Goal: Communication & Community: Answer question/provide support

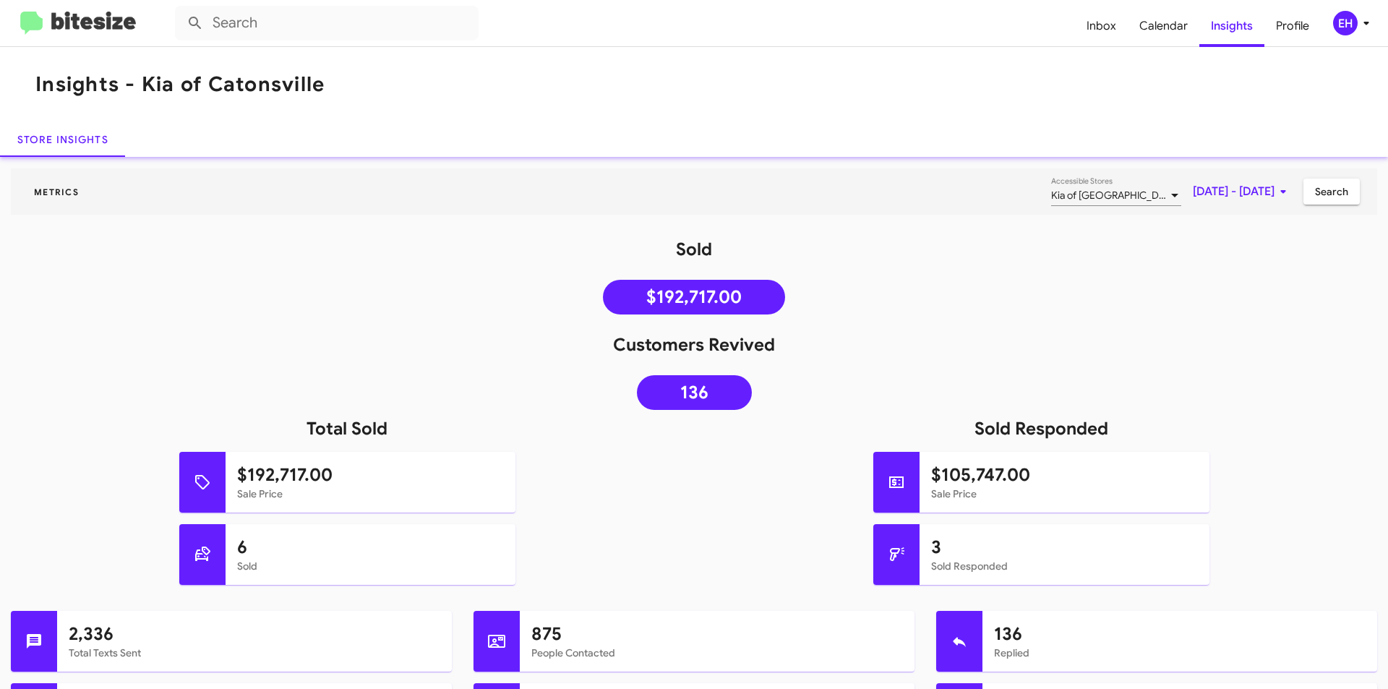
scroll to position [312, 0]
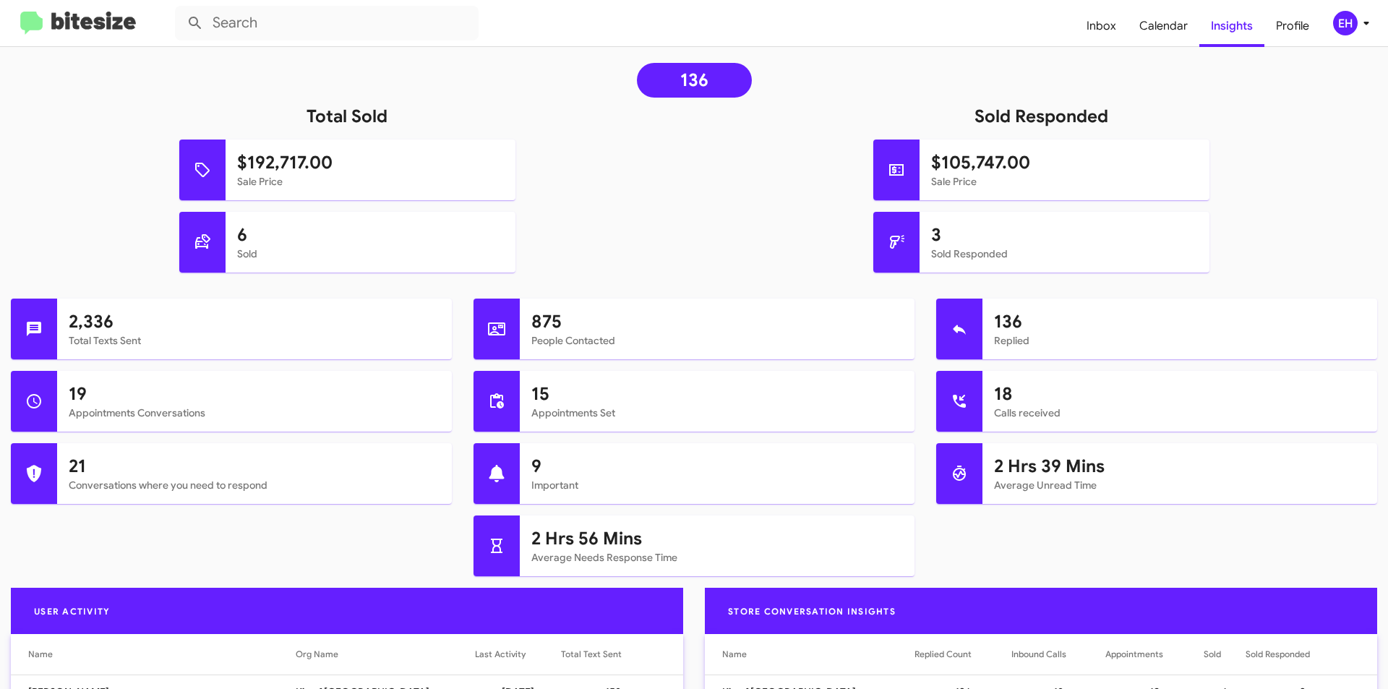
click at [60, 33] on img at bounding box center [78, 24] width 116 height 24
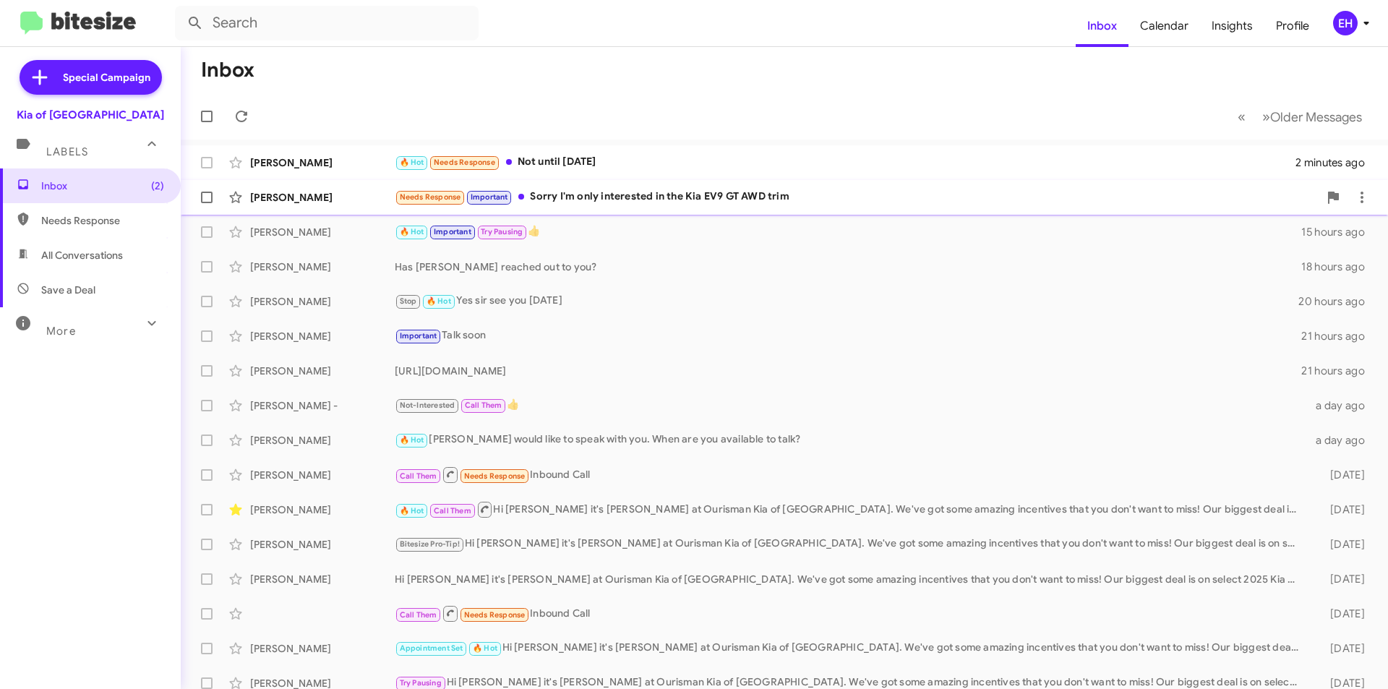
click at [630, 195] on div "Needs Response Important Sorry I'm only interested in the Kia EV9 GT AWD trim" at bounding box center [857, 197] width 924 height 17
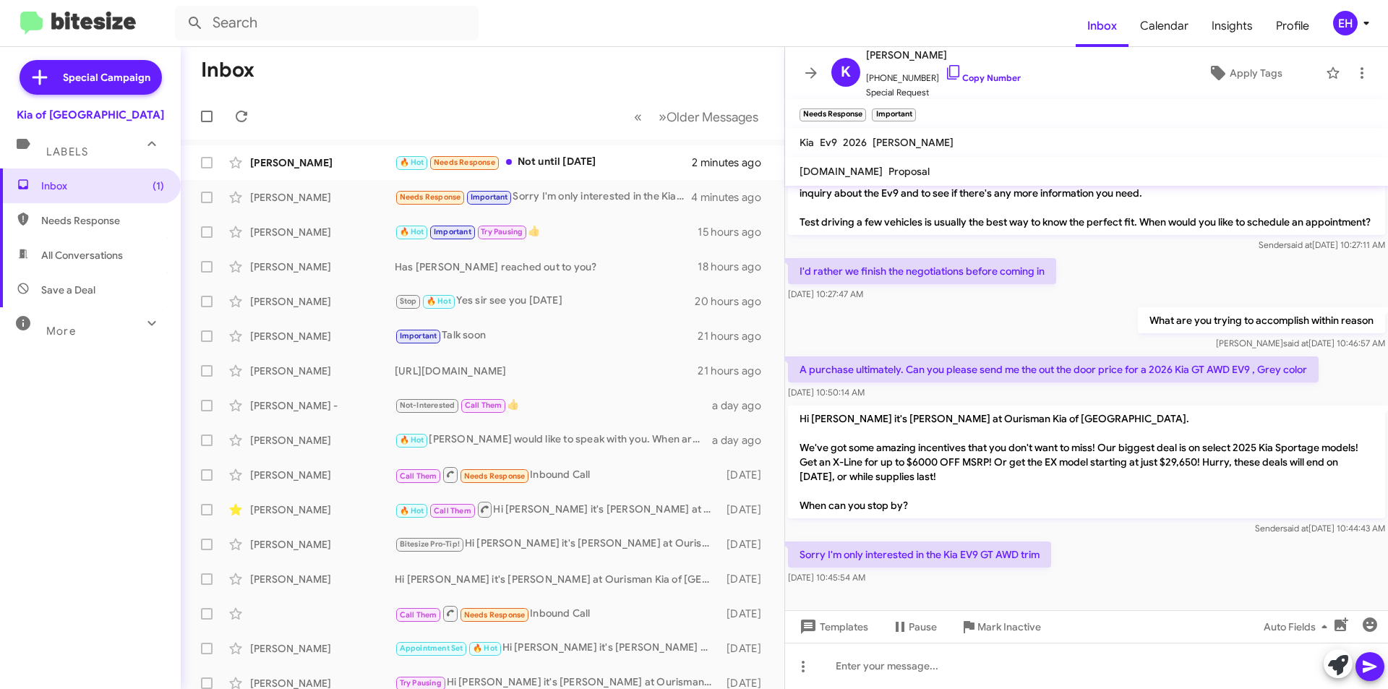
scroll to position [354, 0]
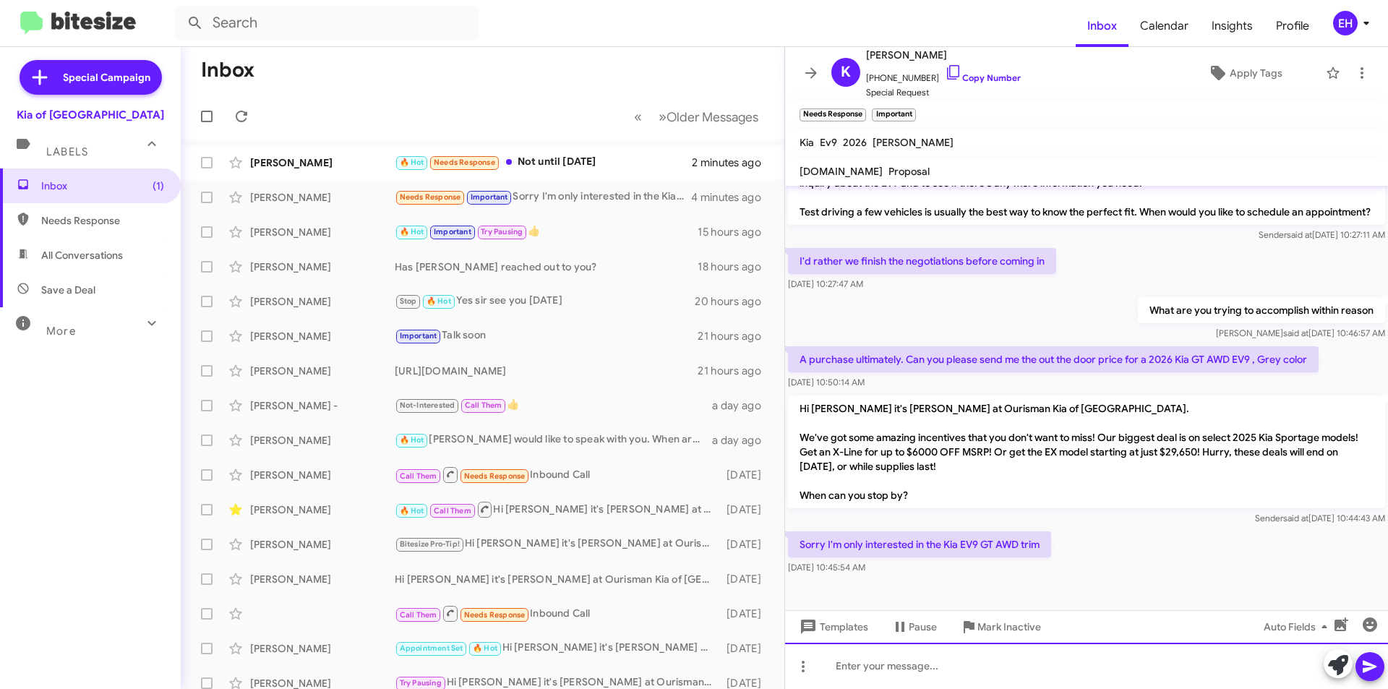
click at [1047, 648] on div at bounding box center [1086, 666] width 603 height 46
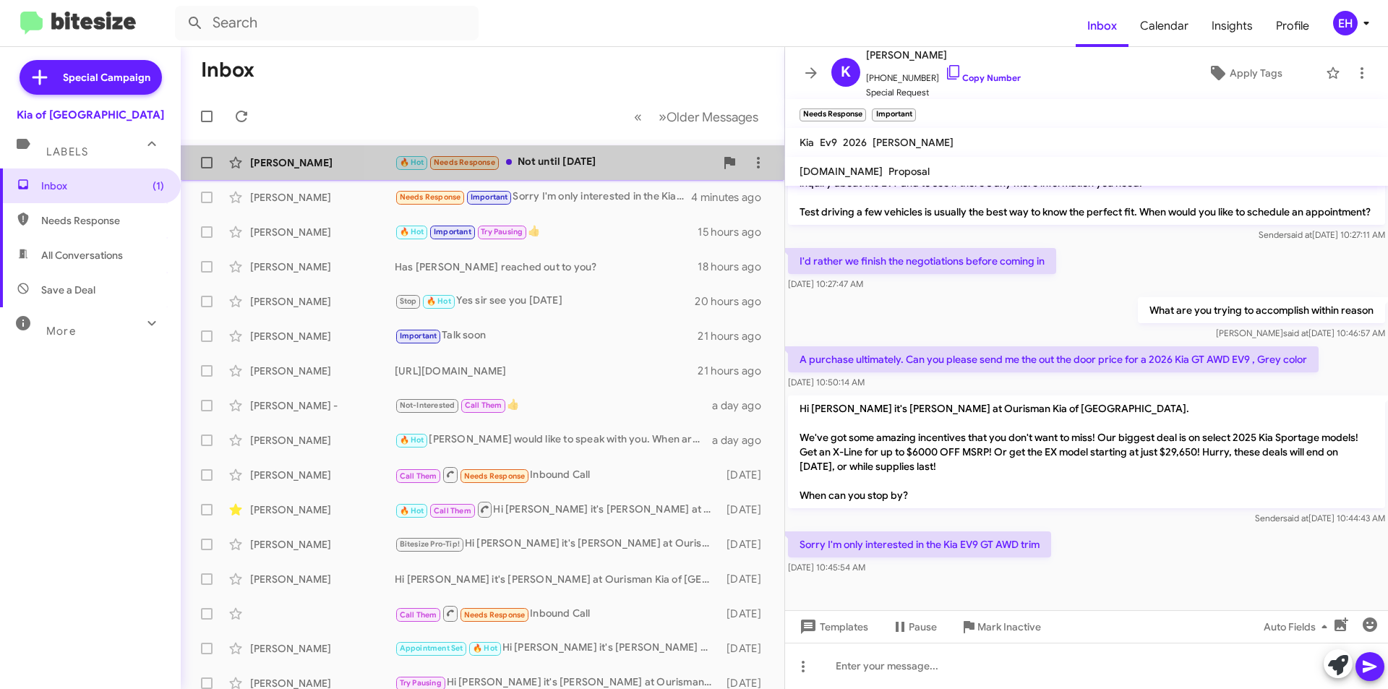
click at [567, 161] on div "🔥 Hot Needs Response Not until [DATE]" at bounding box center [555, 162] width 320 height 17
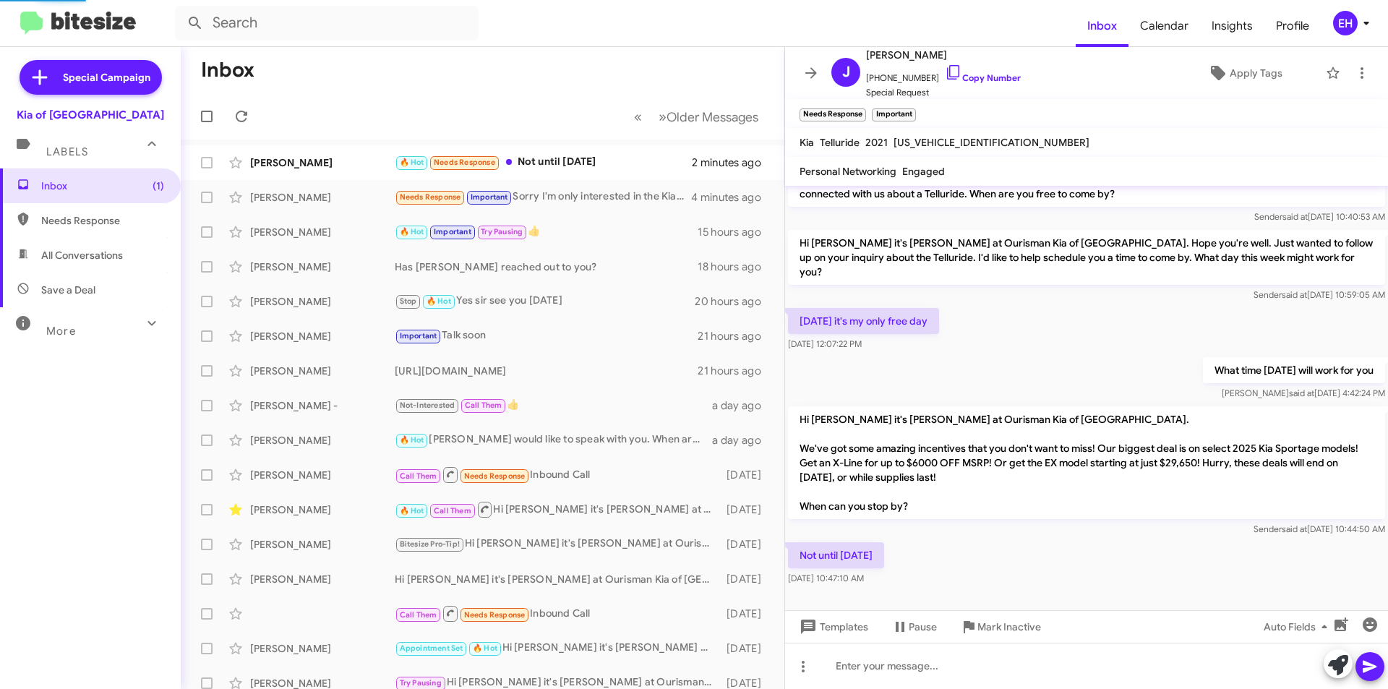
scroll to position [8, 0]
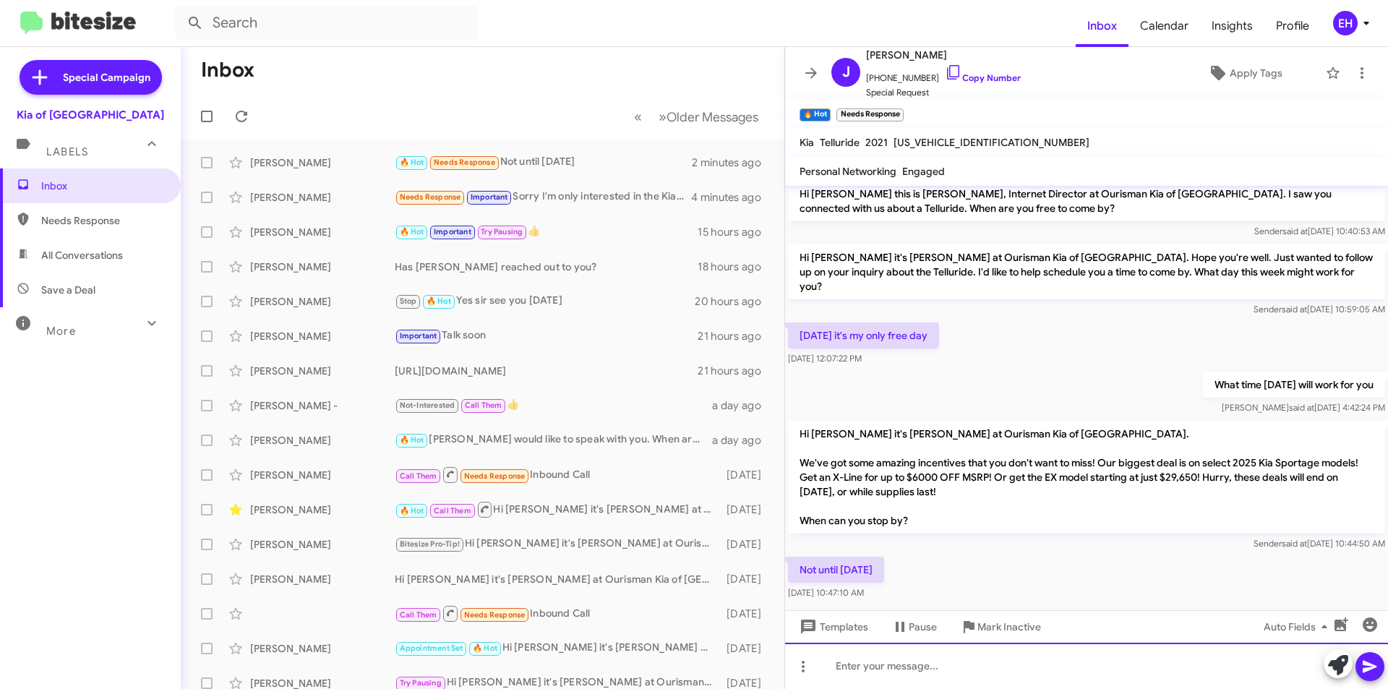
click at [921, 660] on div at bounding box center [1086, 666] width 603 height 46
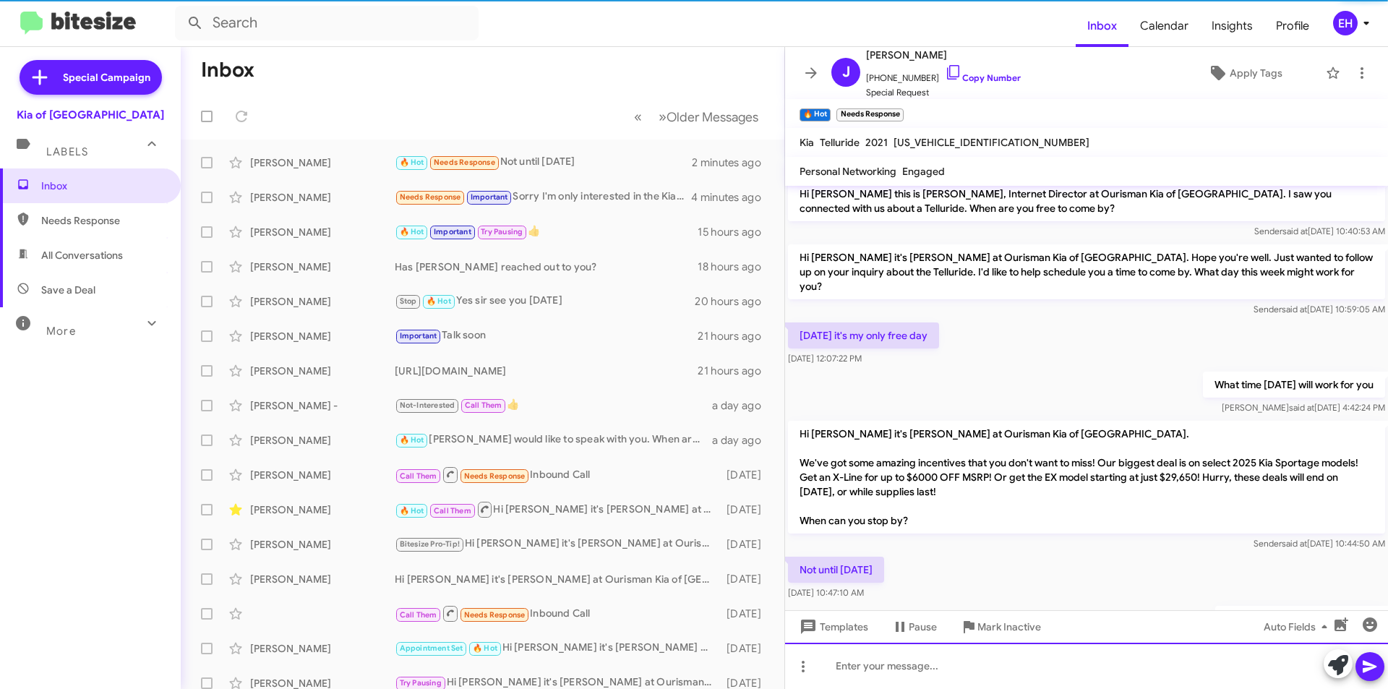
scroll to position [75, 0]
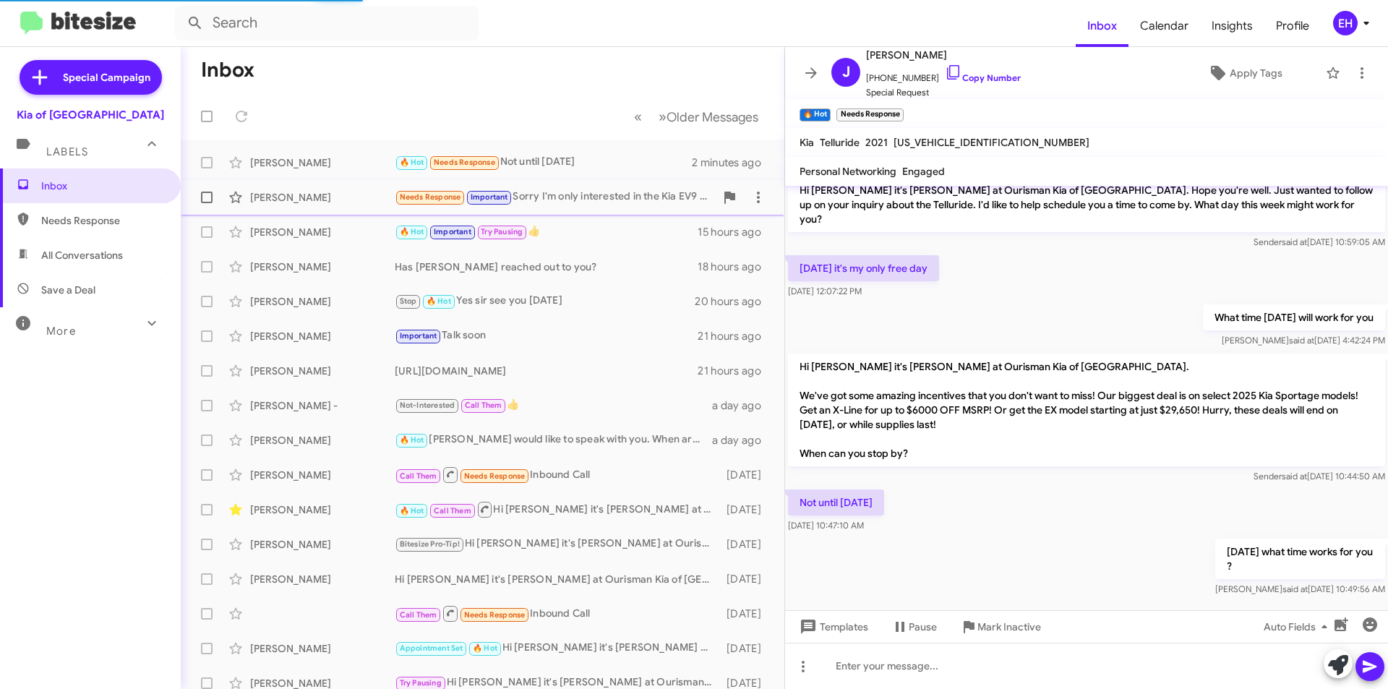
click at [562, 205] on div "Needs Response Important Sorry I'm only interested in the Kia EV9 GT AWD trim" at bounding box center [555, 197] width 320 height 17
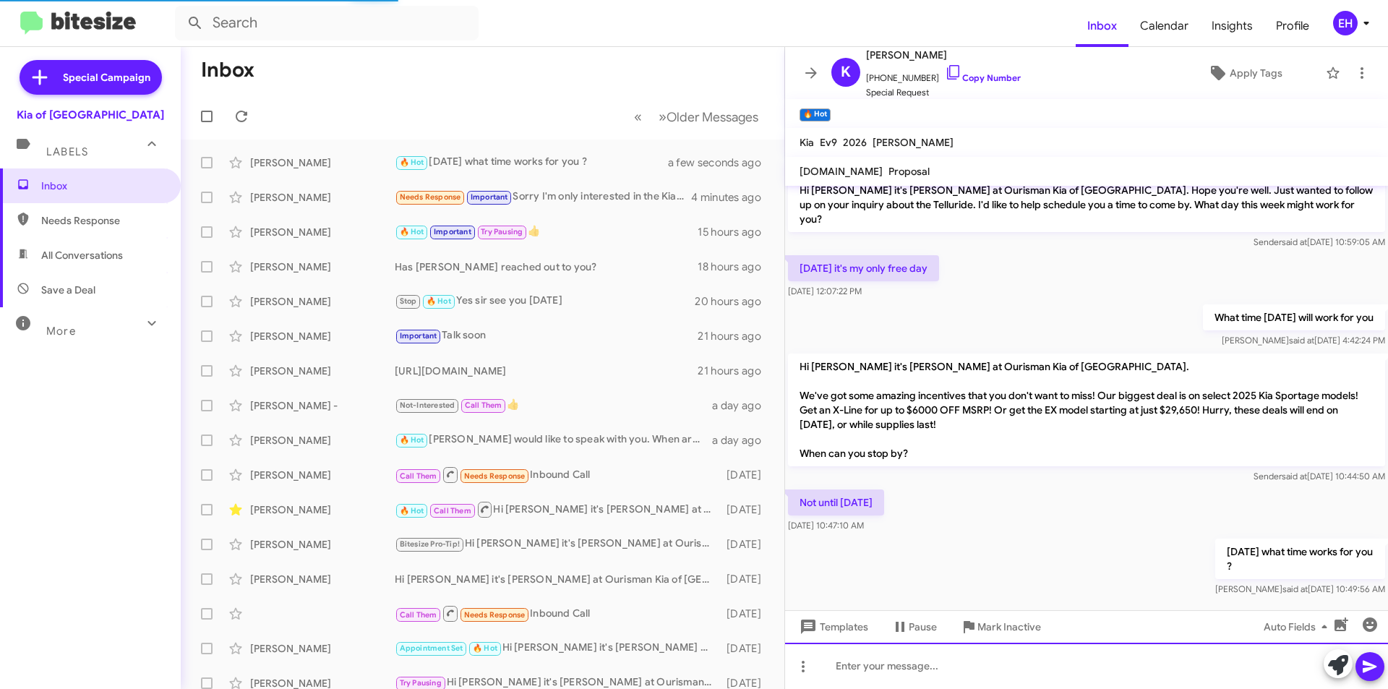
click at [963, 657] on div at bounding box center [1086, 666] width 603 height 46
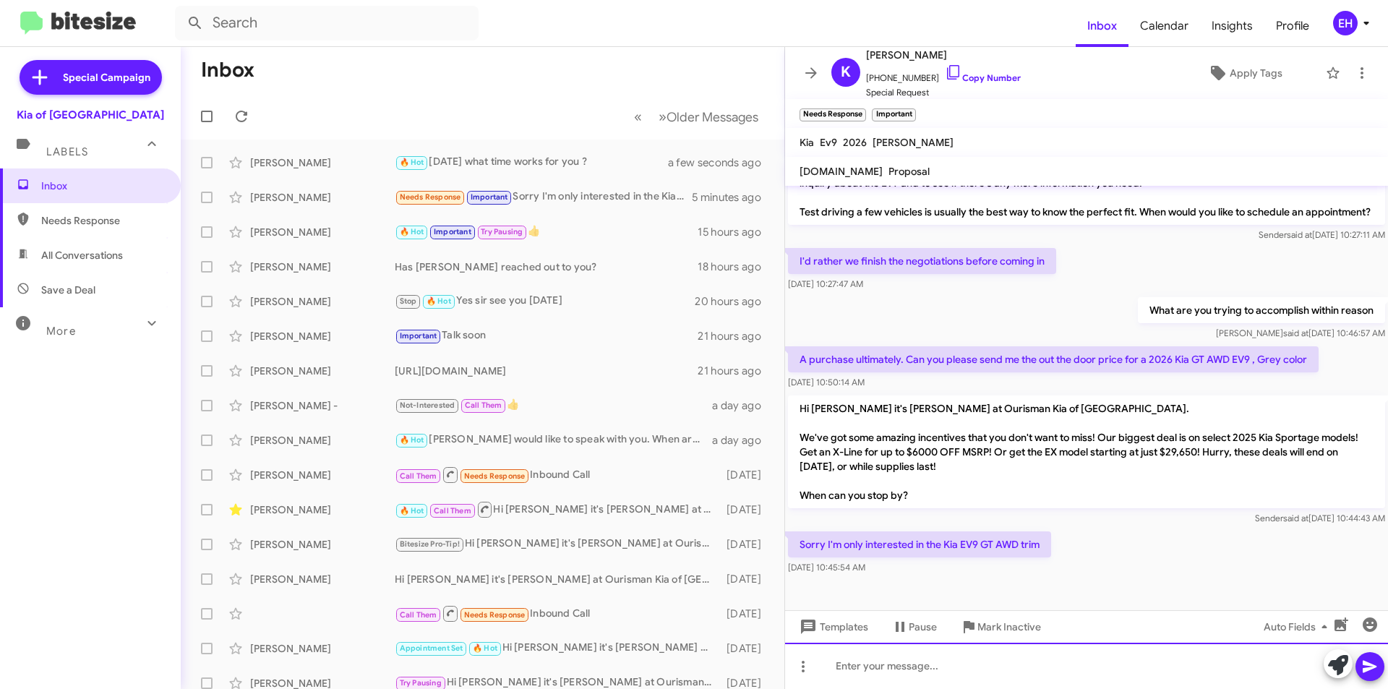
click at [974, 675] on div at bounding box center [1086, 666] width 603 height 46
click at [1363, 668] on icon at bounding box center [1370, 666] width 17 height 17
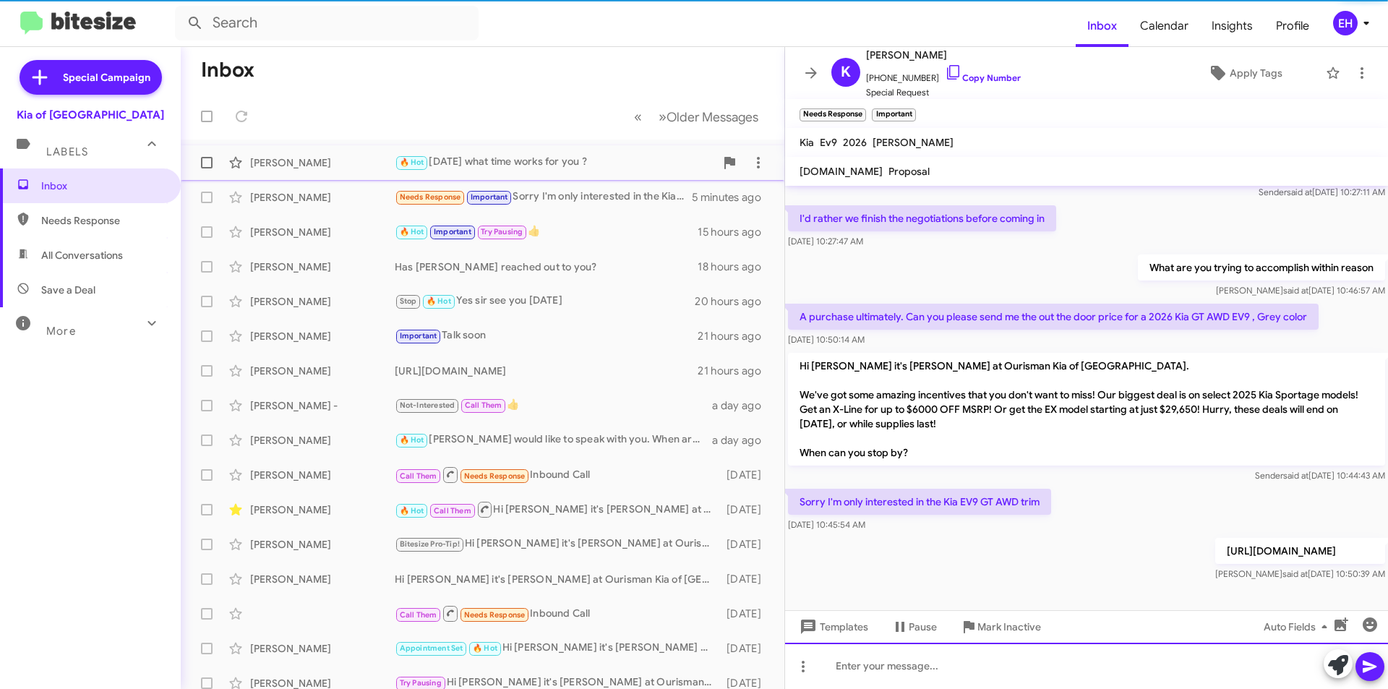
scroll to position [407, 0]
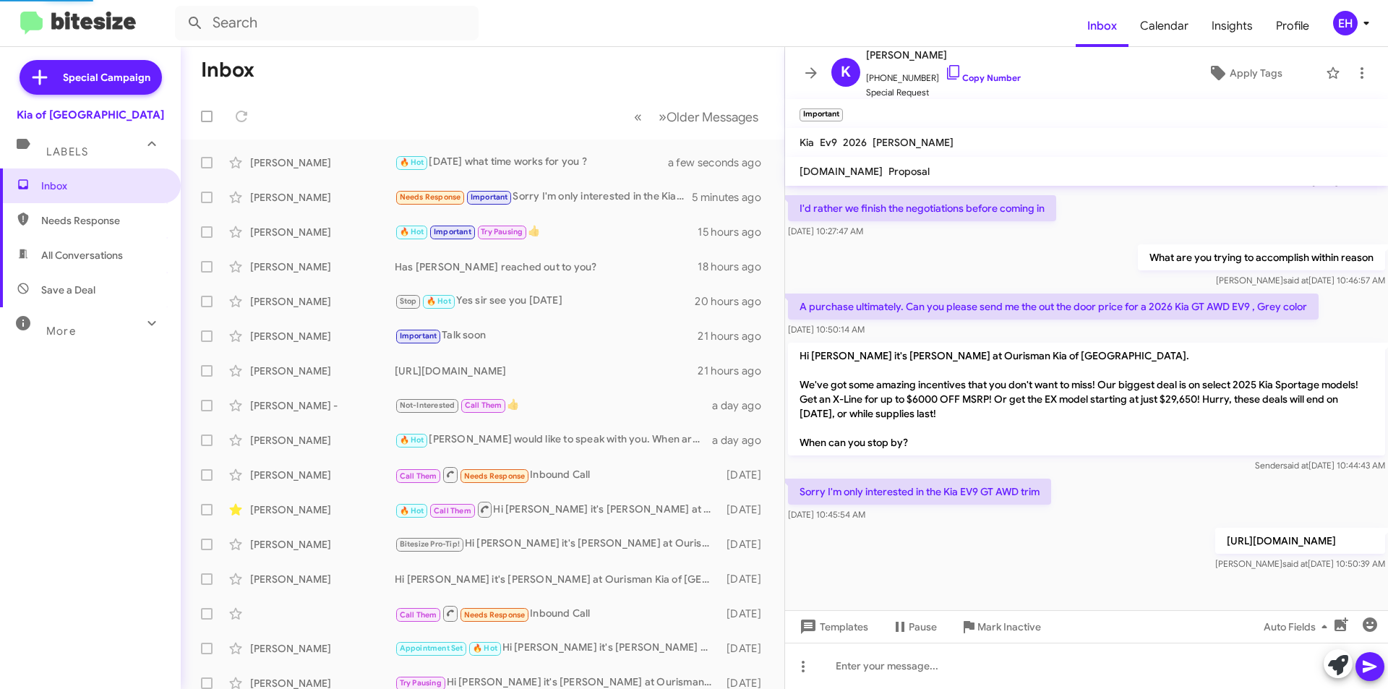
click at [80, 218] on span "Needs Response" at bounding box center [102, 220] width 123 height 14
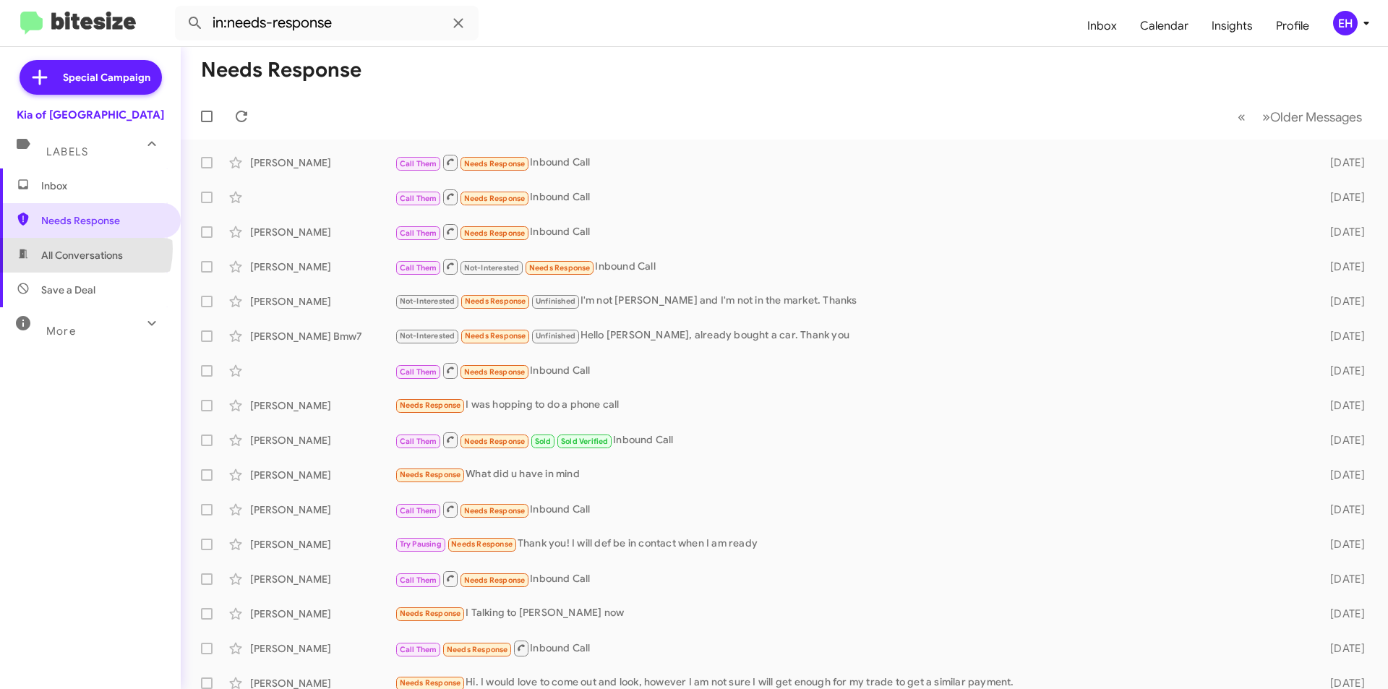
click at [78, 249] on span "All Conversations" at bounding box center [82, 255] width 82 height 14
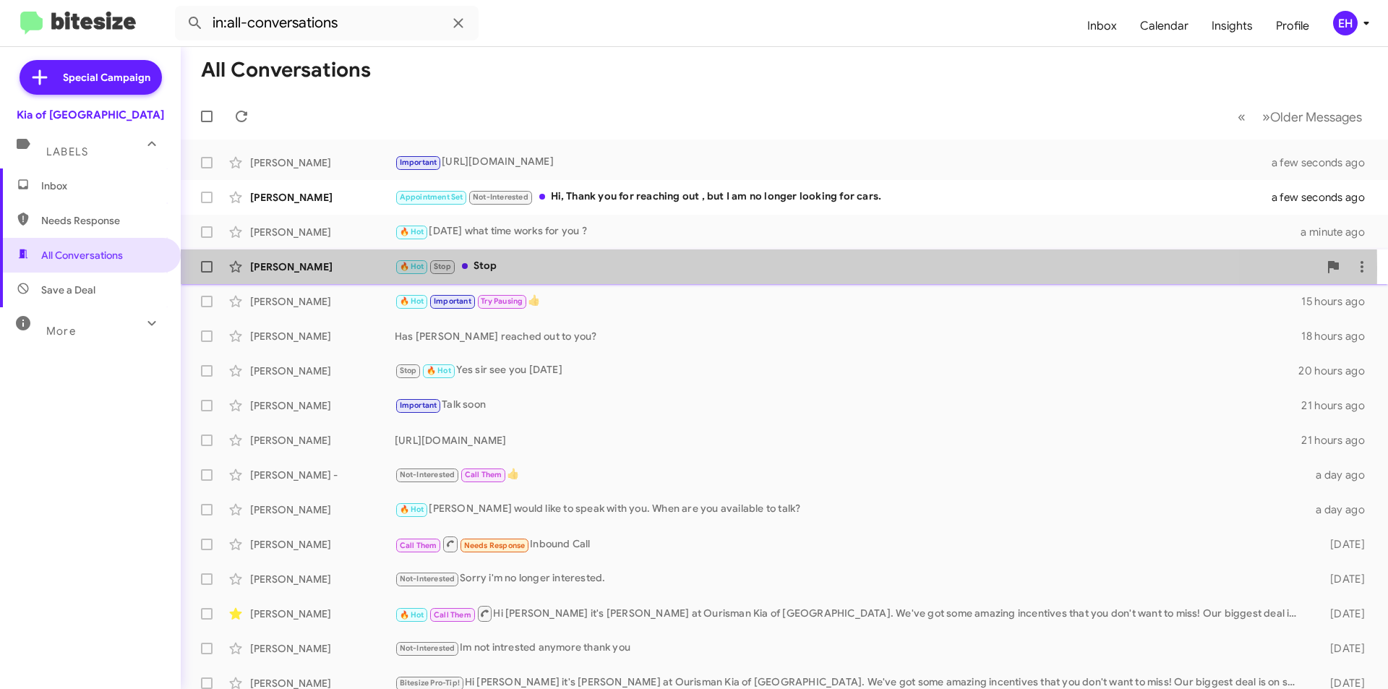
click at [482, 268] on div "🔥 Hot Stop Stop" at bounding box center [857, 266] width 924 height 17
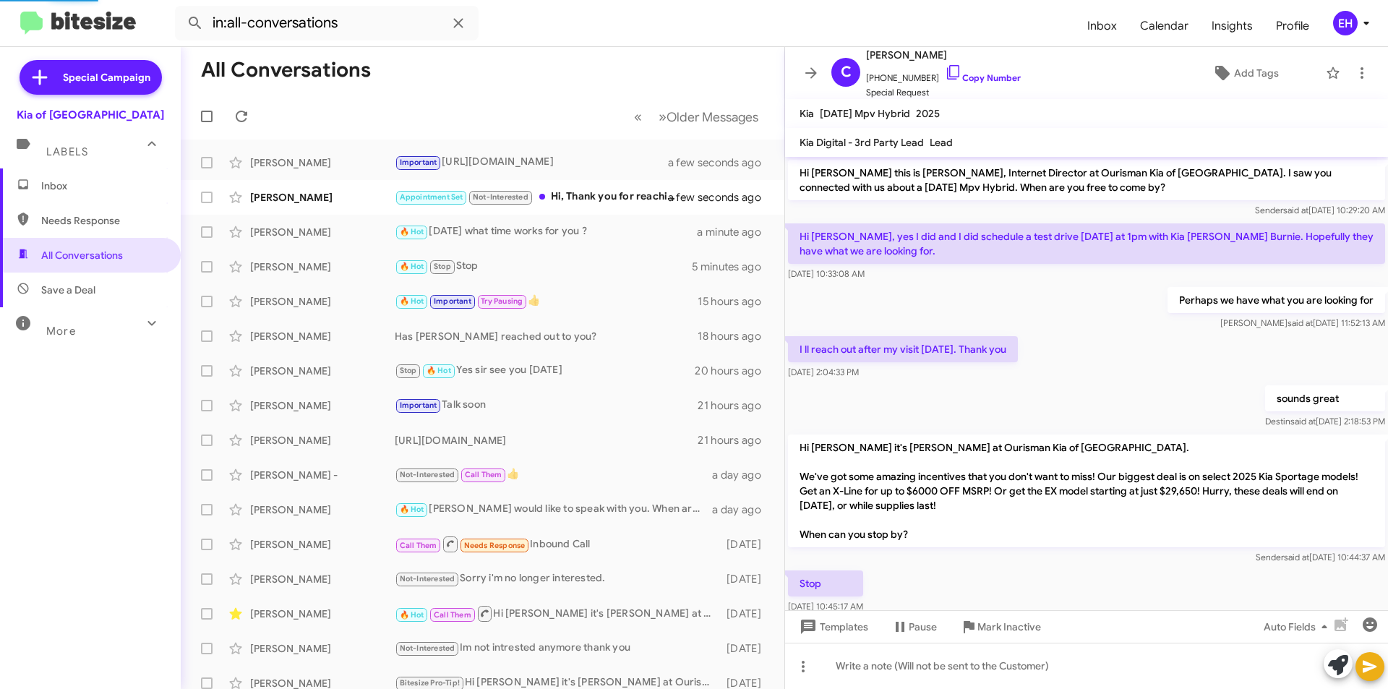
scroll to position [32, 0]
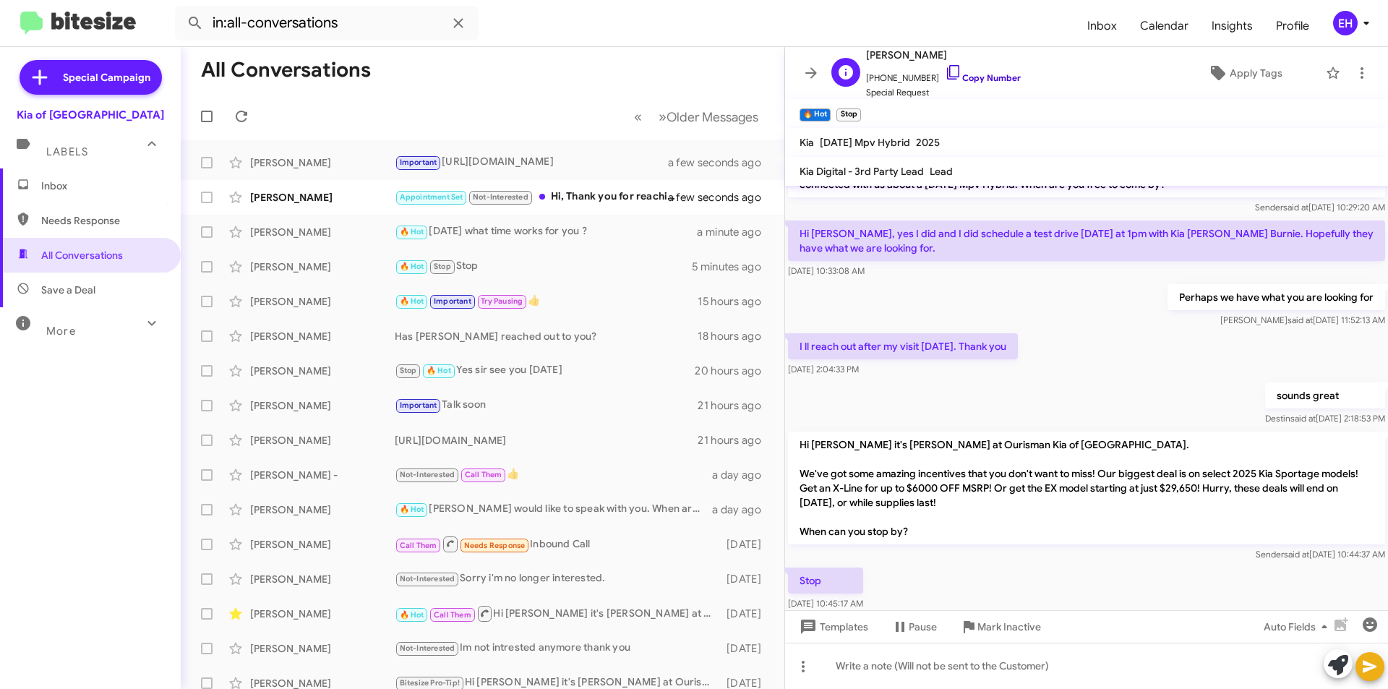
click at [999, 80] on link "Copy Number" at bounding box center [983, 77] width 76 height 11
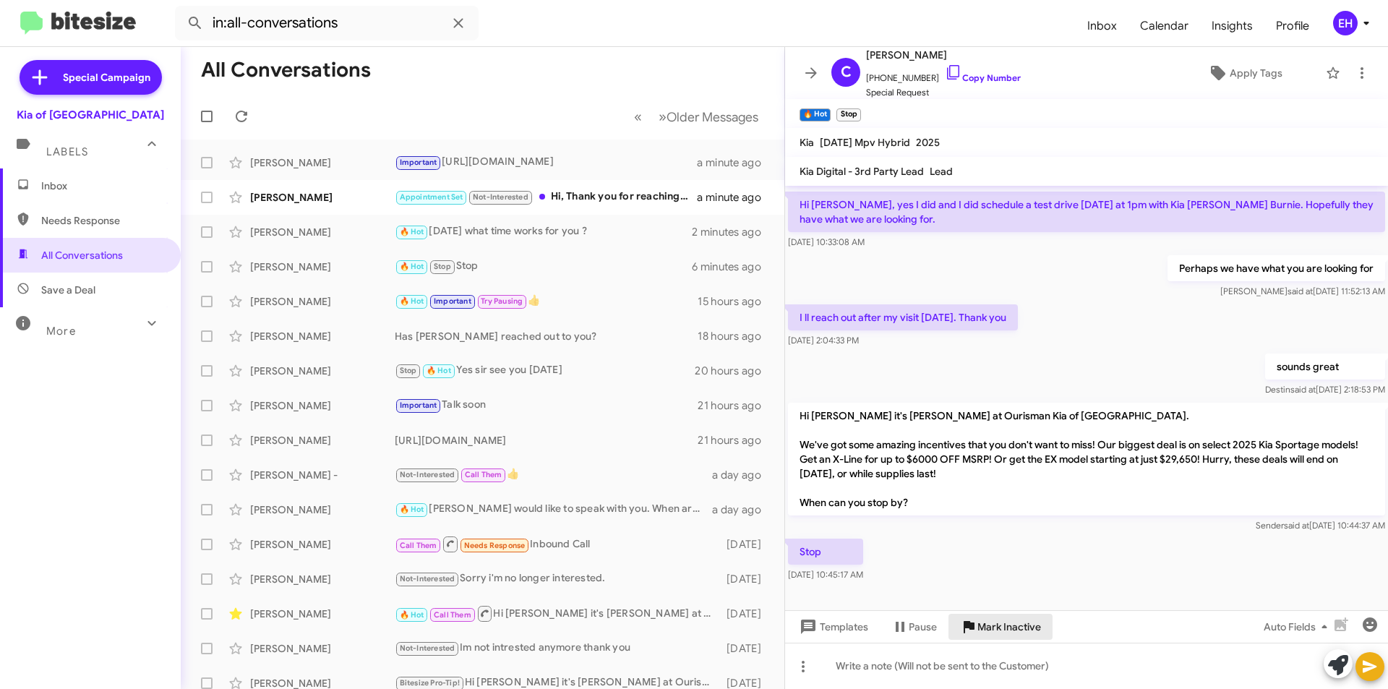
click at [987, 633] on span "Mark Inactive" at bounding box center [1010, 627] width 64 height 26
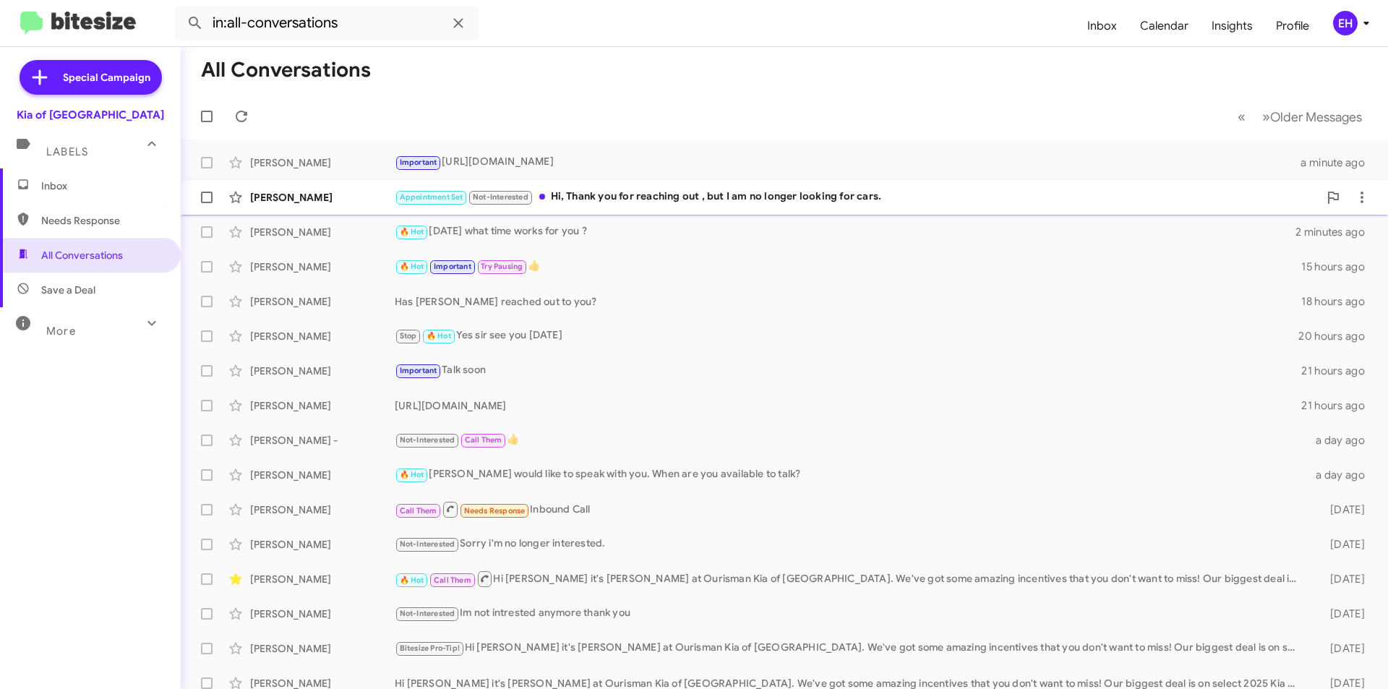
click at [691, 202] on div "Appointment Set Not-Interested Hi, Thank you for reaching out , but I am no lon…" at bounding box center [857, 197] width 924 height 17
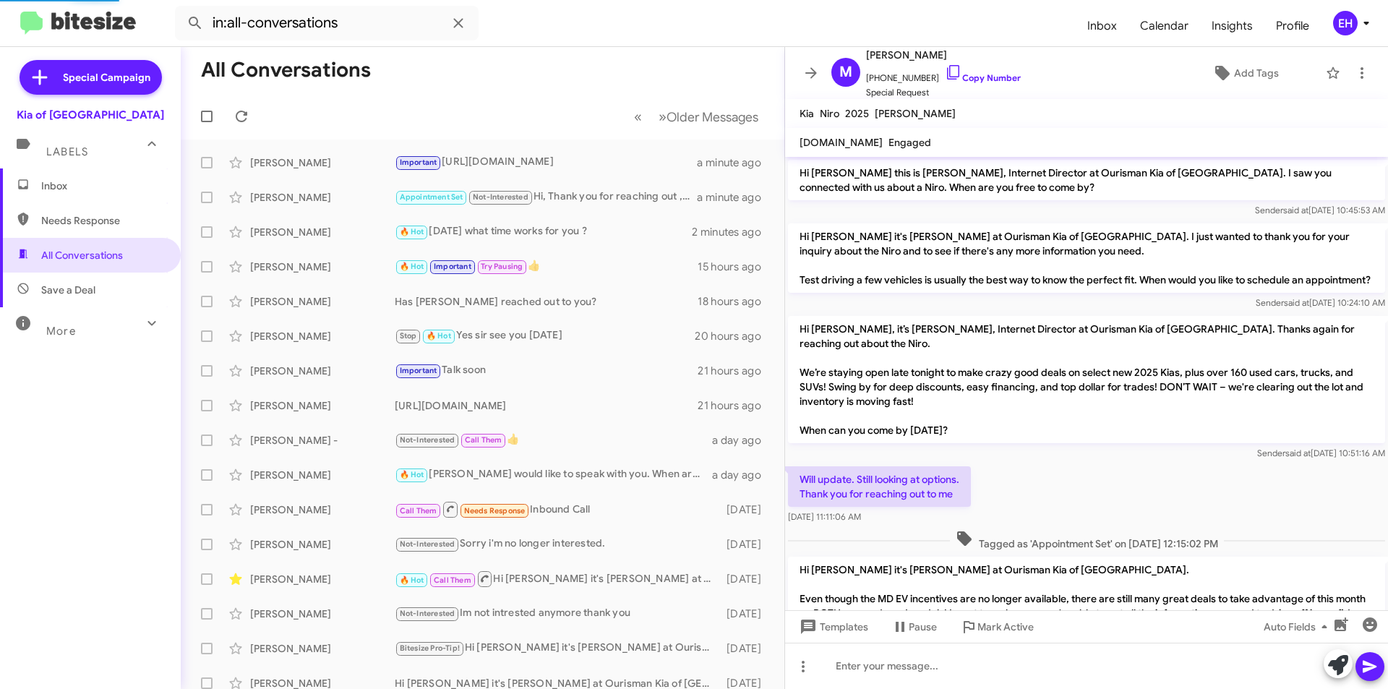
scroll to position [353, 0]
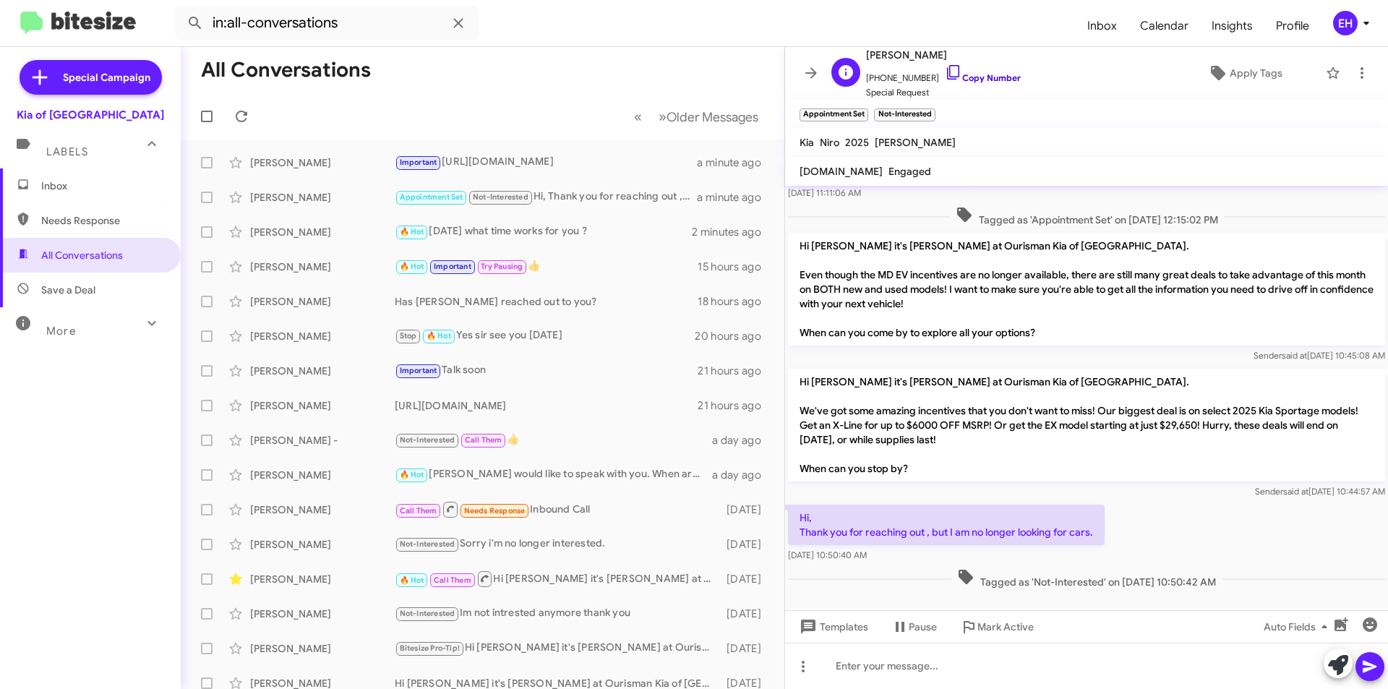
click at [989, 77] on link "Copy Number" at bounding box center [983, 77] width 76 height 11
click at [1348, 80] on button at bounding box center [1362, 73] width 29 height 29
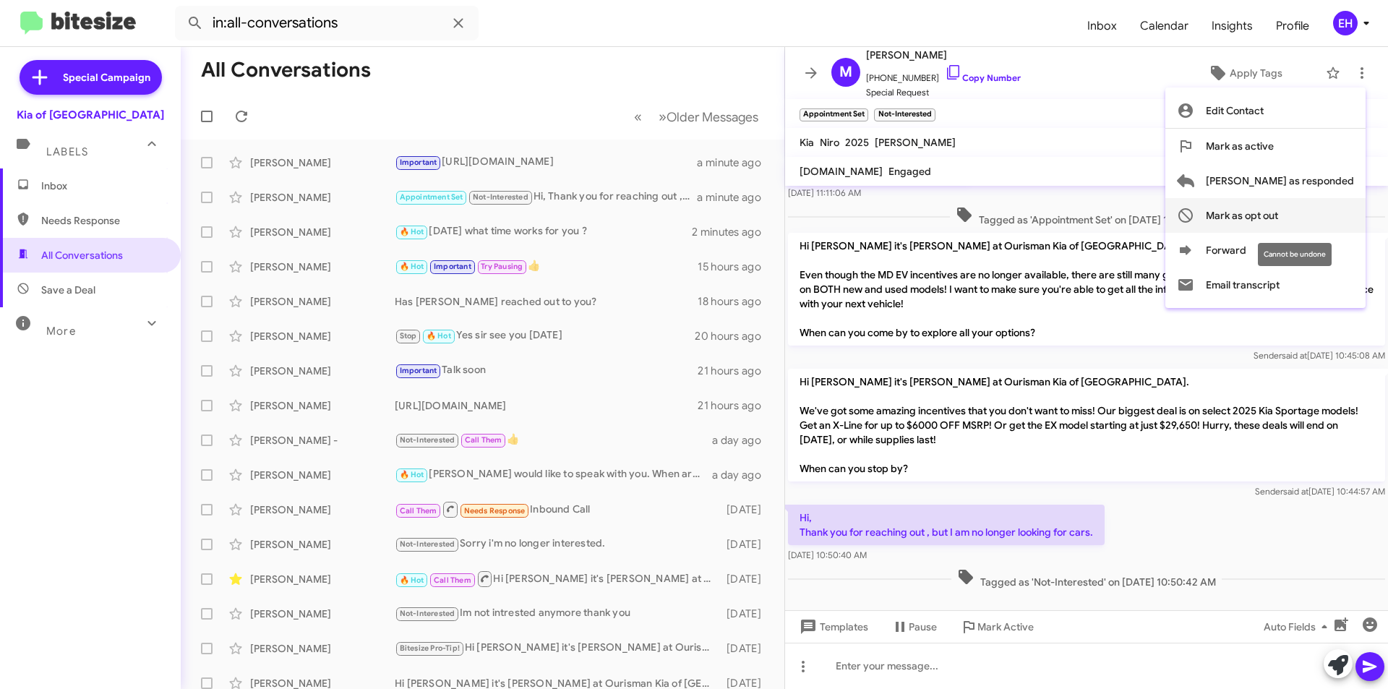
click at [1279, 215] on span "Mark as opt out" at bounding box center [1242, 215] width 72 height 35
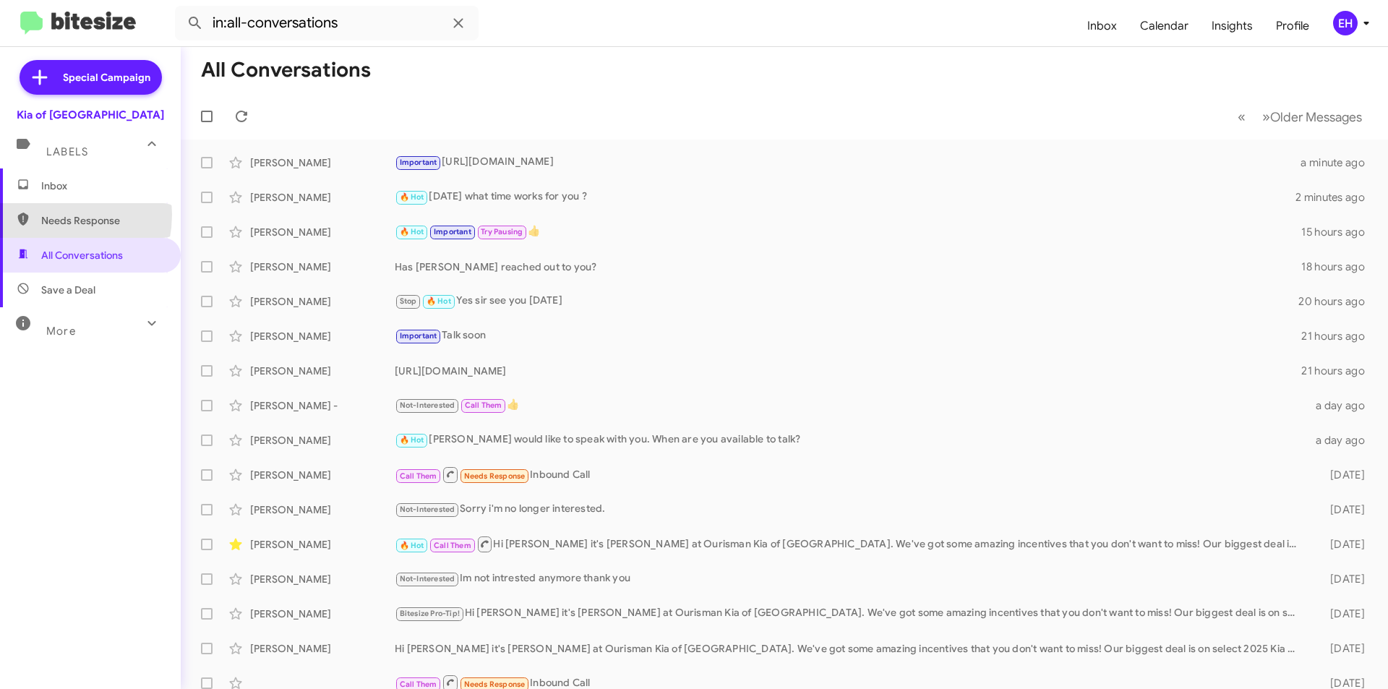
click at [45, 215] on span "Needs Response" at bounding box center [102, 220] width 123 height 14
type input "in:needs-response"
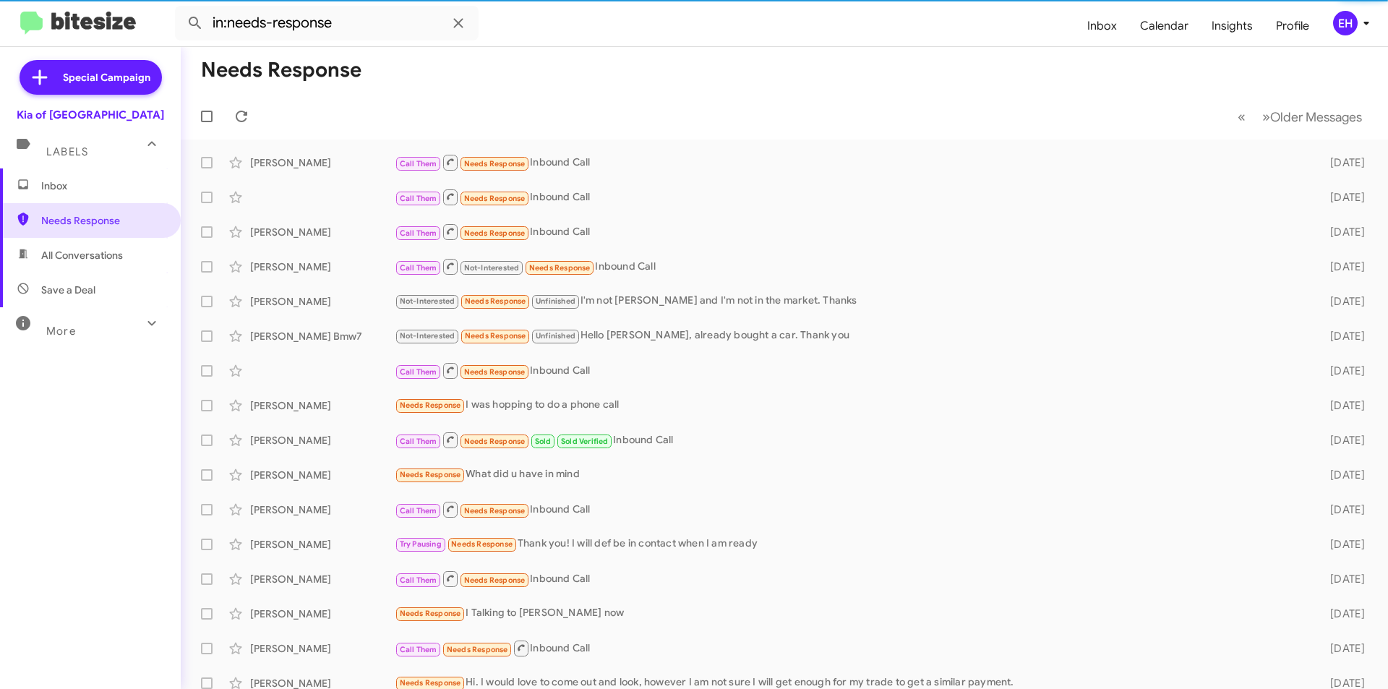
click at [58, 197] on span "Inbox" at bounding box center [90, 185] width 181 height 35
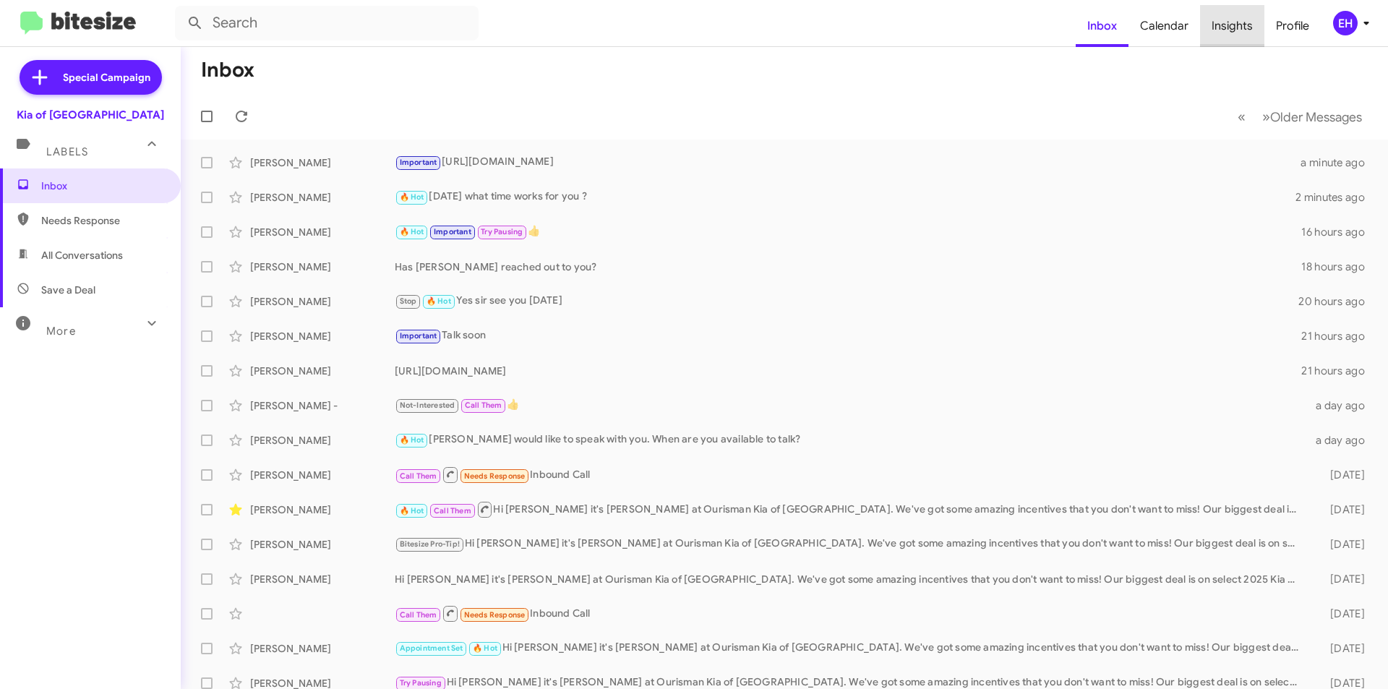
click at [1240, 30] on span "Insights" at bounding box center [1232, 26] width 64 height 42
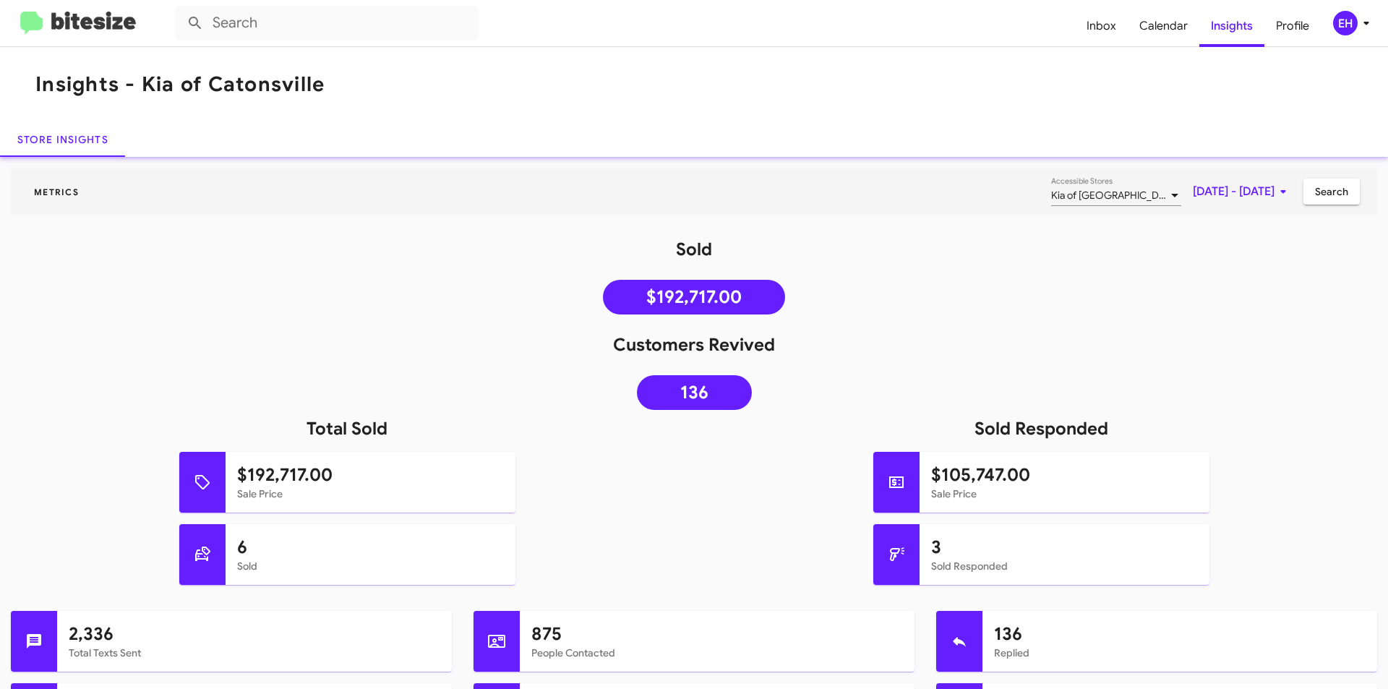
click at [67, 20] on img at bounding box center [78, 24] width 116 height 24
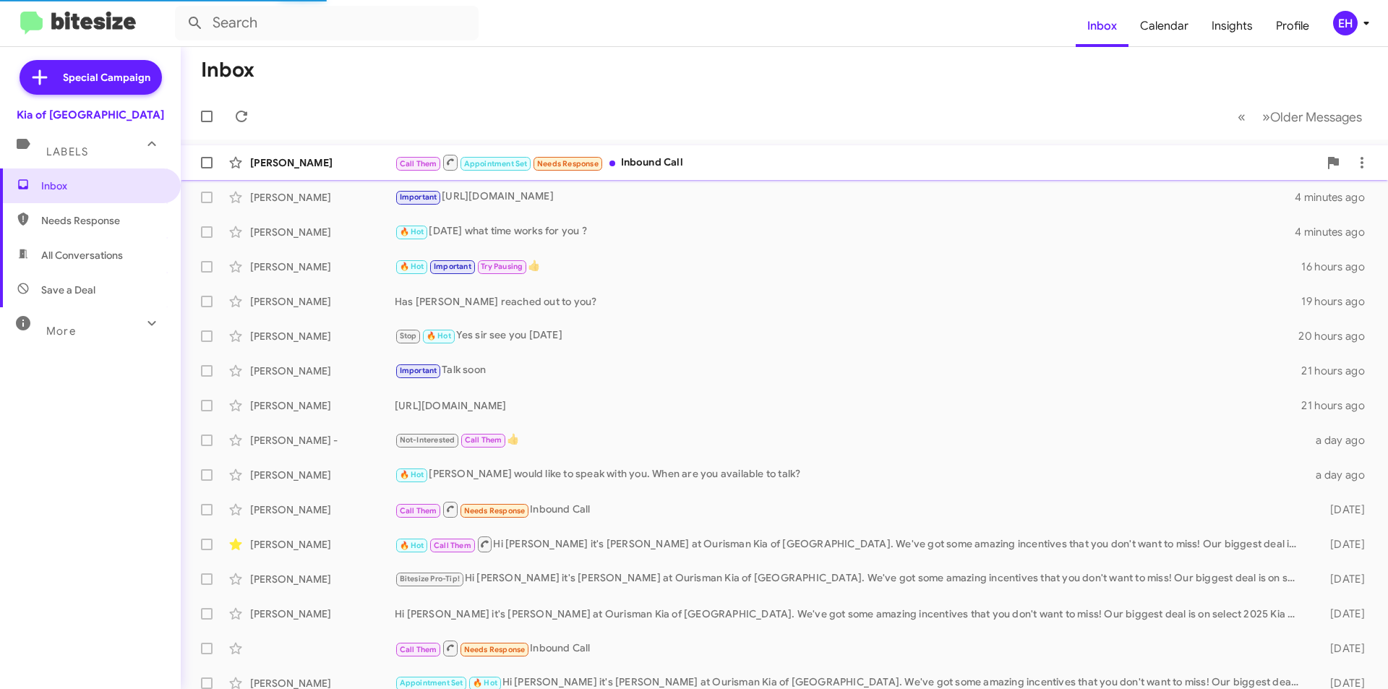
click at [667, 163] on div "Call Them Appointment Set Needs Response Inbound Call" at bounding box center [857, 162] width 924 height 18
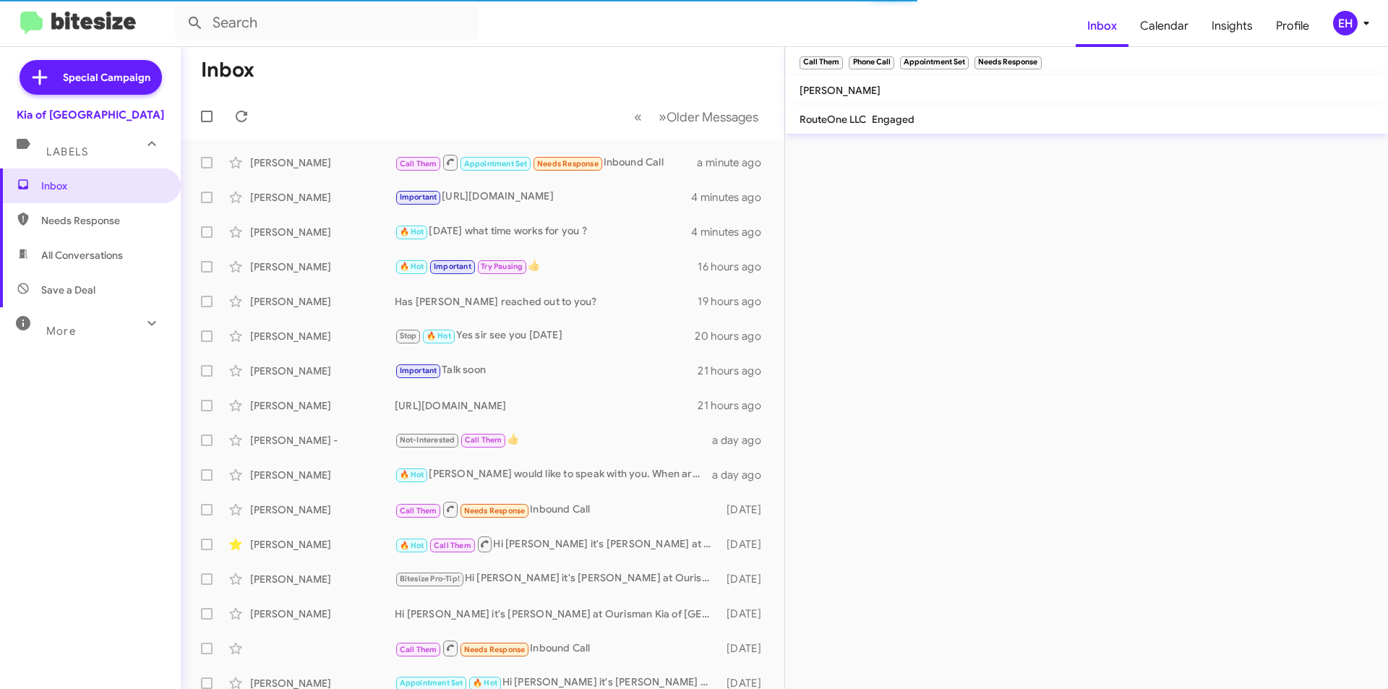
click at [98, 223] on span "Needs Response" at bounding box center [102, 220] width 123 height 14
type input "in:needs-response"
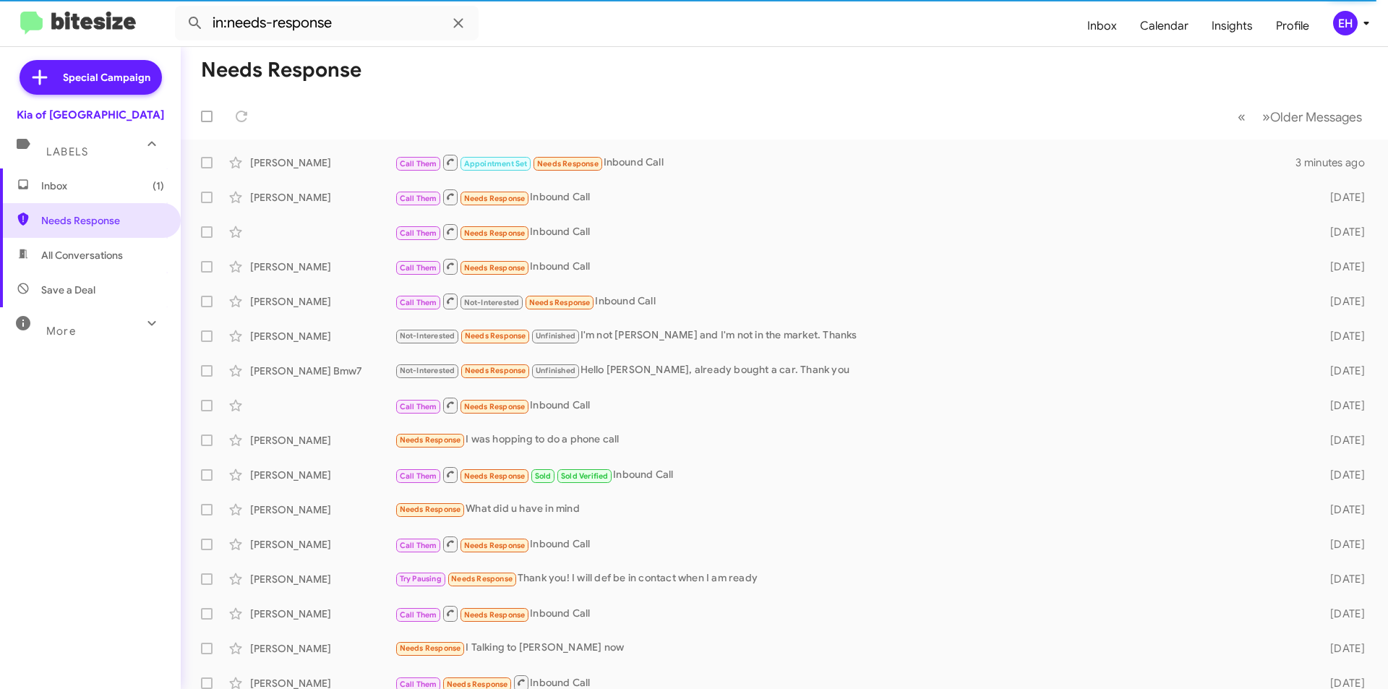
click at [64, 175] on span "Inbox (1)" at bounding box center [90, 185] width 181 height 35
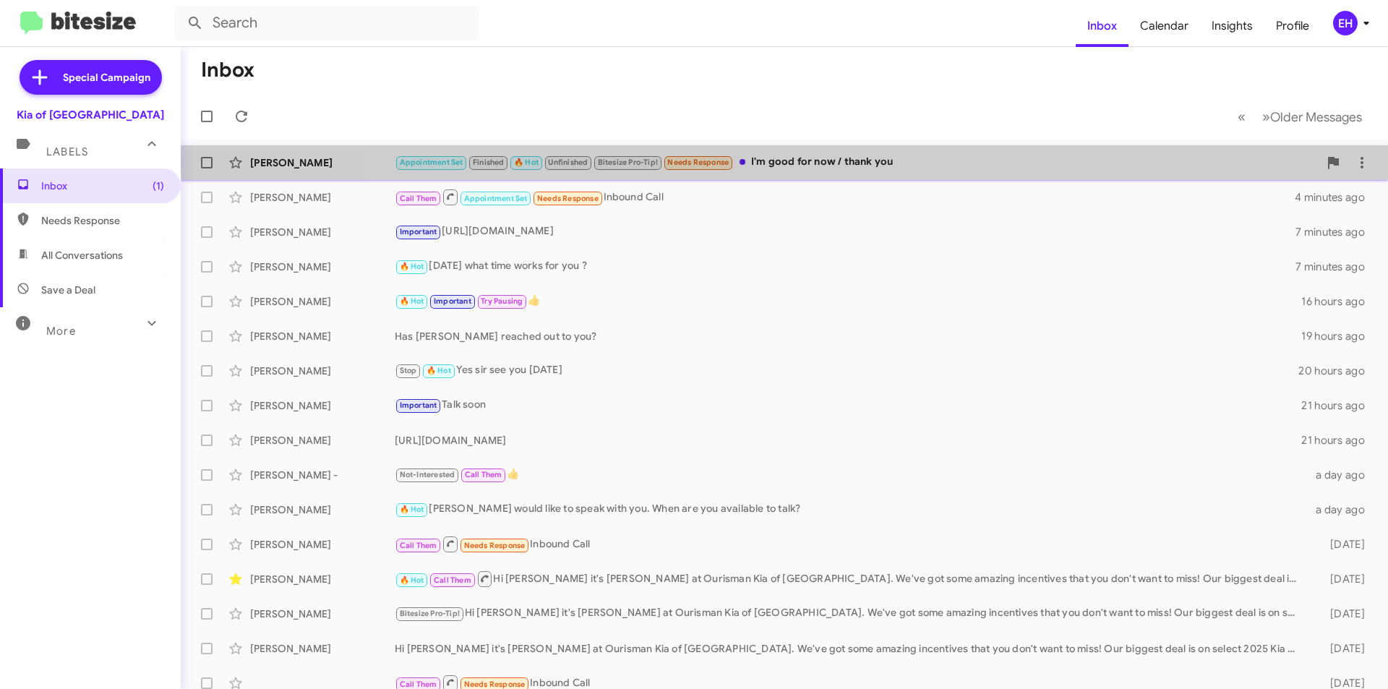
click at [840, 161] on div "Appointment Set Finished 🔥 Hot Unfinished Bitesize Pro-Tip! Needs Response I'm …" at bounding box center [857, 162] width 924 height 17
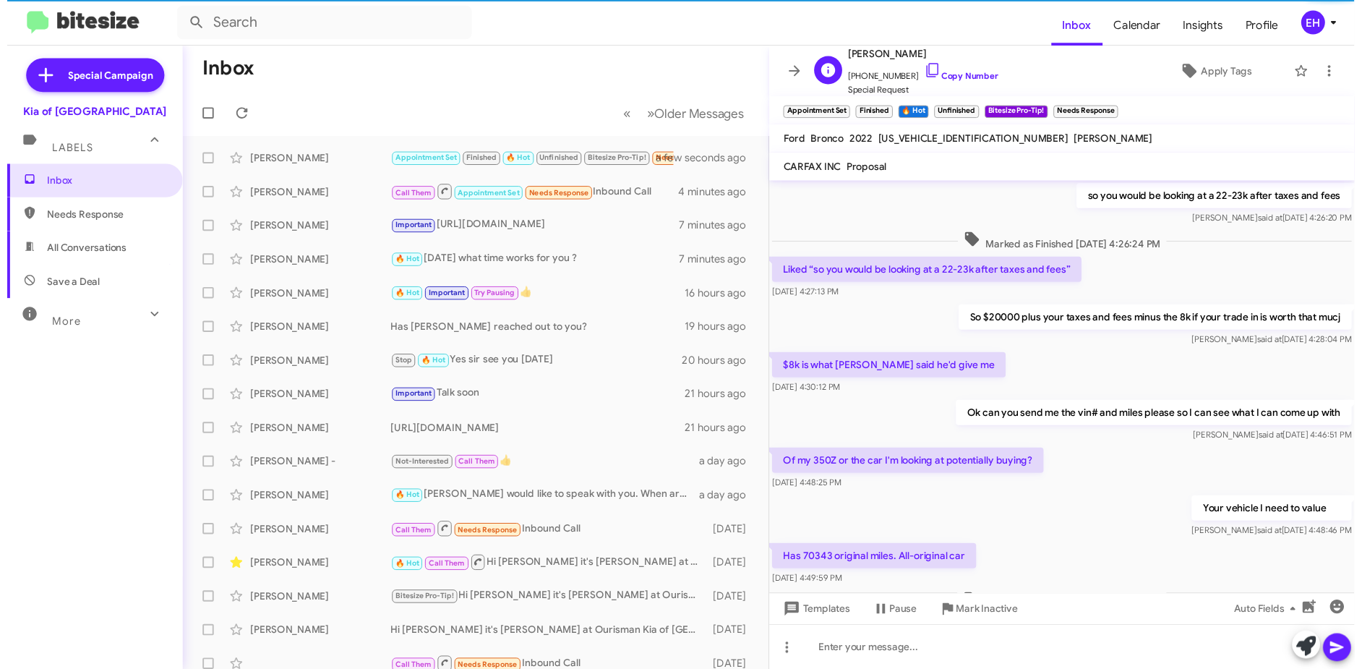
scroll to position [664, 0]
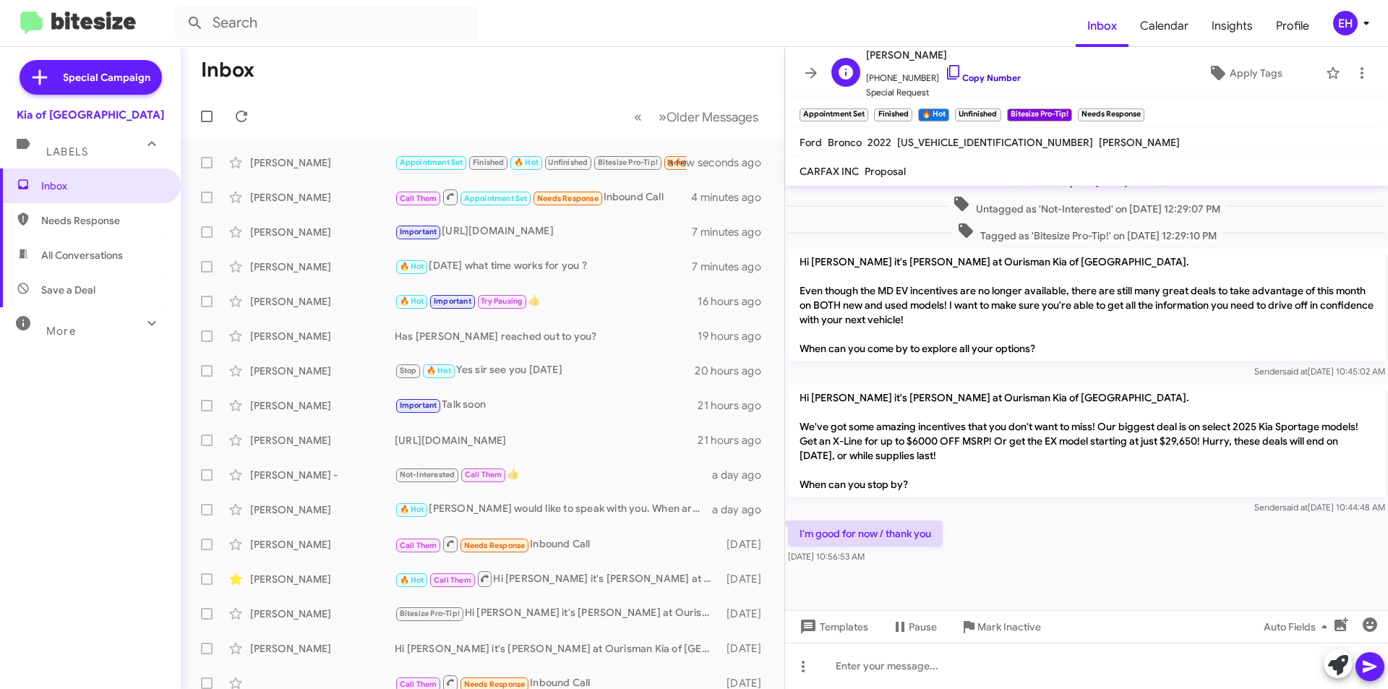
click at [993, 82] on link "Copy Number" at bounding box center [983, 77] width 76 height 11
click at [989, 77] on link "Copy Number" at bounding box center [983, 77] width 76 height 11
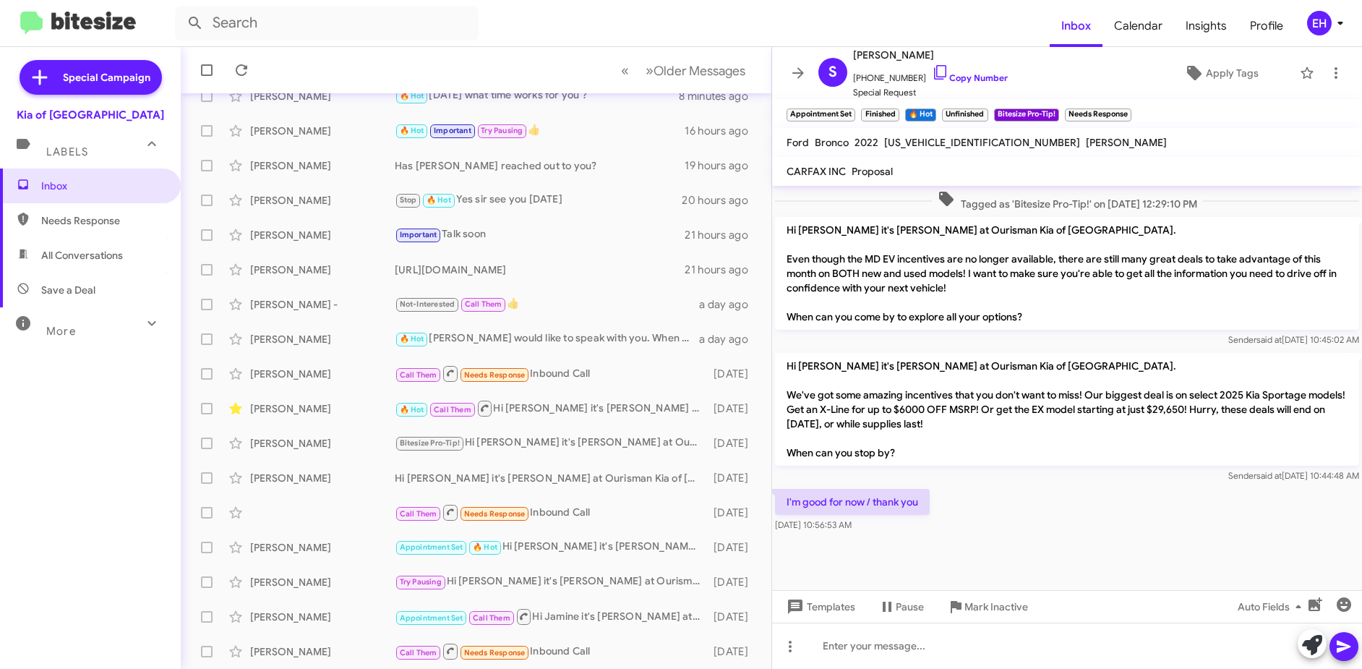
scroll to position [713, 0]
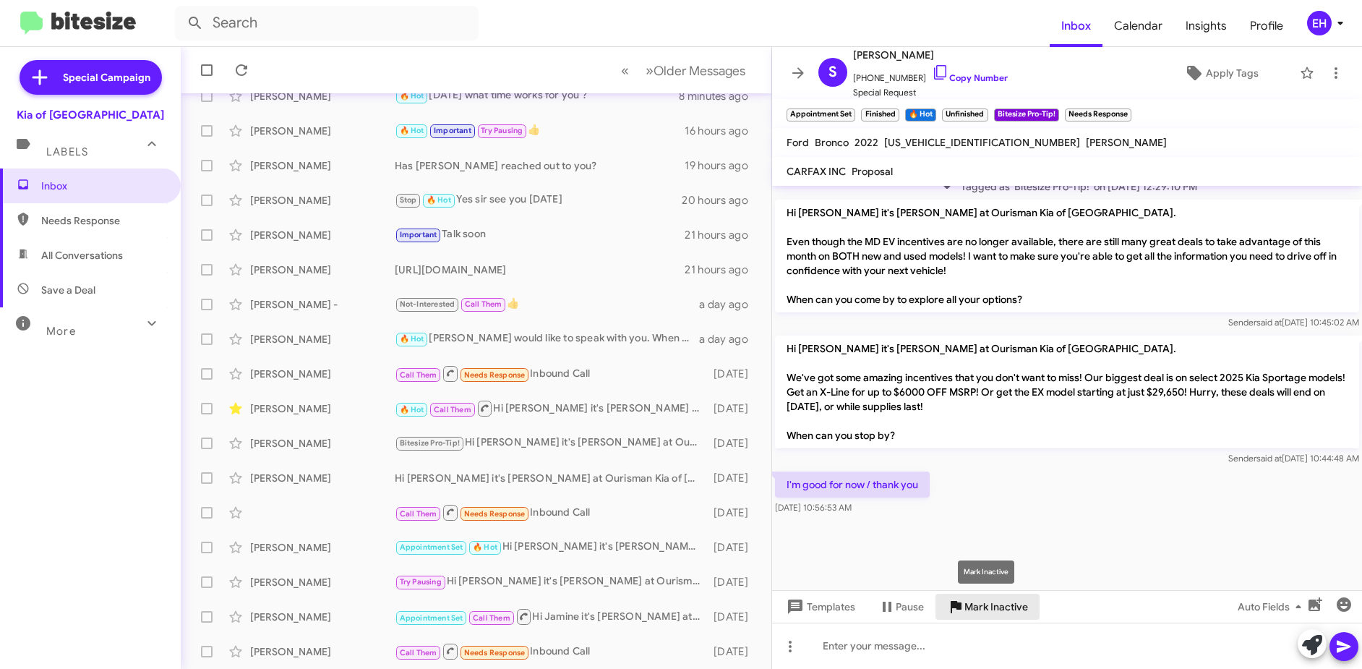
click at [1000, 610] on span "Mark Inactive" at bounding box center [997, 607] width 64 height 26
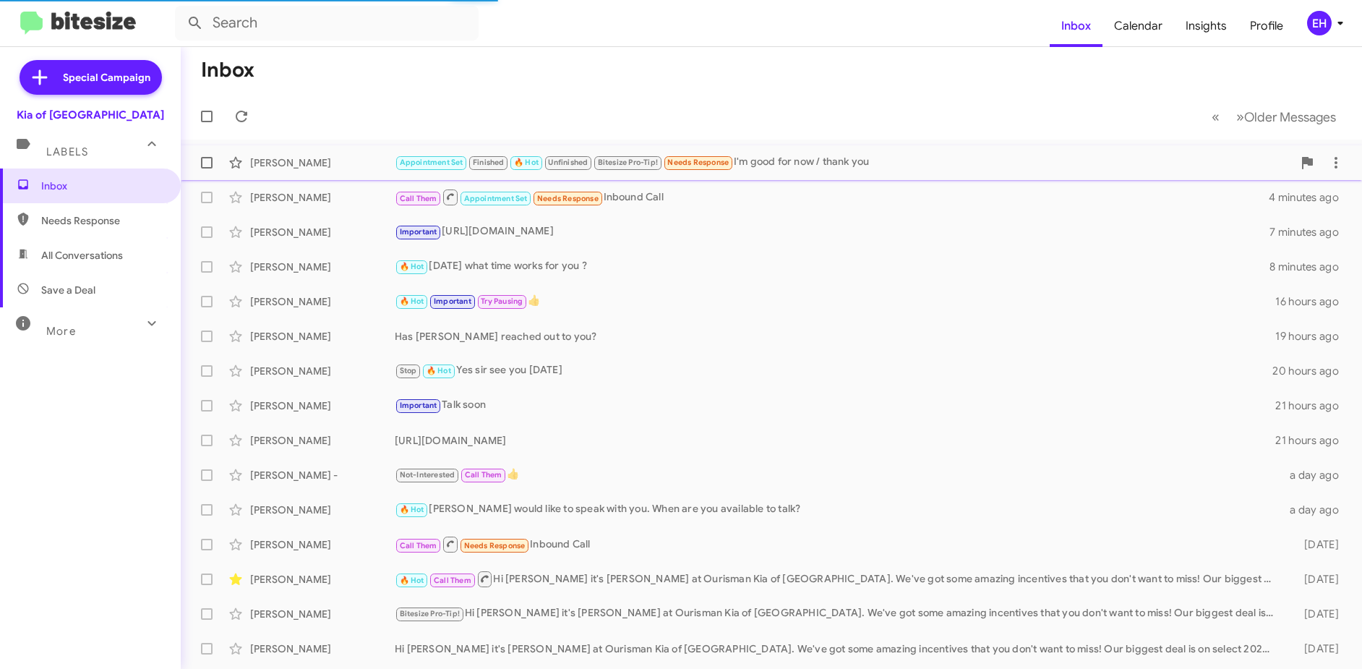
click at [809, 163] on div "Appointment Set Finished 🔥 Hot Unfinished Bitesize Pro-Tip! Needs Response I'm …" at bounding box center [844, 162] width 898 height 17
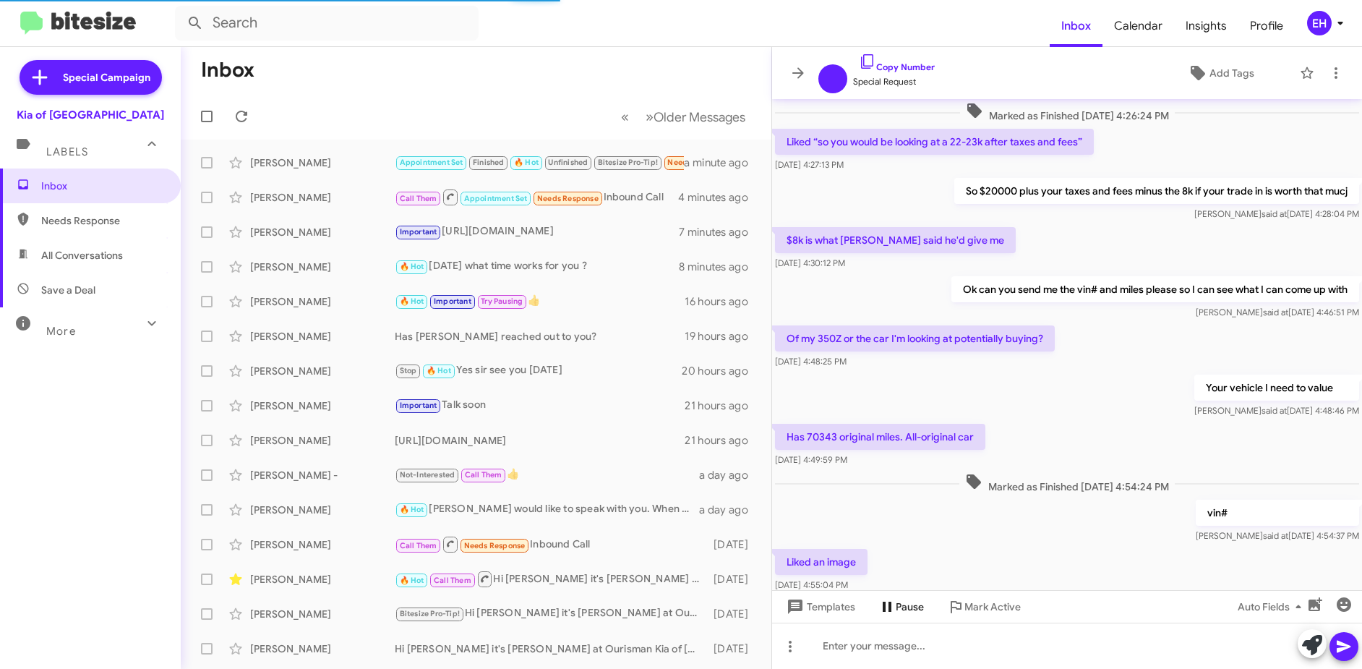
scroll to position [604, 0]
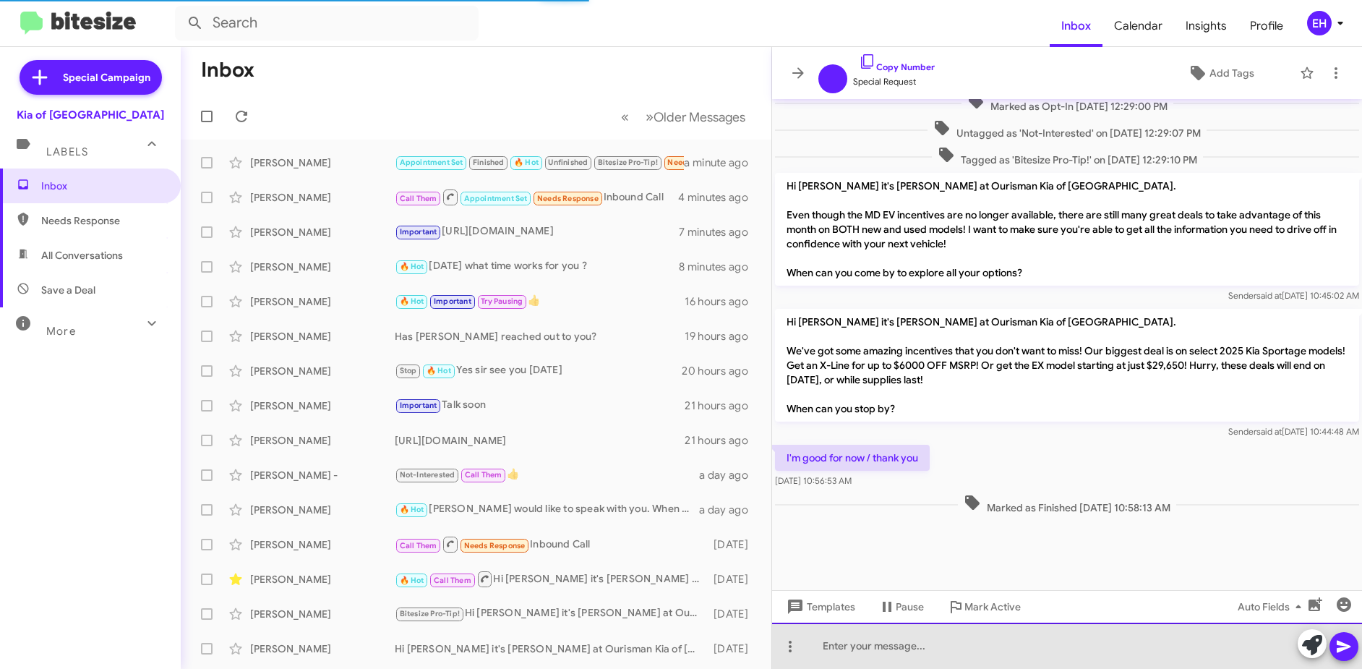
click at [931, 646] on div at bounding box center [1067, 646] width 590 height 46
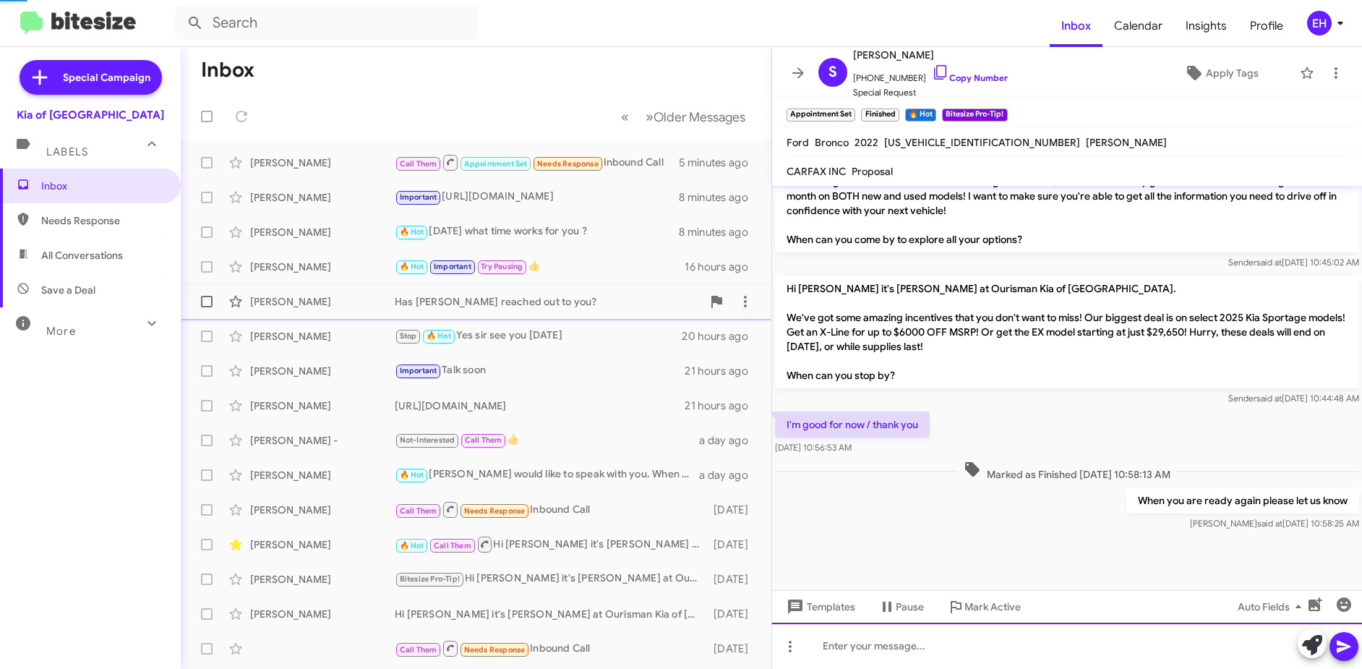
scroll to position [743, 0]
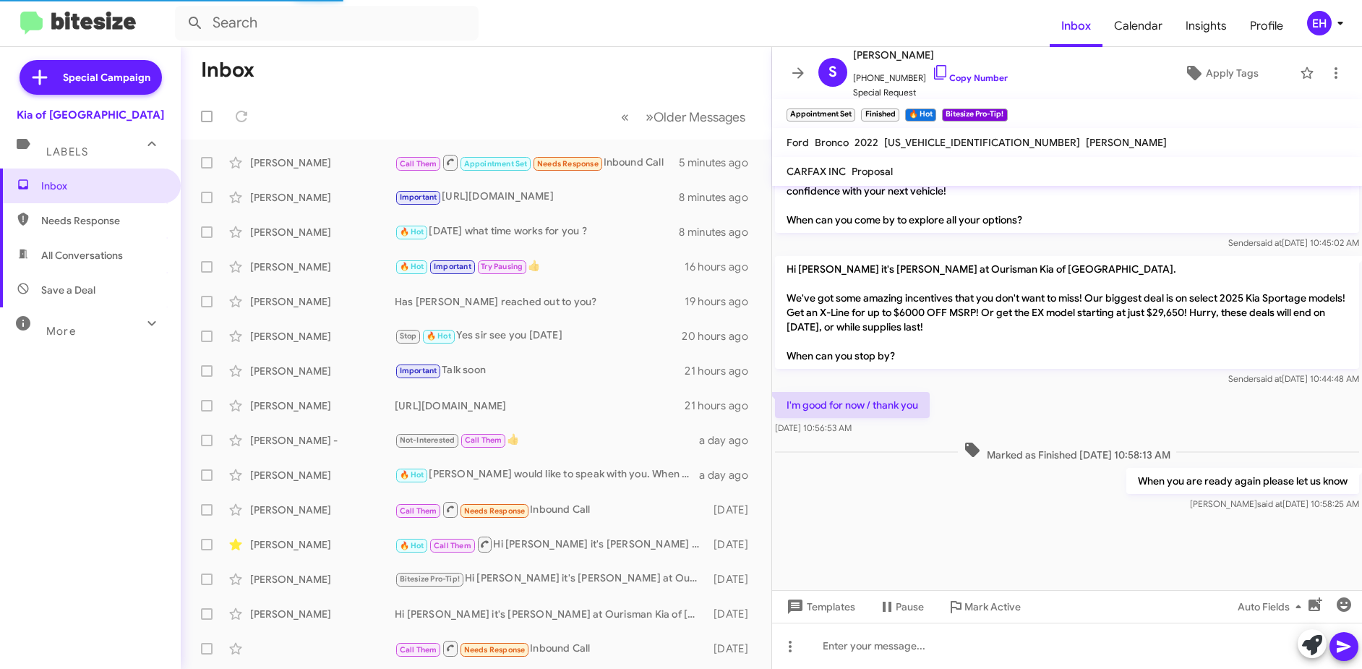
click at [72, 230] on span "Needs Response" at bounding box center [90, 220] width 181 height 35
type input "in:needs-response"
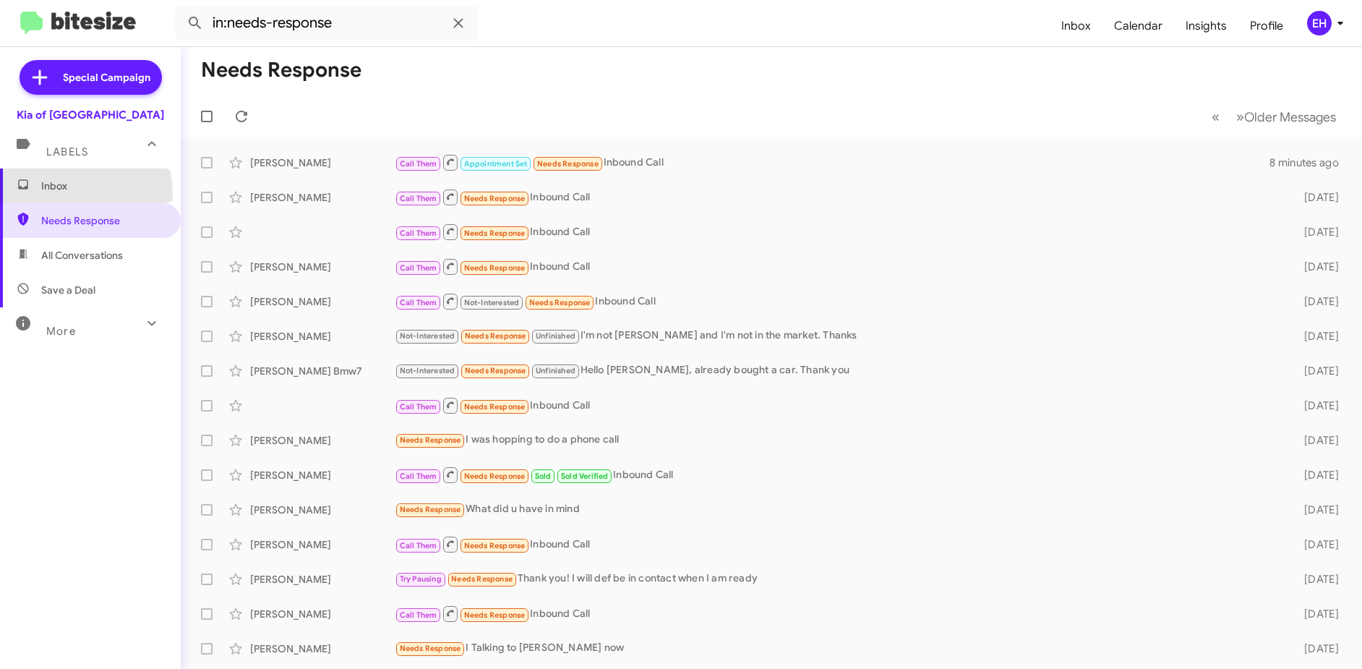
click at [47, 196] on span "Inbox" at bounding box center [90, 185] width 181 height 35
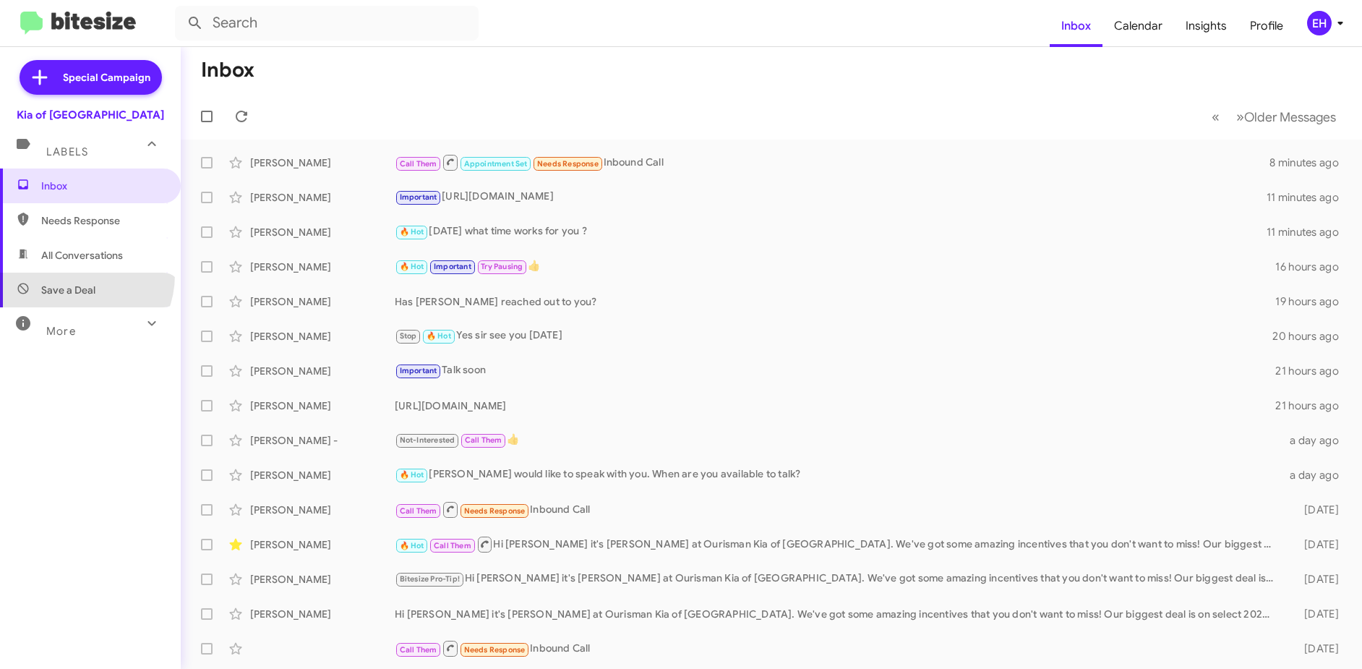
click at [72, 275] on span "Save a Deal" at bounding box center [90, 290] width 181 height 35
type input "in:not-interested"
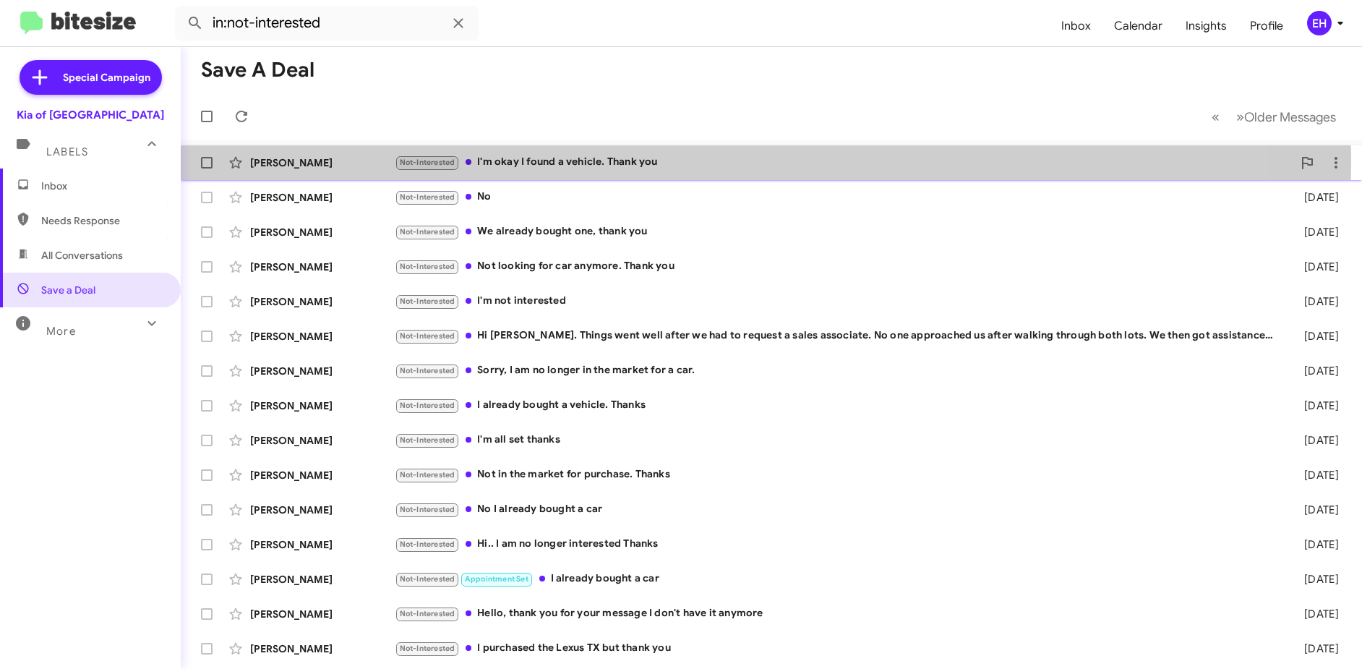
click at [575, 162] on div "Not-Interested I'm okay I found a vehicle. Thank you" at bounding box center [844, 162] width 898 height 17
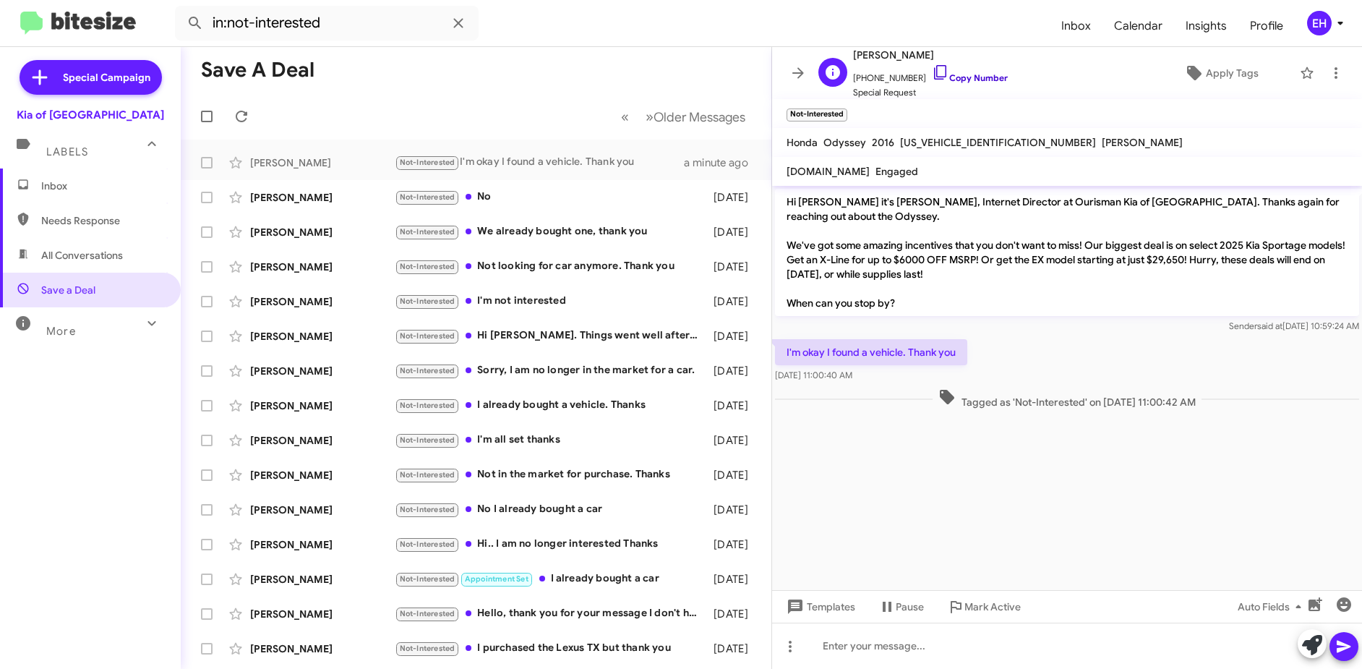
click at [983, 75] on link "Copy Number" at bounding box center [970, 77] width 76 height 11
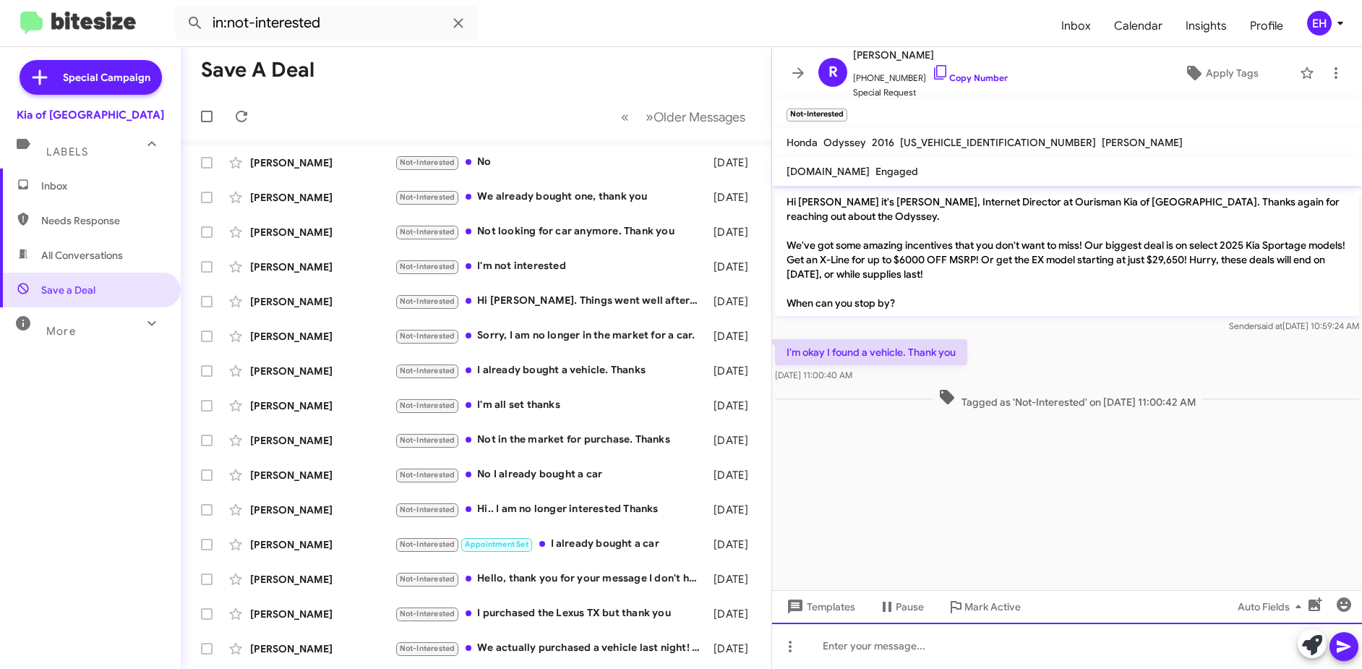
click at [907, 645] on div at bounding box center [1067, 646] width 590 height 46
click at [1344, 651] on icon at bounding box center [1344, 646] width 17 height 17
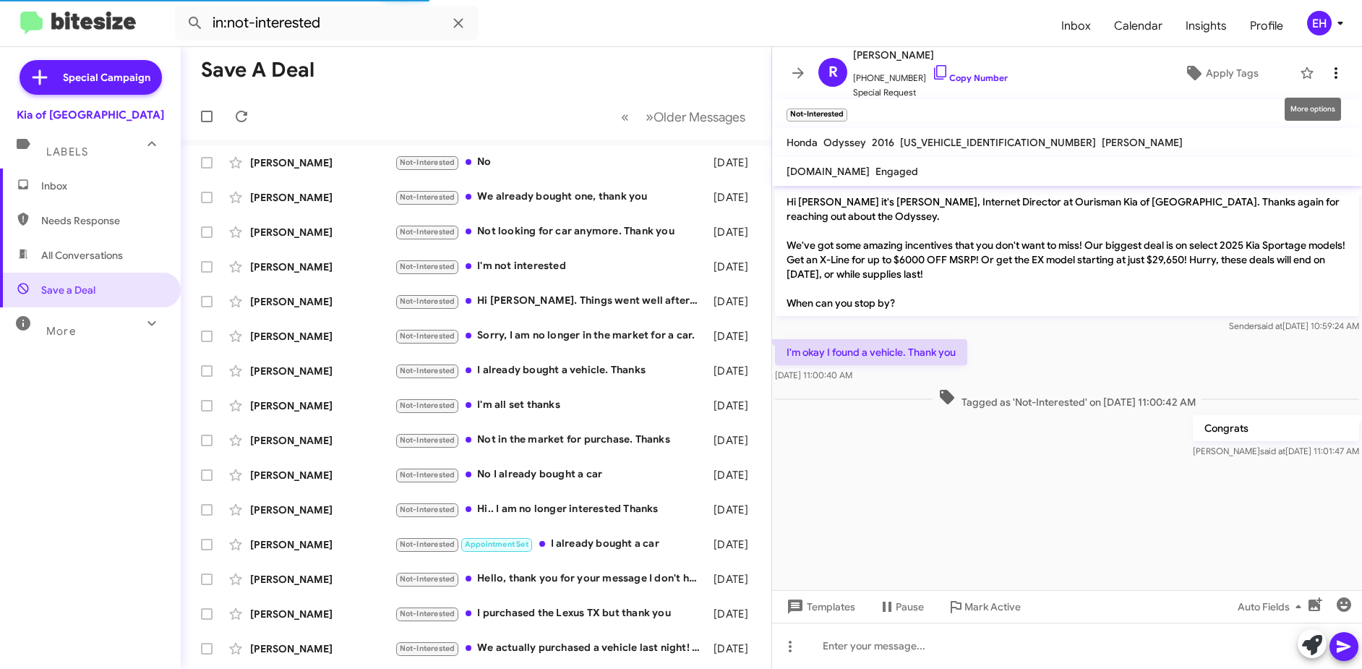
click at [1328, 80] on icon at bounding box center [1336, 72] width 17 height 17
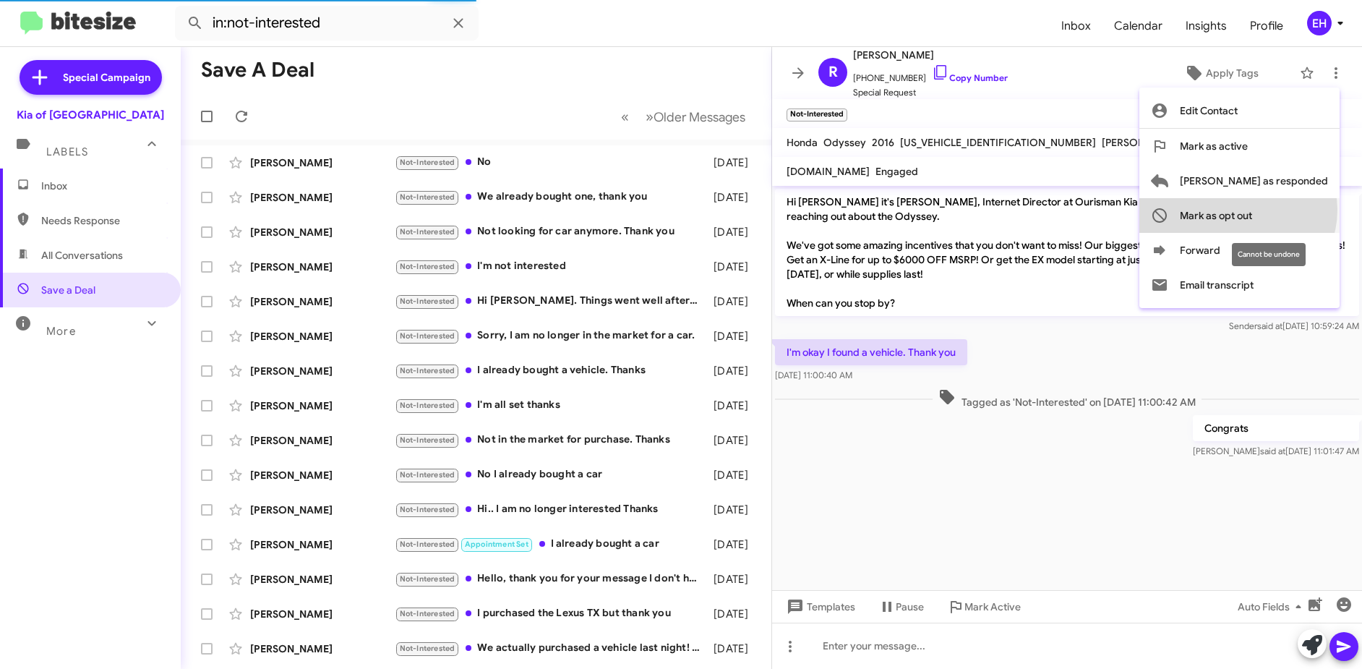
click at [1252, 210] on span "Mark as opt out" at bounding box center [1216, 215] width 72 height 35
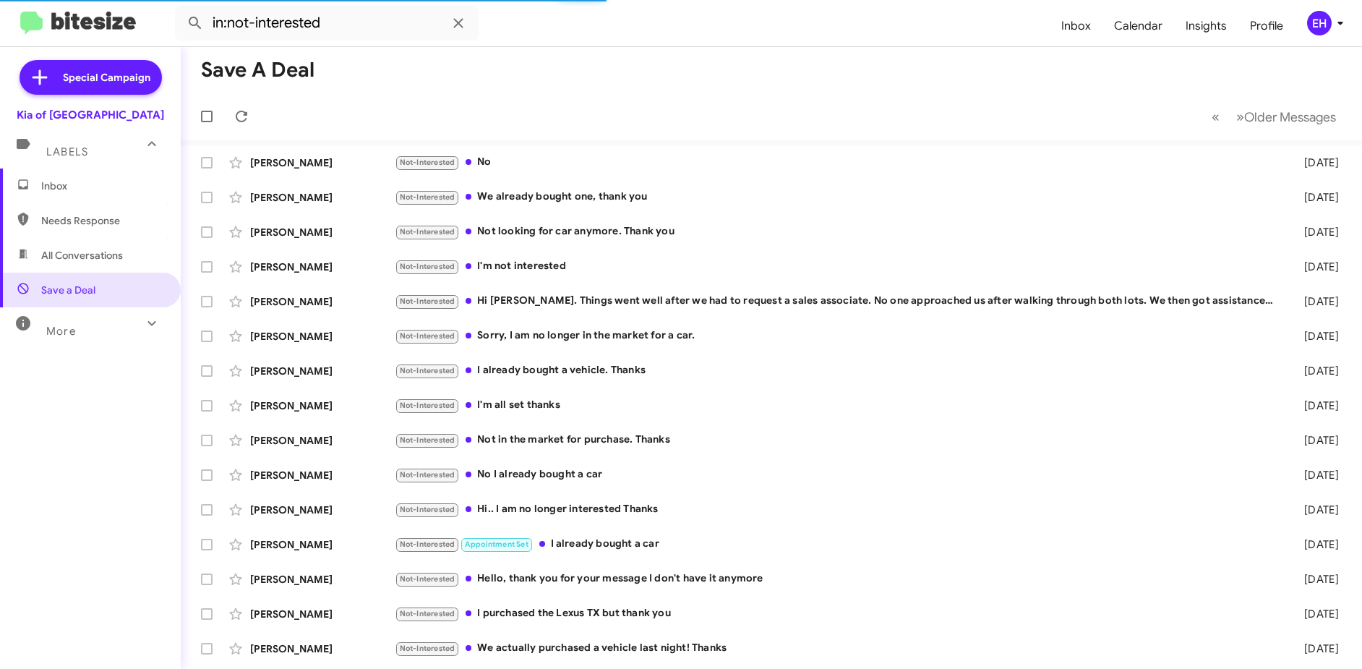
click at [46, 201] on span "Inbox" at bounding box center [90, 185] width 181 height 35
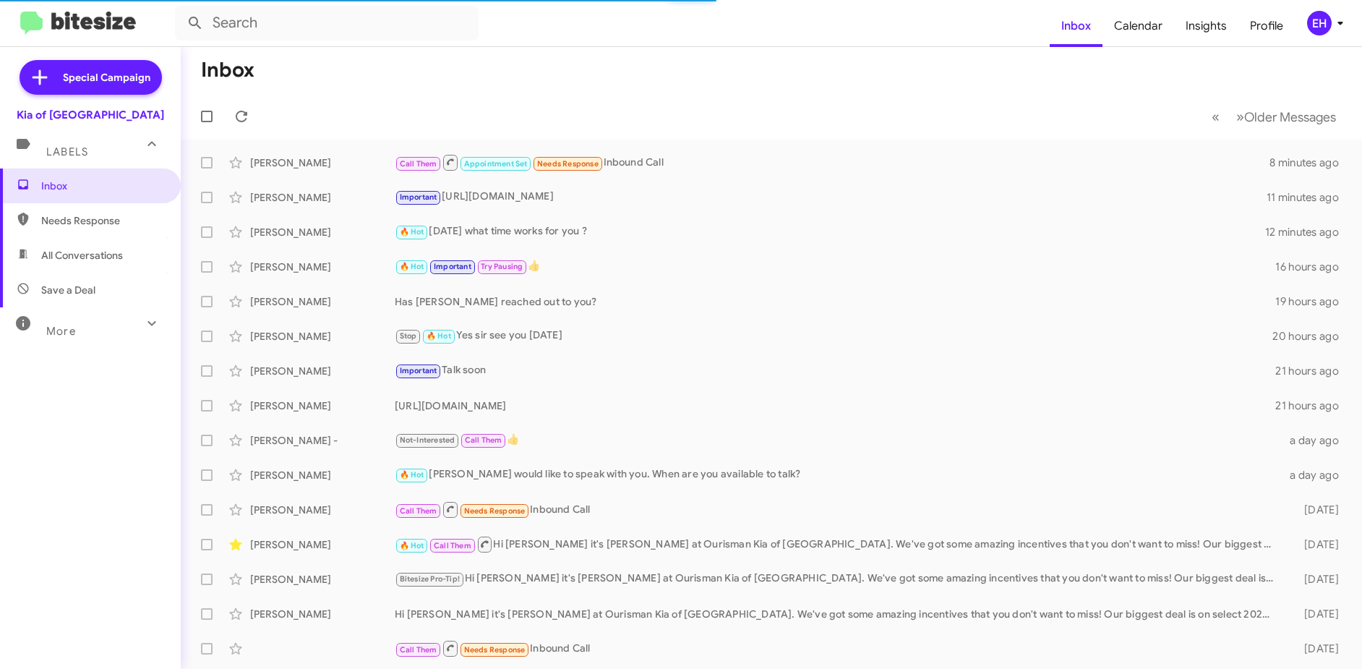
click at [59, 222] on span "Needs Response" at bounding box center [102, 220] width 123 height 14
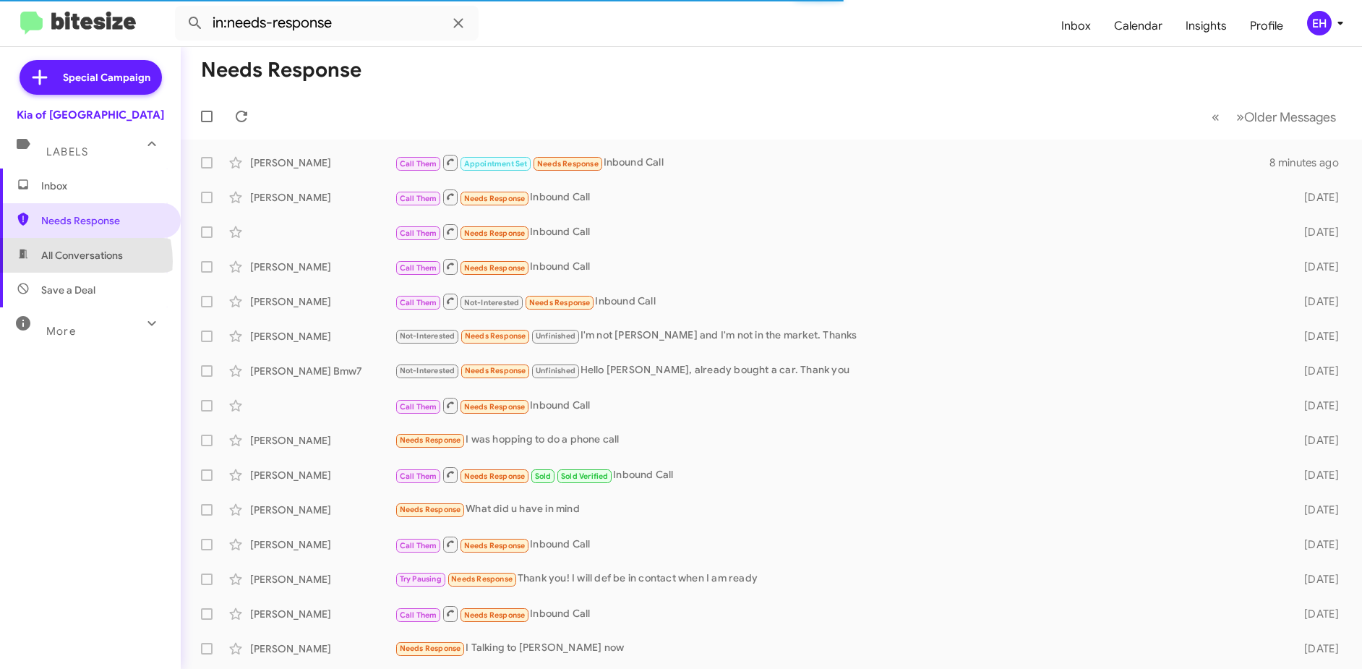
click at [66, 261] on span "All Conversations" at bounding box center [82, 255] width 82 height 14
type input "in:all-conversations"
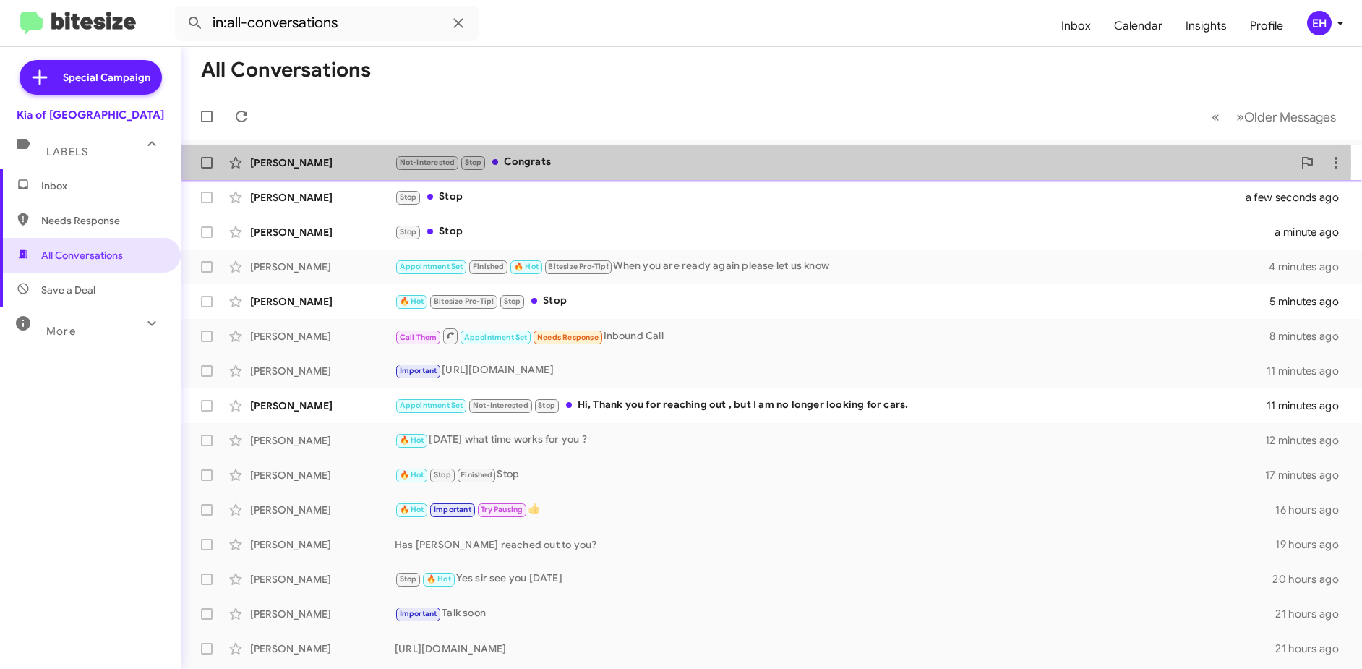
click at [516, 163] on div "Not-Interested Stop Congrats" at bounding box center [844, 162] width 898 height 17
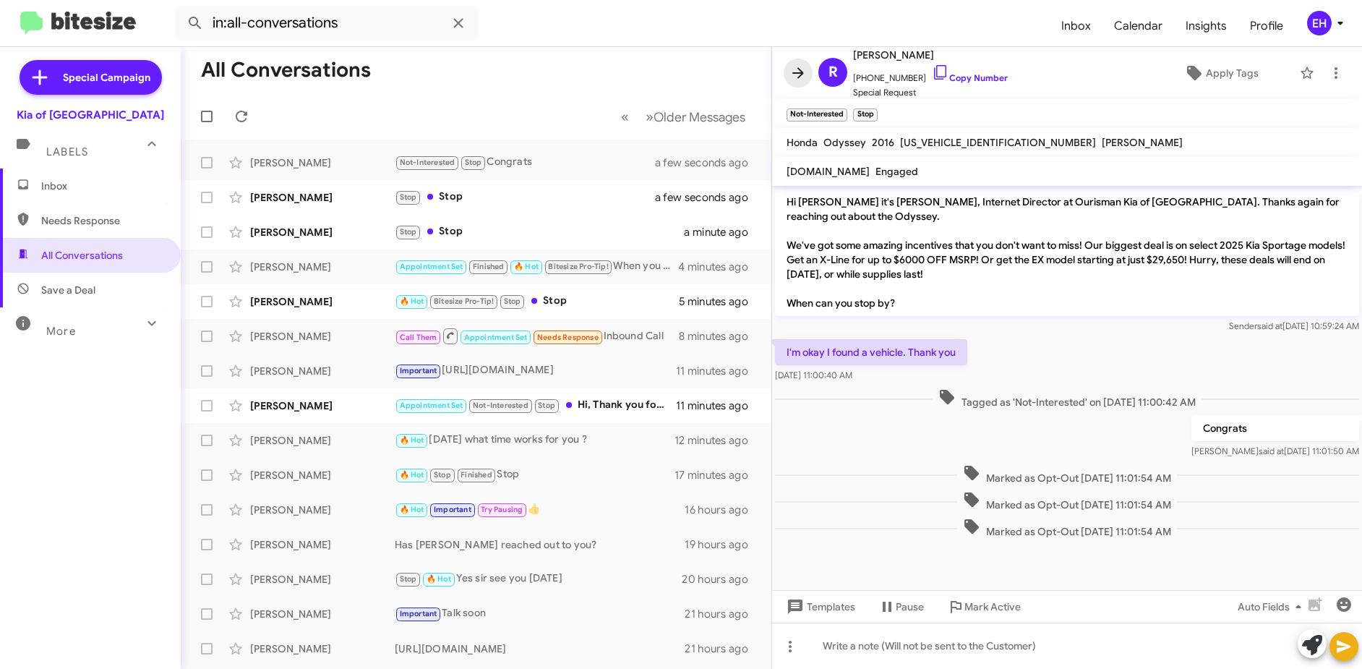
click at [803, 73] on icon at bounding box center [799, 72] width 12 height 11
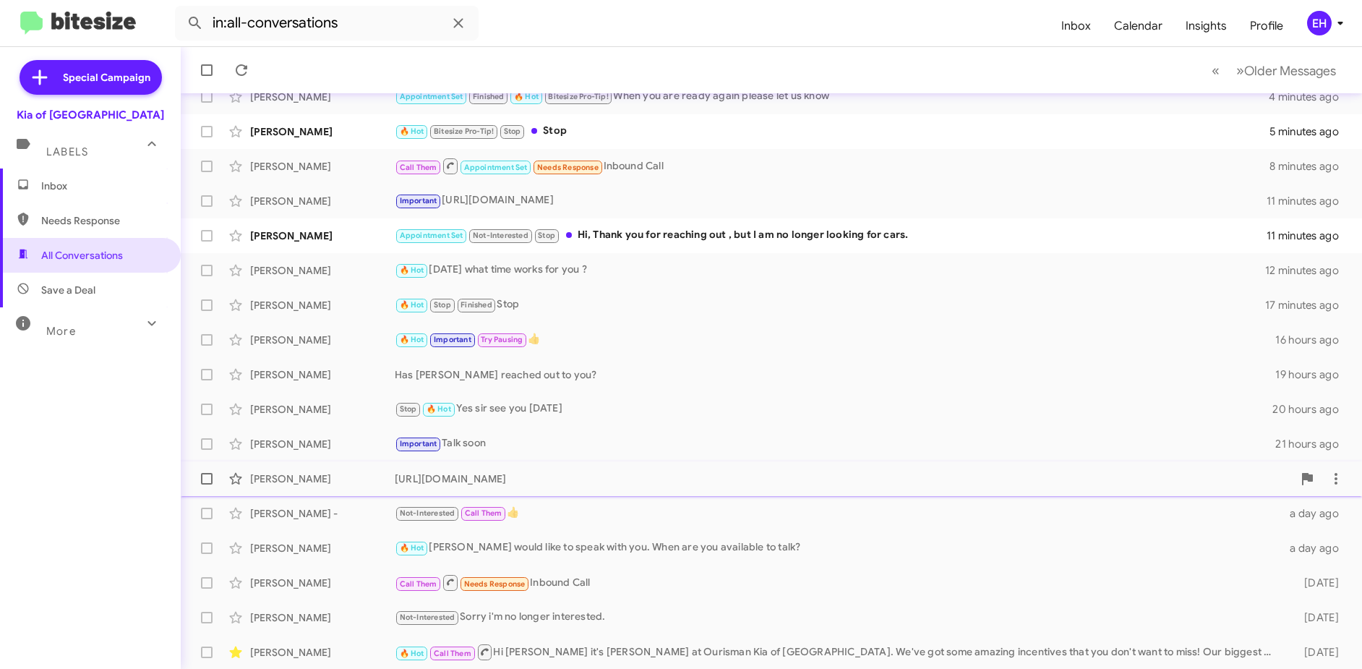
scroll to position [171, 0]
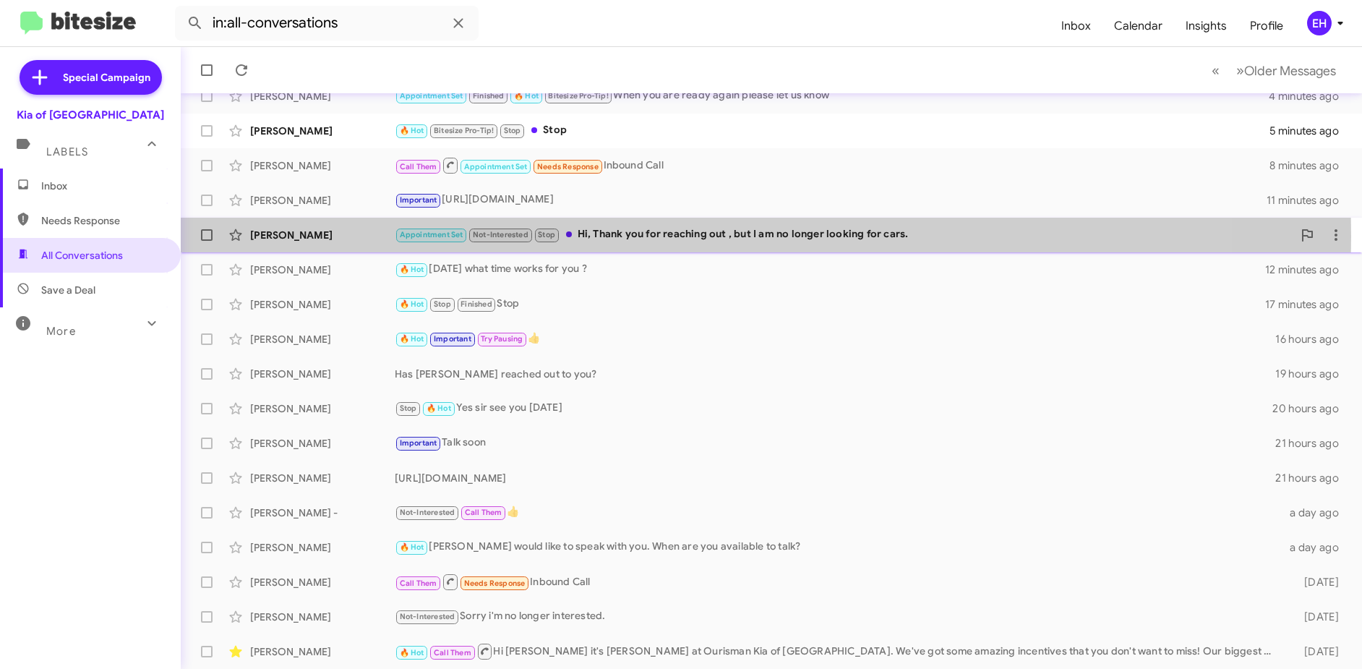
click at [649, 236] on div "Appointment Set Not-Interested Stop Hi, Thank you for reaching out , but I am n…" at bounding box center [844, 234] width 898 height 17
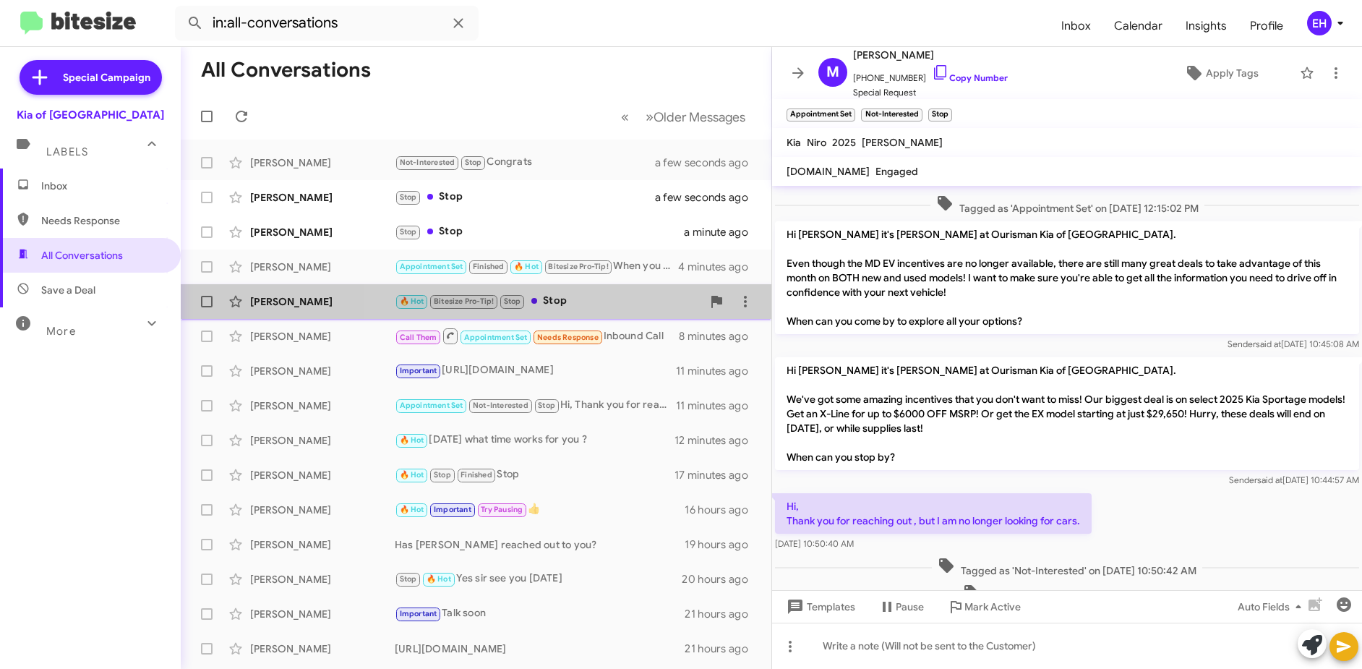
click at [574, 295] on div "🔥 Hot Bitesize Pro-Tip! Stop Stop" at bounding box center [548, 301] width 307 height 17
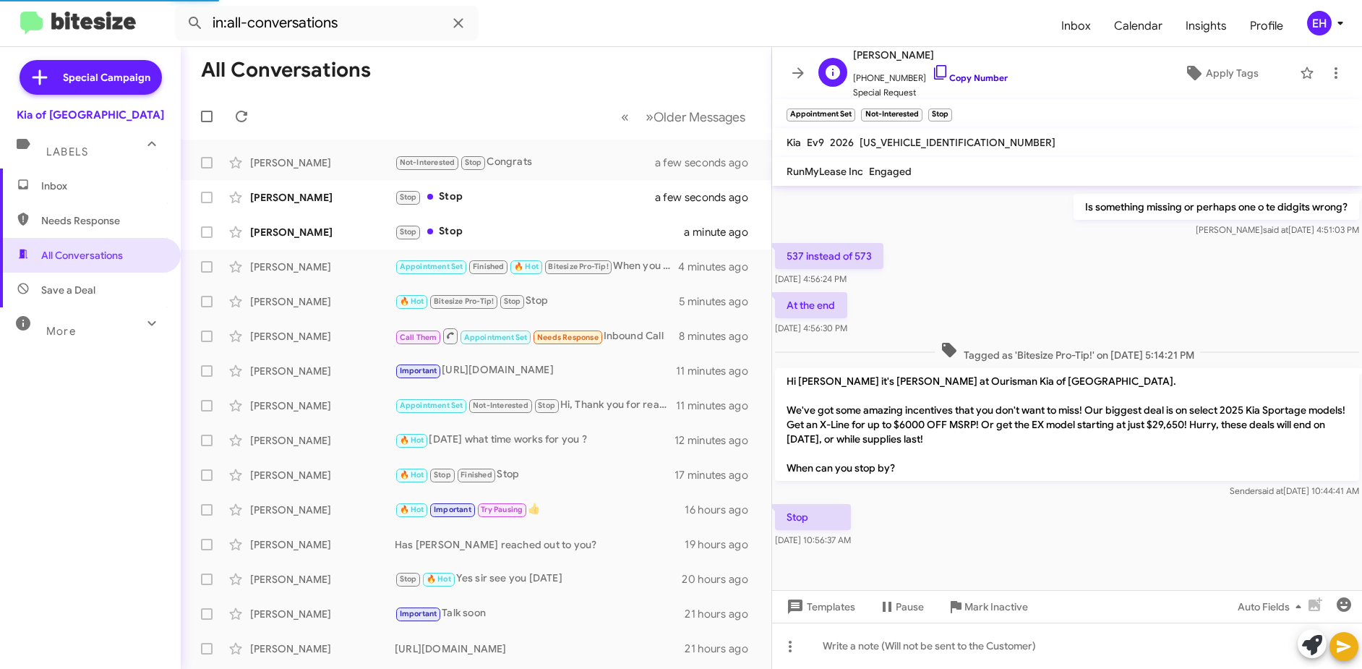
scroll to position [255, 0]
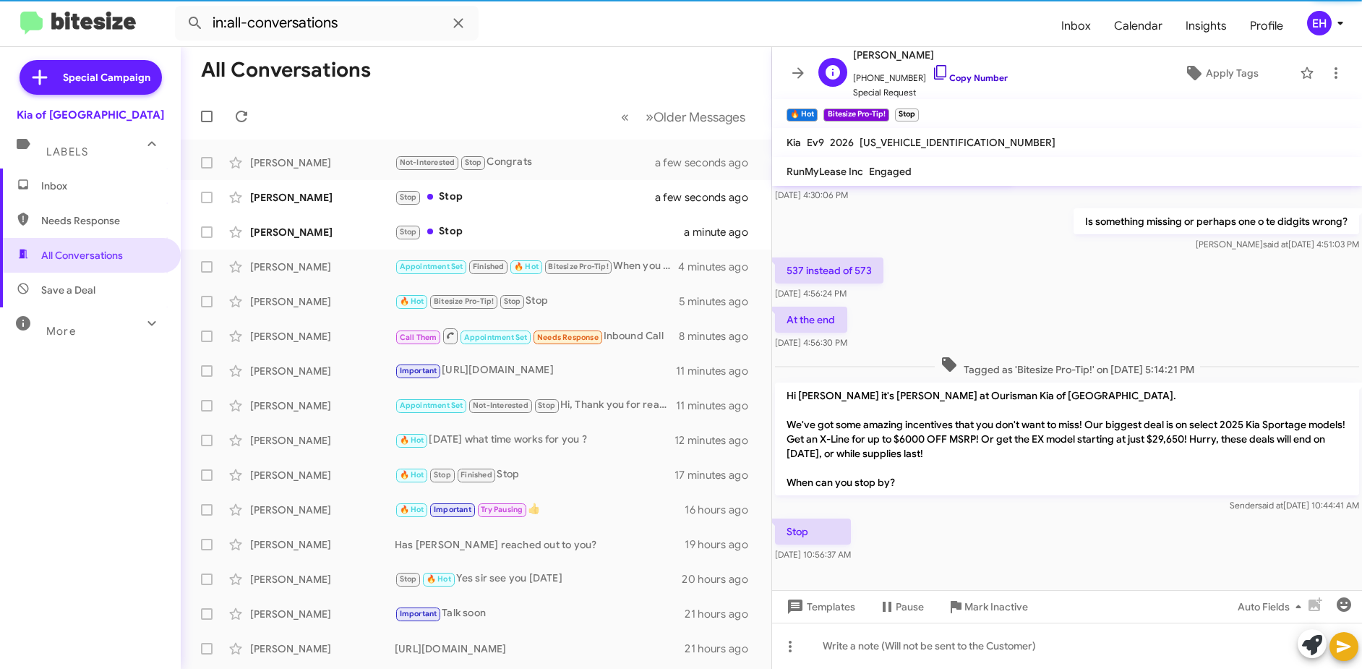
click at [970, 79] on link "Copy Number" at bounding box center [970, 77] width 76 height 11
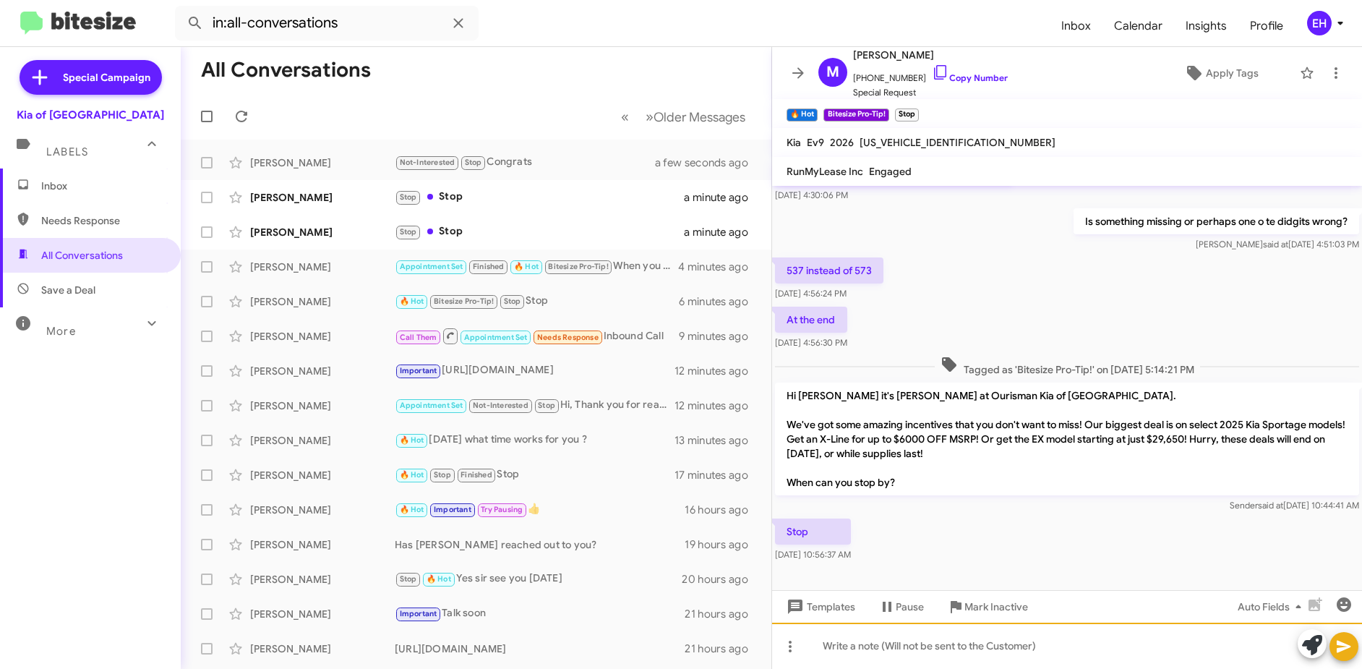
click at [970, 634] on div at bounding box center [1067, 646] width 590 height 46
click at [1005, 613] on span "Mark Inactive" at bounding box center [997, 607] width 64 height 26
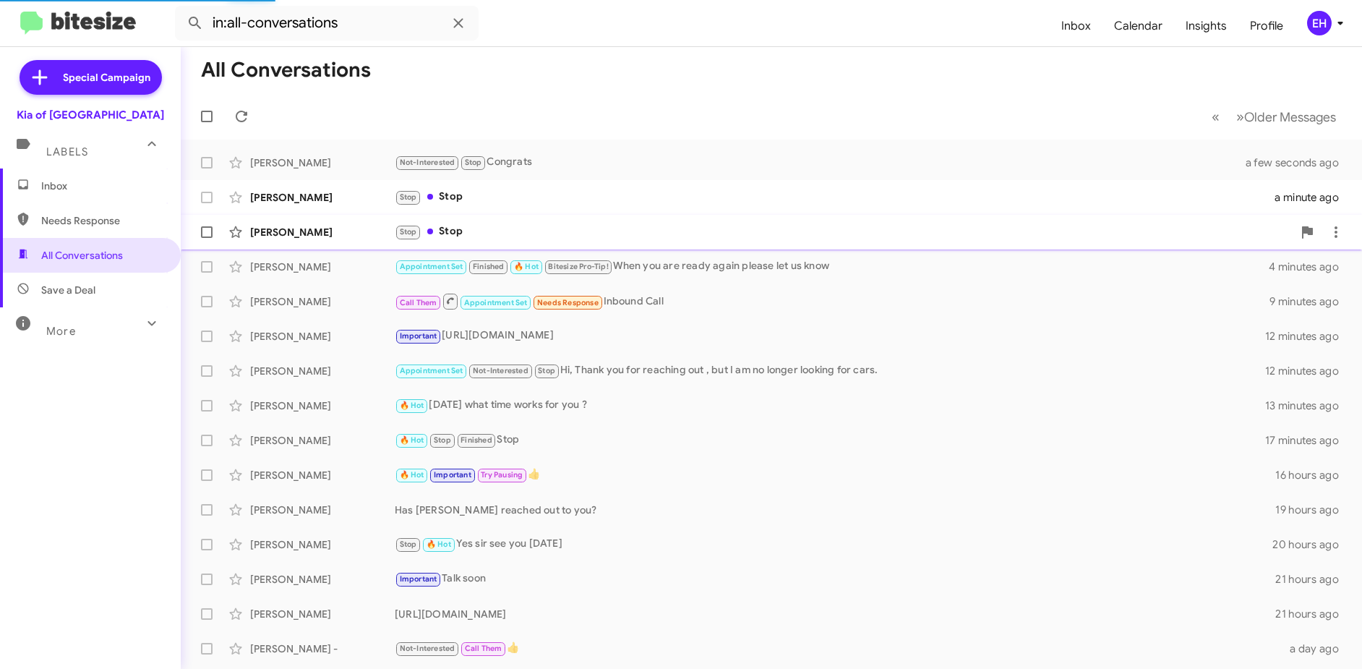
click at [470, 232] on div "Stop Stop" at bounding box center [844, 231] width 898 height 17
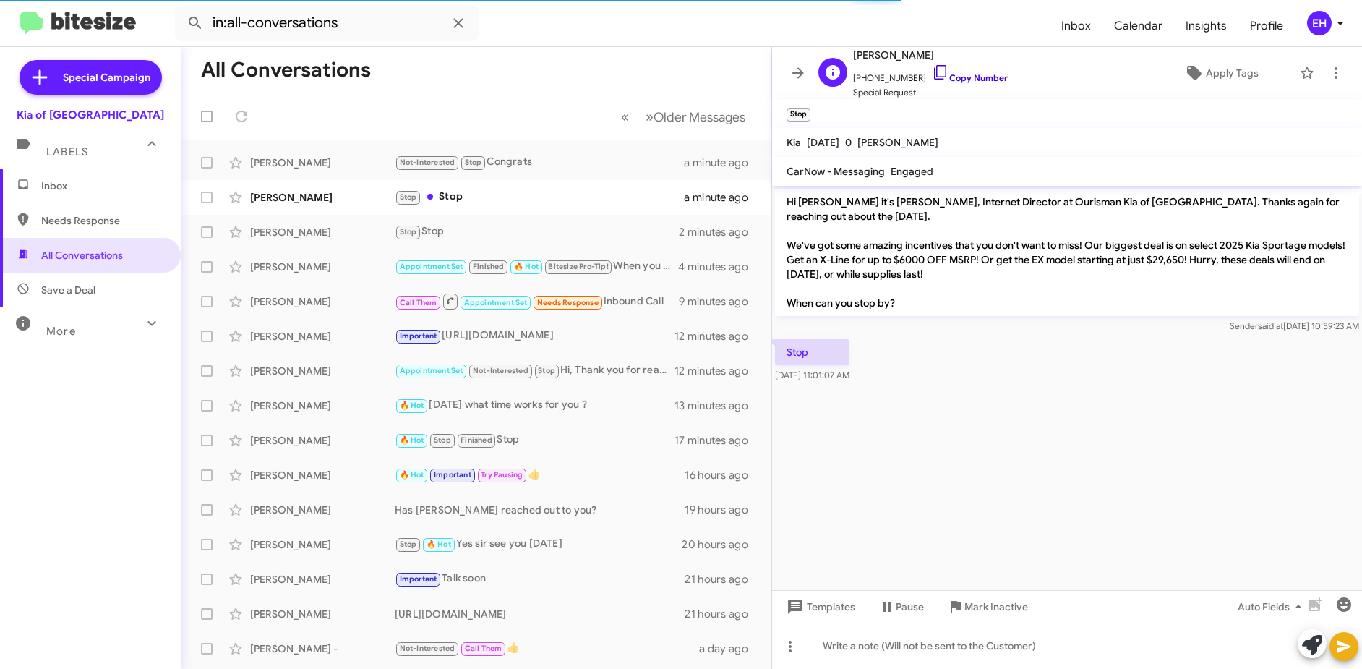
click at [979, 74] on link "Copy Number" at bounding box center [970, 77] width 76 height 11
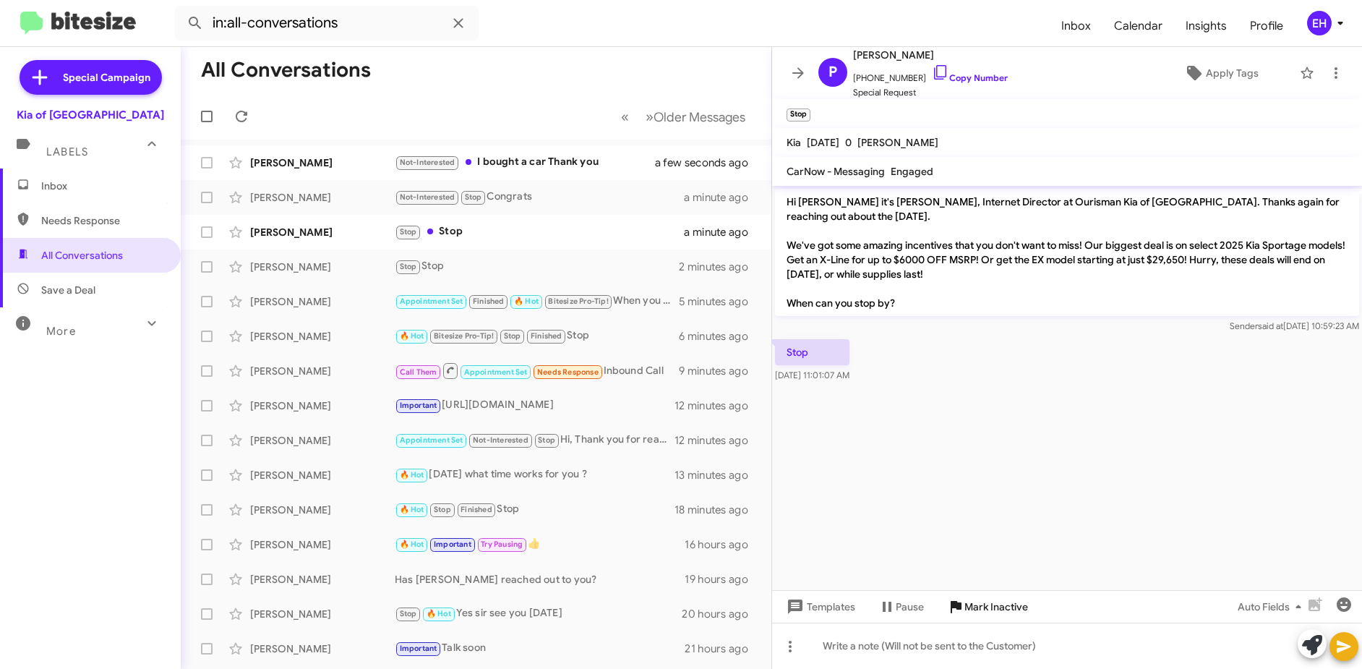
click at [1010, 613] on span "Mark Inactive" at bounding box center [997, 607] width 64 height 26
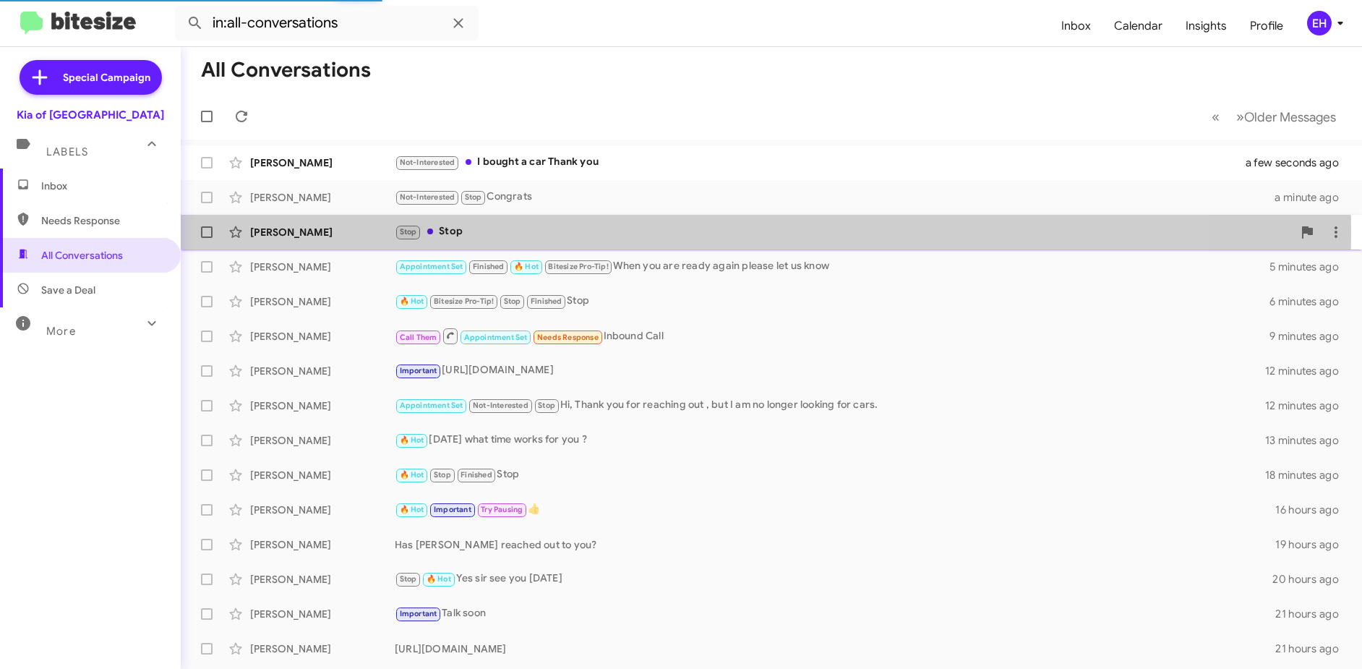
click at [453, 229] on div "Stop Stop" at bounding box center [844, 231] width 898 height 17
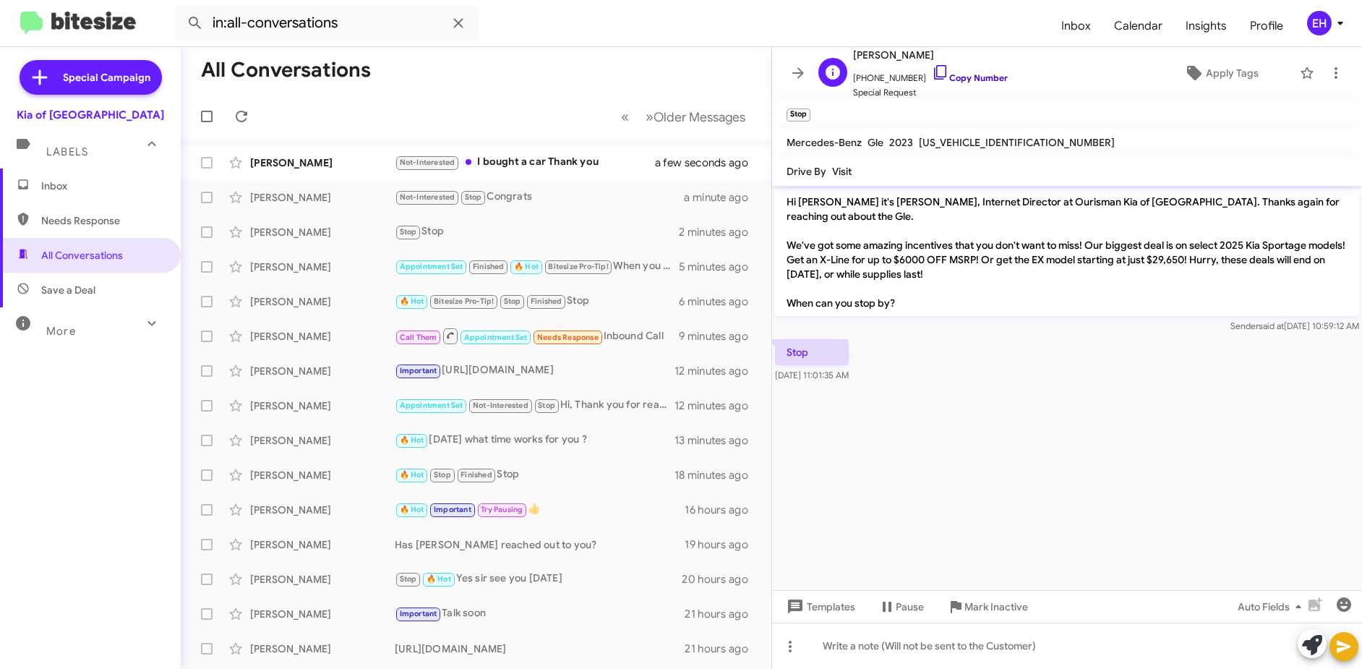
click at [978, 76] on link "Copy Number" at bounding box center [970, 77] width 76 height 11
click at [991, 603] on span "Mark Inactive" at bounding box center [997, 607] width 64 height 26
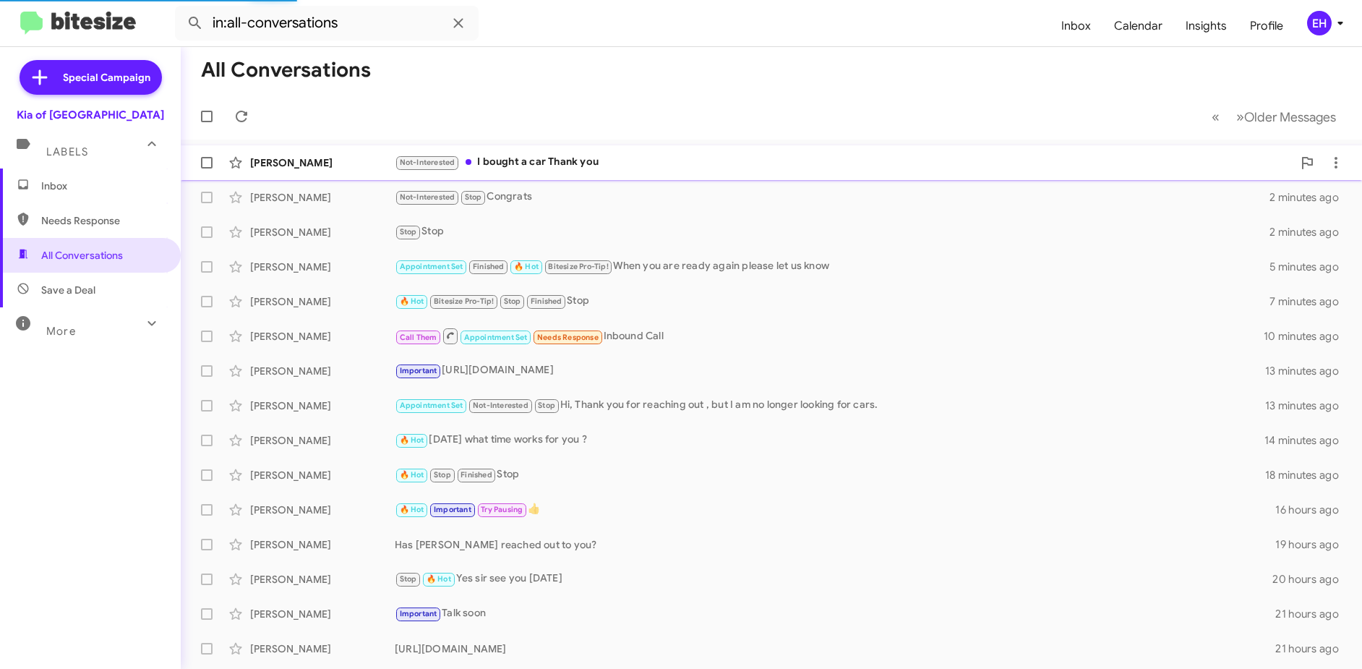
click at [539, 164] on div "Not-Interested I bought a car Thank you" at bounding box center [844, 162] width 898 height 17
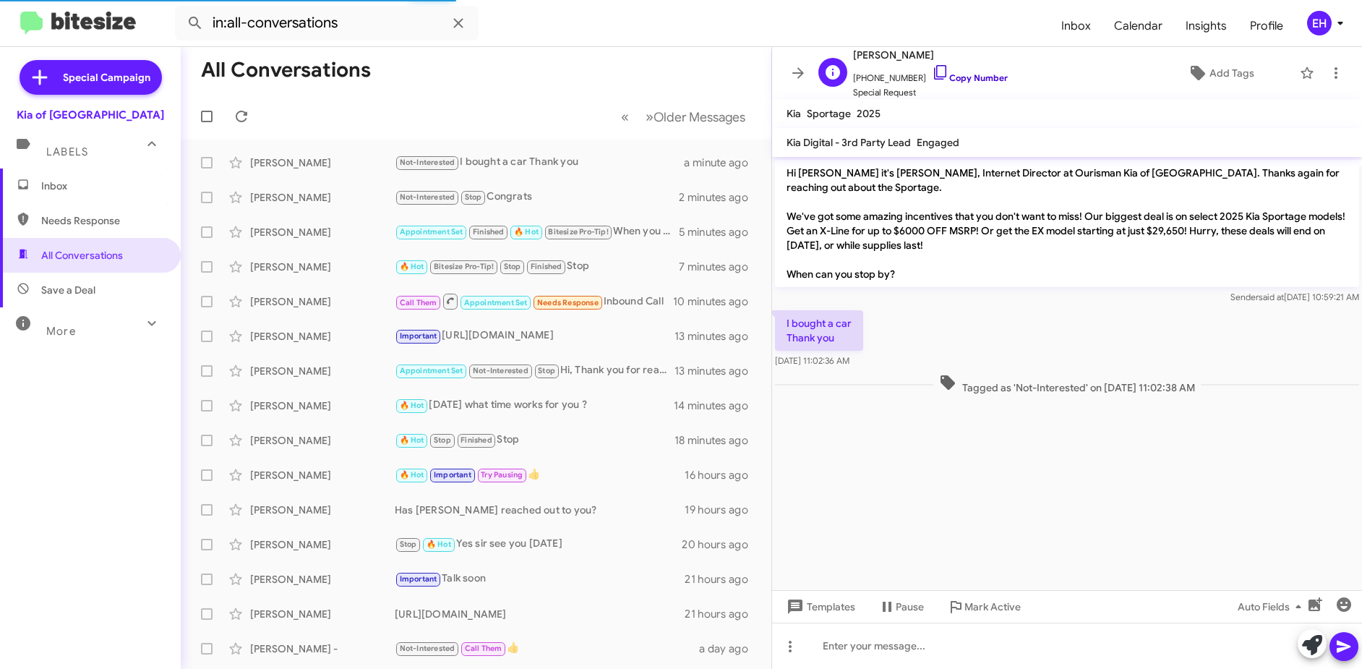
click at [958, 75] on link "Copy Number" at bounding box center [970, 77] width 76 height 11
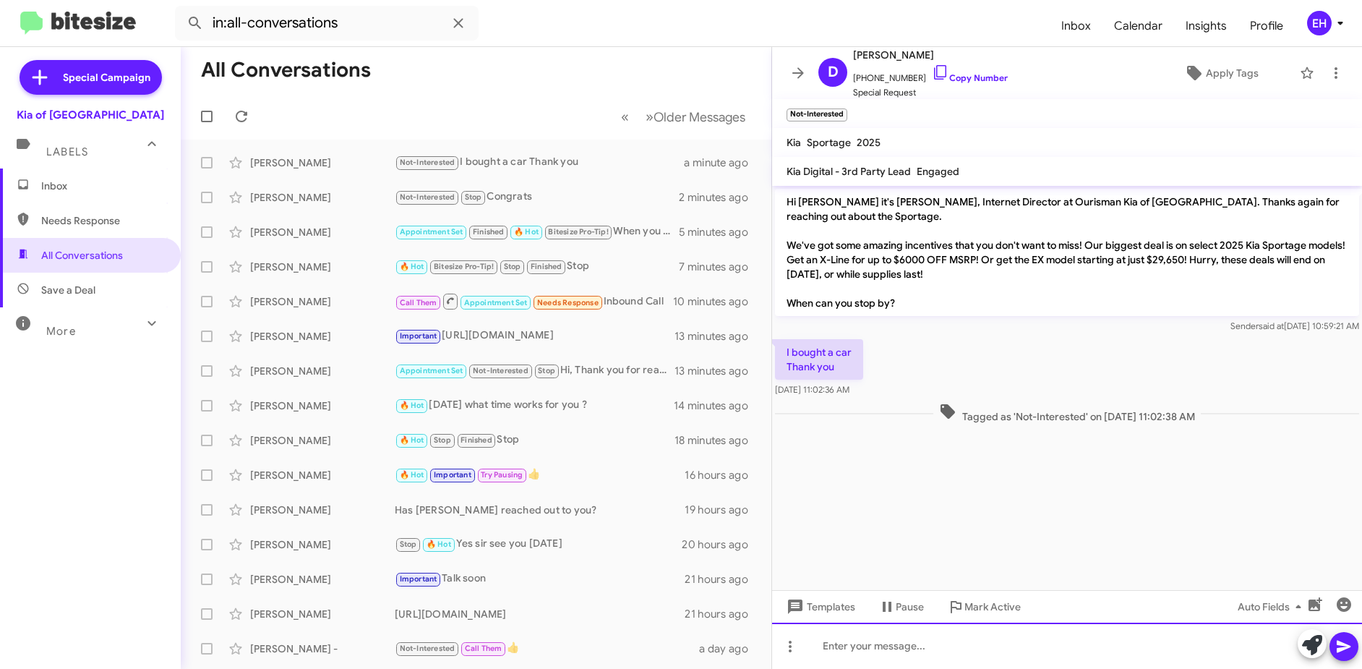
click at [846, 649] on div at bounding box center [1067, 646] width 590 height 46
click at [1351, 660] on span at bounding box center [1344, 646] width 17 height 29
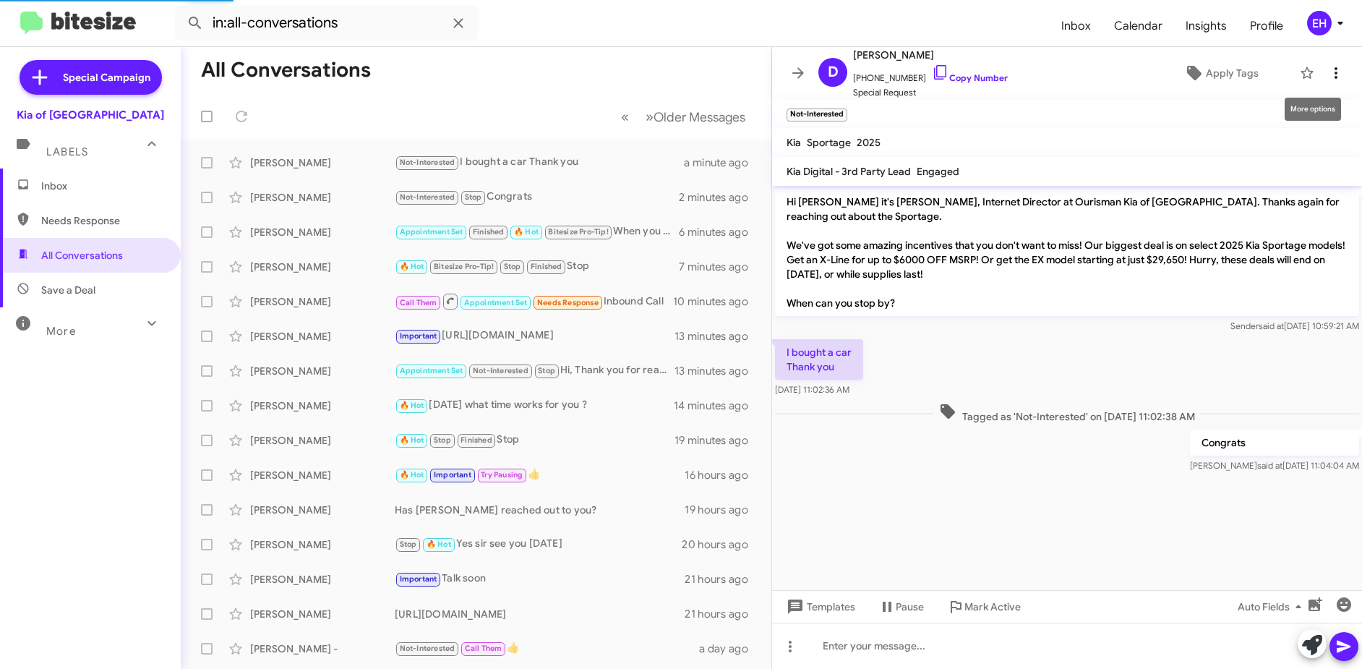
click at [1328, 70] on icon at bounding box center [1336, 72] width 17 height 17
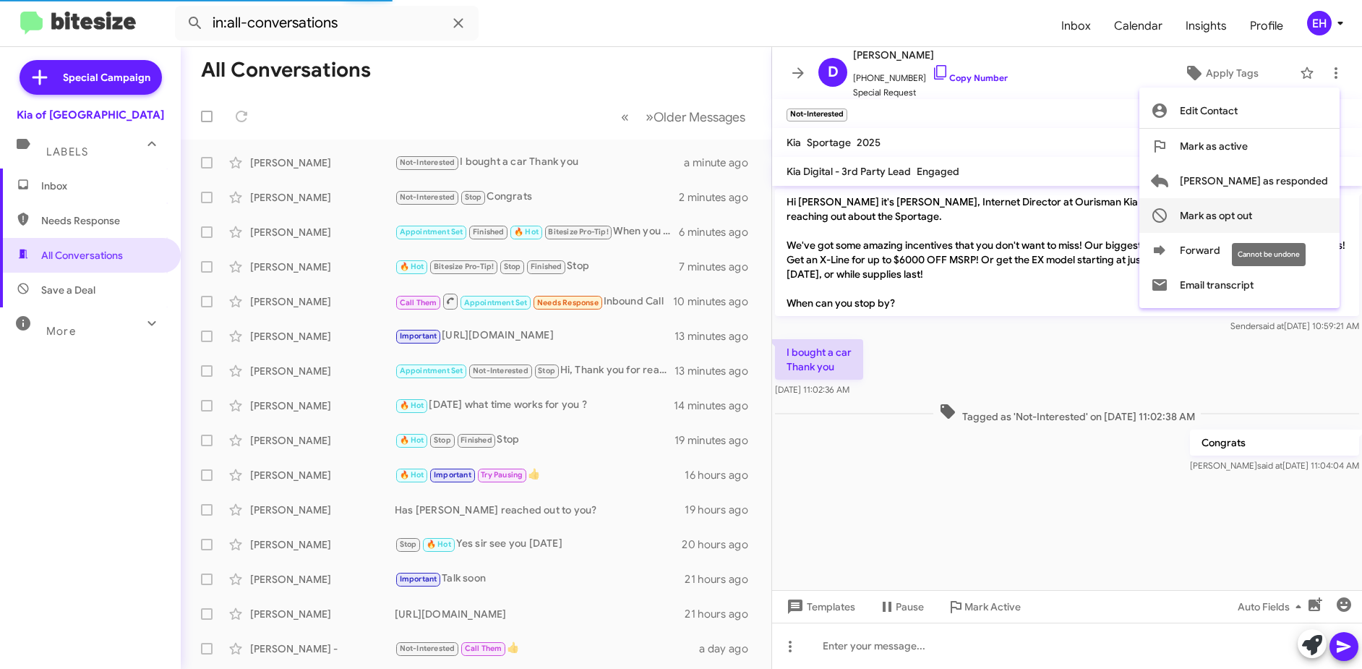
drag, startPoint x: 1313, startPoint y: 206, endPoint x: 1304, endPoint y: 210, distance: 9.4
click at [1312, 206] on button "Mark as opt out" at bounding box center [1240, 215] width 200 height 35
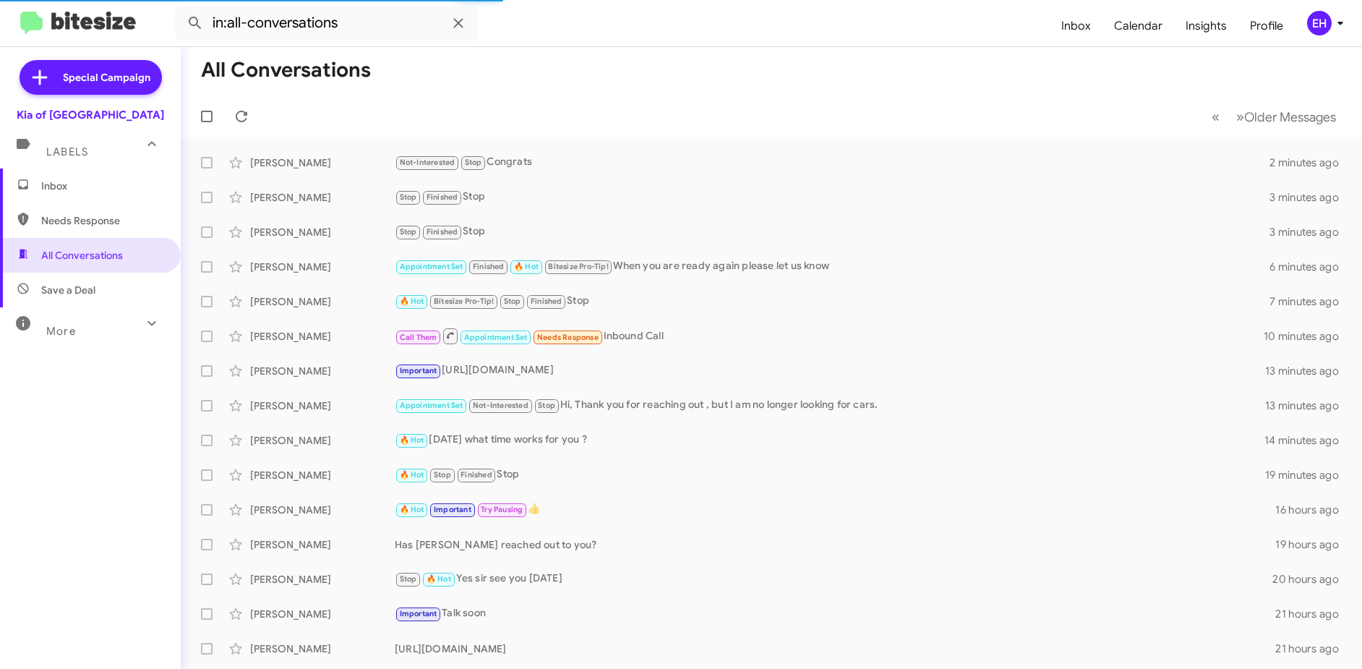
click at [91, 221] on span "Needs Response" at bounding box center [102, 220] width 123 height 14
type input "in:needs-response"
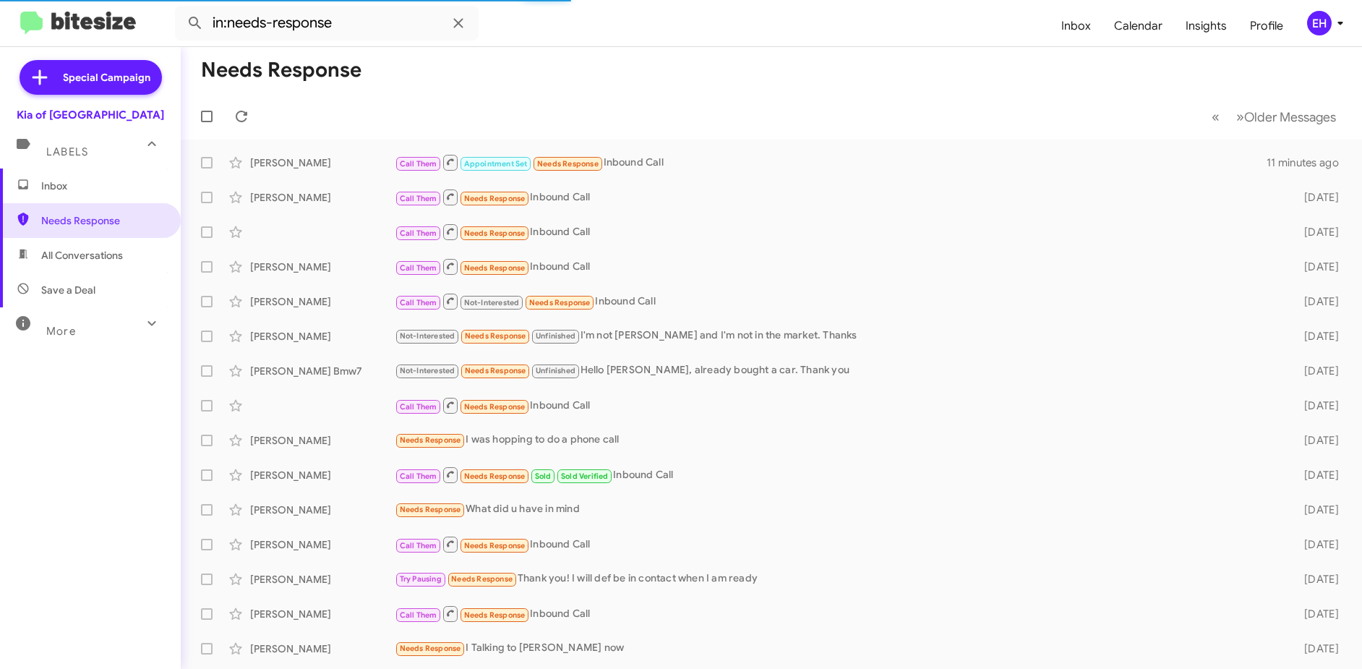
click at [83, 194] on span "Inbox" at bounding box center [90, 185] width 181 height 35
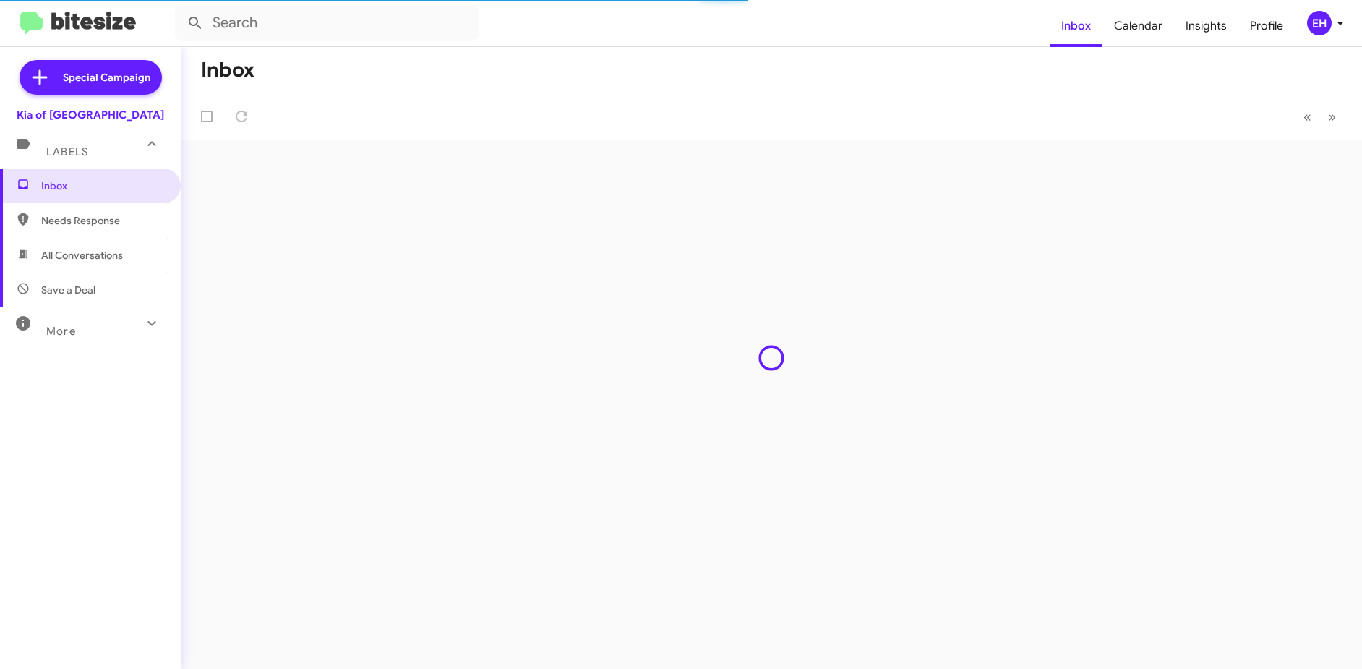
click at [92, 252] on span "All Conversations" at bounding box center [82, 255] width 82 height 14
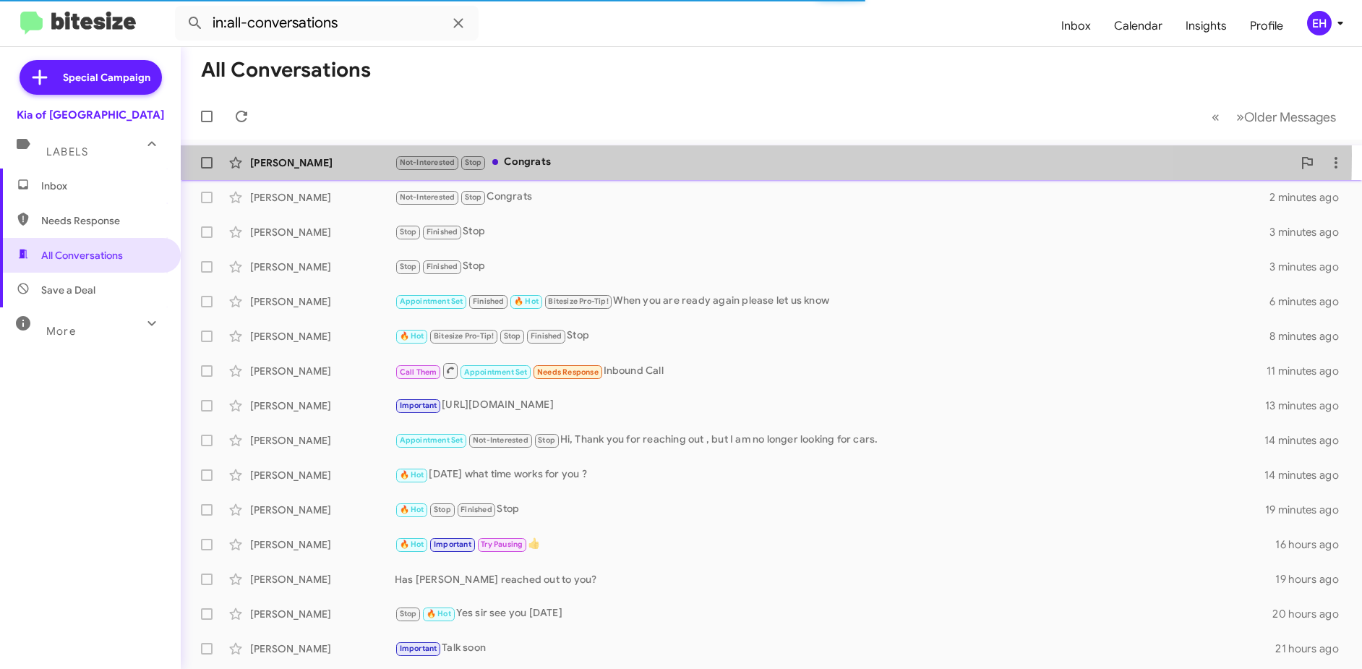
click at [528, 155] on div "Not-Interested Stop Congrats" at bounding box center [844, 162] width 898 height 17
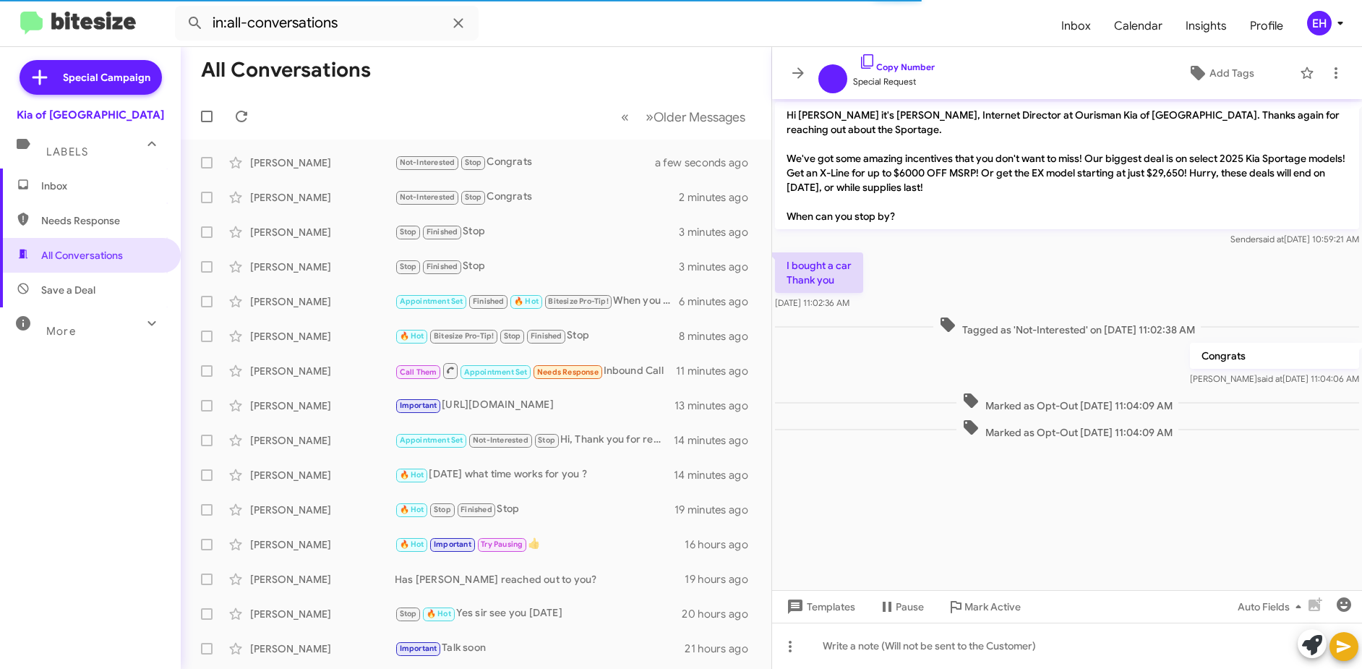
click at [91, 218] on span "Needs Response" at bounding box center [102, 220] width 123 height 14
type input "in:needs-response"
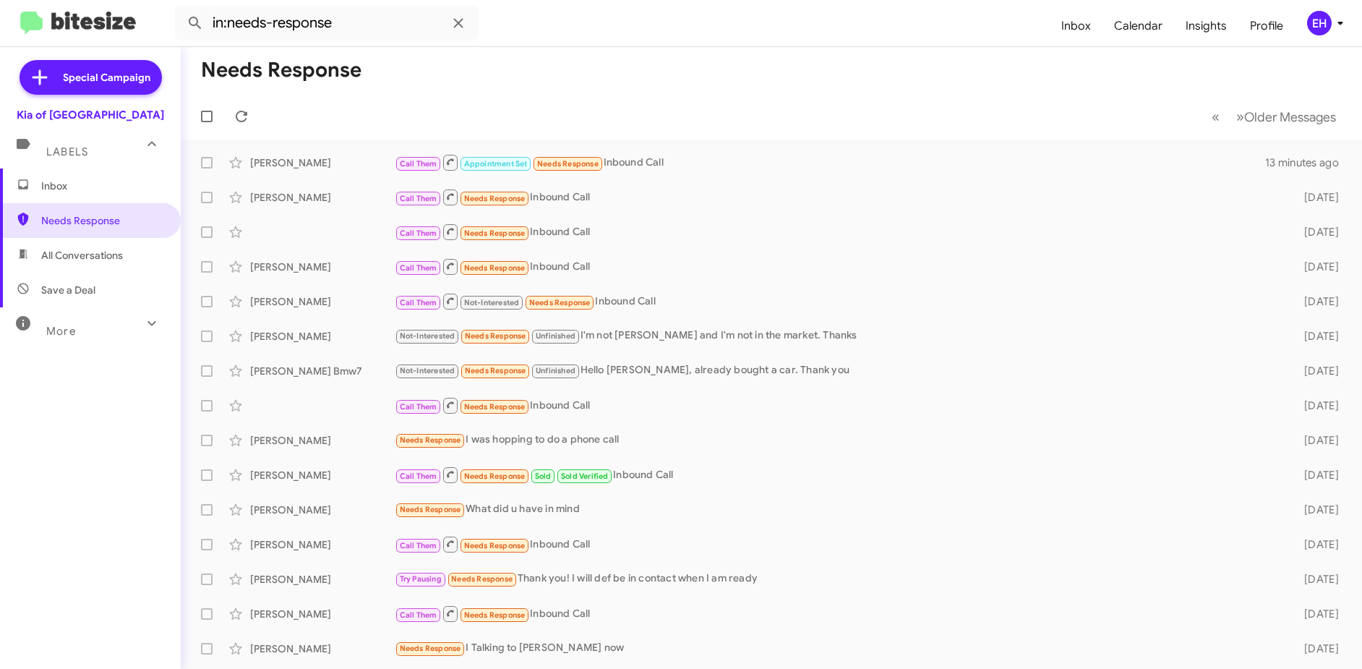
click at [93, 188] on span "Inbox" at bounding box center [102, 186] width 123 height 14
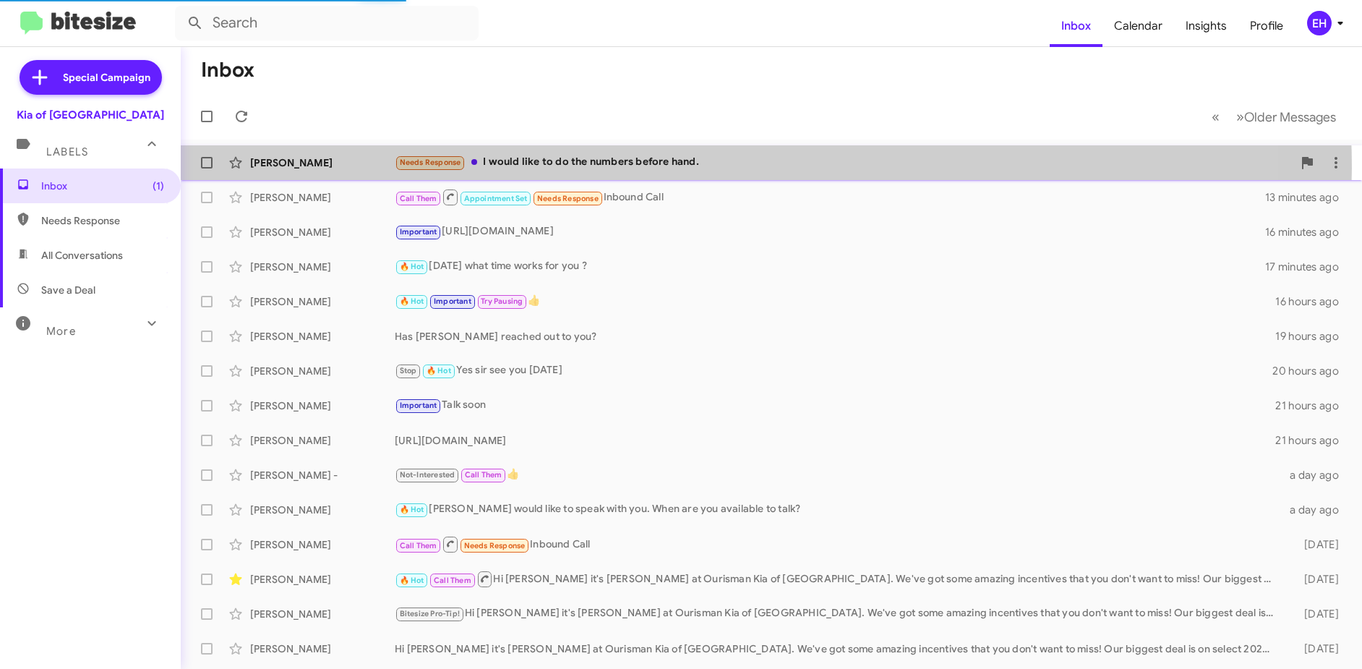
click at [672, 168] on div "Needs Response I would like to do the numbers before hand." at bounding box center [844, 162] width 898 height 17
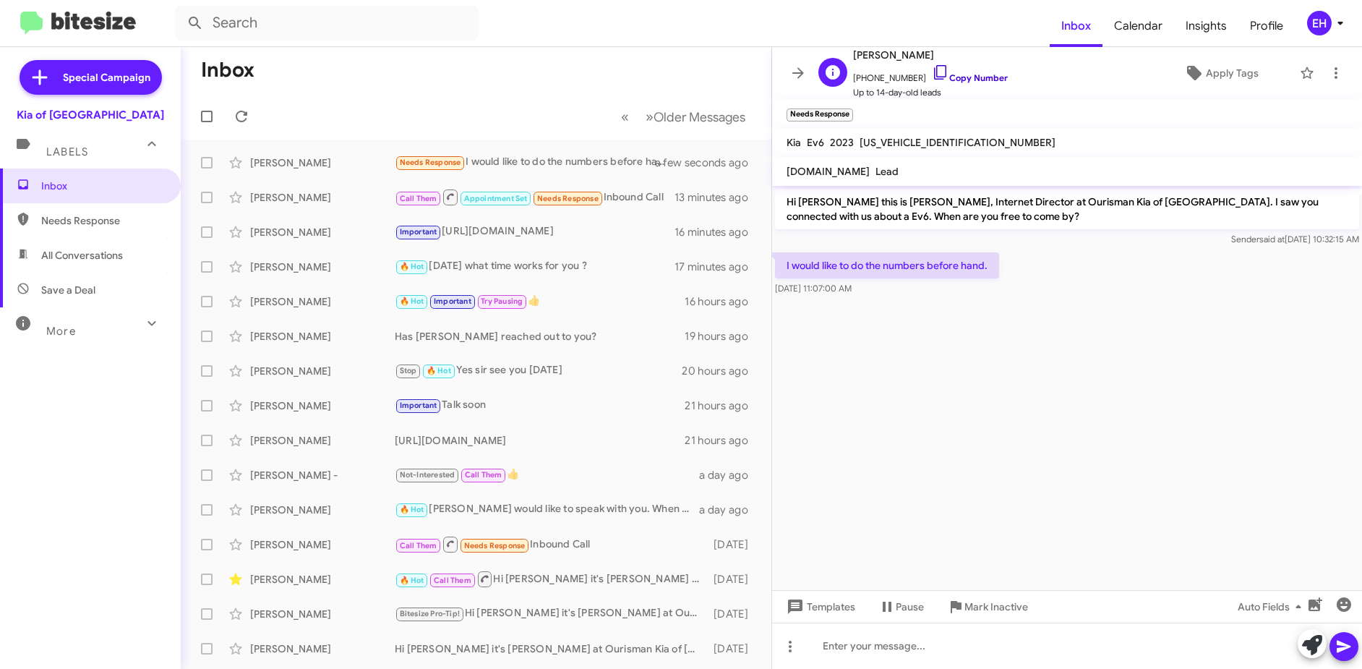
click at [964, 78] on link "Copy Number" at bounding box center [970, 77] width 76 height 11
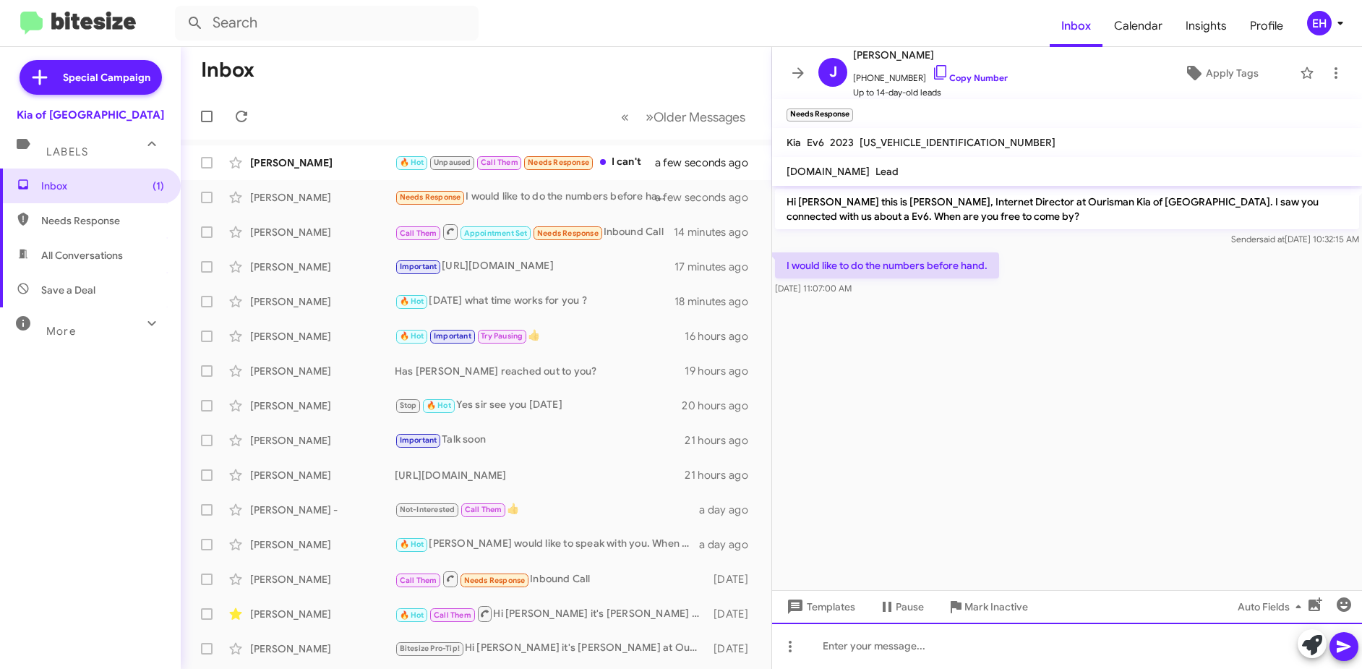
click at [891, 652] on div at bounding box center [1067, 646] width 590 height 46
click at [897, 650] on div at bounding box center [1067, 646] width 590 height 46
click at [1333, 651] on button at bounding box center [1344, 646] width 29 height 29
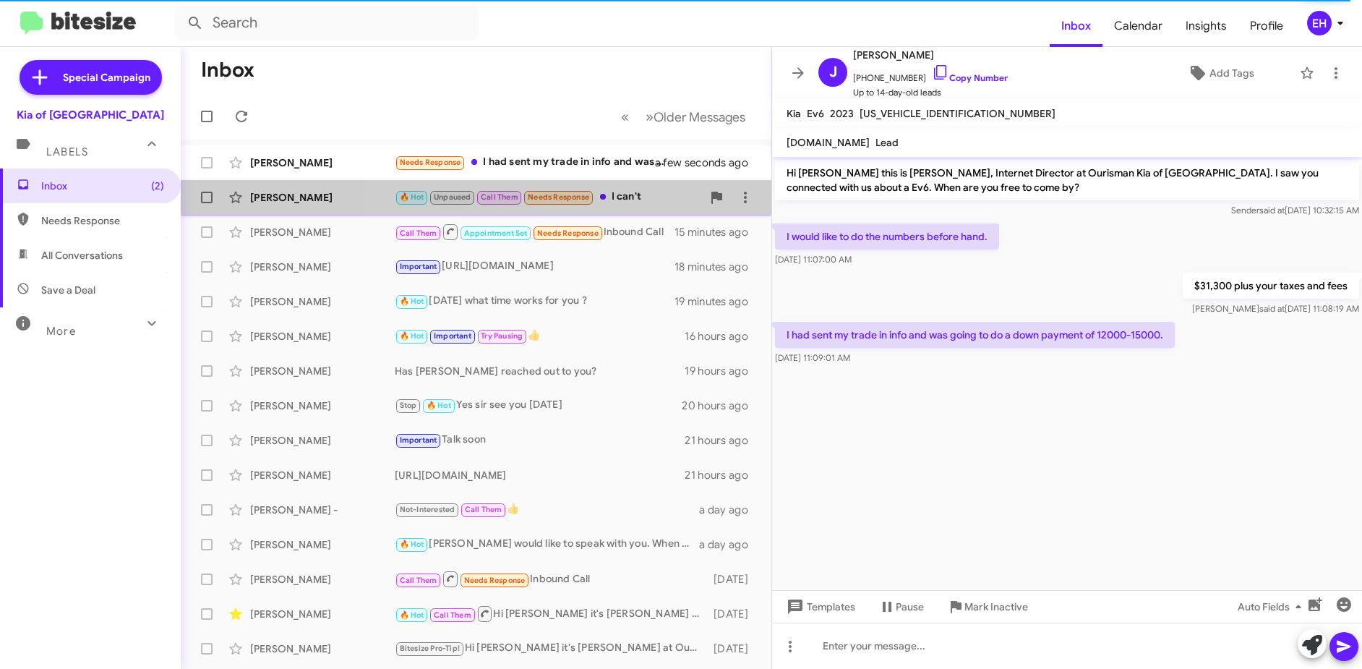
click at [633, 195] on div "🔥 Hot Unpaused Call Them Needs Response I can't" at bounding box center [548, 197] width 307 height 17
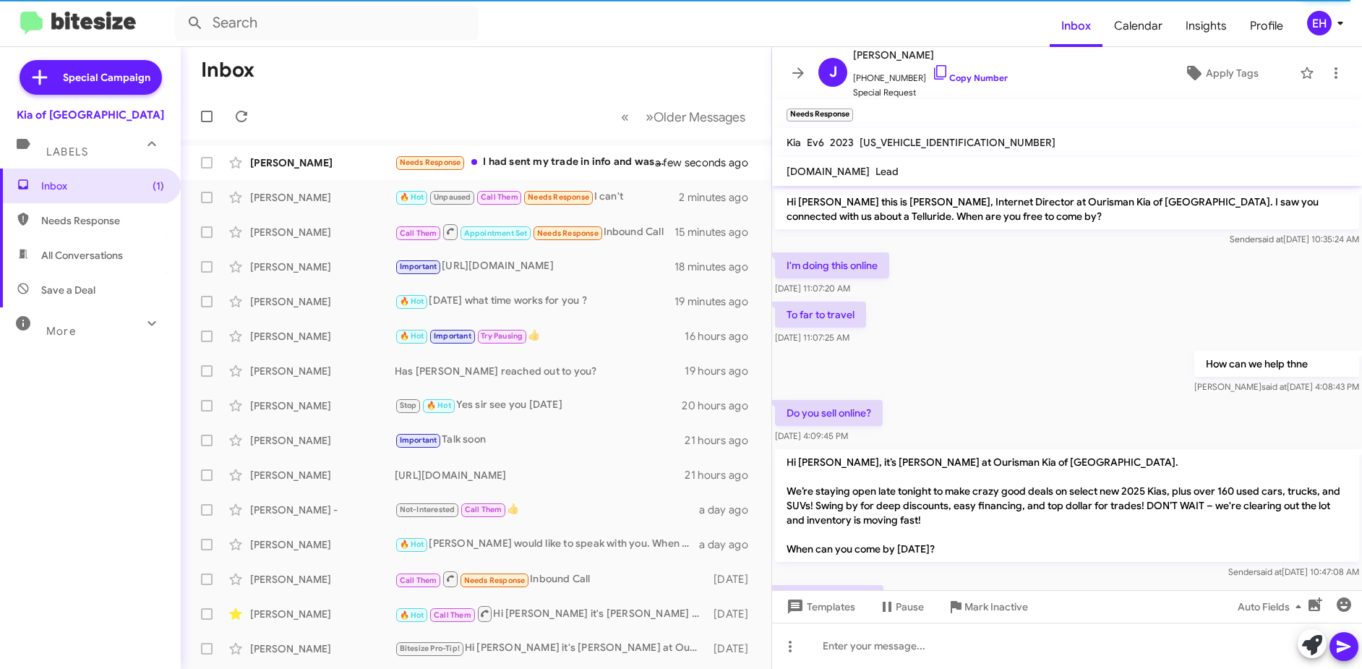
scroll to position [802, 0]
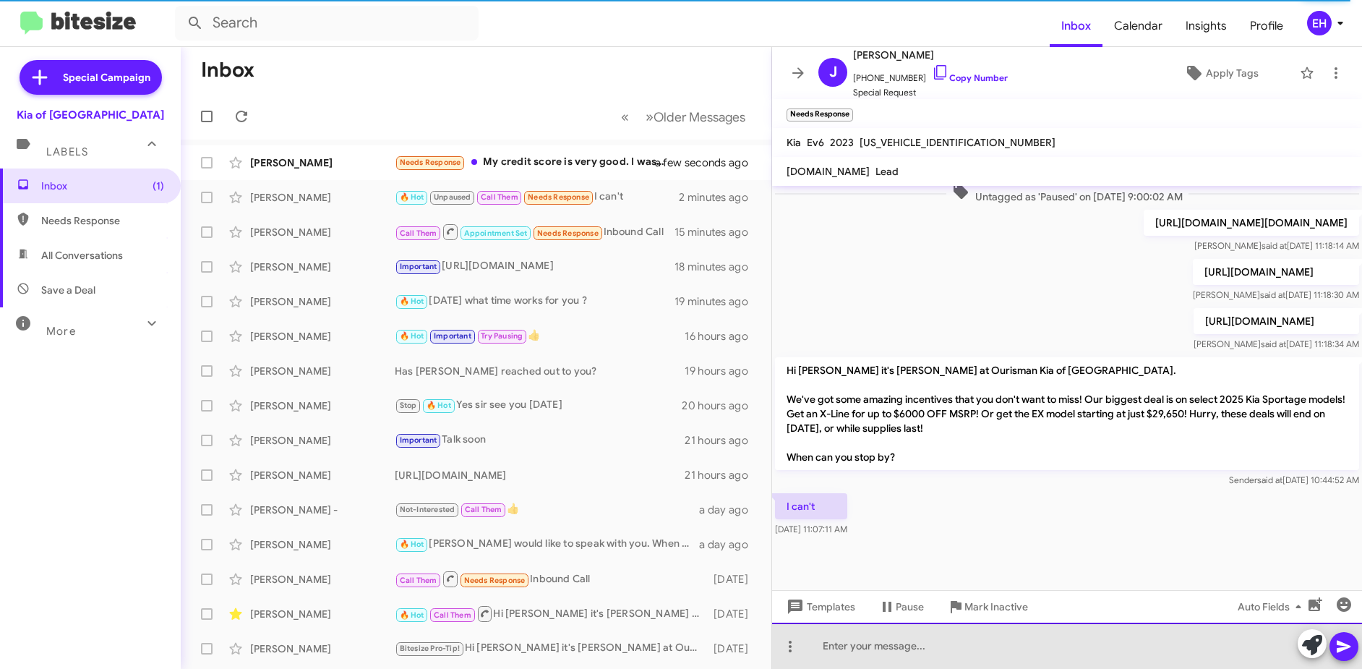
click at [933, 649] on div at bounding box center [1067, 646] width 590 height 46
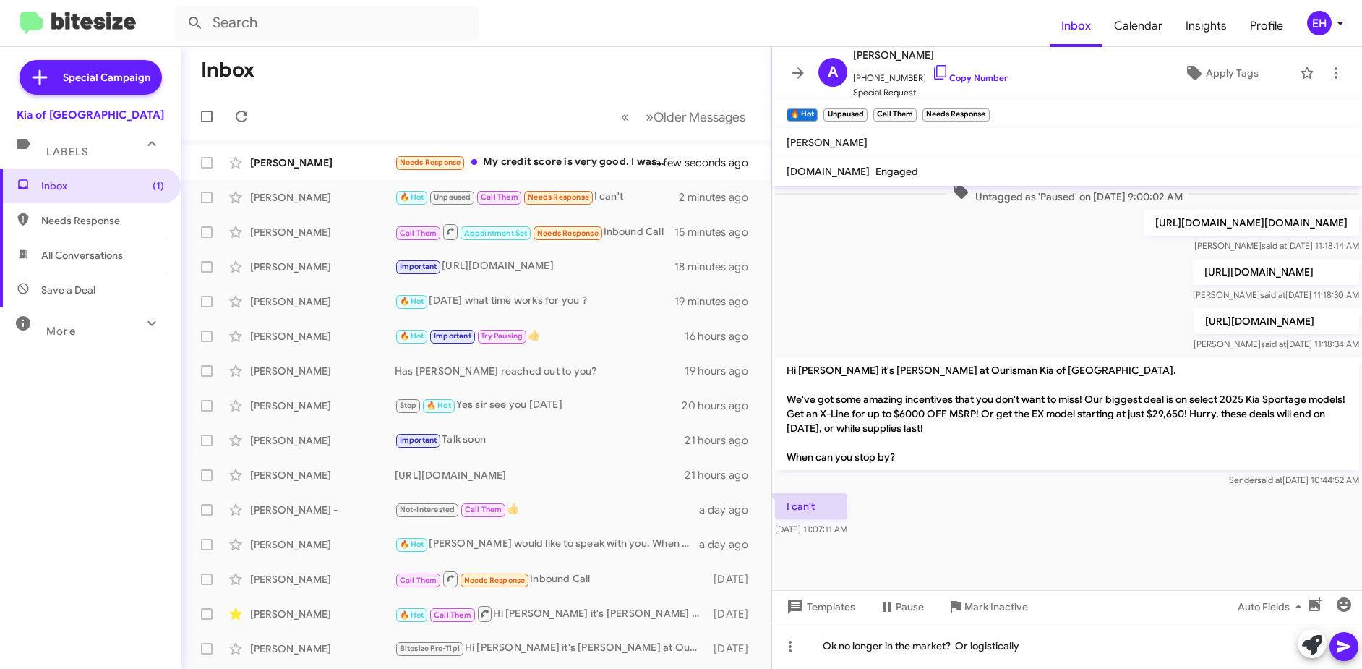
click at [1342, 647] on icon at bounding box center [1344, 646] width 17 height 17
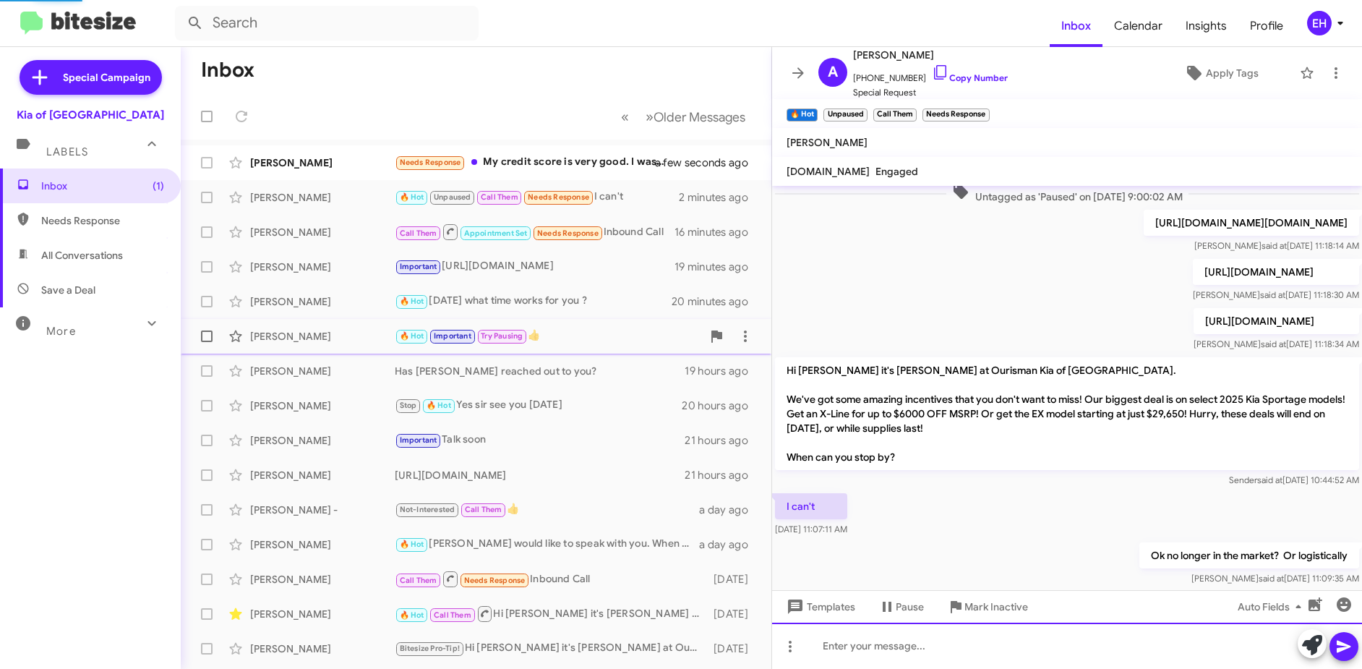
scroll to position [0, 0]
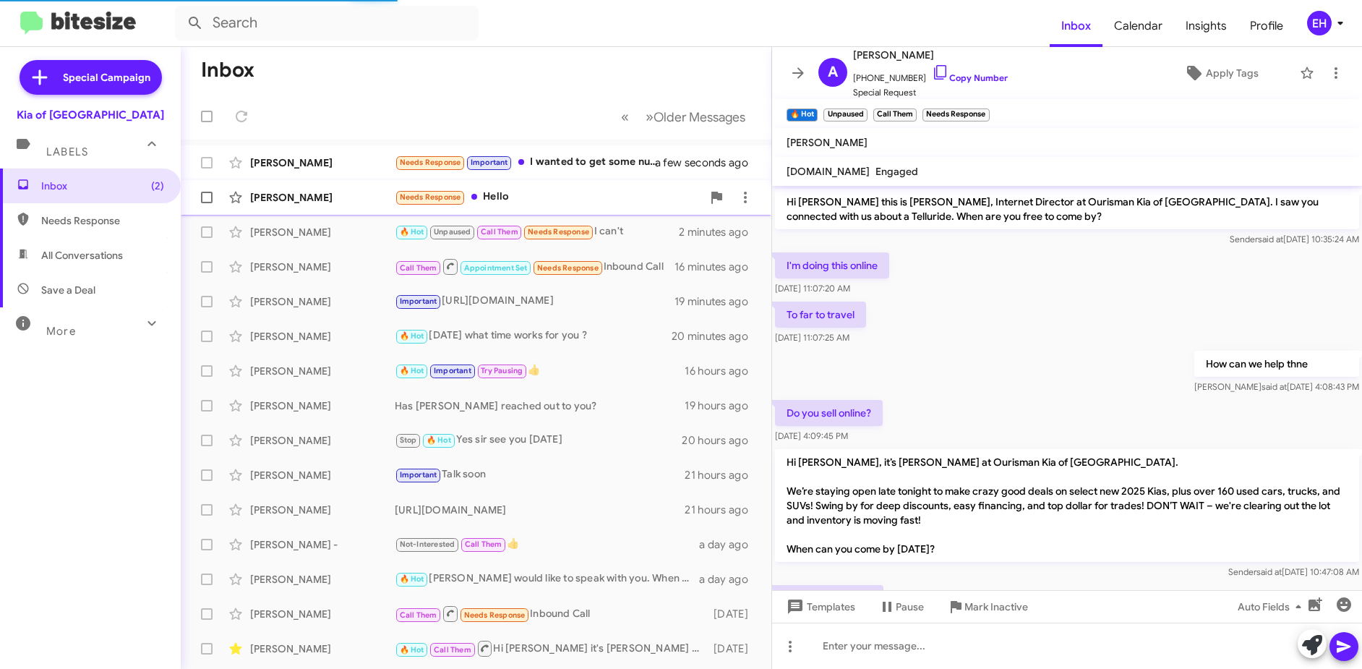
click at [499, 200] on div "Needs Response Hello" at bounding box center [548, 197] width 307 height 17
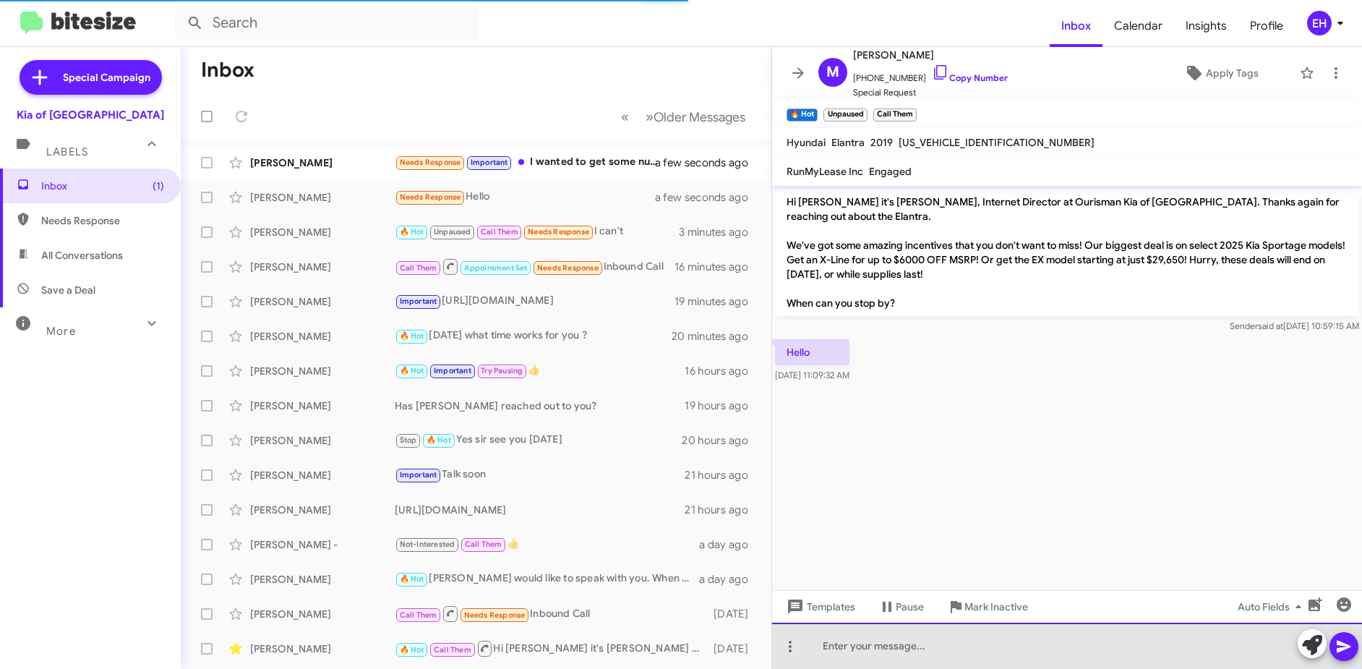
click at [839, 631] on div at bounding box center [1067, 646] width 590 height 46
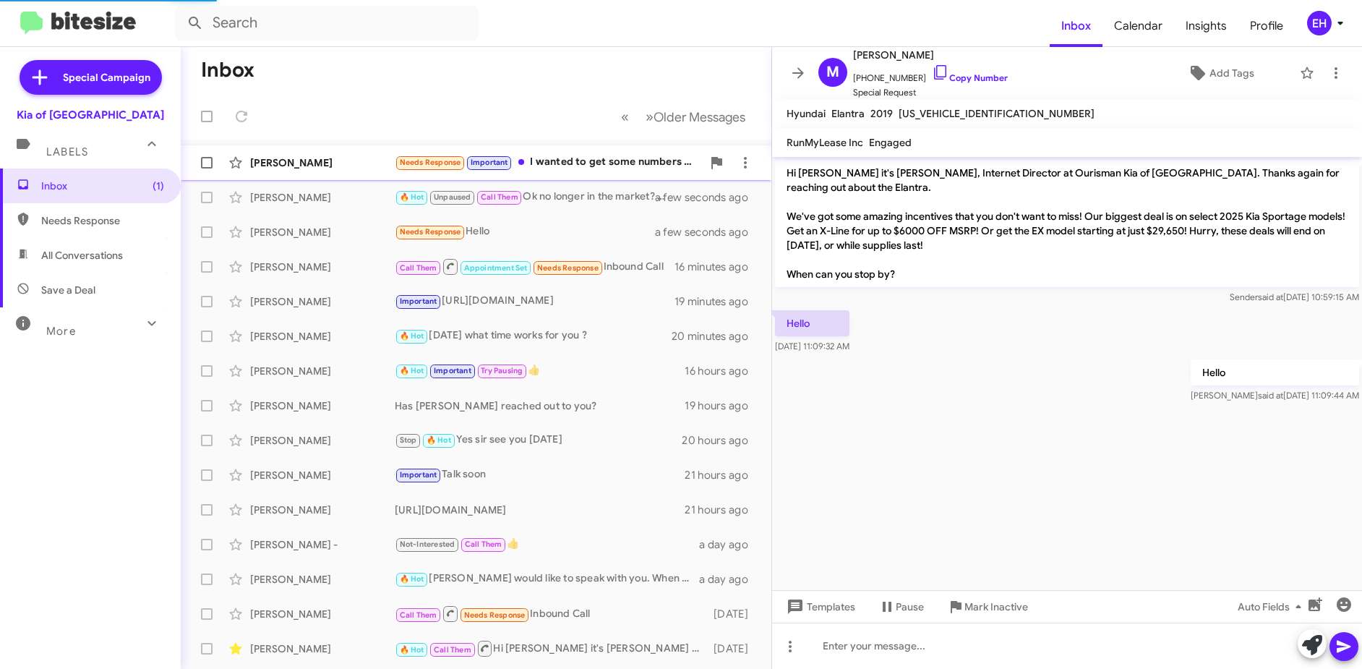
click at [595, 160] on div "Needs Response Important I wanted to get some numbers going for that." at bounding box center [548, 162] width 307 height 17
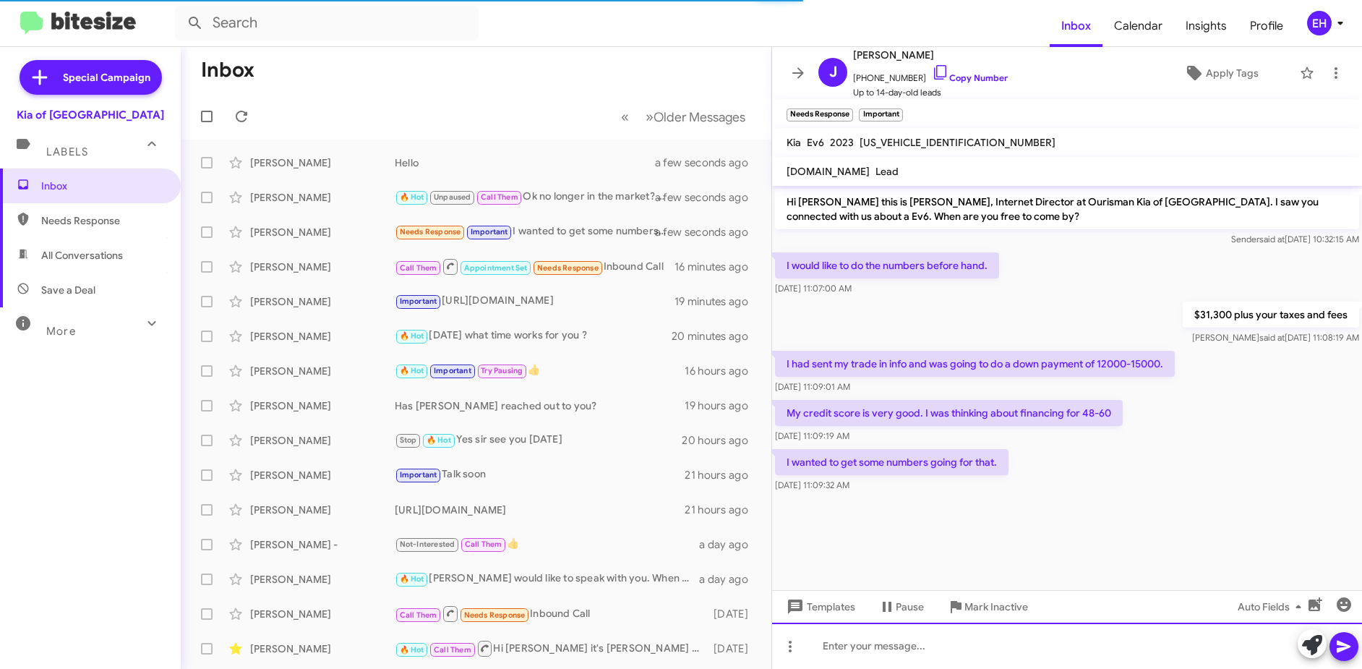
click at [907, 651] on div at bounding box center [1067, 646] width 590 height 46
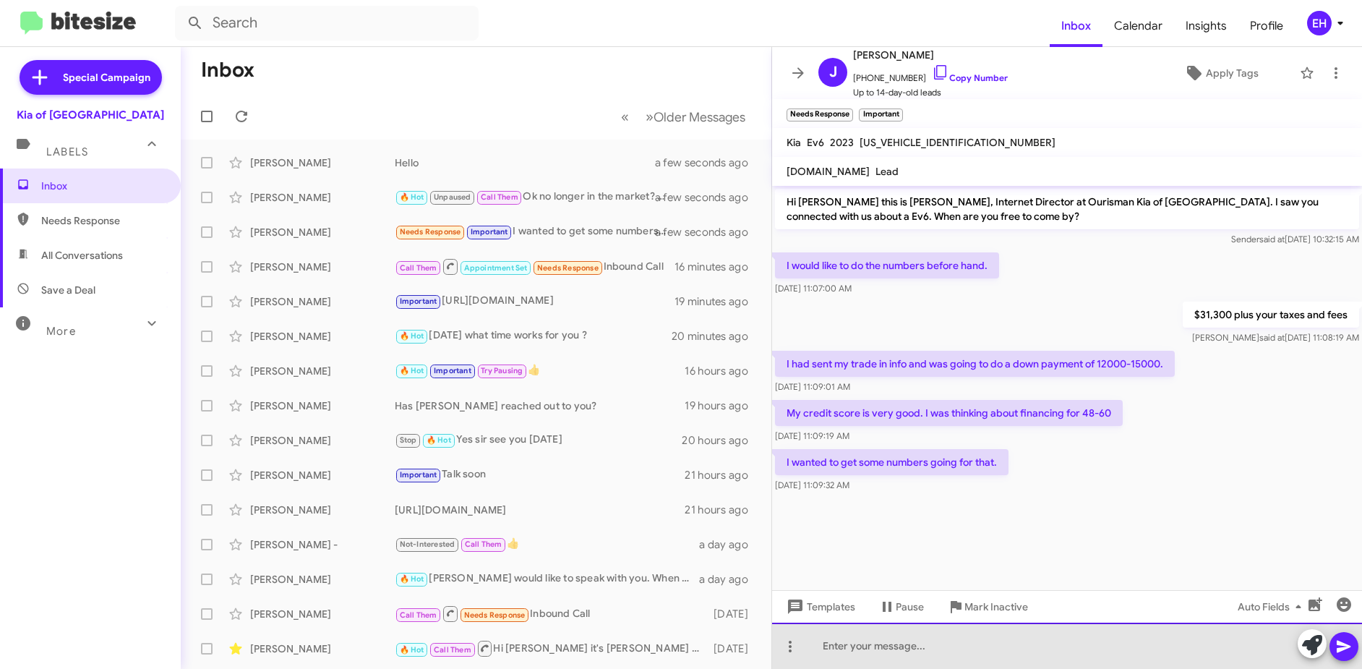
click at [926, 649] on div at bounding box center [1067, 646] width 590 height 46
click at [841, 639] on div at bounding box center [1067, 646] width 590 height 46
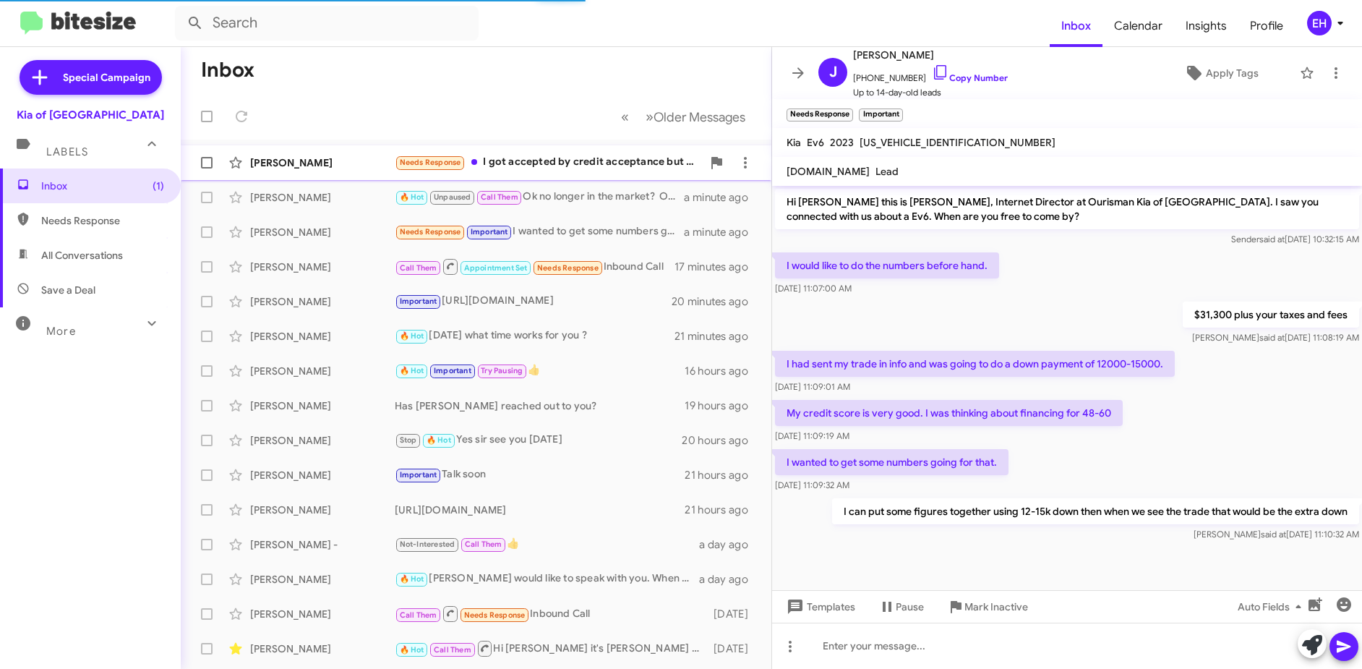
click at [580, 162] on div "Needs Response I got accepted by credit acceptance but credit is bad" at bounding box center [548, 162] width 307 height 17
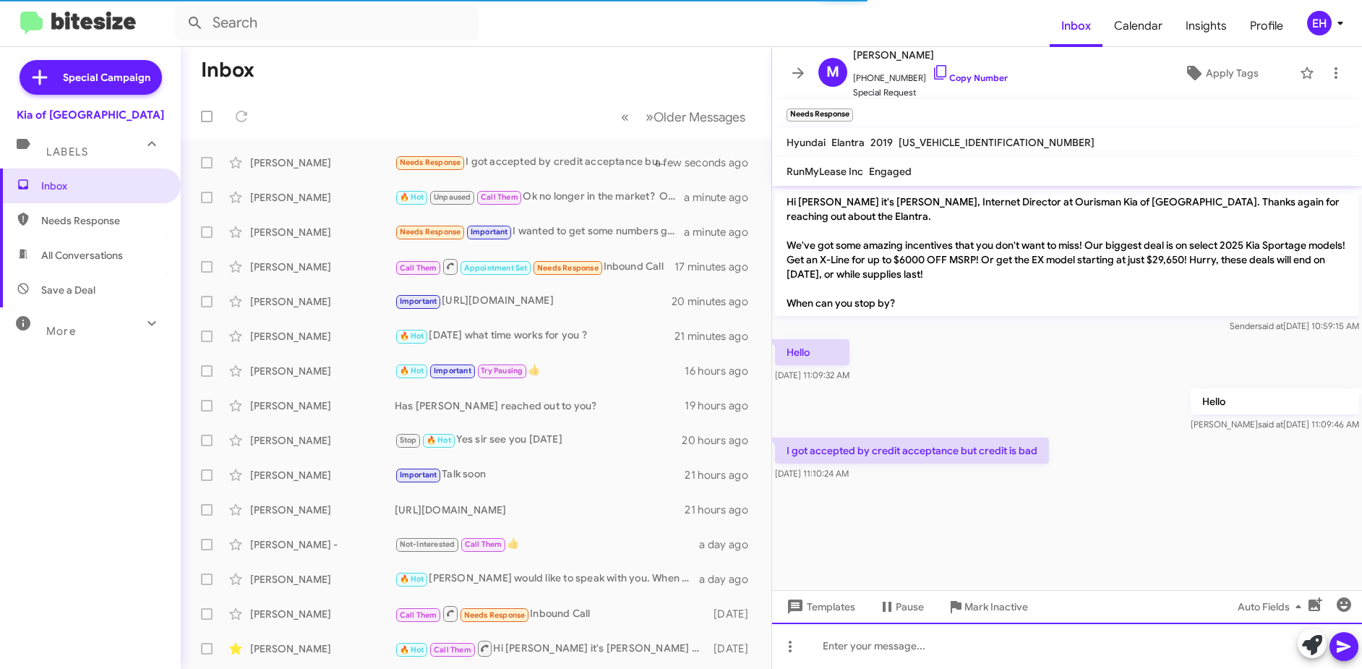
click at [983, 638] on div at bounding box center [1067, 646] width 590 height 46
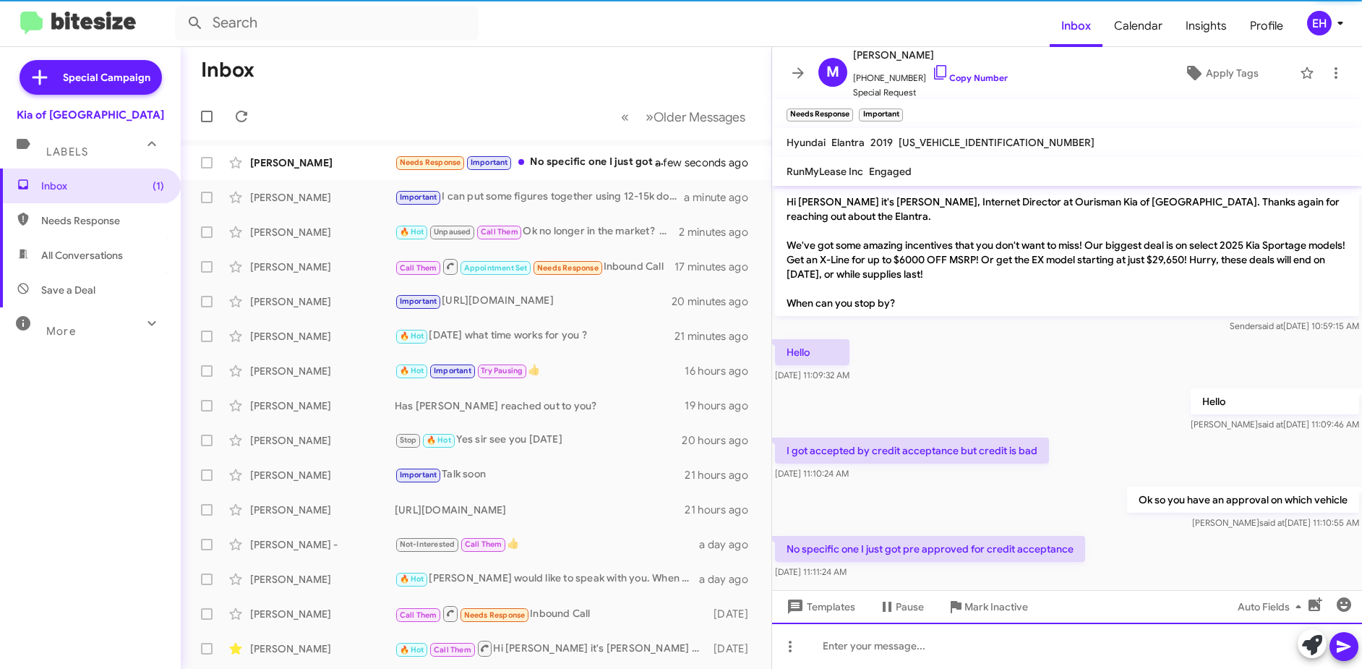
scroll to position [14, 0]
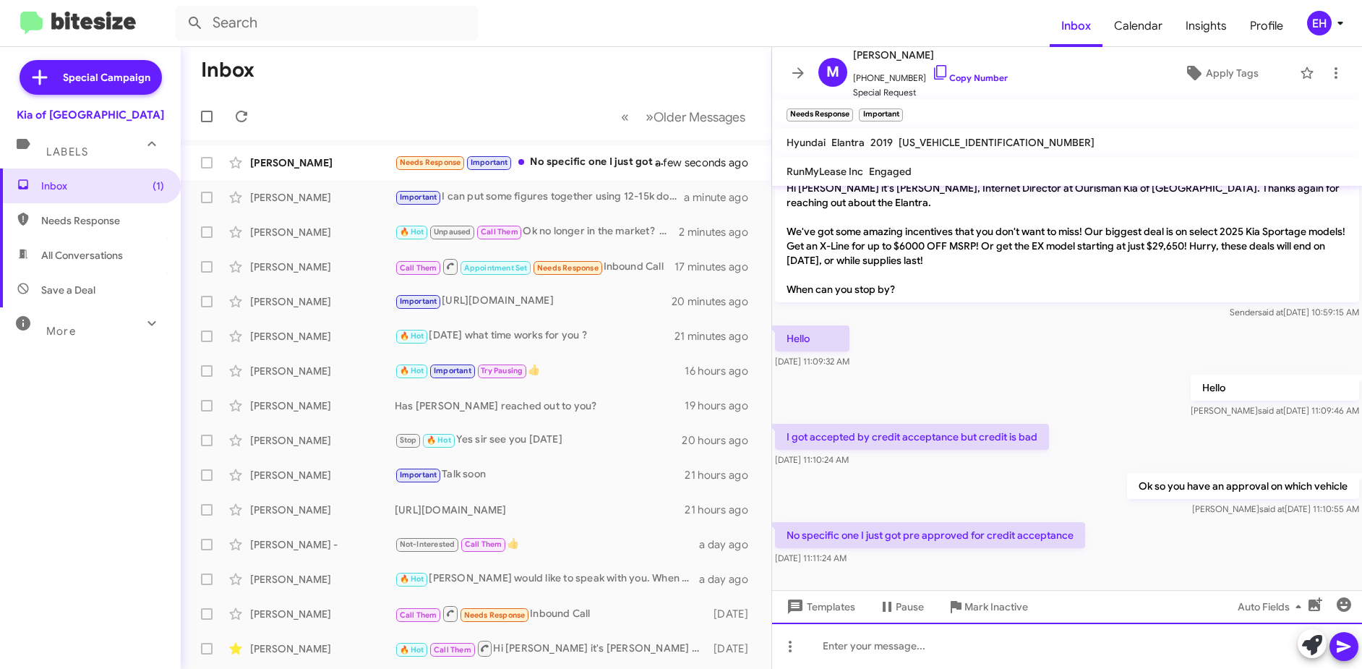
click at [955, 636] on div at bounding box center [1067, 646] width 590 height 46
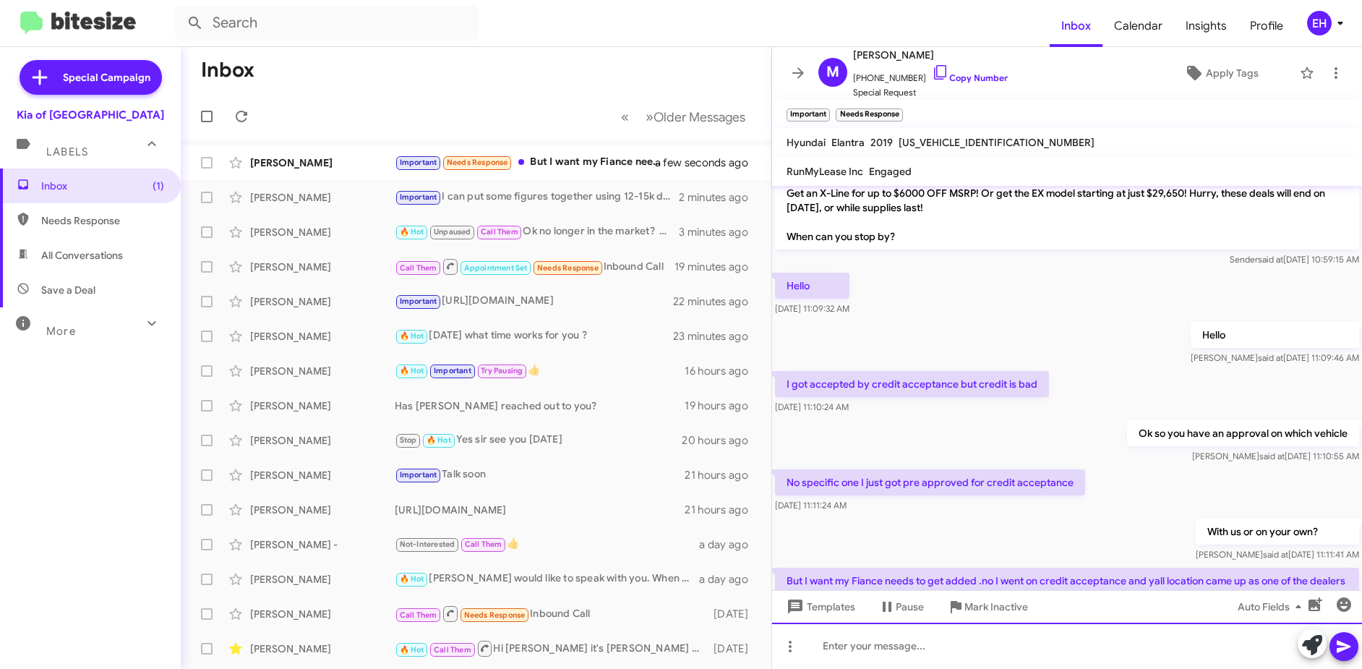
scroll to position [134, 0]
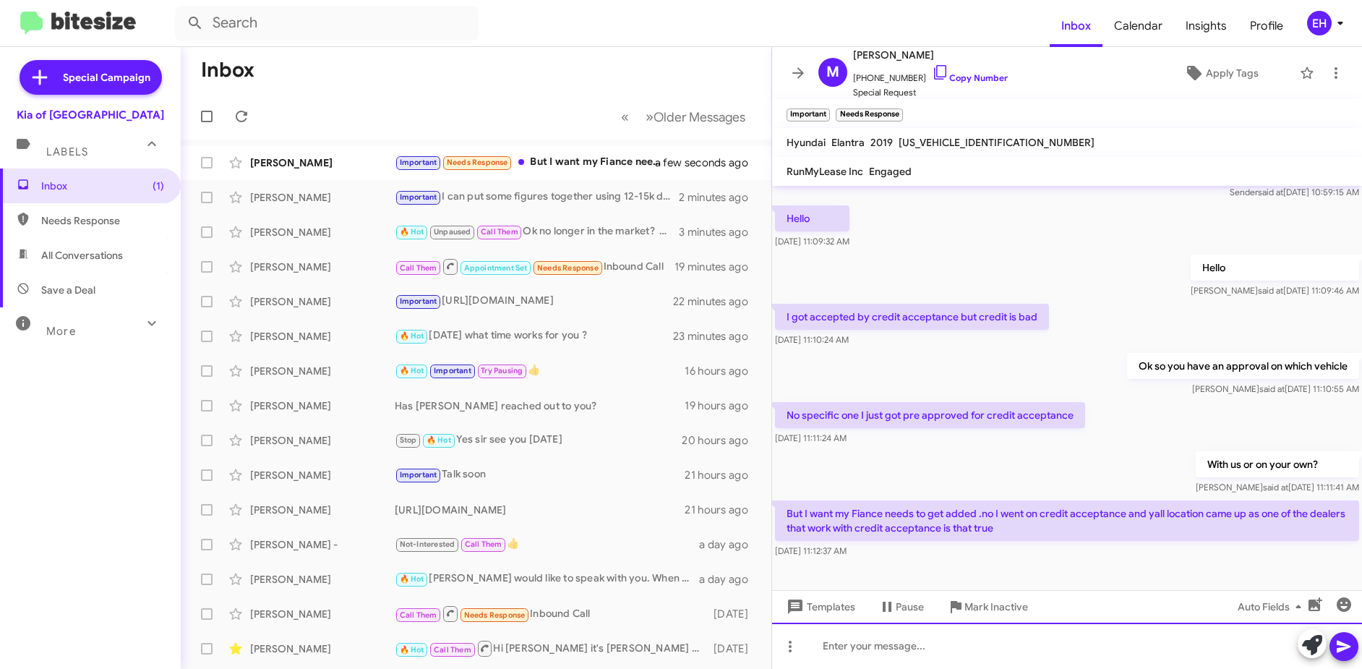
click at [990, 644] on div at bounding box center [1067, 646] width 590 height 46
click at [1341, 646] on icon at bounding box center [1344, 646] width 17 height 17
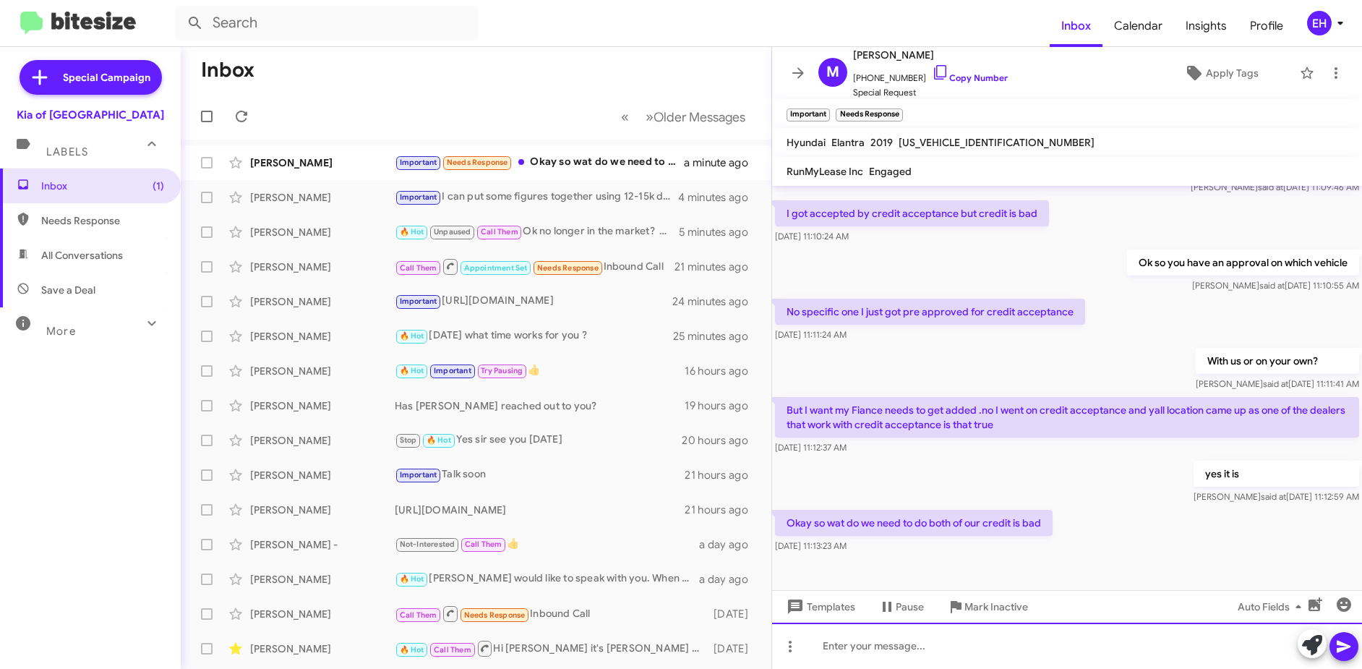
scroll to position [239, 0]
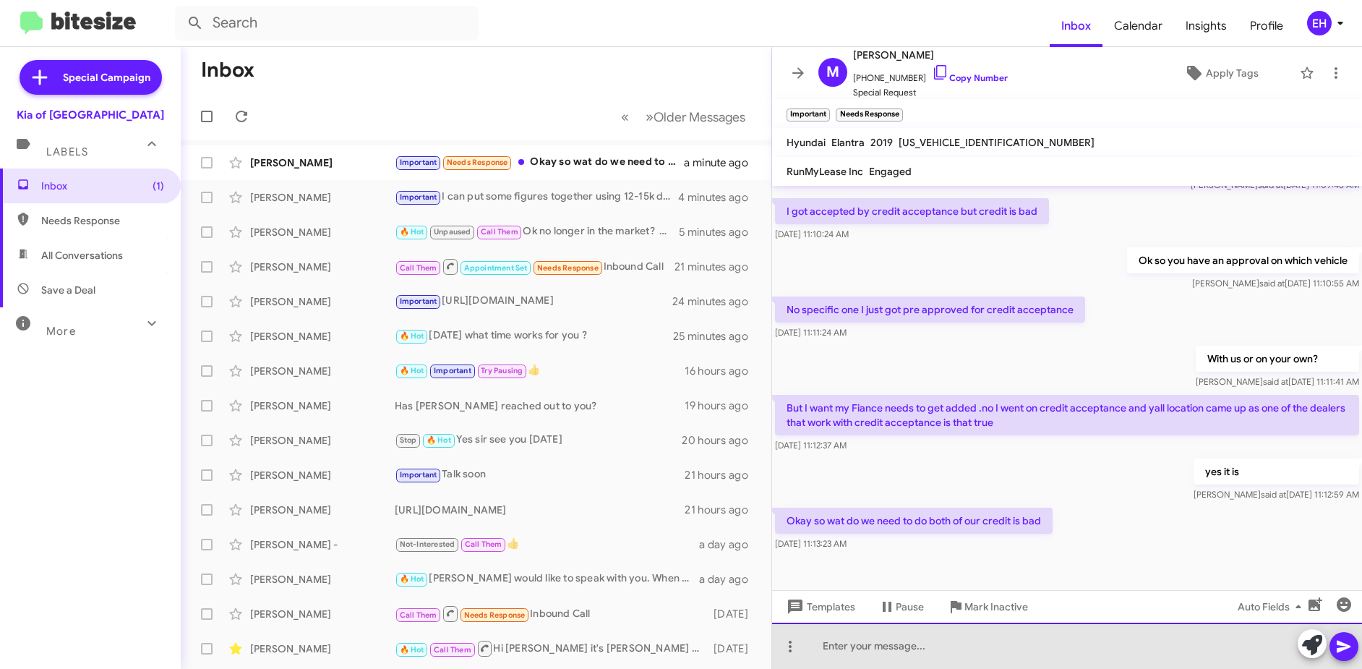
click at [938, 650] on div at bounding box center [1067, 646] width 590 height 46
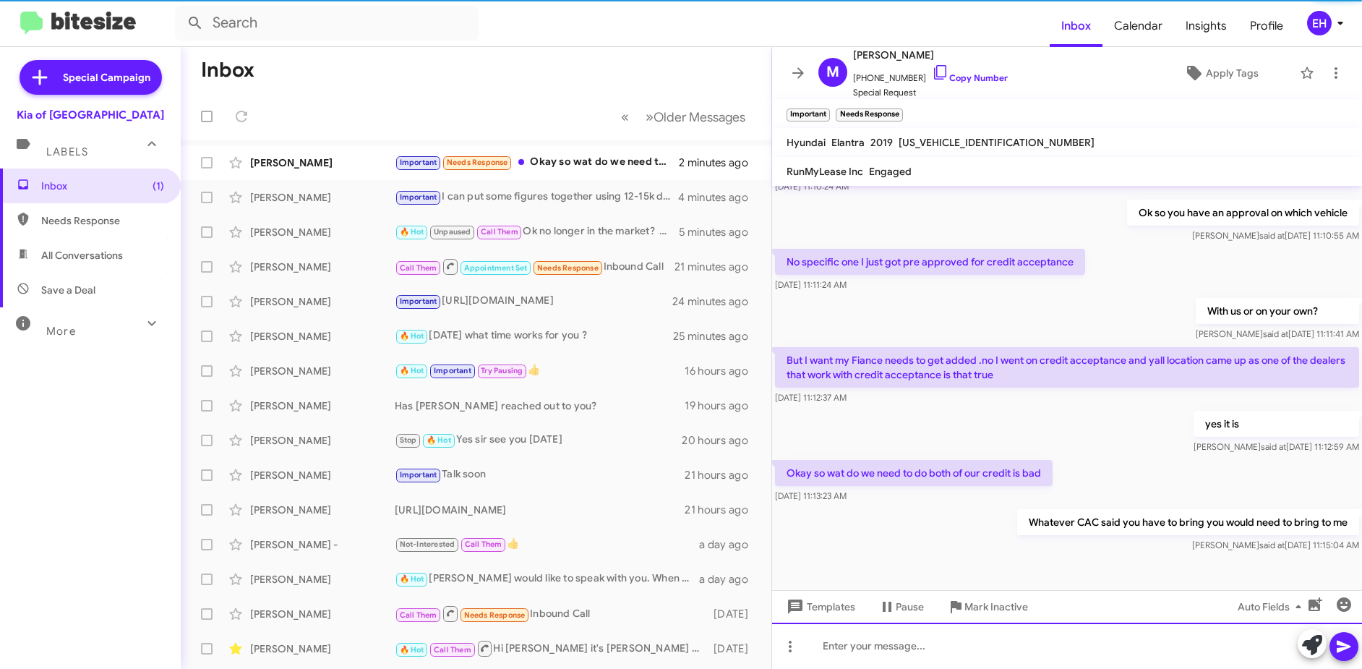
scroll to position [292, 0]
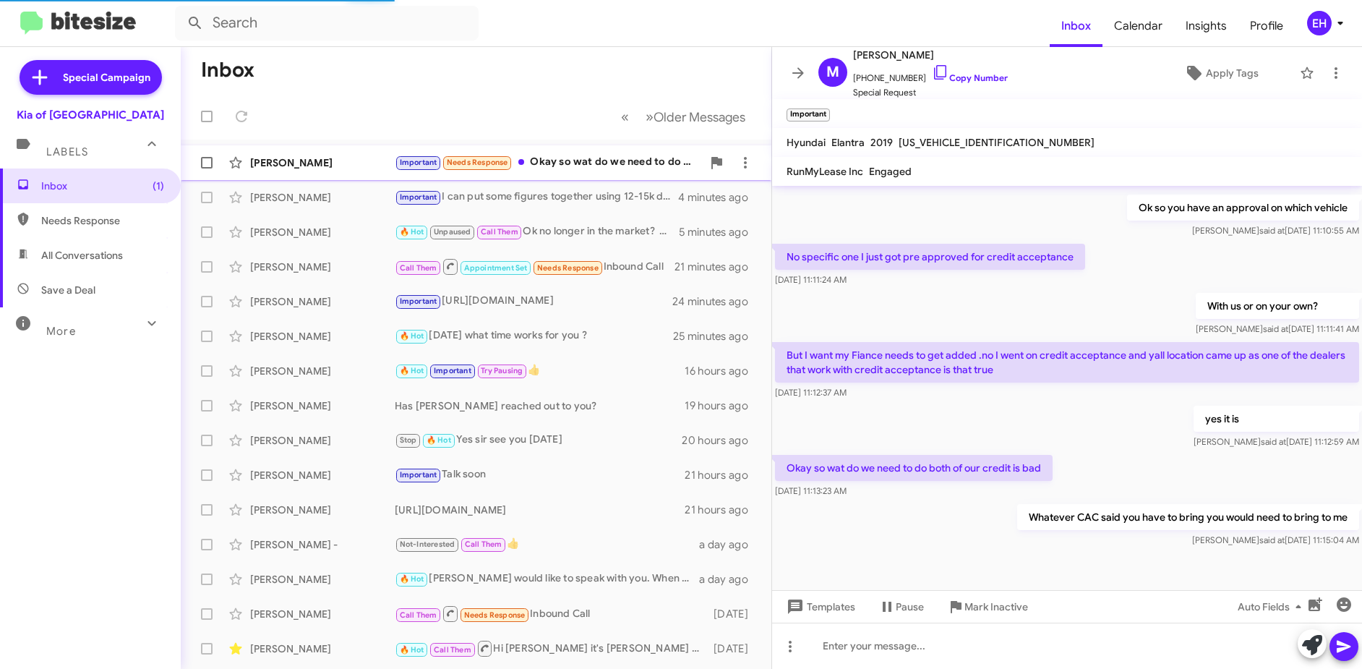
click at [596, 165] on div "Important Needs Response Okay so wat do we need to do both of our credit is bad" at bounding box center [548, 162] width 307 height 17
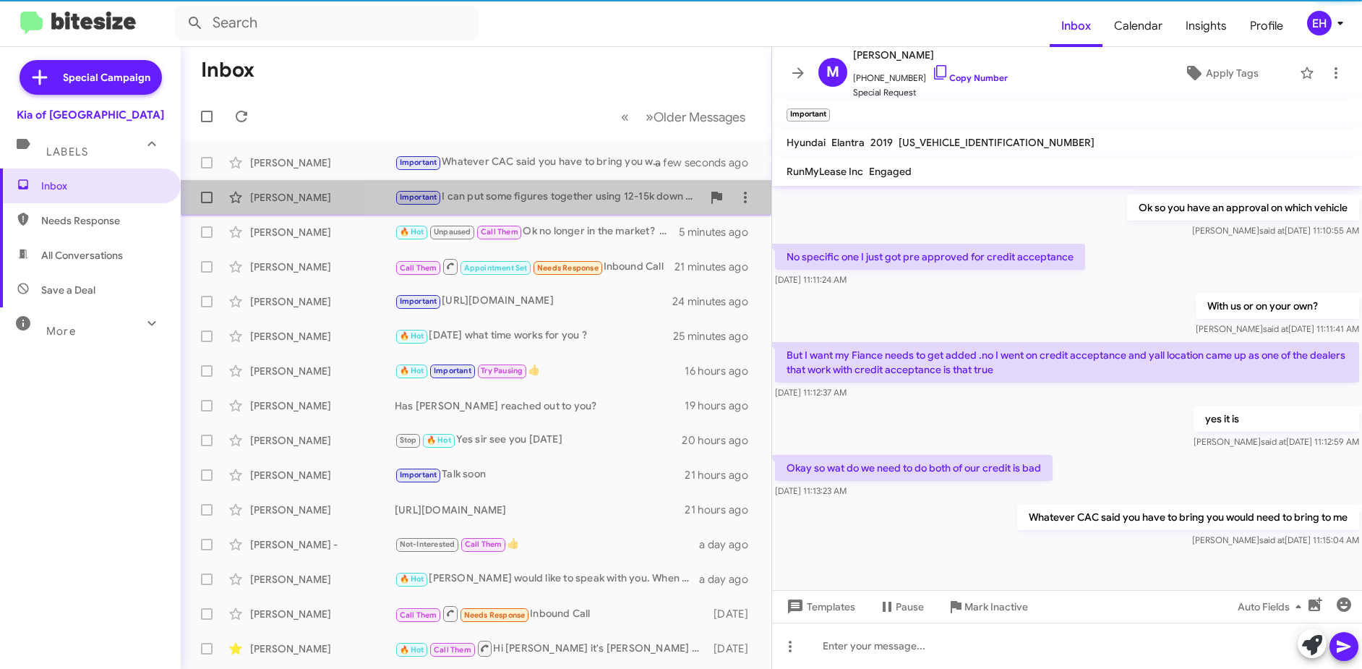
click at [579, 196] on div "Important I can put some figures together using 12-15k down then when we see th…" at bounding box center [548, 197] width 307 height 17
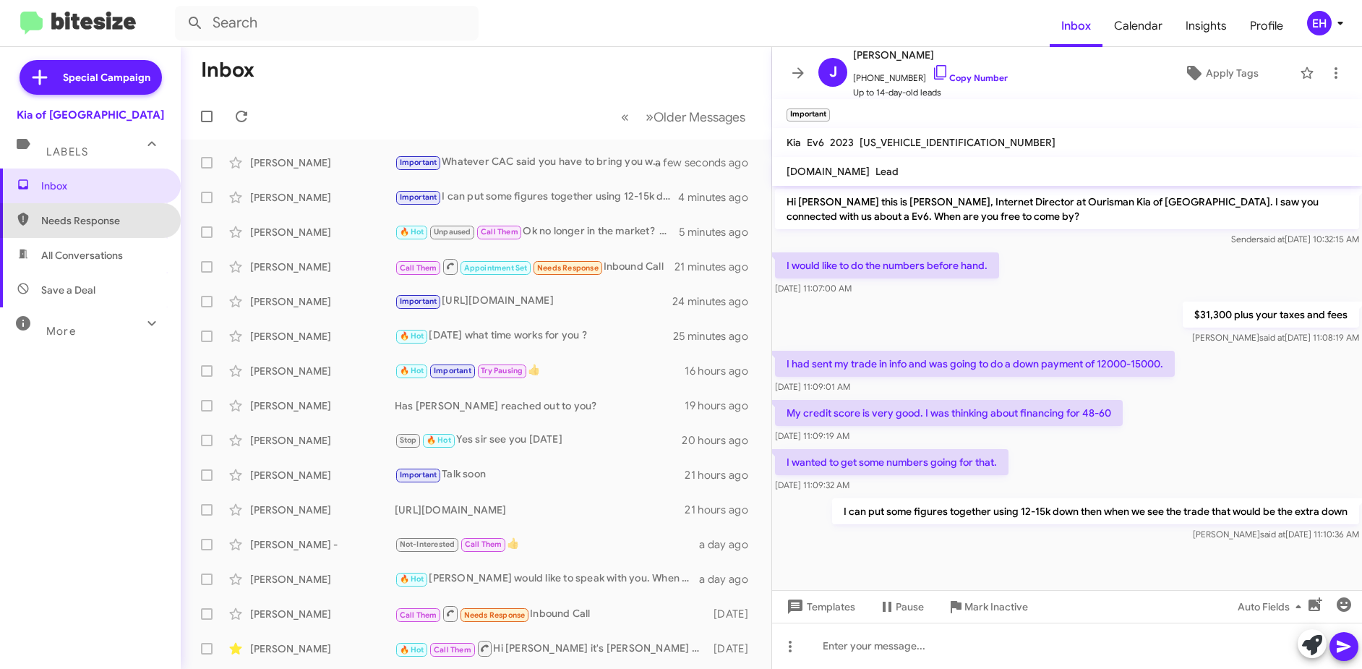
click at [90, 222] on span "Needs Response" at bounding box center [102, 220] width 123 height 14
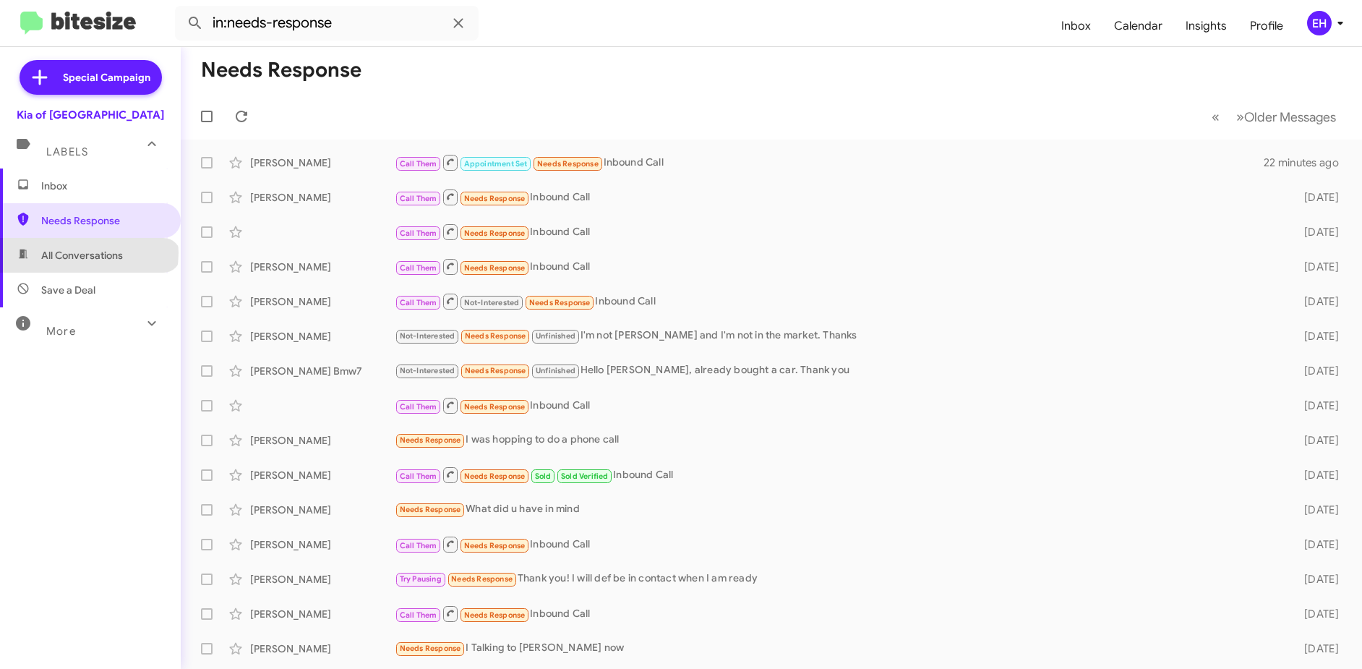
click at [88, 253] on span "All Conversations" at bounding box center [82, 255] width 82 height 14
type input "in:all-conversations"
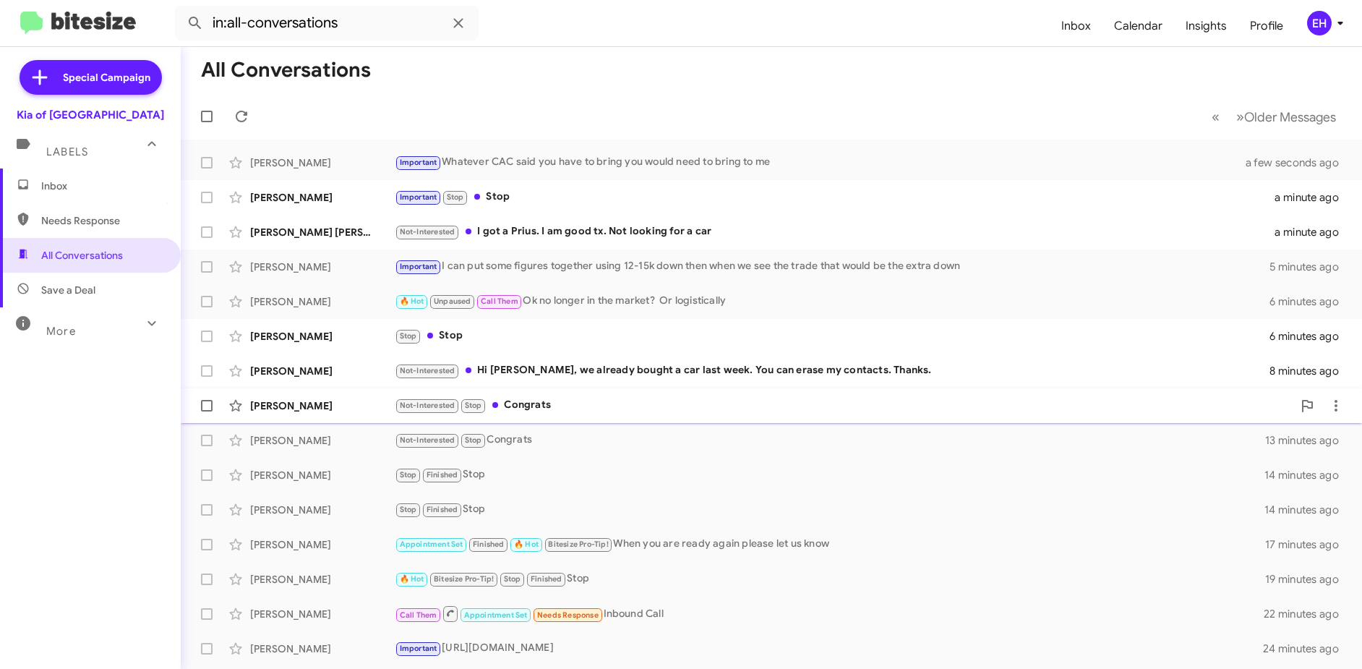
click at [528, 405] on div "Not-Interested Stop Congrats" at bounding box center [844, 405] width 898 height 17
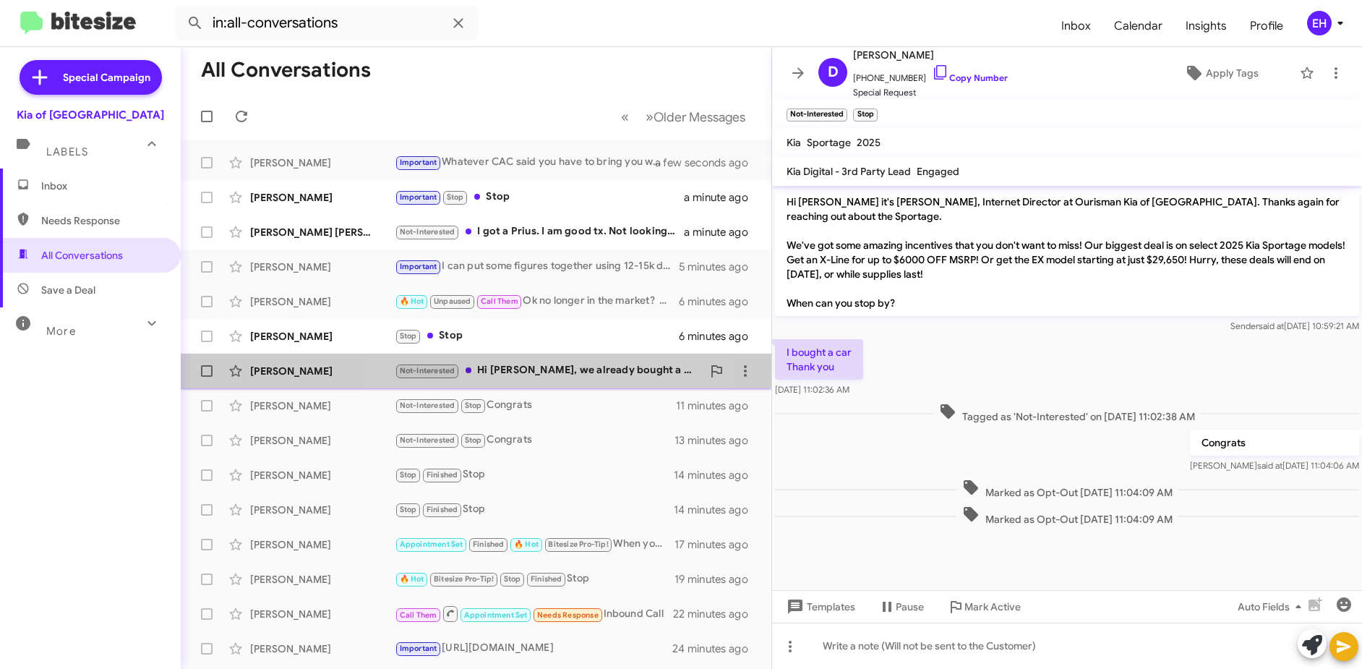
click at [558, 367] on div "Not-Interested Hi [PERSON_NAME], we already bought a car last week. You can era…" at bounding box center [548, 370] width 307 height 17
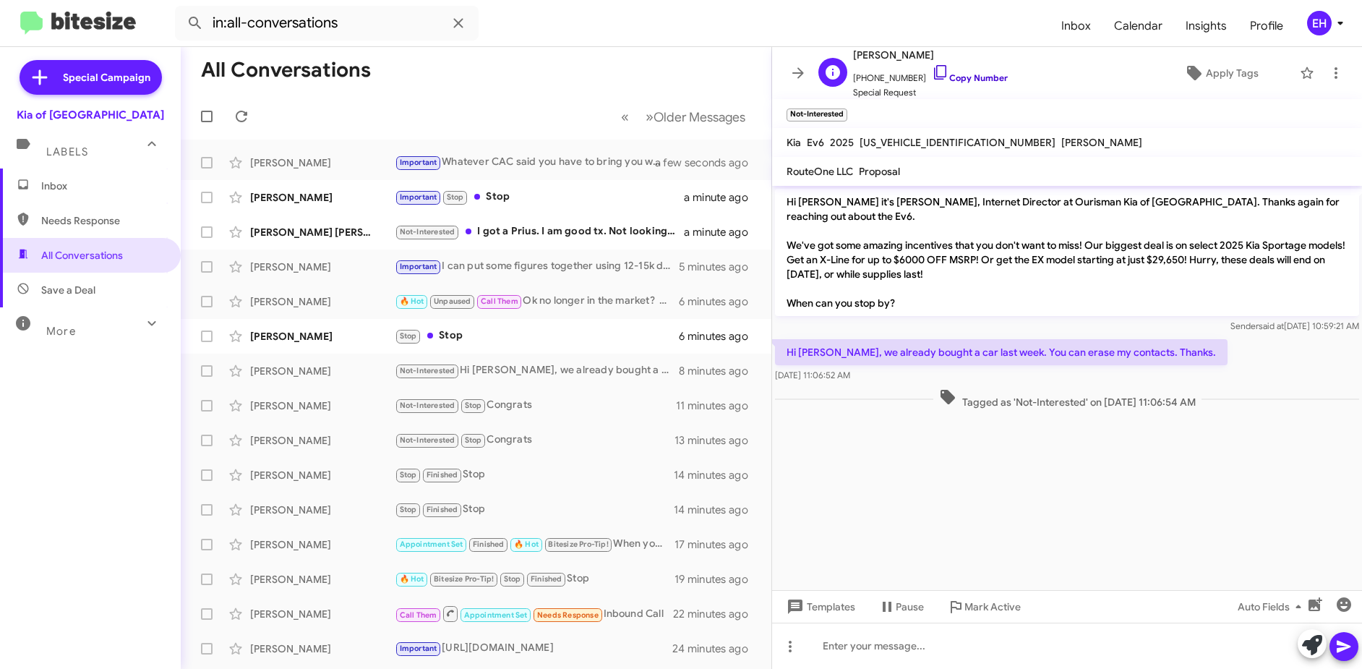
click at [957, 81] on link "Copy Number" at bounding box center [970, 77] width 76 height 11
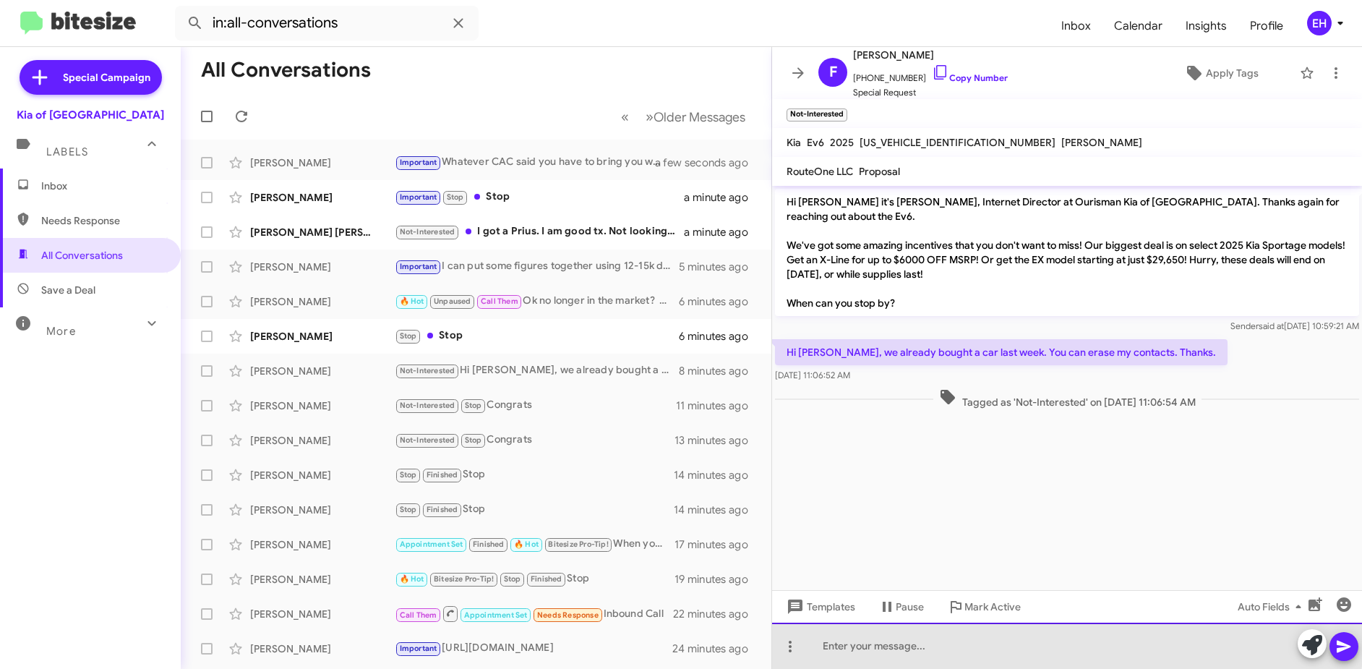
click at [918, 623] on div at bounding box center [1067, 646] width 590 height 46
click at [916, 636] on div at bounding box center [1067, 646] width 590 height 46
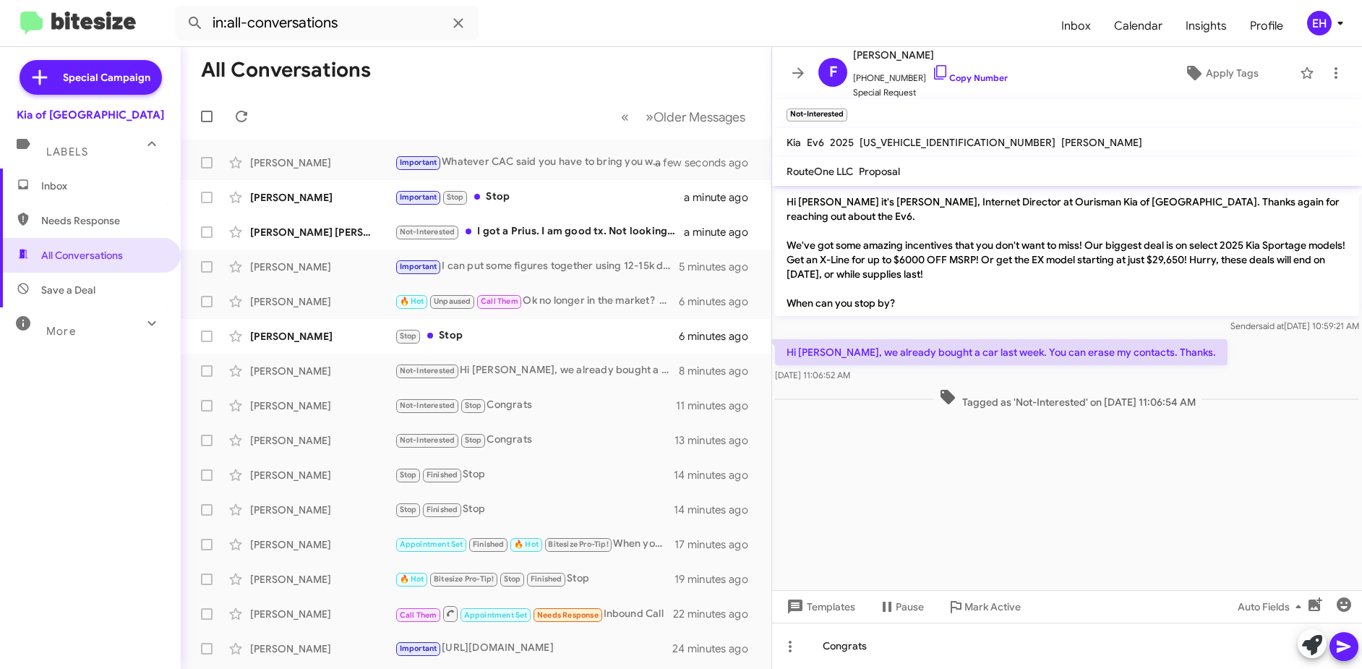
click at [1350, 647] on icon at bounding box center [1344, 647] width 14 height 12
click at [1332, 67] on icon at bounding box center [1336, 72] width 17 height 17
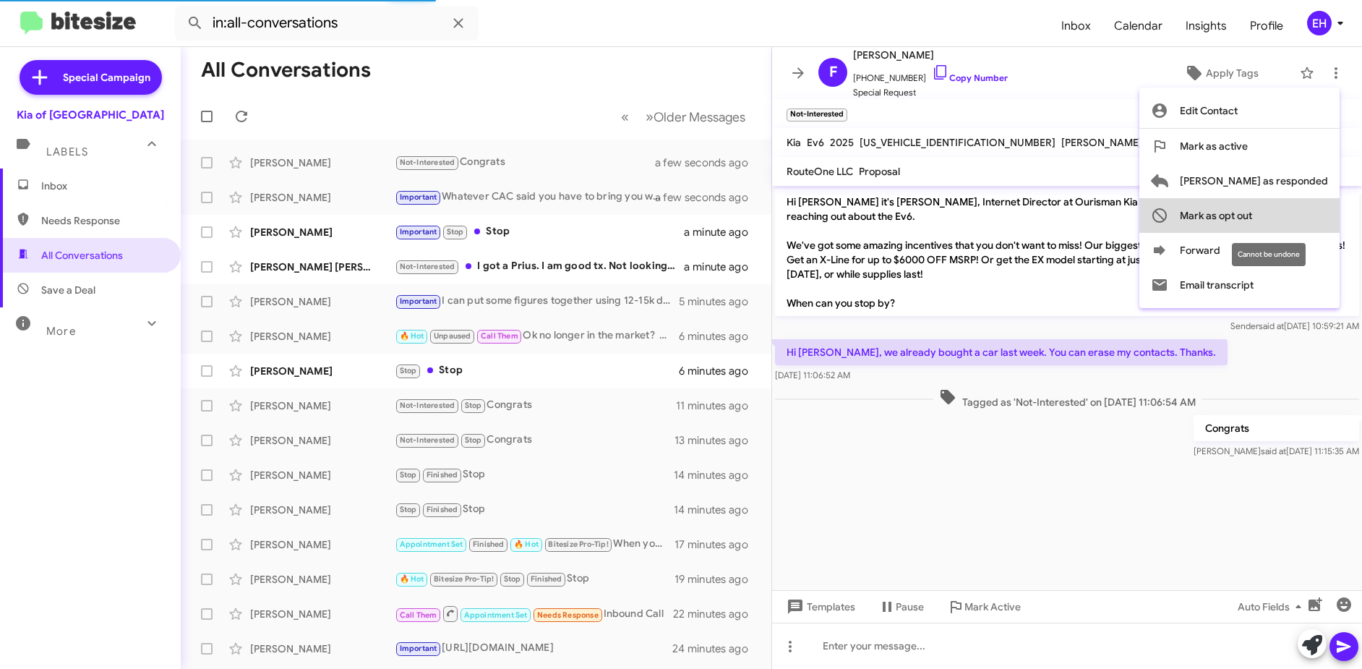
click at [1252, 202] on span "Mark as opt out" at bounding box center [1216, 215] width 72 height 35
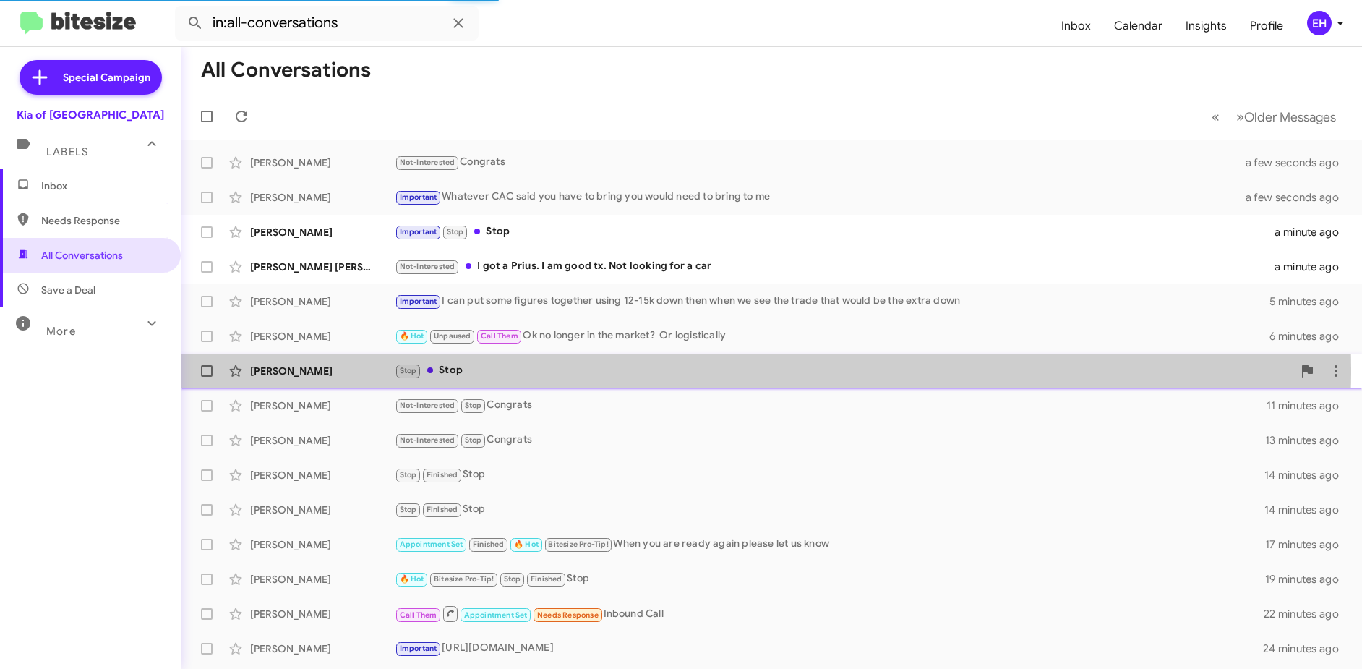
click at [444, 369] on div "Stop Stop" at bounding box center [844, 370] width 898 height 17
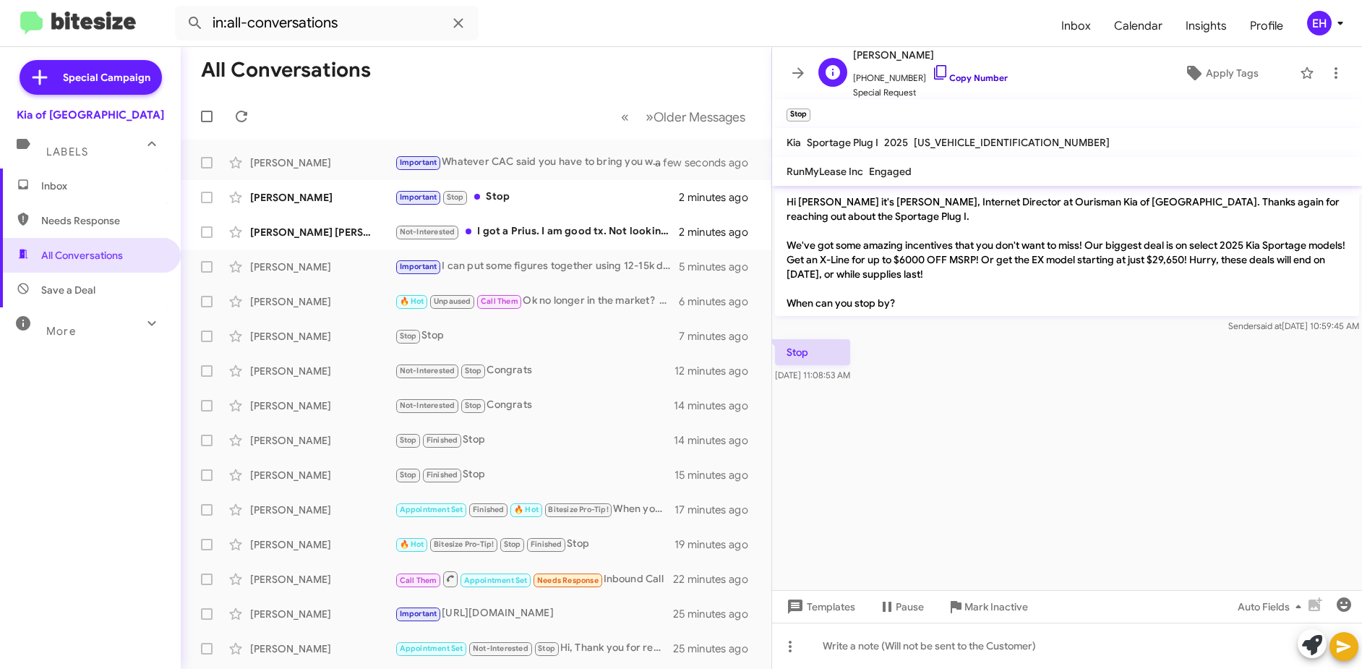
click at [961, 79] on link "Copy Number" at bounding box center [970, 77] width 76 height 11
click at [976, 599] on span "Mark Inactive" at bounding box center [997, 607] width 64 height 26
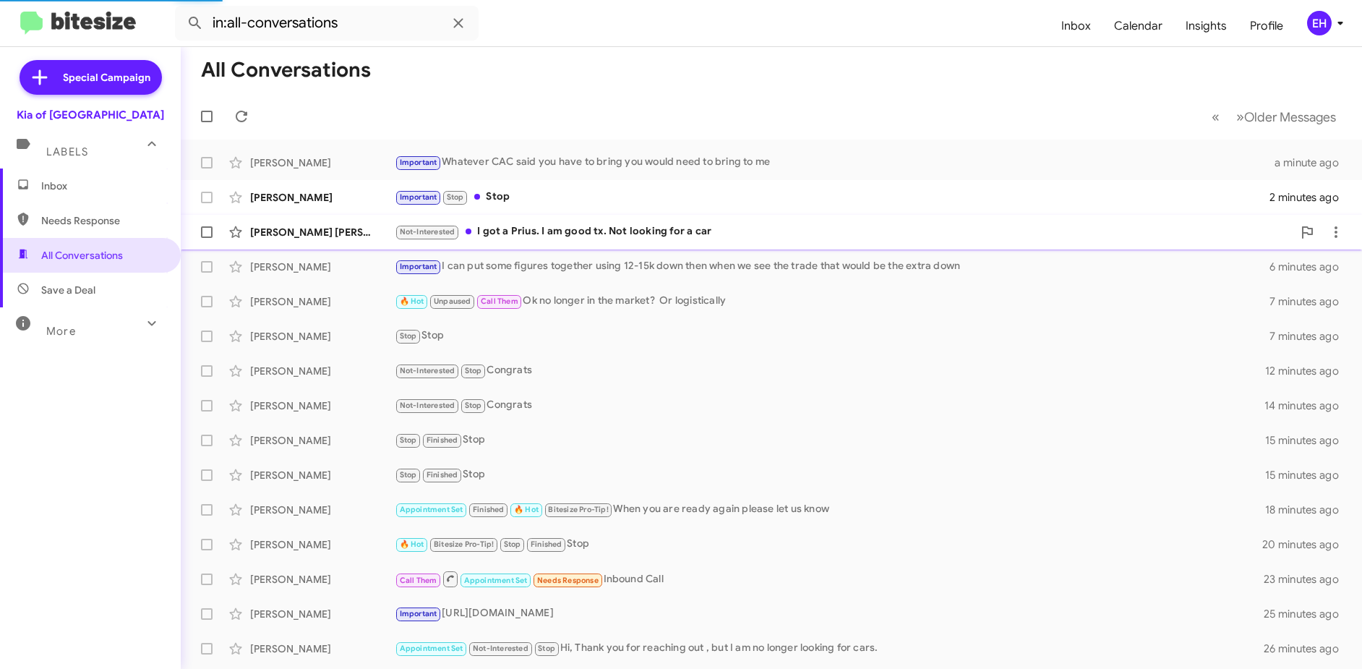
click at [571, 221] on div "[PERSON_NAME] [PERSON_NAME] Not-Interested I got a Prius. I am good tx. Not loo…" at bounding box center [771, 232] width 1158 height 29
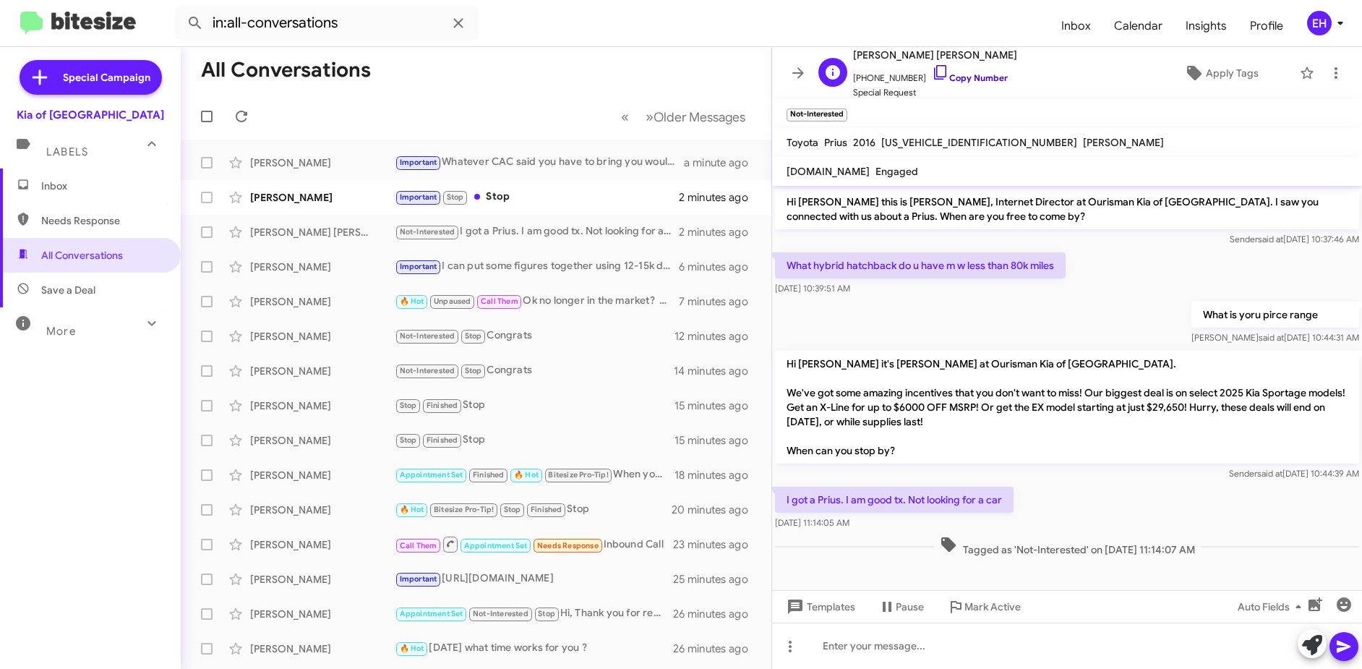
click at [970, 80] on link "Copy Number" at bounding box center [970, 77] width 76 height 11
click at [922, 655] on div at bounding box center [1067, 646] width 590 height 46
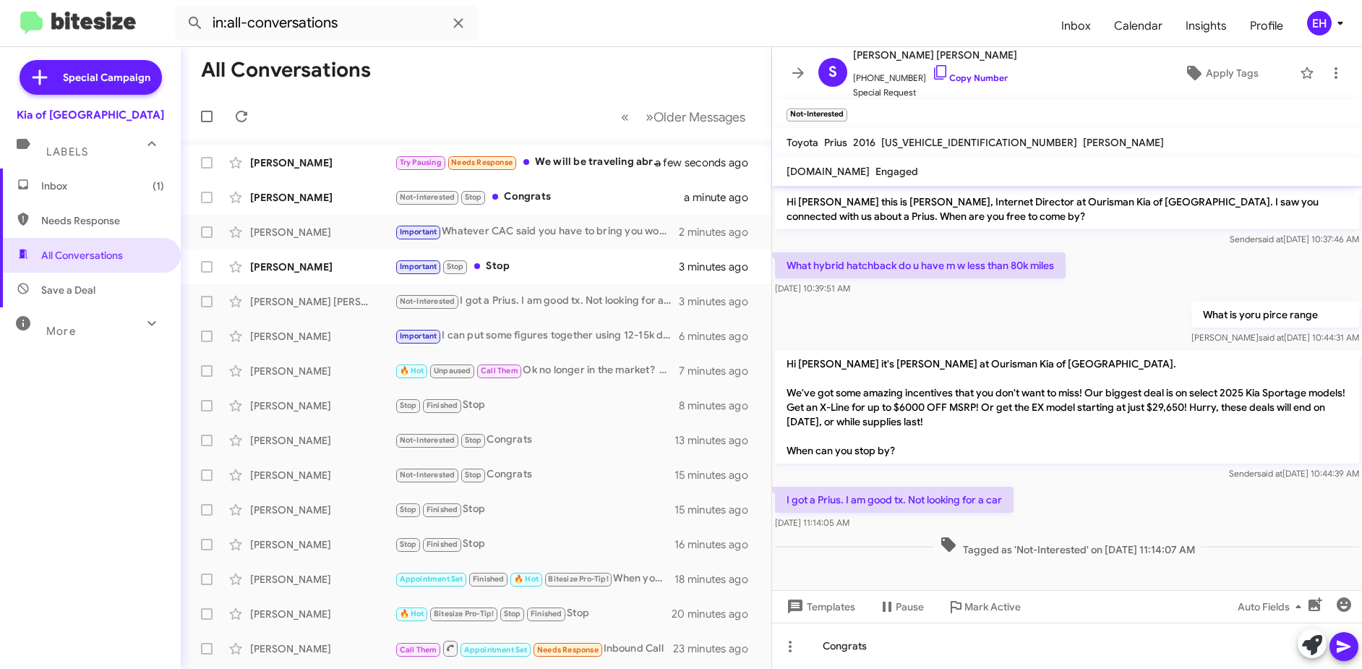
click at [1349, 649] on icon at bounding box center [1344, 646] width 17 height 17
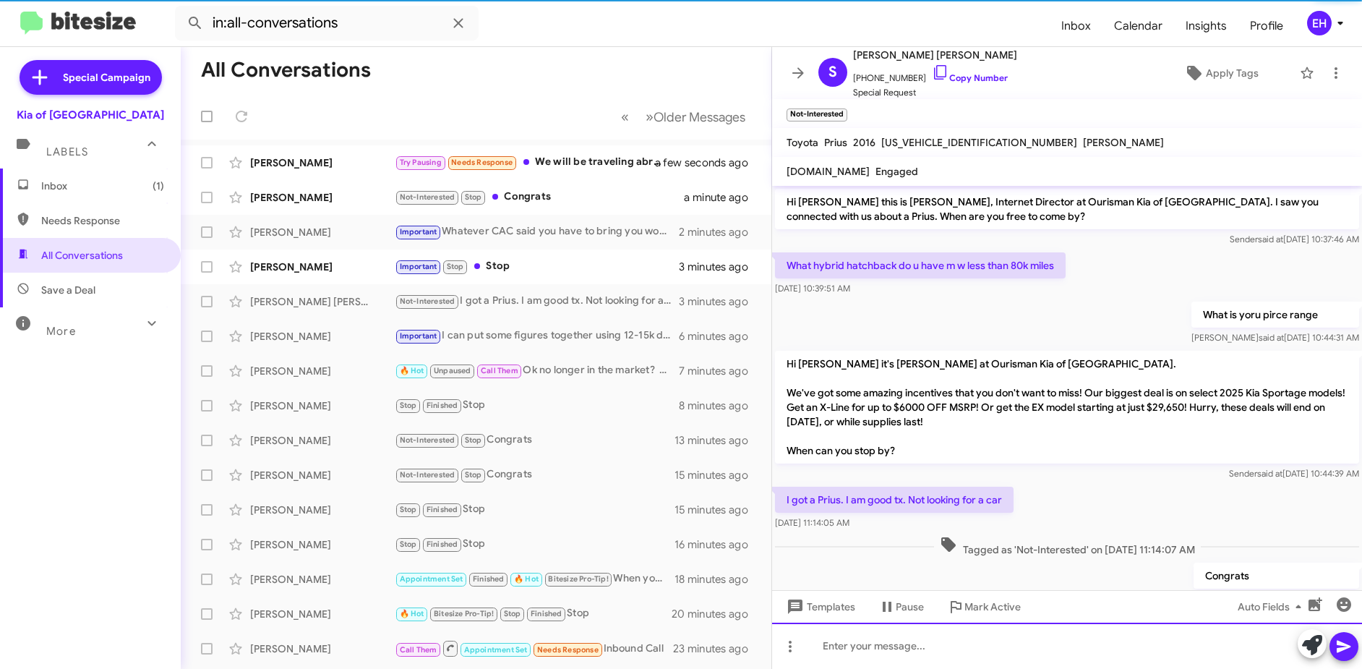
scroll to position [44, 0]
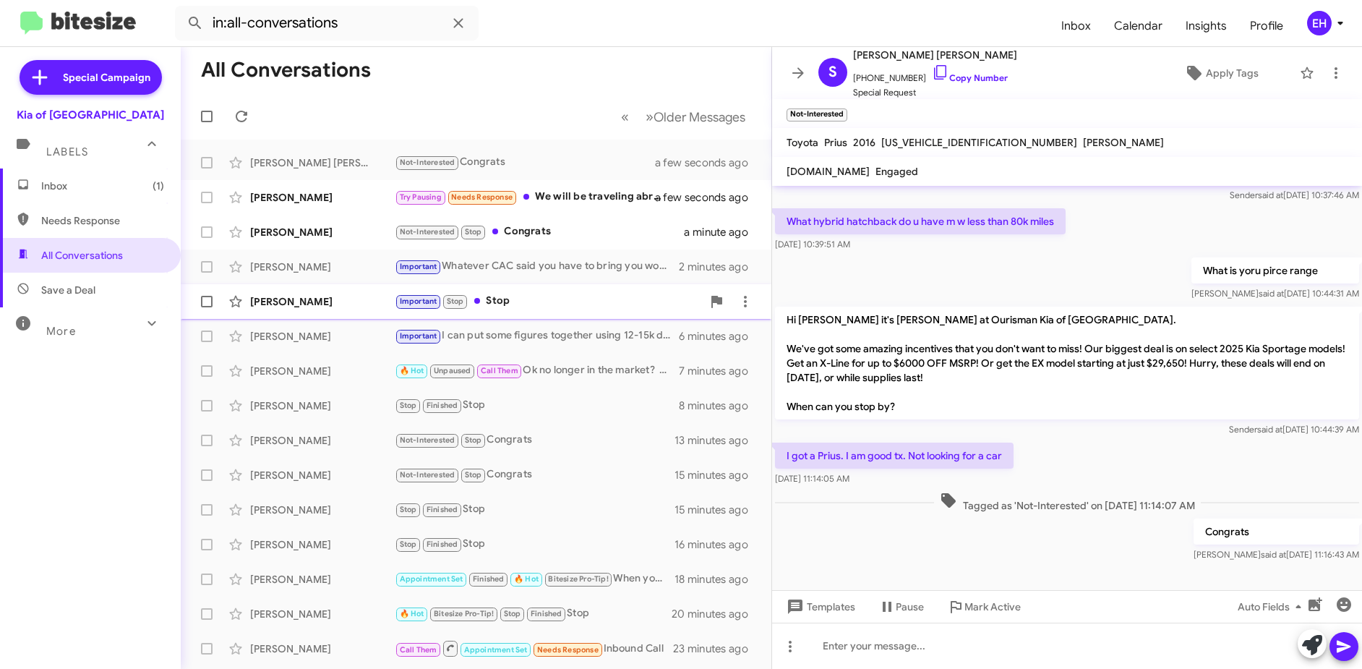
click at [499, 297] on div "Important Stop Stop" at bounding box center [548, 301] width 307 height 17
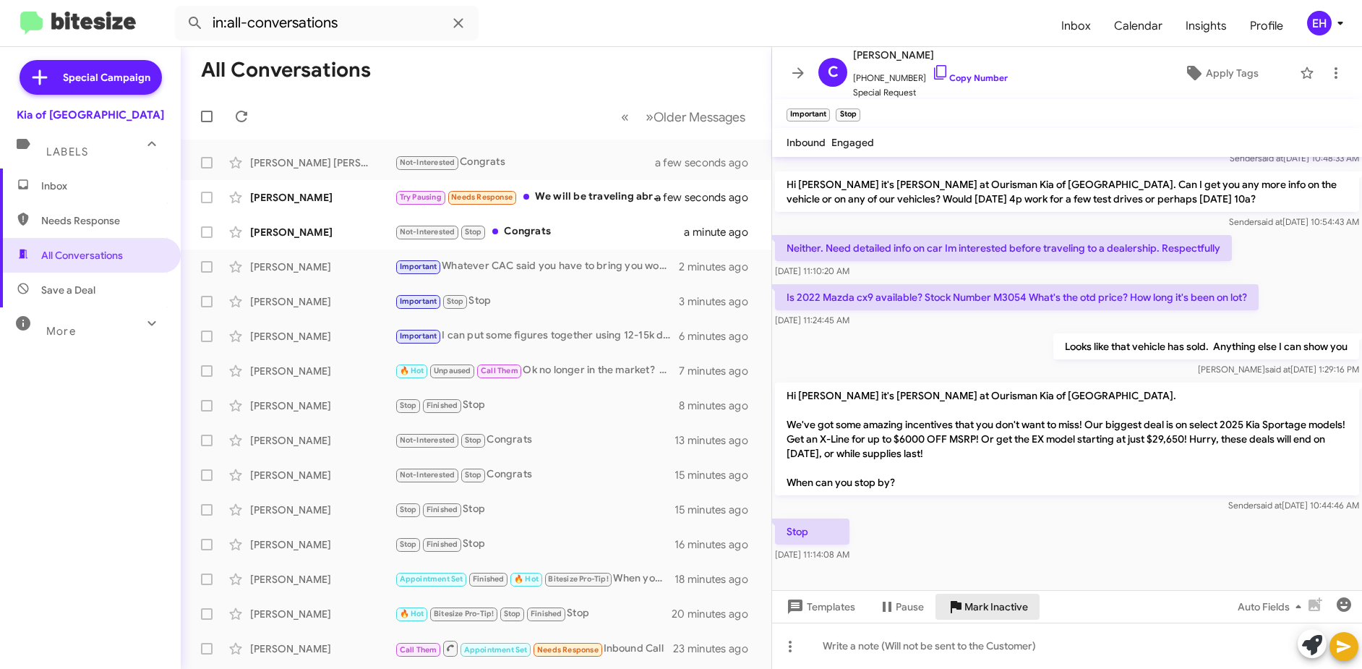
click at [1004, 615] on span "Mark Inactive" at bounding box center [997, 607] width 64 height 26
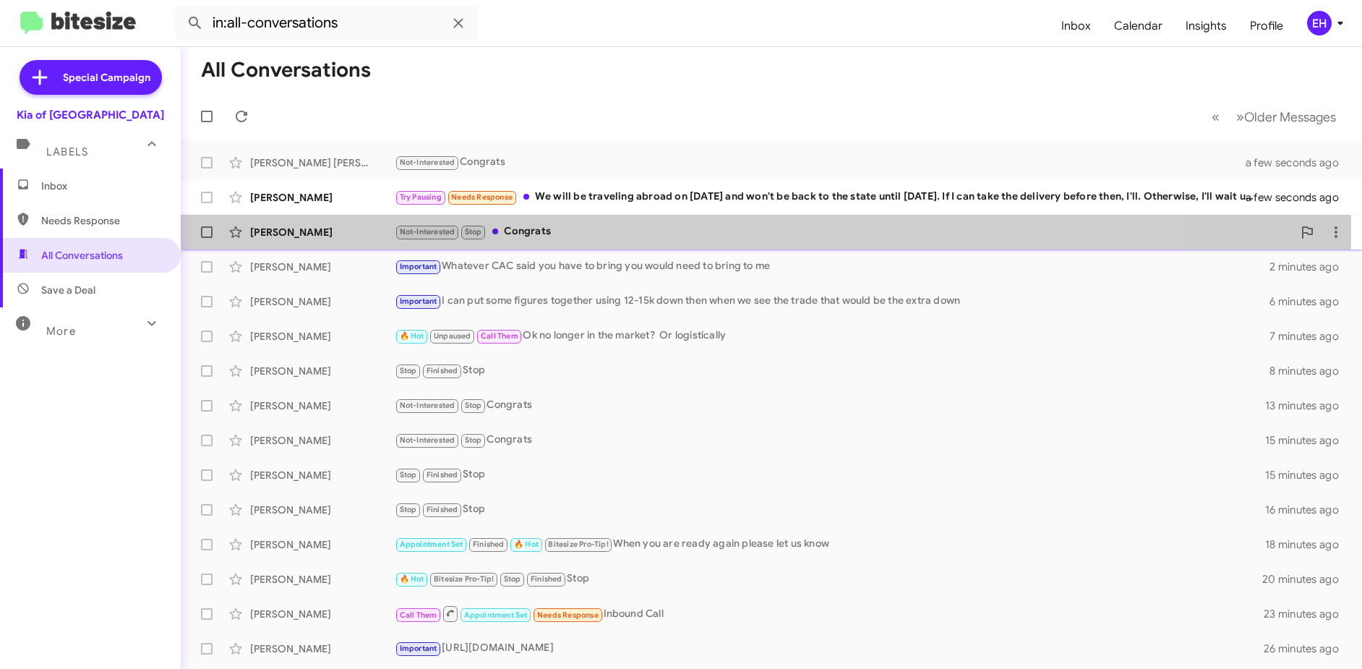
click at [532, 231] on div "Not-Interested Stop Congrats" at bounding box center [844, 231] width 898 height 17
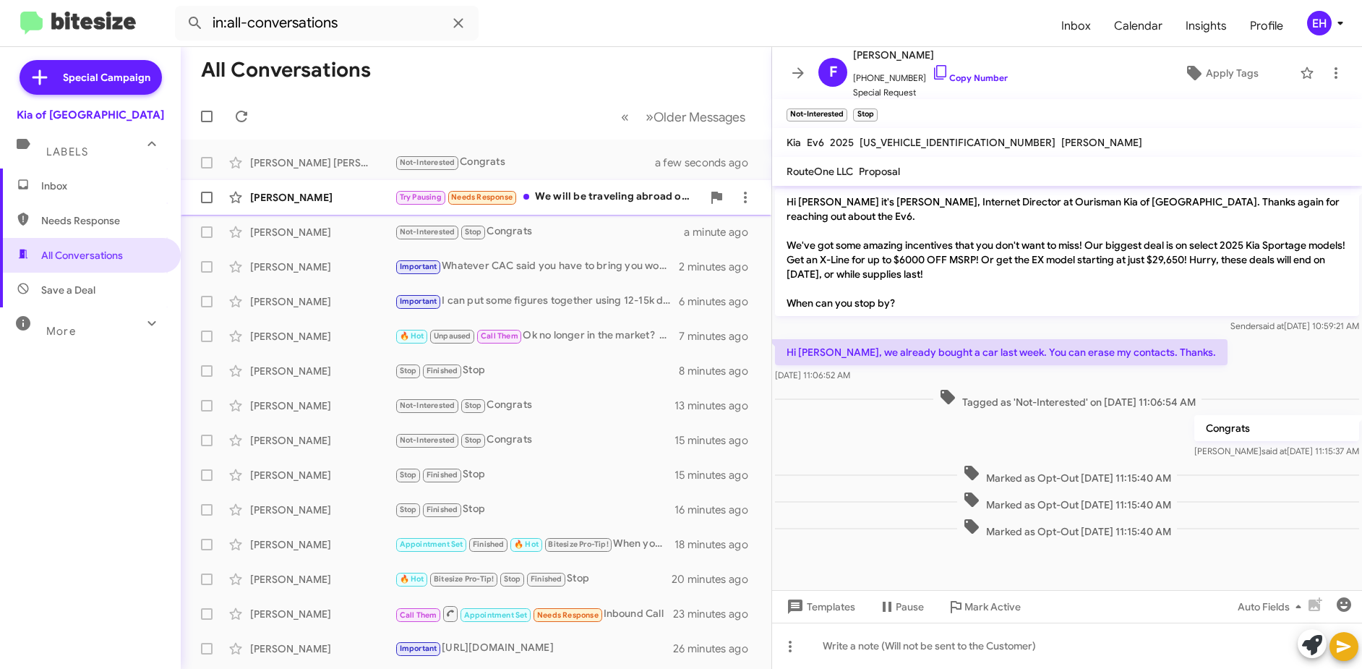
click at [586, 199] on div "Try Pausing Needs Response We will be traveling abroad on [DATE] and won't be b…" at bounding box center [548, 197] width 307 height 17
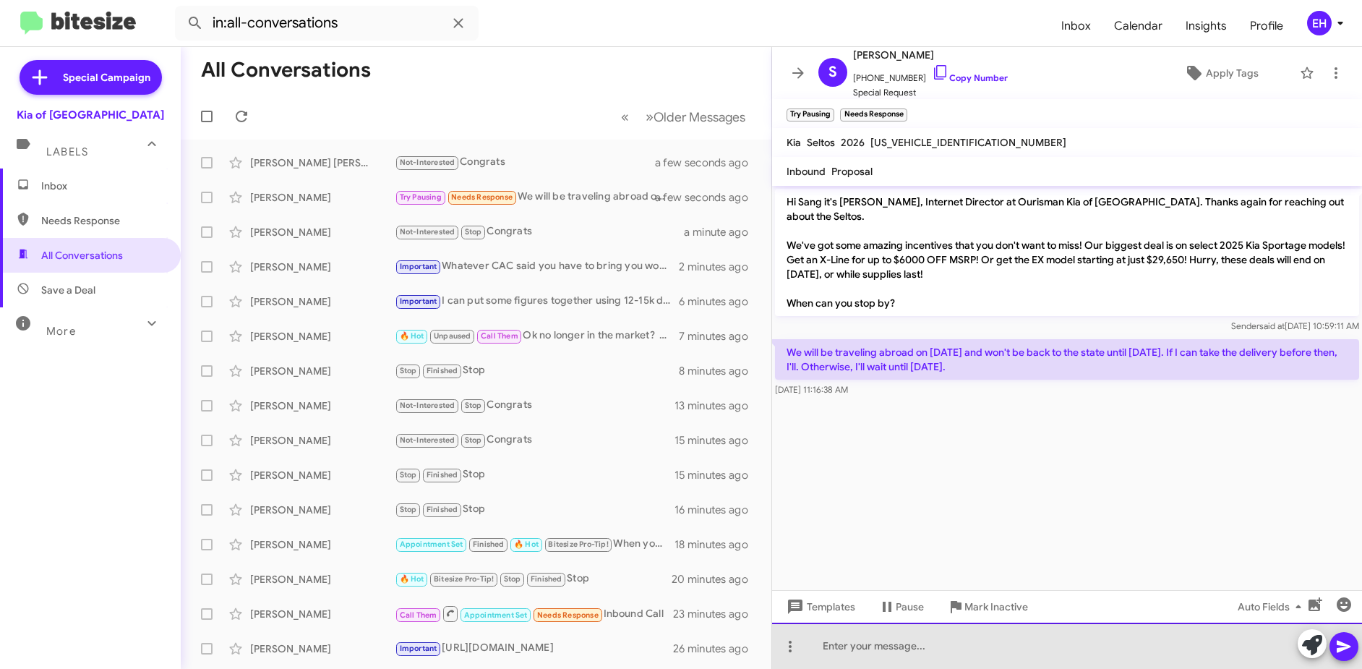
click at [942, 635] on div at bounding box center [1067, 646] width 590 height 46
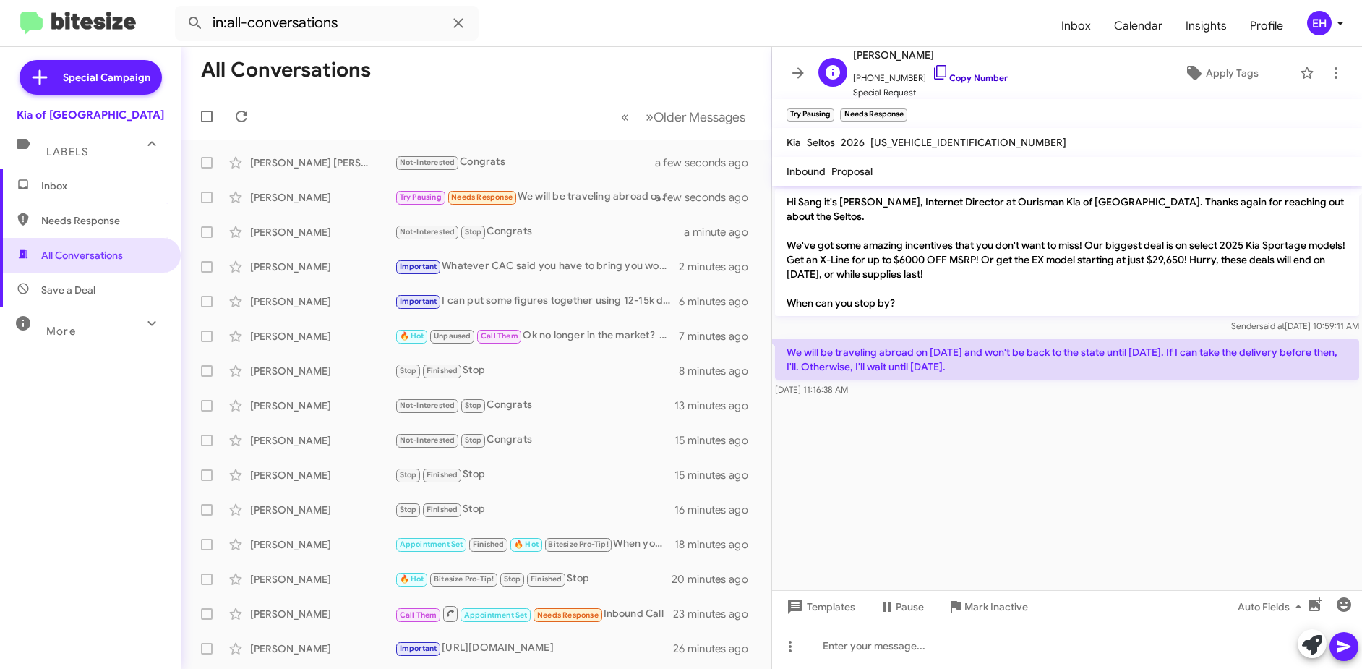
click at [963, 74] on link "Copy Number" at bounding box center [970, 77] width 76 height 11
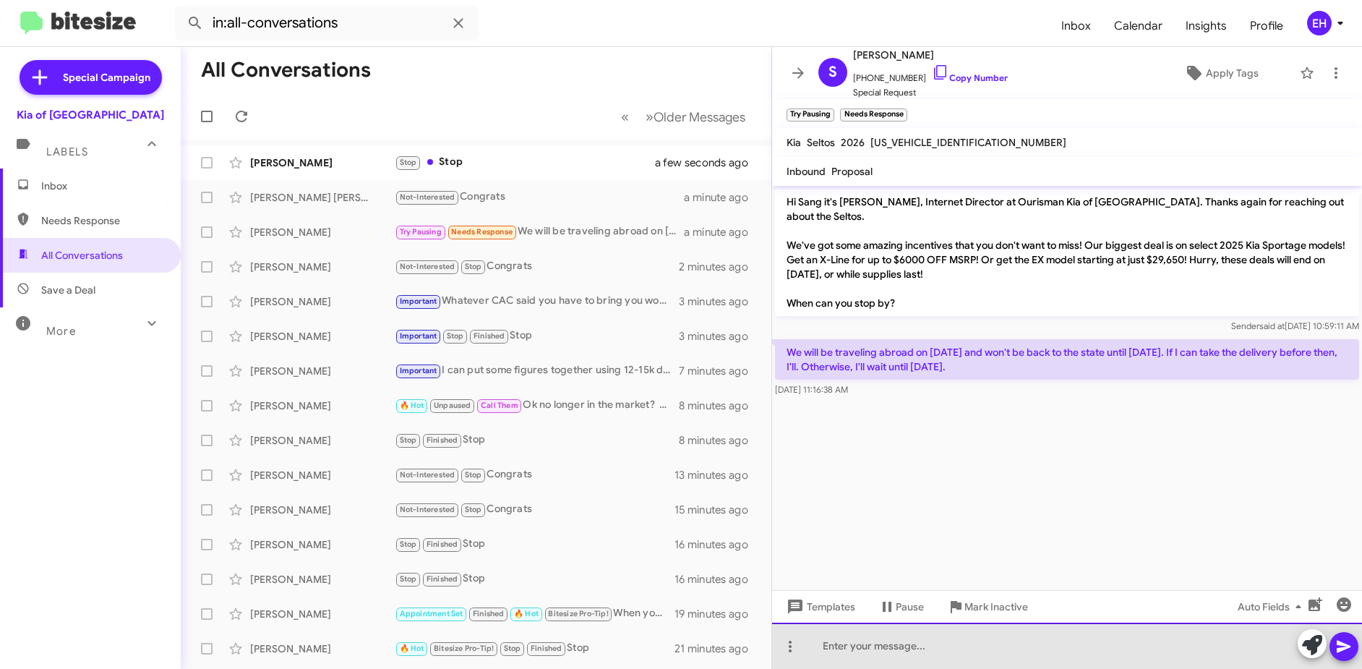
click at [978, 647] on div at bounding box center [1067, 646] width 590 height 46
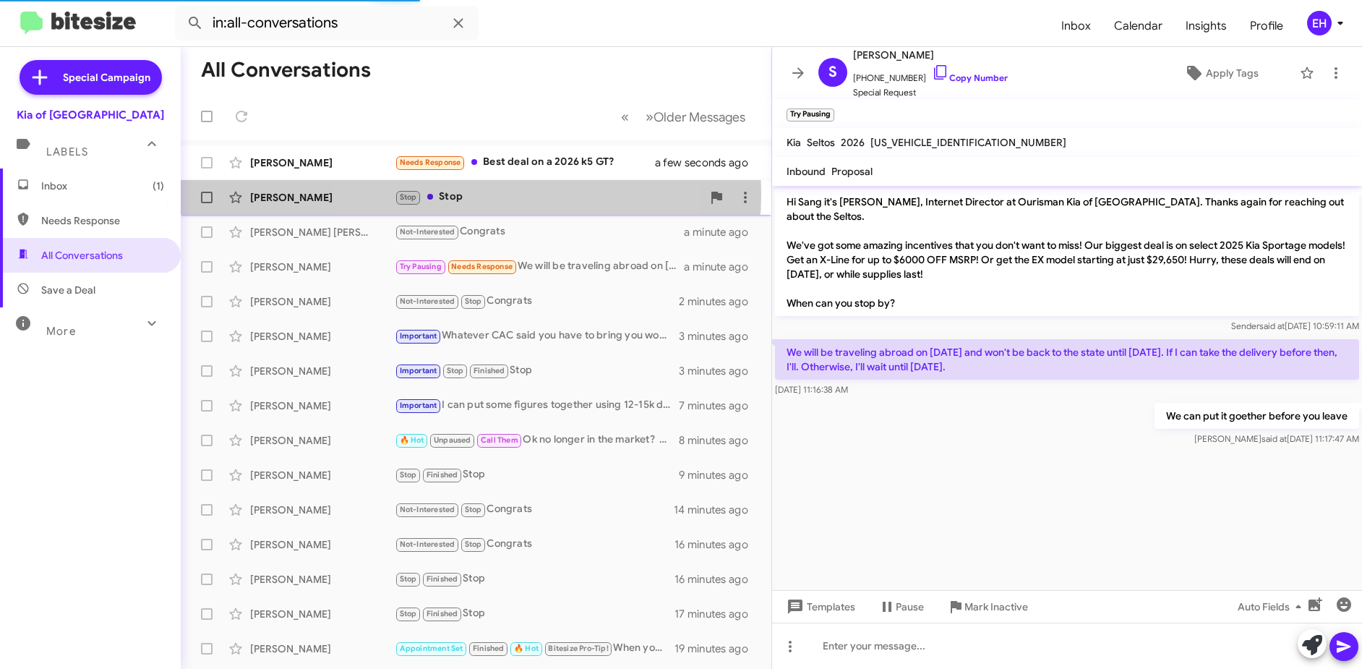
click at [456, 194] on div "Stop Stop" at bounding box center [548, 197] width 307 height 17
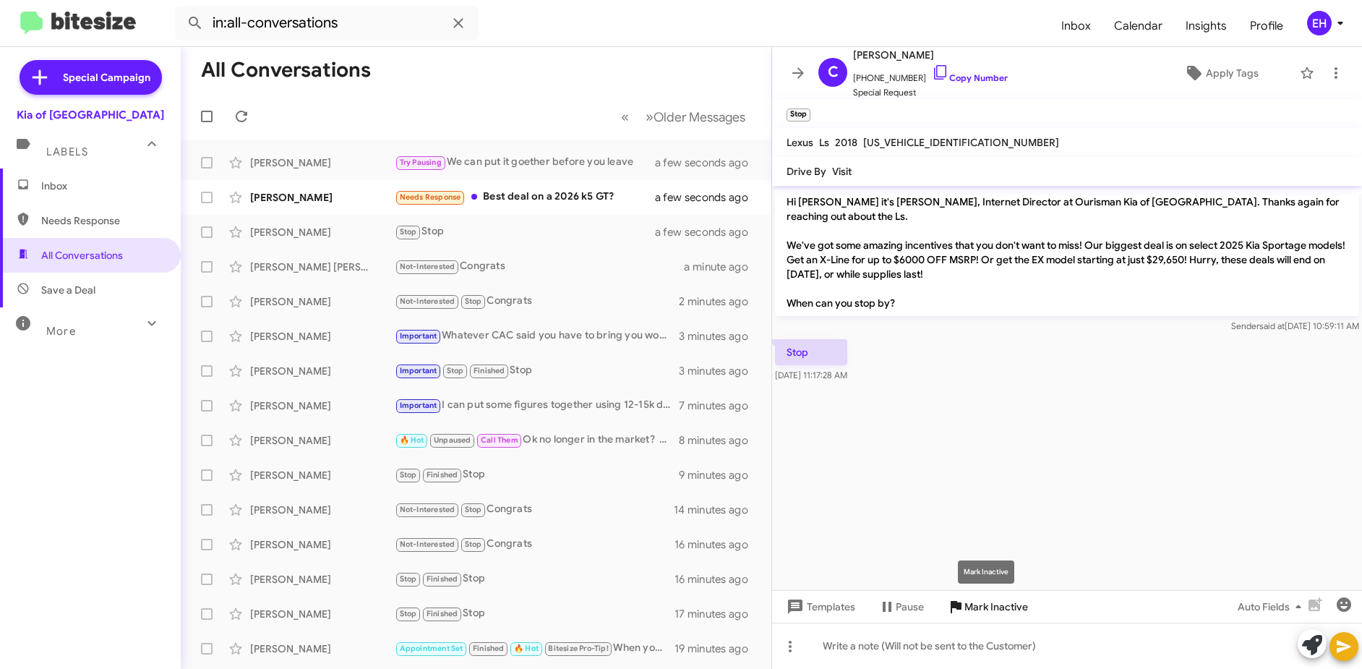
click at [986, 602] on span "Mark Inactive" at bounding box center [997, 607] width 64 height 26
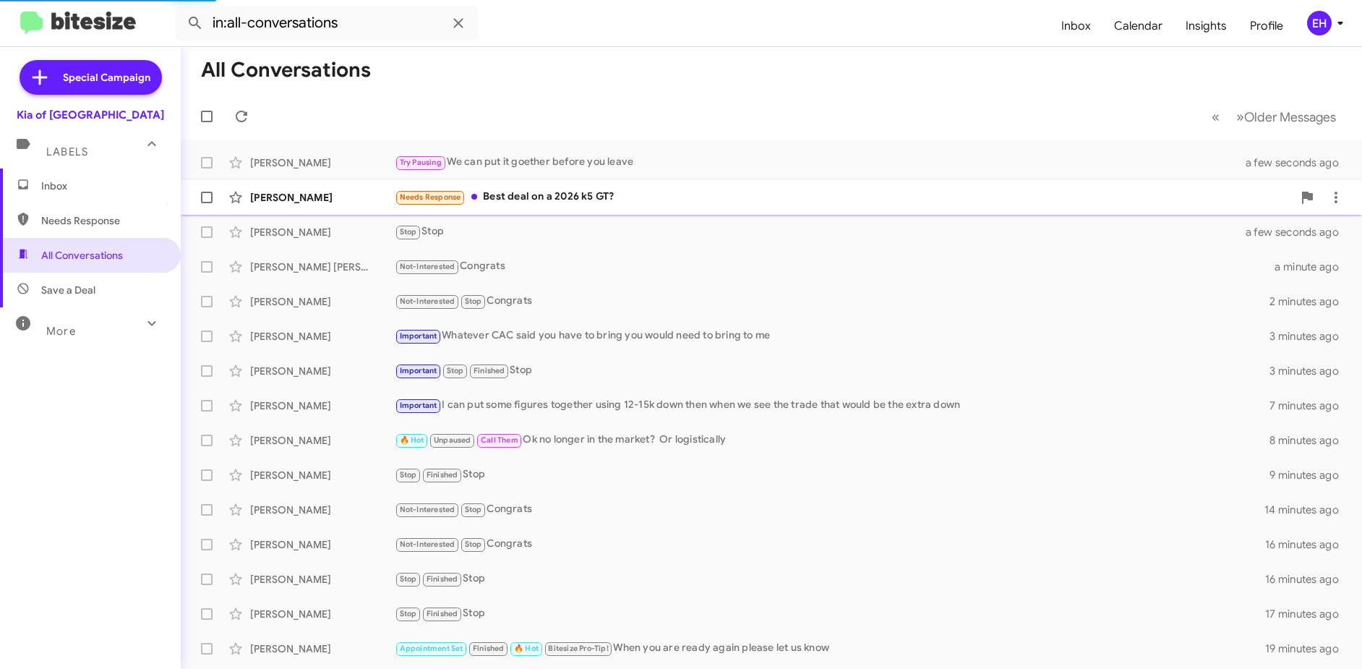
click at [540, 200] on div "Needs Response Best deal on a 2026 k5 GT?" at bounding box center [844, 197] width 898 height 17
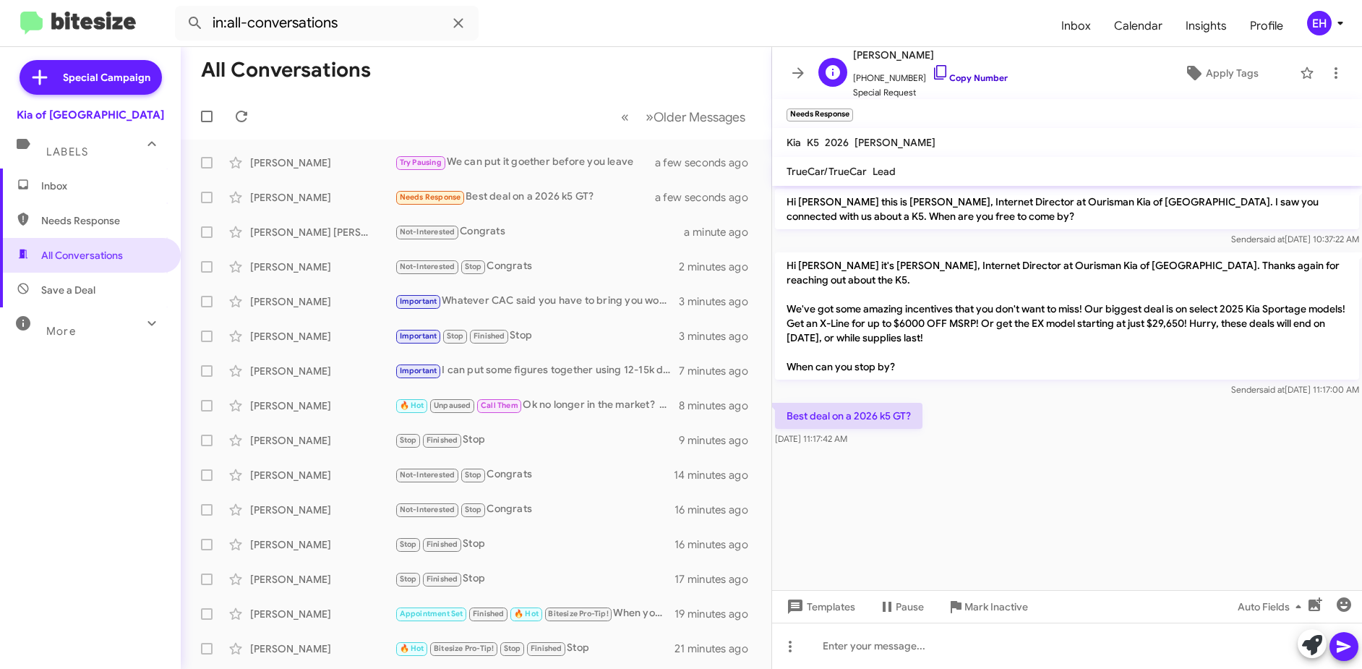
click at [952, 80] on link "Copy Number" at bounding box center [970, 77] width 76 height 11
click at [907, 641] on div at bounding box center [1067, 646] width 590 height 46
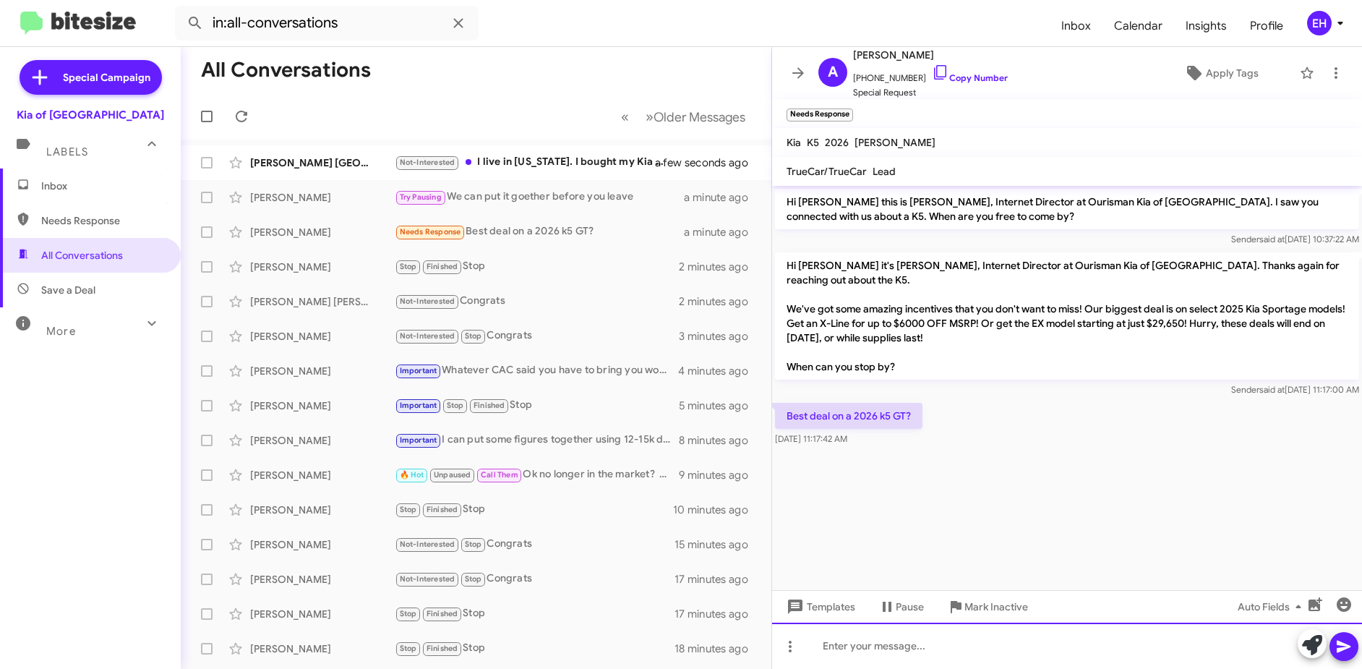
click at [860, 639] on div at bounding box center [1067, 646] width 590 height 46
paste div
click at [1344, 641] on icon at bounding box center [1344, 646] width 17 height 17
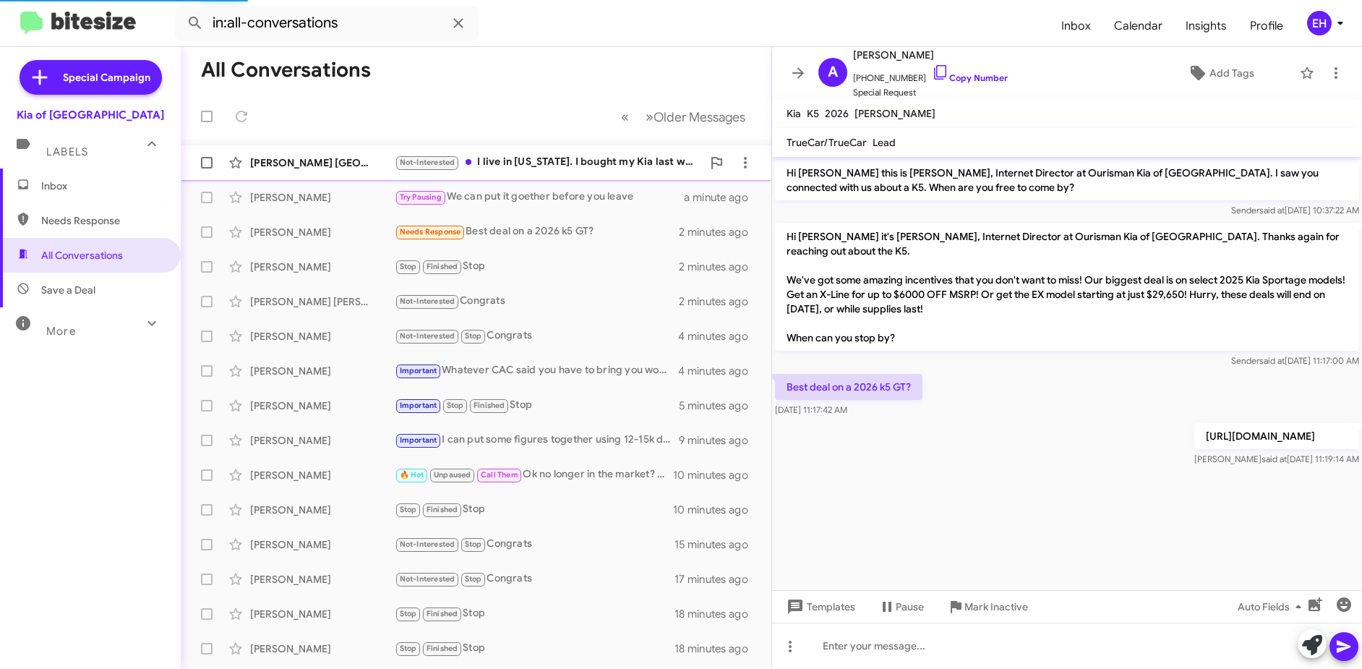
click at [552, 161] on div "Not-Interested I live in [US_STATE]. I bought my Kia last week" at bounding box center [548, 162] width 307 height 17
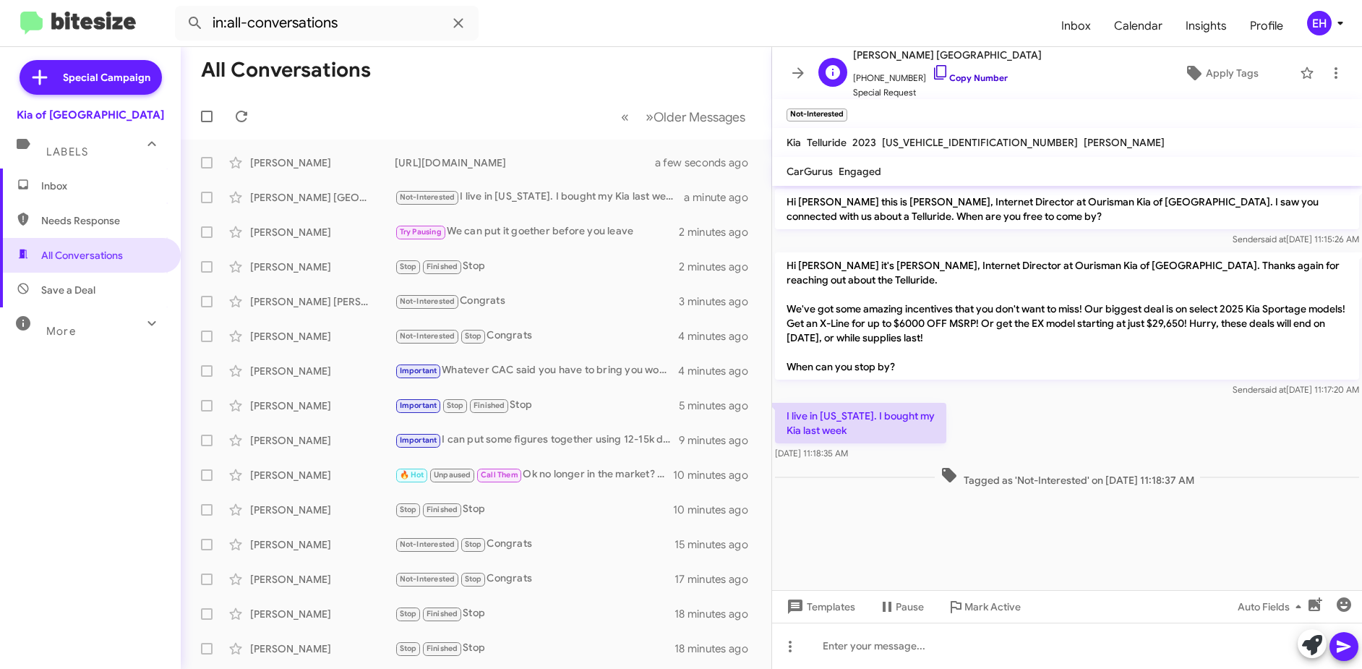
drag, startPoint x: 960, startPoint y: 80, endPoint x: 933, endPoint y: 70, distance: 29.3
click at [958, 80] on link "Copy Number" at bounding box center [970, 77] width 76 height 11
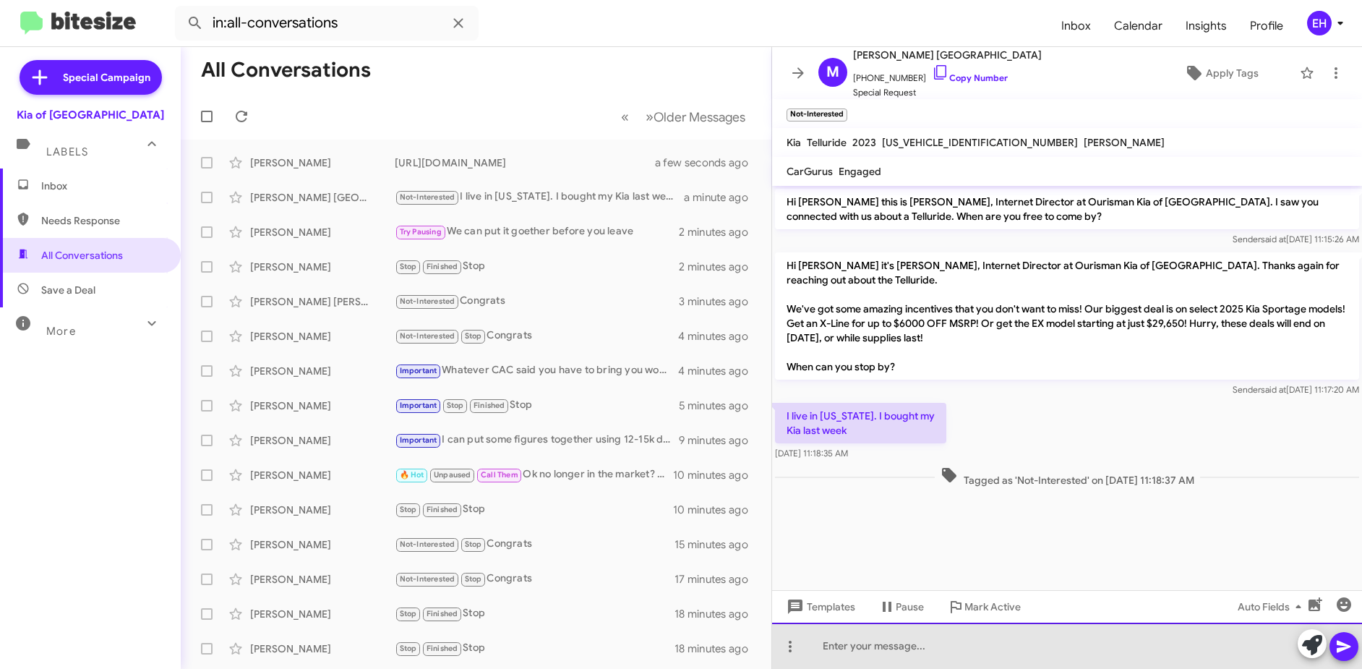
click at [960, 636] on div at bounding box center [1067, 646] width 590 height 46
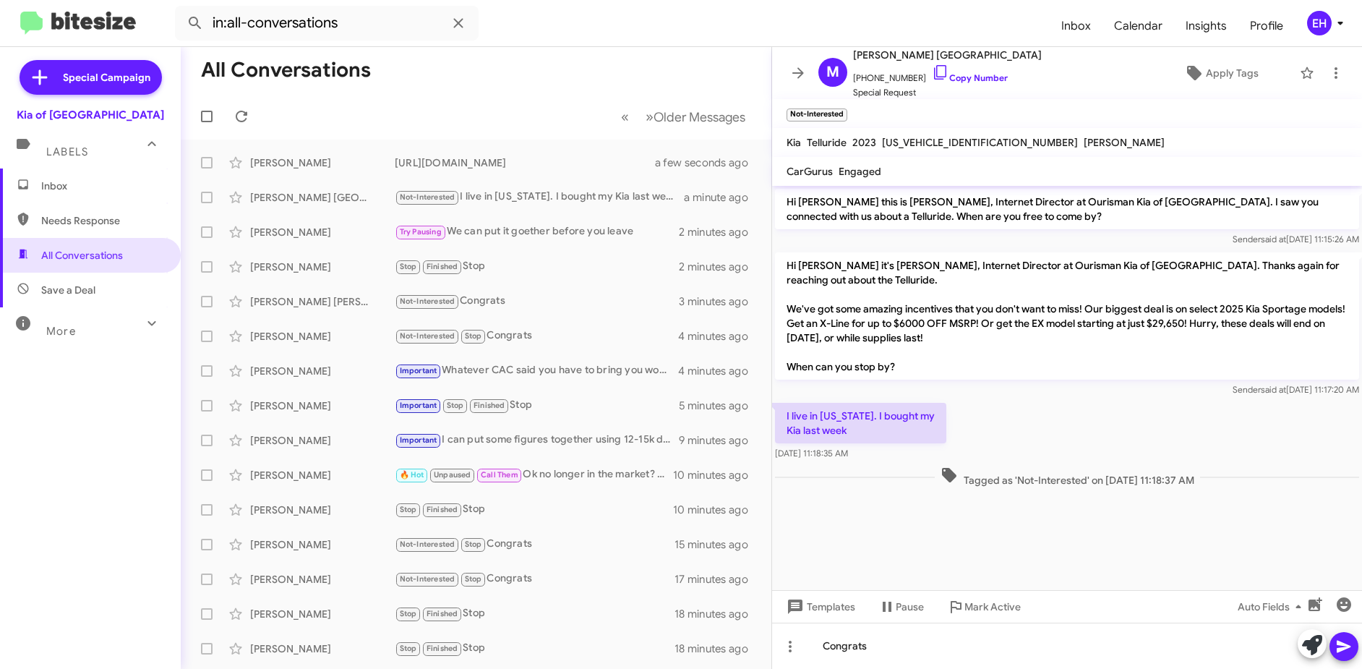
click at [1352, 655] on span at bounding box center [1344, 646] width 17 height 29
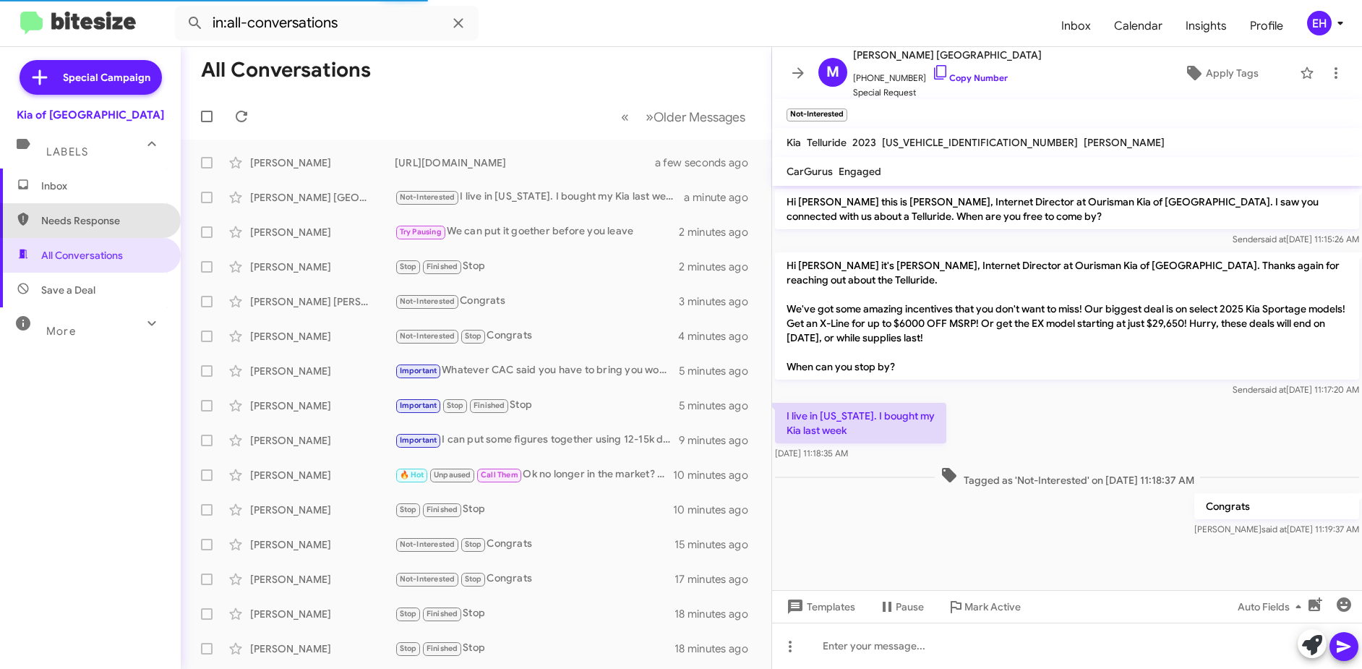
click at [118, 221] on span "Needs Response" at bounding box center [102, 220] width 123 height 14
type input "in:needs-response"
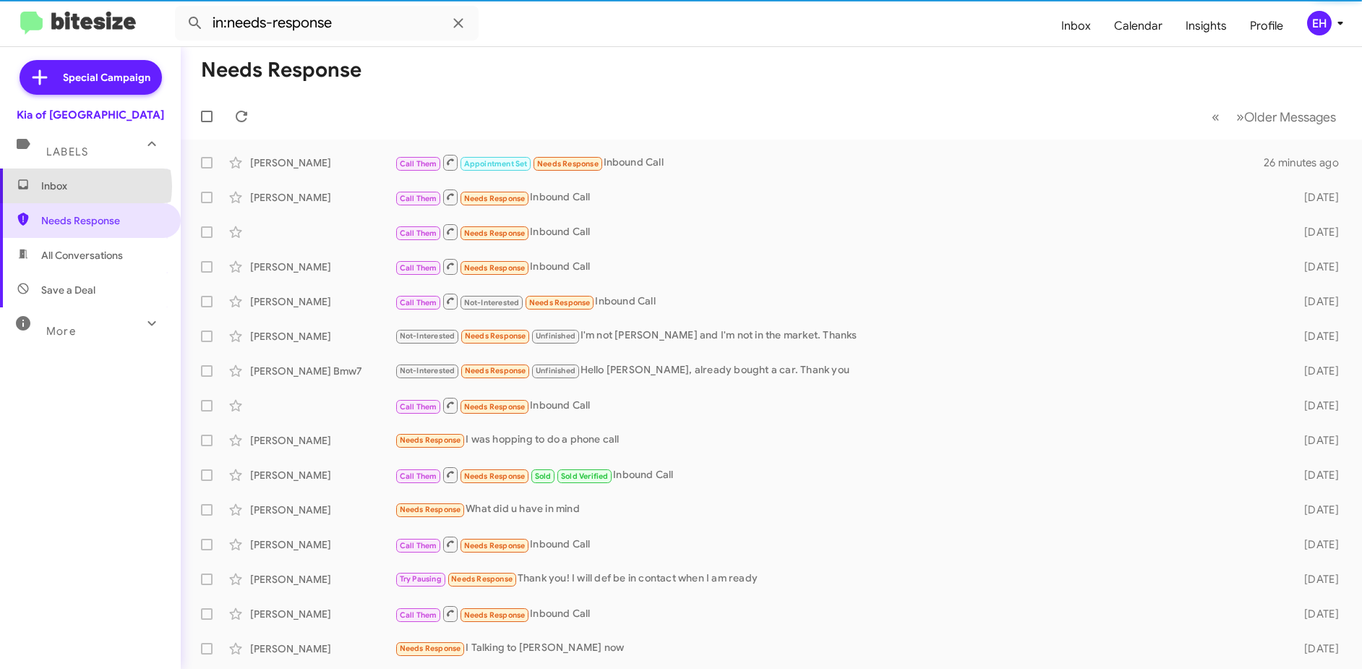
click at [85, 187] on span "Inbox" at bounding box center [102, 186] width 123 height 14
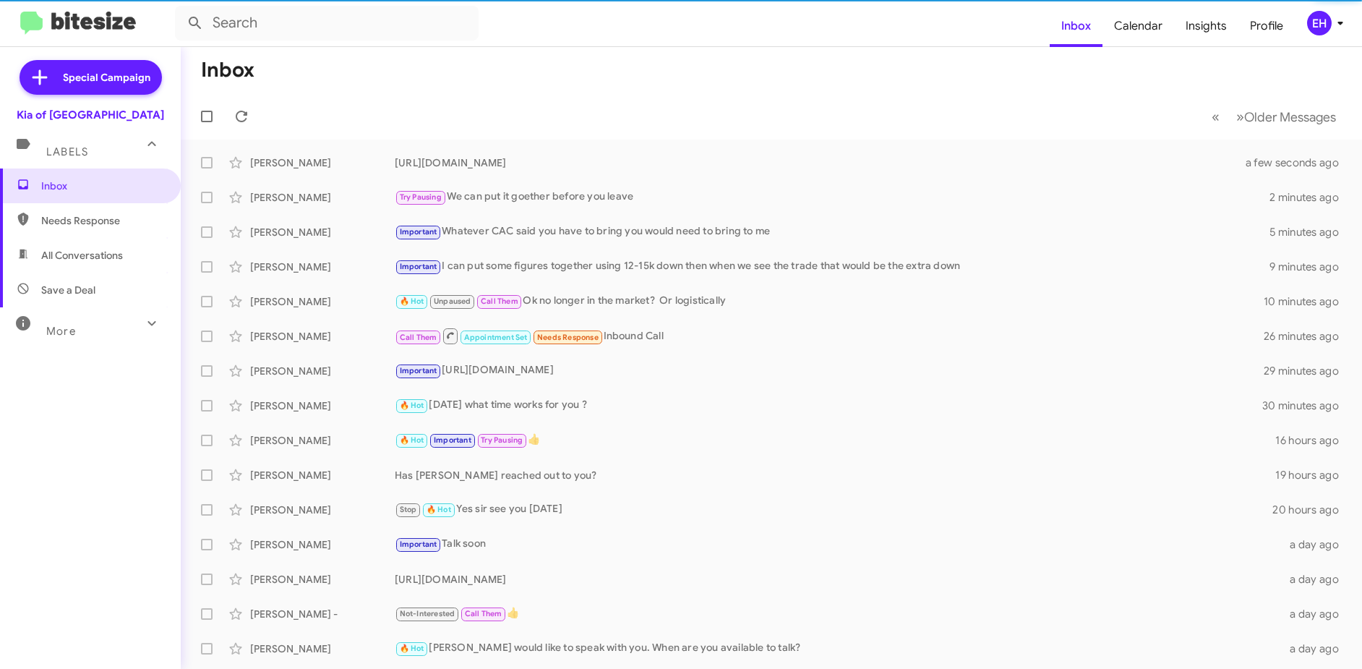
click at [72, 250] on span "All Conversations" at bounding box center [82, 255] width 82 height 14
type input "in:all-conversations"
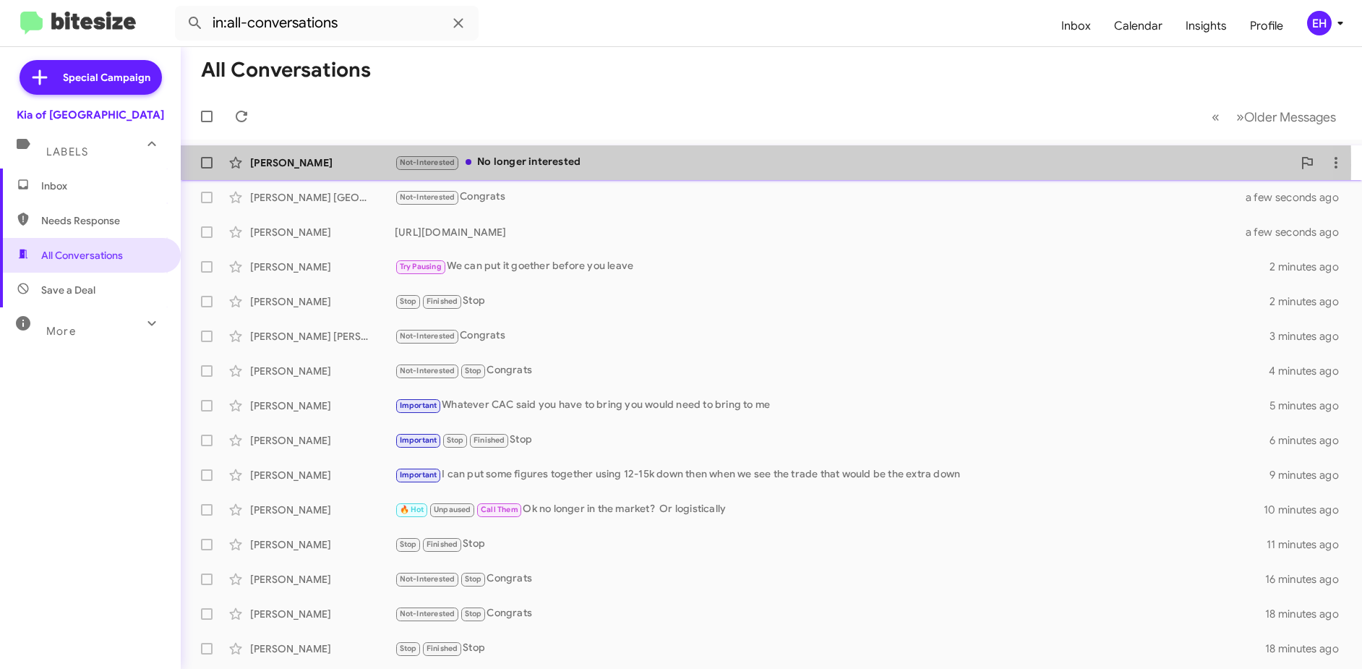
click at [516, 165] on div "Not-Interested No longer interested" at bounding box center [844, 162] width 898 height 17
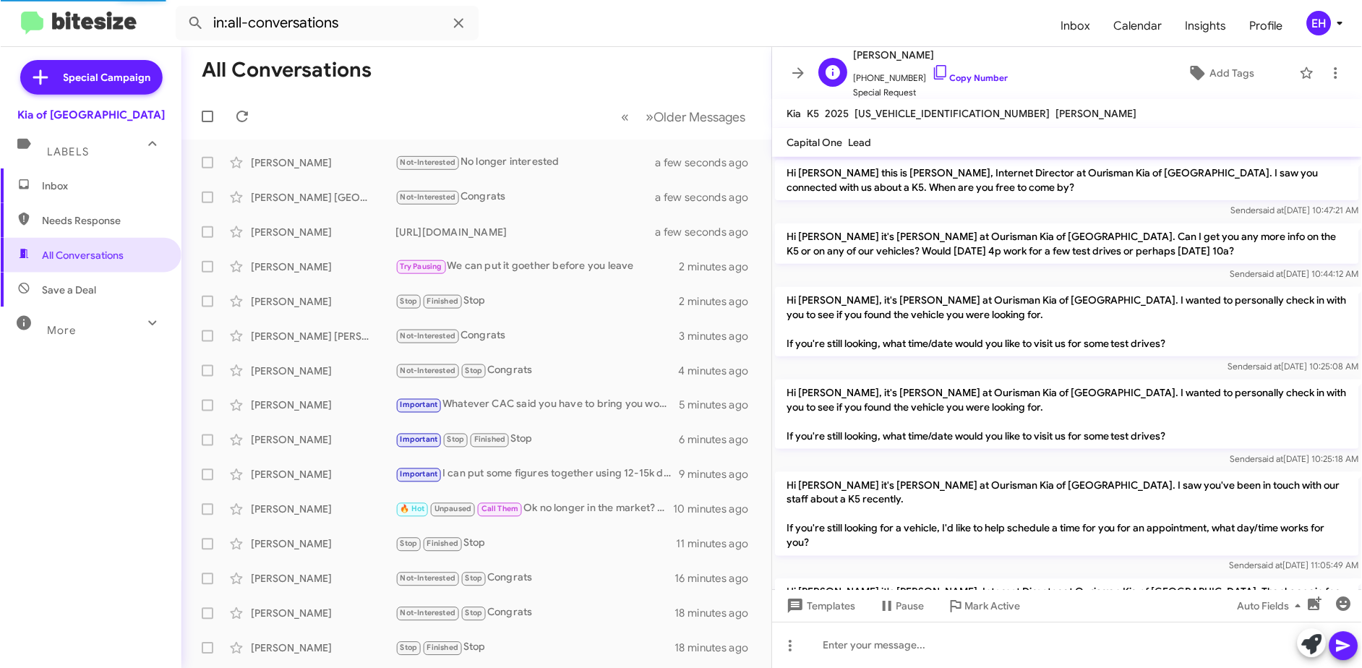
scroll to position [242, 0]
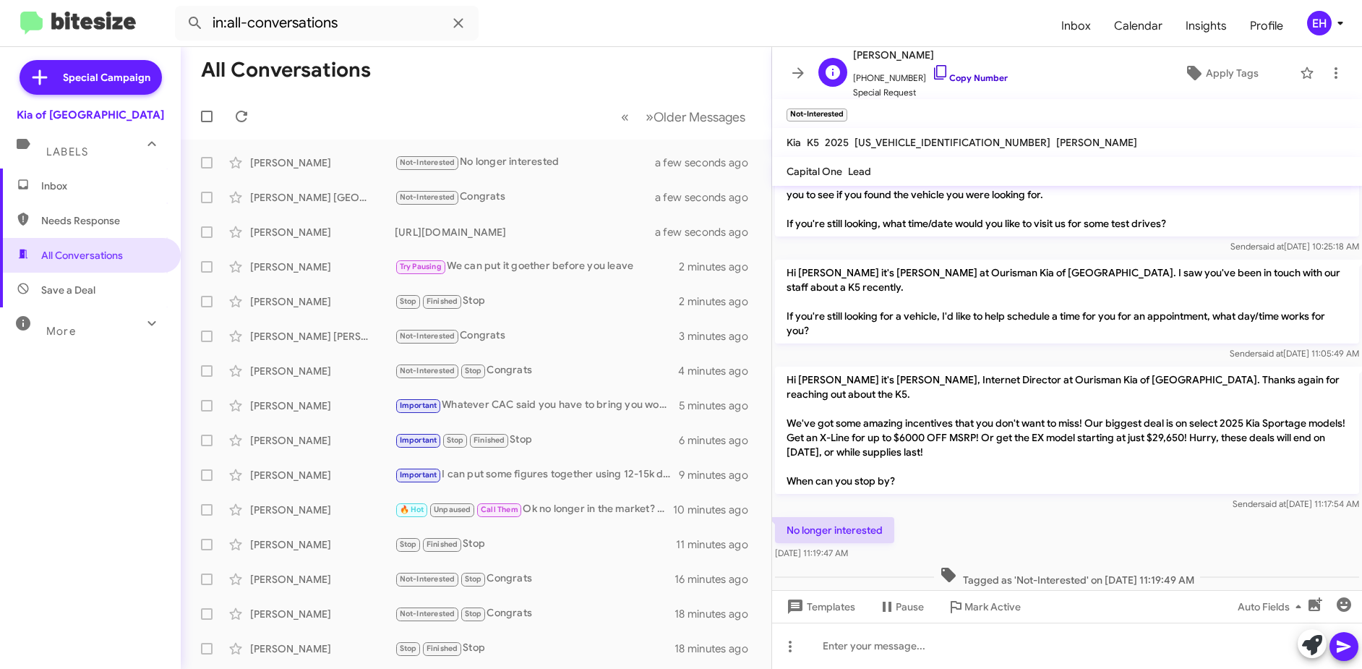
click at [968, 78] on link "Copy Number" at bounding box center [970, 77] width 76 height 11
click at [1335, 77] on icon at bounding box center [1336, 73] width 3 height 12
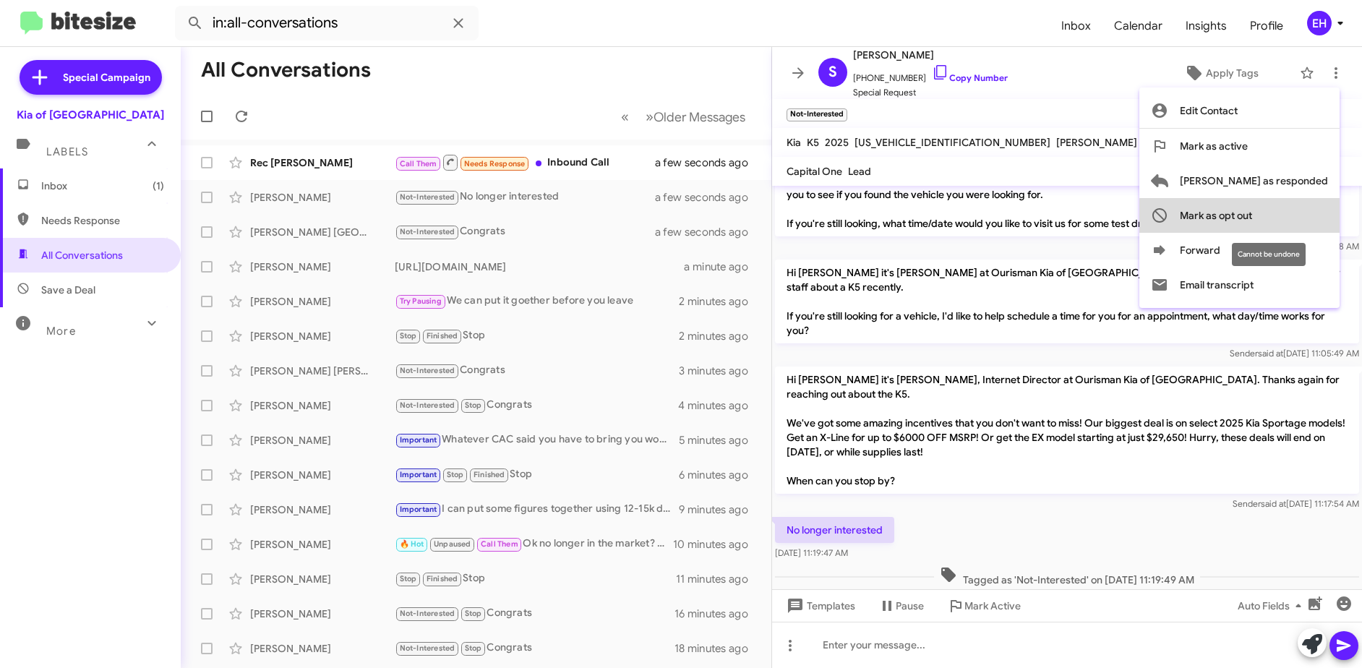
click at [1252, 216] on span "Mark as opt out" at bounding box center [1216, 215] width 72 height 35
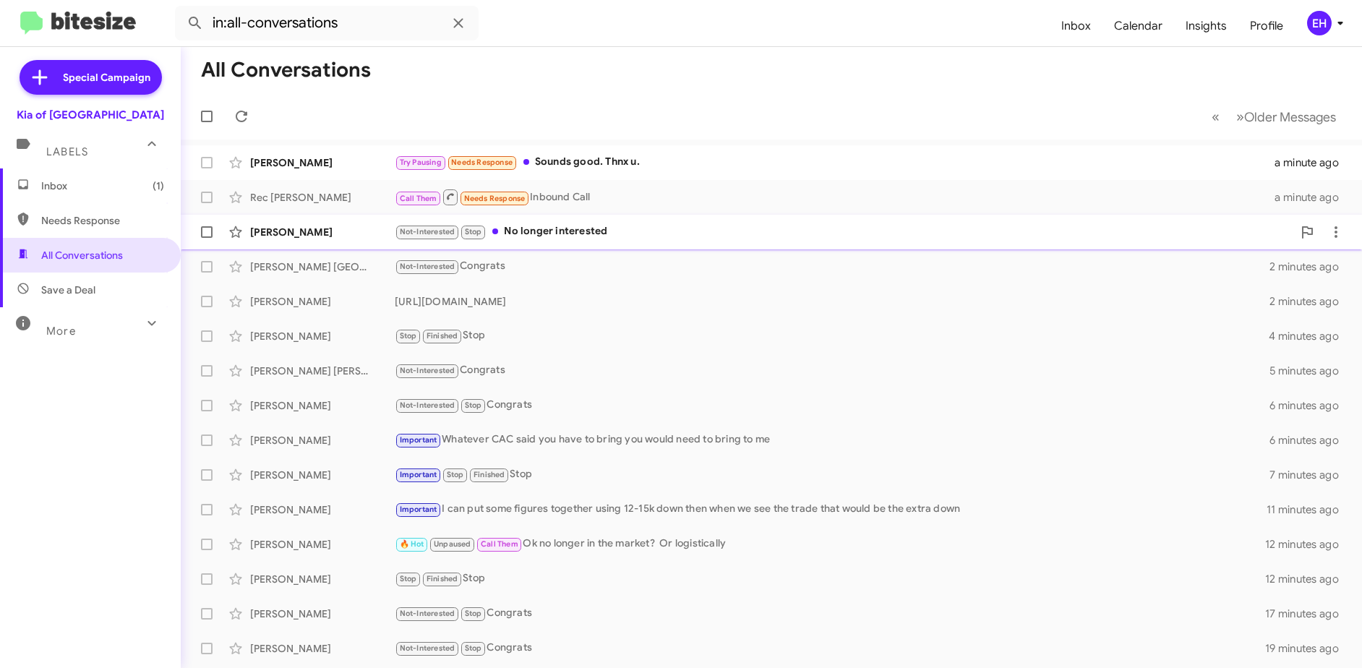
click at [568, 229] on div "Not-Interested Stop No longer interested" at bounding box center [844, 231] width 898 height 17
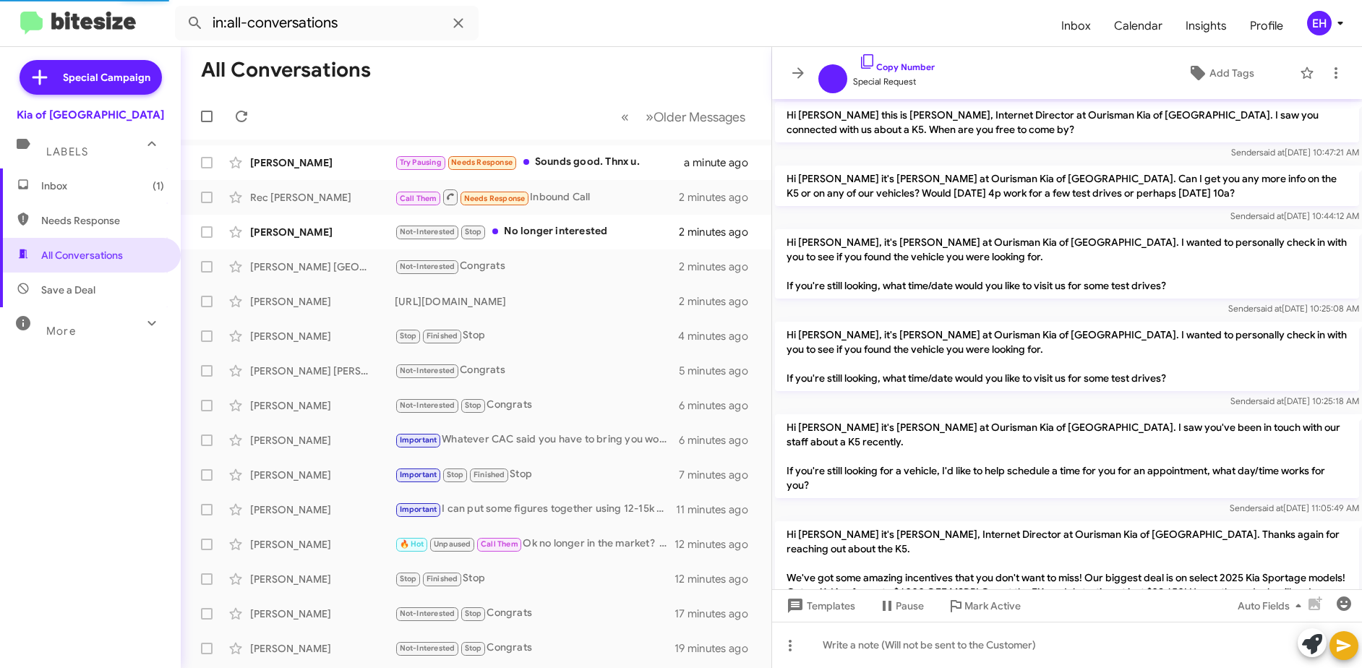
scroll to position [245, 0]
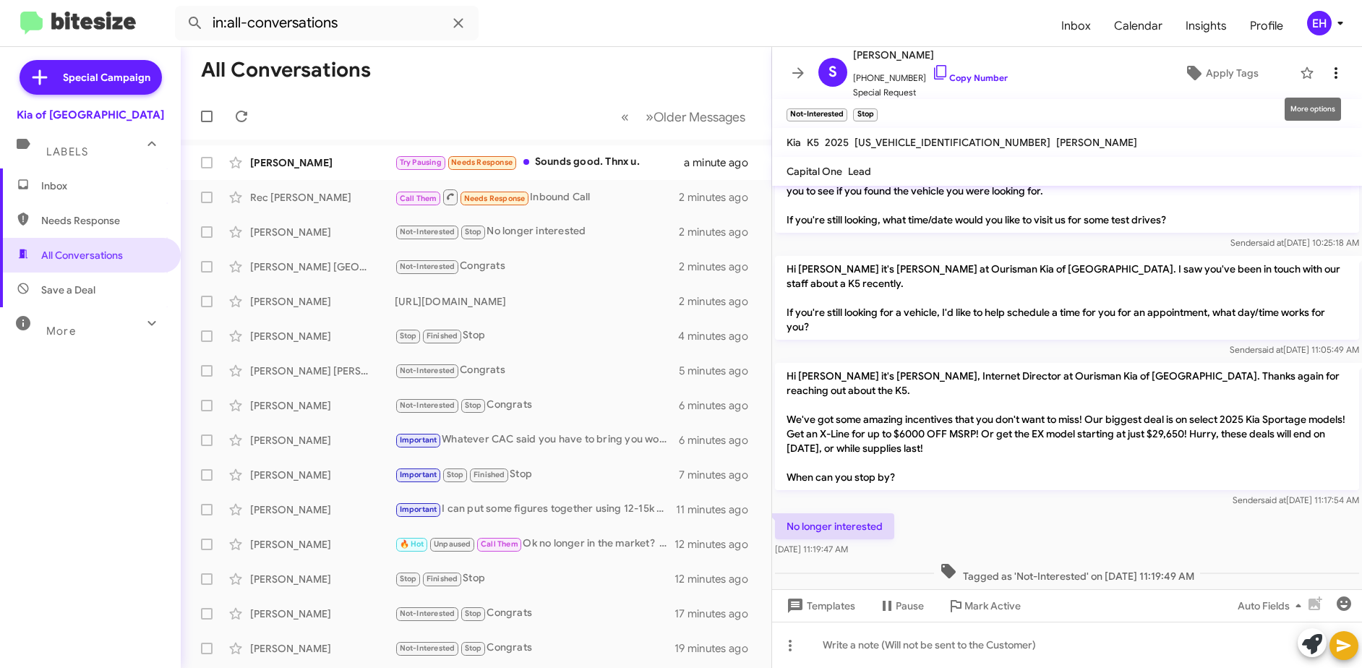
click at [1328, 77] on icon at bounding box center [1336, 72] width 17 height 17
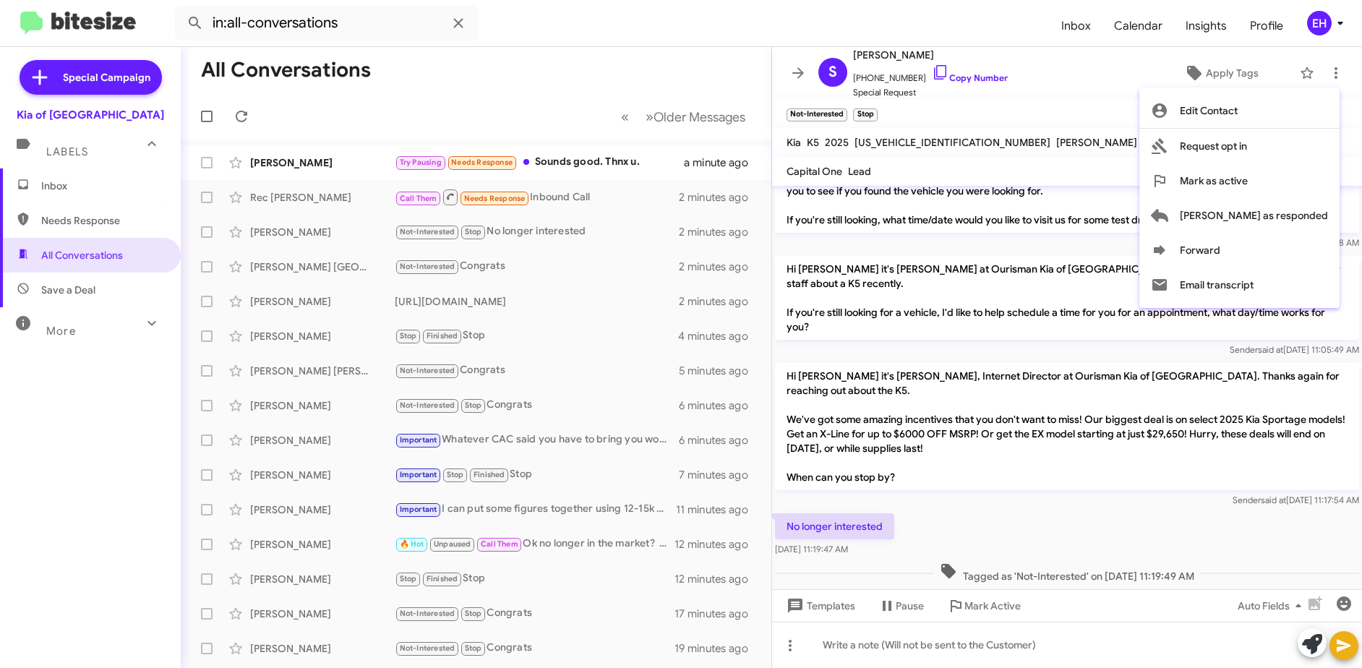
click at [1024, 636] on div at bounding box center [681, 334] width 1362 height 668
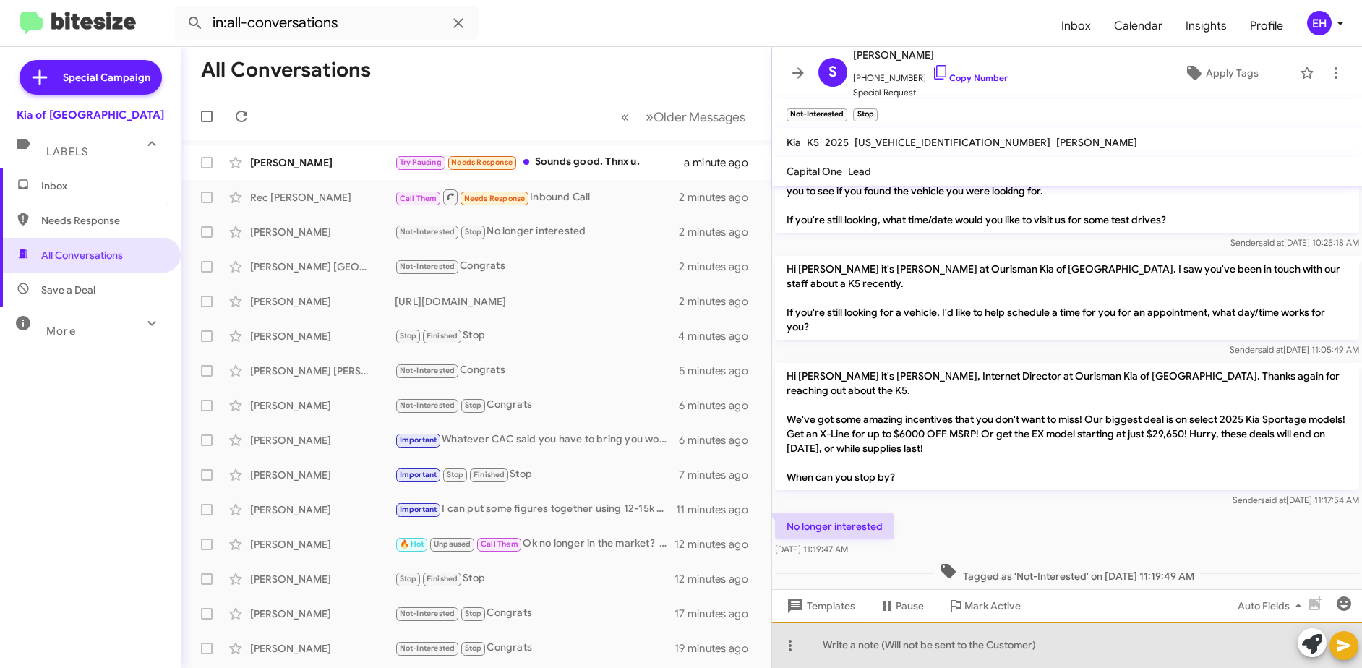
click at [1021, 652] on div at bounding box center [1067, 645] width 590 height 46
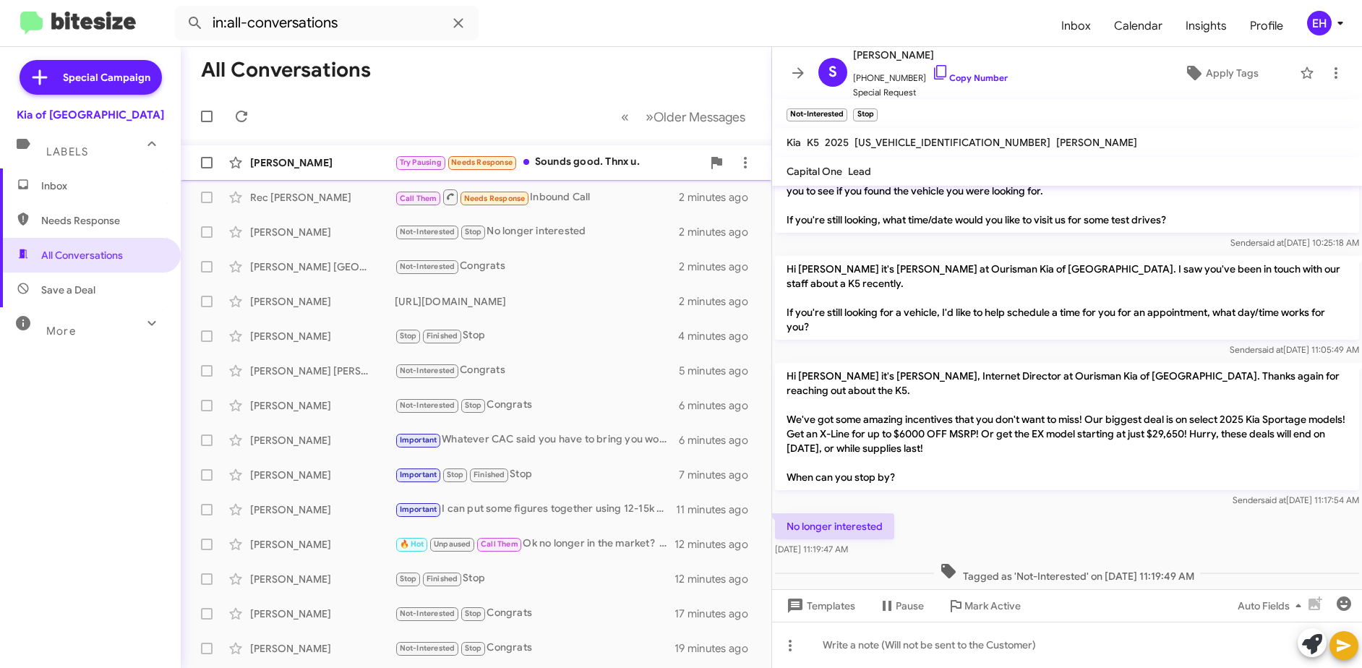
click at [594, 162] on div "Try Pausing Needs Response Sounds good. Thnx u." at bounding box center [548, 162] width 307 height 17
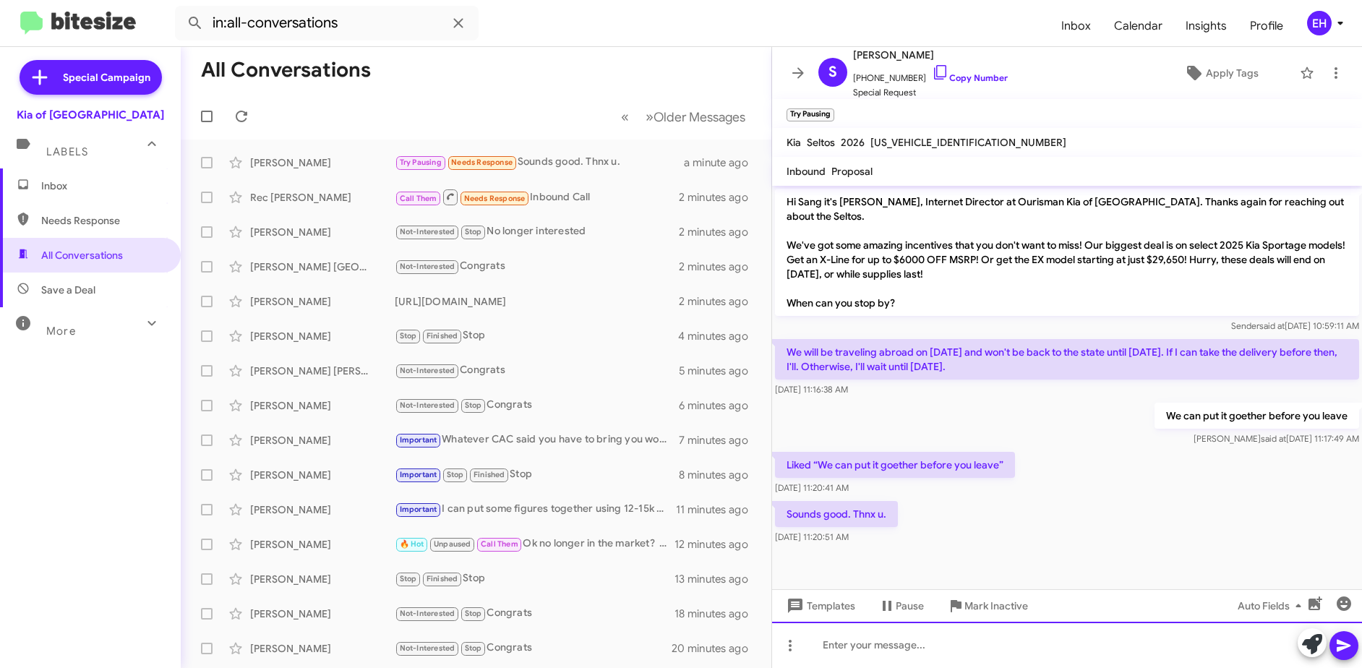
click at [1007, 640] on div at bounding box center [1067, 645] width 590 height 46
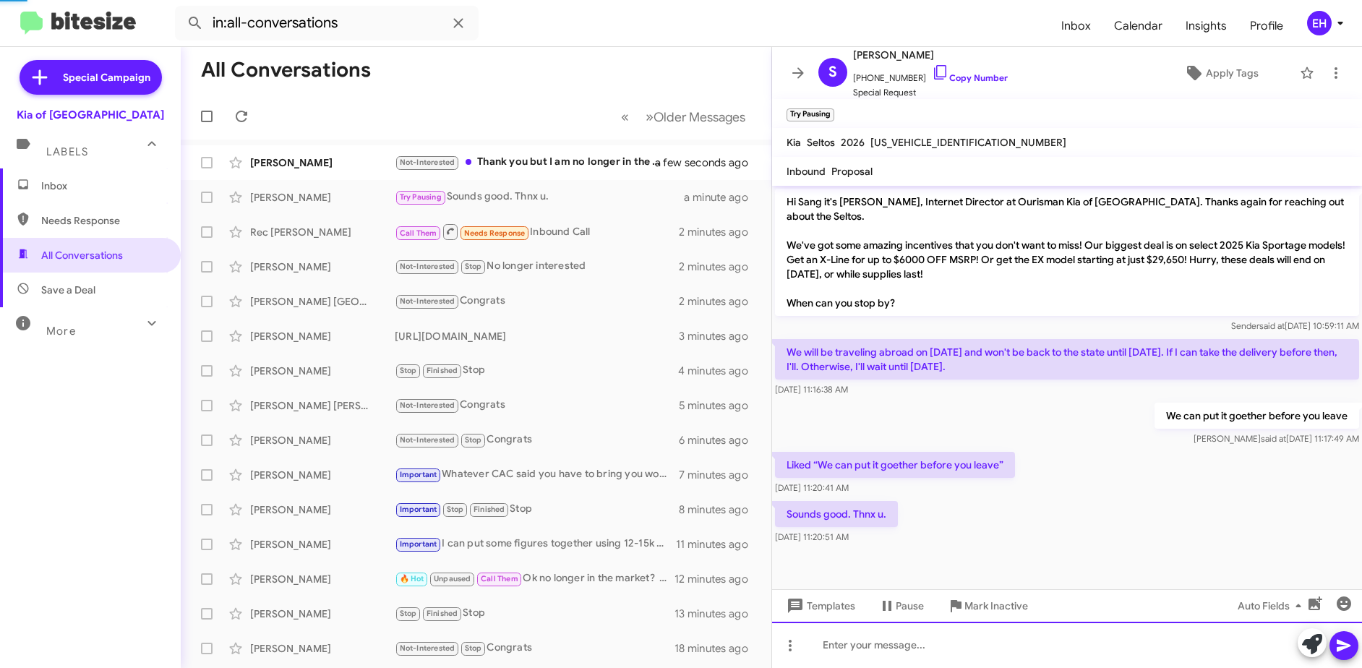
scroll to position [29, 0]
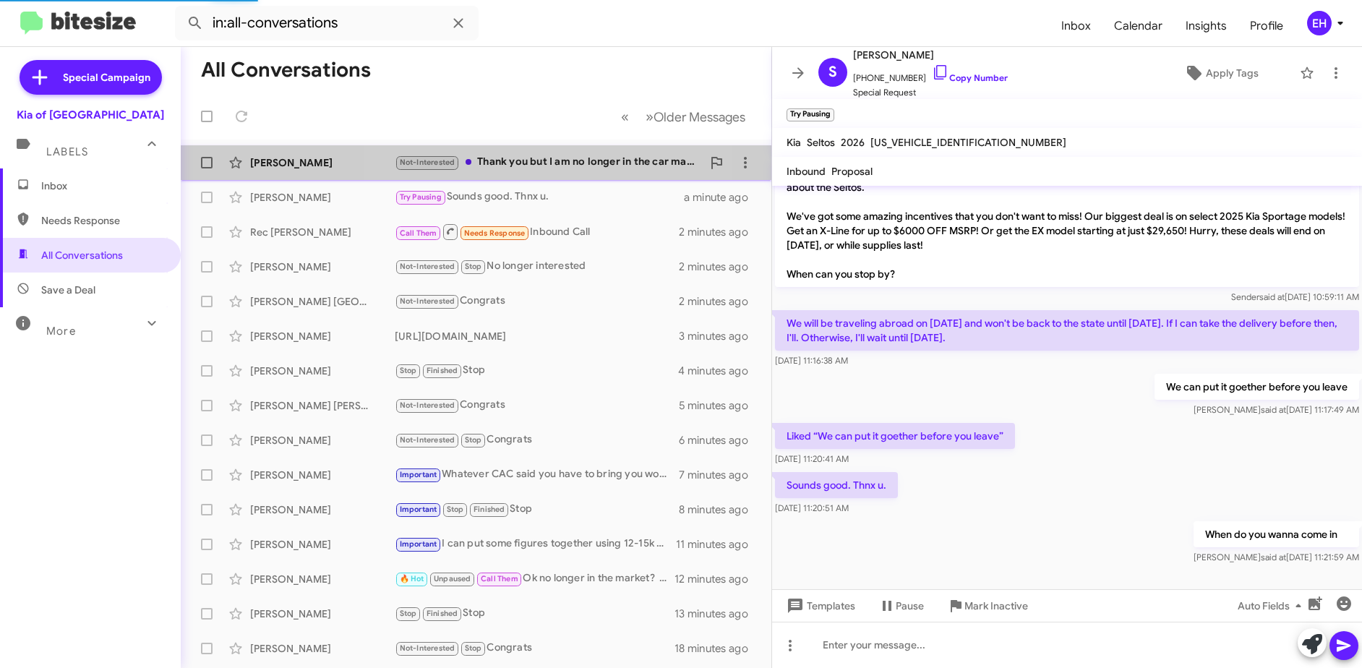
click at [565, 168] on div "Not-Interested Thank you but I am no longer in the car market." at bounding box center [548, 162] width 307 height 17
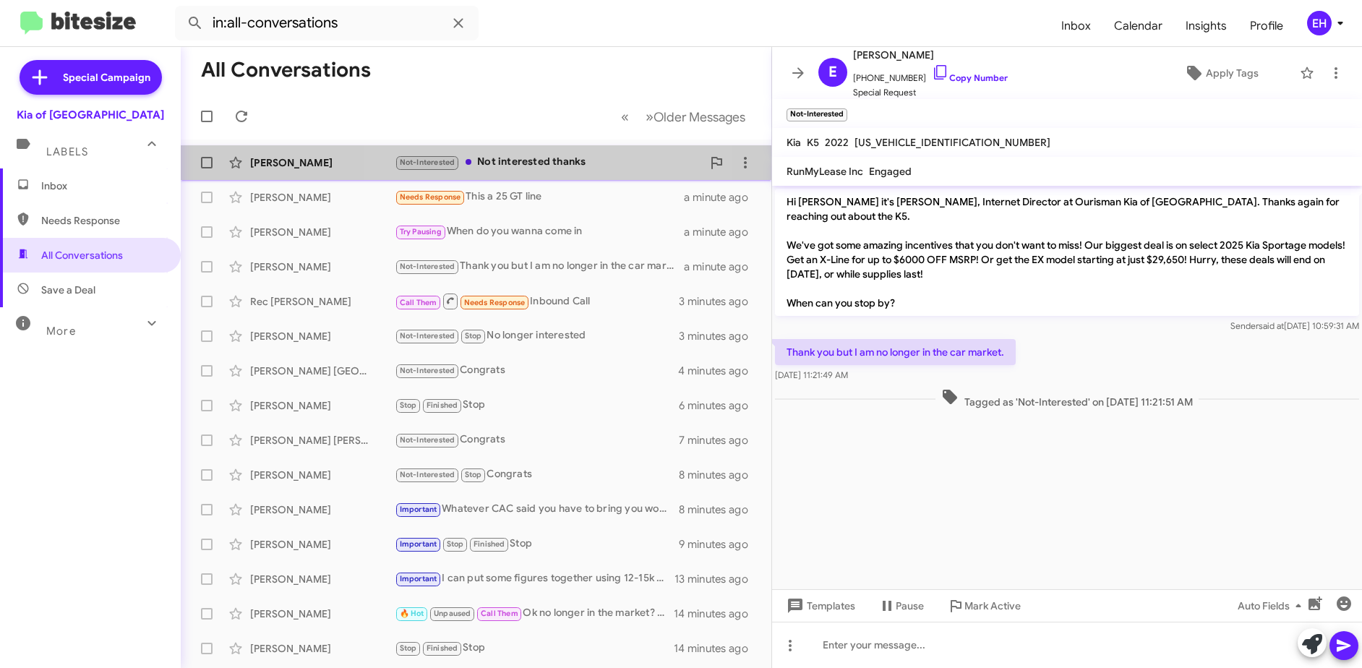
click at [516, 163] on div "Not-Interested Not interested thanks" at bounding box center [548, 162] width 307 height 17
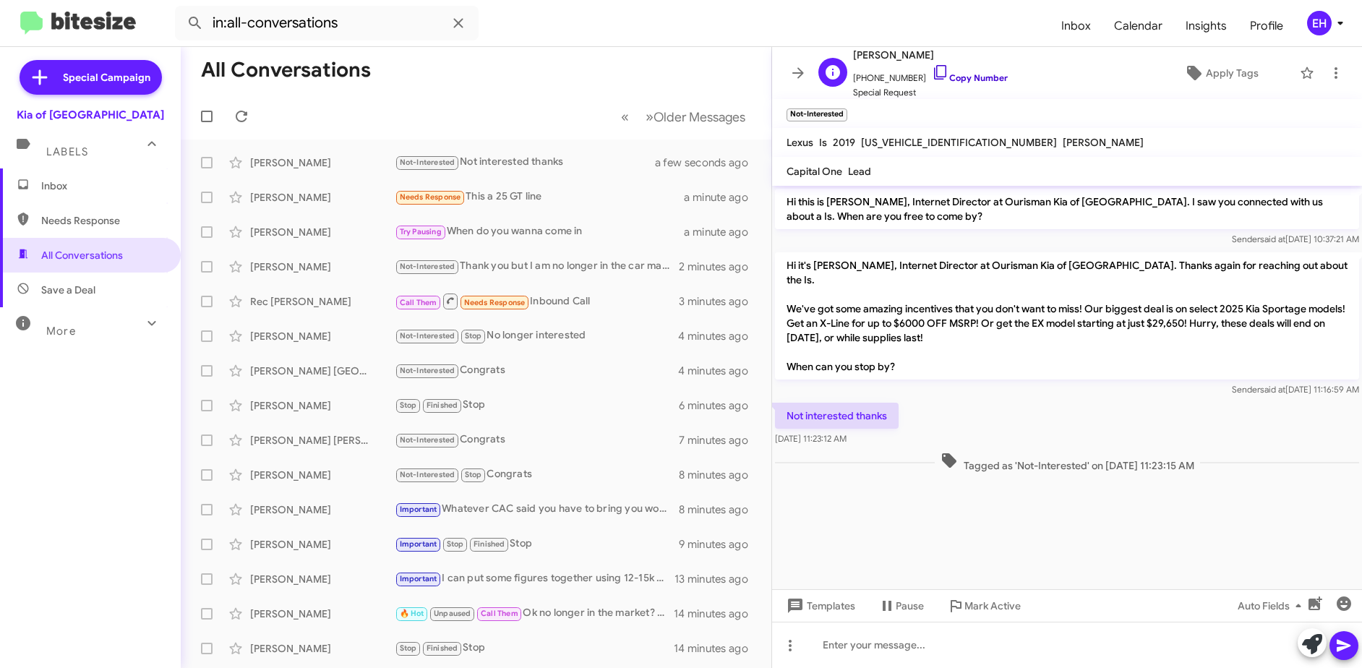
click at [974, 75] on link "Copy Number" at bounding box center [970, 77] width 76 height 11
drag, startPoint x: 1311, startPoint y: 87, endPoint x: 1330, endPoint y: 67, distance: 27.1
click at [1315, 83] on mat-toolbar "[PERSON_NAME] [PHONE_NUMBER] Copy Number Special Request Apply Tags" at bounding box center [1067, 73] width 590 height 52
click at [1331, 67] on icon at bounding box center [1336, 72] width 17 height 17
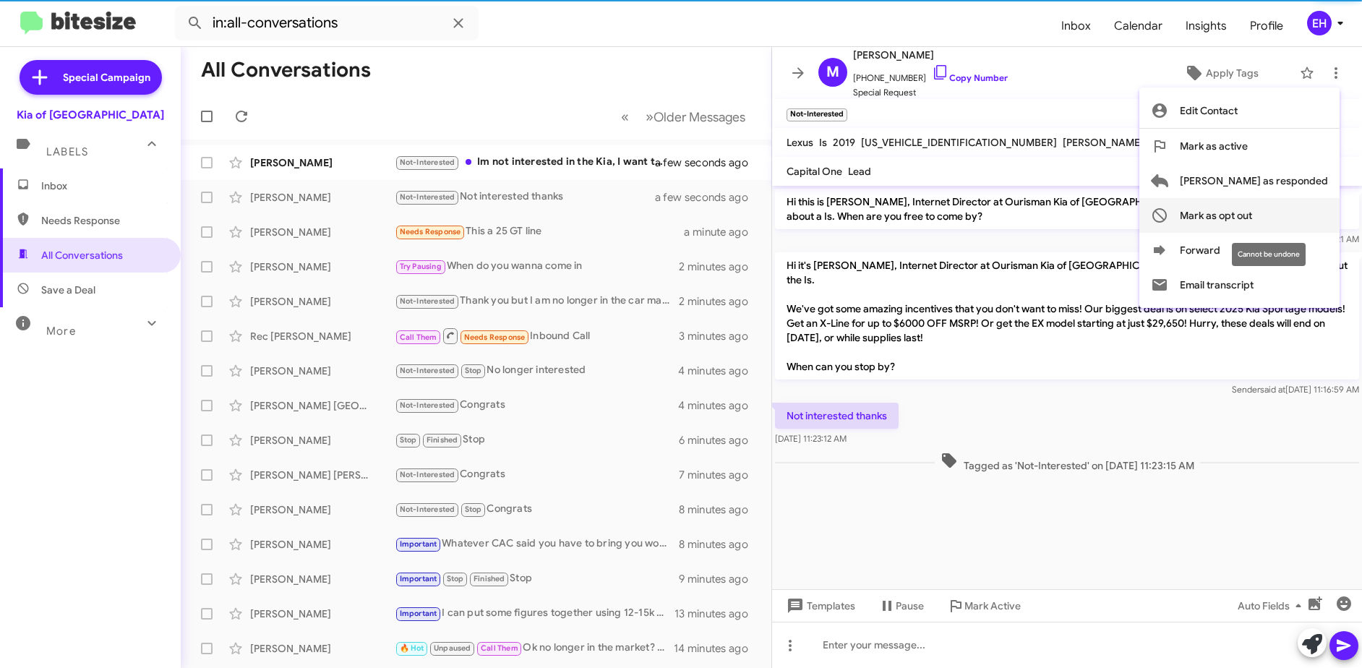
click at [1252, 217] on span "Mark as opt out" at bounding box center [1216, 215] width 72 height 35
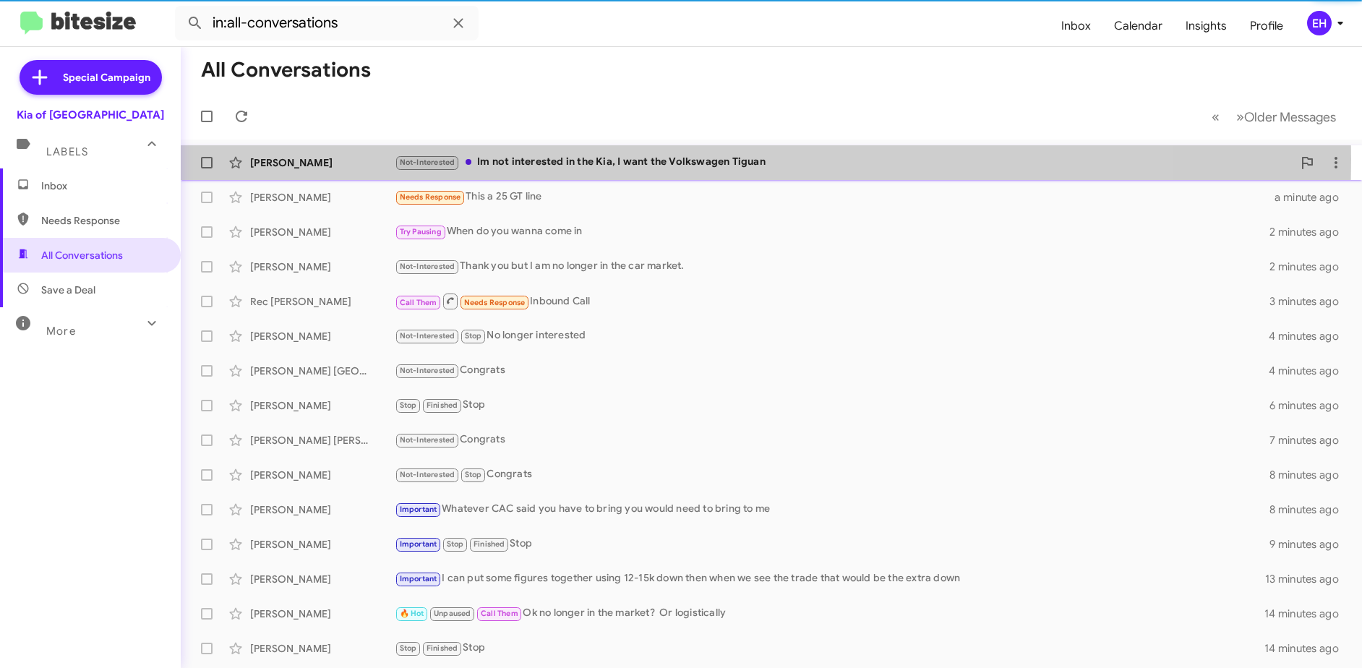
click at [527, 159] on div "Not-Interested Im not interested in the Kia, I want the Volkswagen Tiguan" at bounding box center [844, 162] width 898 height 17
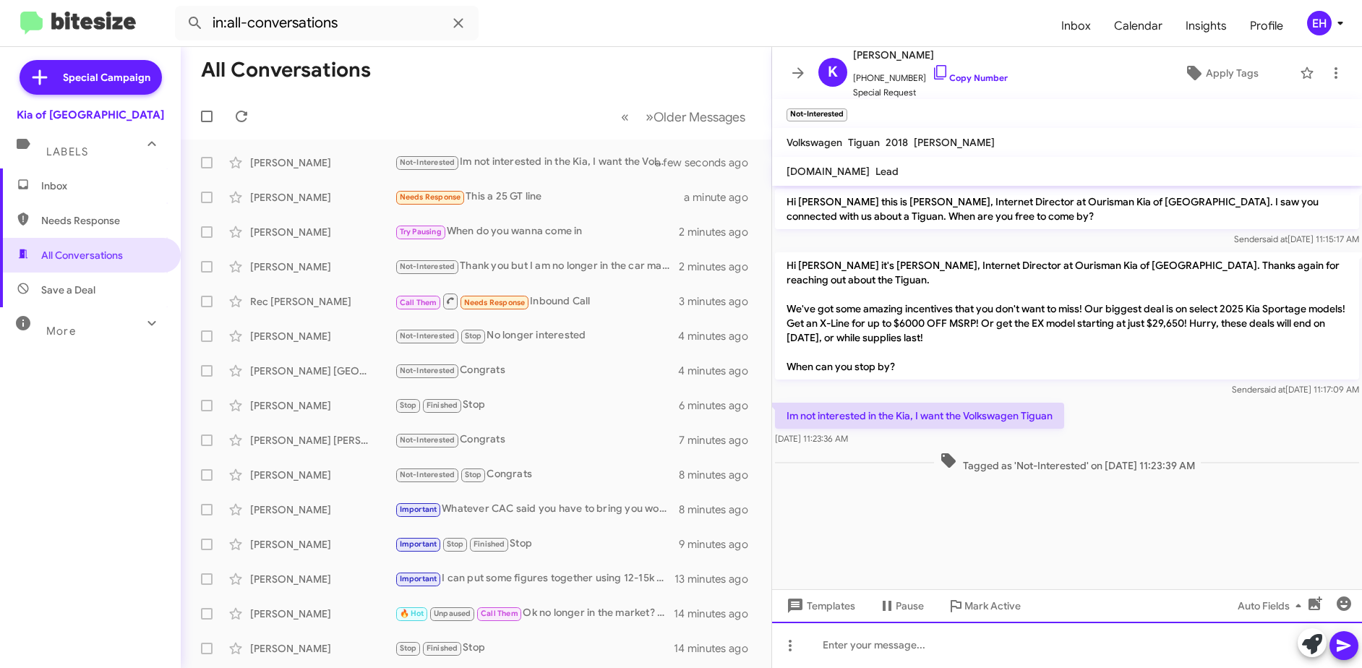
click at [970, 636] on div at bounding box center [1067, 645] width 590 height 46
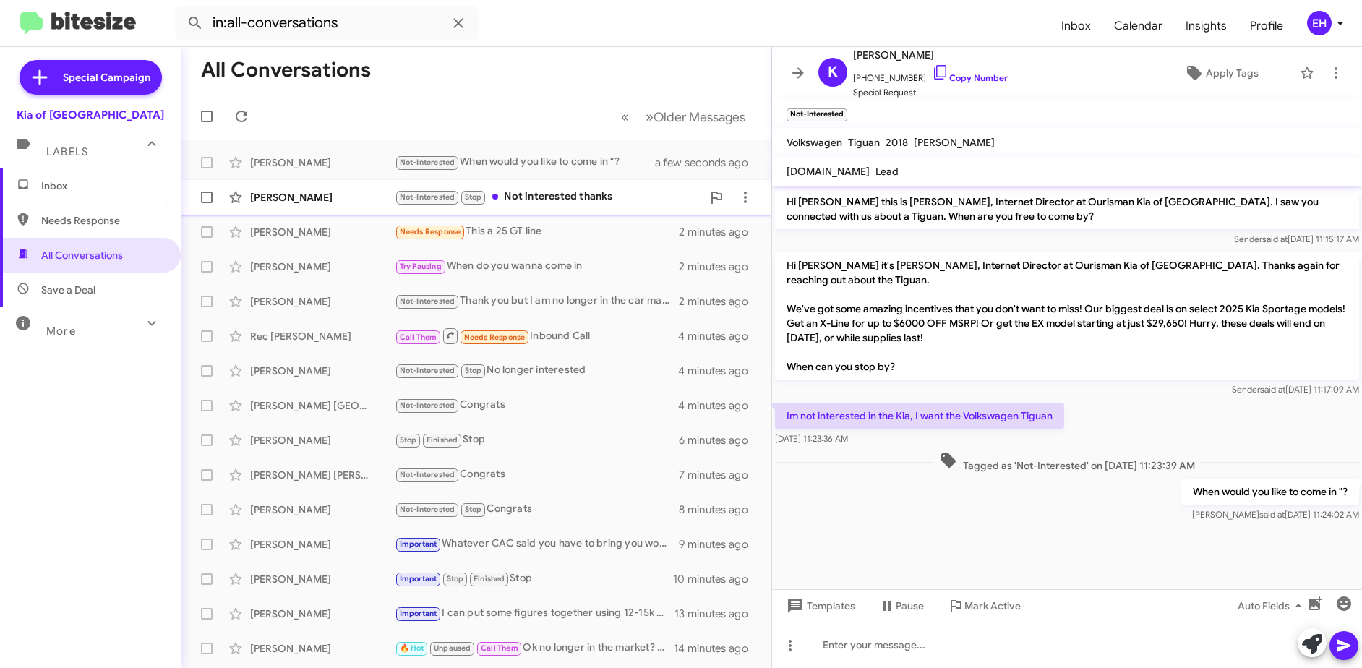
click at [568, 207] on div "[PERSON_NAME] Not-Interested Stop Not interested thanks a minute ago" at bounding box center [476, 197] width 568 height 29
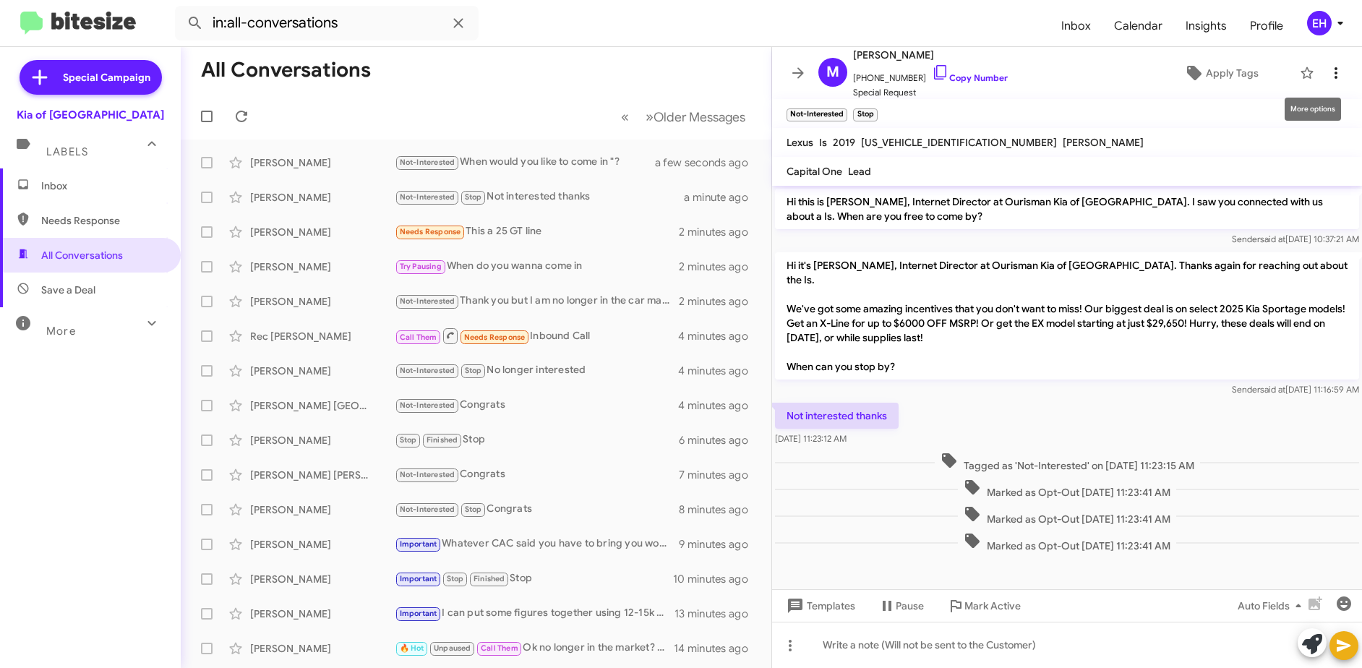
click at [1328, 71] on icon at bounding box center [1336, 72] width 17 height 17
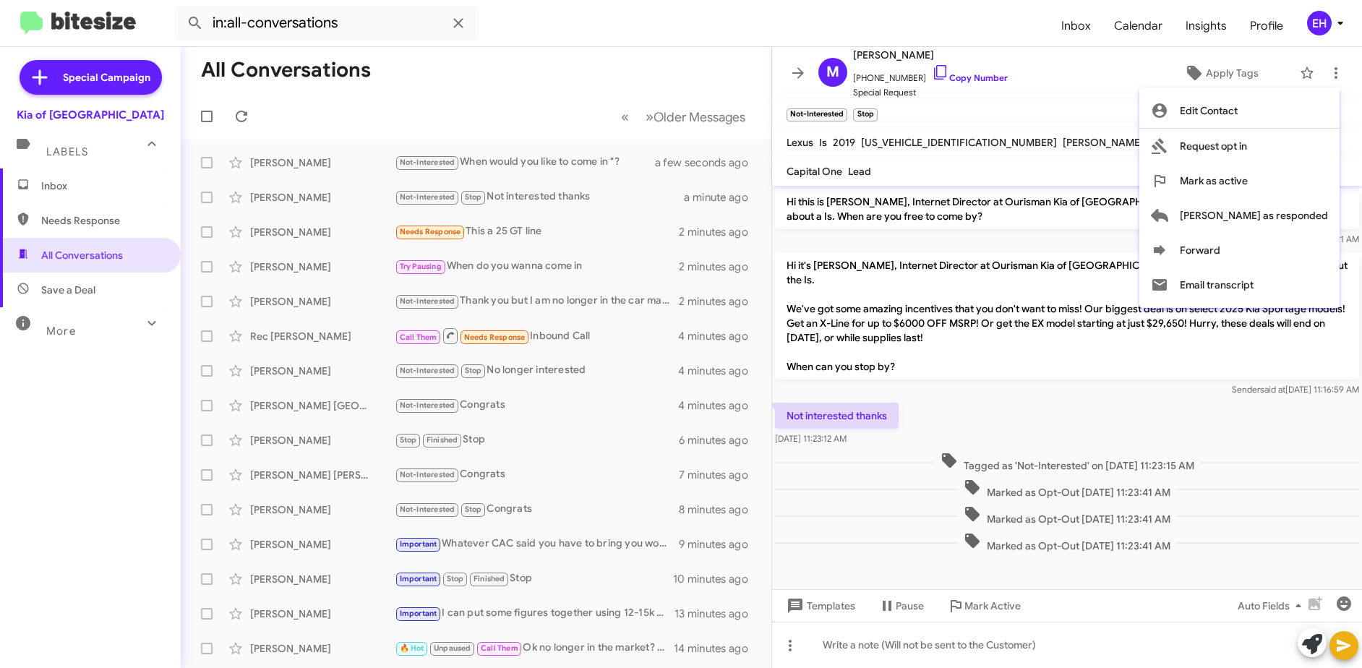
click at [1018, 648] on div at bounding box center [681, 334] width 1362 height 668
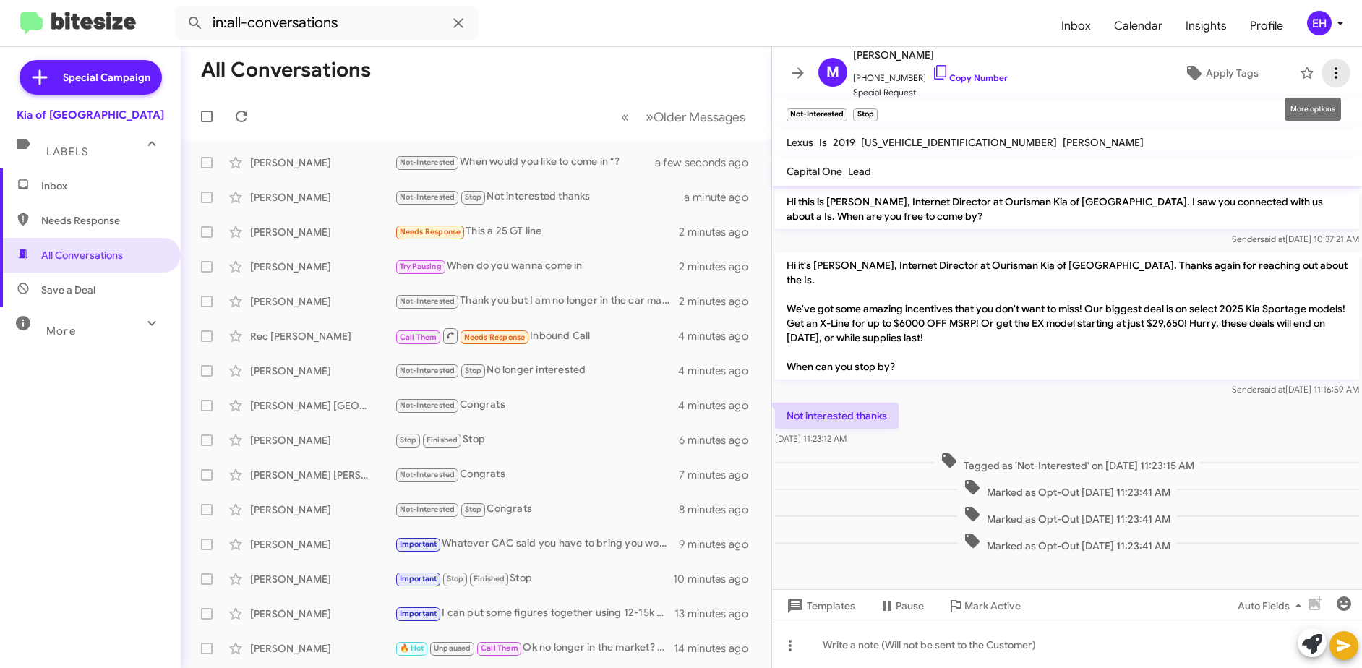
click at [1328, 71] on icon at bounding box center [1336, 72] width 17 height 17
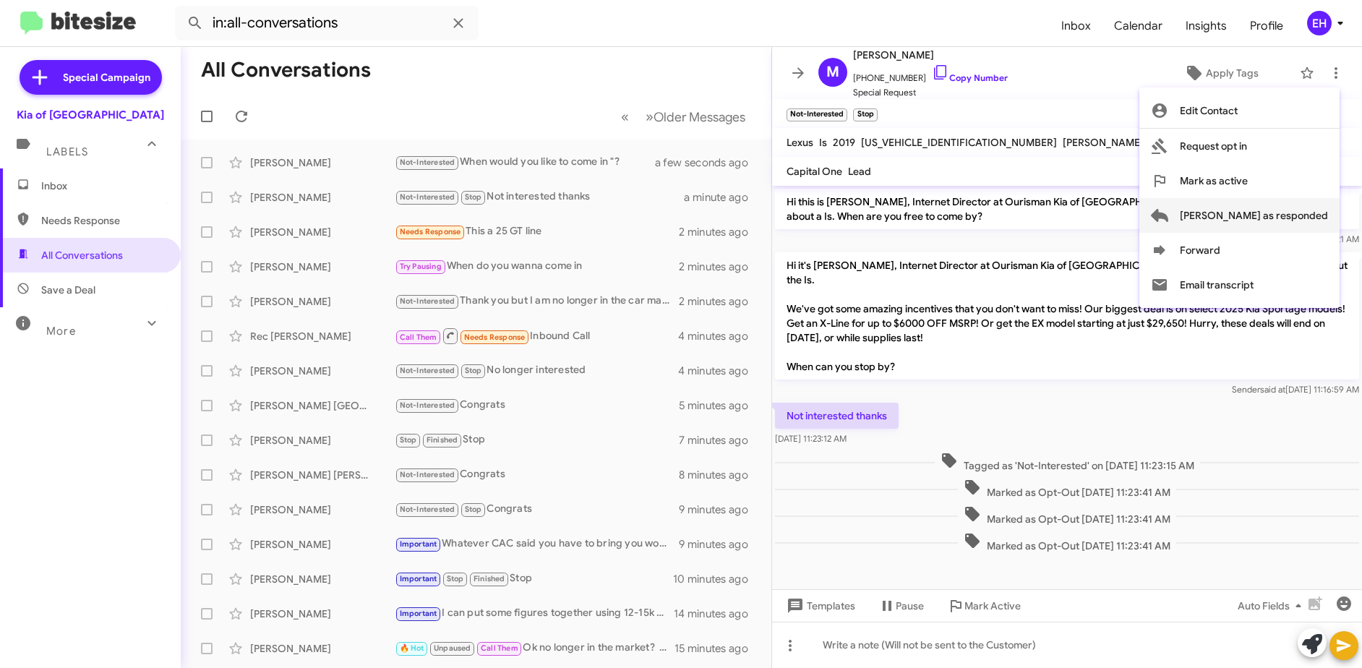
click at [1284, 216] on span "[PERSON_NAME] as responded" at bounding box center [1254, 215] width 148 height 35
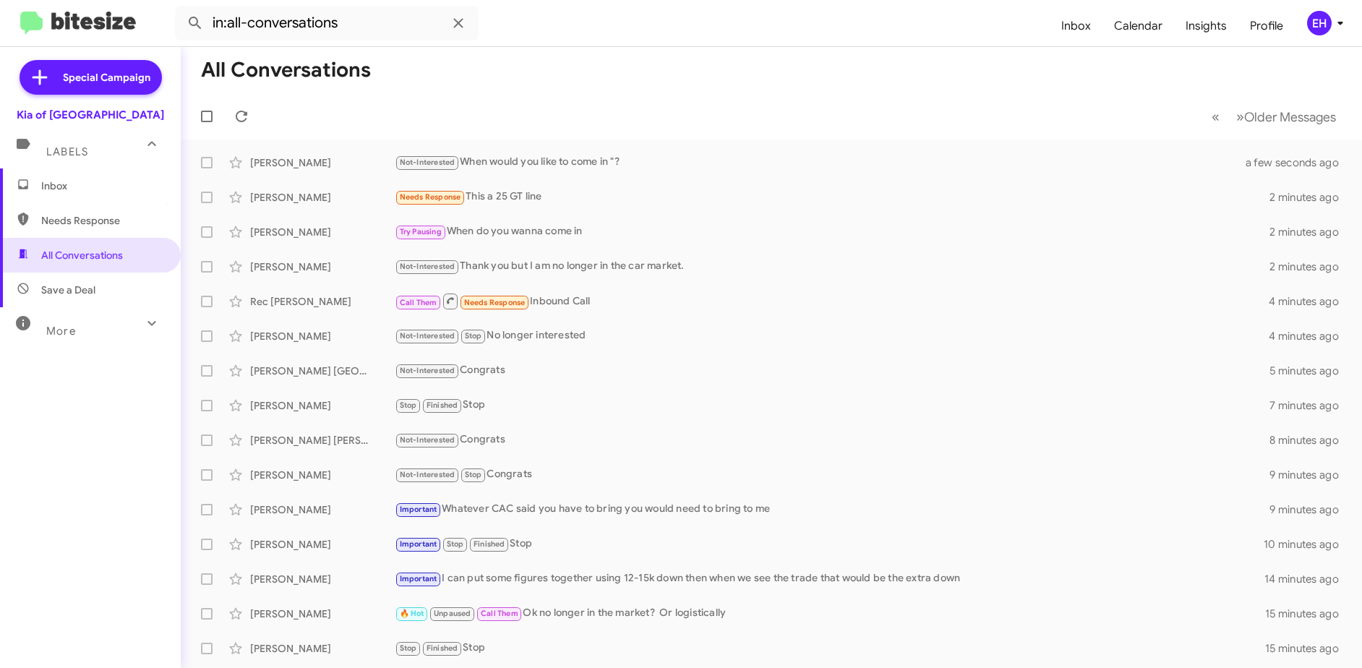
click at [85, 158] on span "Labels" at bounding box center [67, 151] width 42 height 13
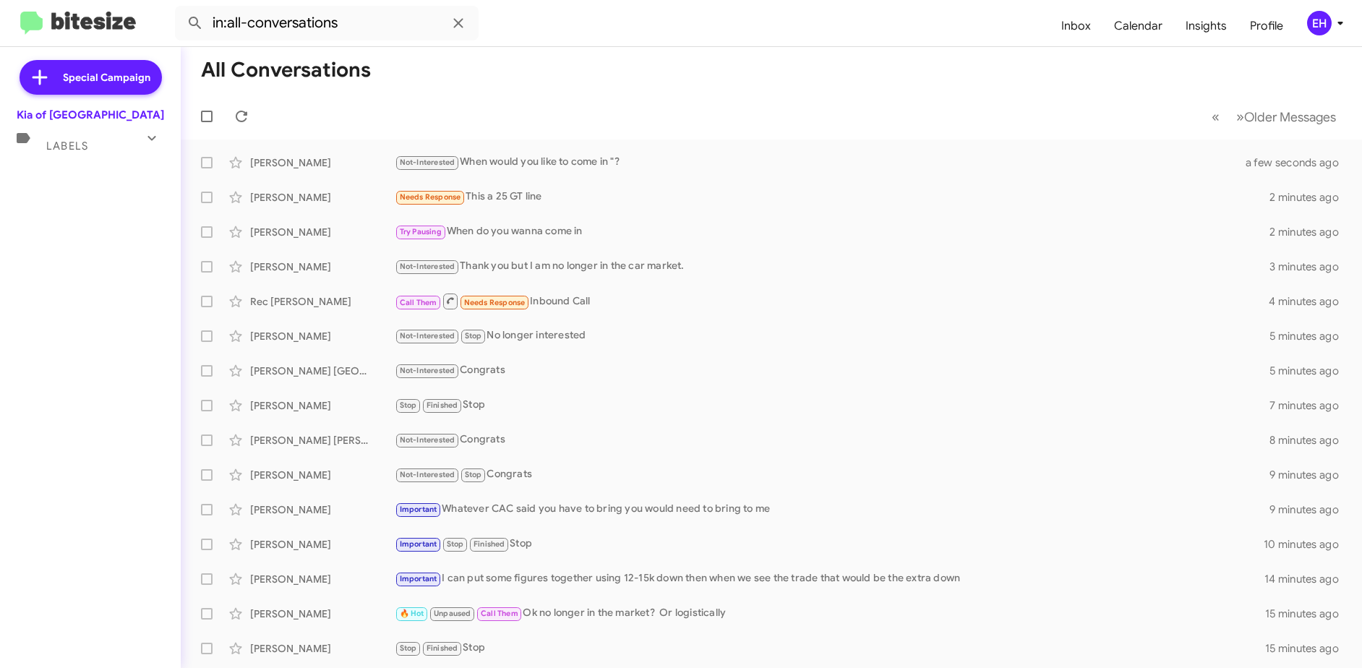
click at [73, 150] on span "Labels" at bounding box center [67, 146] width 42 height 13
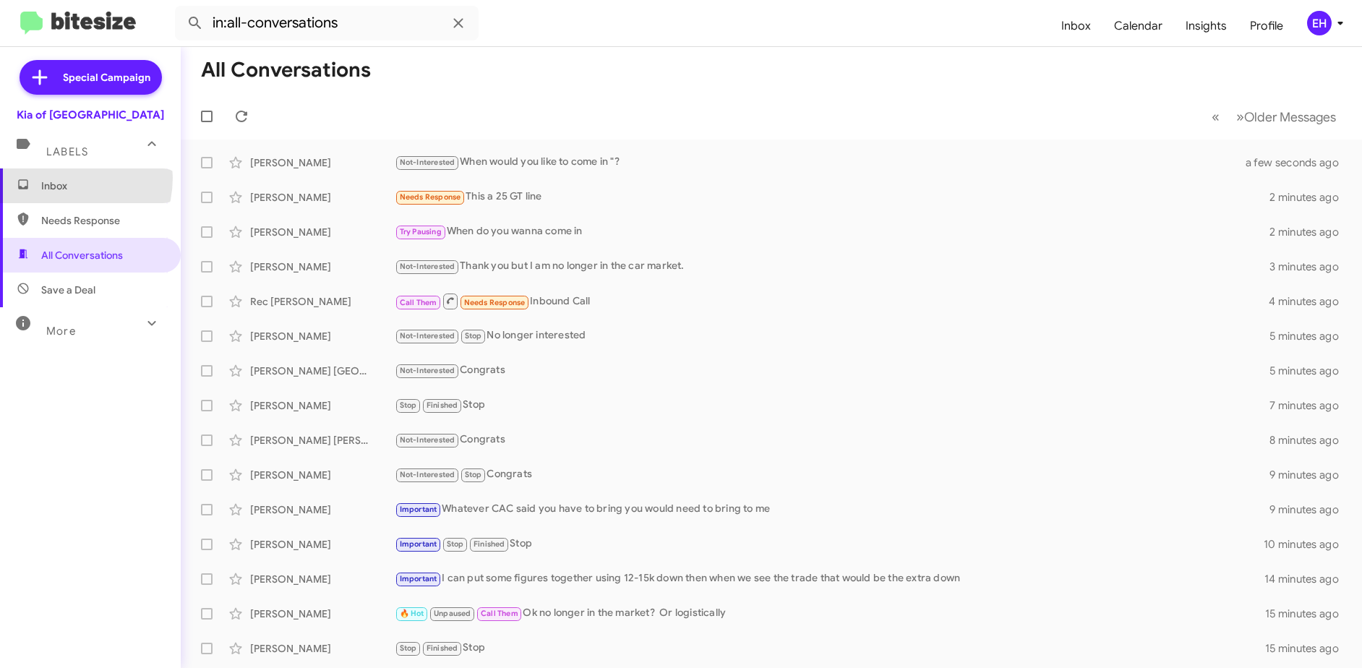
click at [59, 178] on span "Inbox" at bounding box center [90, 185] width 181 height 35
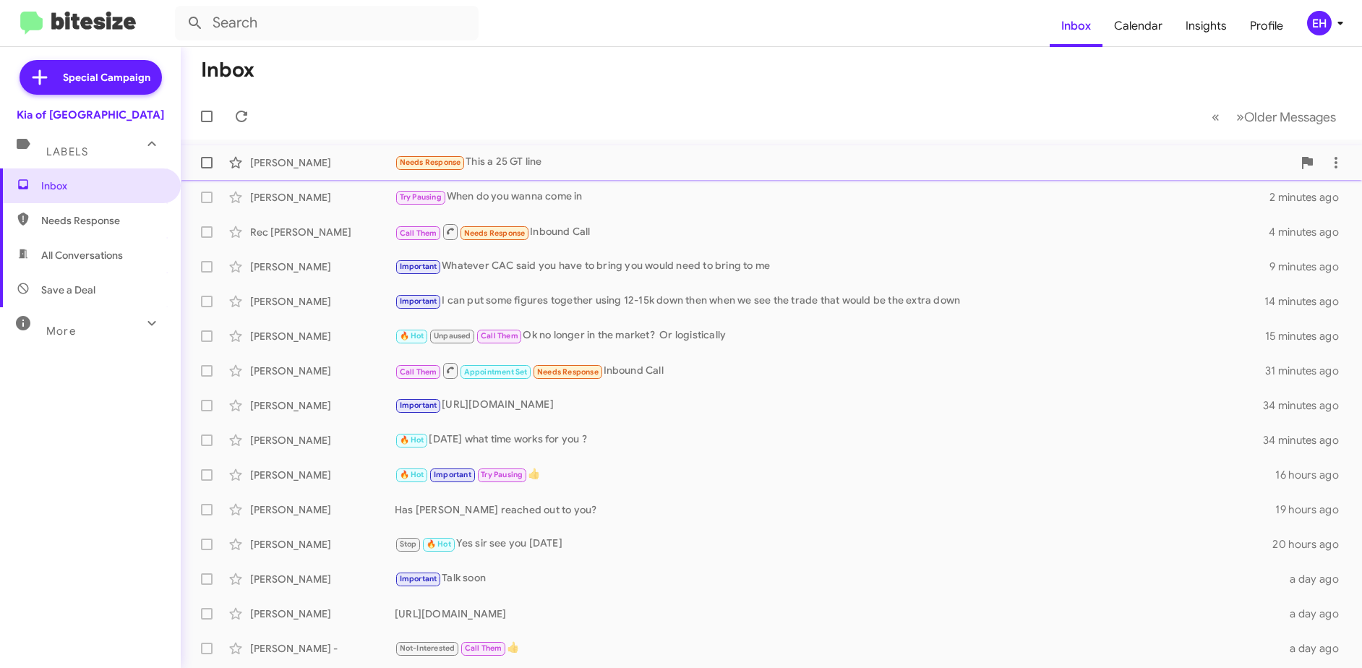
click at [508, 162] on div "Needs Response This a 25 GT line" at bounding box center [844, 162] width 898 height 17
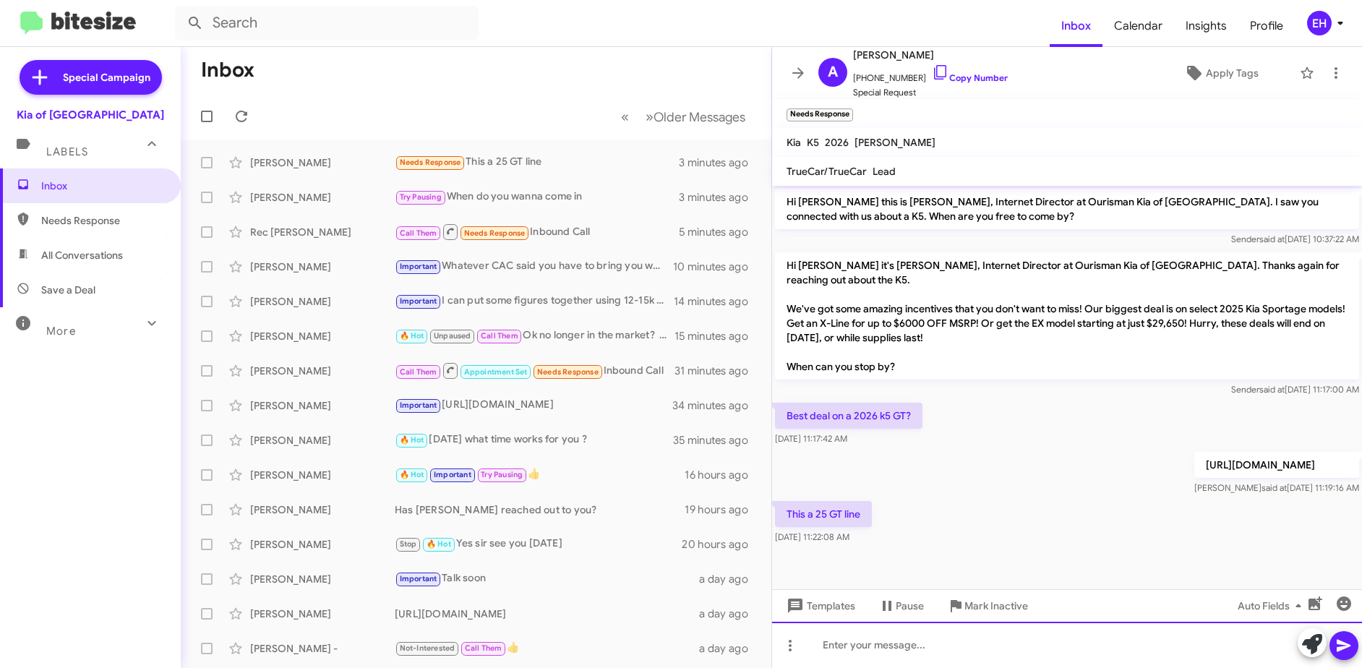
click at [936, 625] on div at bounding box center [1067, 645] width 590 height 46
click at [920, 646] on div at bounding box center [1067, 645] width 590 height 46
paste div
click at [1353, 646] on button at bounding box center [1344, 645] width 29 height 29
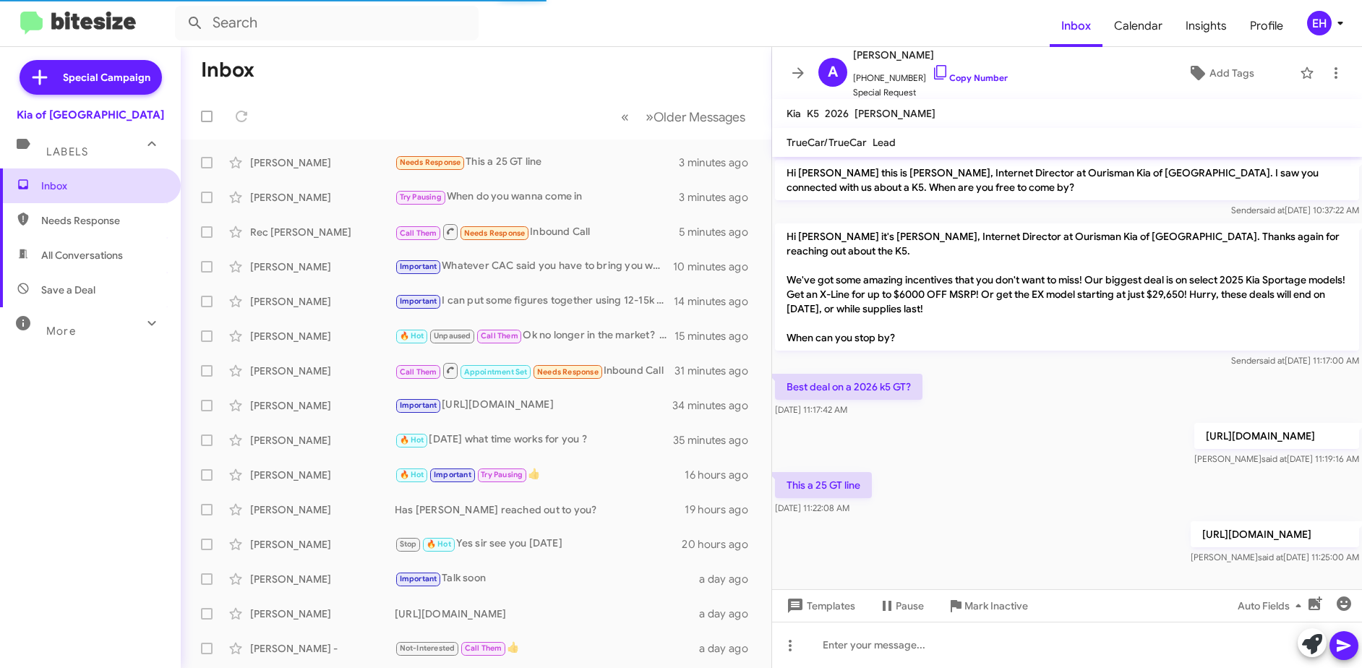
click at [61, 202] on span "Inbox" at bounding box center [90, 185] width 181 height 35
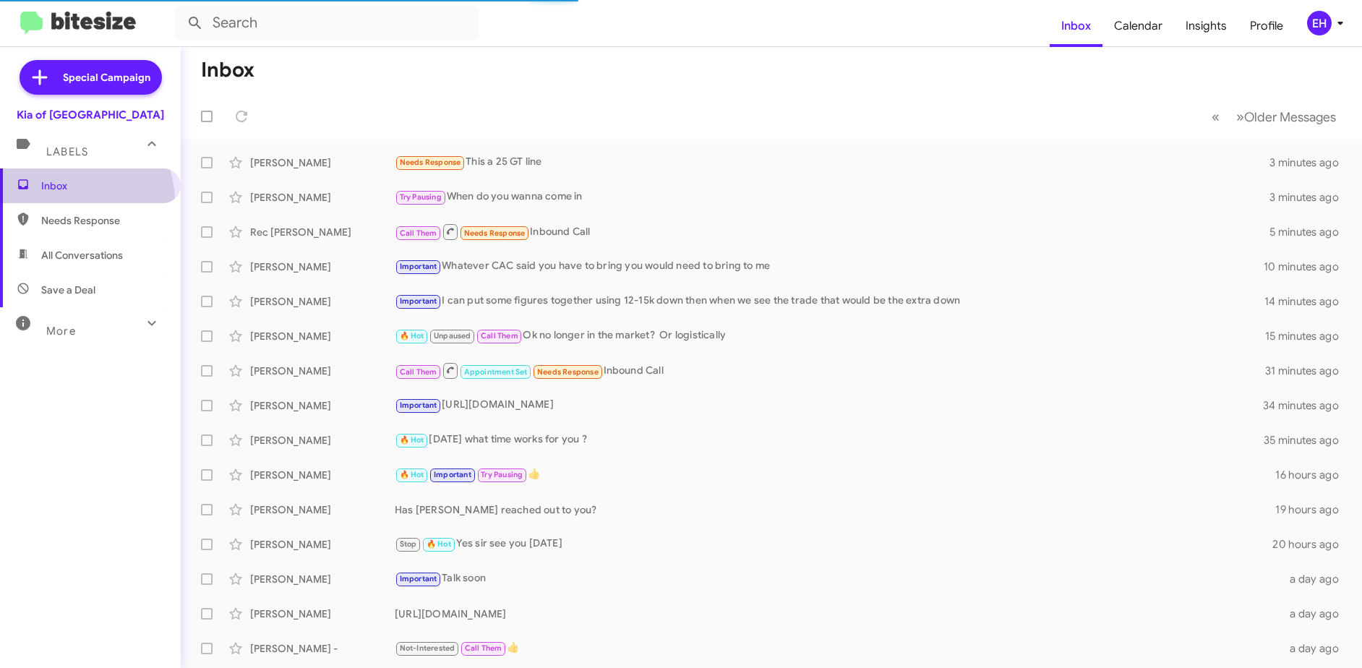
click at [60, 213] on span "Needs Response" at bounding box center [90, 220] width 181 height 35
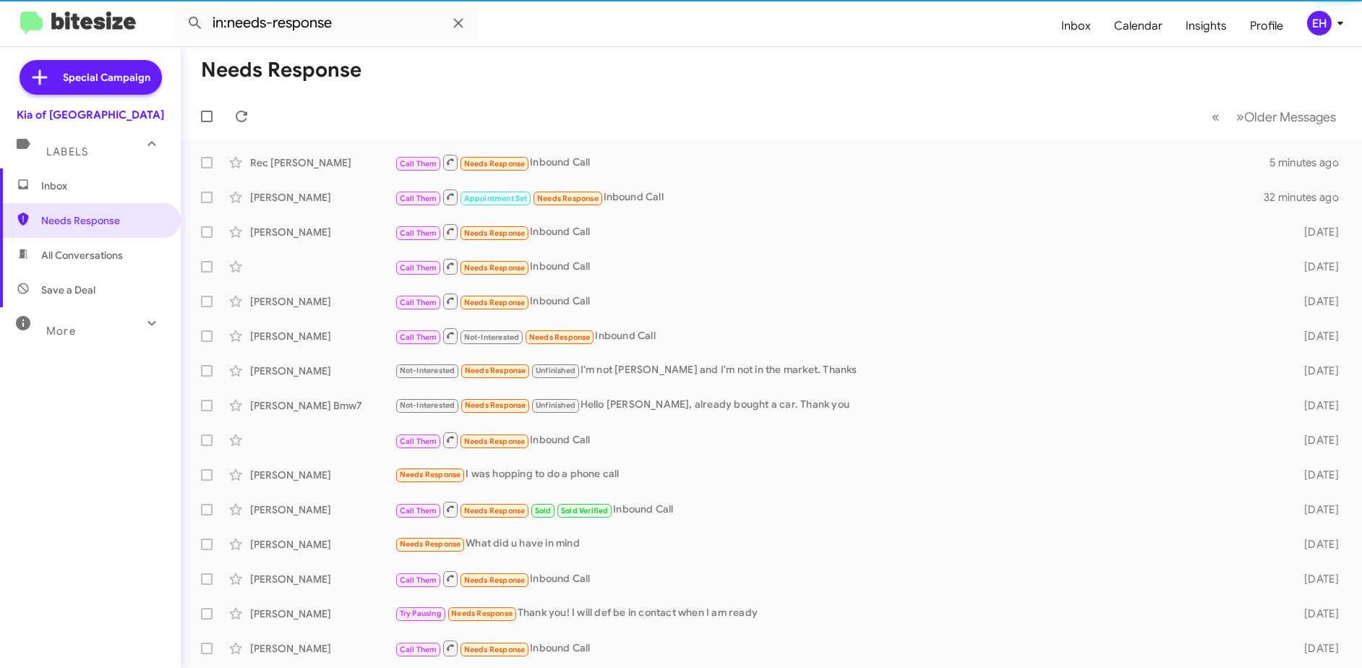
click at [62, 255] on span "All Conversations" at bounding box center [82, 255] width 82 height 14
type input "in:all-conversations"
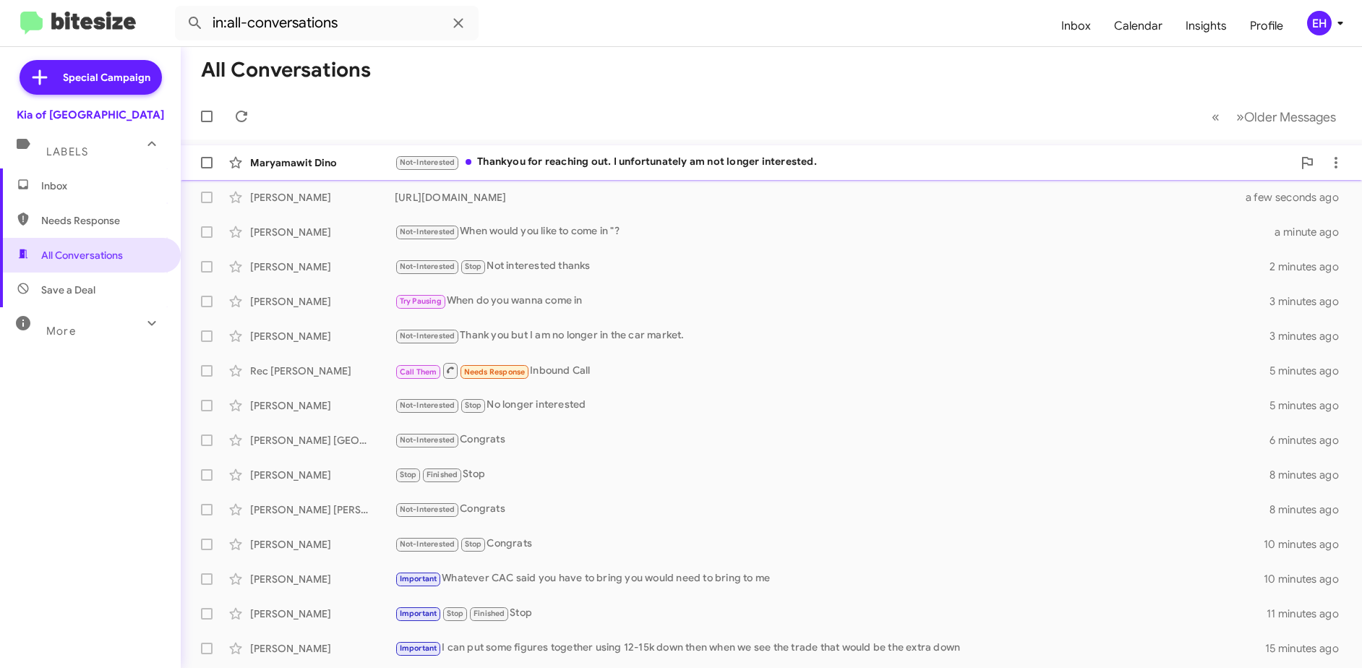
click at [717, 161] on div "Not-Interested Thankyou for reaching out. I unfortunately am not longer interes…" at bounding box center [844, 162] width 898 height 17
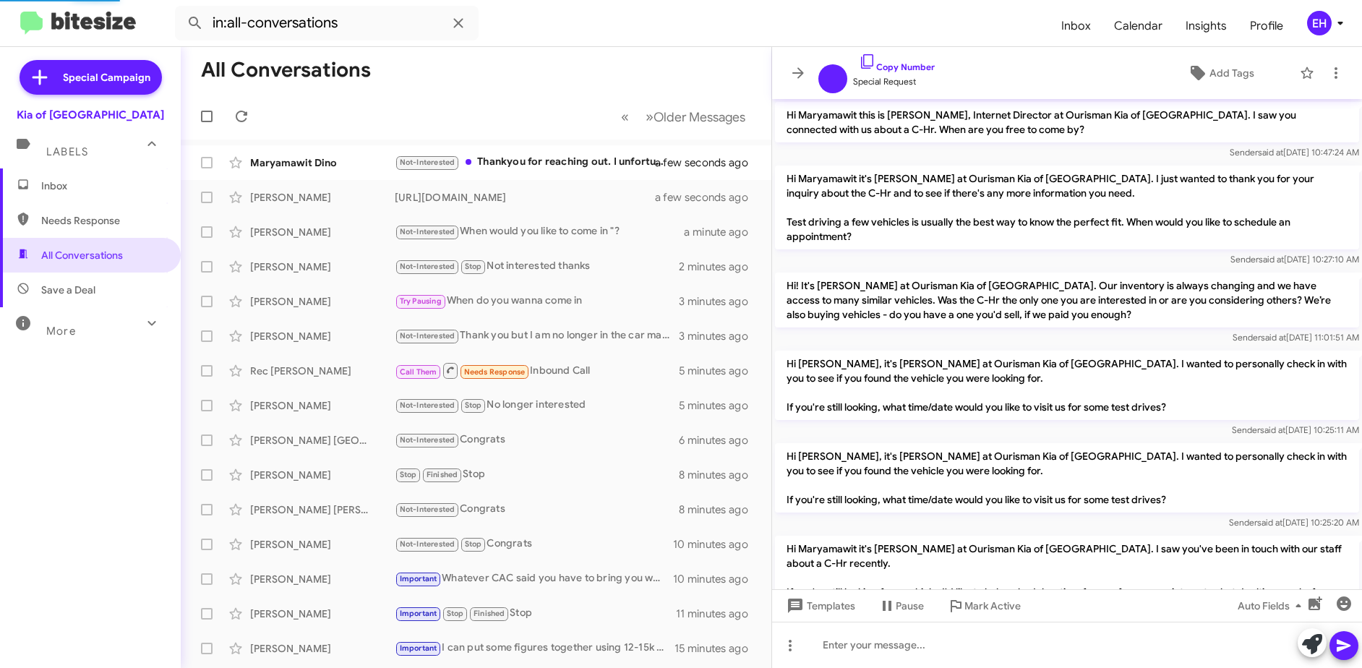
scroll to position [310, 0]
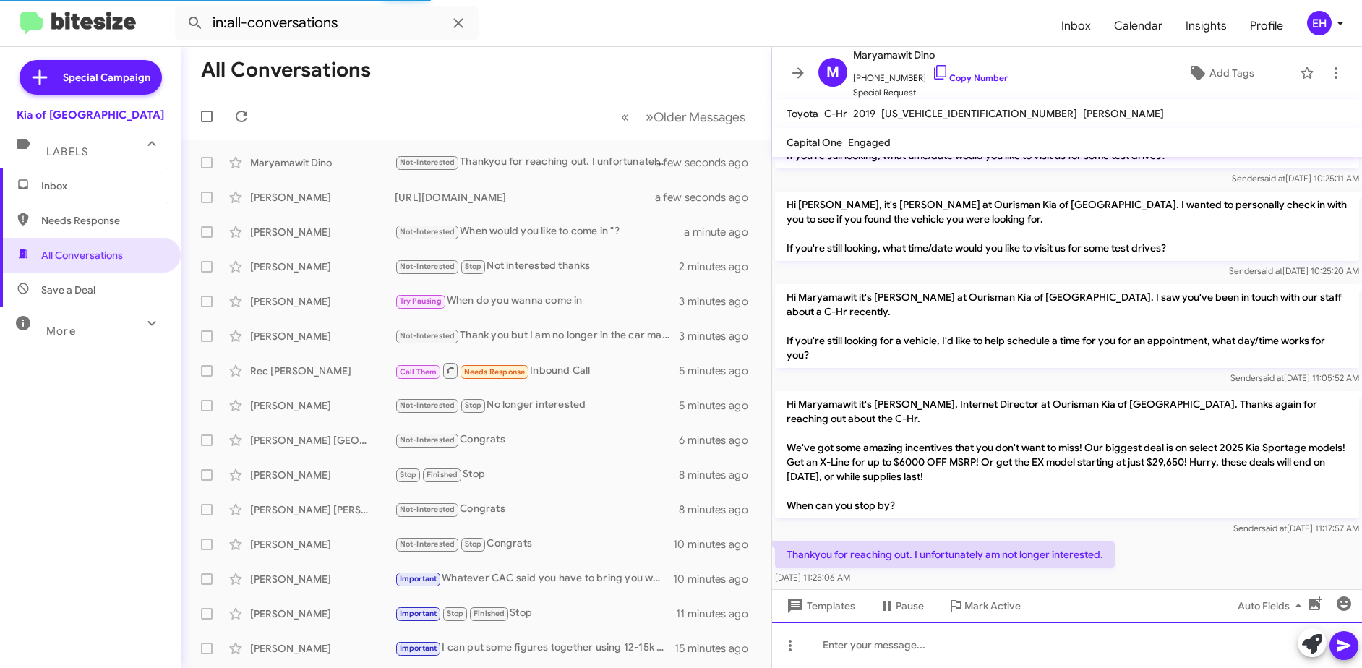
click at [1049, 643] on div at bounding box center [1067, 645] width 590 height 46
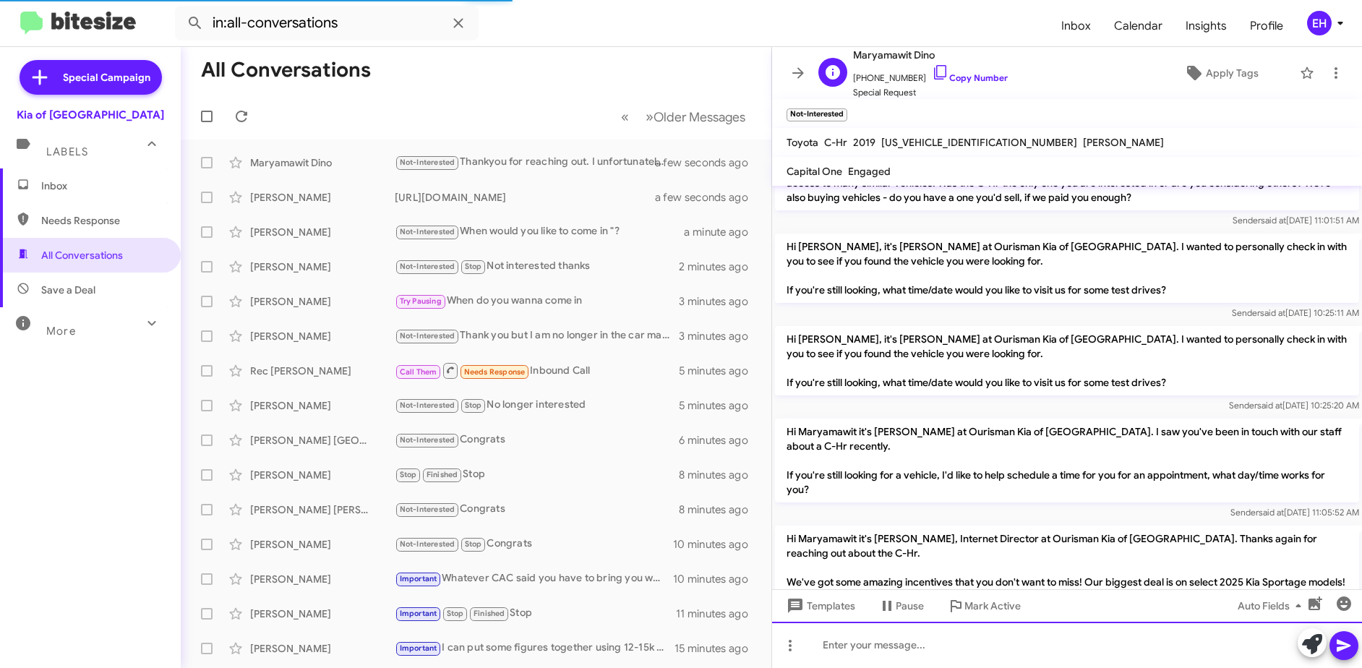
scroll to position [93, 0]
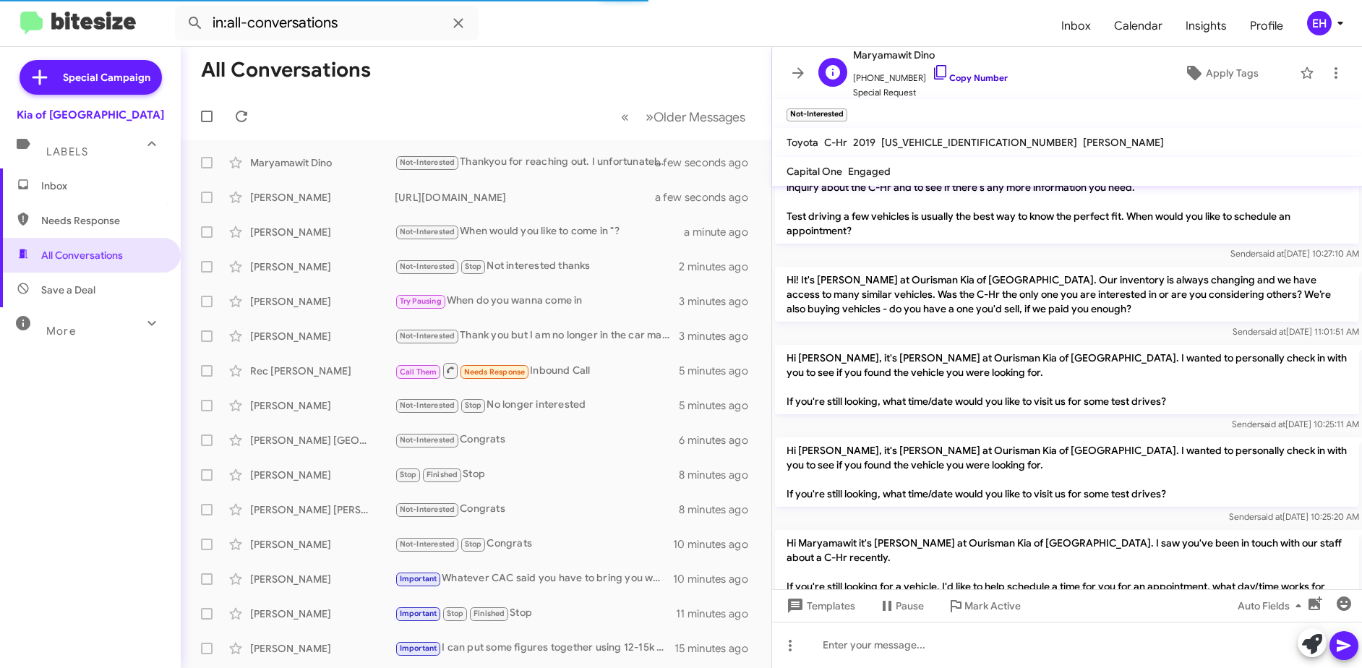
click at [978, 80] on link "Copy Number" at bounding box center [970, 77] width 76 height 11
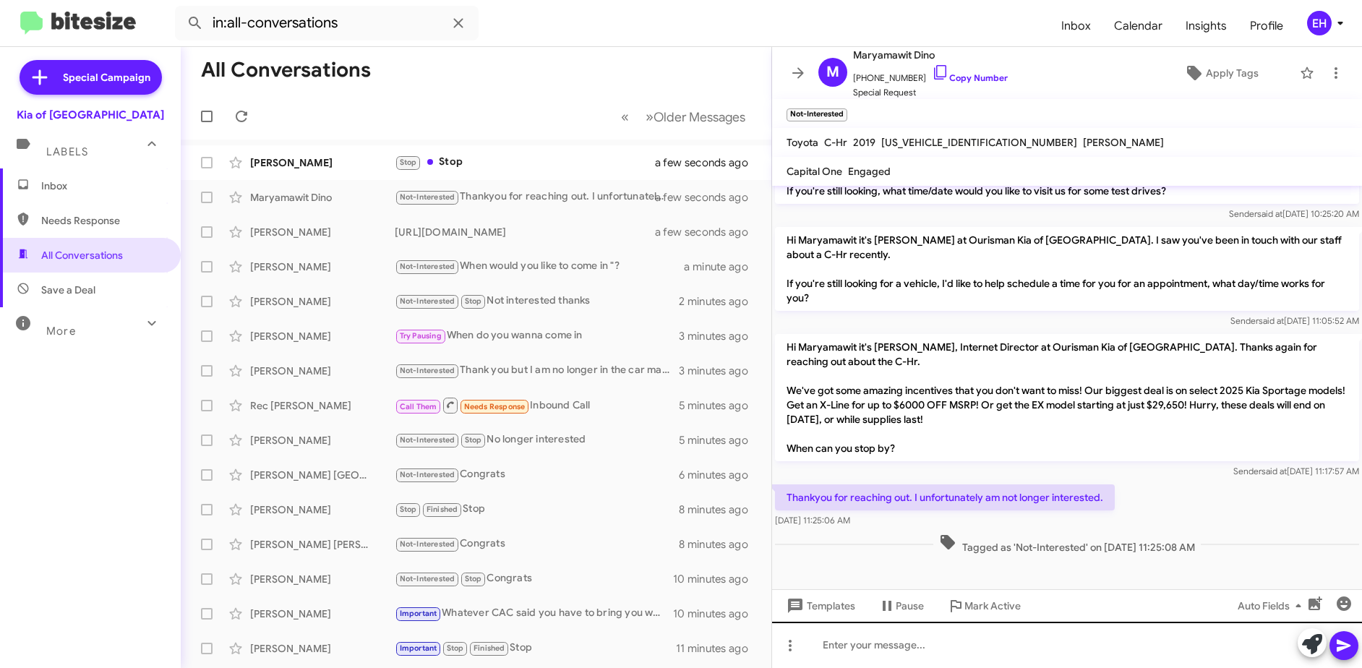
scroll to position [396, 0]
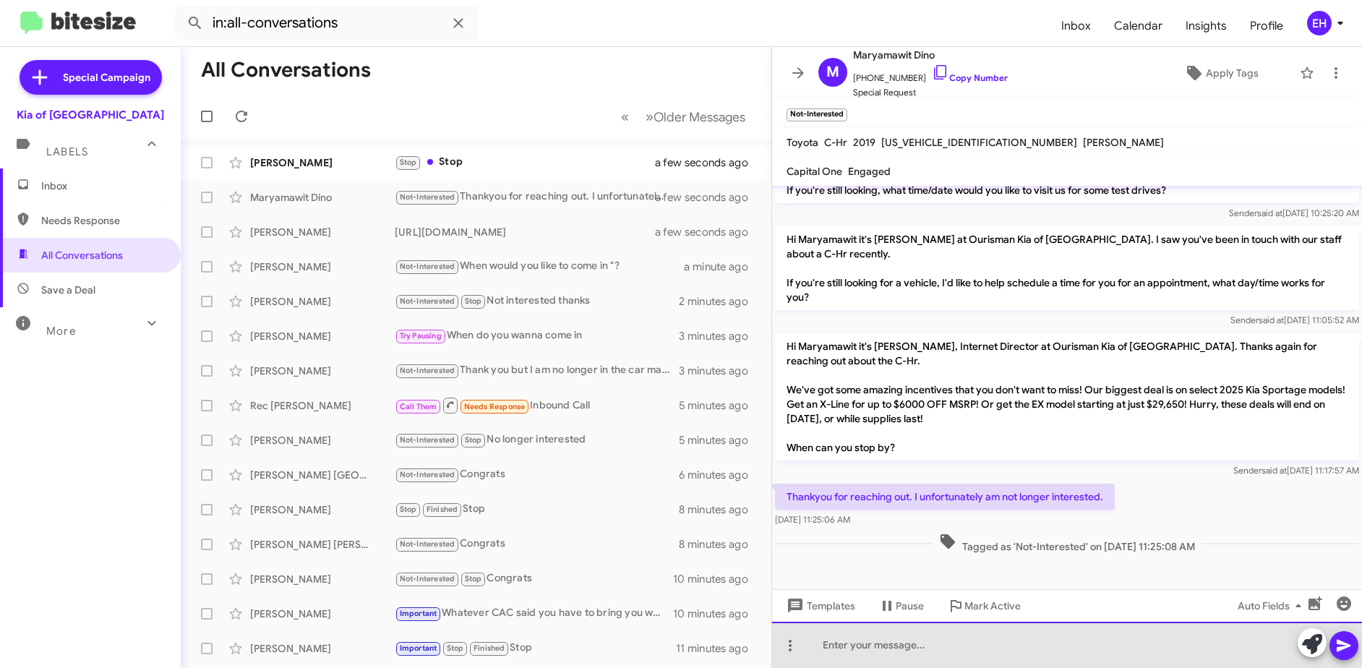
click at [889, 631] on div at bounding box center [1067, 645] width 590 height 46
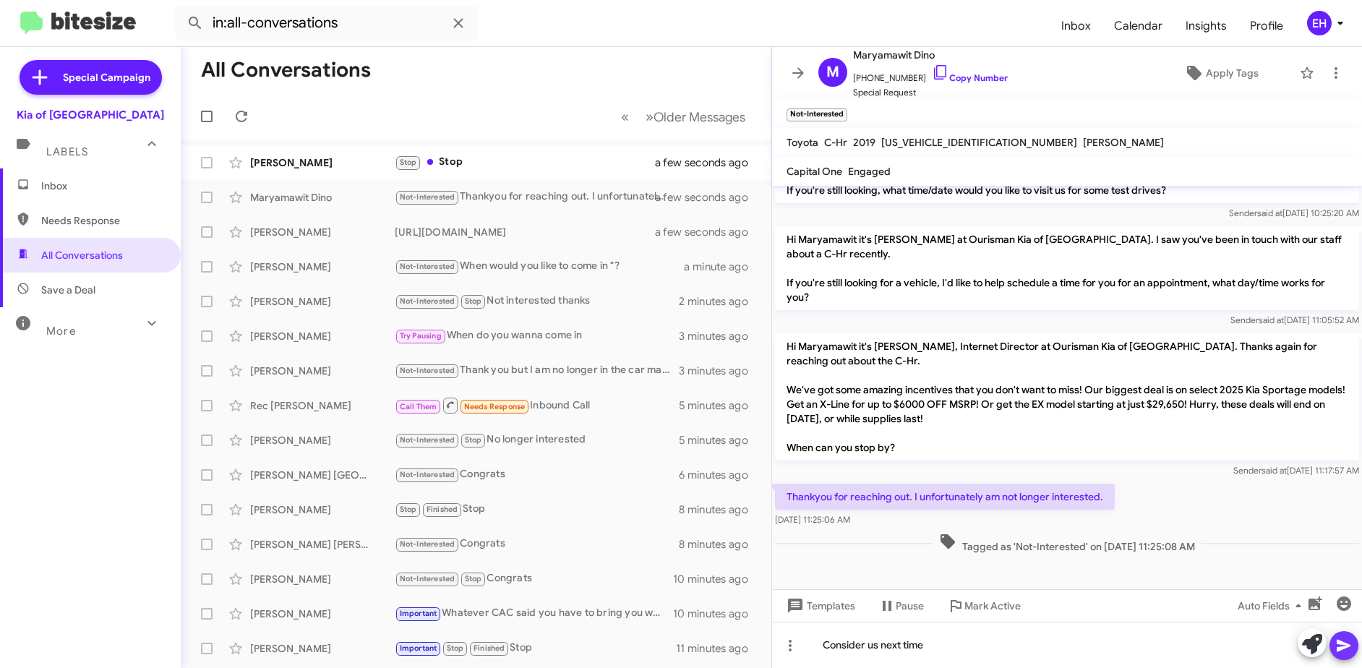
click at [1343, 649] on icon at bounding box center [1344, 646] width 14 height 12
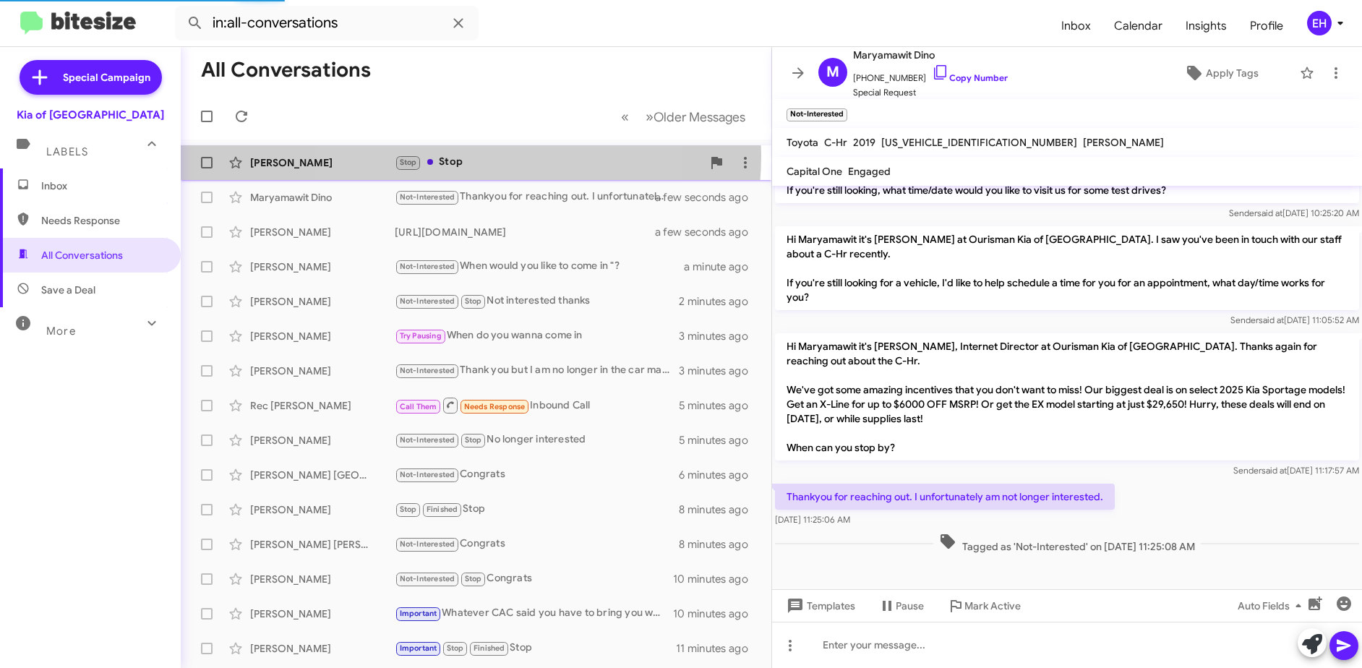
click at [446, 155] on div "Stop Stop" at bounding box center [548, 162] width 307 height 17
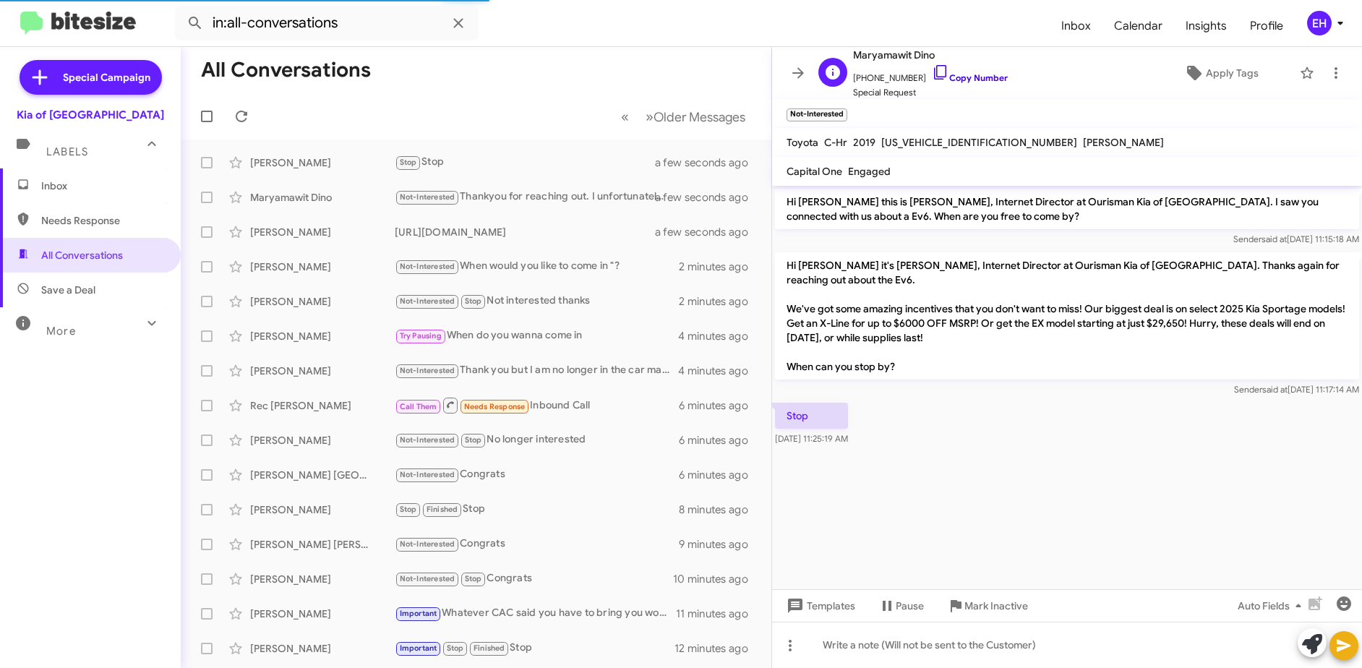
click at [961, 75] on link "Copy Number" at bounding box center [970, 77] width 76 height 11
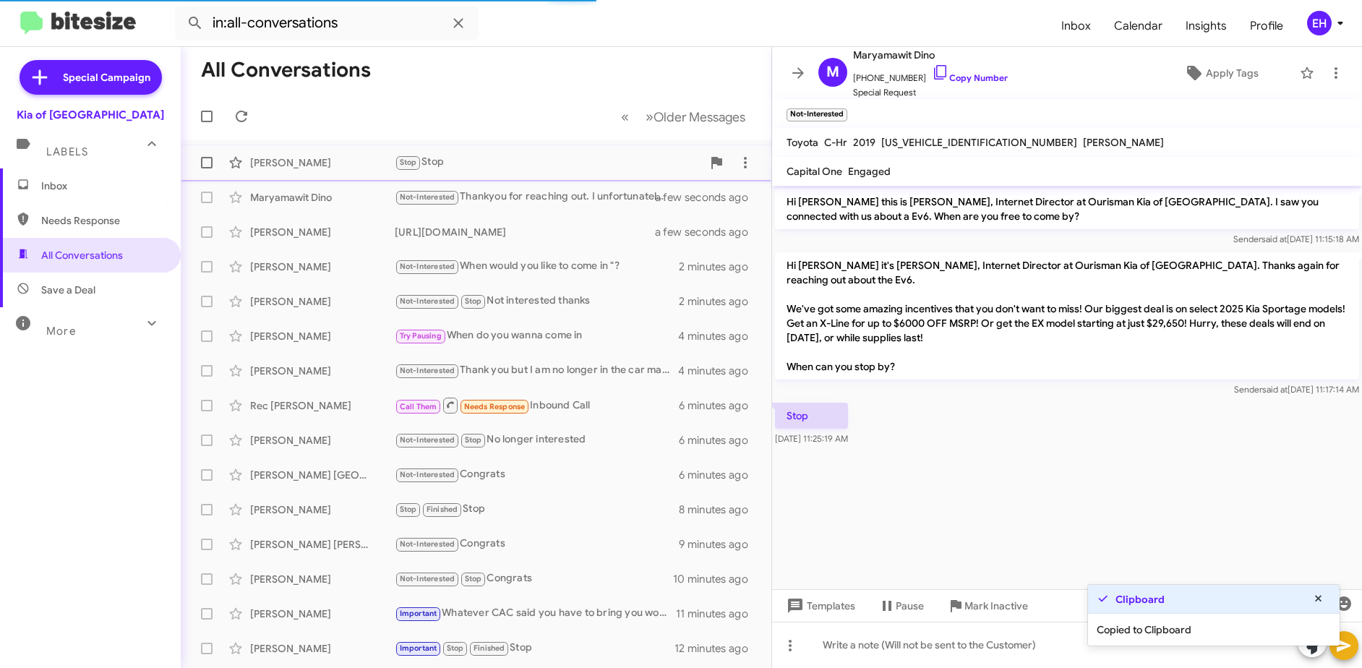
click at [435, 167] on div "Stop Stop" at bounding box center [548, 162] width 307 height 17
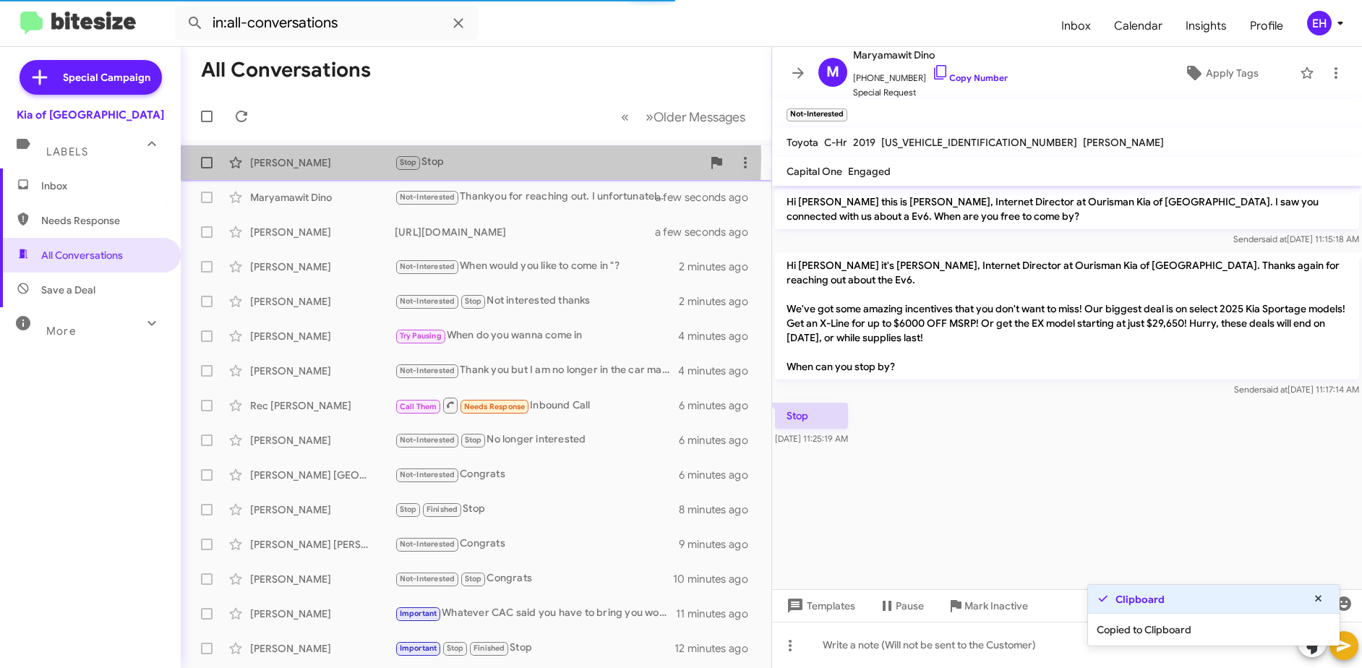
click at [293, 157] on div "[PERSON_NAME]" at bounding box center [322, 162] width 145 height 14
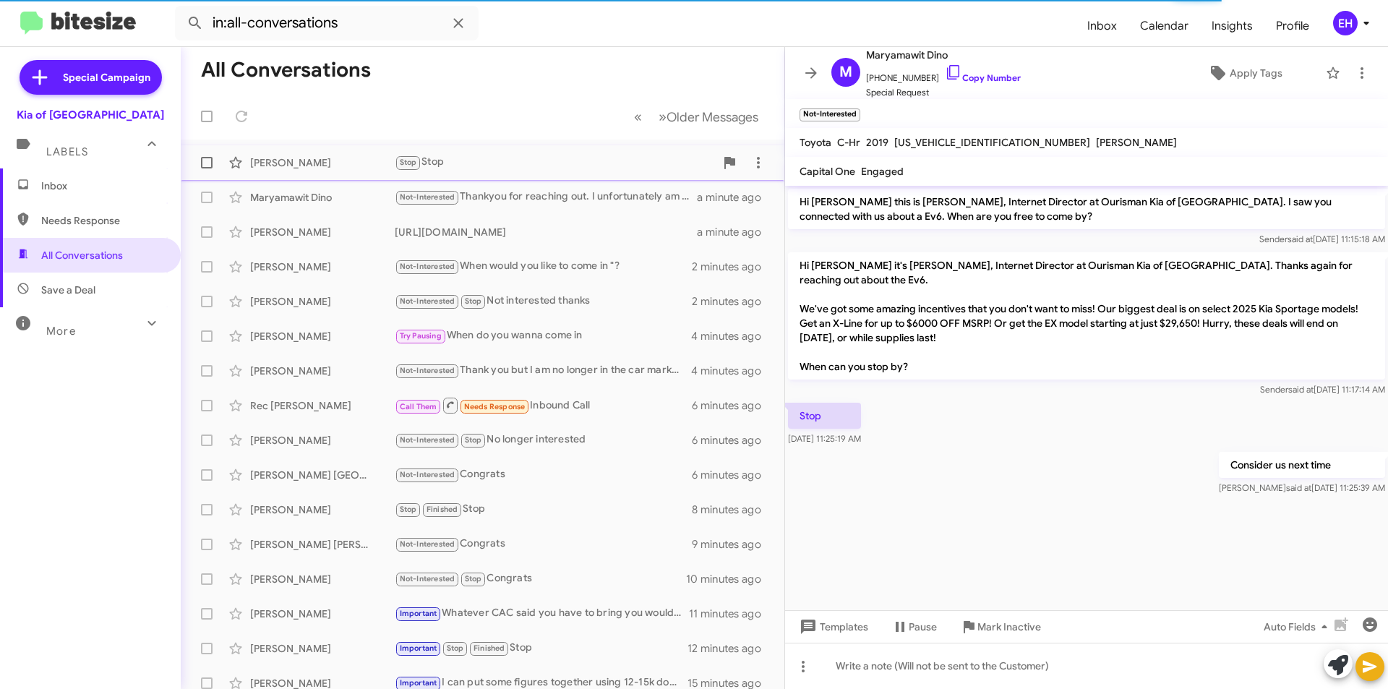
click at [289, 166] on div "[PERSON_NAME]" at bounding box center [322, 162] width 145 height 14
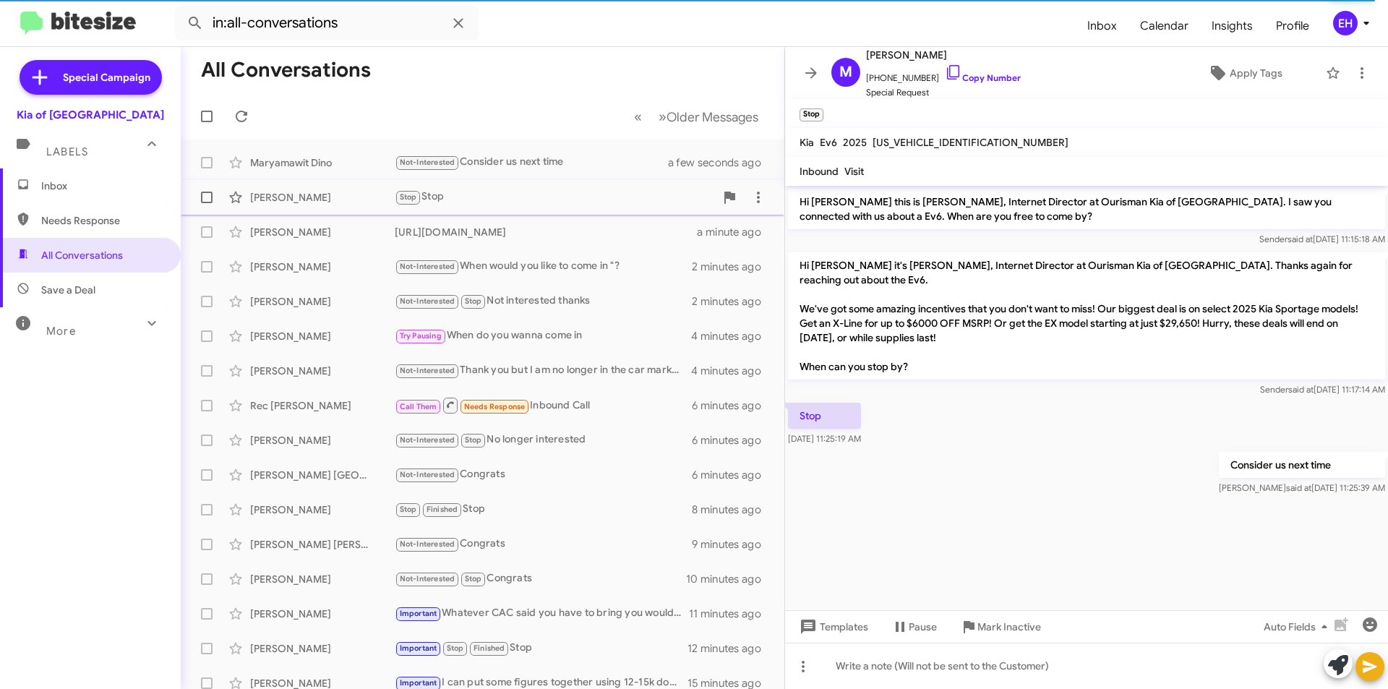
click at [281, 199] on div "[PERSON_NAME]" at bounding box center [322, 197] width 145 height 14
click at [970, 73] on link "Copy Number" at bounding box center [983, 77] width 76 height 11
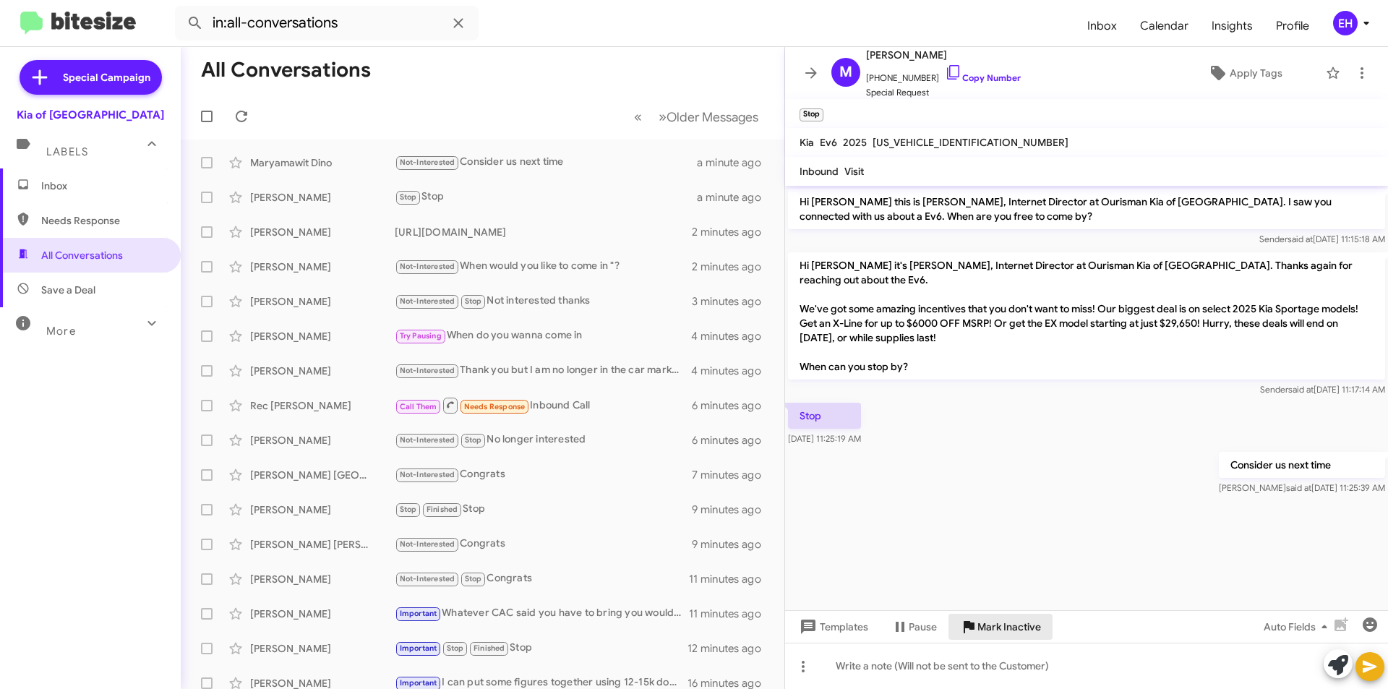
click at [1025, 631] on span "Mark Inactive" at bounding box center [1010, 627] width 64 height 26
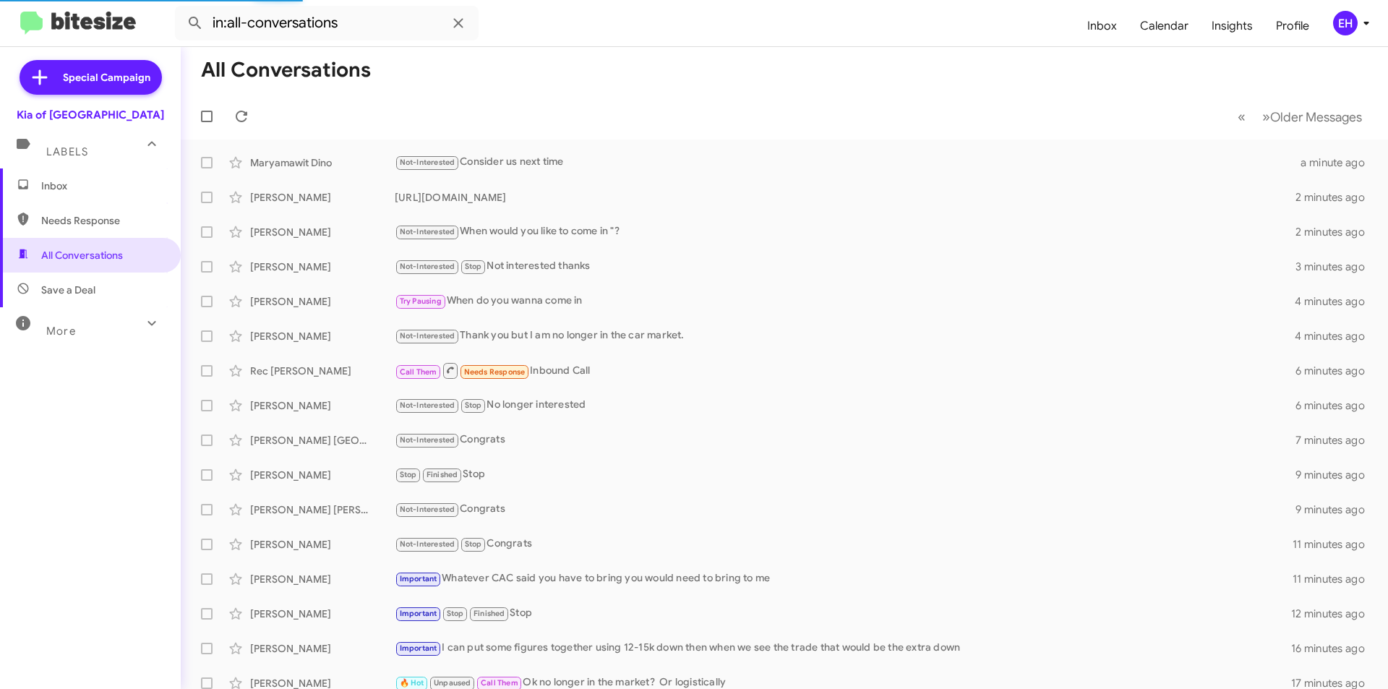
click at [71, 185] on span "Inbox" at bounding box center [102, 186] width 123 height 14
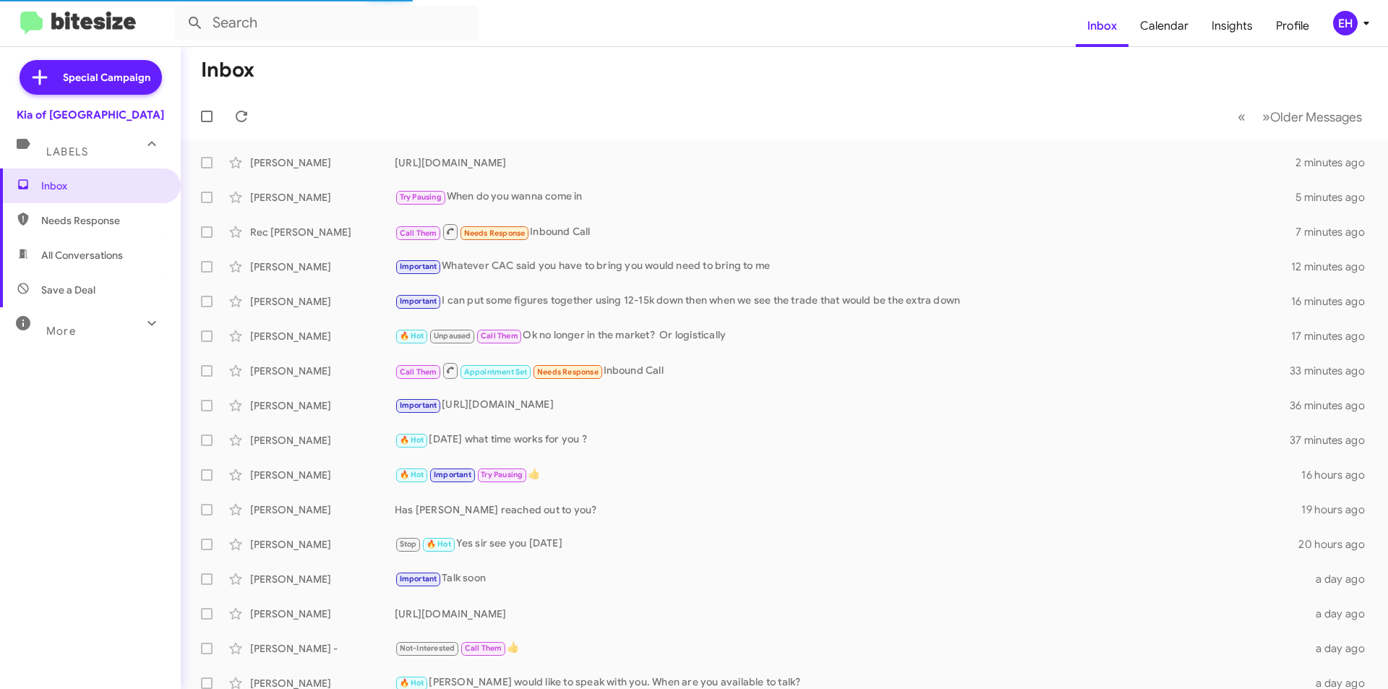
click at [90, 217] on span "Needs Response" at bounding box center [102, 220] width 123 height 14
type input "in:needs-response"
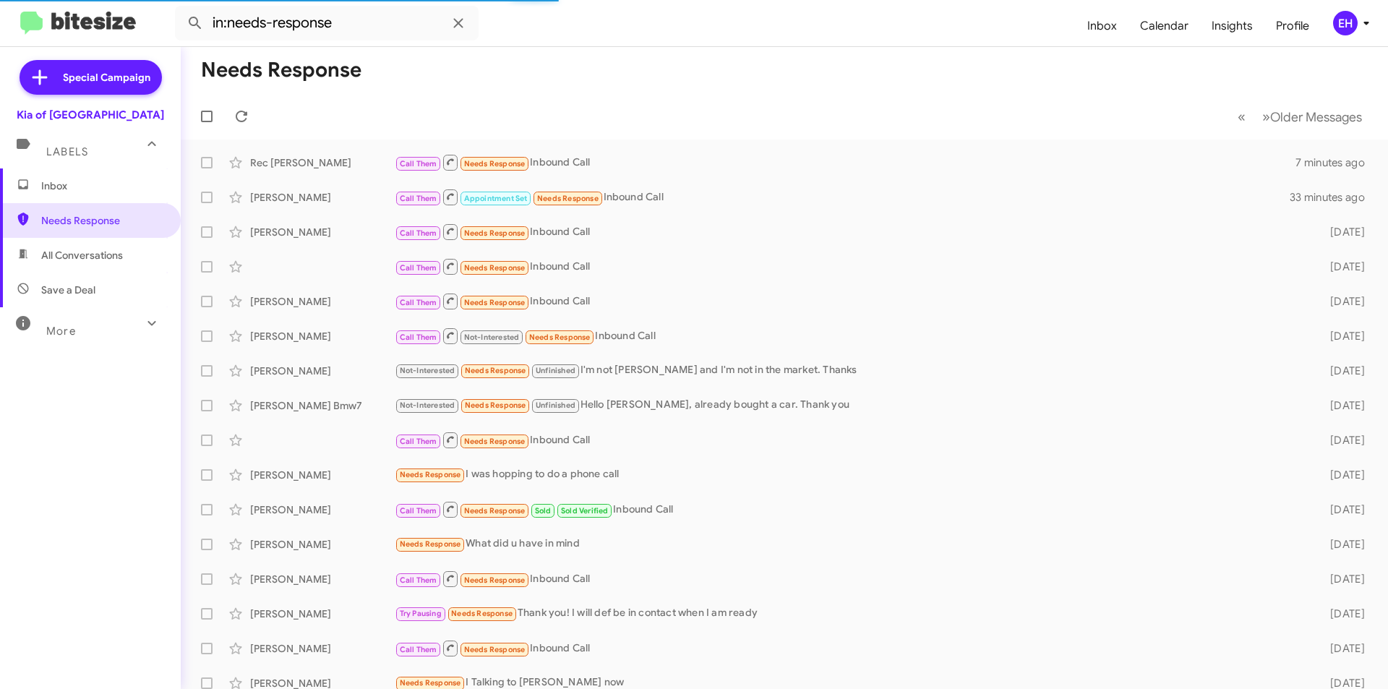
click at [72, 178] on span "Inbox" at bounding box center [90, 185] width 181 height 35
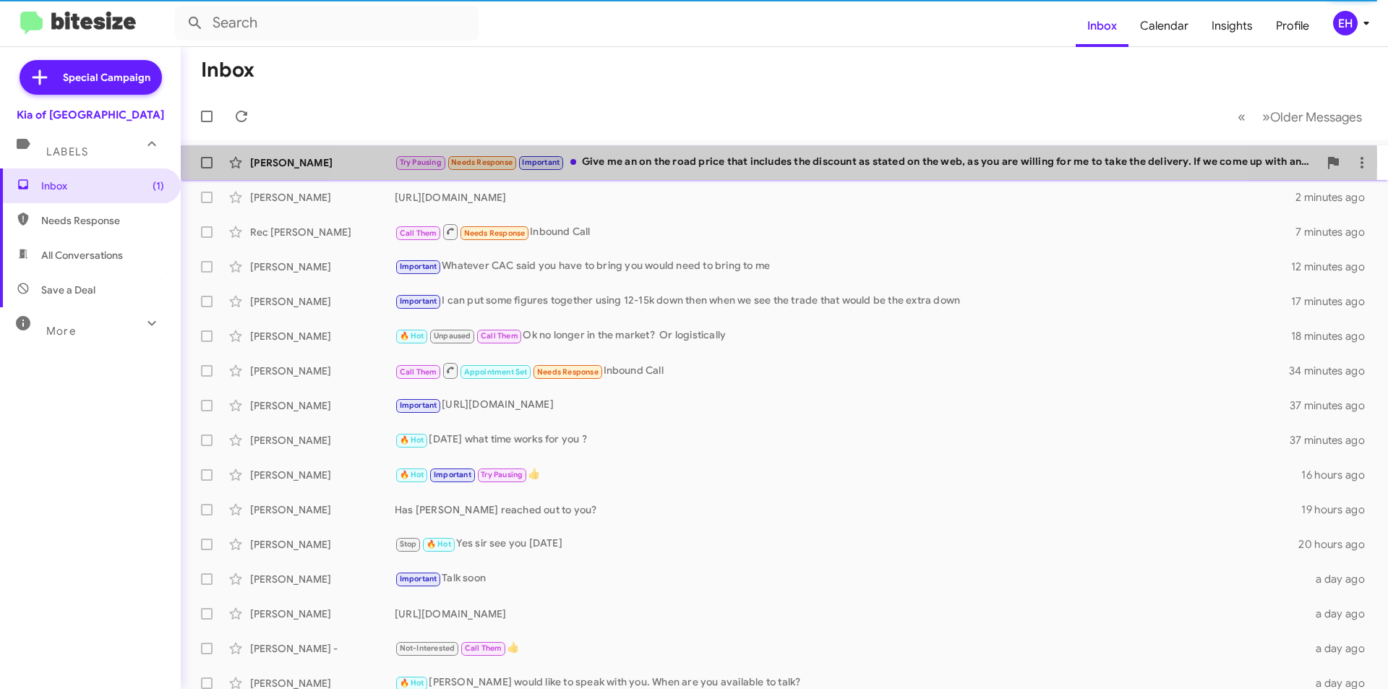
click at [761, 162] on div "Try Pausing Needs Response Important Give me an on the road price that includes…" at bounding box center [857, 162] width 924 height 17
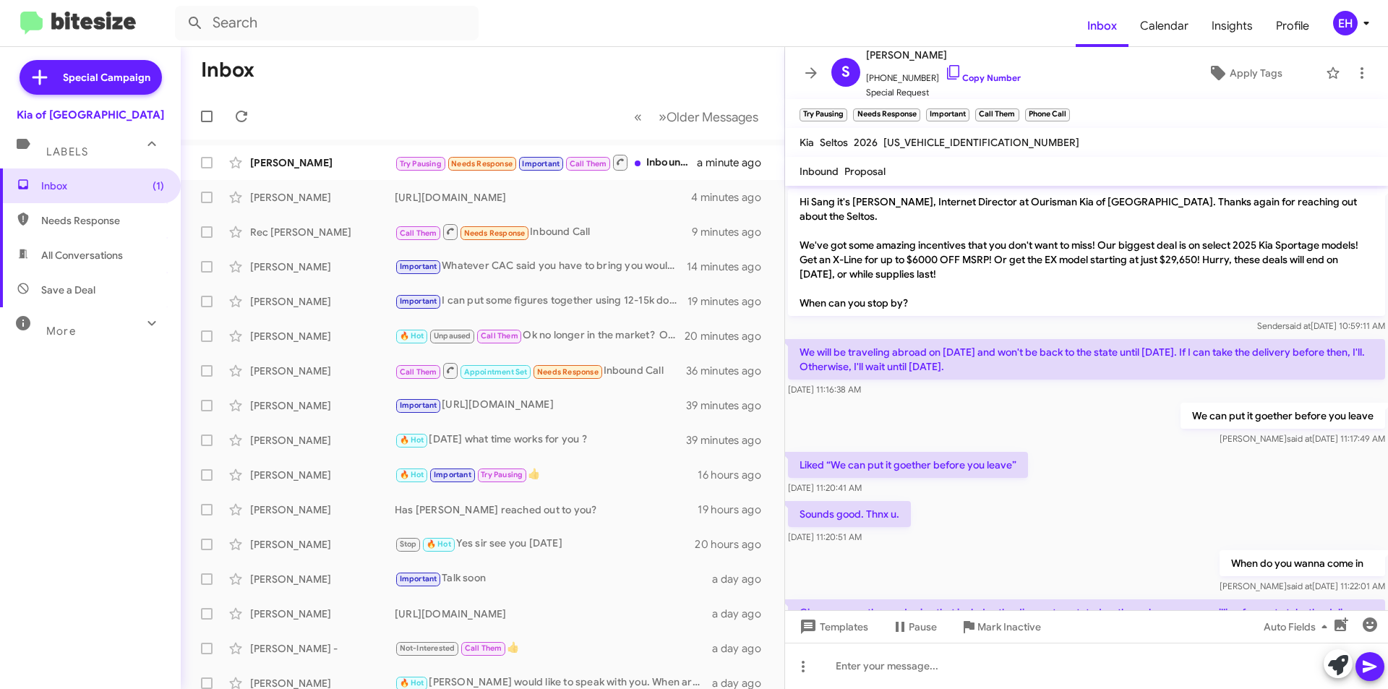
scroll to position [91, 0]
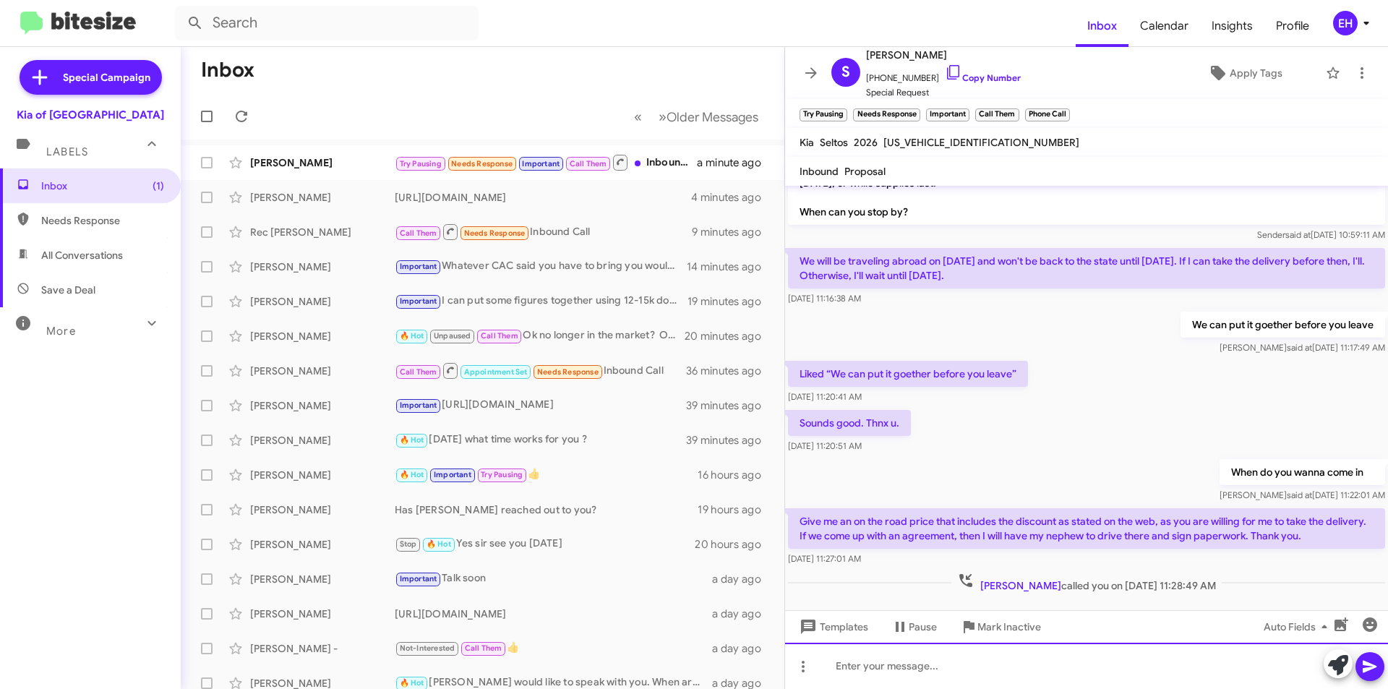
click at [970, 672] on div at bounding box center [1086, 666] width 603 height 46
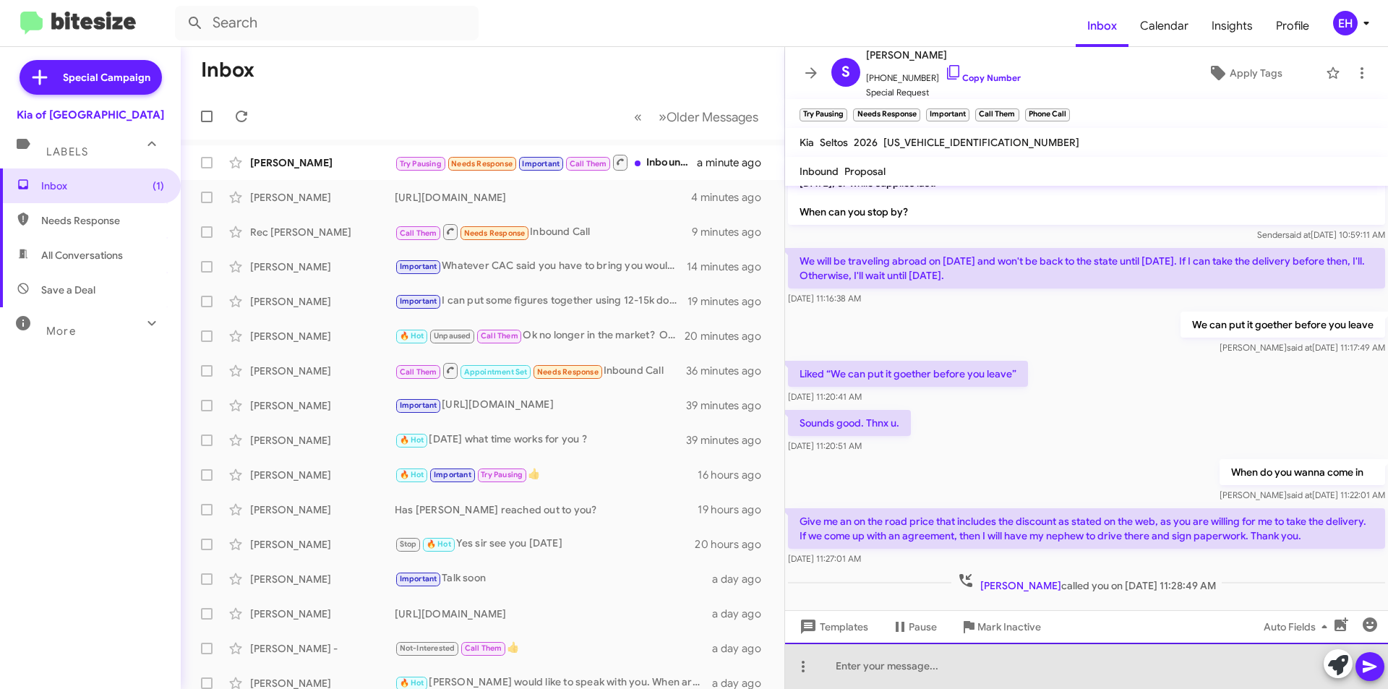
click at [953, 657] on div at bounding box center [1086, 666] width 603 height 46
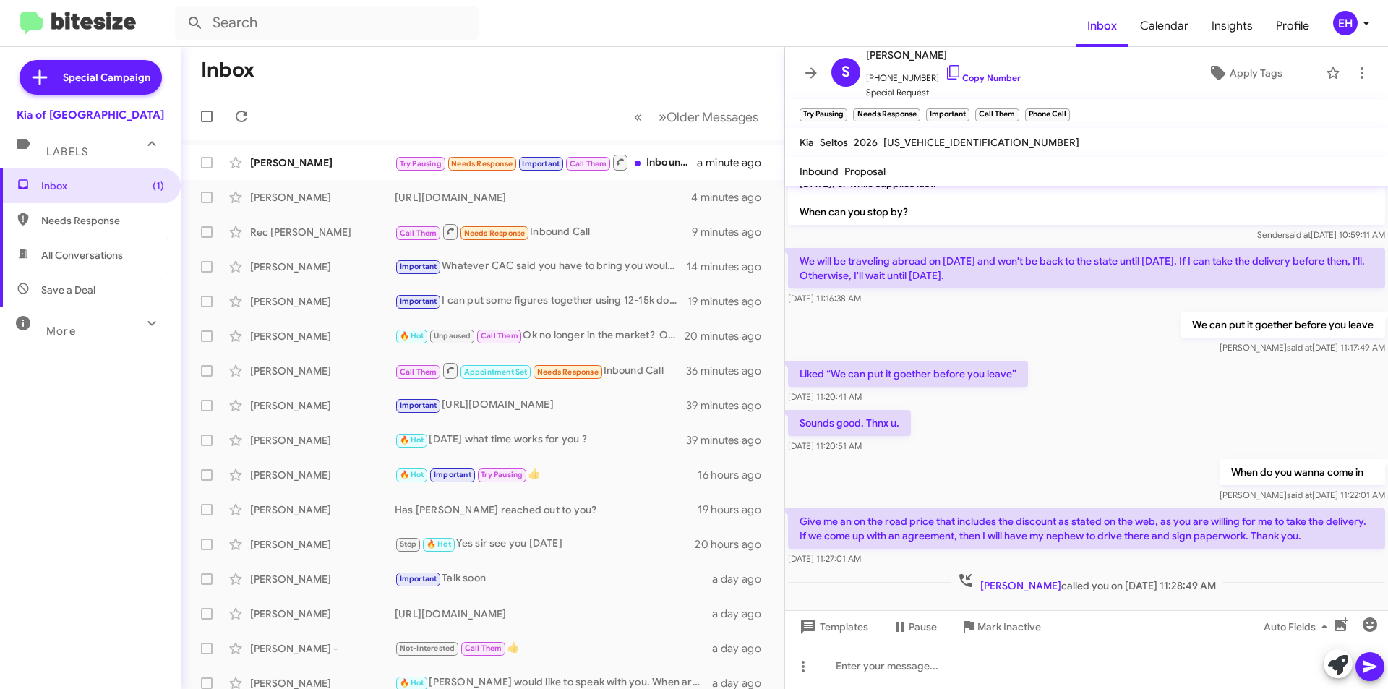
click at [111, 229] on span "Needs Response" at bounding box center [90, 220] width 181 height 35
type input "in:needs-response"
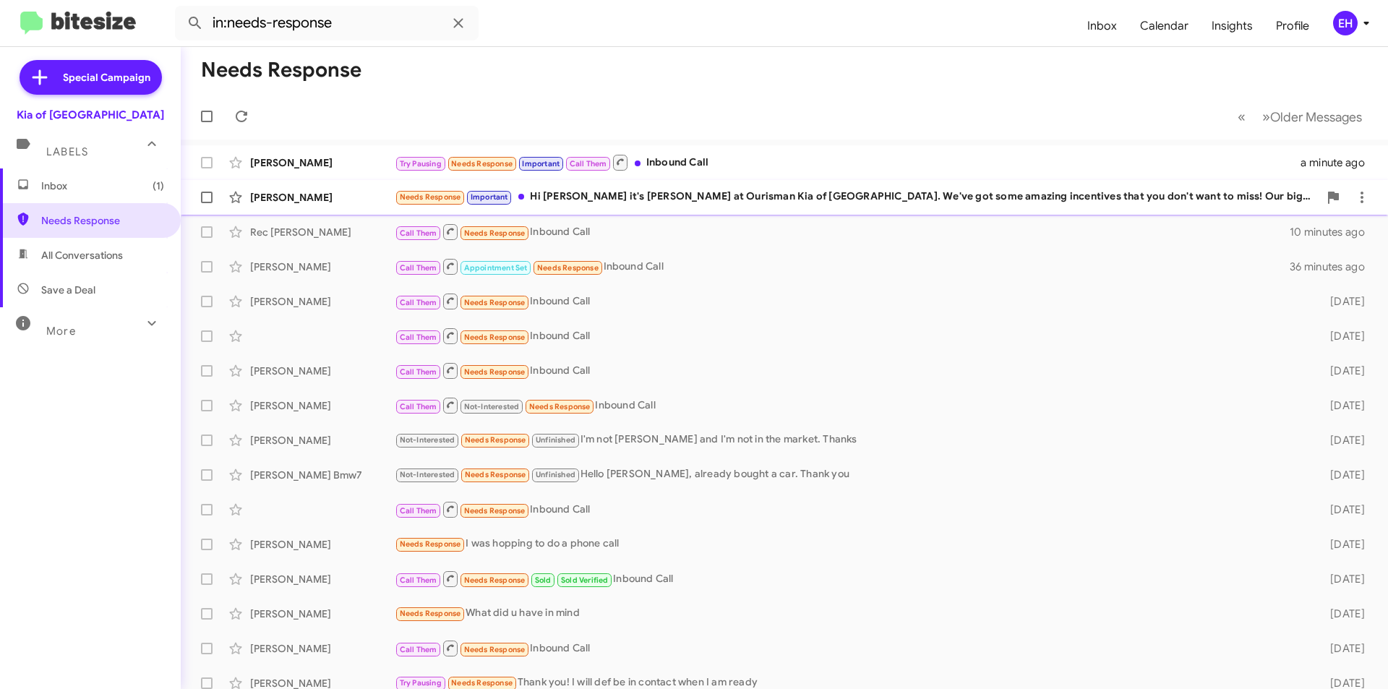
click at [652, 202] on div "Needs Response Important Hi [PERSON_NAME] it's [PERSON_NAME] at Ourisman Kia of…" at bounding box center [857, 197] width 924 height 17
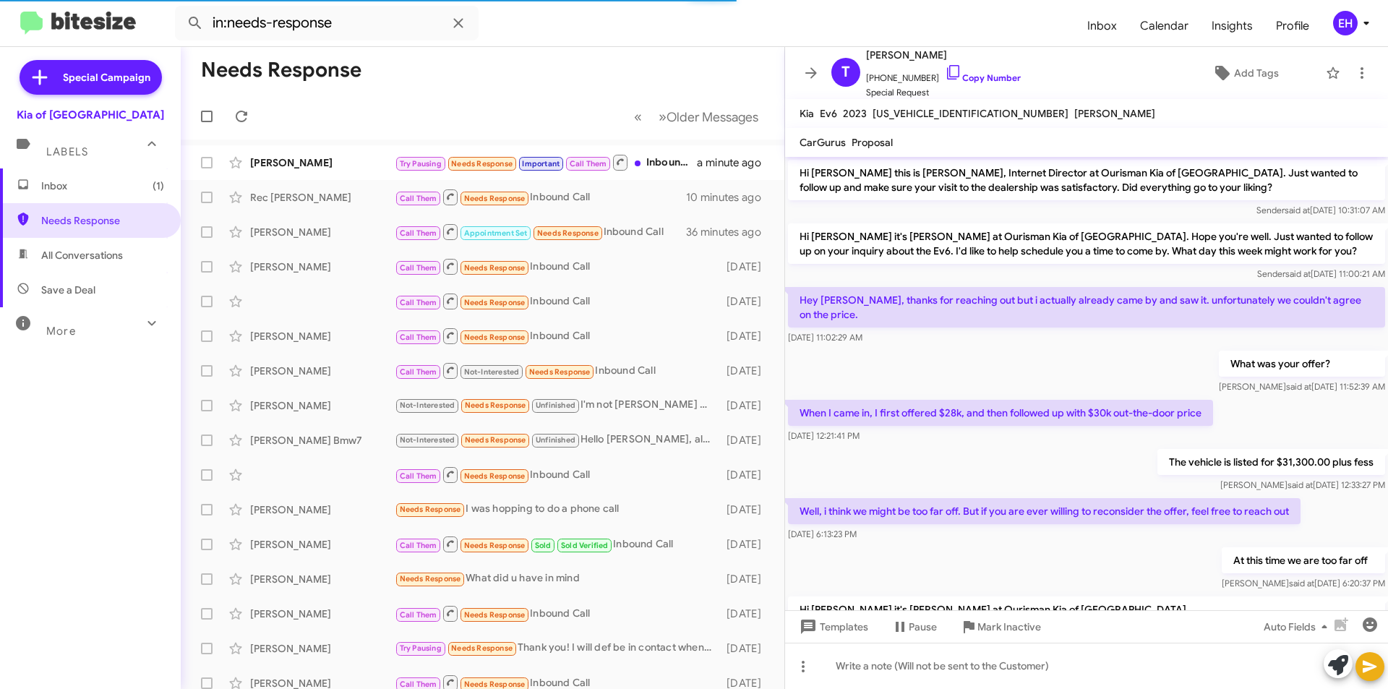
scroll to position [190, 0]
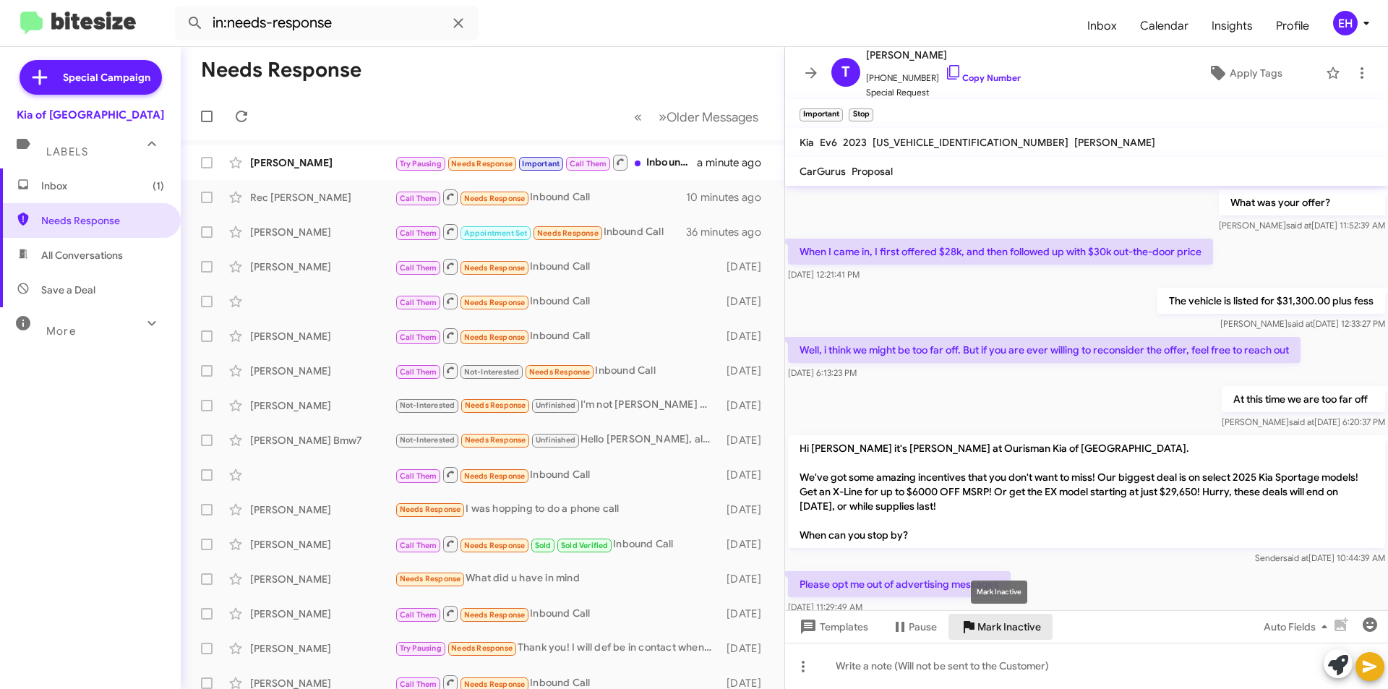
click at [1007, 623] on span "Mark Inactive" at bounding box center [1010, 627] width 64 height 26
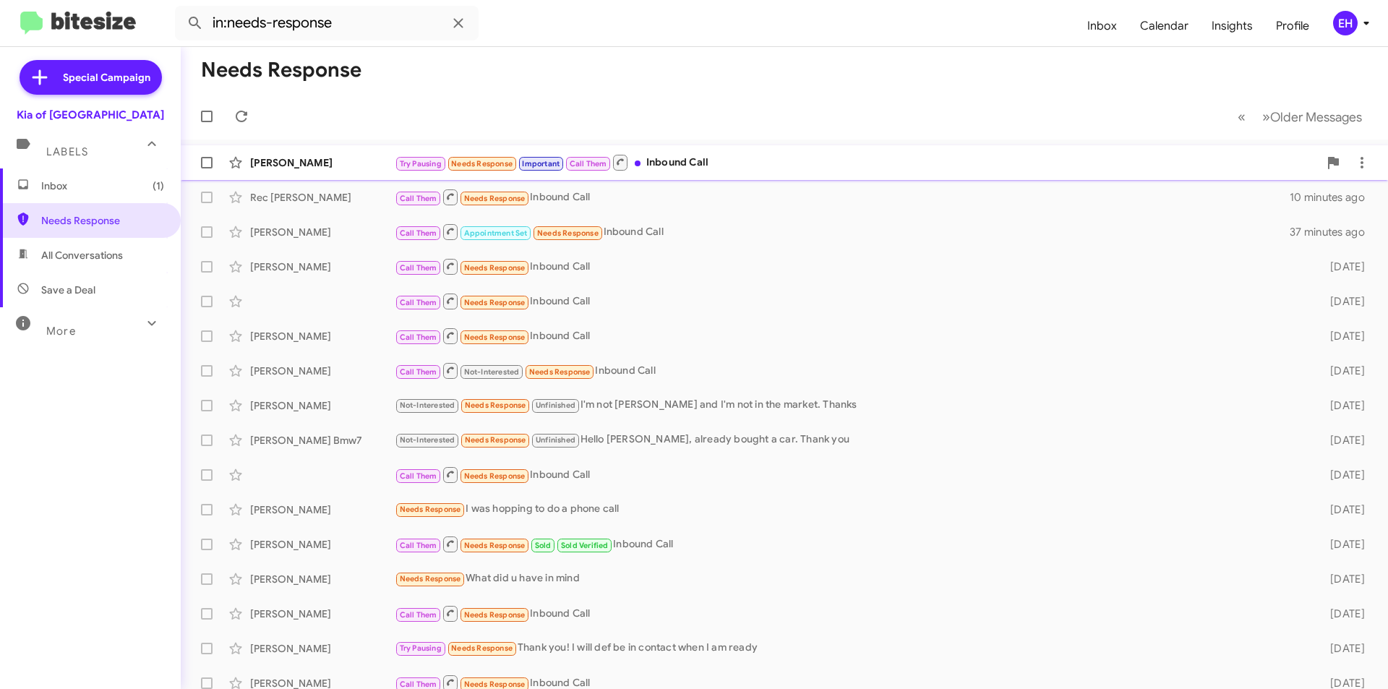
click at [673, 165] on div "Try Pausing Needs Response Important Call Them Inbound Call" at bounding box center [857, 162] width 924 height 18
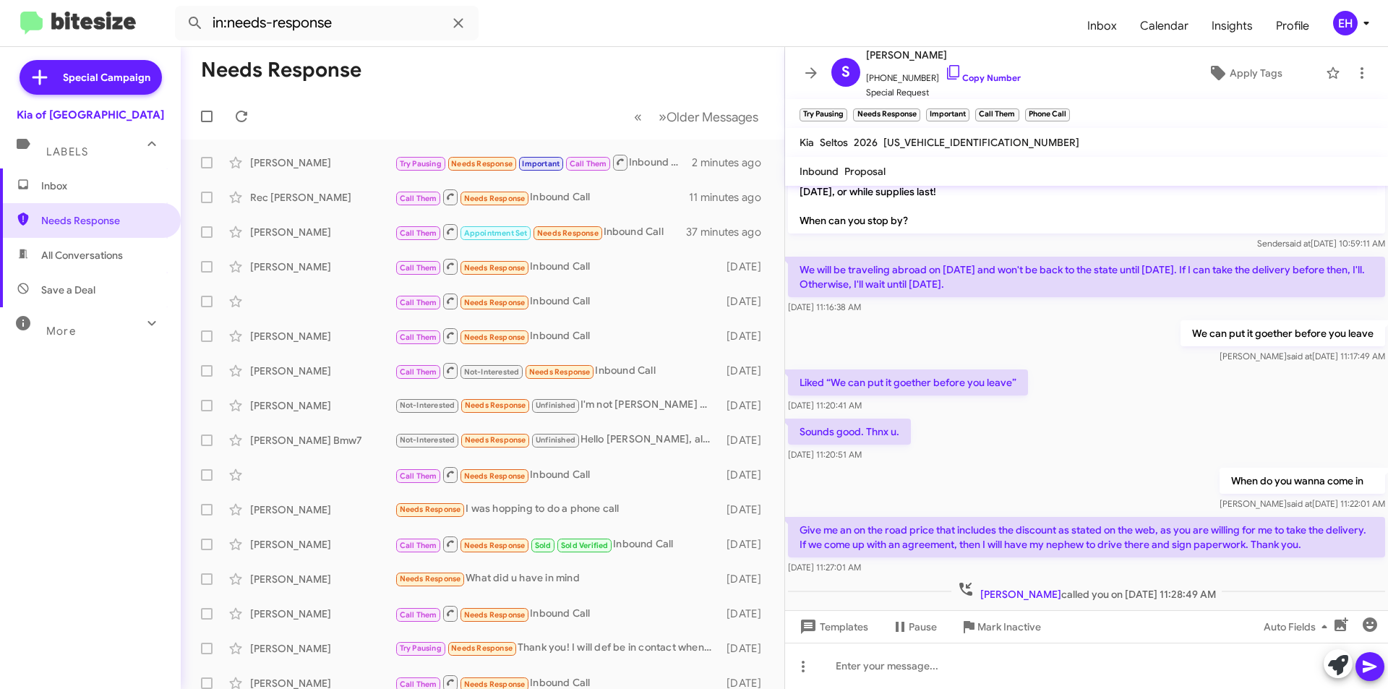
scroll to position [91, 0]
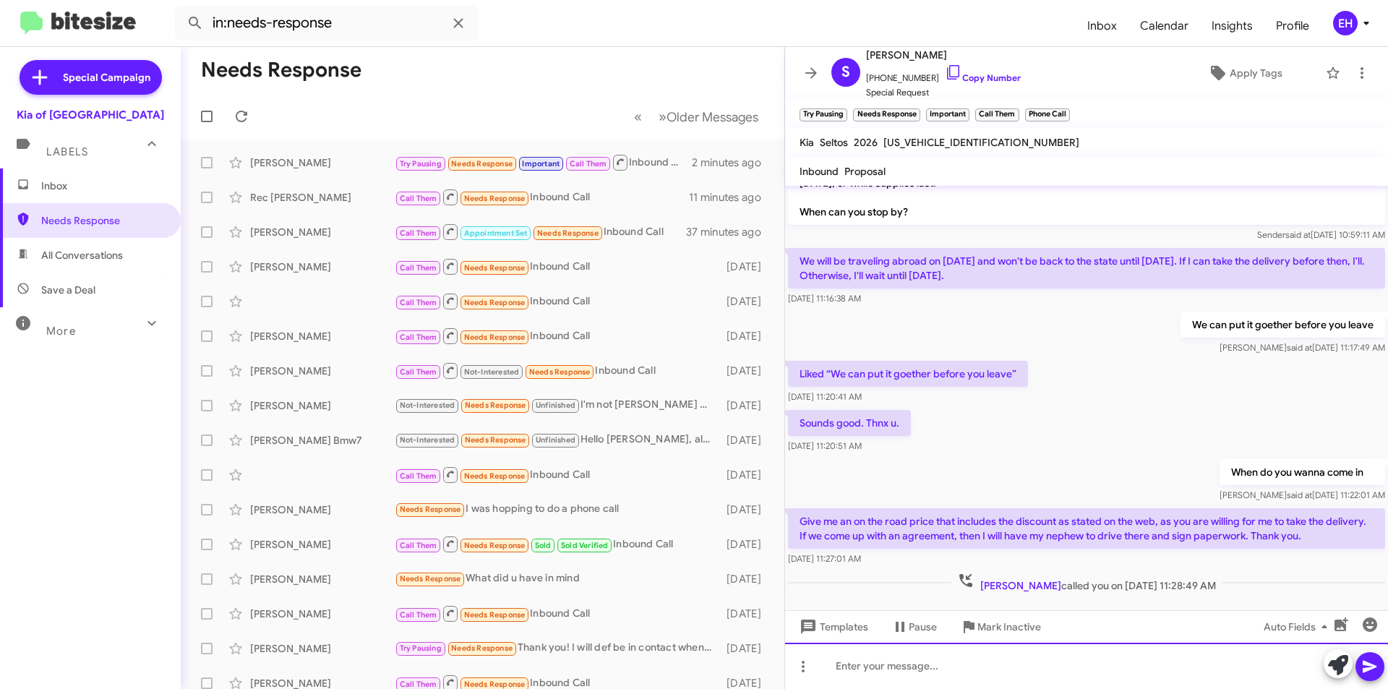
click at [972, 663] on div at bounding box center [1086, 666] width 603 height 46
click at [996, 76] on link "Copy Number" at bounding box center [983, 77] width 76 height 11
click at [944, 660] on div at bounding box center [1086, 666] width 603 height 46
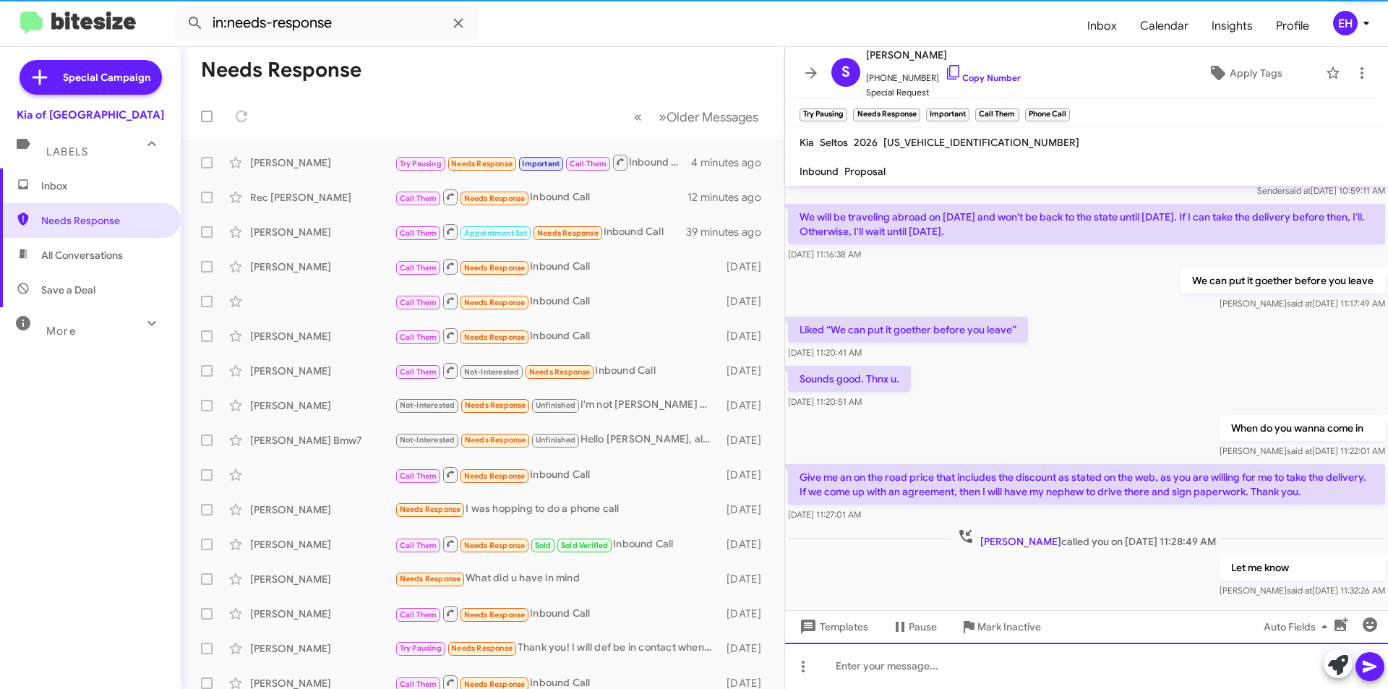
scroll to position [144, 0]
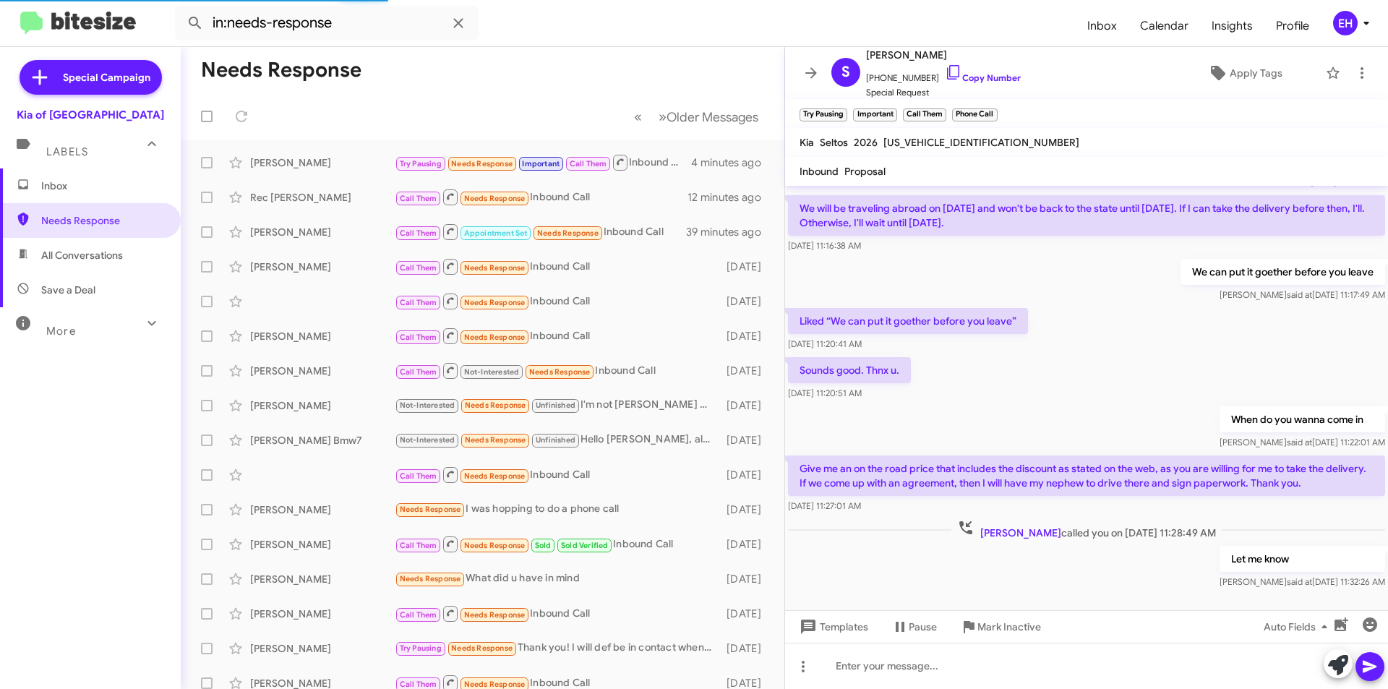
click at [76, 175] on span "Inbox" at bounding box center [90, 185] width 181 height 35
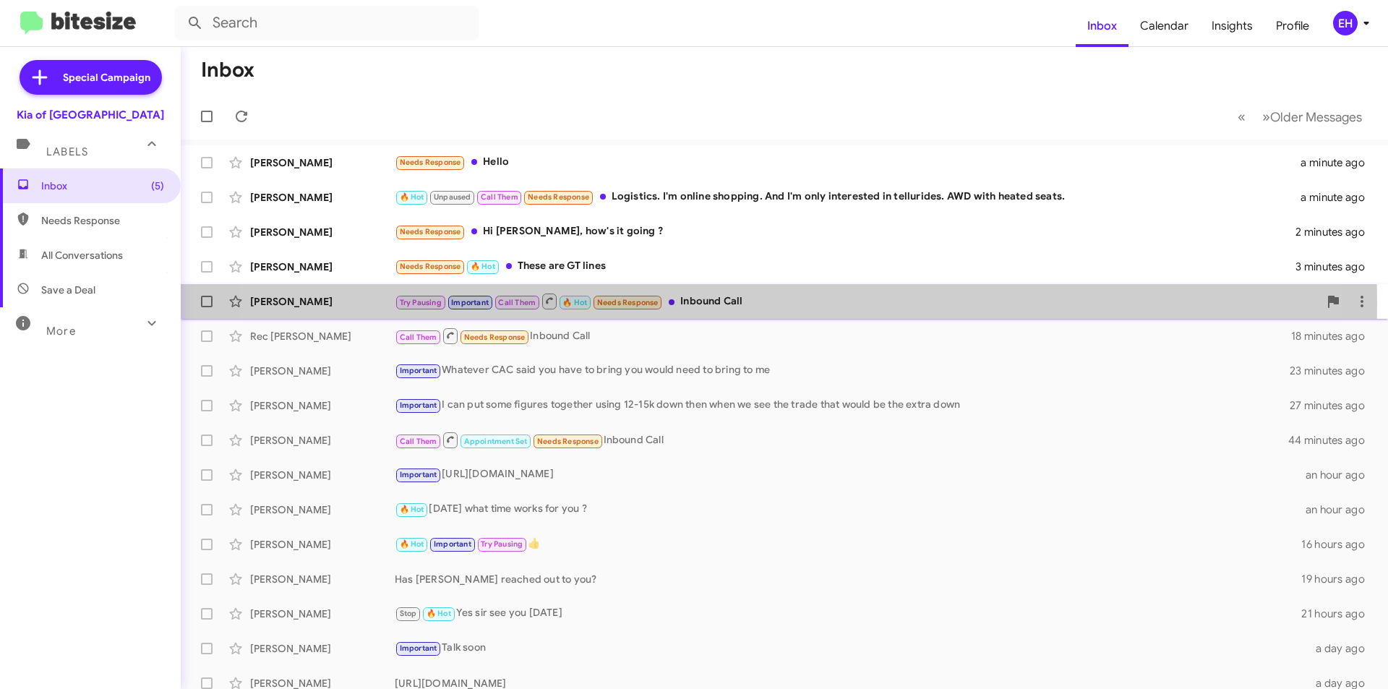
click at [717, 303] on div "Try Pausing Important Call Them 🔥 Hot Needs Response Inbound Call" at bounding box center [857, 301] width 924 height 18
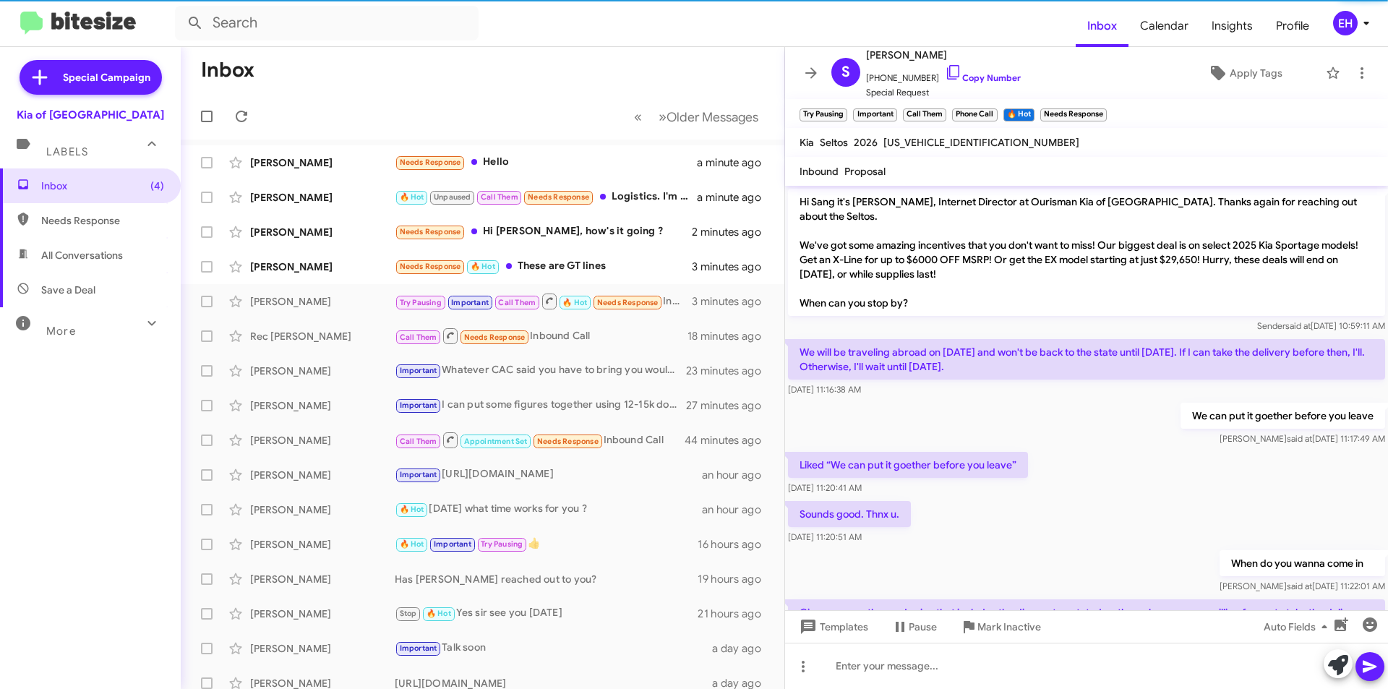
scroll to position [333, 0]
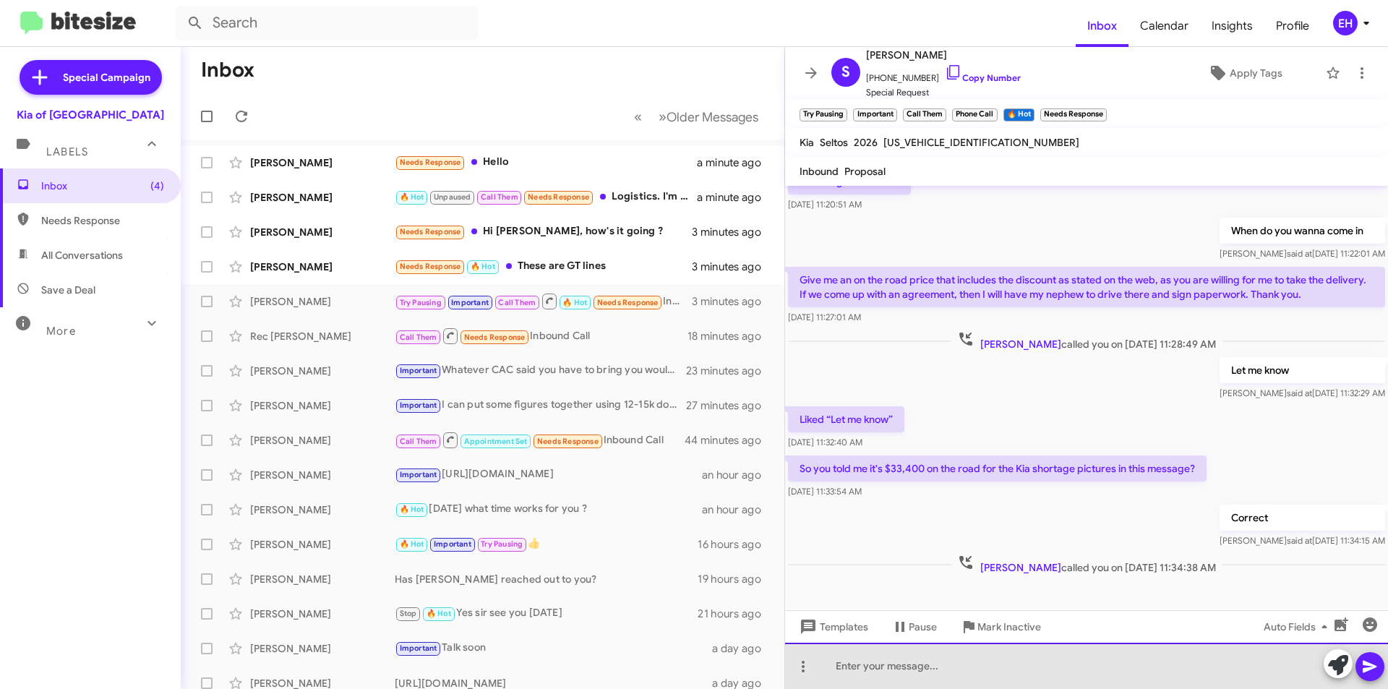
click at [1002, 658] on div at bounding box center [1086, 666] width 603 height 46
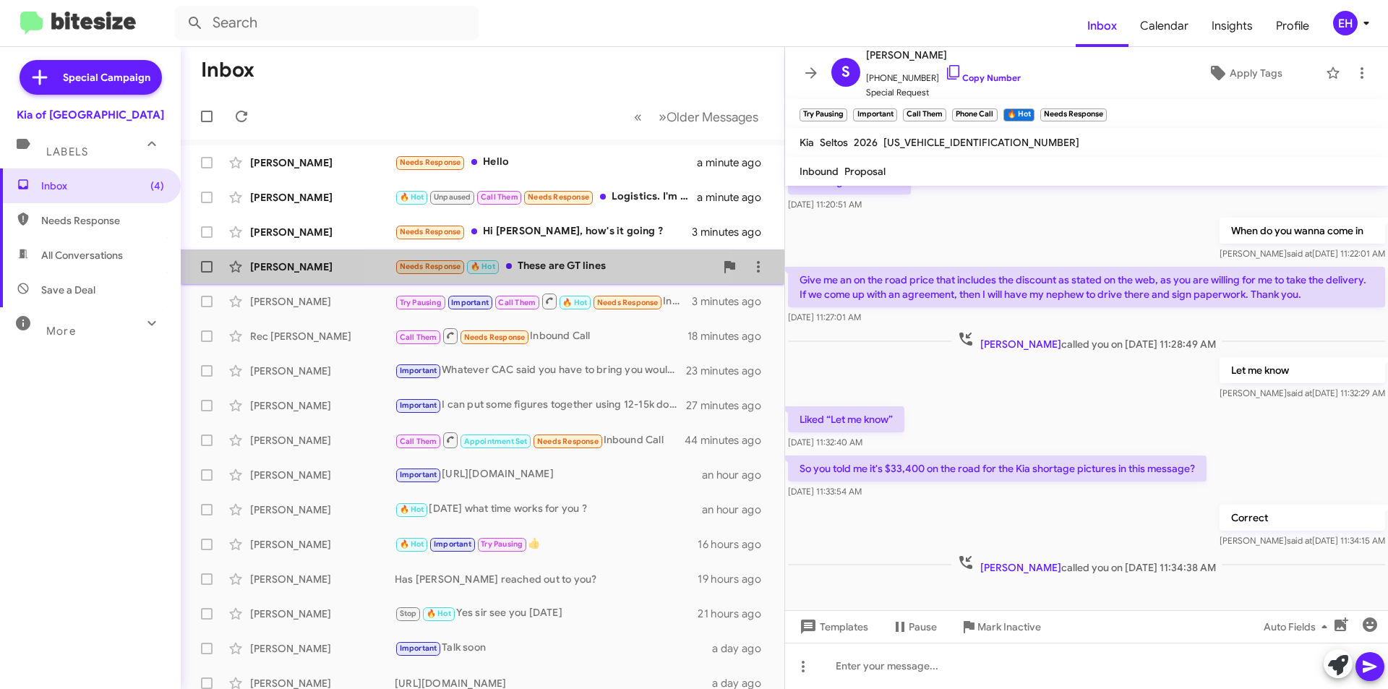
click at [555, 268] on div "Needs Response 🔥 Hot These are GT lines" at bounding box center [555, 266] width 320 height 17
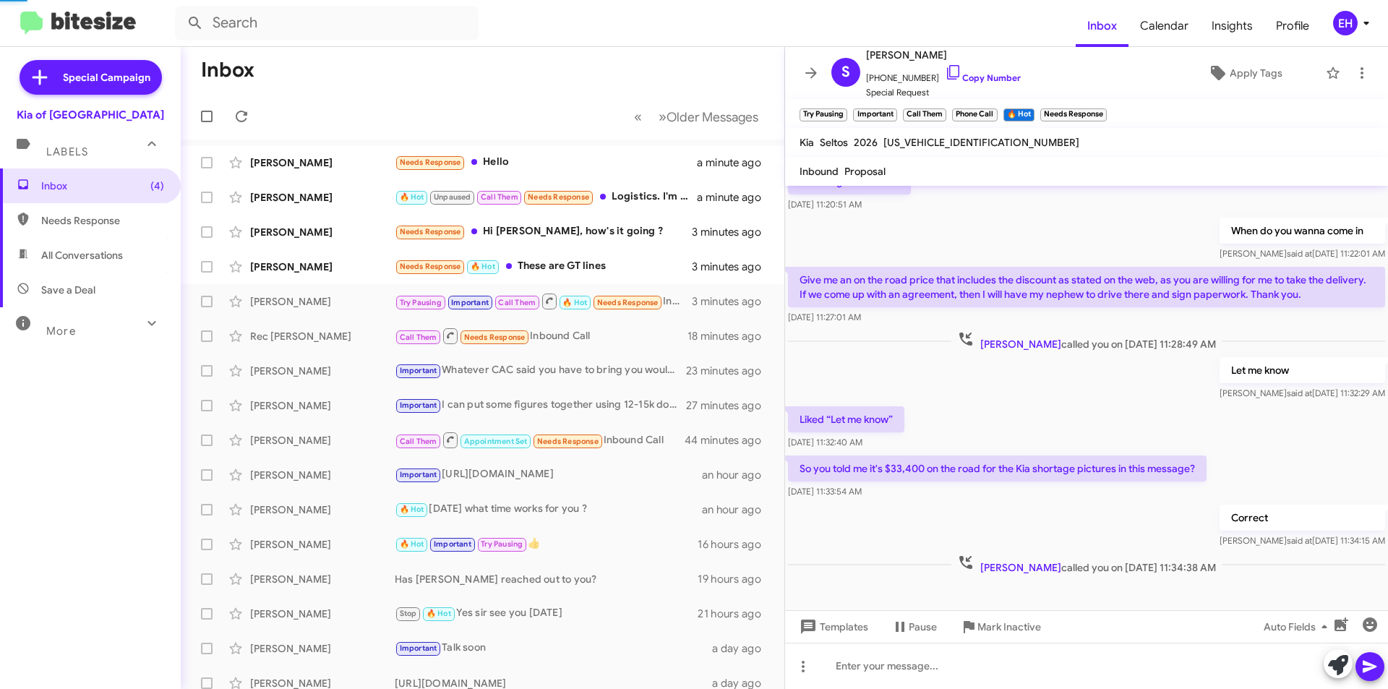
scroll to position [99, 0]
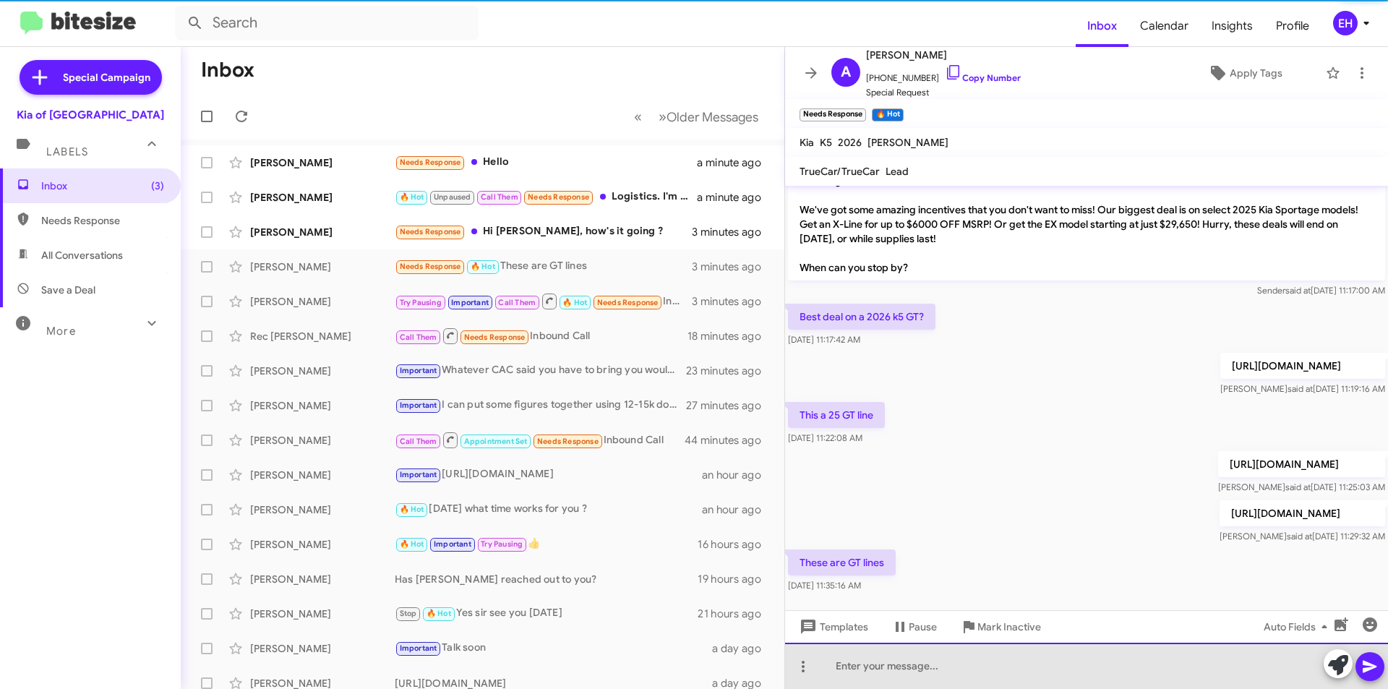
click at [918, 668] on div at bounding box center [1086, 666] width 603 height 46
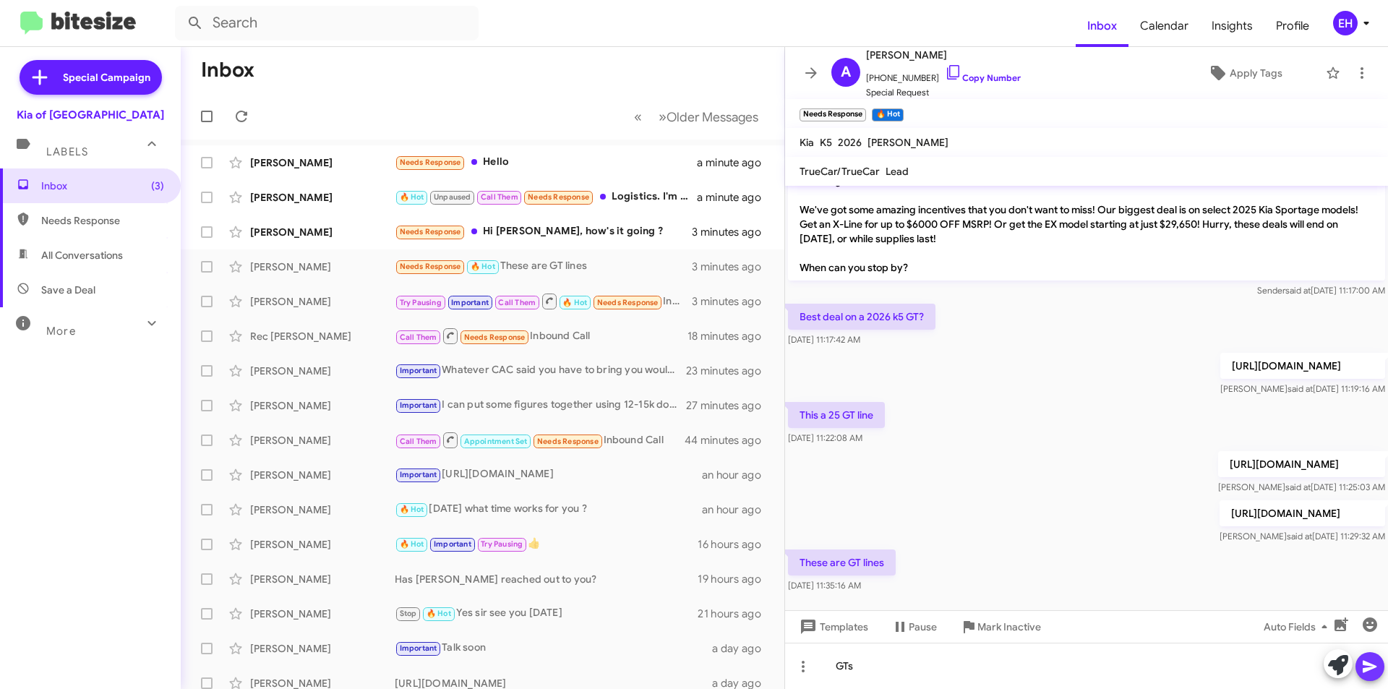
click at [1374, 665] on icon at bounding box center [1370, 667] width 14 height 12
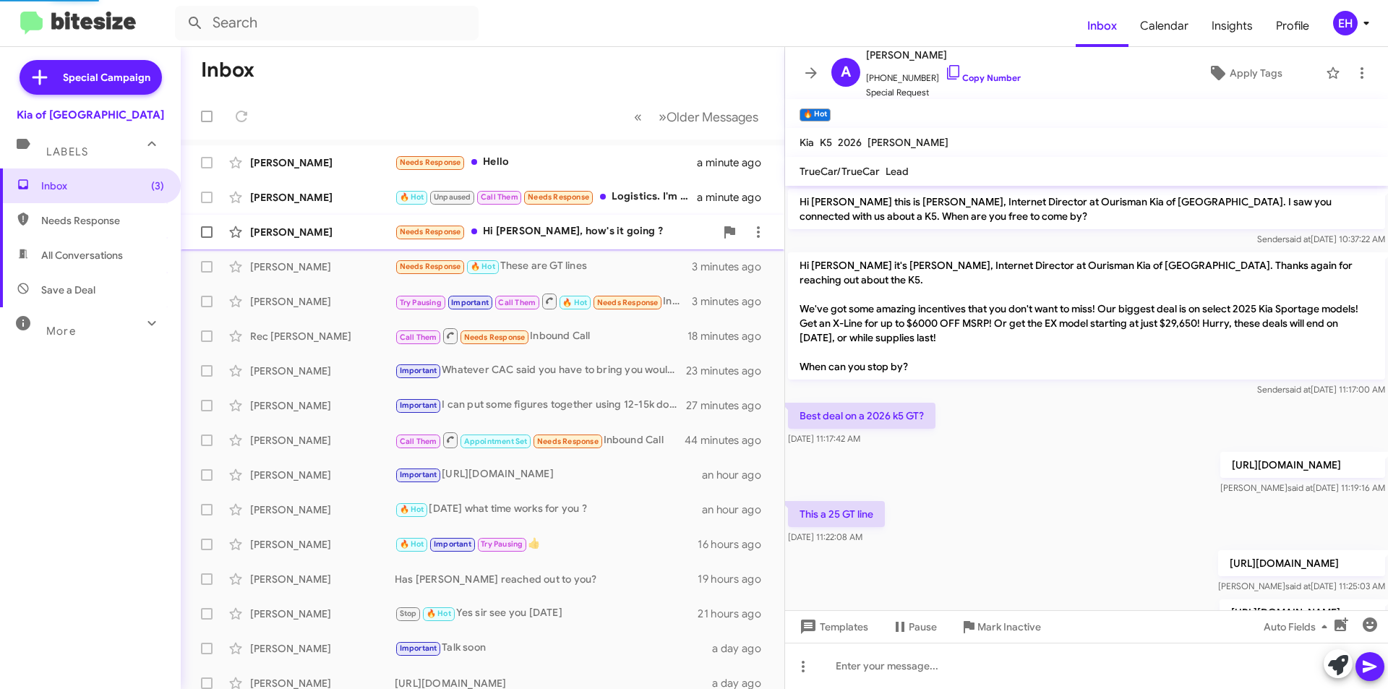
click at [513, 229] on div "Needs Response Hi [PERSON_NAME], how's it going ?" at bounding box center [555, 231] width 320 height 17
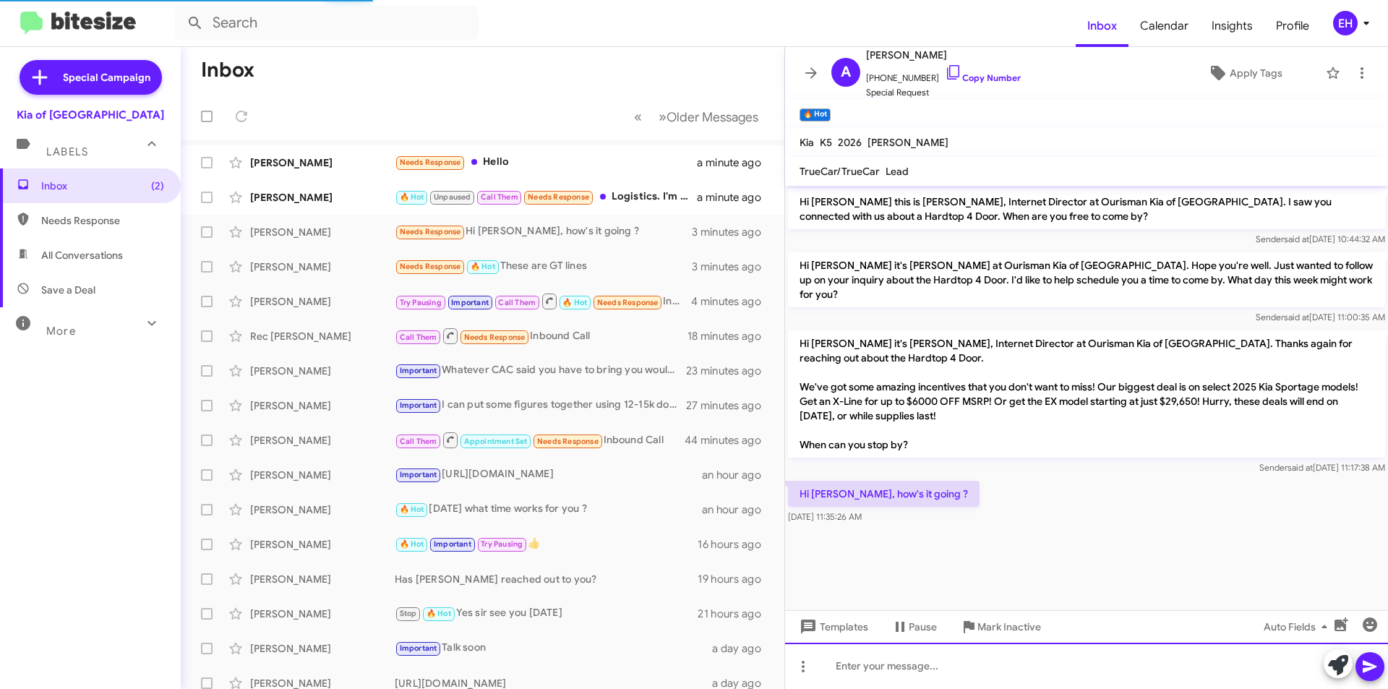
click at [939, 670] on div at bounding box center [1086, 666] width 603 height 46
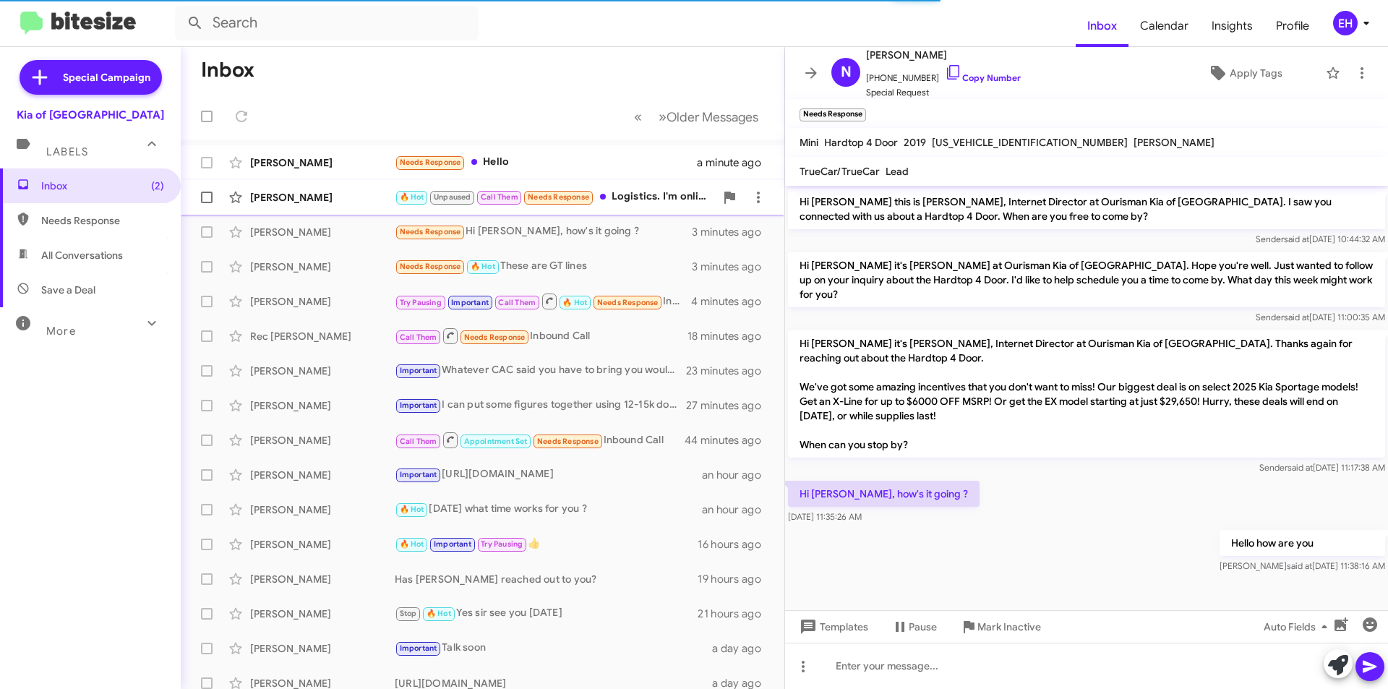
click at [641, 198] on div "🔥 Hot Unpaused Call Them Needs Response Logistics. I'm online shopping. And I'm…" at bounding box center [555, 197] width 320 height 17
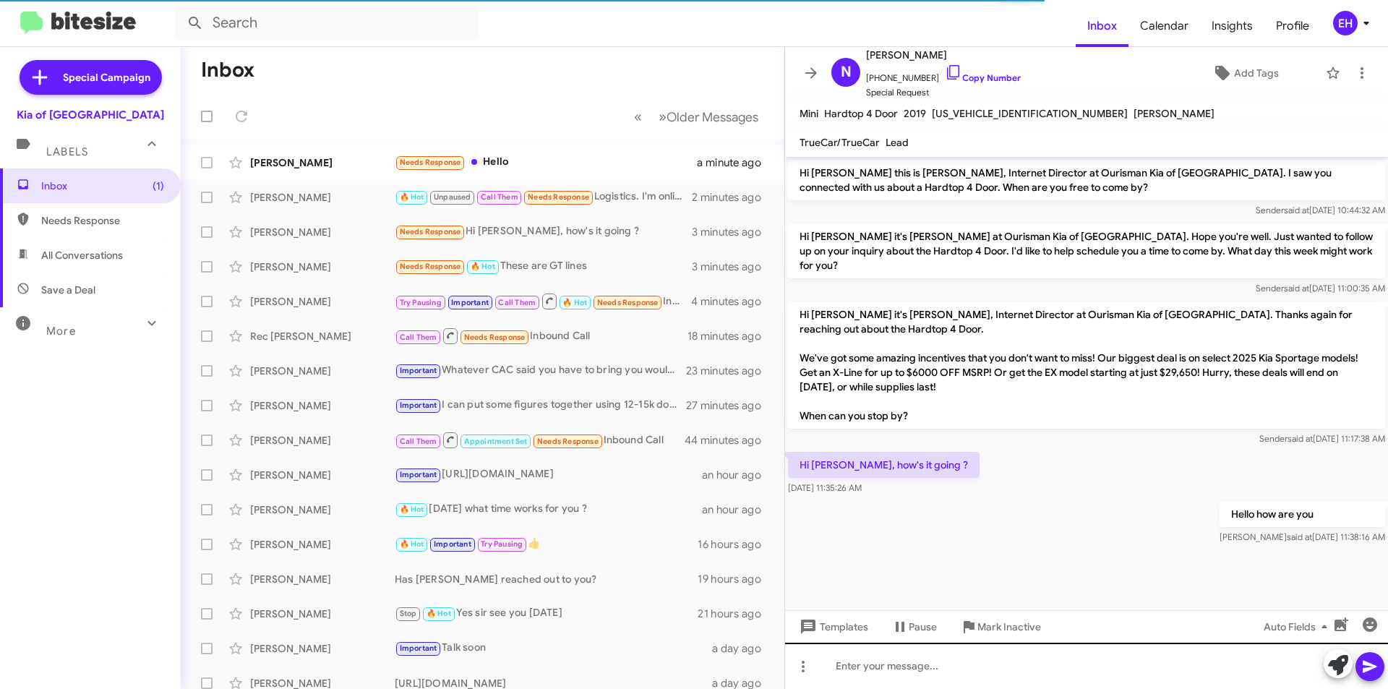
scroll to position [887, 0]
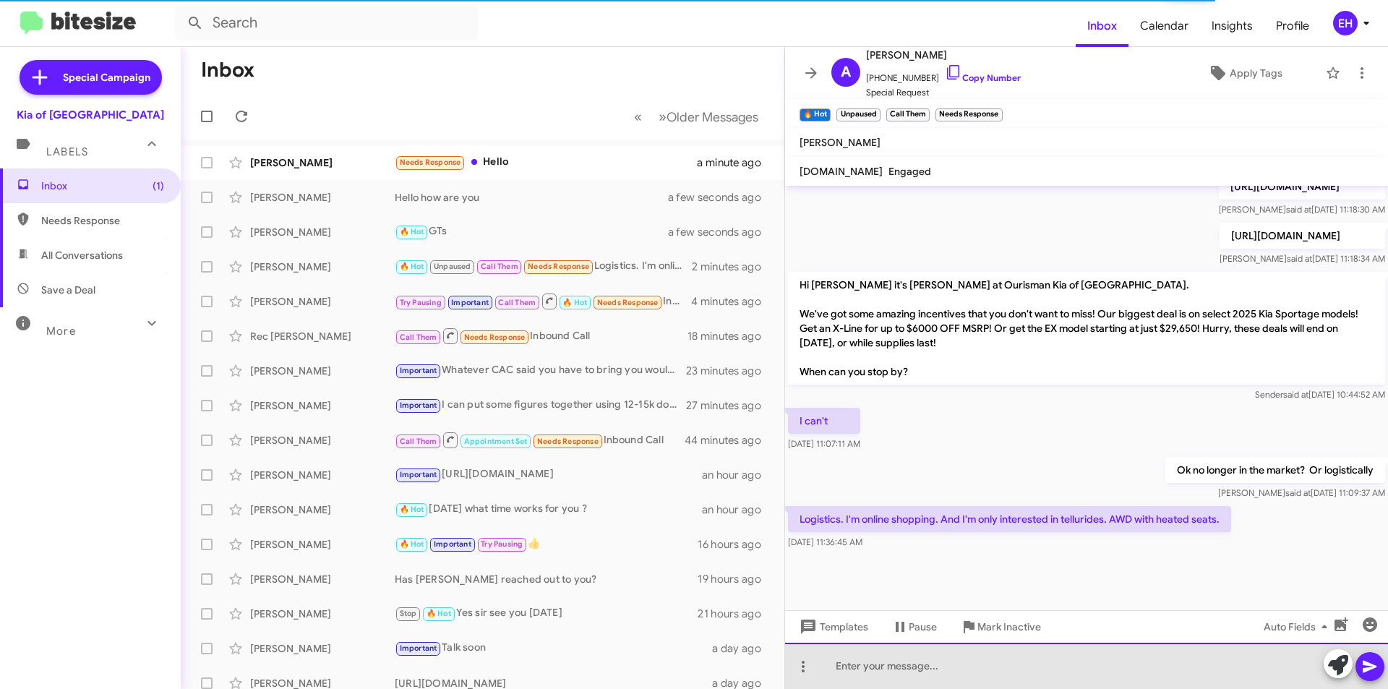
click at [984, 678] on div at bounding box center [1086, 666] width 603 height 46
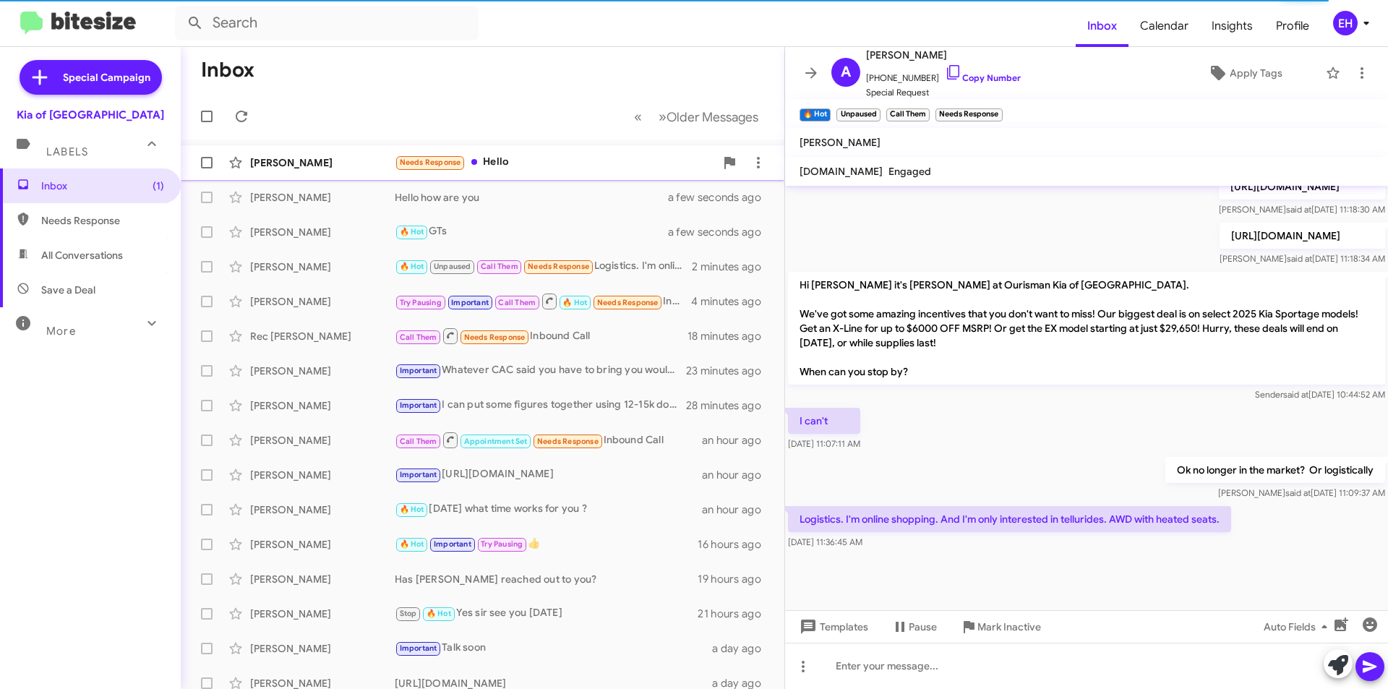
click at [501, 156] on div "Needs Response Hello" at bounding box center [555, 162] width 320 height 17
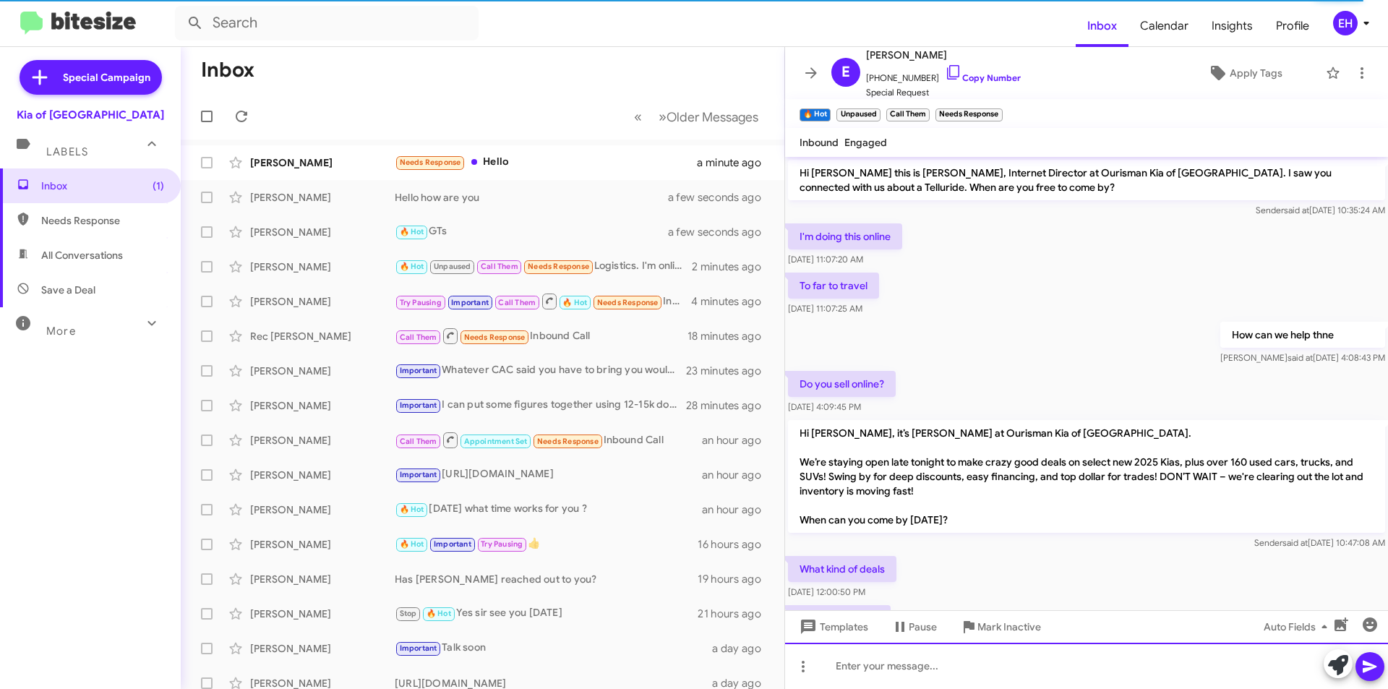
click at [1036, 665] on div at bounding box center [1086, 666] width 603 height 46
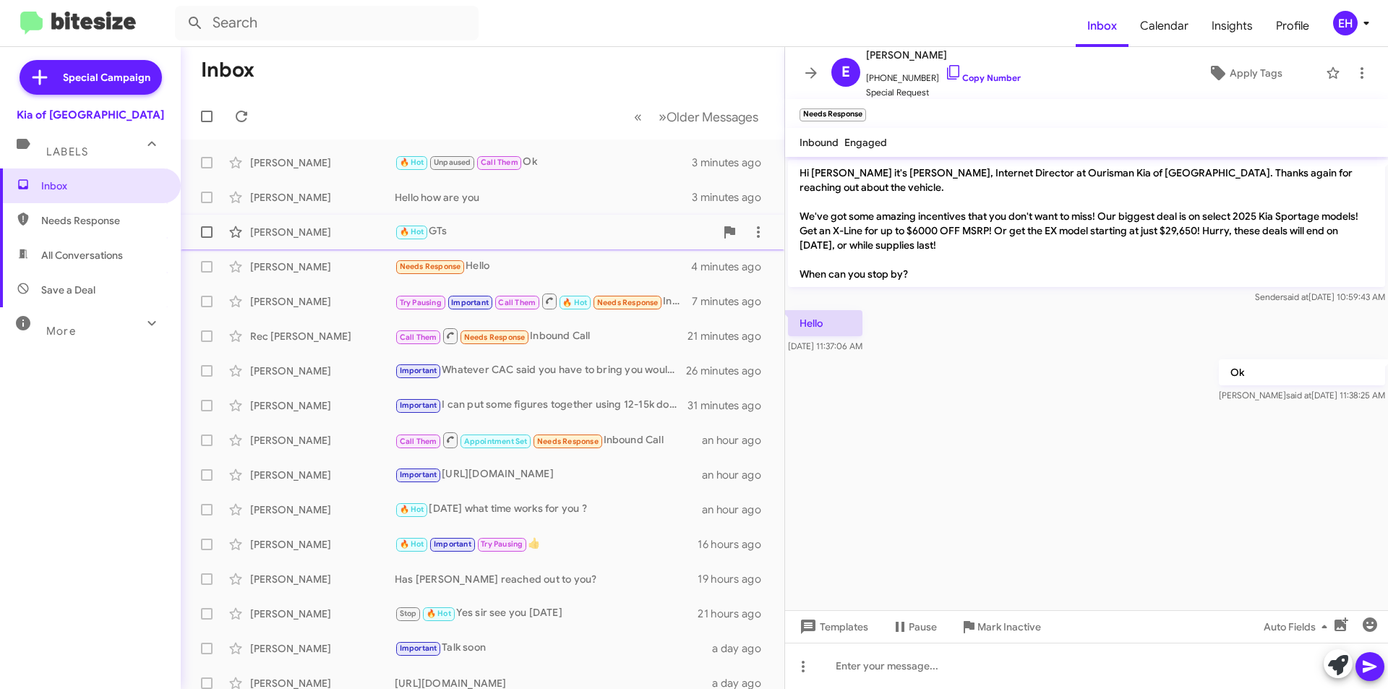
click at [457, 234] on div "🔥 Hot GTs" at bounding box center [555, 231] width 320 height 17
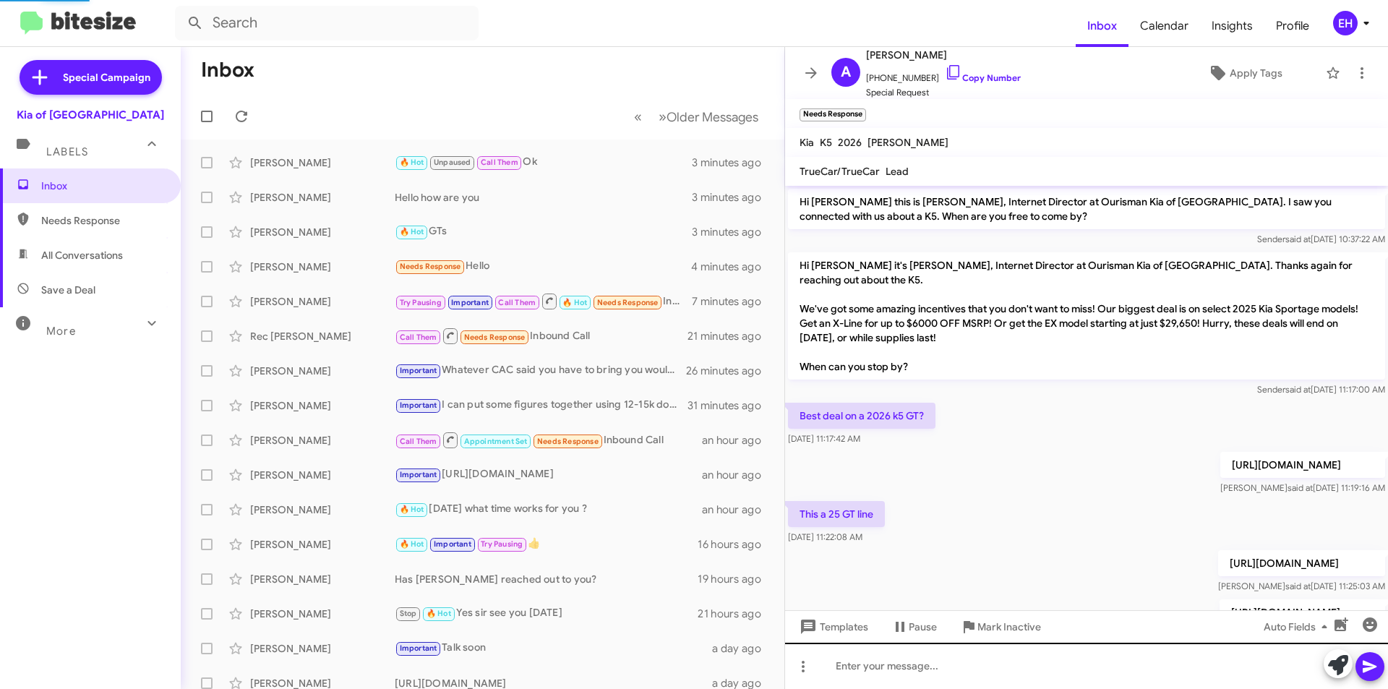
scroll to position [152, 0]
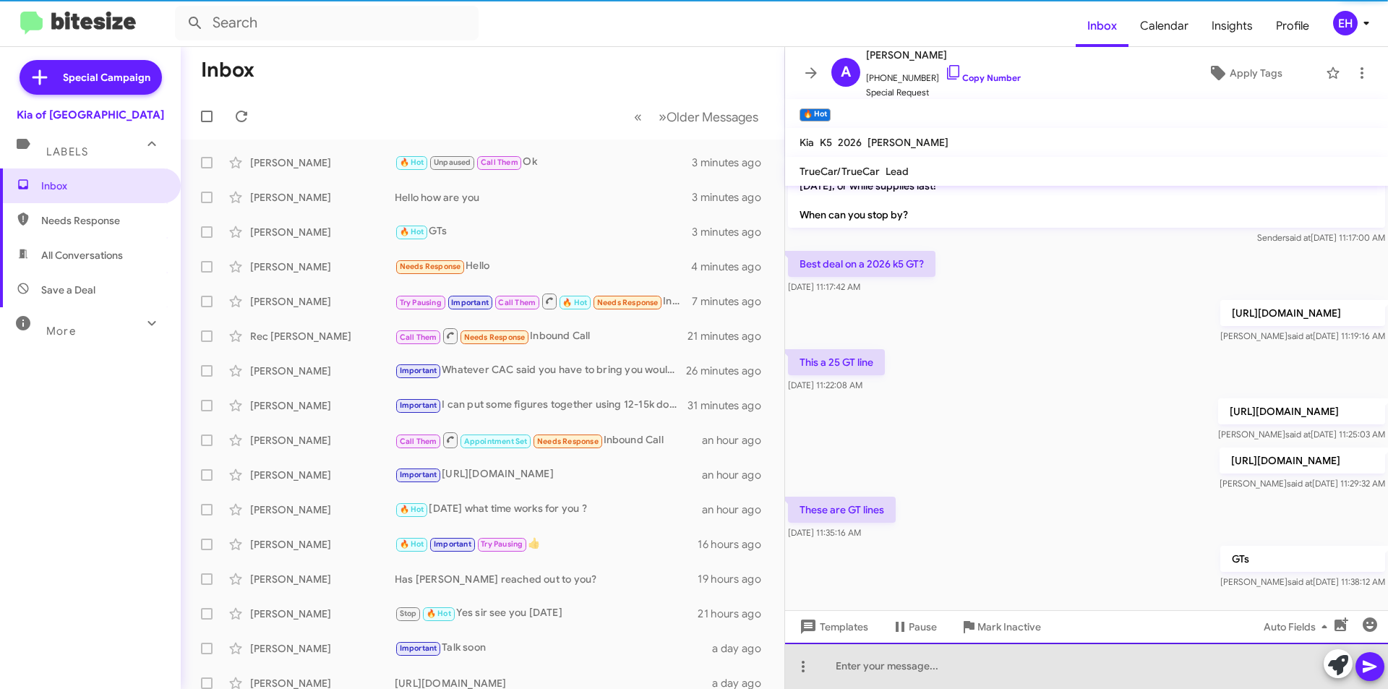
click at [900, 665] on div at bounding box center [1086, 666] width 603 height 46
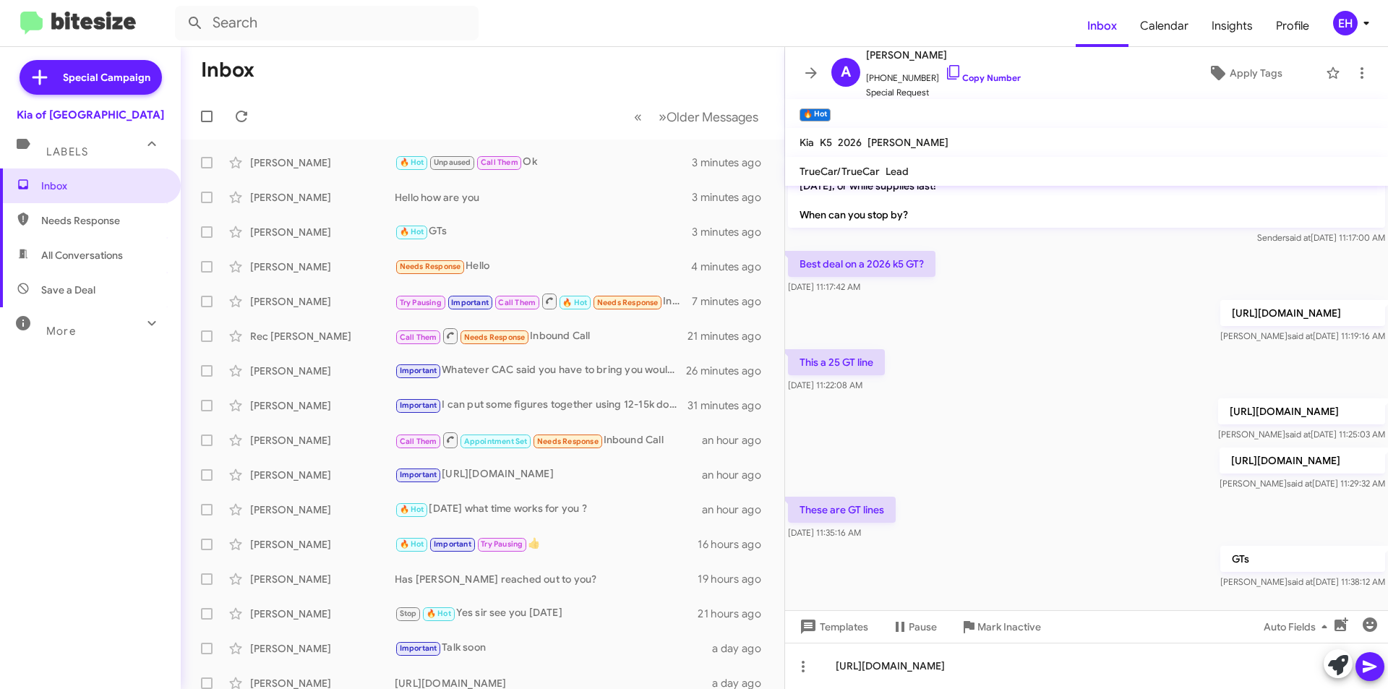
click at [1372, 667] on icon at bounding box center [1370, 667] width 14 height 12
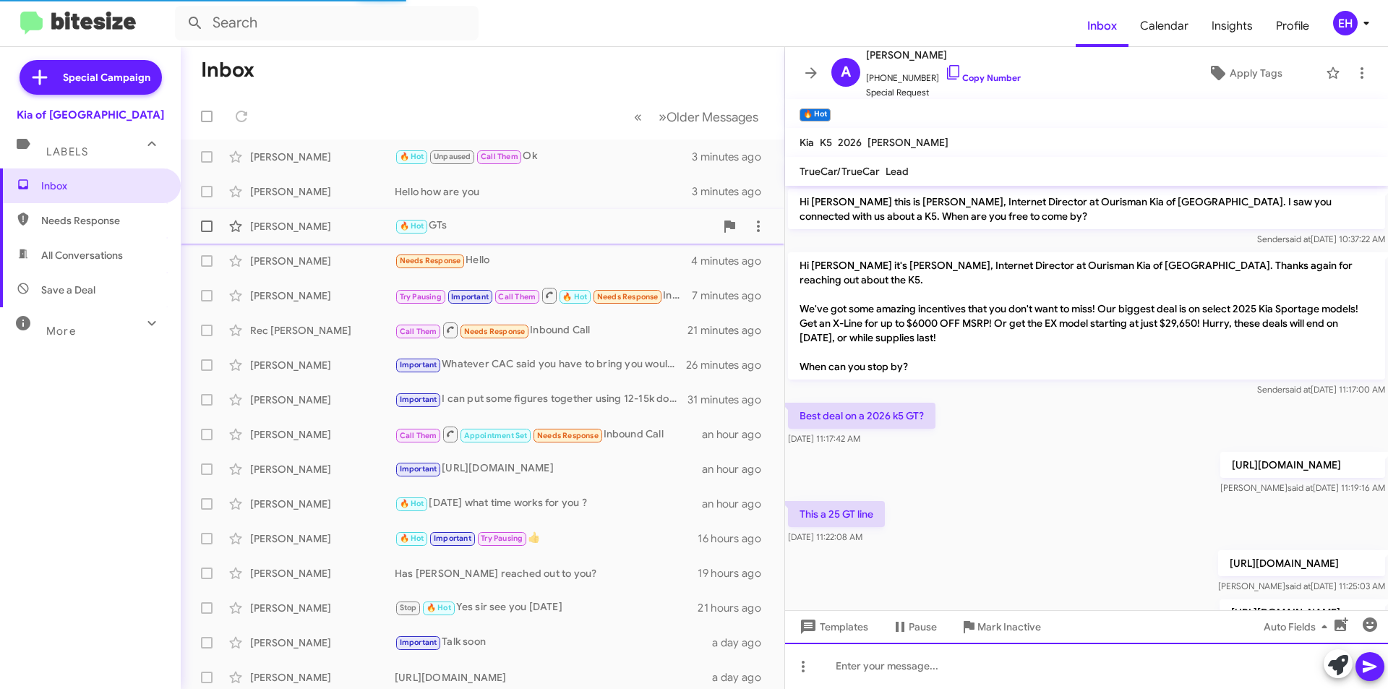
scroll to position [0, 0]
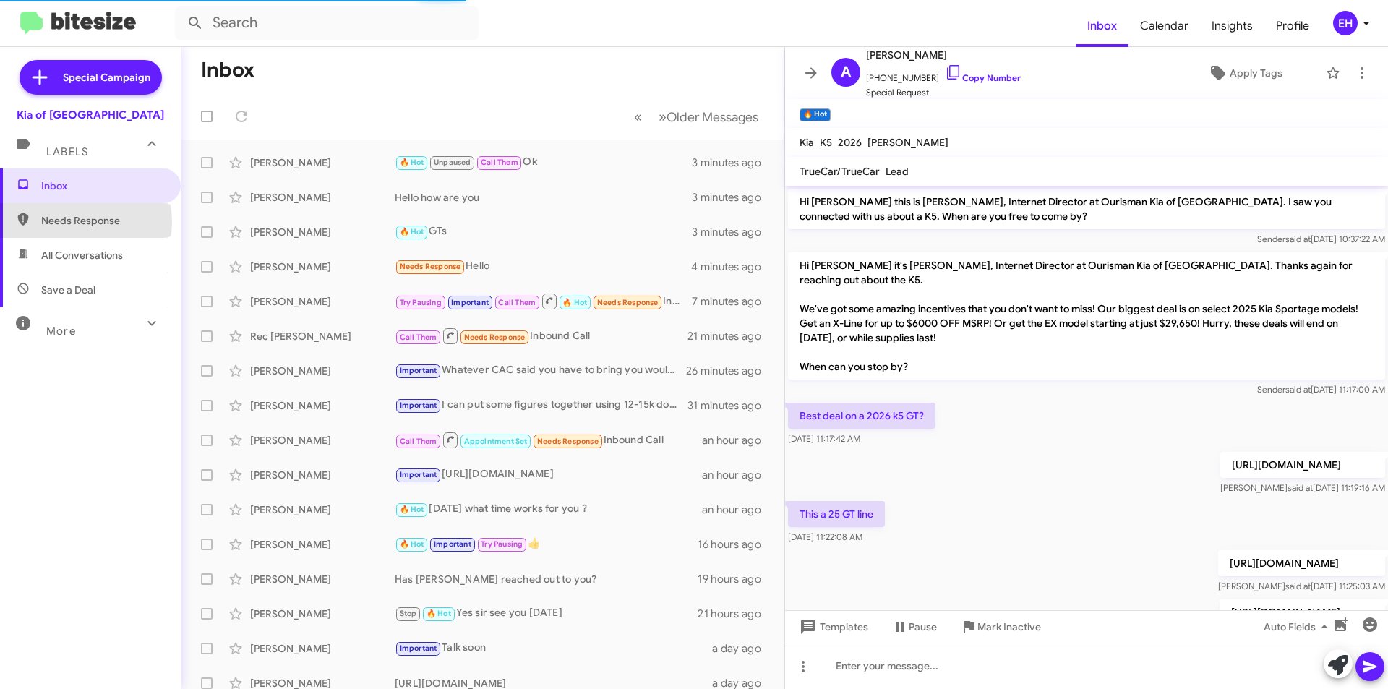
click at [80, 222] on span "Needs Response" at bounding box center [102, 220] width 123 height 14
type input "in:needs-response"
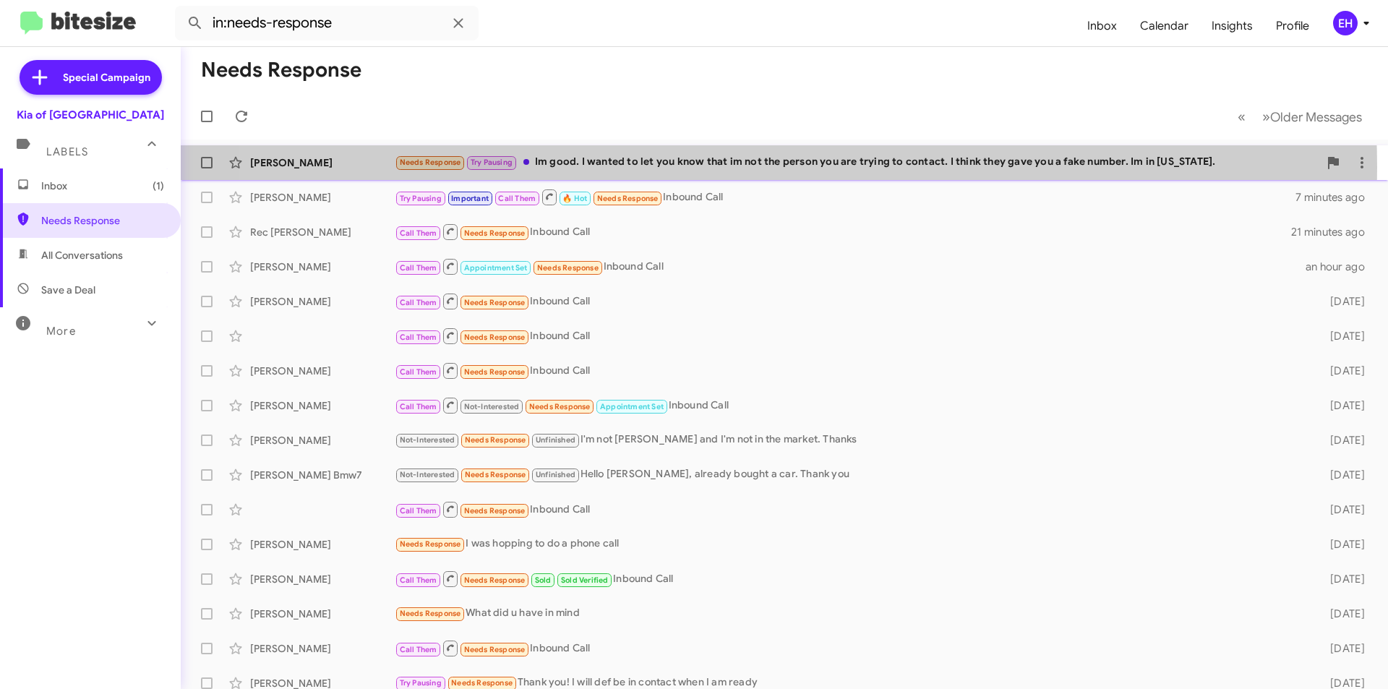
click at [716, 167] on div "Needs Response Try Pausing Im good. I wanted to let you know that im not the pe…" at bounding box center [857, 162] width 924 height 17
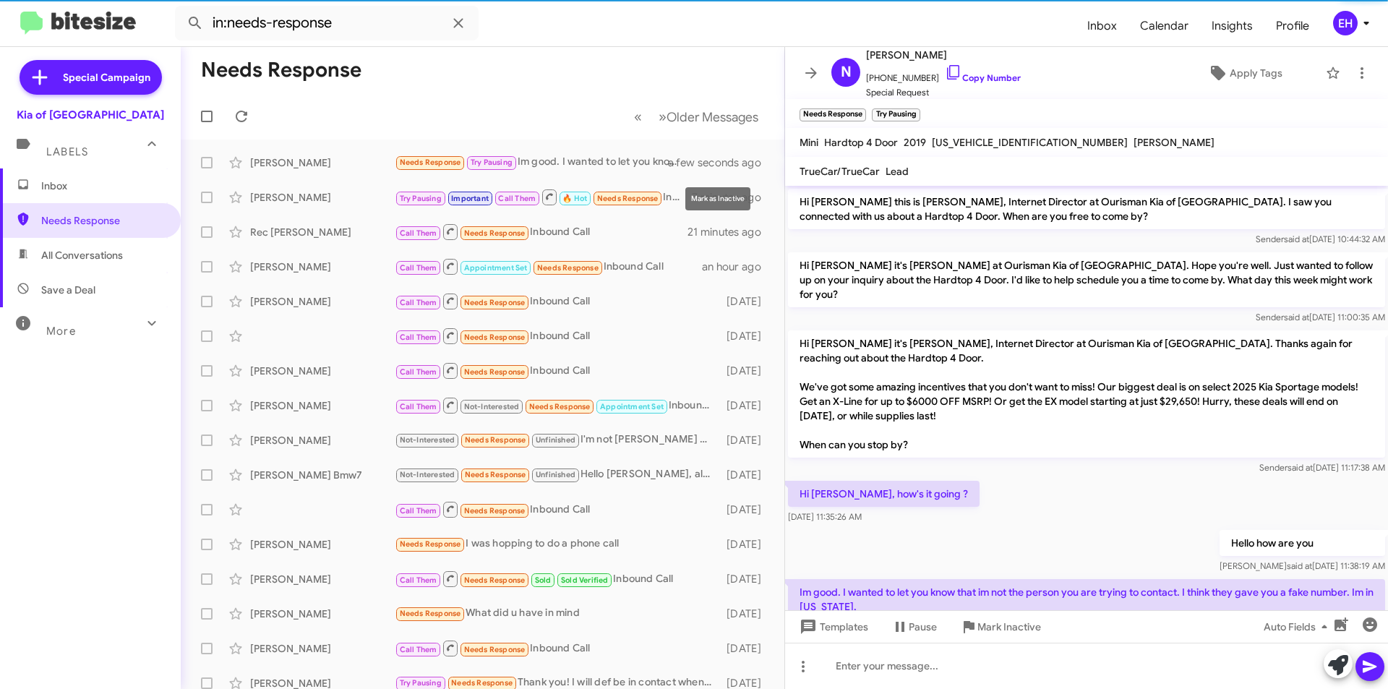
scroll to position [8, 0]
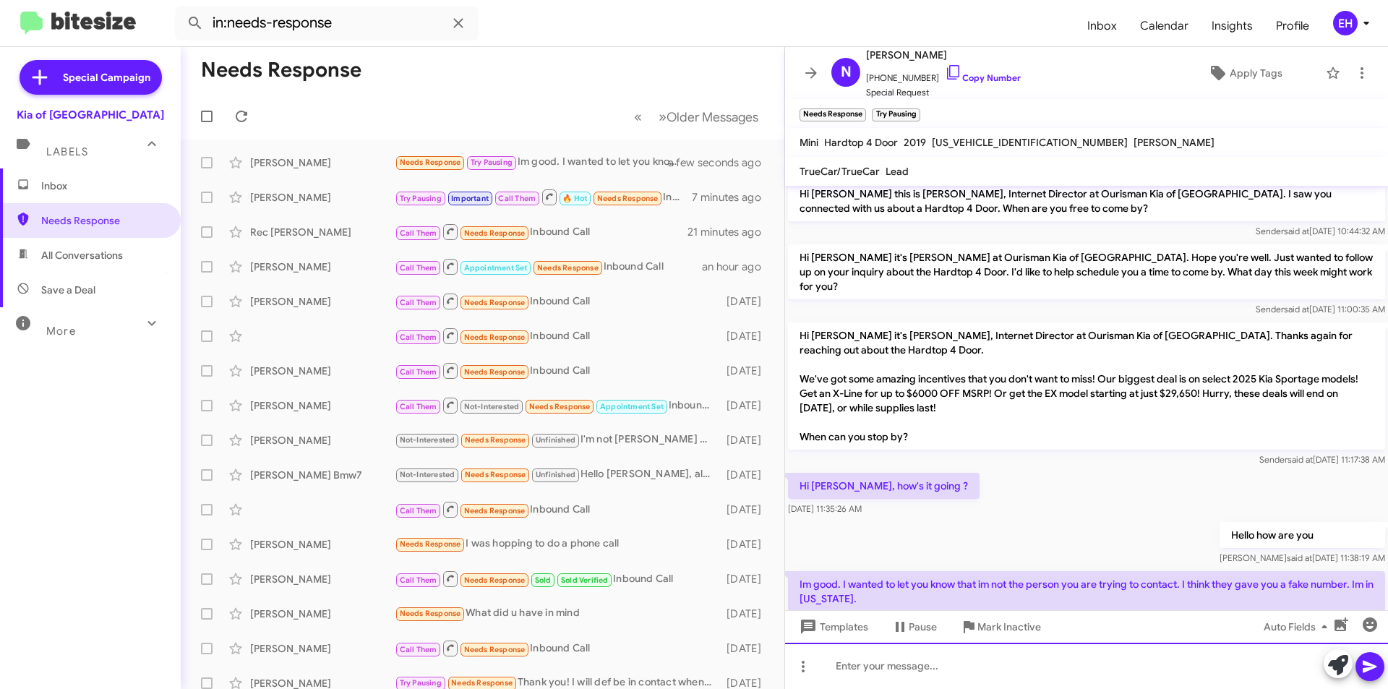
click at [906, 665] on div at bounding box center [1086, 666] width 603 height 46
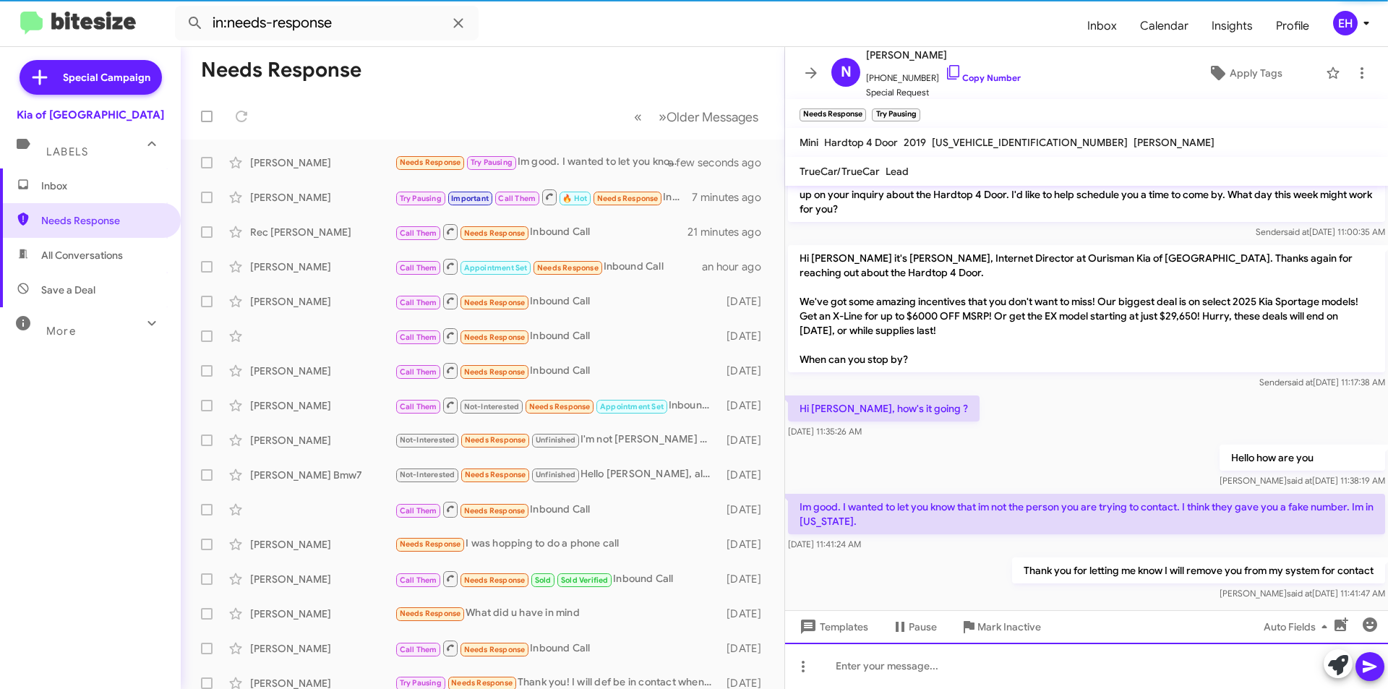
scroll to position [90, 0]
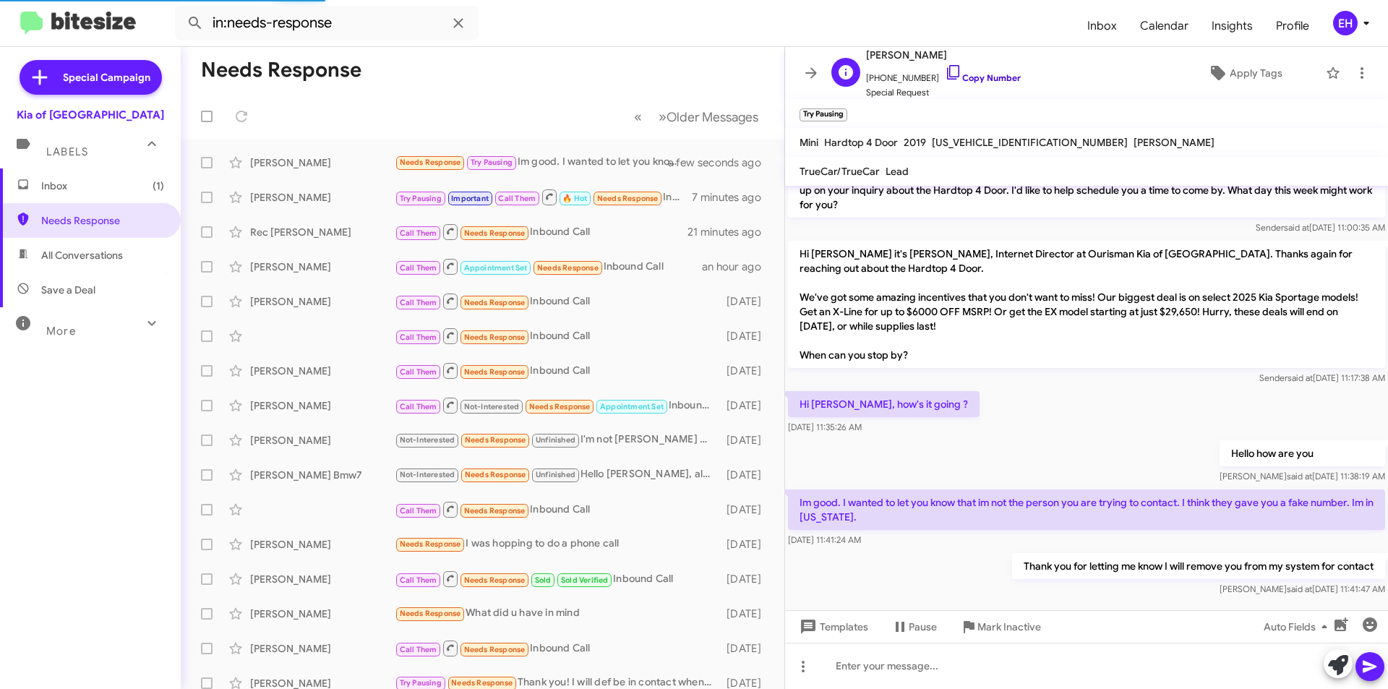
click at [968, 75] on link "Copy Number" at bounding box center [983, 77] width 76 height 11
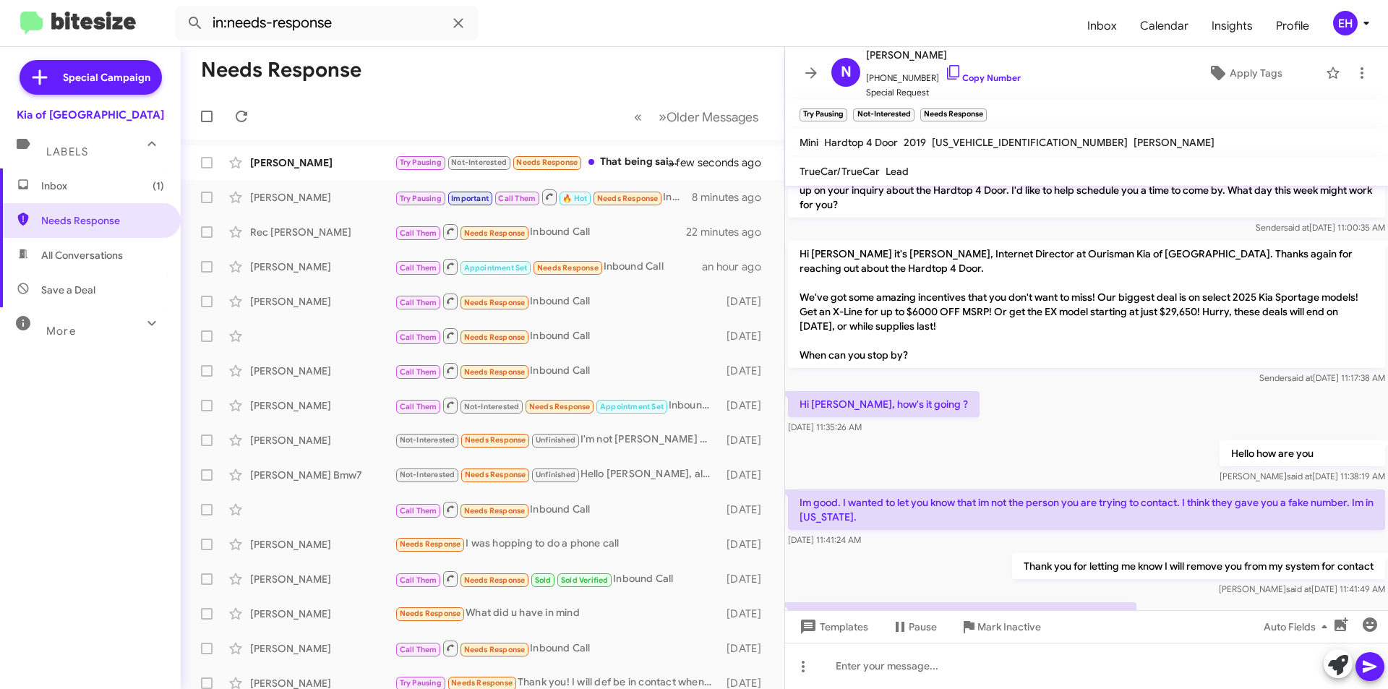
scroll to position [226, 0]
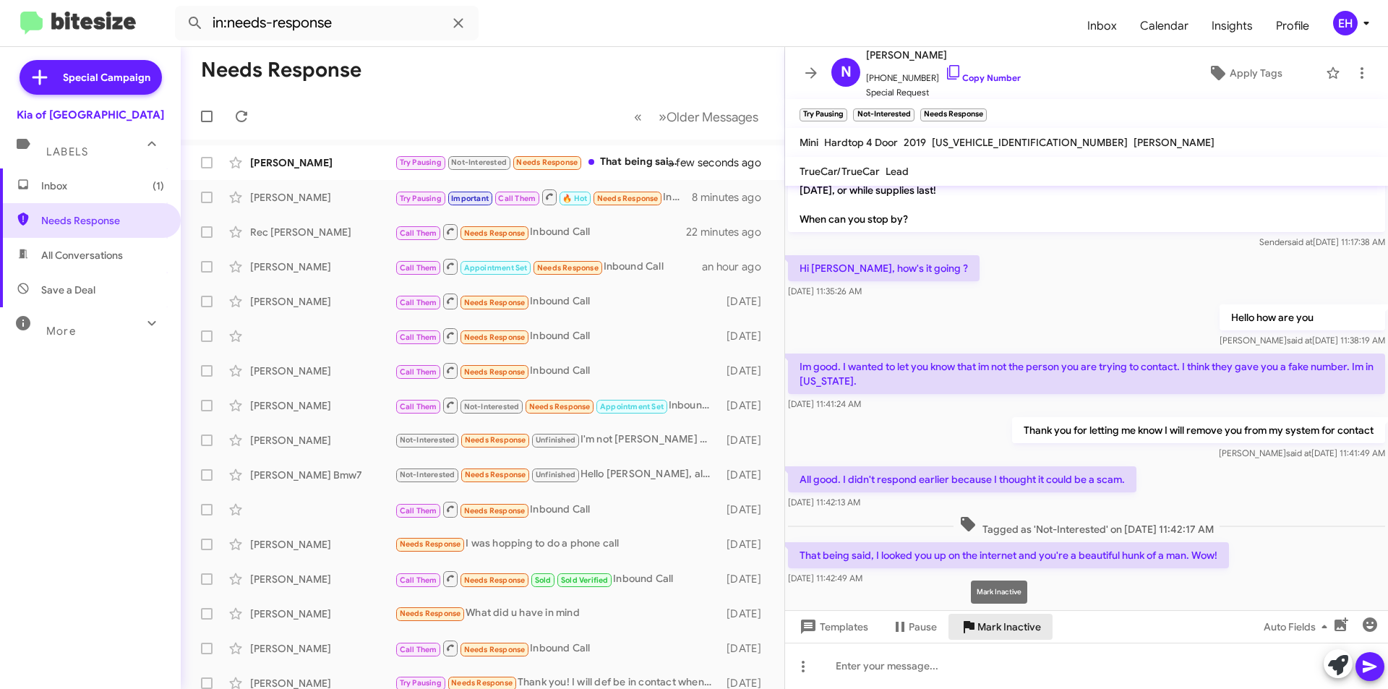
click at [986, 622] on span "Mark Inactive" at bounding box center [1010, 627] width 64 height 26
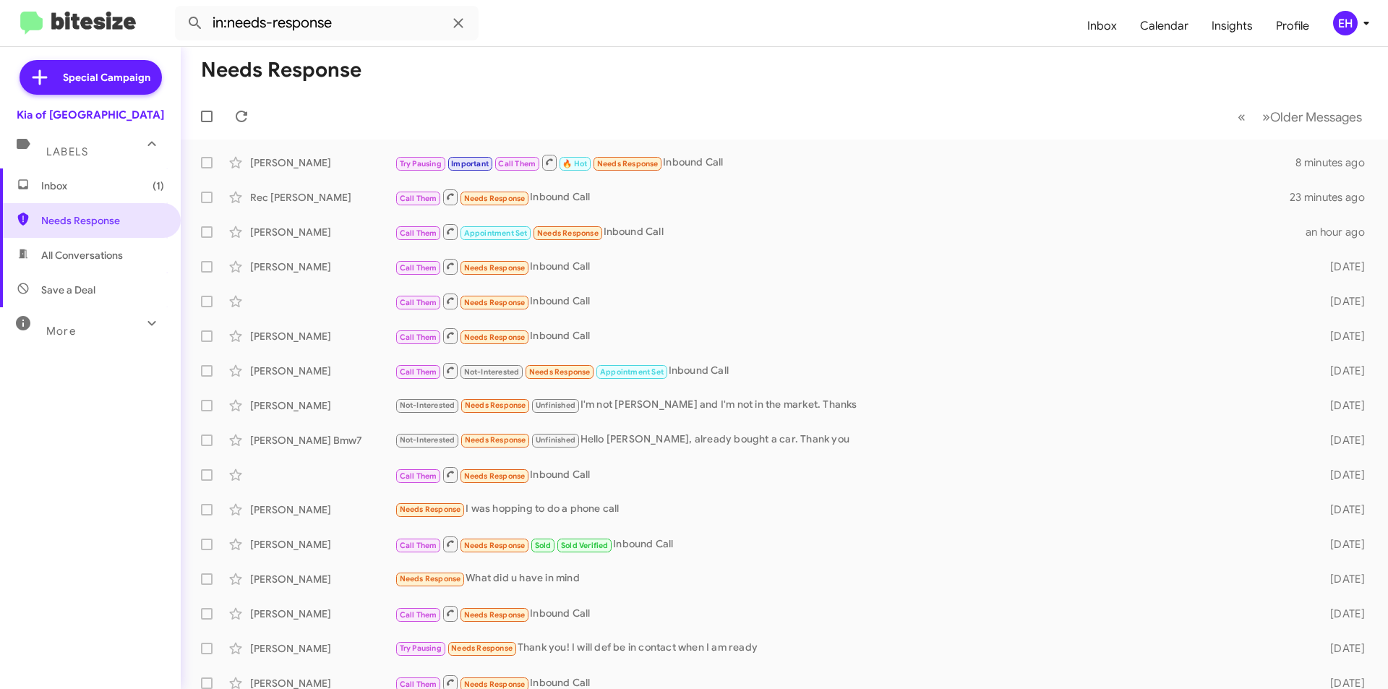
click at [64, 252] on span "All Conversations" at bounding box center [82, 255] width 82 height 14
type input "in:all-conversations"
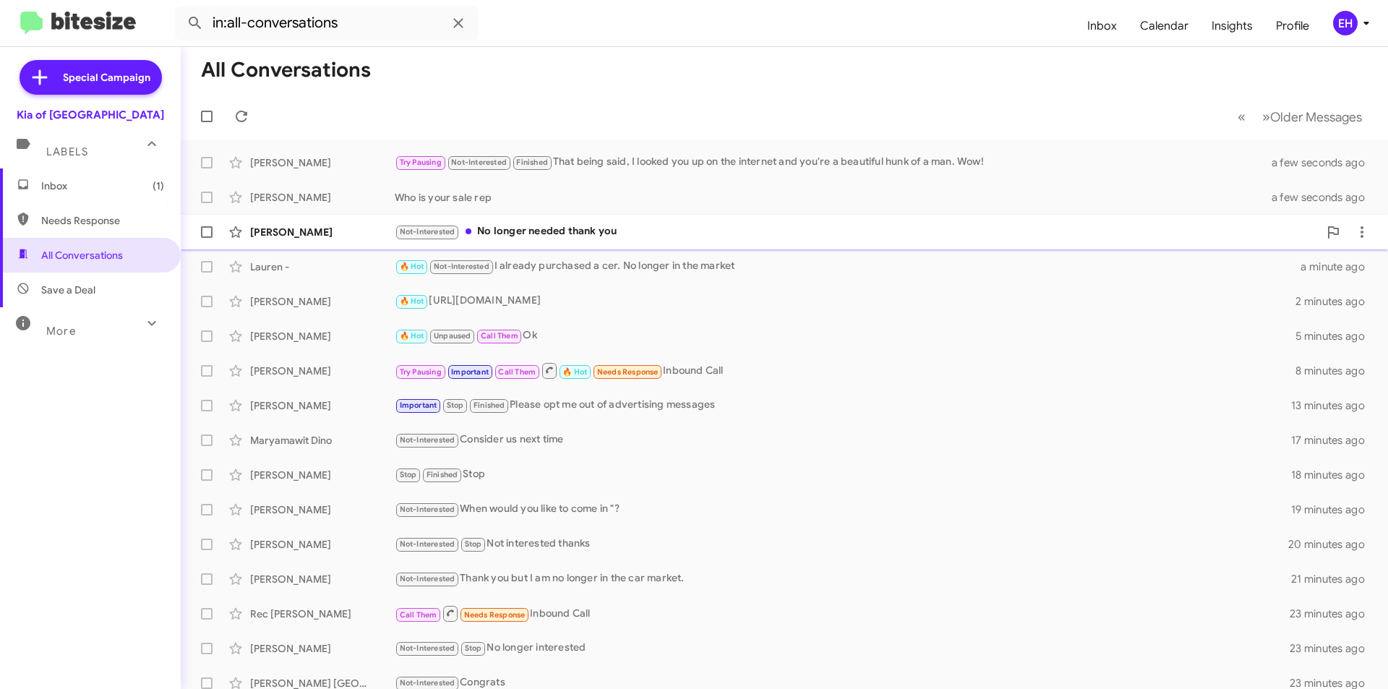
click at [576, 227] on div "Not-Interested No longer needed thank you" at bounding box center [857, 231] width 924 height 17
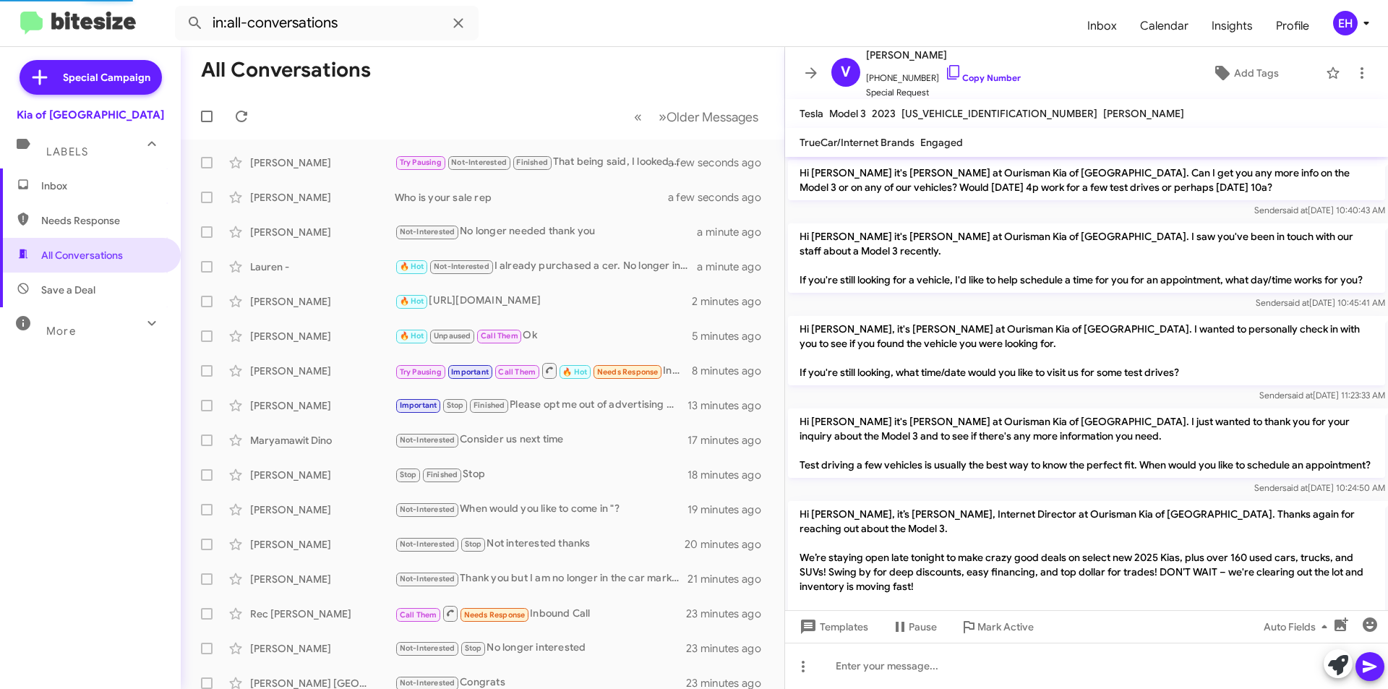
scroll to position [1549, 0]
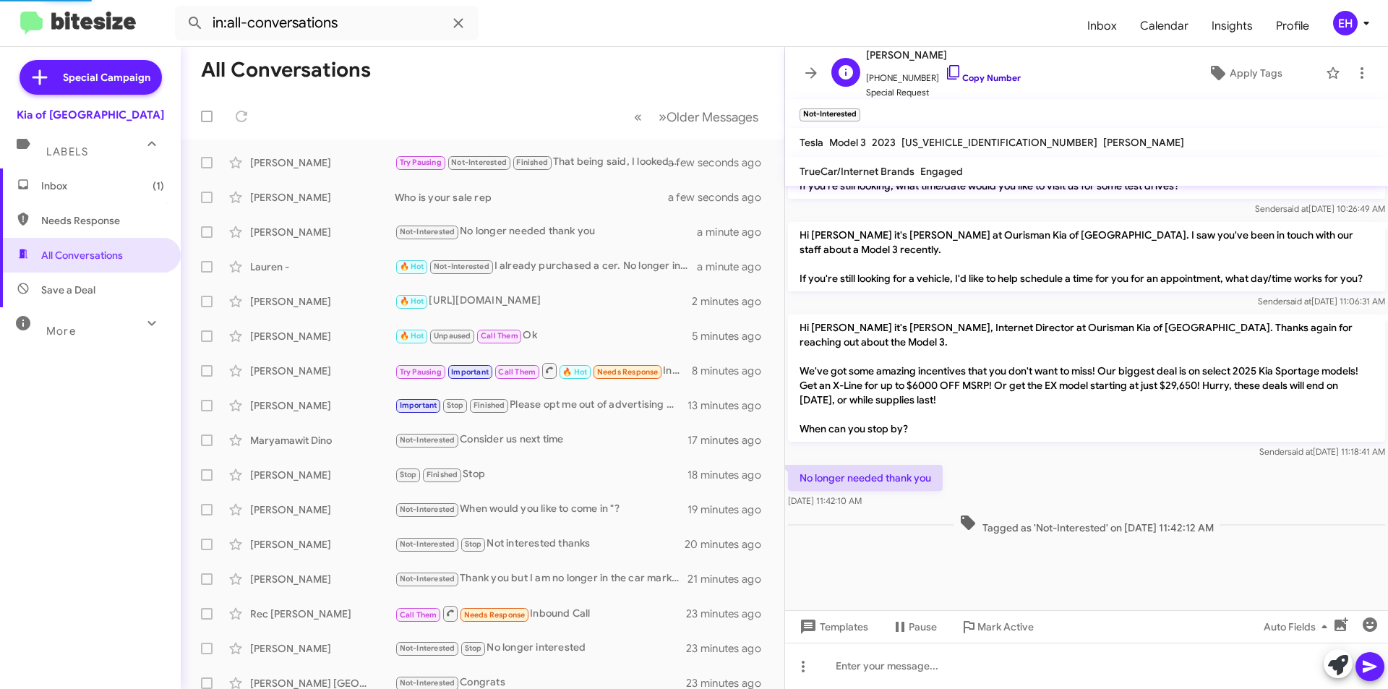
drag, startPoint x: 987, startPoint y: 80, endPoint x: 946, endPoint y: 72, distance: 42.0
click at [987, 80] on link "Copy Number" at bounding box center [983, 77] width 76 height 11
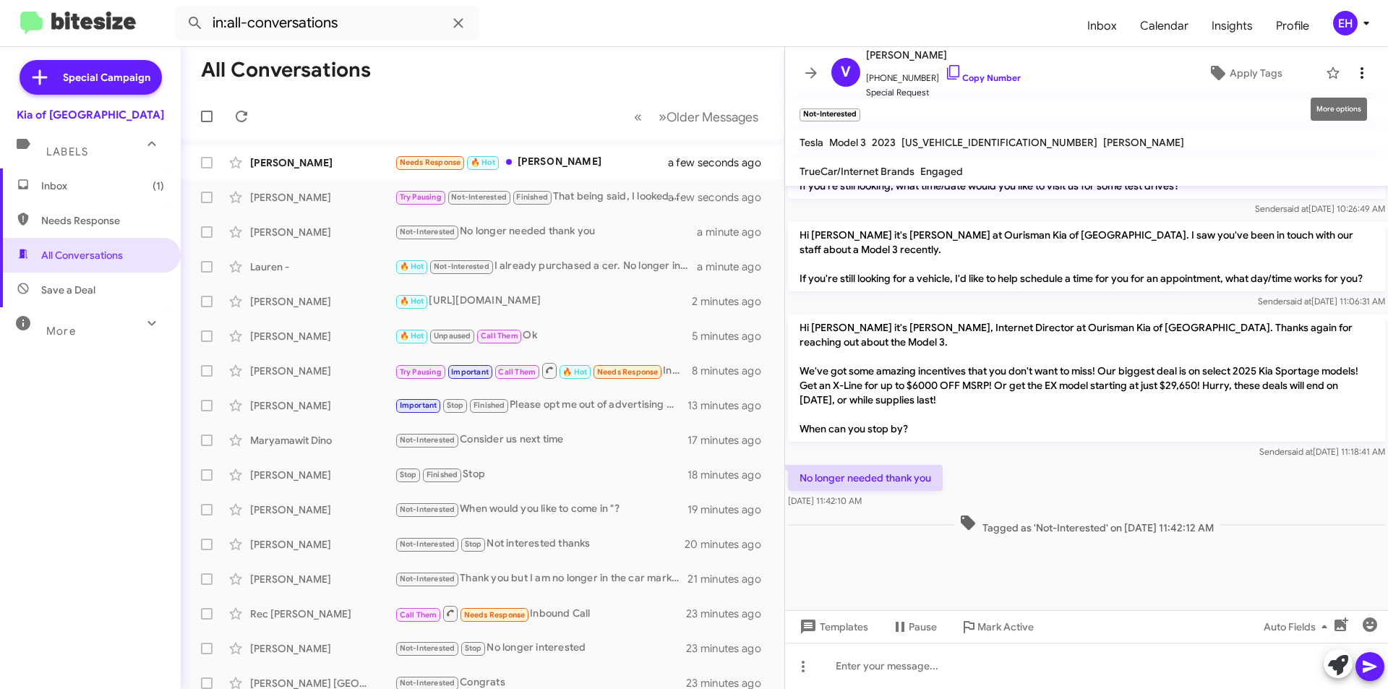
click at [1354, 74] on icon at bounding box center [1362, 72] width 17 height 17
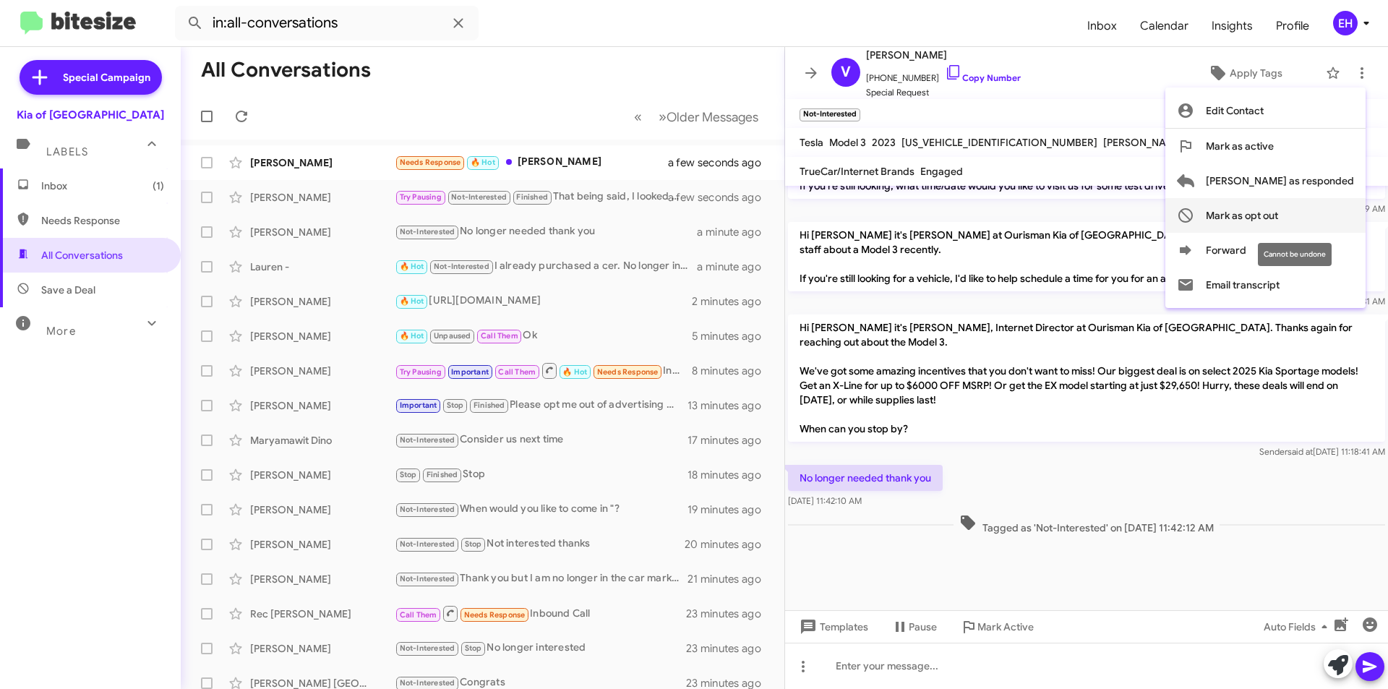
click at [1279, 216] on span "Mark as opt out" at bounding box center [1242, 215] width 72 height 35
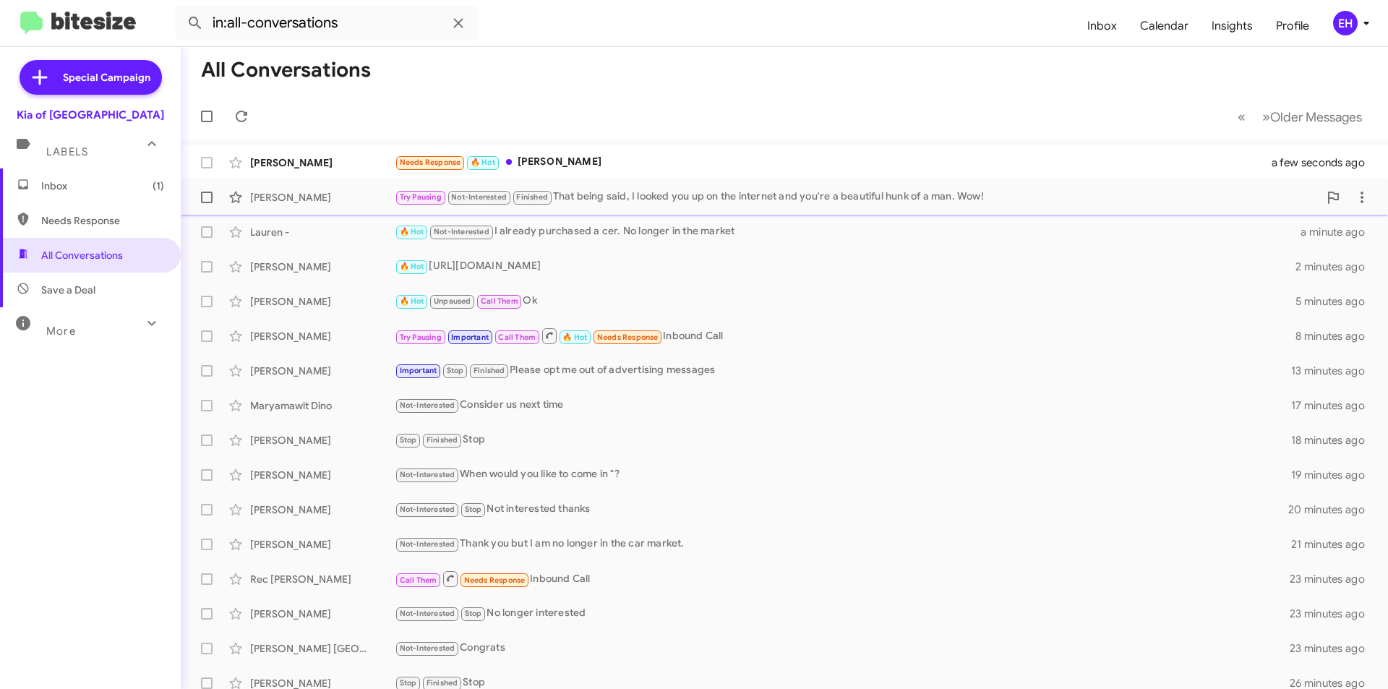
click at [627, 201] on div "Try Pausing Not-Interested Finished That being said, I looked you up on the int…" at bounding box center [857, 197] width 924 height 17
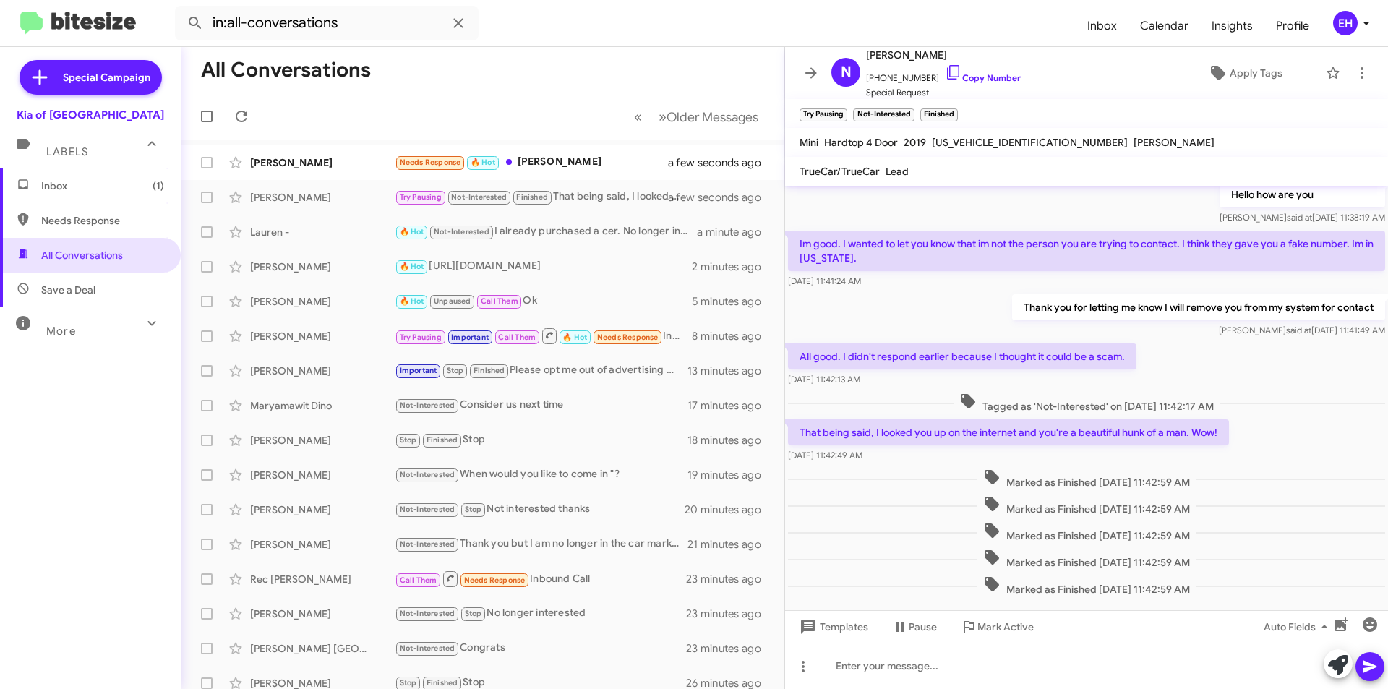
scroll to position [377, 0]
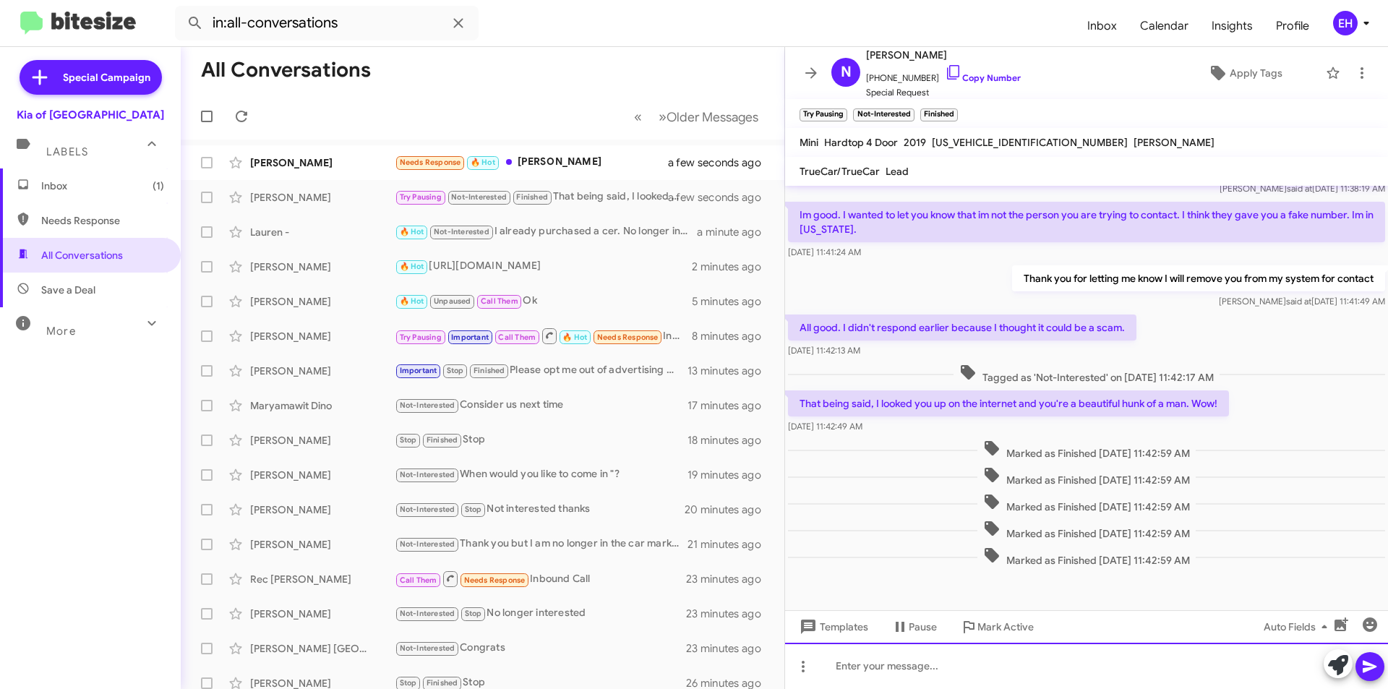
click at [1006, 666] on div at bounding box center [1086, 666] width 603 height 46
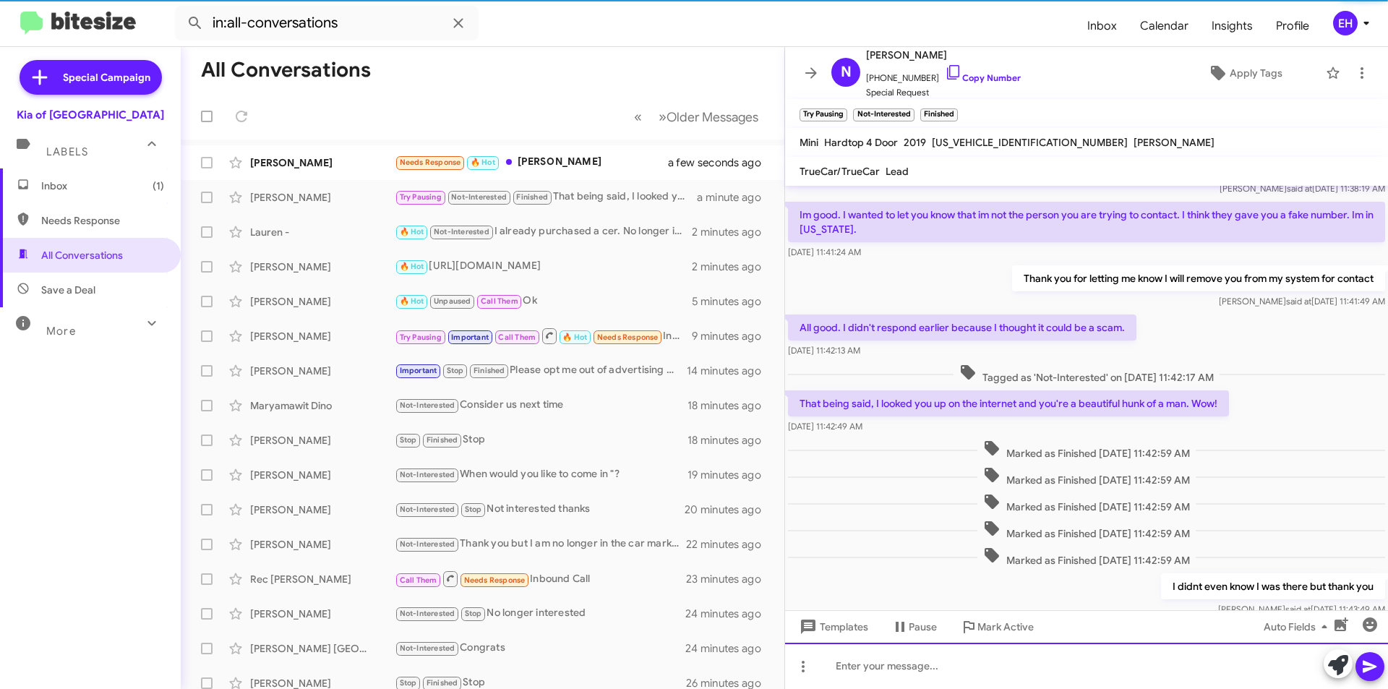
scroll to position [0, 0]
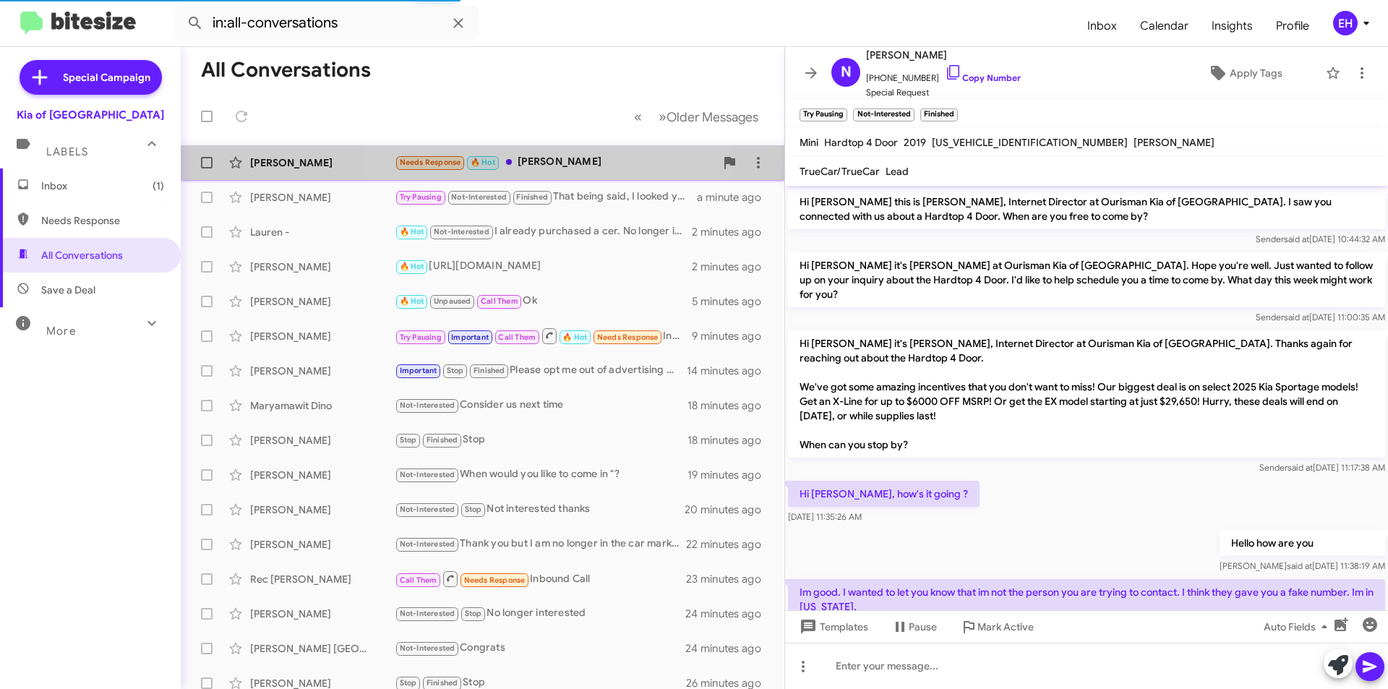
click at [529, 166] on div "Needs Response 🔥 Hot [PERSON_NAME]" at bounding box center [555, 162] width 320 height 17
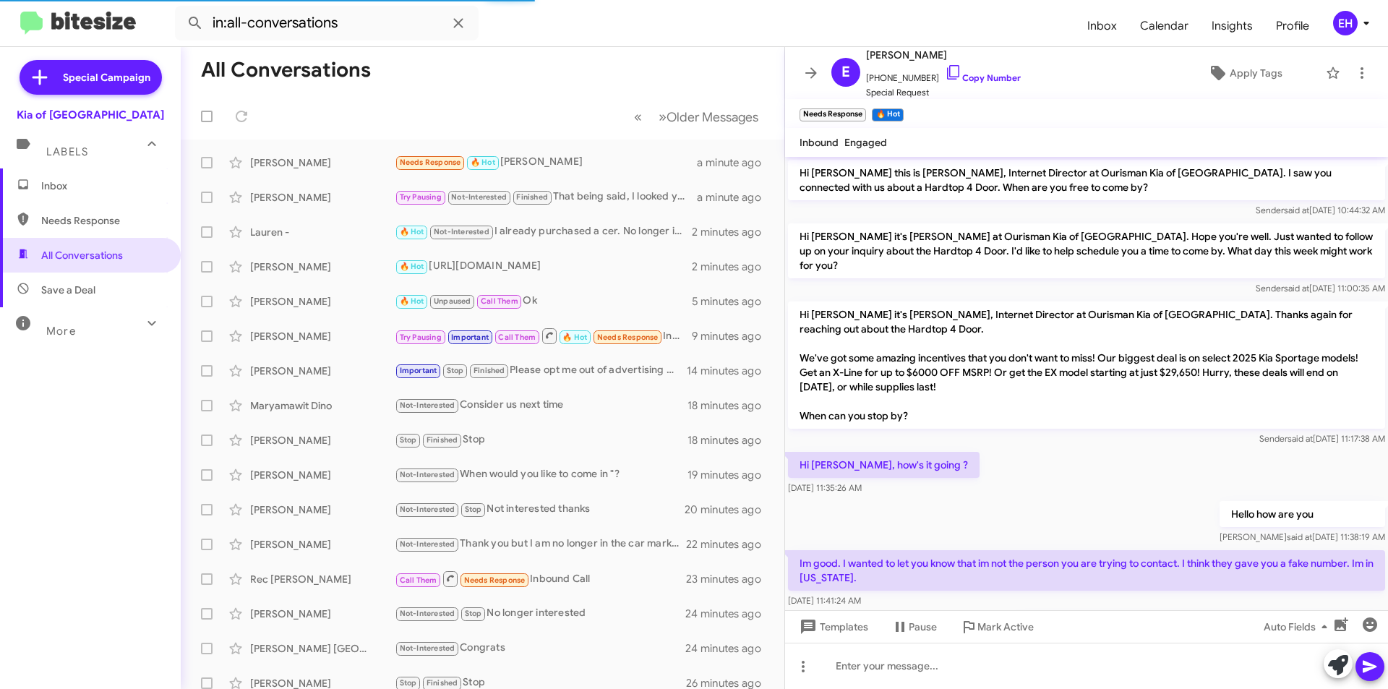
scroll to position [17, 0]
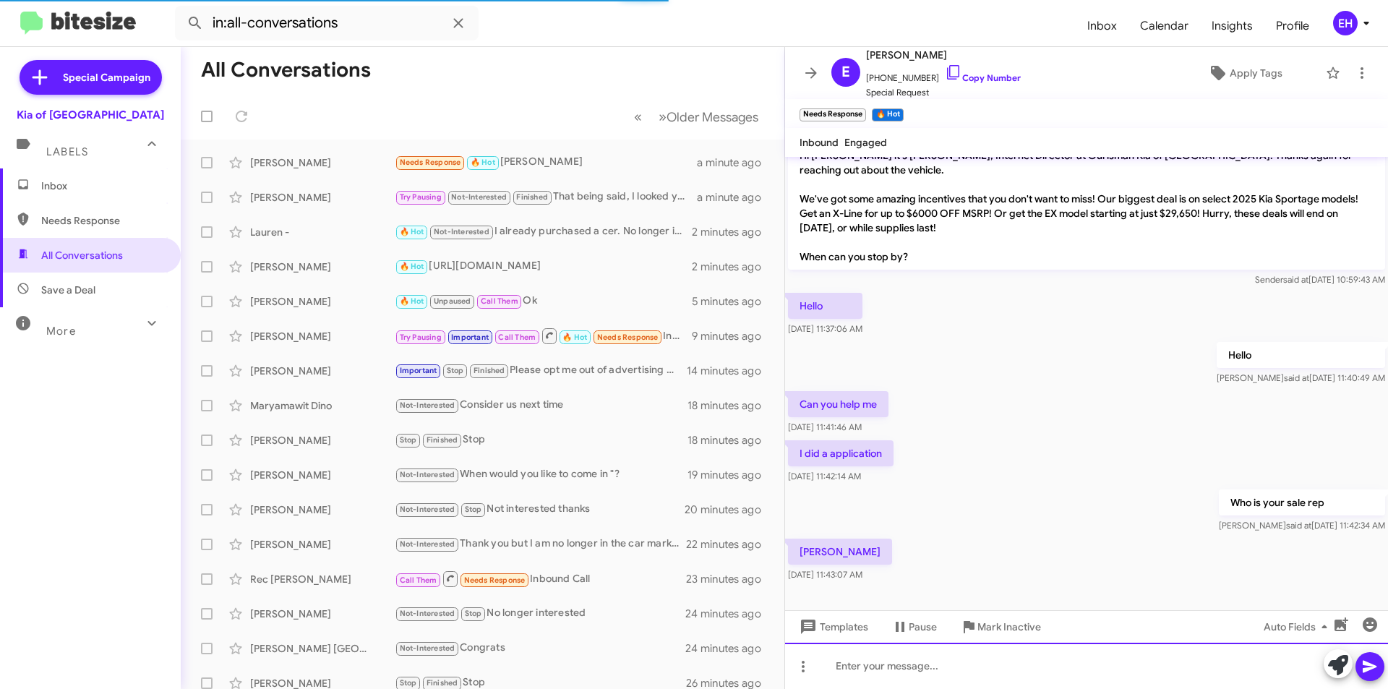
click at [1012, 666] on div at bounding box center [1086, 666] width 603 height 46
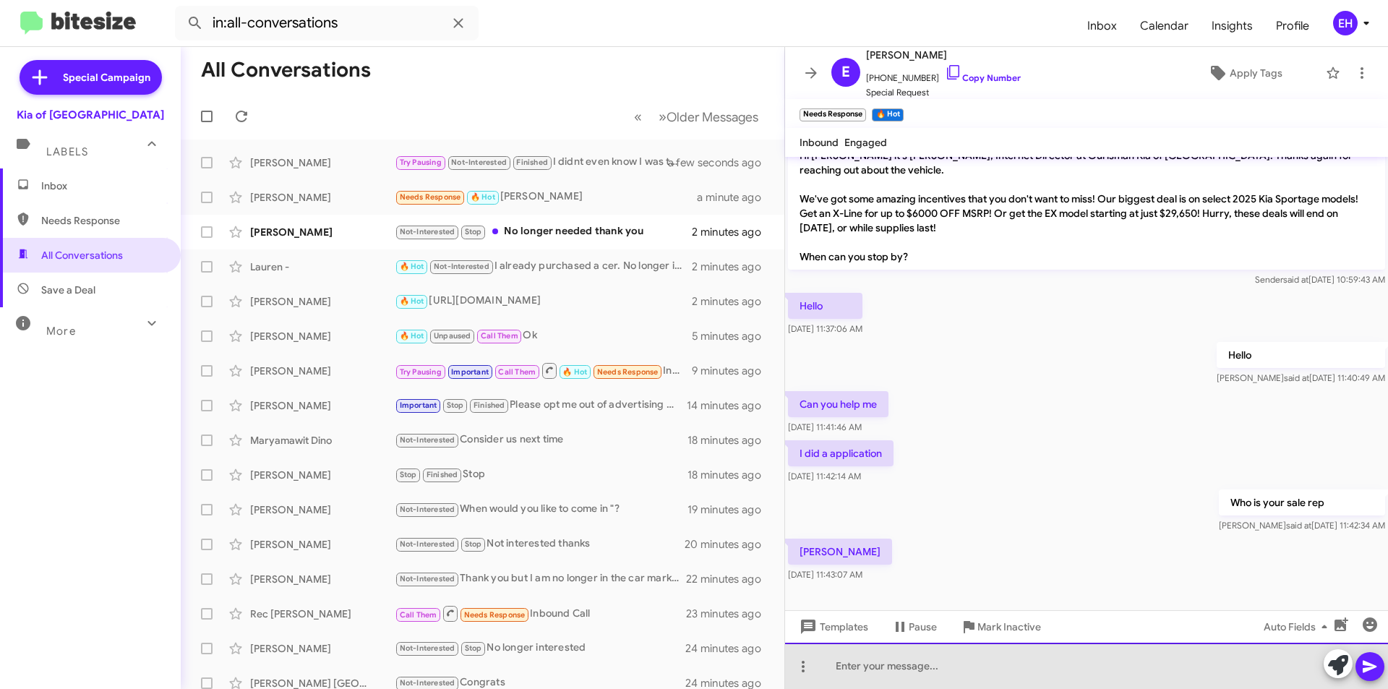
click at [944, 658] on div at bounding box center [1086, 666] width 603 height 46
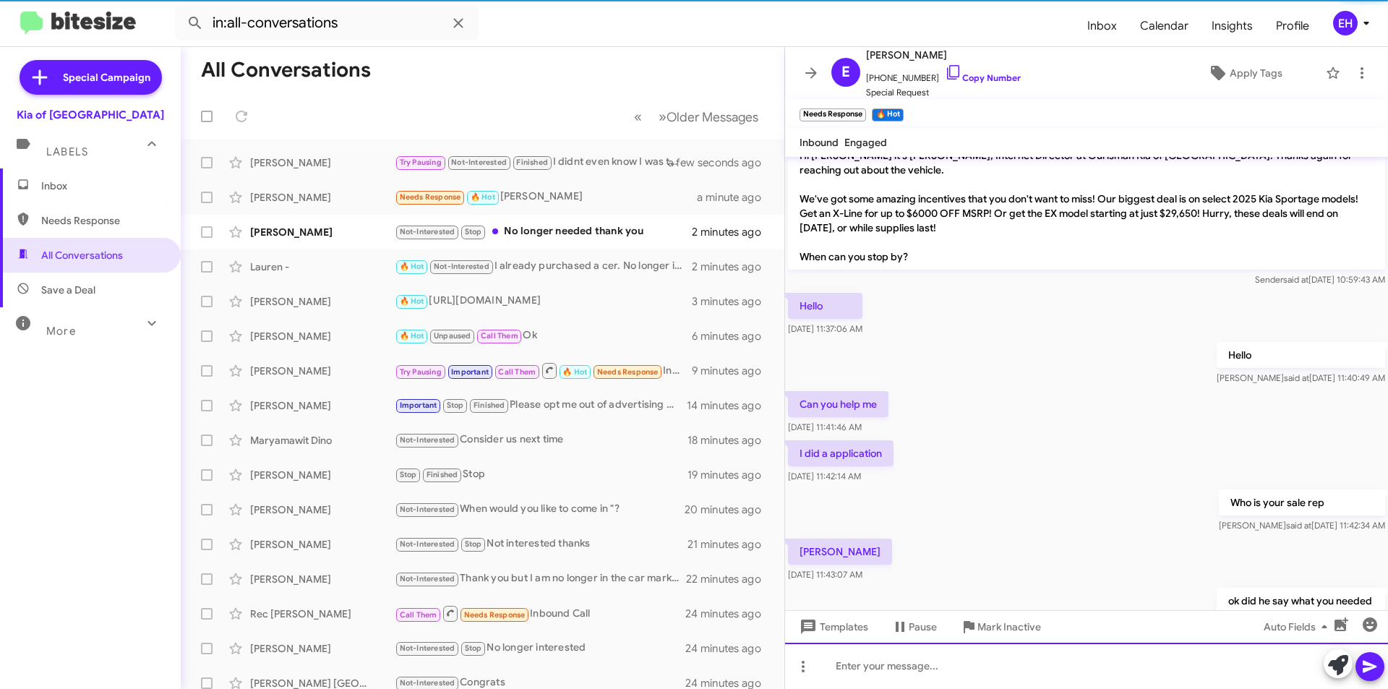
scroll to position [70, 0]
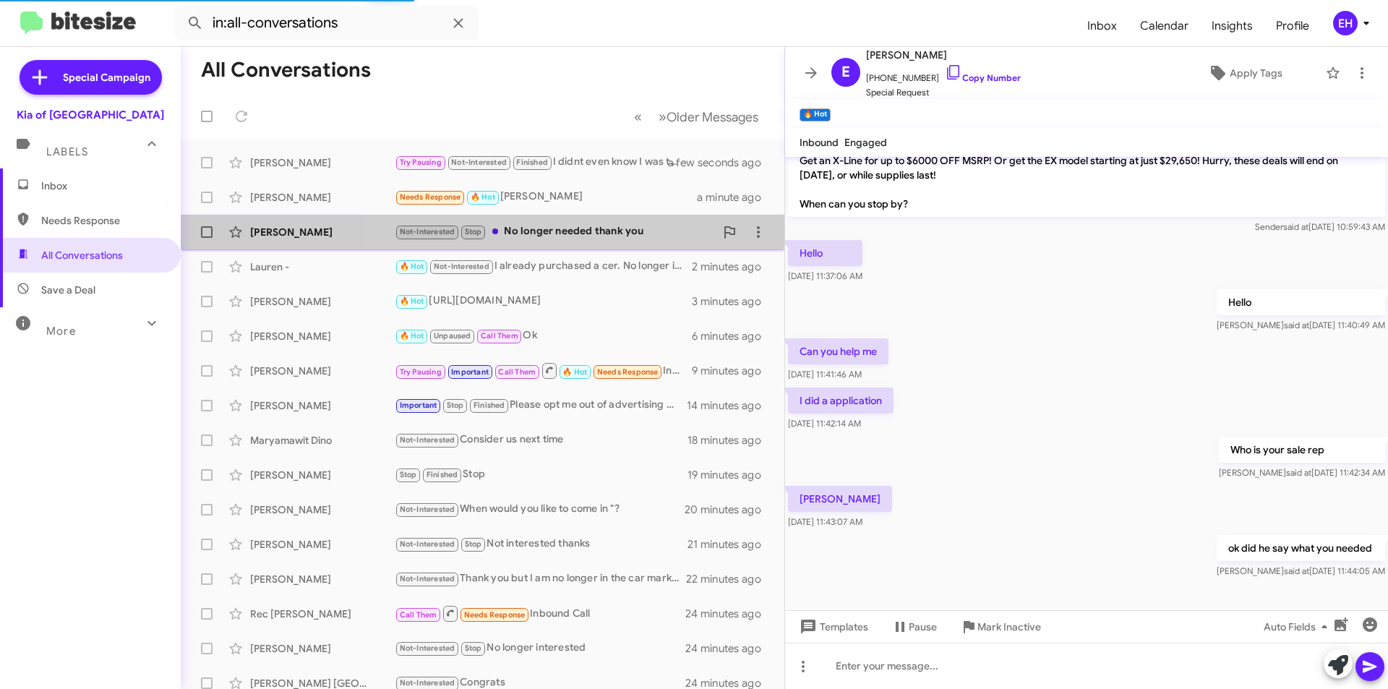
click at [573, 236] on div "Not-Interested Stop No longer needed thank you" at bounding box center [555, 231] width 320 height 17
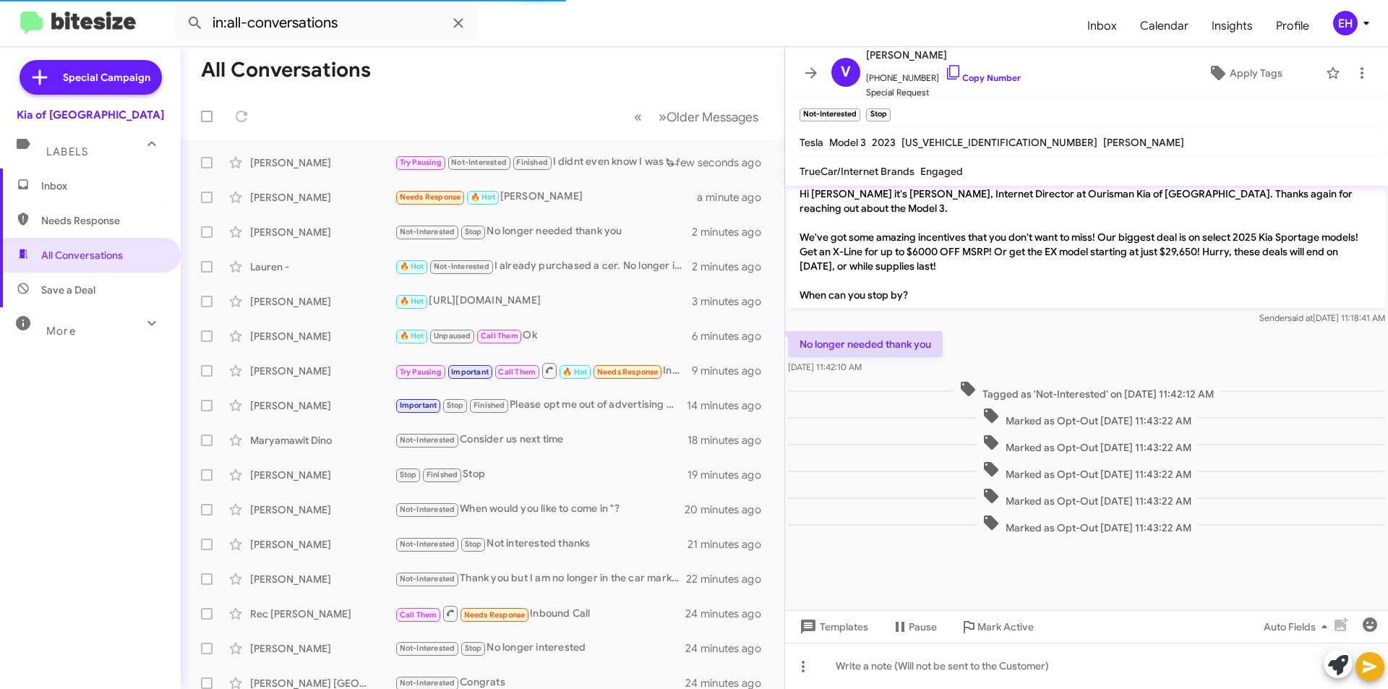
click at [89, 224] on span "Needs Response" at bounding box center [102, 220] width 123 height 14
type input "in:needs-response"
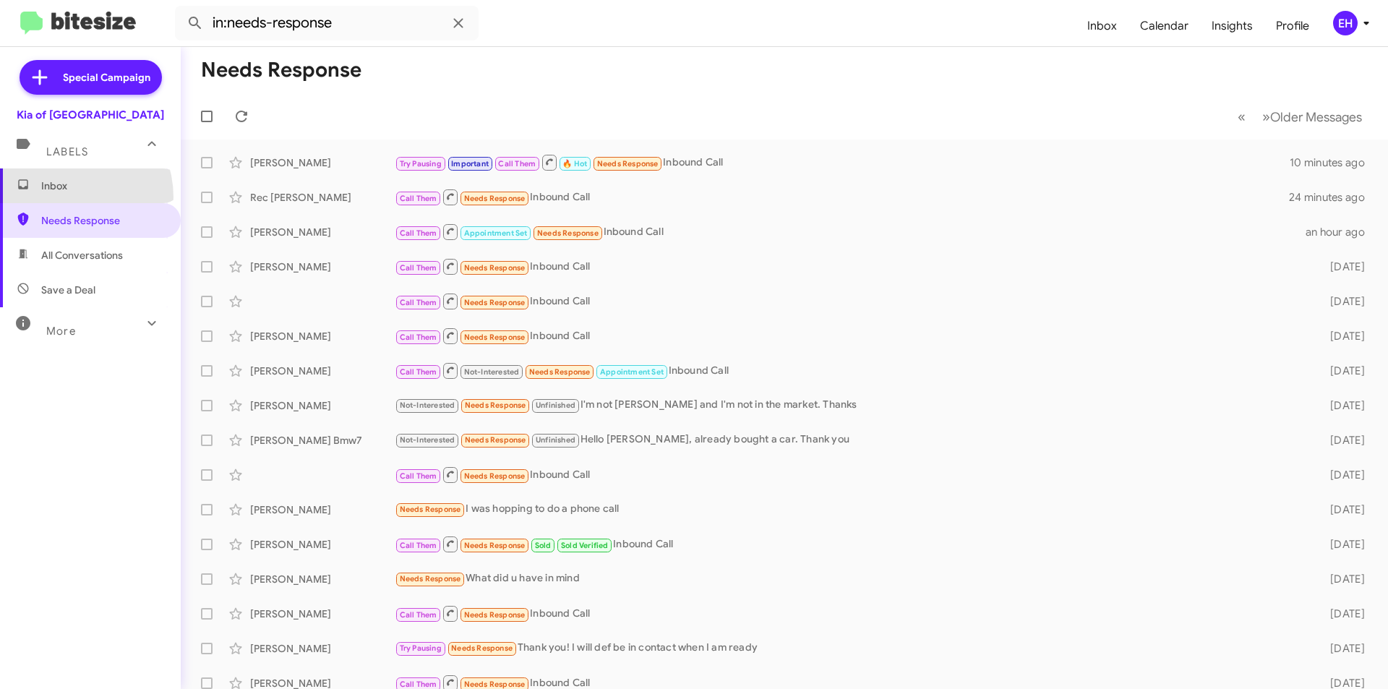
click at [61, 197] on span "Inbox" at bounding box center [90, 185] width 181 height 35
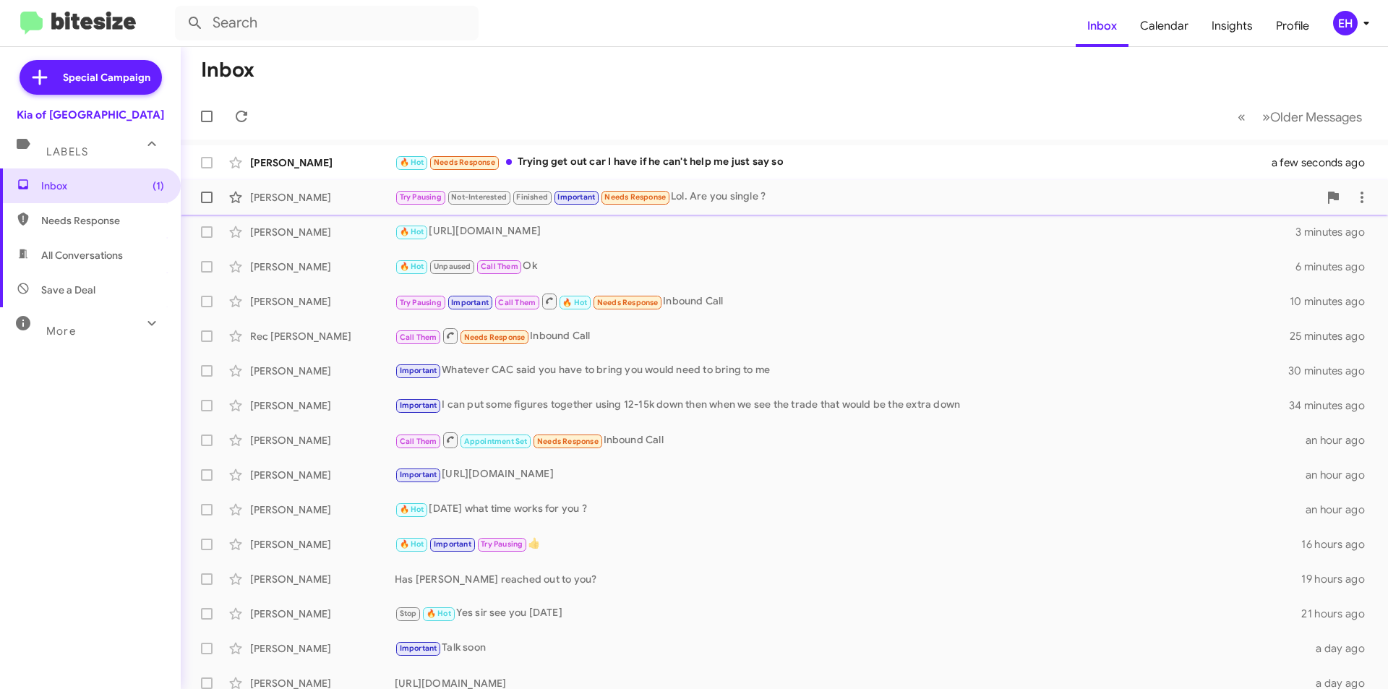
click at [705, 192] on div "Try Pausing Not-Interested Finished Important Needs Response Lol. Are you singl…" at bounding box center [857, 197] width 924 height 17
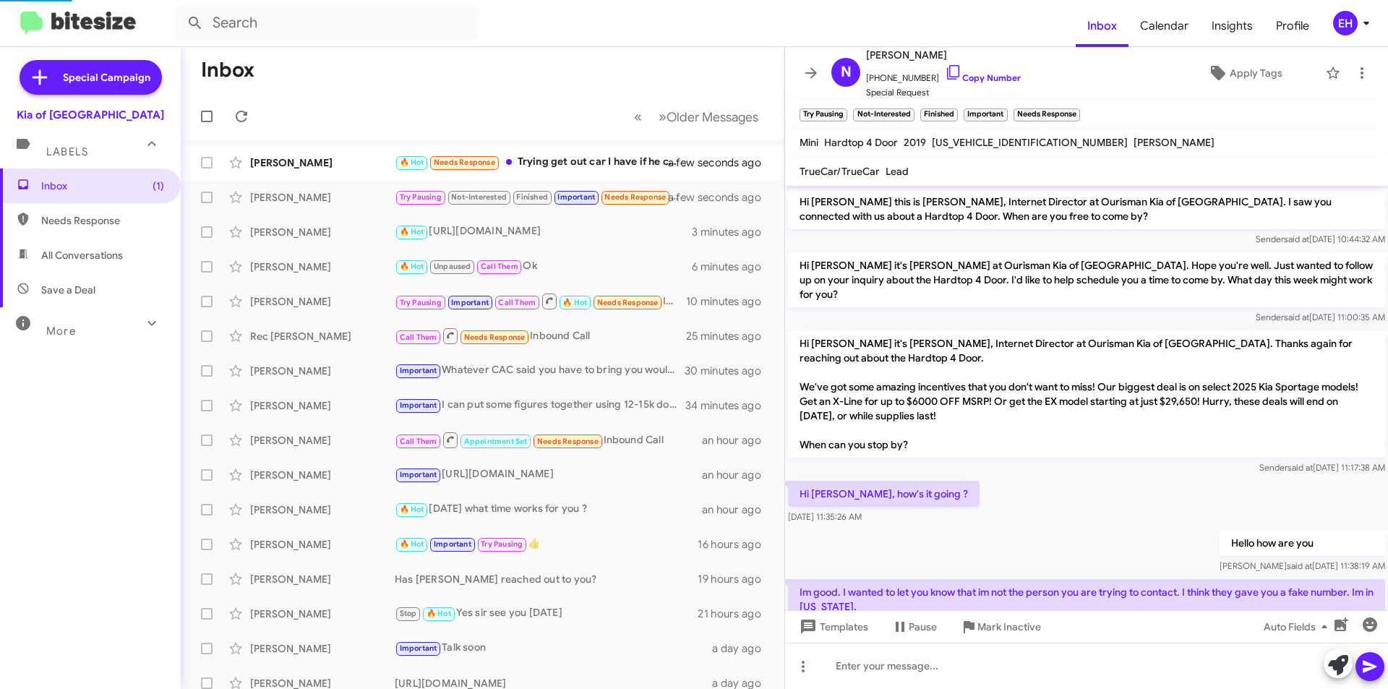
scroll to position [454, 0]
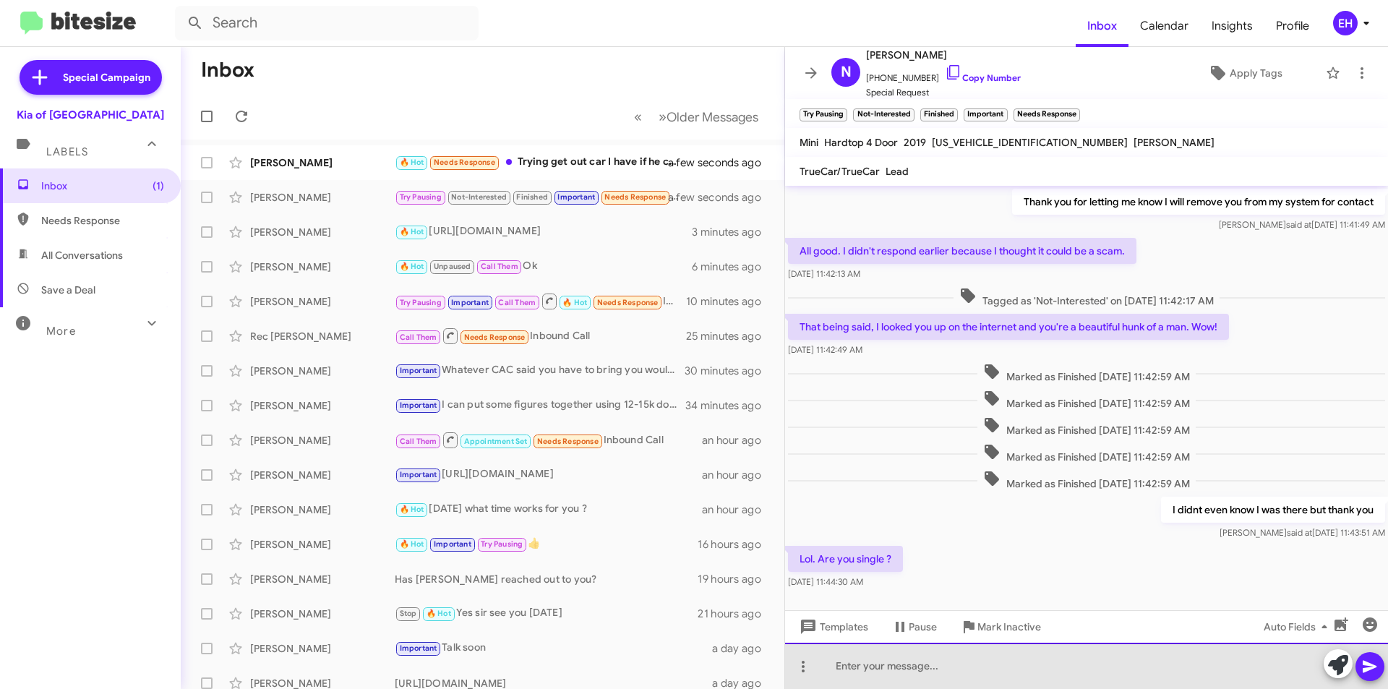
click at [912, 655] on div at bounding box center [1086, 666] width 603 height 46
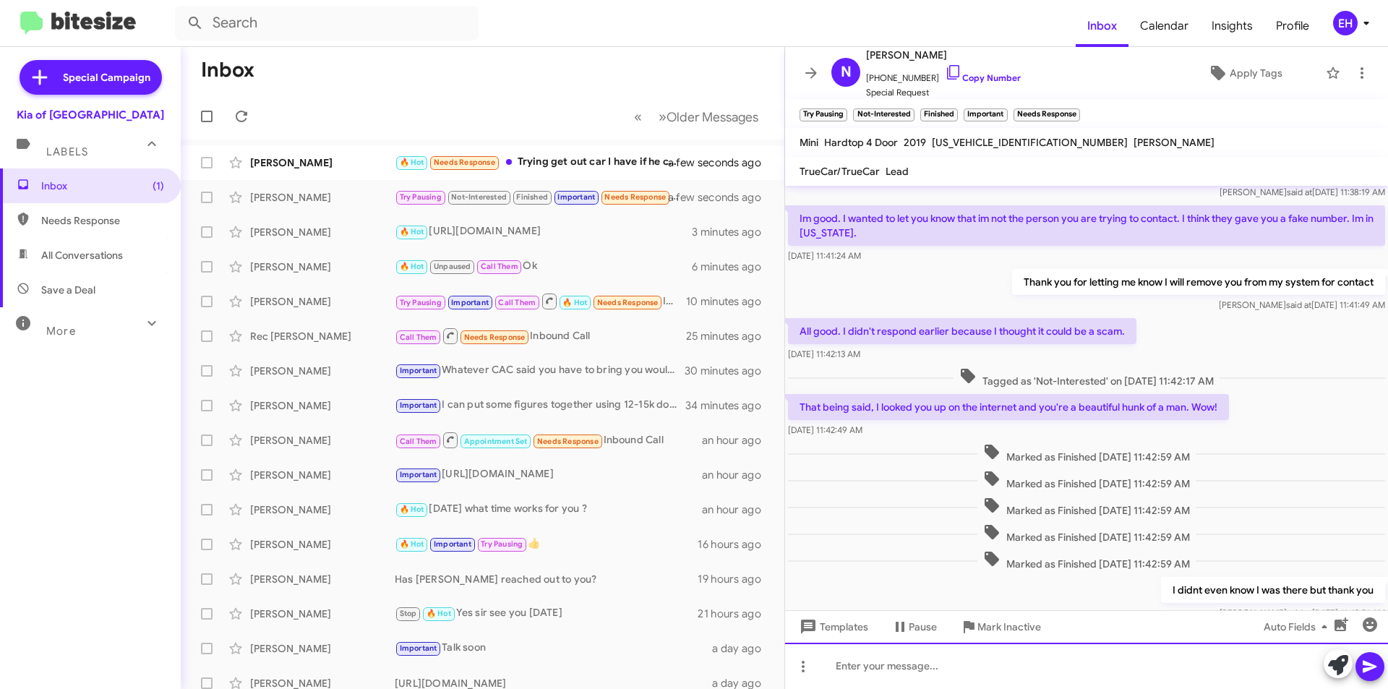
scroll to position [483, 0]
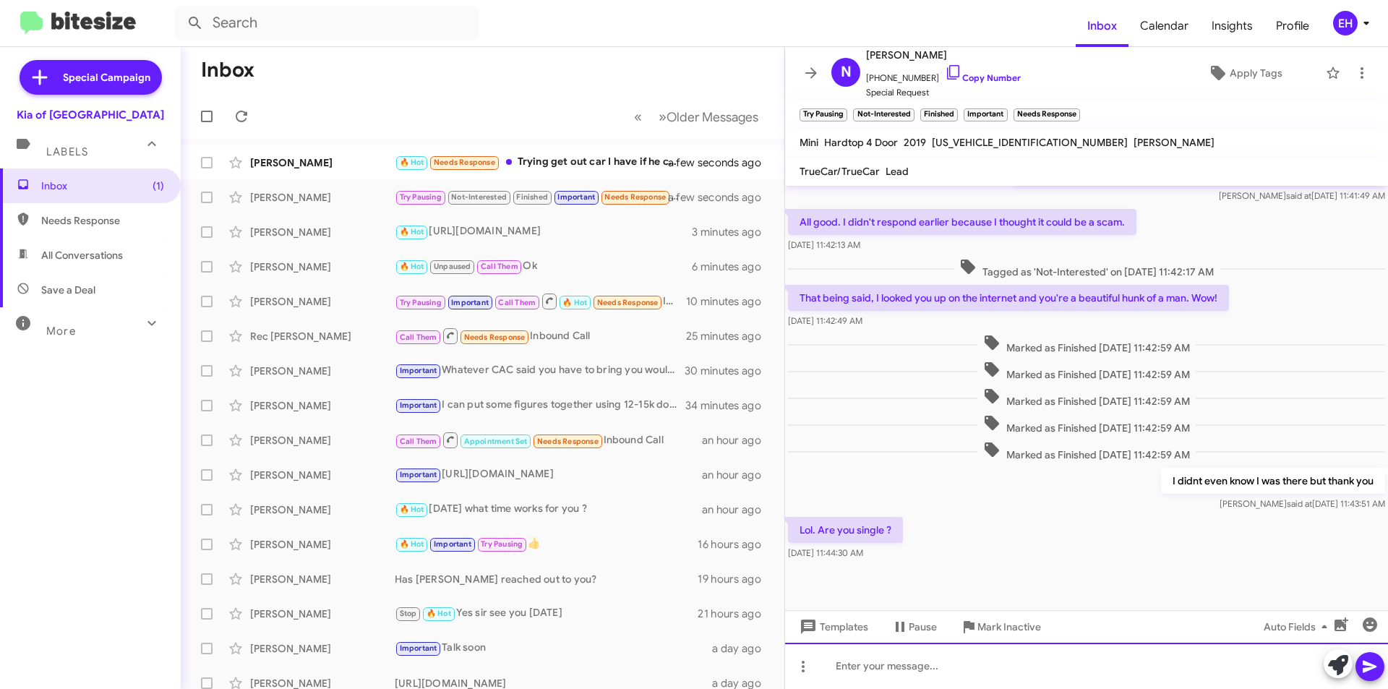
click at [861, 662] on div at bounding box center [1086, 666] width 603 height 46
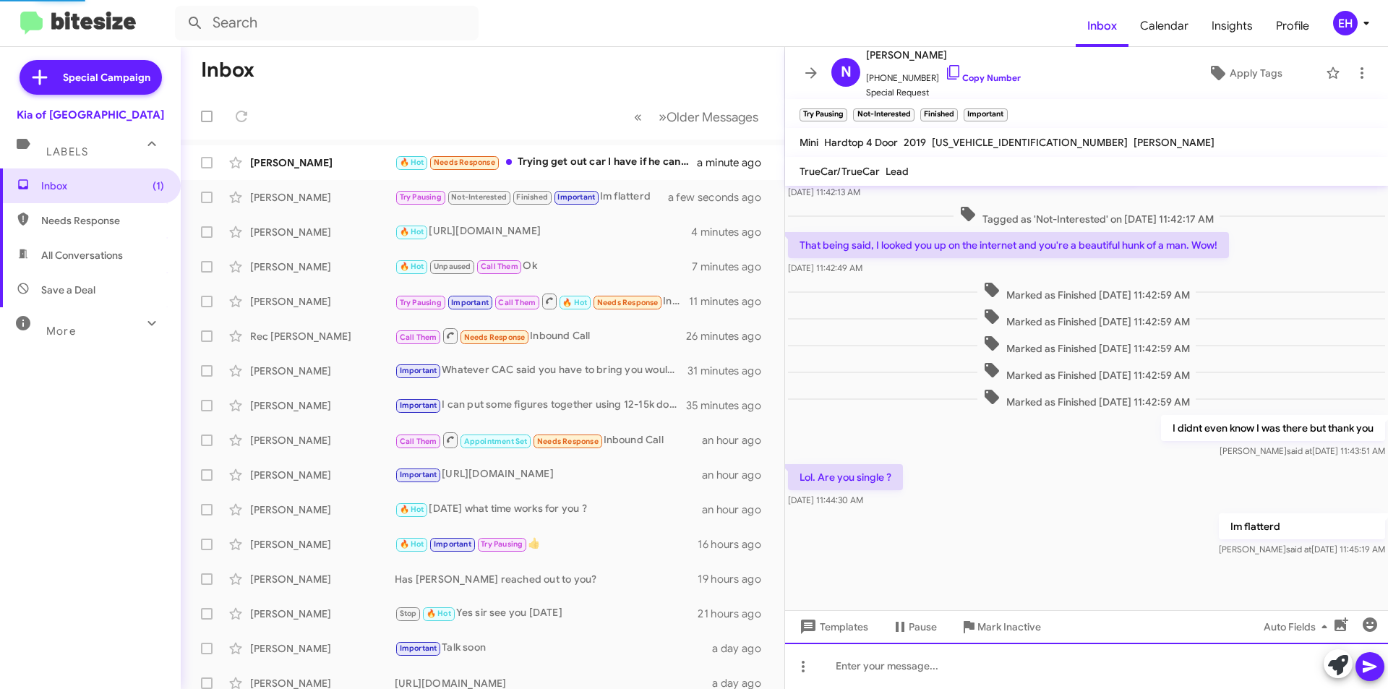
scroll to position [589, 0]
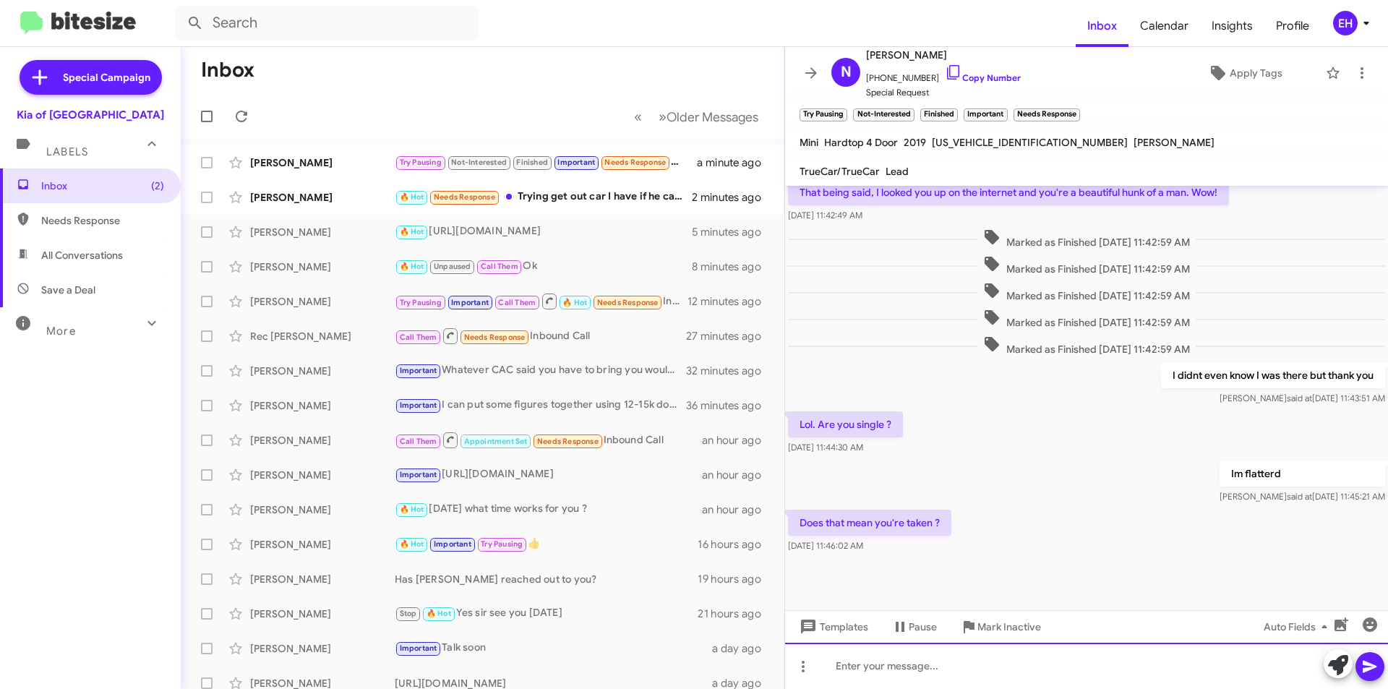
click at [1028, 675] on div at bounding box center [1086, 666] width 603 height 46
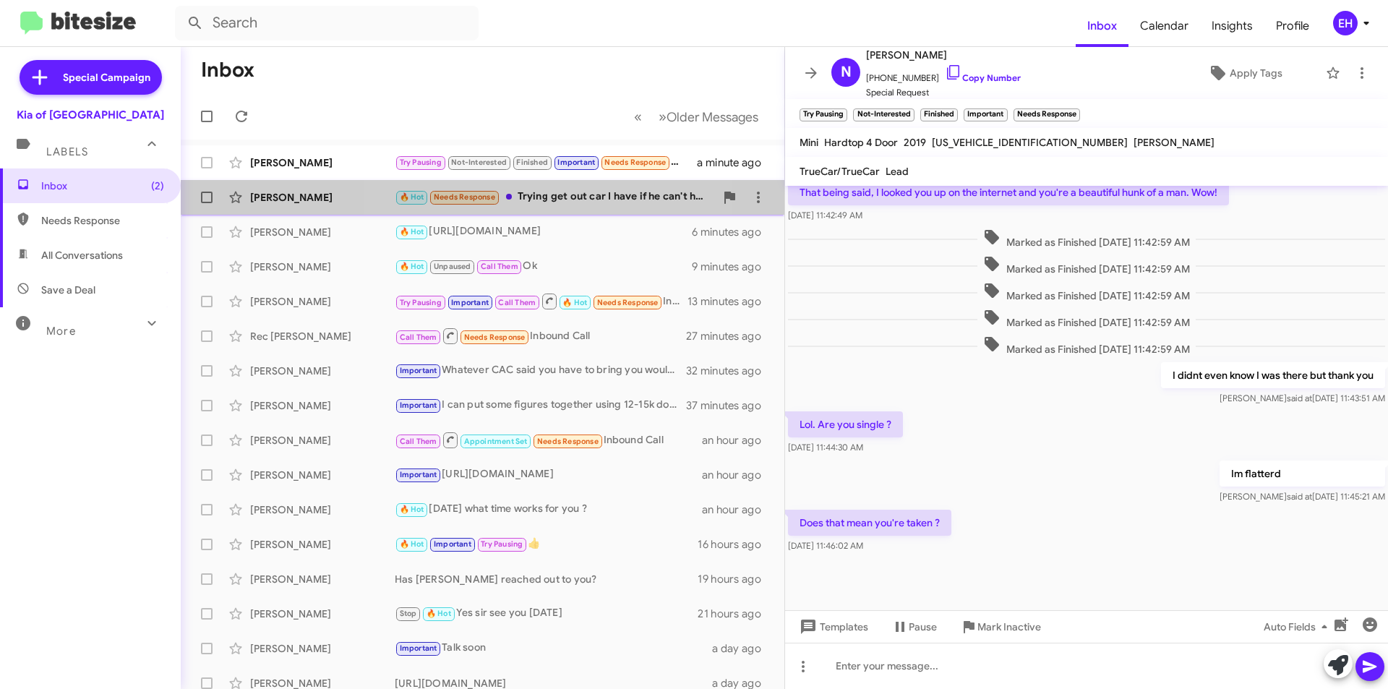
click at [513, 197] on div "🔥 Hot Needs Response Trying get out car I have if he can't help me just say so" at bounding box center [555, 197] width 320 height 17
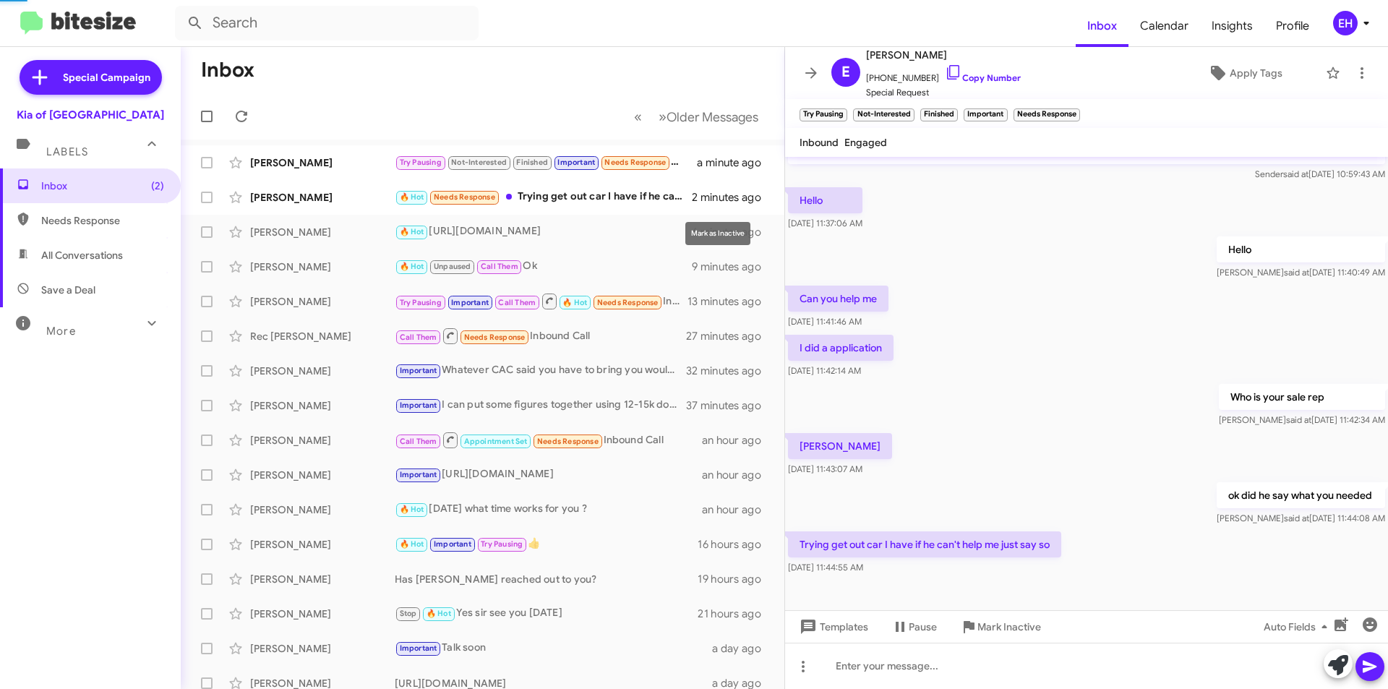
scroll to position [123, 0]
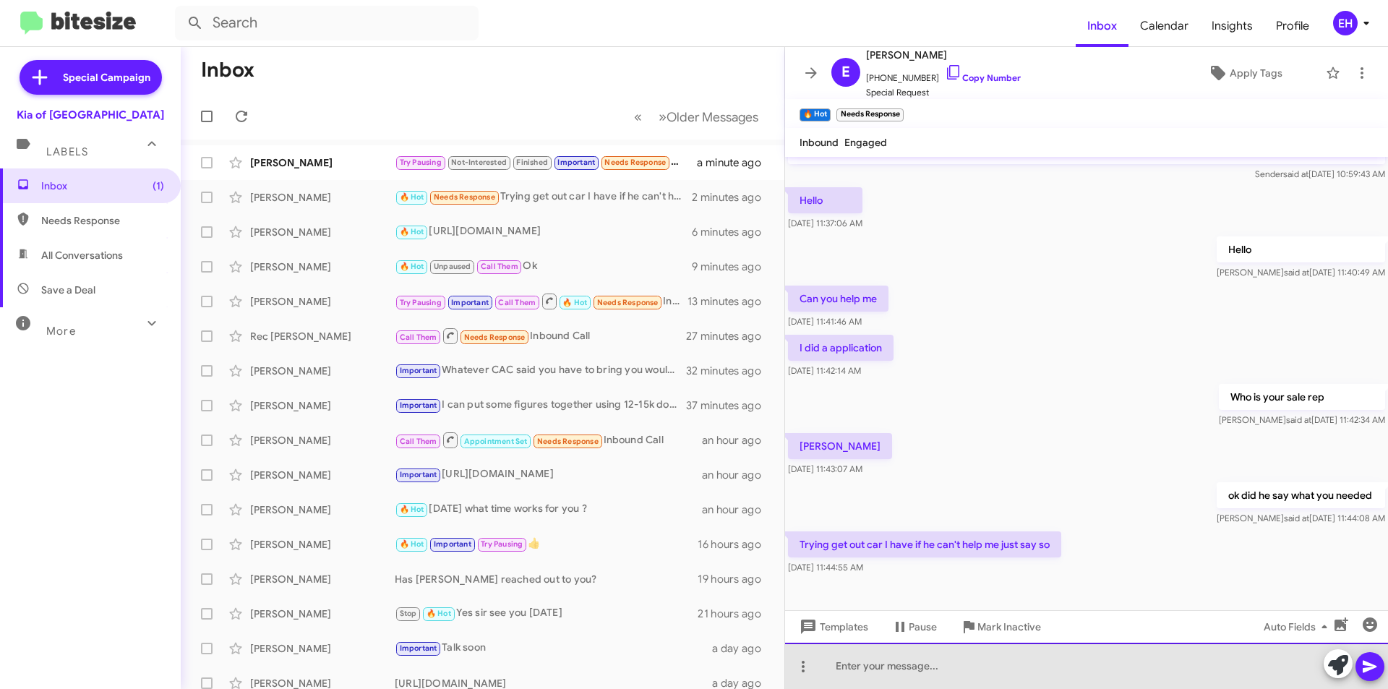
click at [976, 668] on div at bounding box center [1086, 666] width 603 height 46
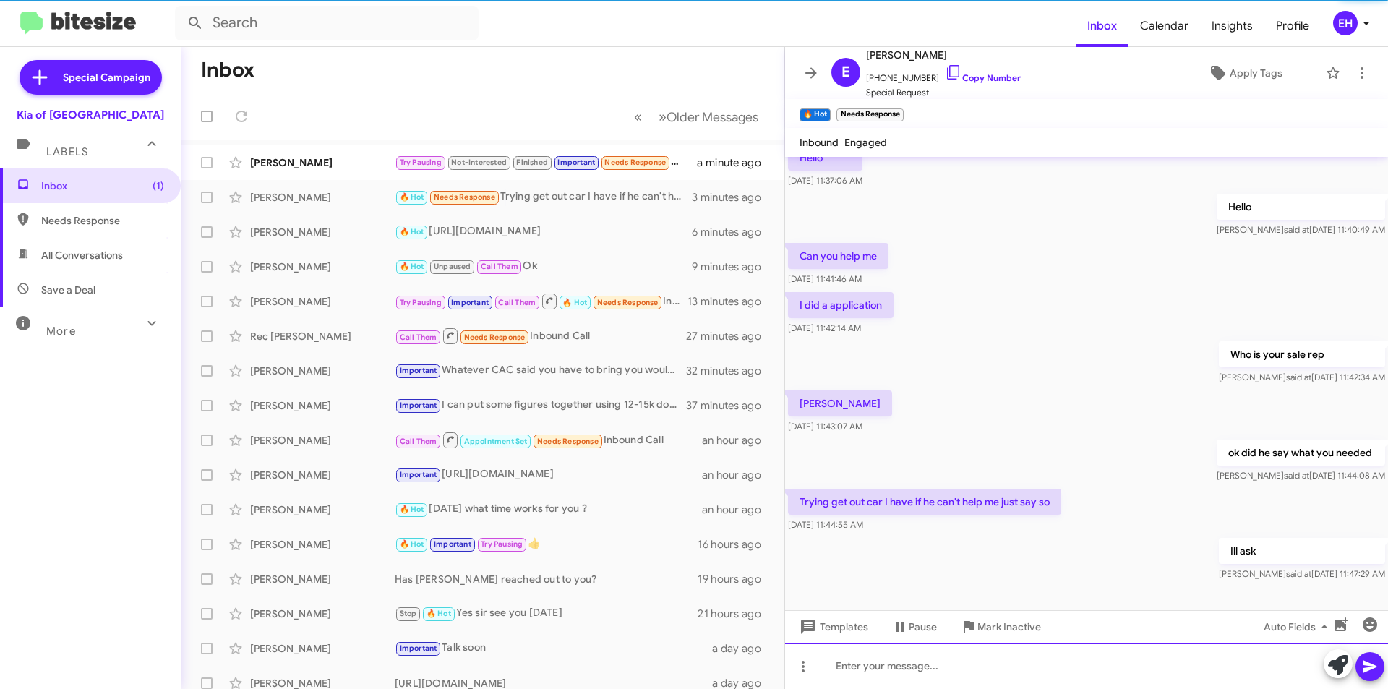
scroll to position [176, 0]
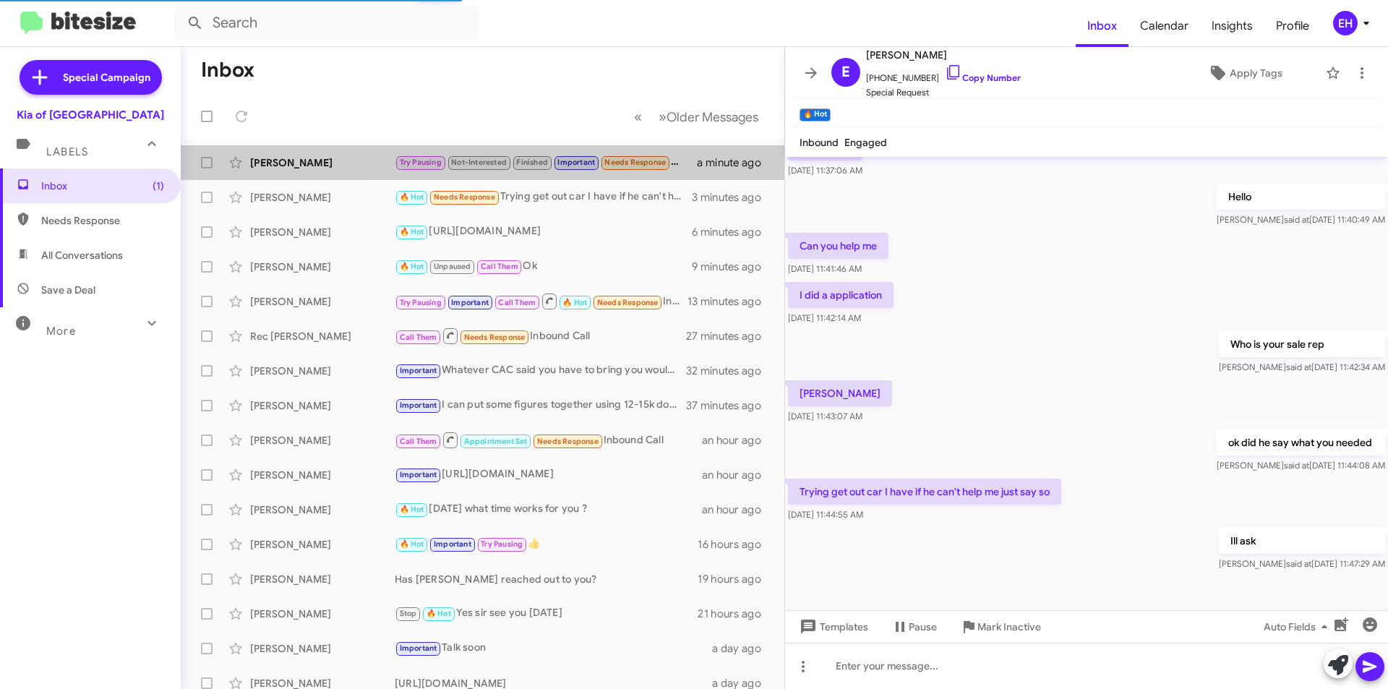
drag, startPoint x: 697, startPoint y: 166, endPoint x: 824, endPoint y: 390, distance: 258.4
click at [697, 165] on div "Try Pausing Not-Interested Finished Important Needs Response Does that mean you…" at bounding box center [546, 162] width 302 height 17
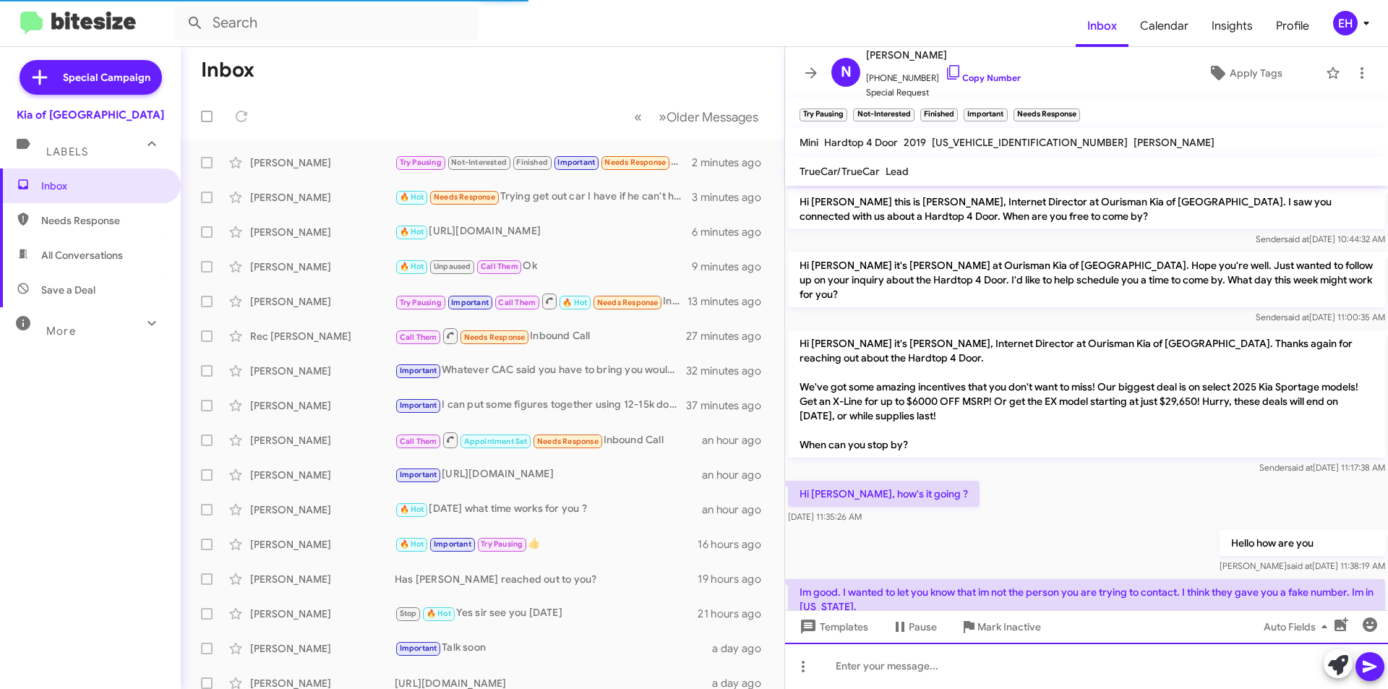
click at [874, 654] on div at bounding box center [1086, 666] width 603 height 46
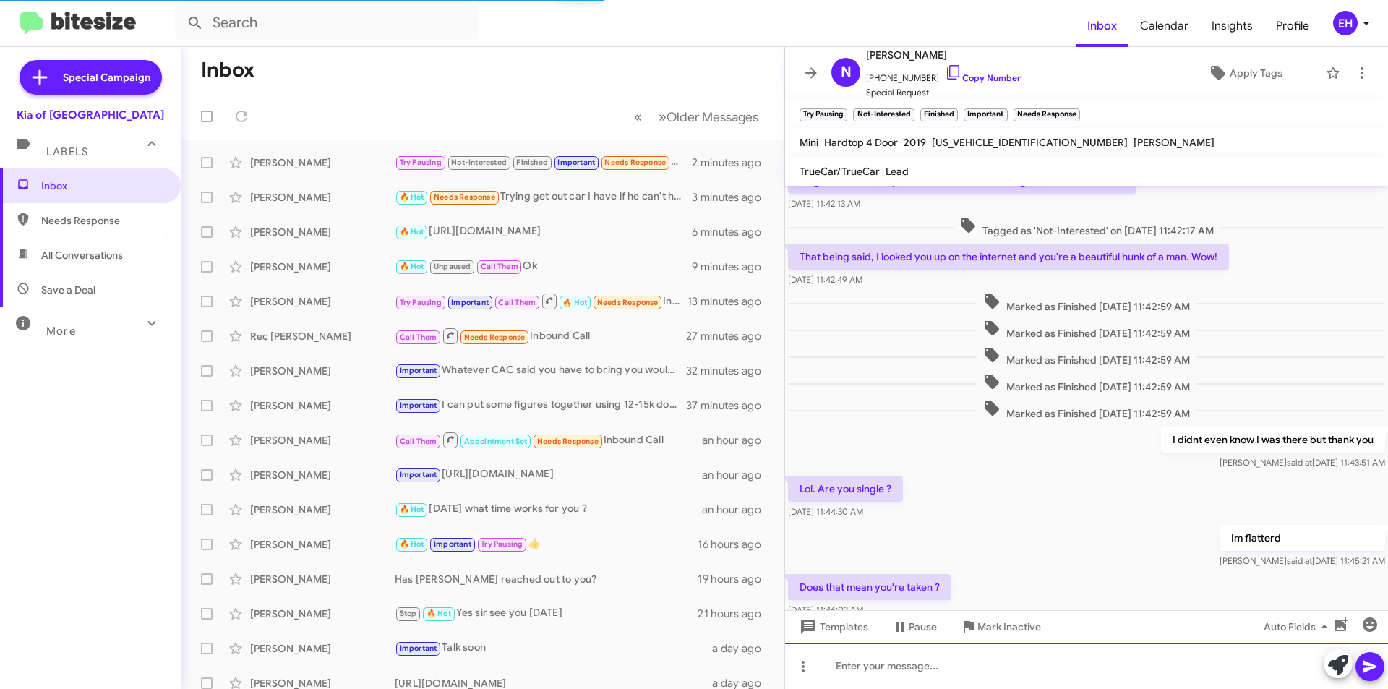
scroll to position [589, 0]
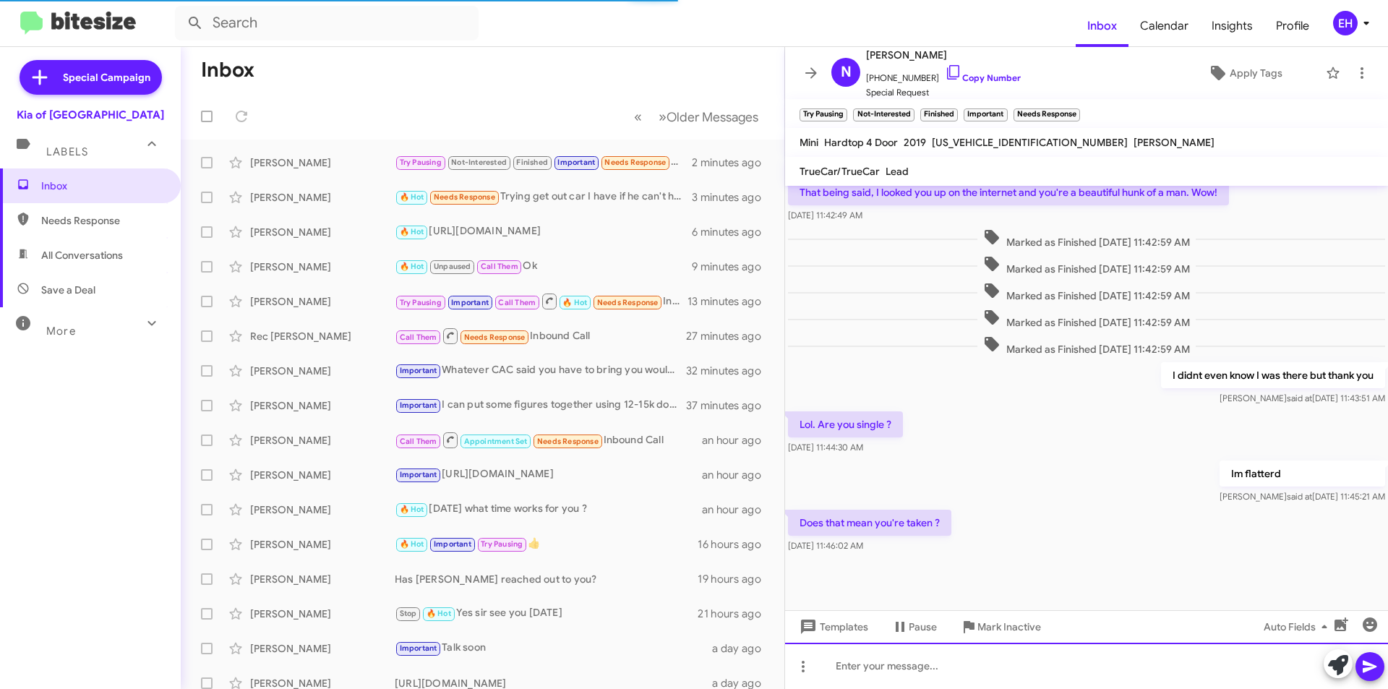
click at [951, 653] on div at bounding box center [1086, 666] width 603 height 46
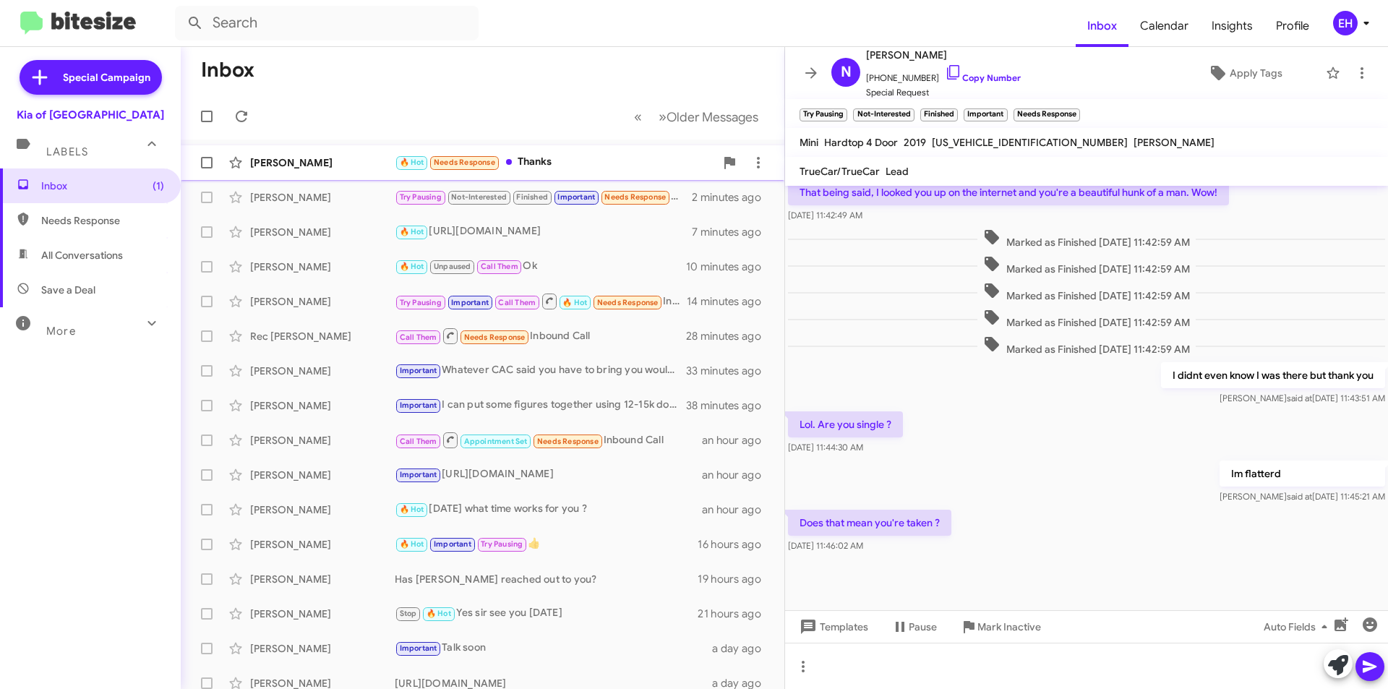
click at [555, 161] on div "🔥 Hot Needs Response Thanks" at bounding box center [555, 162] width 320 height 17
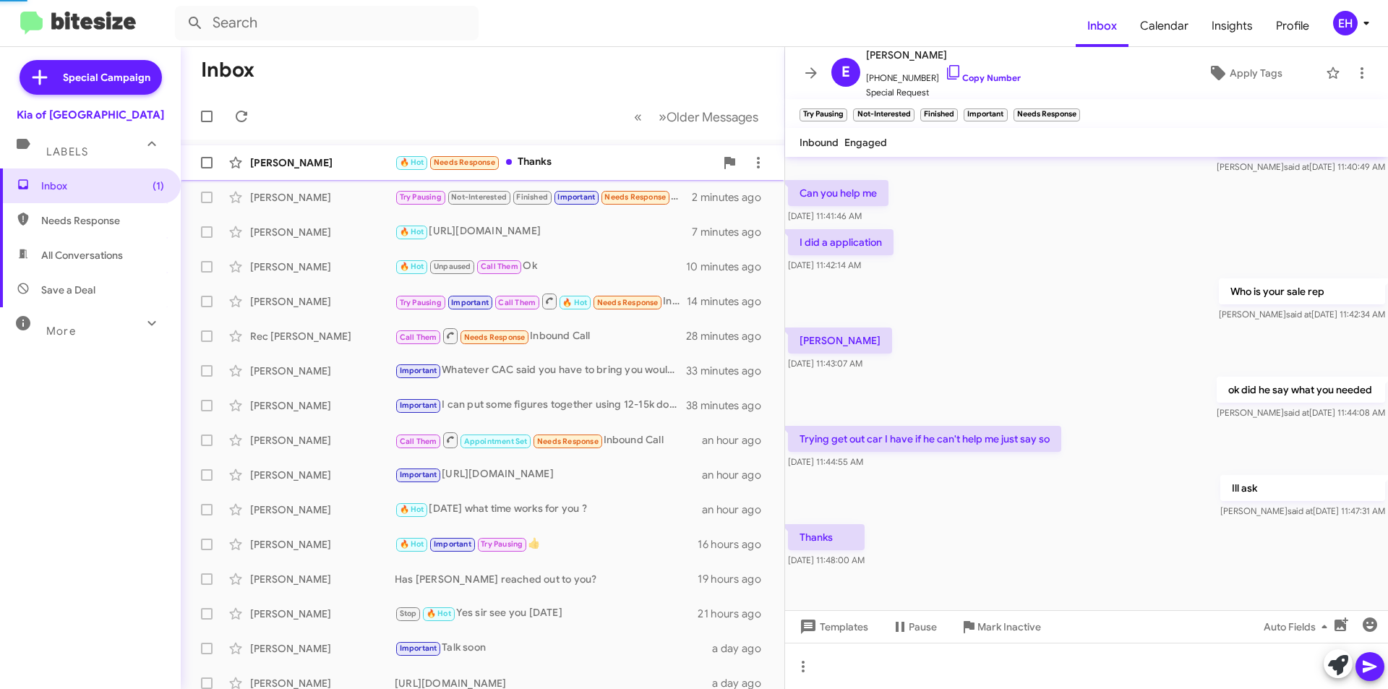
scroll to position [229, 0]
click at [62, 221] on span "Needs Response" at bounding box center [102, 220] width 123 height 14
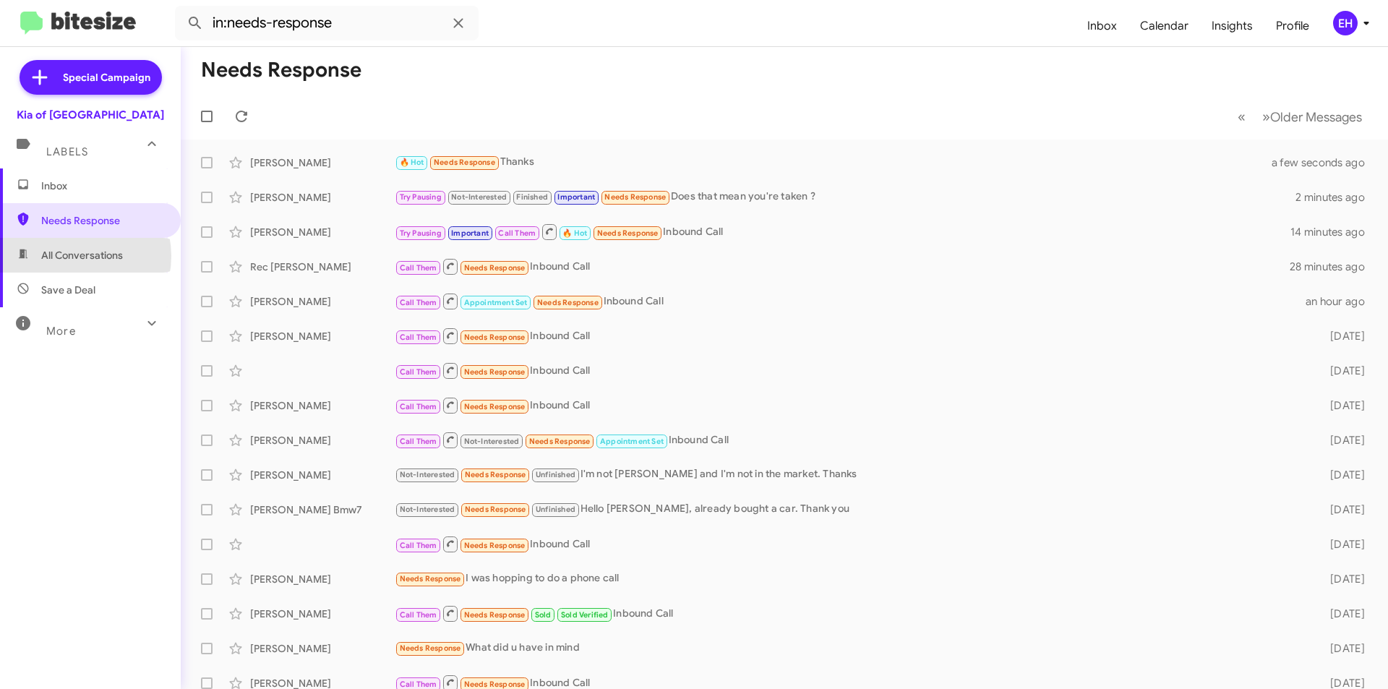
click at [71, 256] on span "All Conversations" at bounding box center [82, 255] width 82 height 14
type input "in:all-conversations"
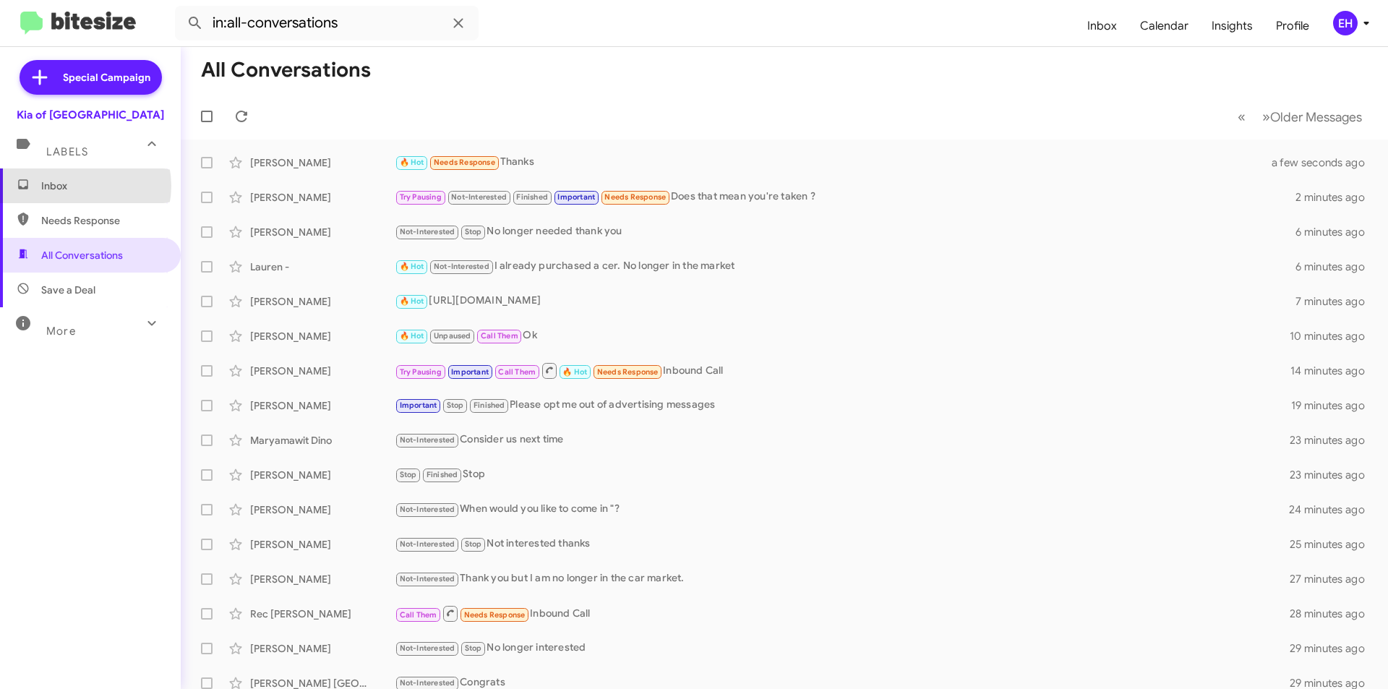
click at [77, 186] on span "Inbox" at bounding box center [102, 186] width 123 height 14
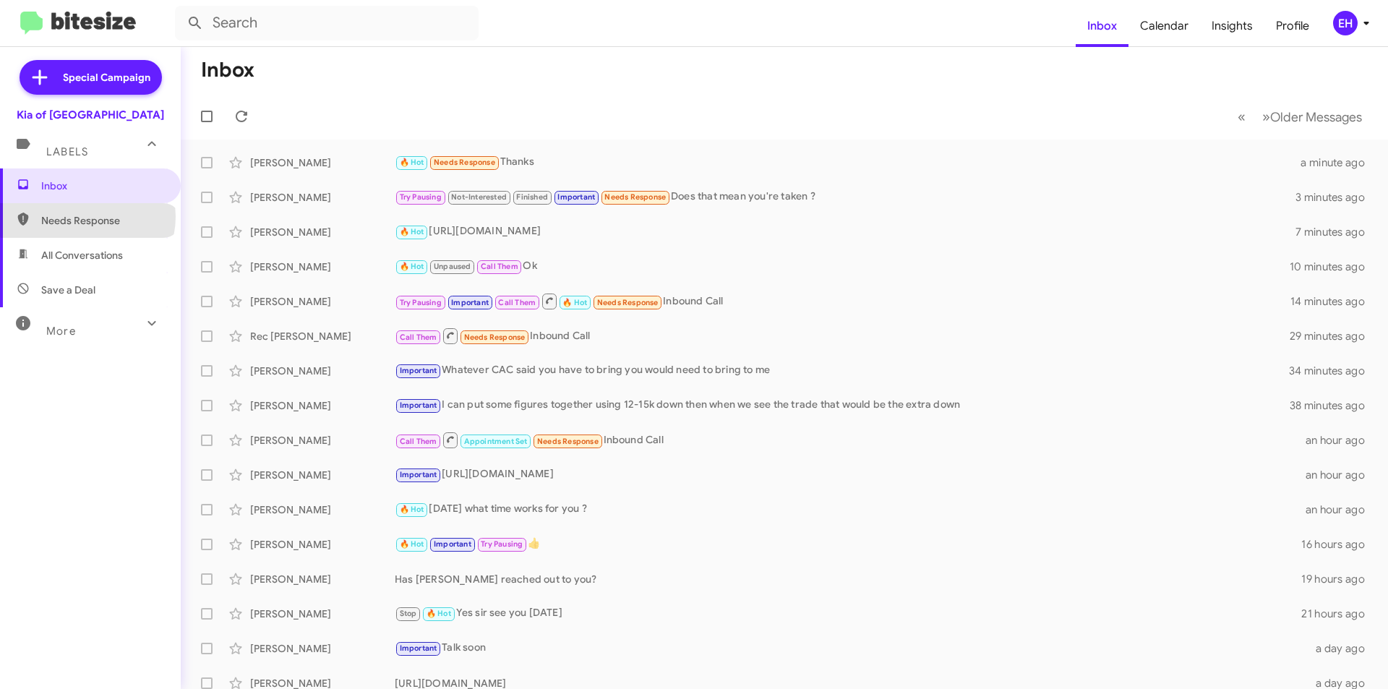
click at [87, 217] on span "Needs Response" at bounding box center [102, 220] width 123 height 14
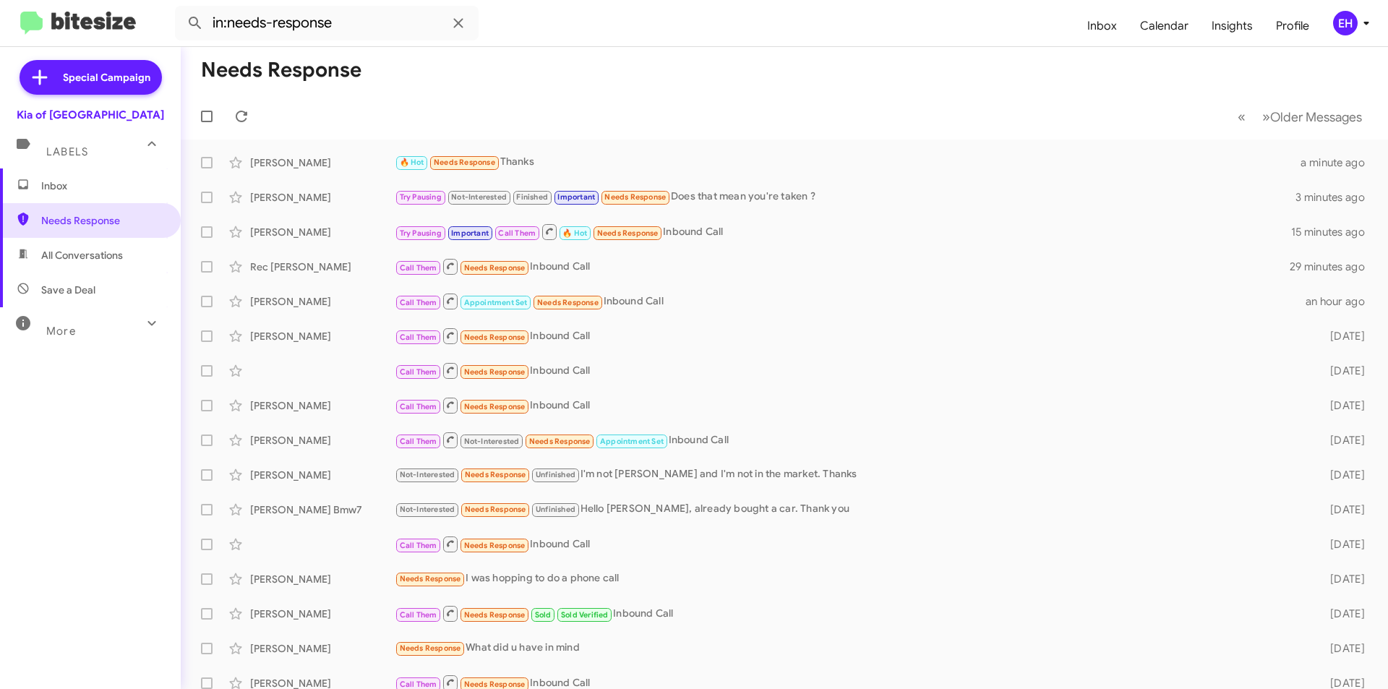
click at [92, 256] on span "All Conversations" at bounding box center [82, 255] width 82 height 14
type input "in:all-conversations"
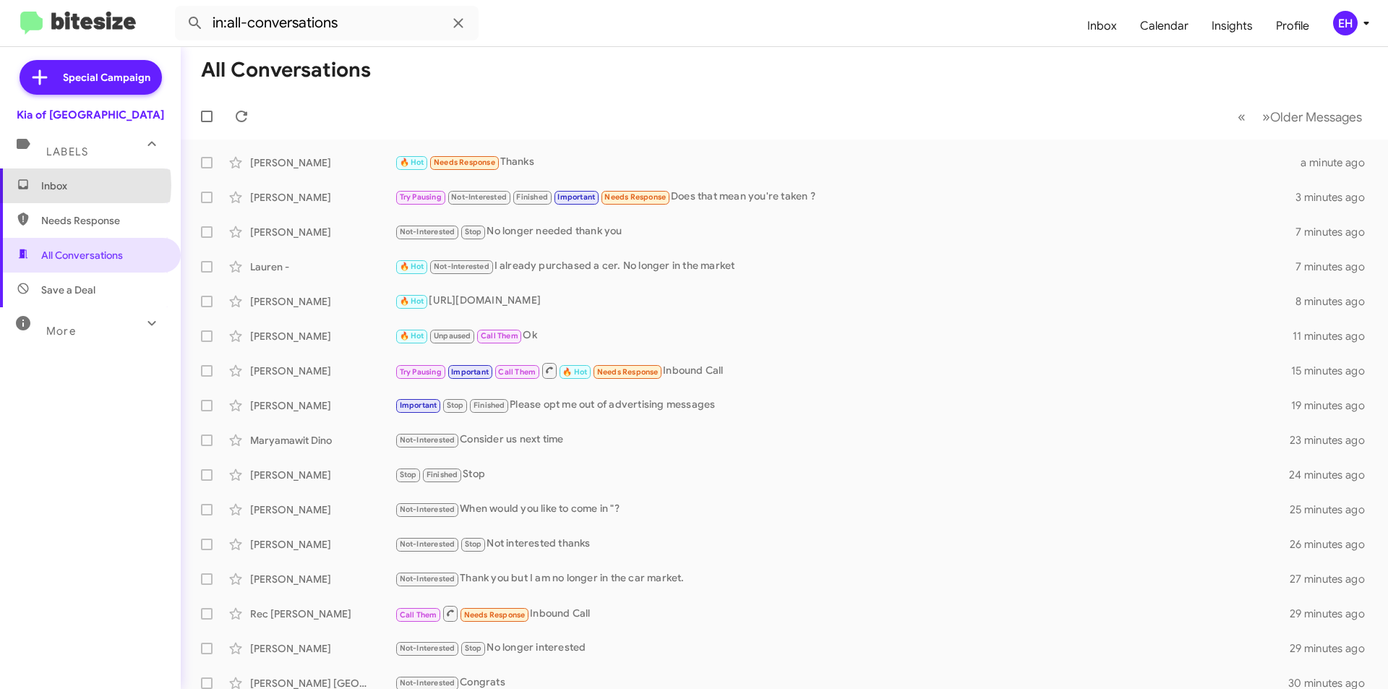
click at [64, 185] on span "Inbox" at bounding box center [102, 186] width 123 height 14
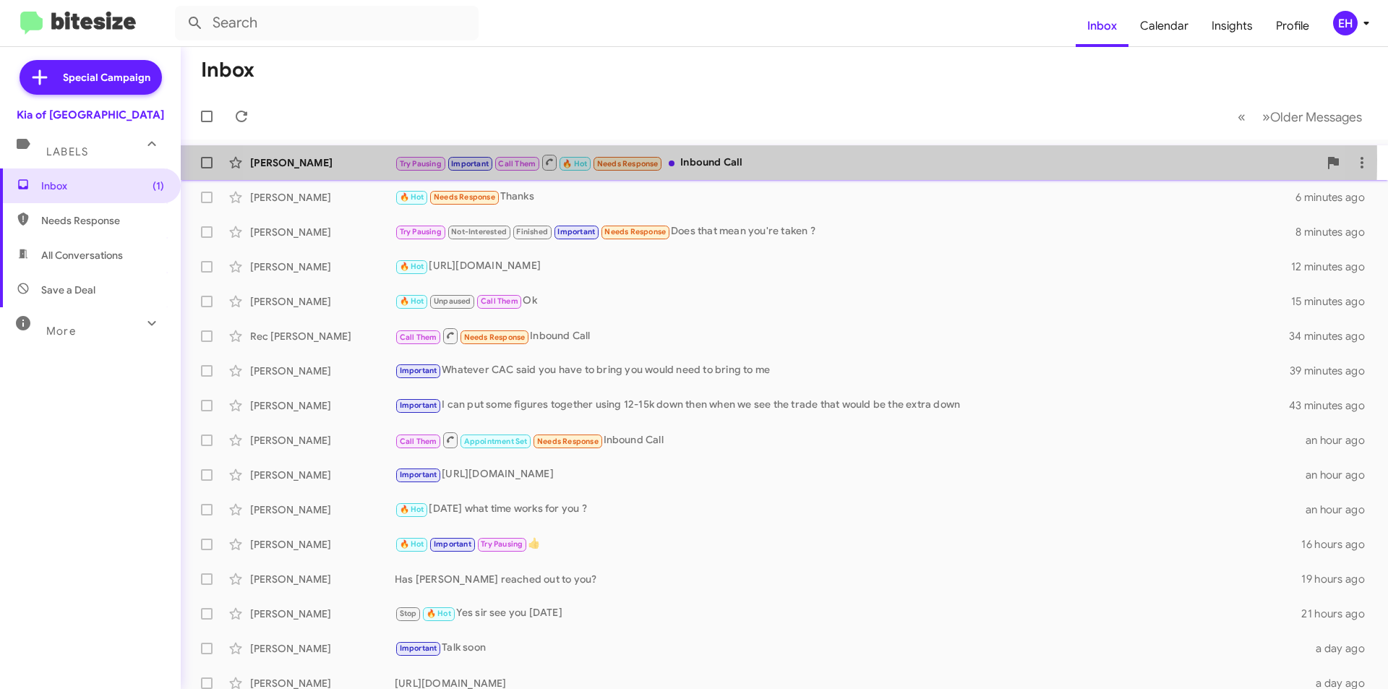
click at [718, 160] on div "Try Pausing Important Call Them 🔥 Hot Needs Response Inbound Call" at bounding box center [857, 162] width 924 height 18
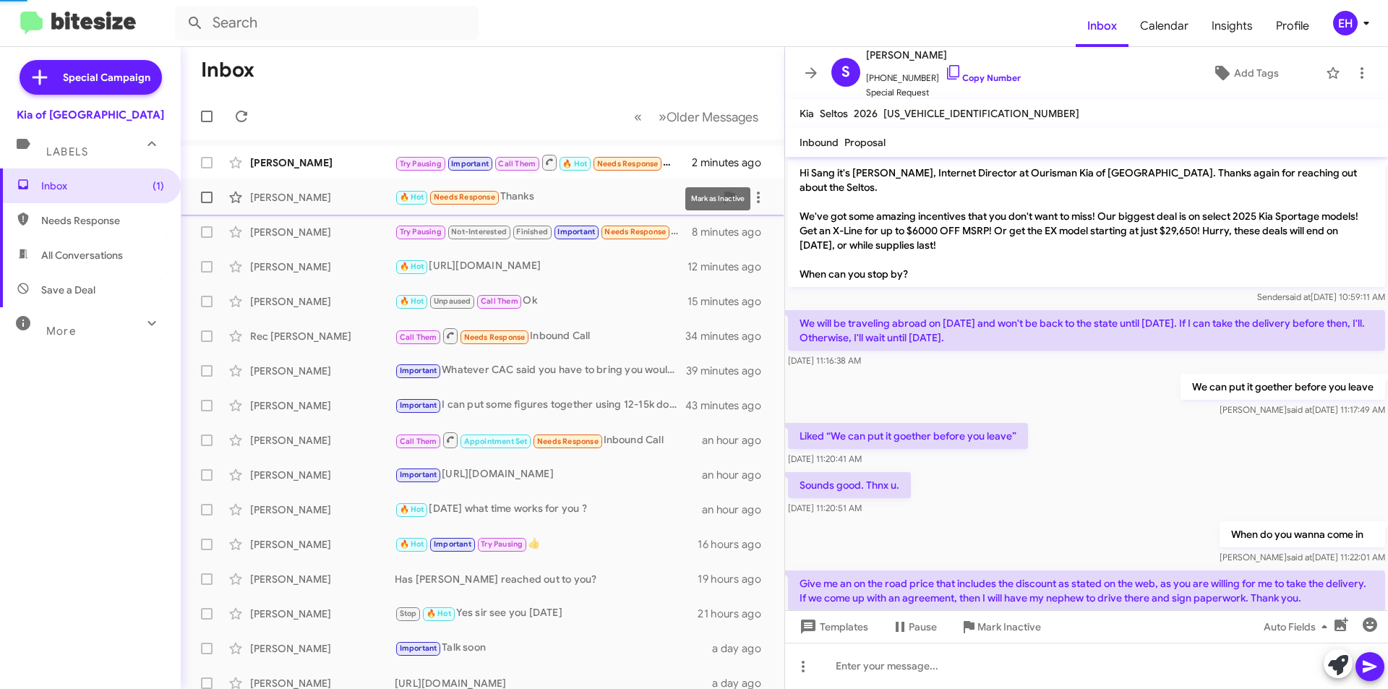
scroll to position [334, 0]
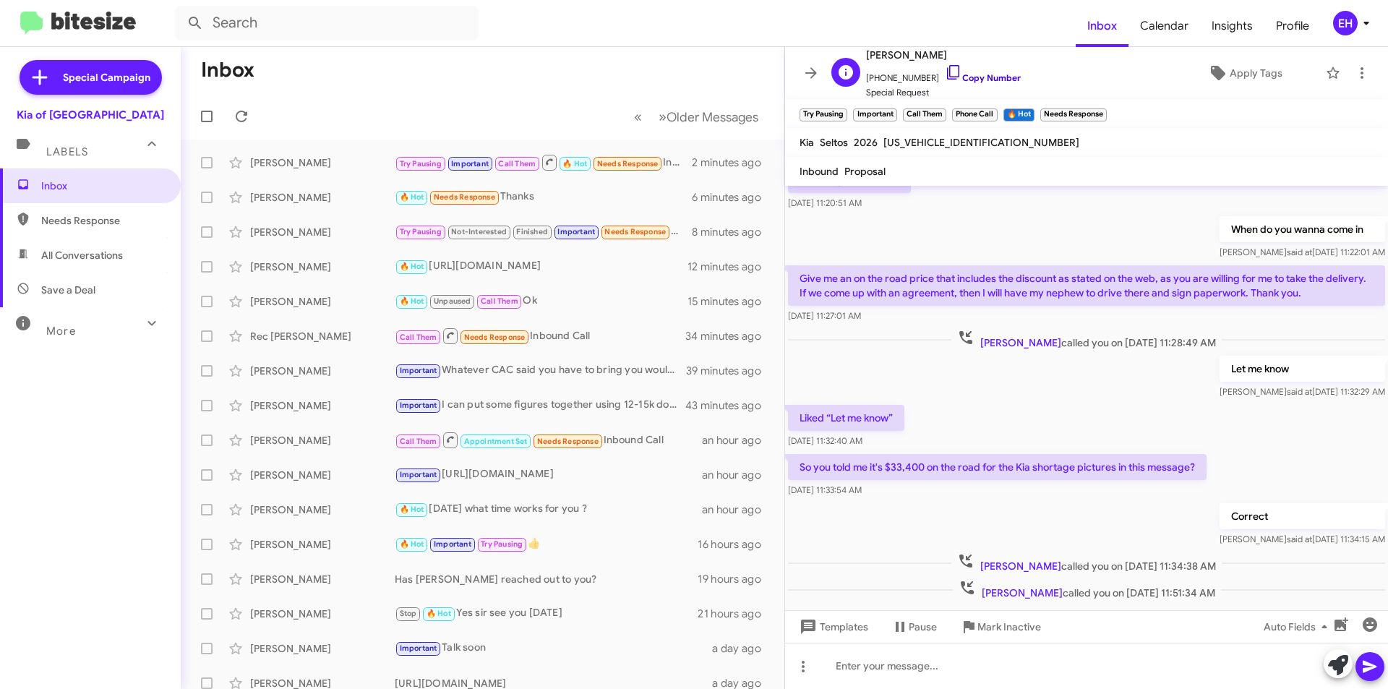
click at [973, 72] on link "Copy Number" at bounding box center [983, 77] width 76 height 11
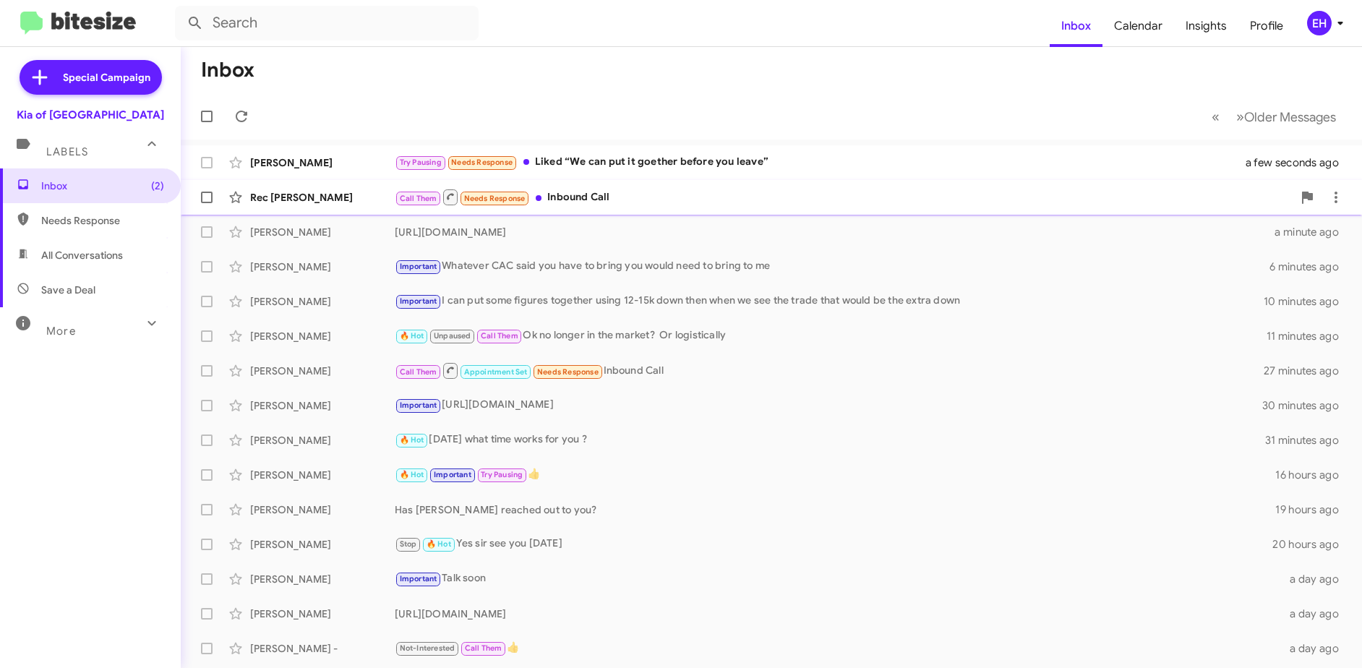
click at [587, 194] on div "Call Them Needs Response Inbound Call" at bounding box center [844, 197] width 898 height 18
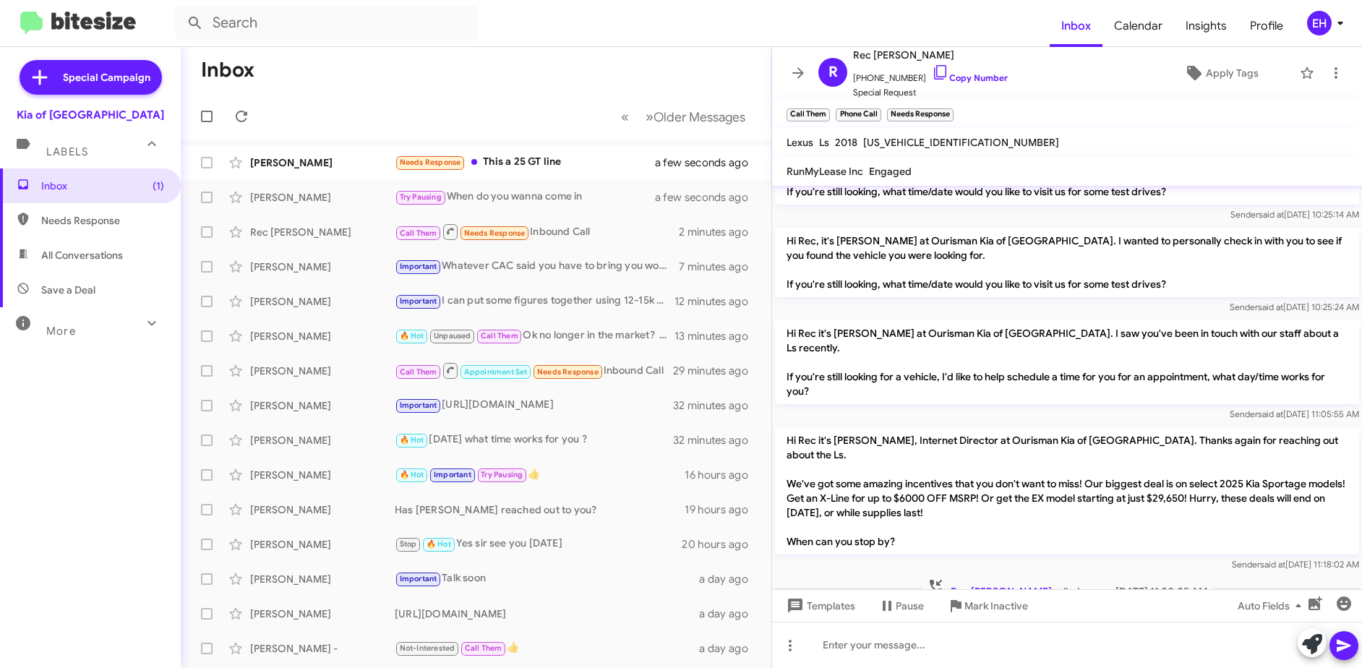
scroll to position [189, 0]
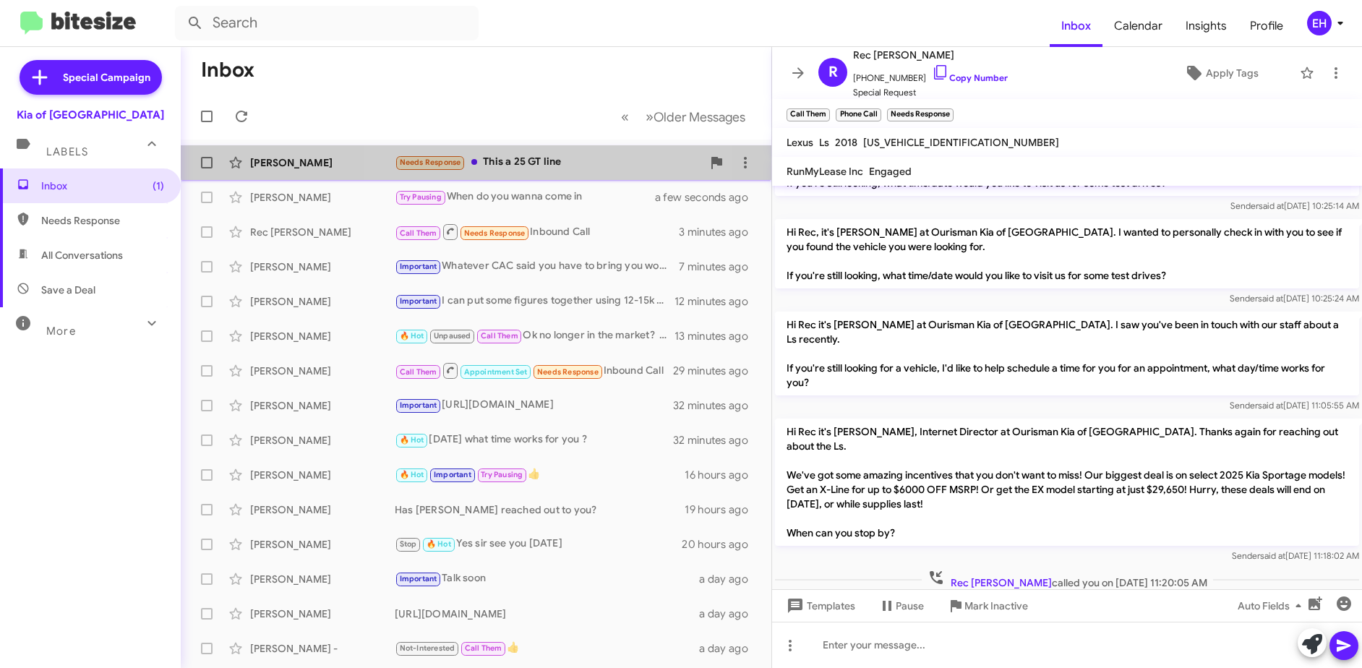
click at [546, 157] on div "Needs Response This a 25 GT line" at bounding box center [548, 162] width 307 height 17
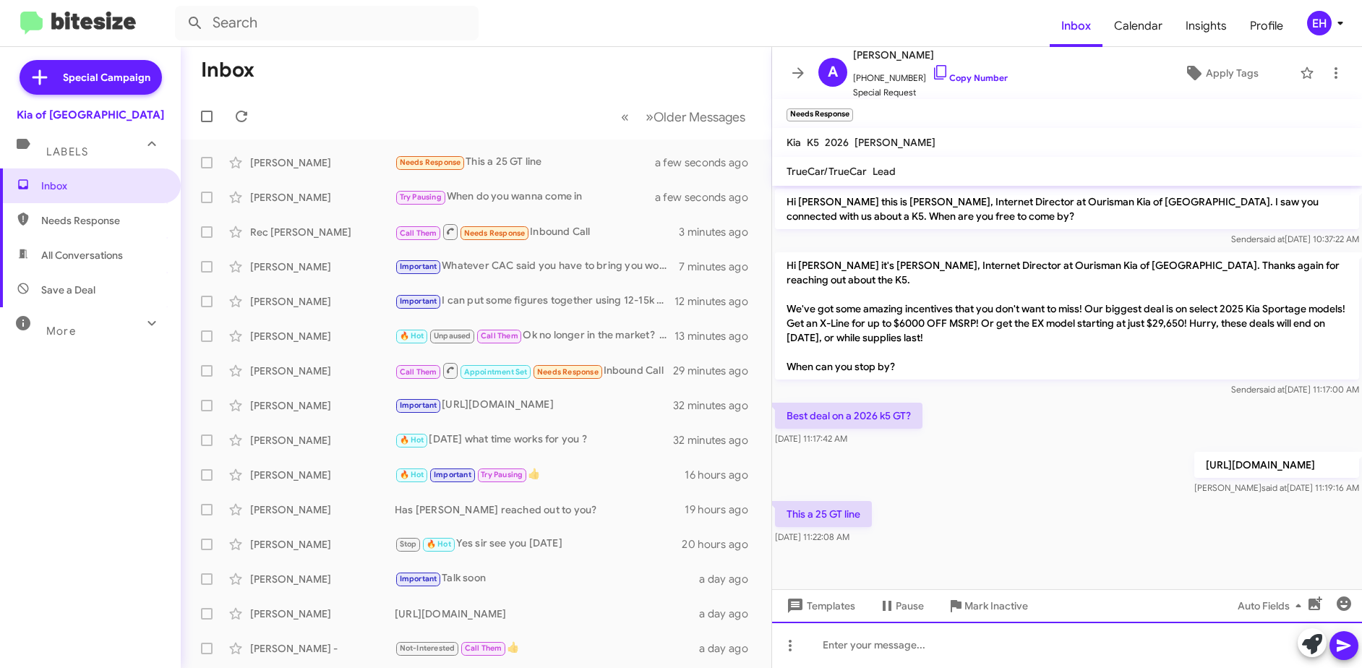
click at [972, 633] on div at bounding box center [1067, 645] width 590 height 46
click at [1198, 460] on p "[URL][DOMAIN_NAME]" at bounding box center [1277, 465] width 165 height 26
click at [1202, 452] on p "[URL][DOMAIN_NAME]" at bounding box center [1277, 465] width 165 height 26
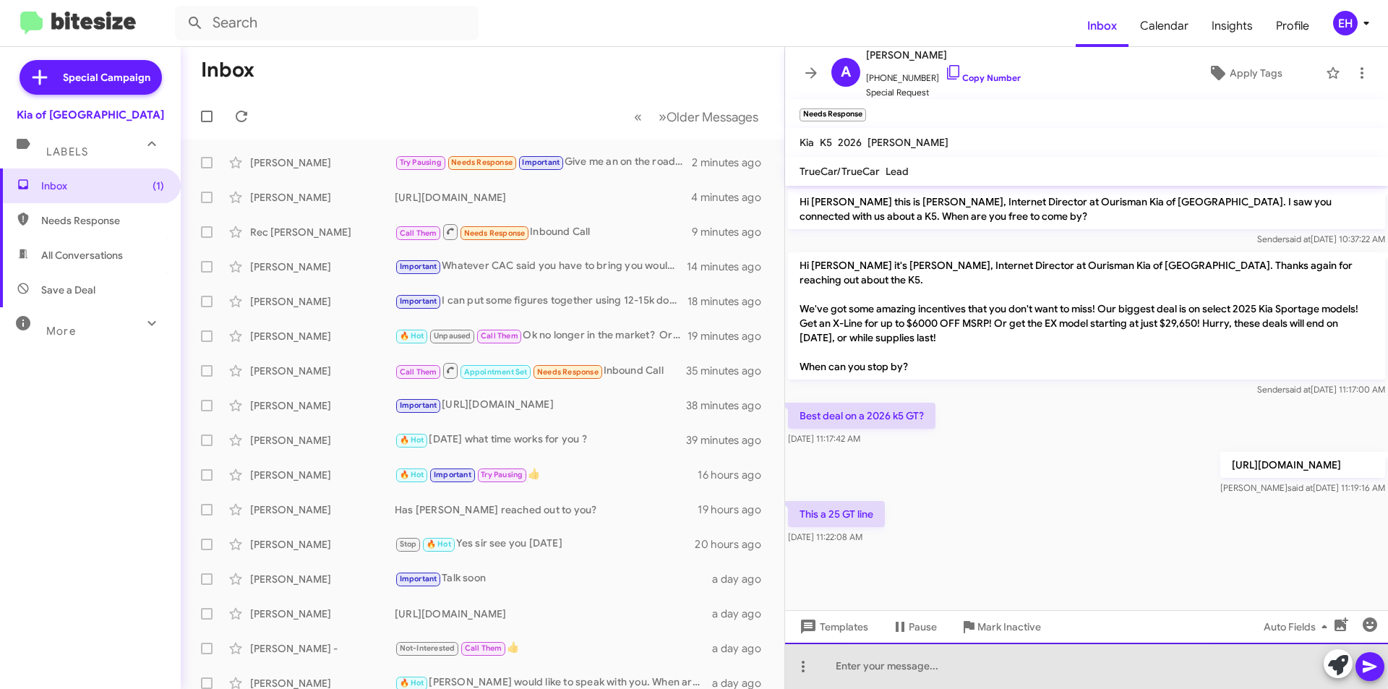
click at [1025, 654] on div at bounding box center [1086, 666] width 603 height 46
click at [937, 661] on div at bounding box center [1086, 666] width 603 height 46
click at [923, 660] on div at bounding box center [1086, 666] width 603 height 46
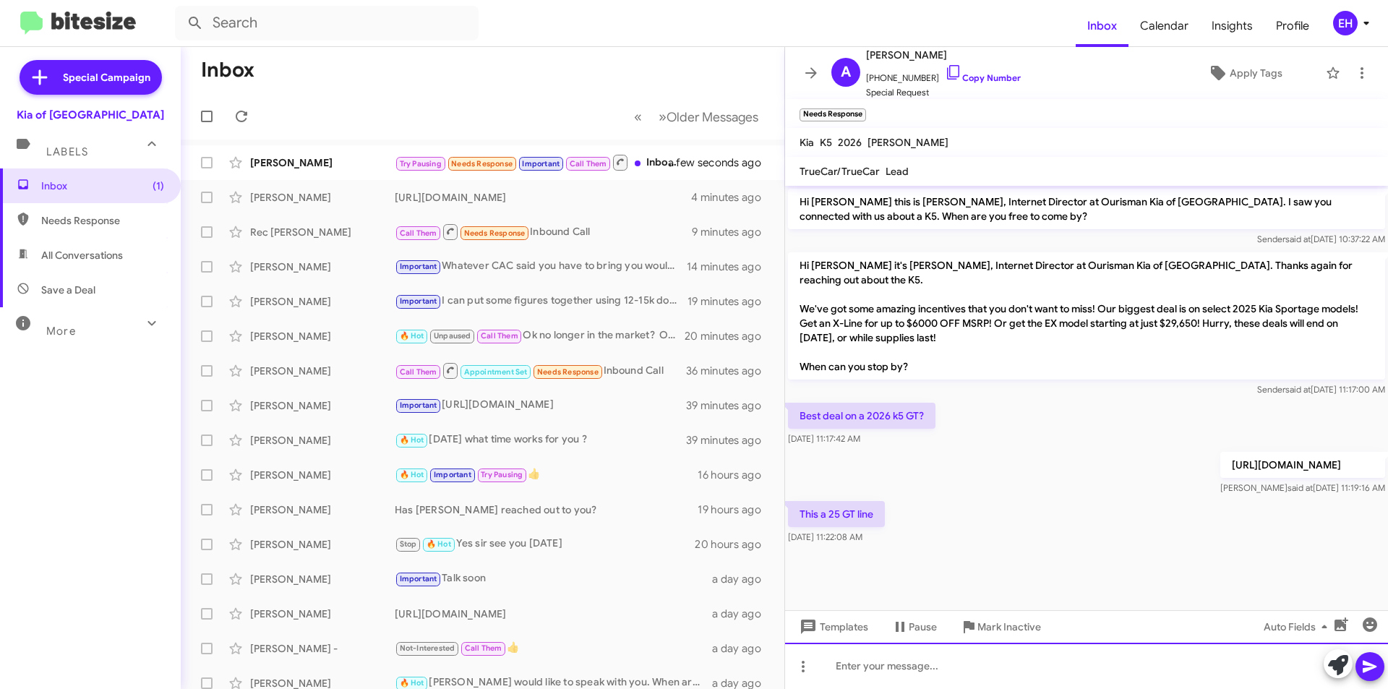
paste div
click at [1362, 665] on icon at bounding box center [1370, 667] width 14 height 12
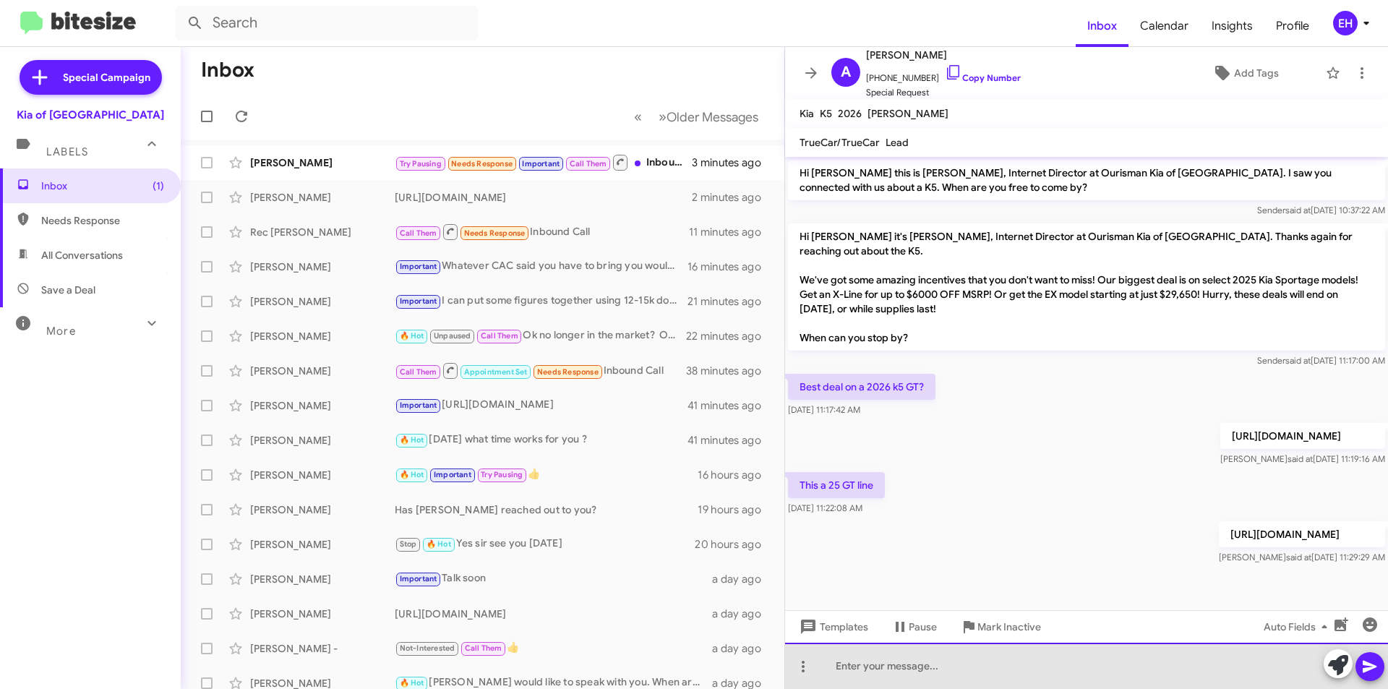
click at [937, 666] on div at bounding box center [1086, 666] width 603 height 46
click at [1098, 667] on div at bounding box center [1086, 666] width 603 height 46
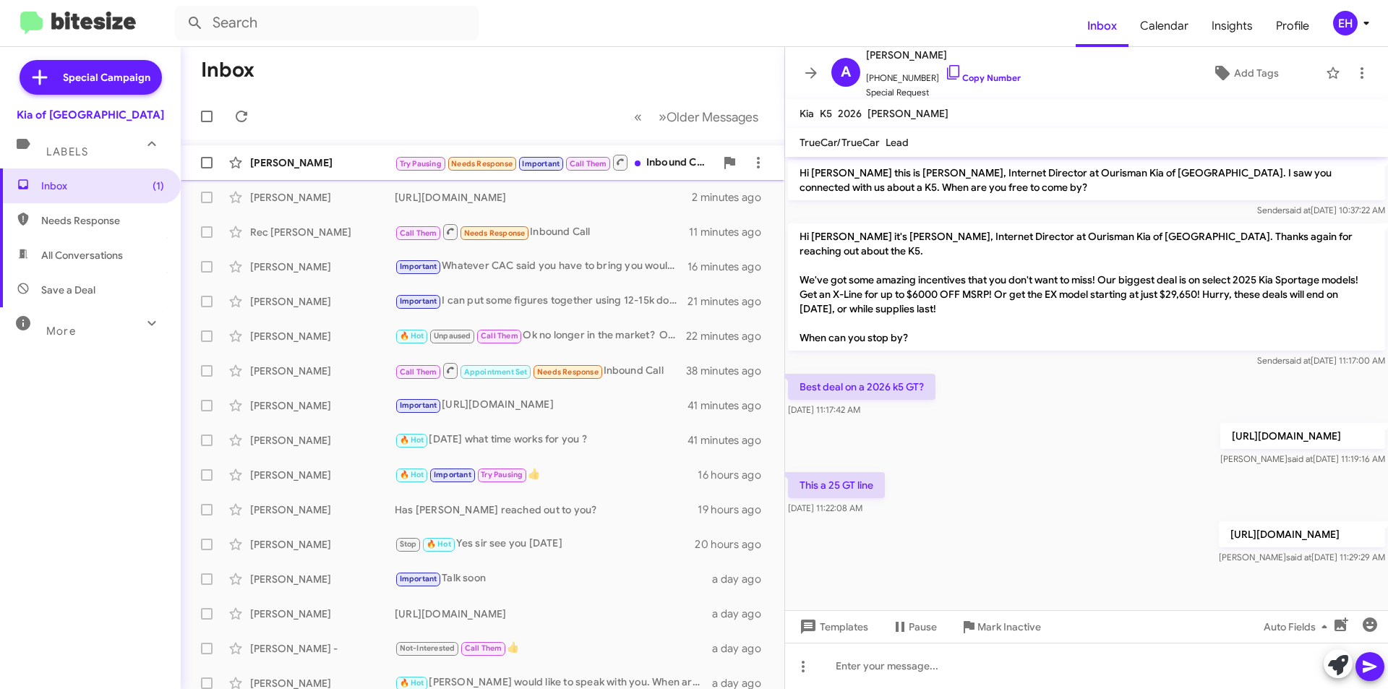
click at [660, 169] on div "Try Pausing Needs Response Important Call Them Inbound Call" at bounding box center [555, 162] width 320 height 18
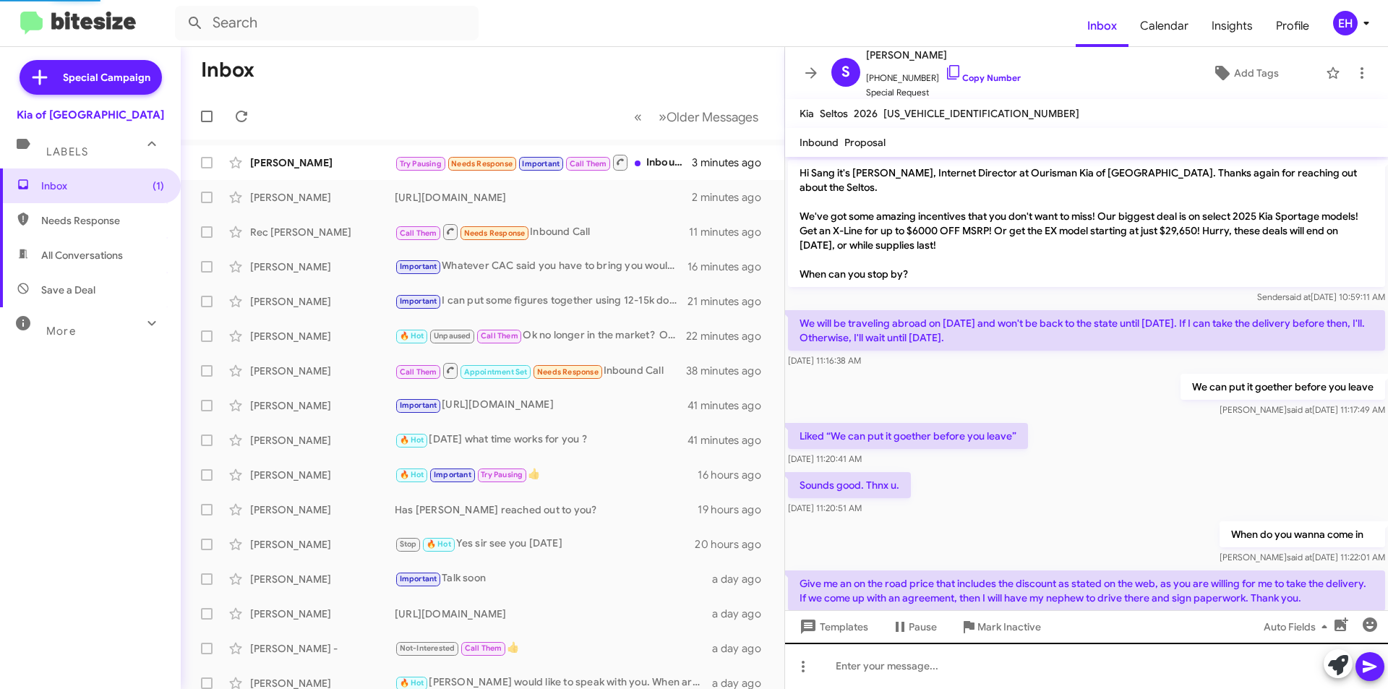
scroll to position [62, 0]
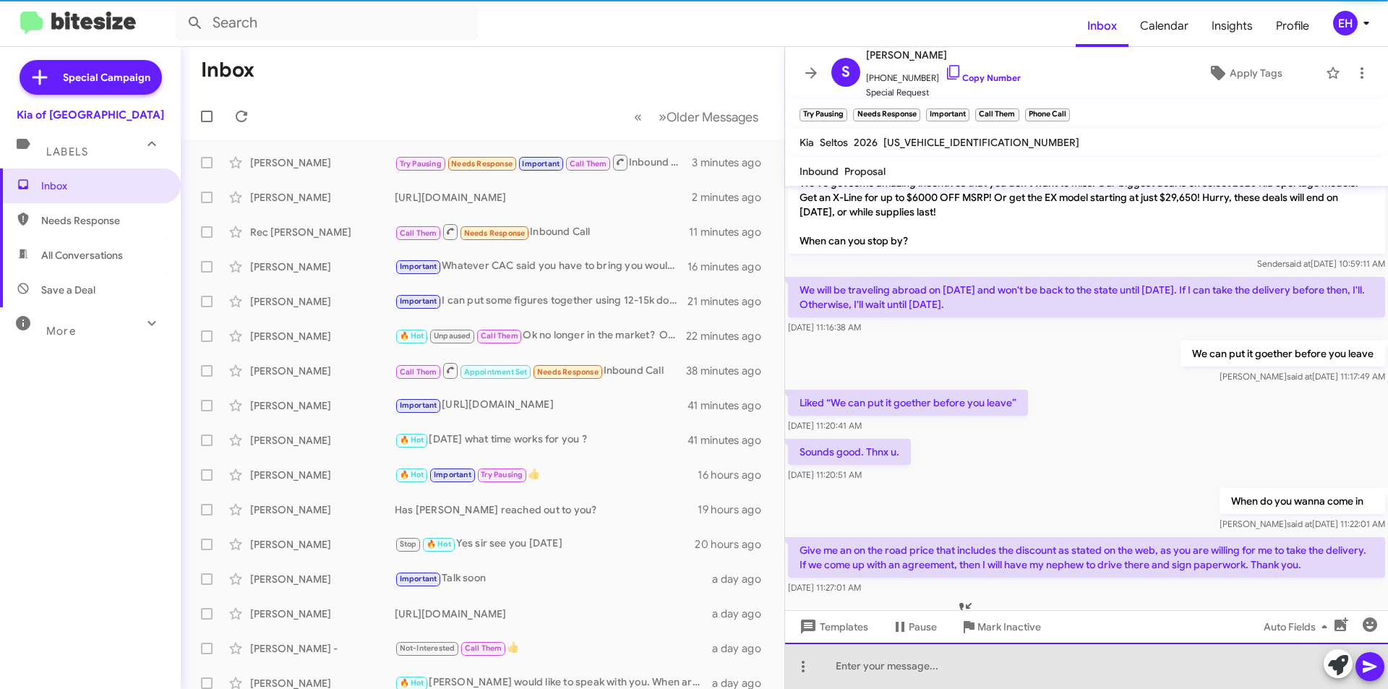
click at [978, 665] on div at bounding box center [1086, 666] width 603 height 46
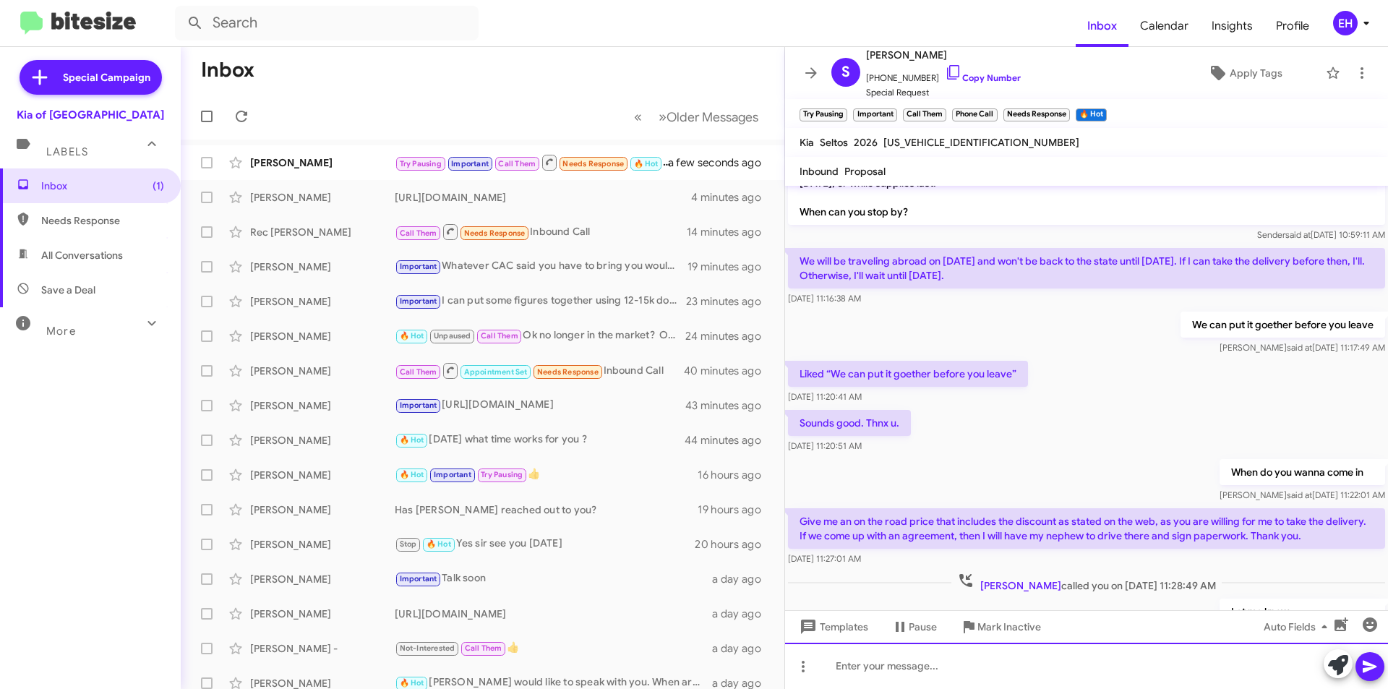
scroll to position [249, 0]
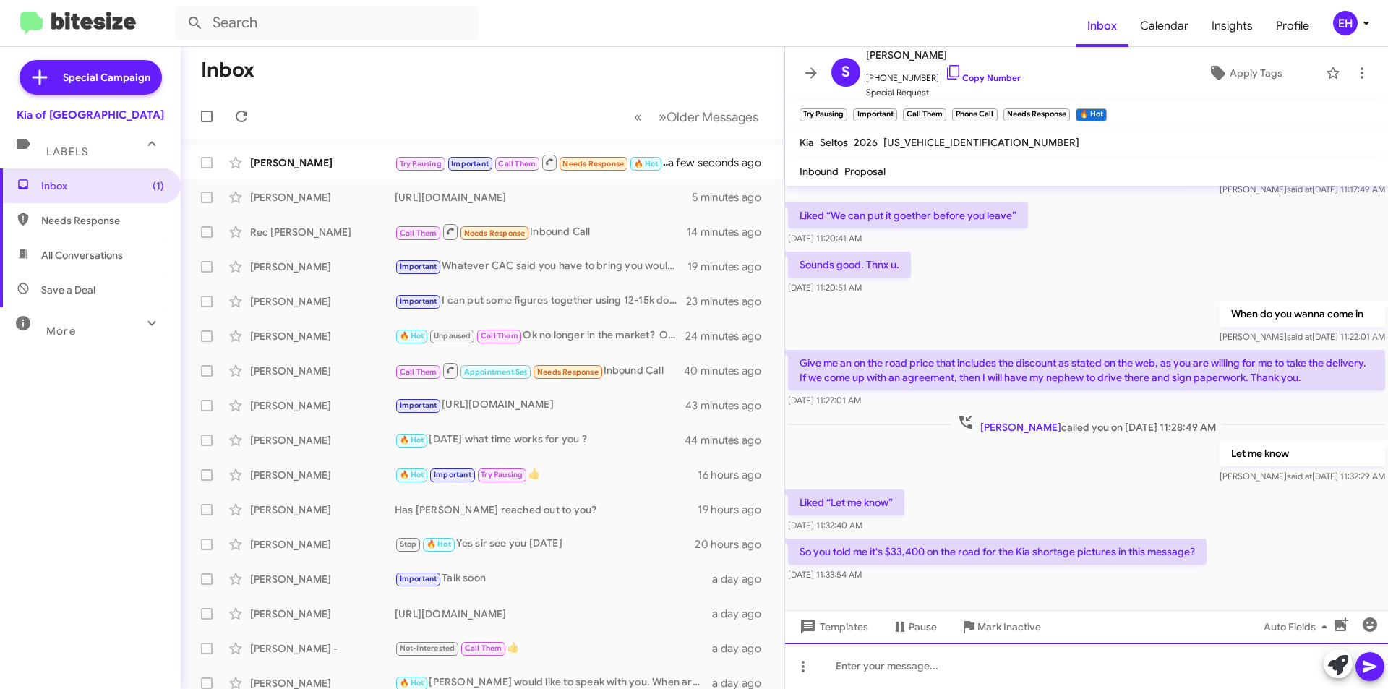
click at [950, 646] on div at bounding box center [1086, 666] width 603 height 46
click at [1362, 666] on icon at bounding box center [1370, 666] width 17 height 17
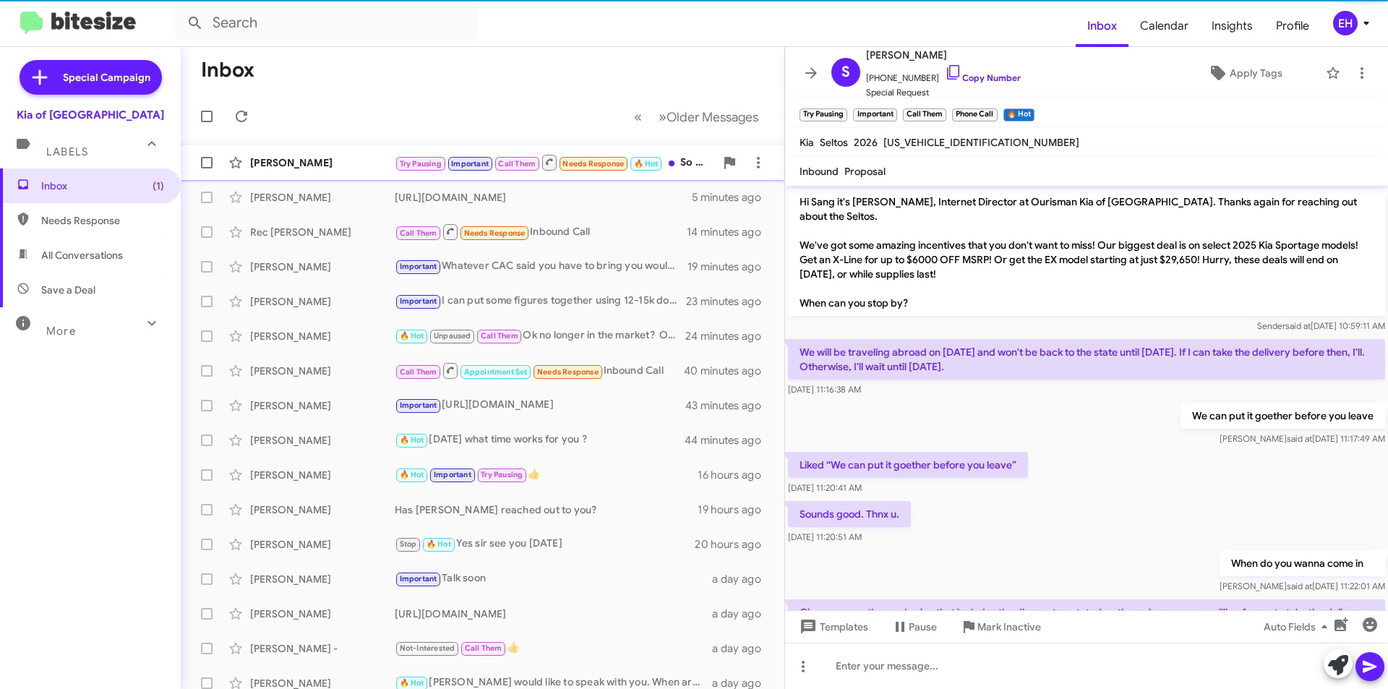
click at [338, 163] on div "[PERSON_NAME]" at bounding box center [322, 162] width 145 height 14
click at [66, 215] on span "Needs Response" at bounding box center [102, 220] width 123 height 14
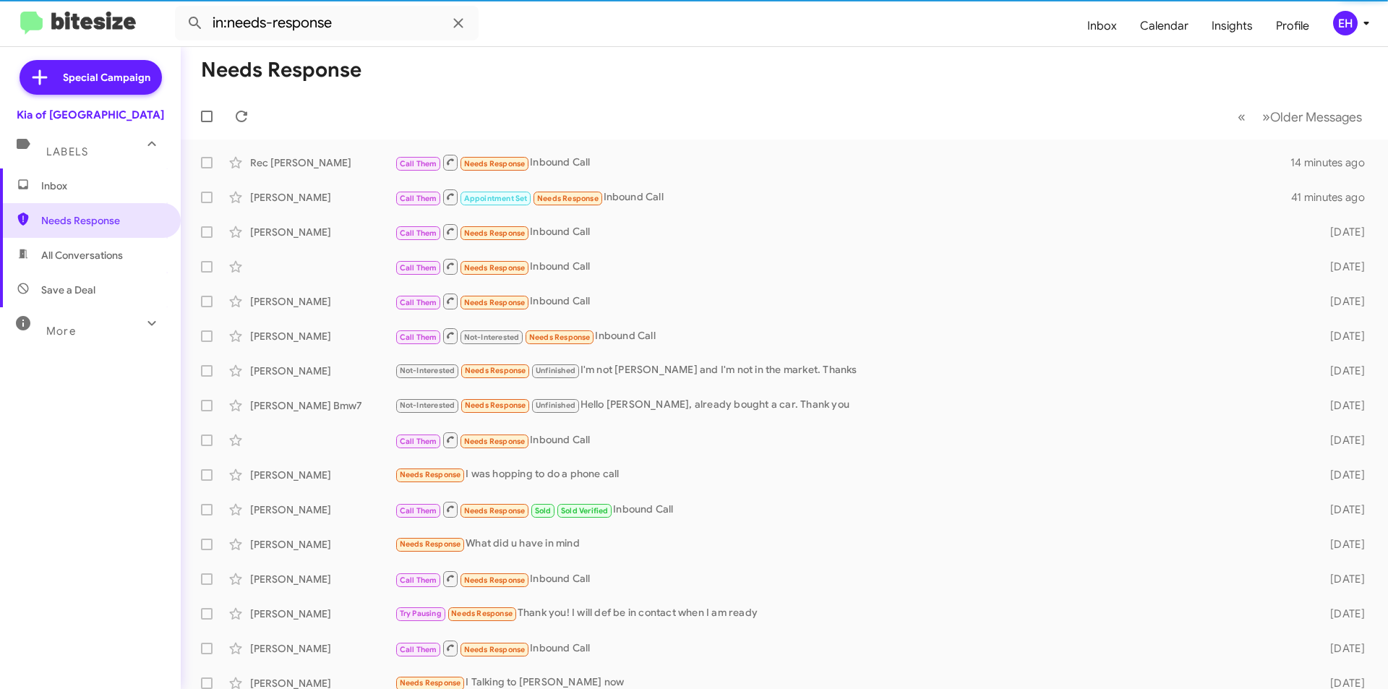
click at [57, 266] on span "All Conversations" at bounding box center [90, 255] width 181 height 35
type input "in:all-conversations"
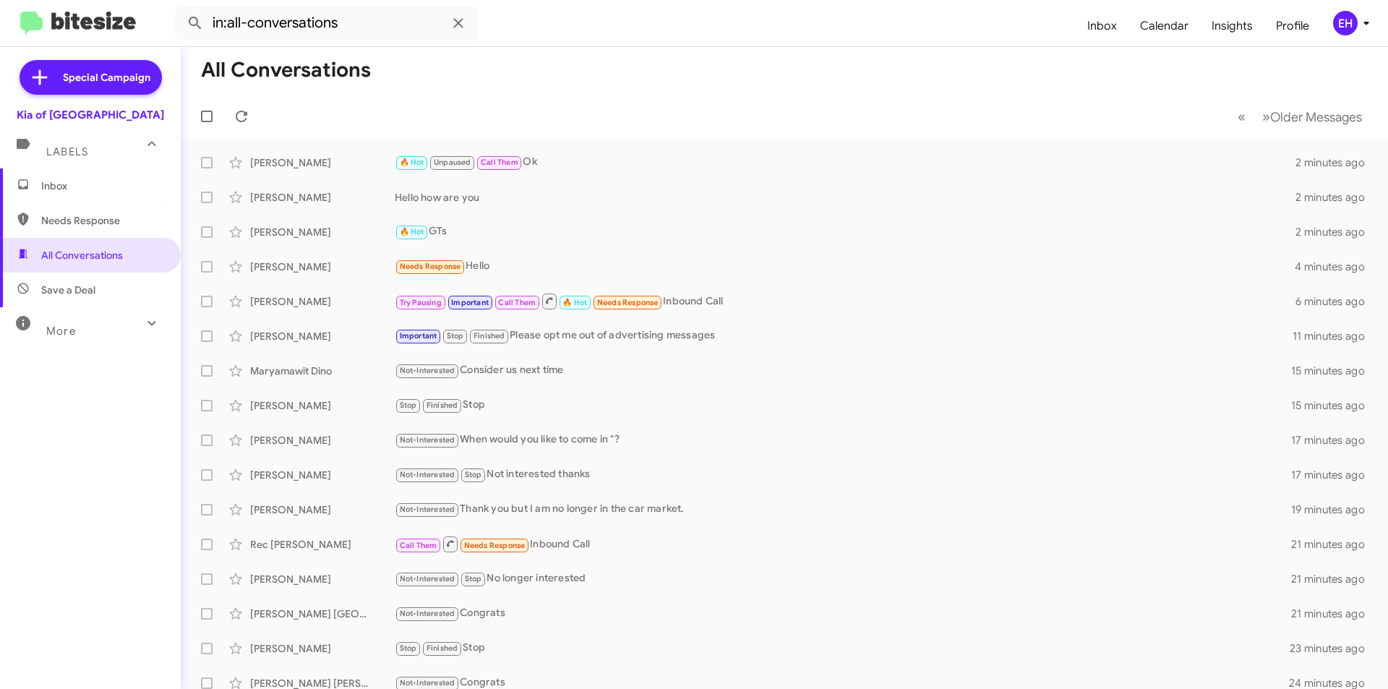
click at [84, 223] on span "Needs Response" at bounding box center [102, 220] width 123 height 14
type input "in:needs-response"
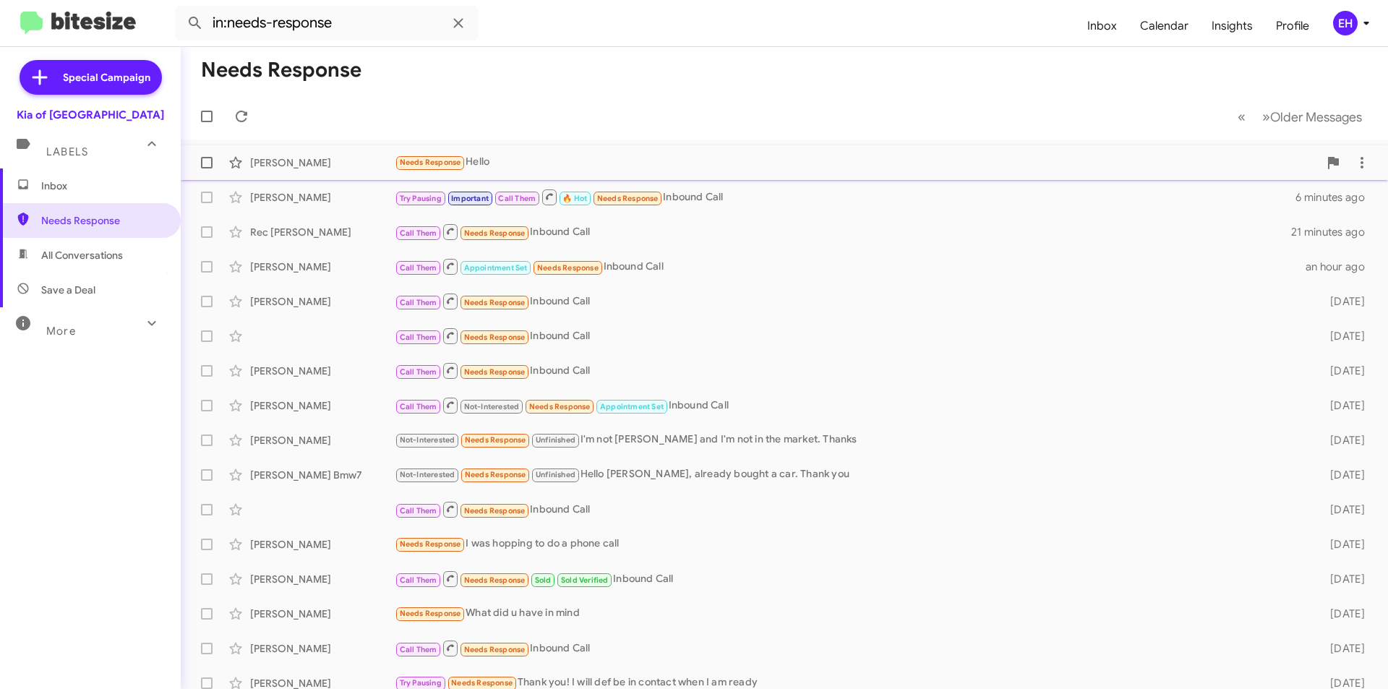
click at [492, 157] on div "Needs Response Hello" at bounding box center [857, 162] width 924 height 17
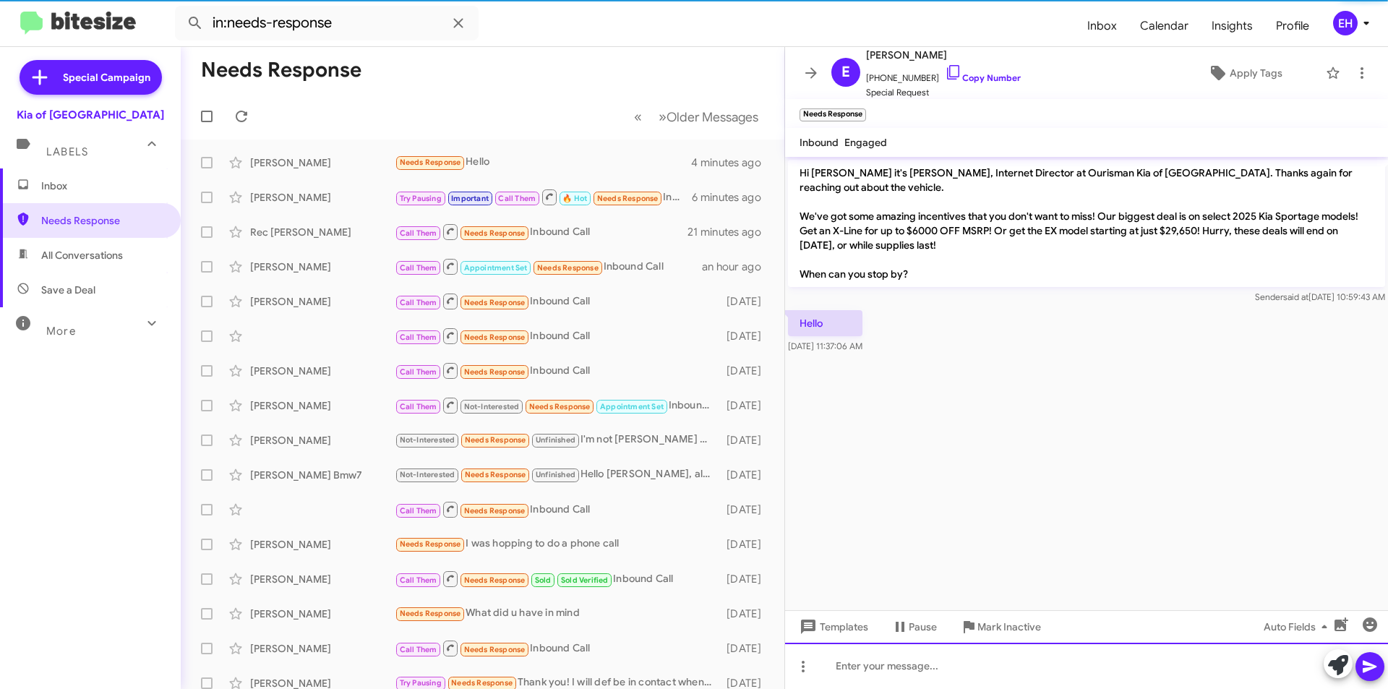
click at [952, 672] on div at bounding box center [1086, 666] width 603 height 46
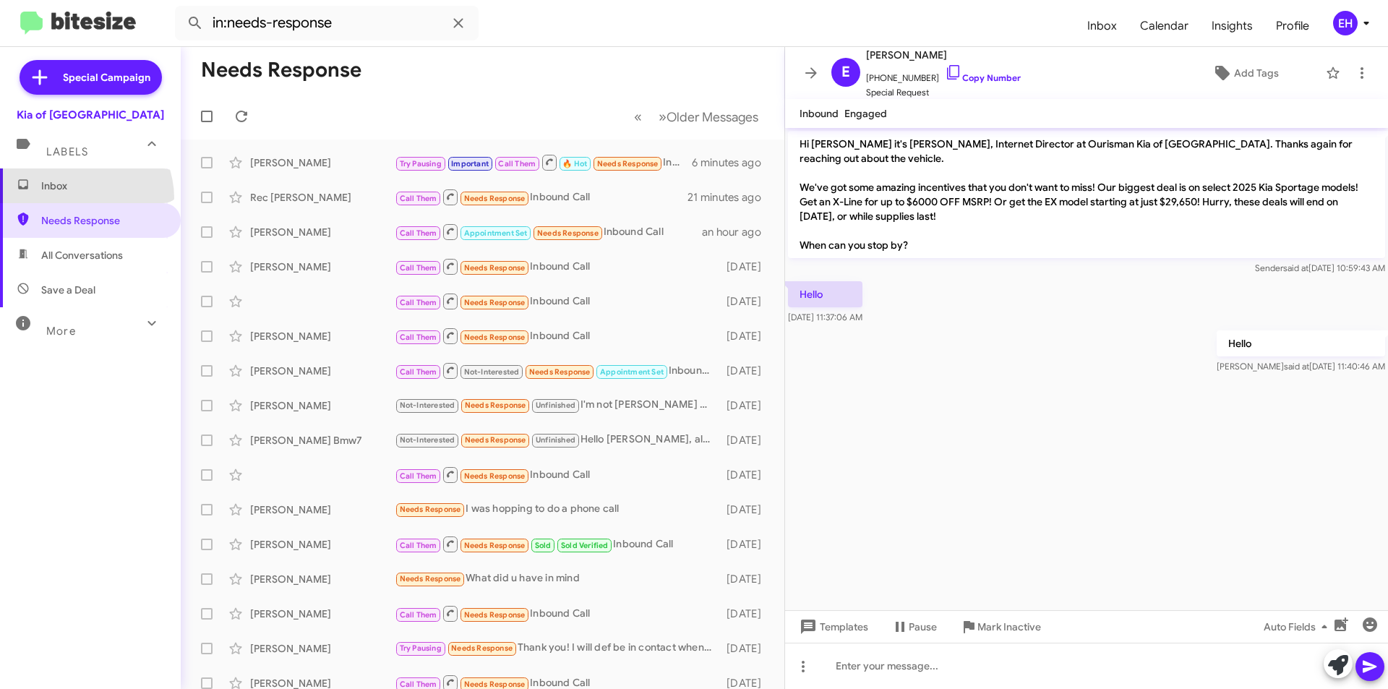
click at [76, 198] on span "Inbox" at bounding box center [90, 185] width 181 height 35
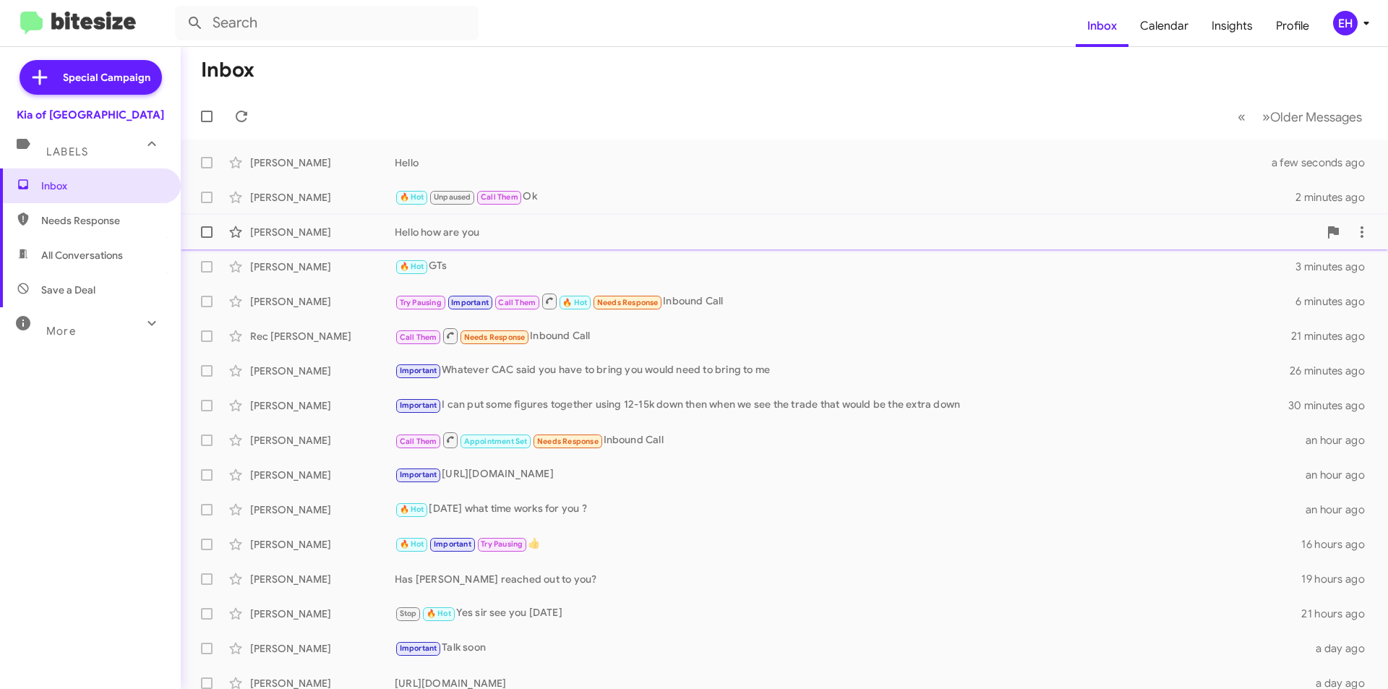
click at [485, 238] on div "Hello how are you" at bounding box center [857, 232] width 924 height 14
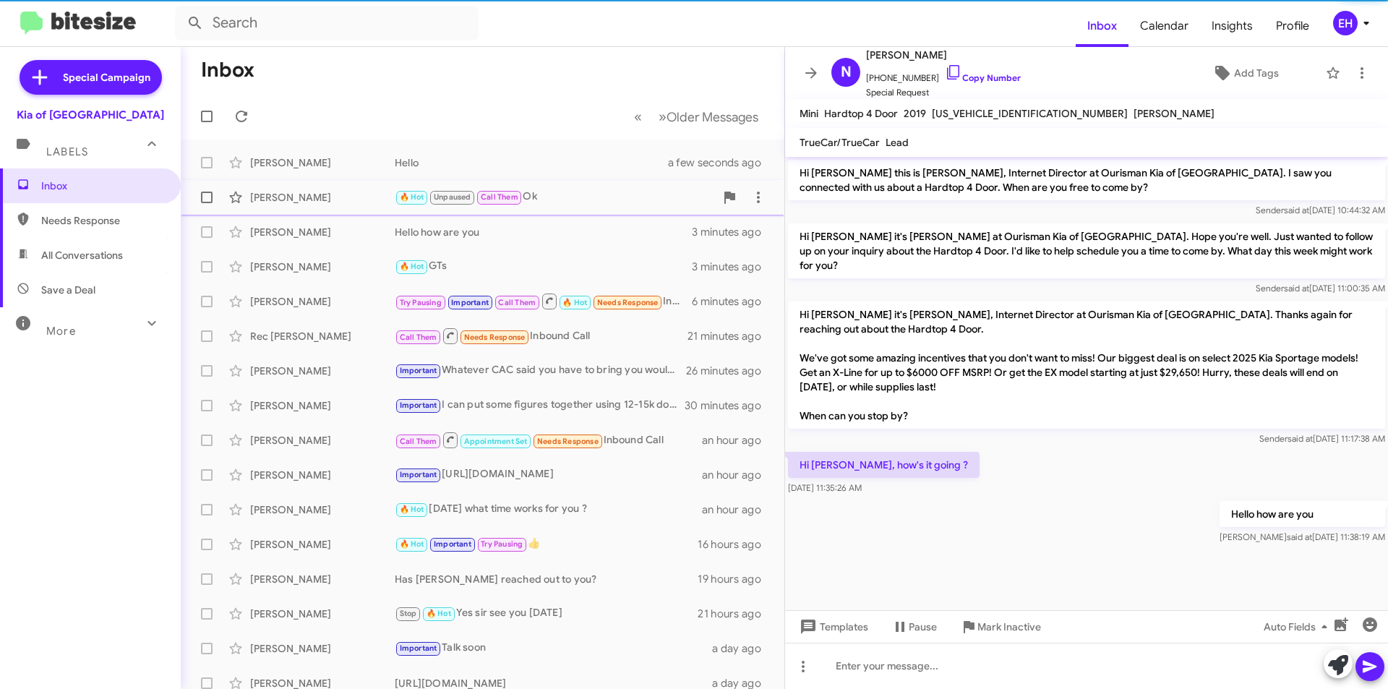
click at [542, 190] on div "🔥 Hot Unpaused Call Them Ok" at bounding box center [555, 197] width 320 height 17
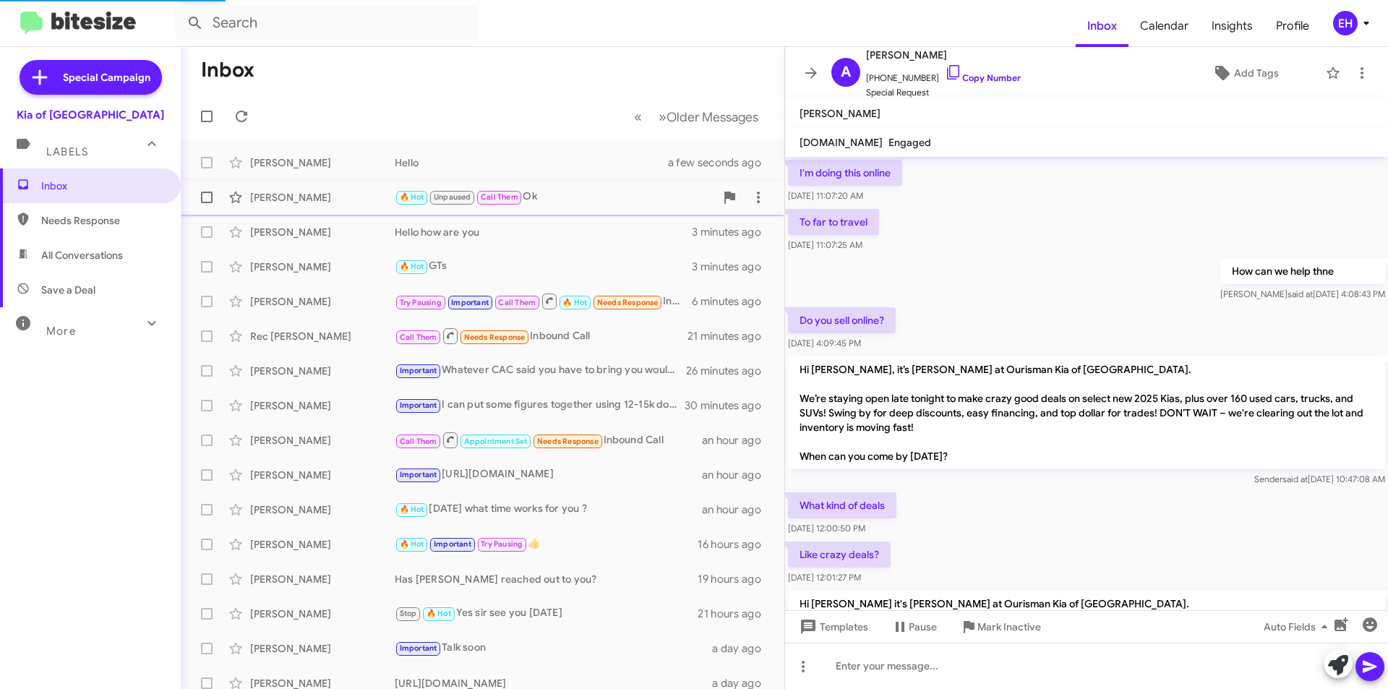
scroll to position [873, 0]
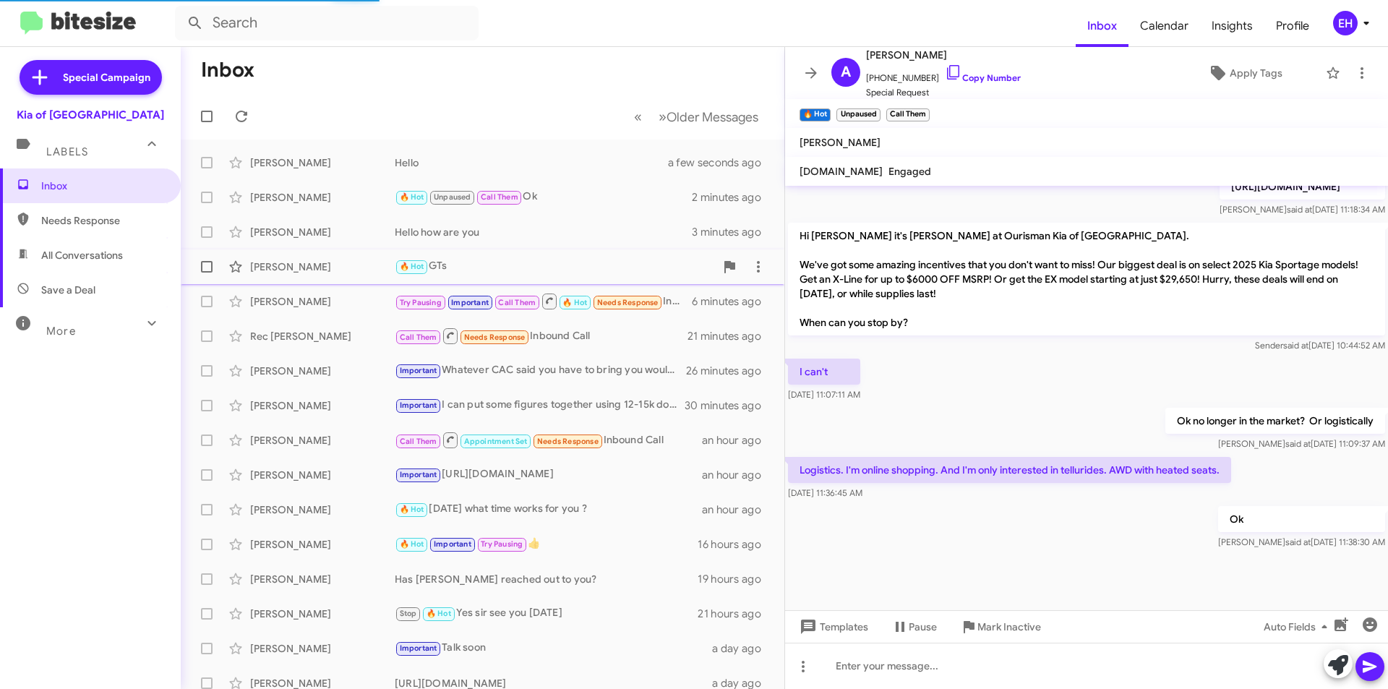
click at [448, 263] on div "🔥 Hot GTs" at bounding box center [555, 266] width 320 height 17
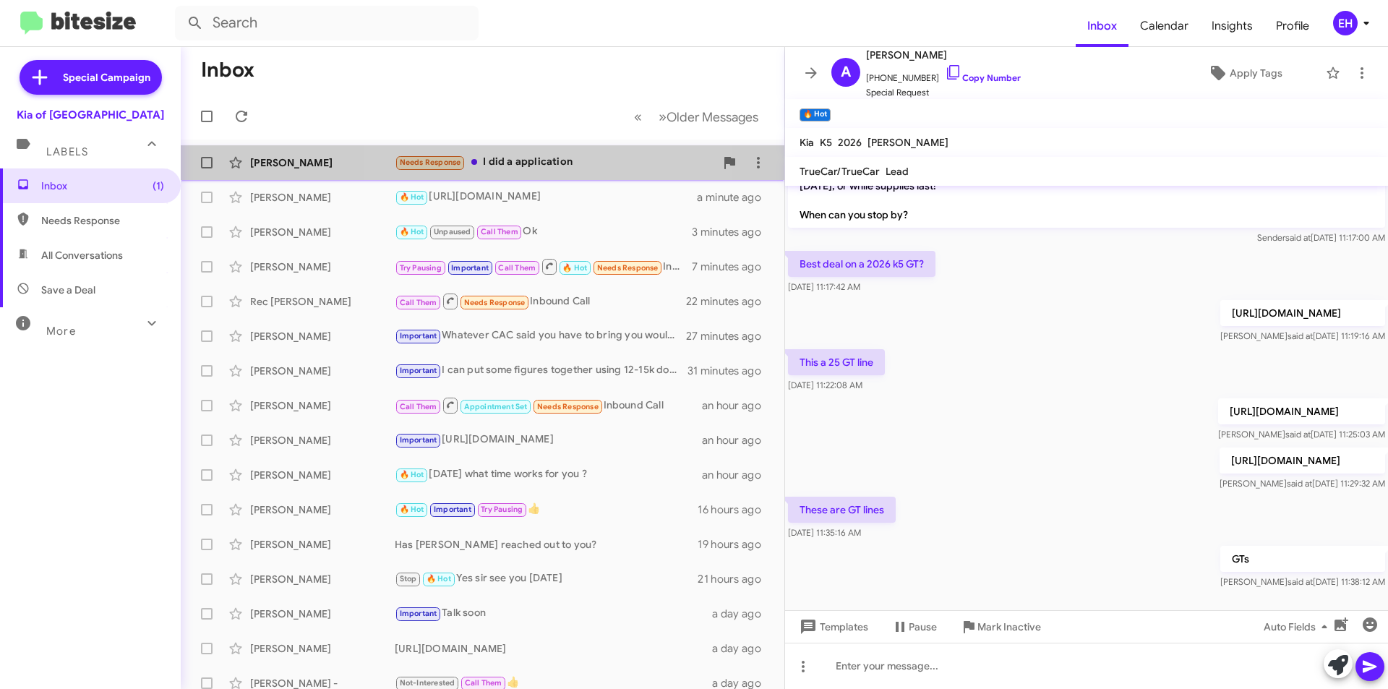
click at [539, 166] on div "Needs Response I did a application" at bounding box center [555, 162] width 320 height 17
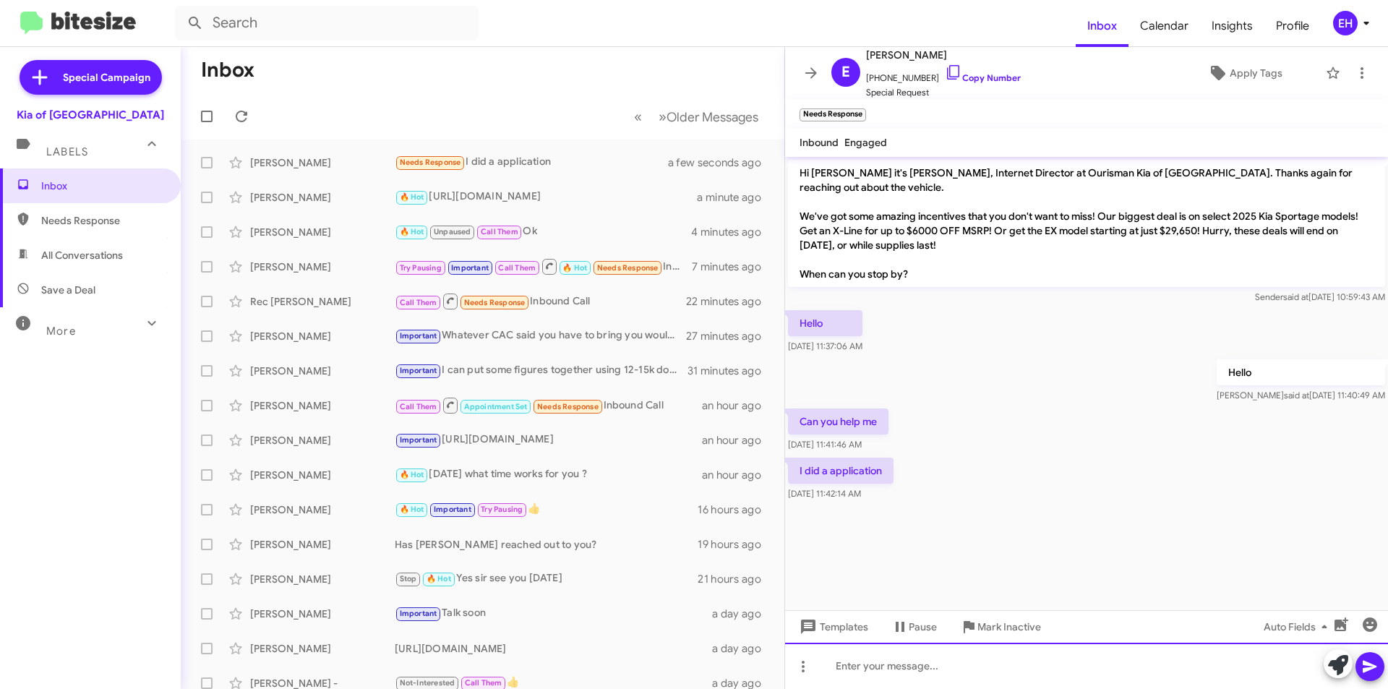
click at [986, 649] on div at bounding box center [1086, 666] width 603 height 46
click at [1375, 667] on icon at bounding box center [1370, 667] width 14 height 12
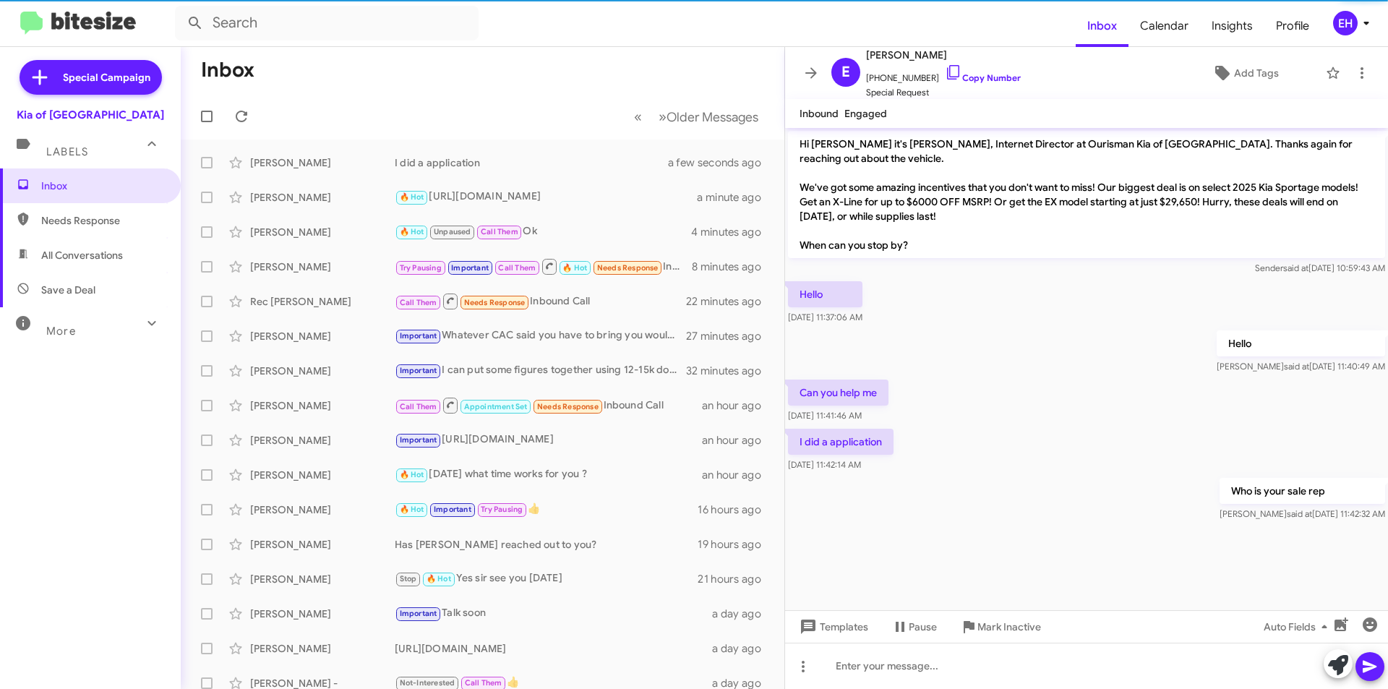
click at [70, 213] on span "Needs Response" at bounding box center [90, 220] width 181 height 35
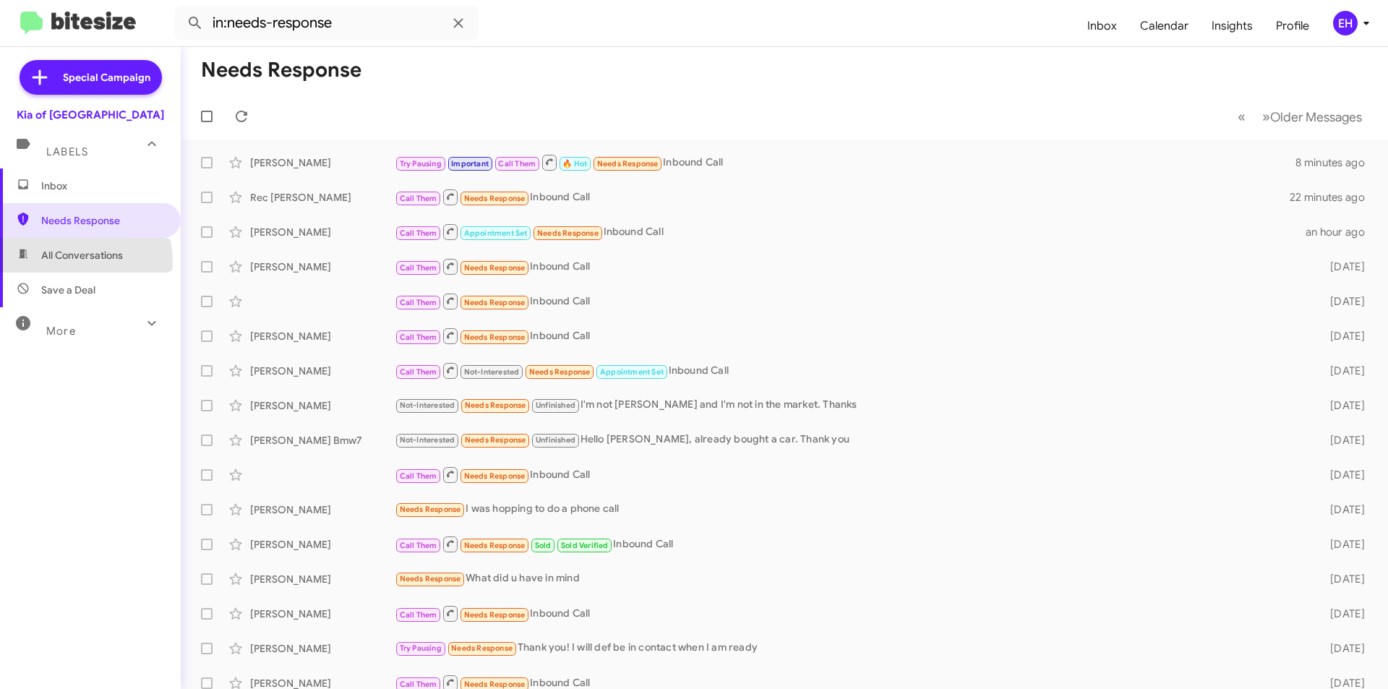
click at [79, 261] on span "All Conversations" at bounding box center [82, 255] width 82 height 14
type input "in:all-conversations"
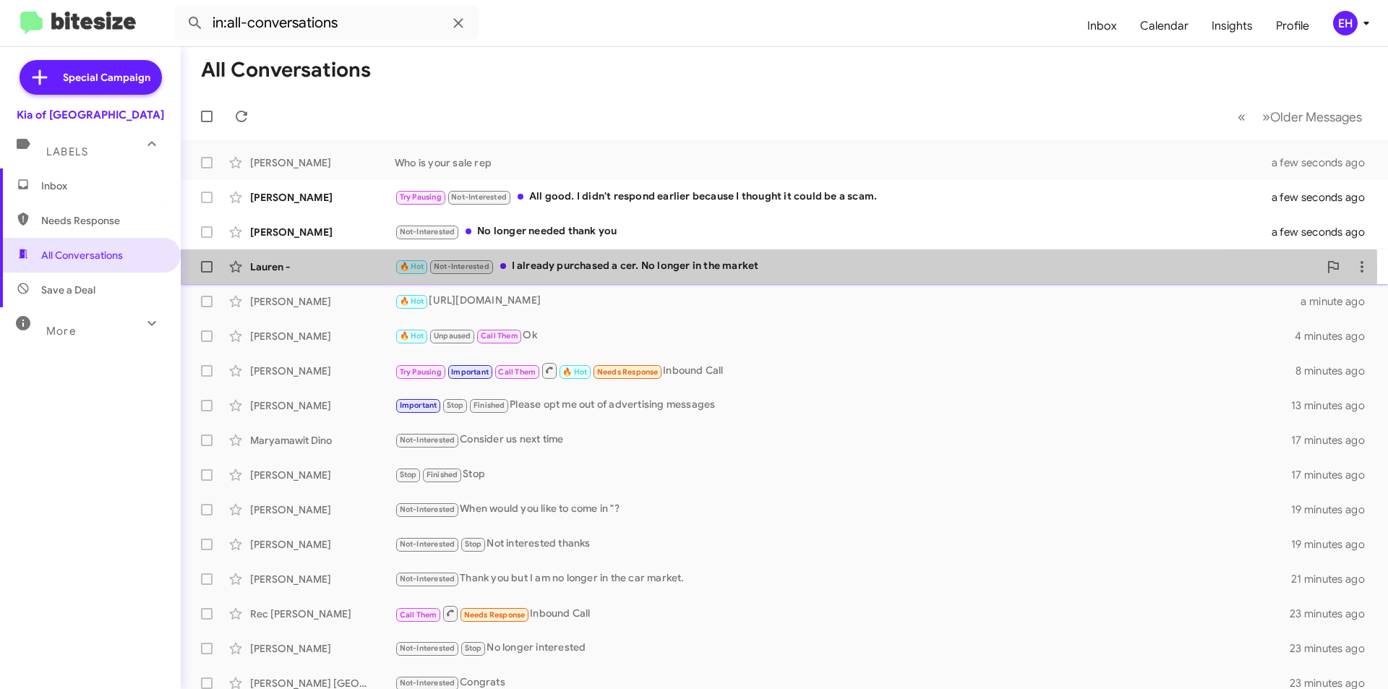
click at [658, 268] on div "🔥 Hot Not-Interested I already purchased a cer. No longer in the market" at bounding box center [857, 266] width 924 height 17
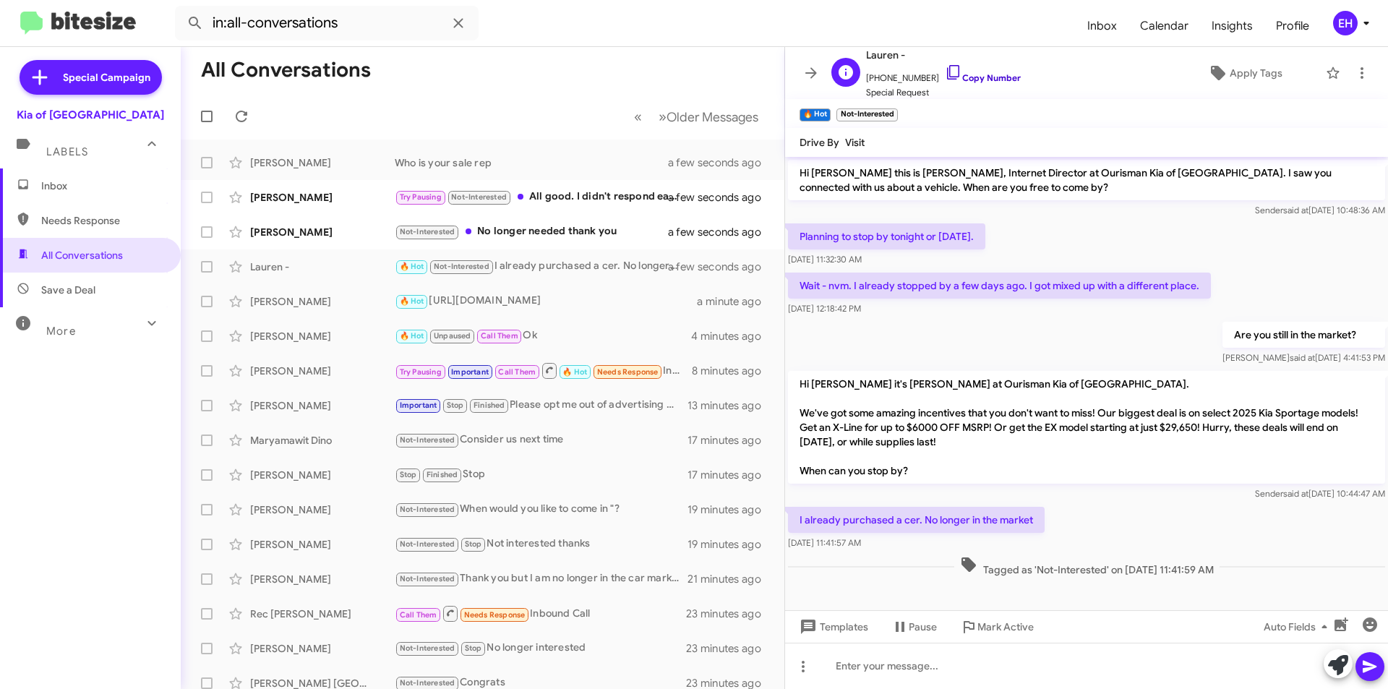
click at [988, 75] on link "Copy Number" at bounding box center [983, 77] width 76 height 11
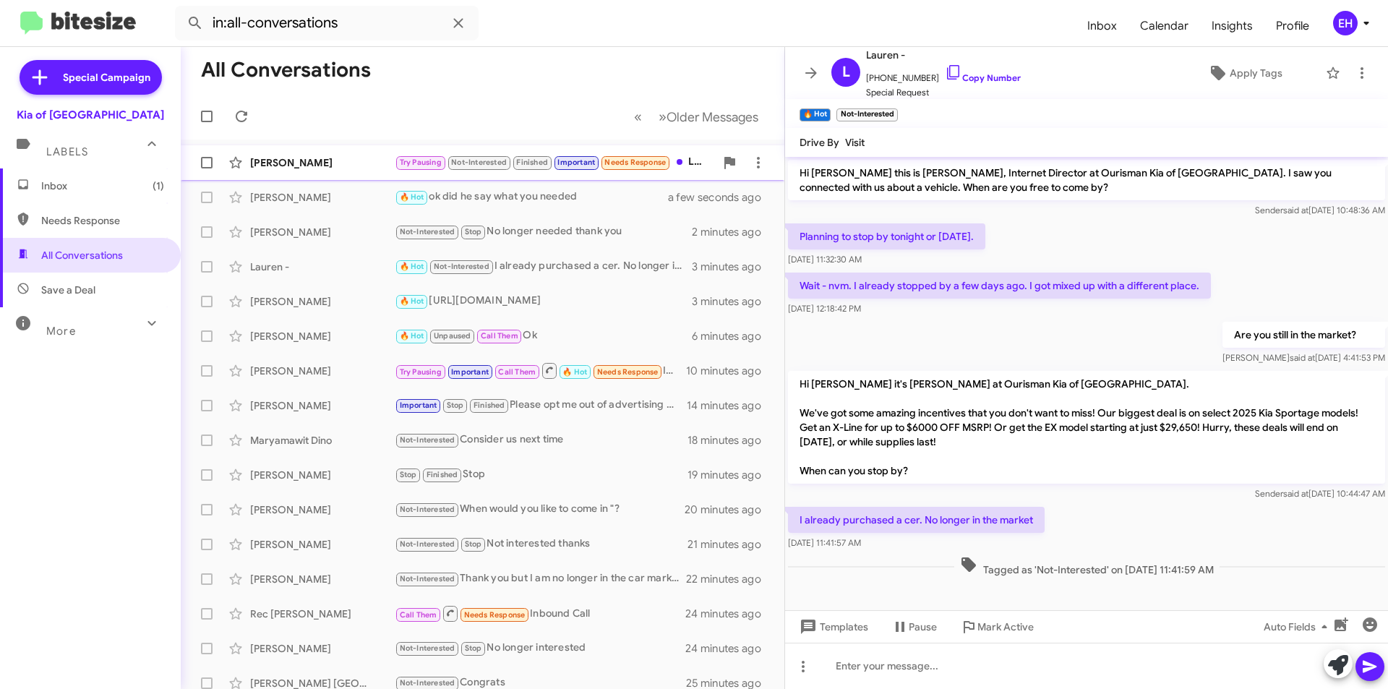
click at [347, 165] on div "[PERSON_NAME]" at bounding box center [322, 162] width 145 height 14
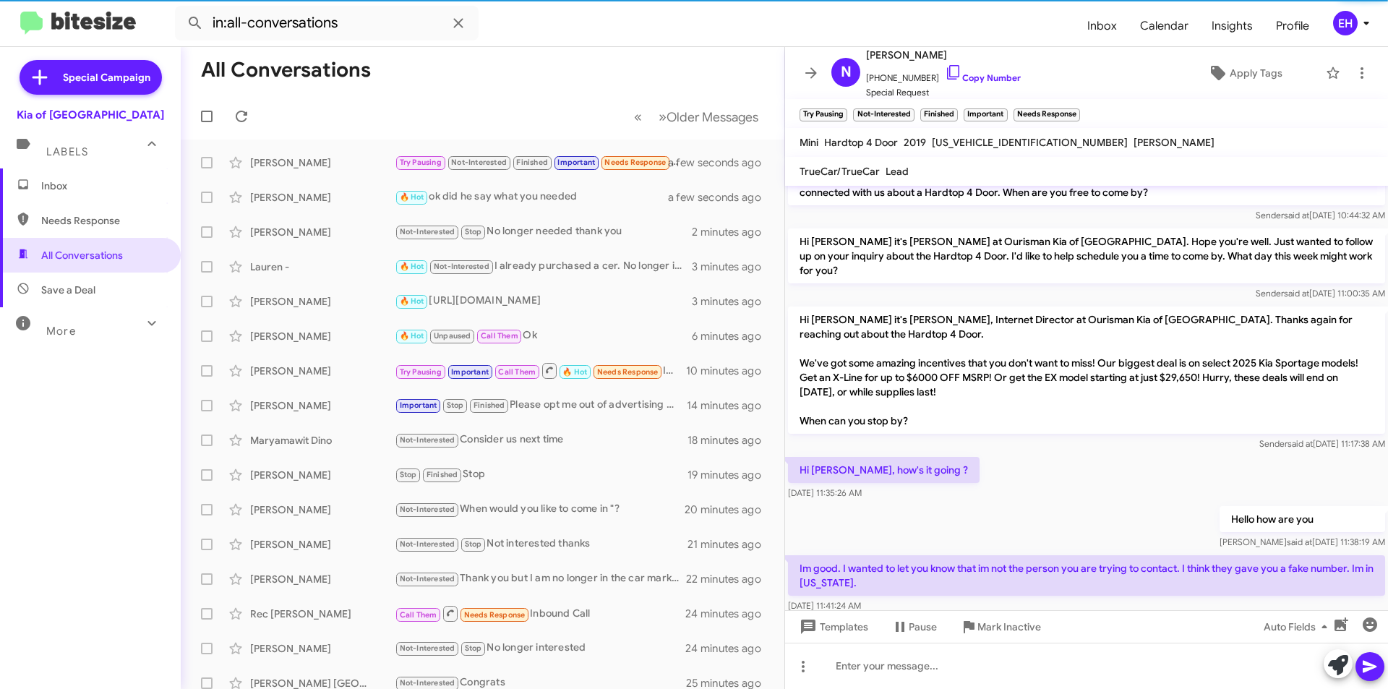
scroll to position [483, 0]
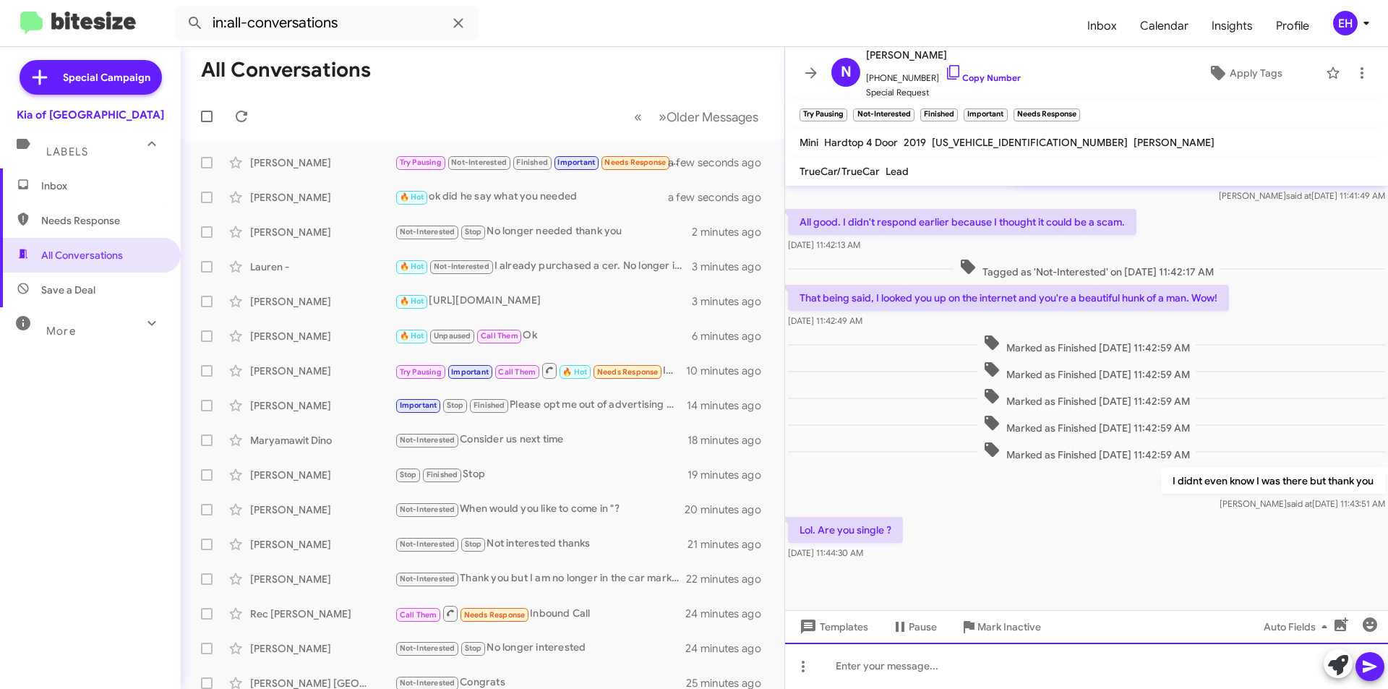
click at [963, 656] on div at bounding box center [1086, 666] width 603 height 46
drag, startPoint x: 931, startPoint y: 56, endPoint x: 860, endPoint y: 63, distance: 71.2
click at [860, 63] on div "N Nawon Kim +13109855237 Copy Number Special Request" at bounding box center [923, 73] width 195 height 54
copy span "[PERSON_NAME]"
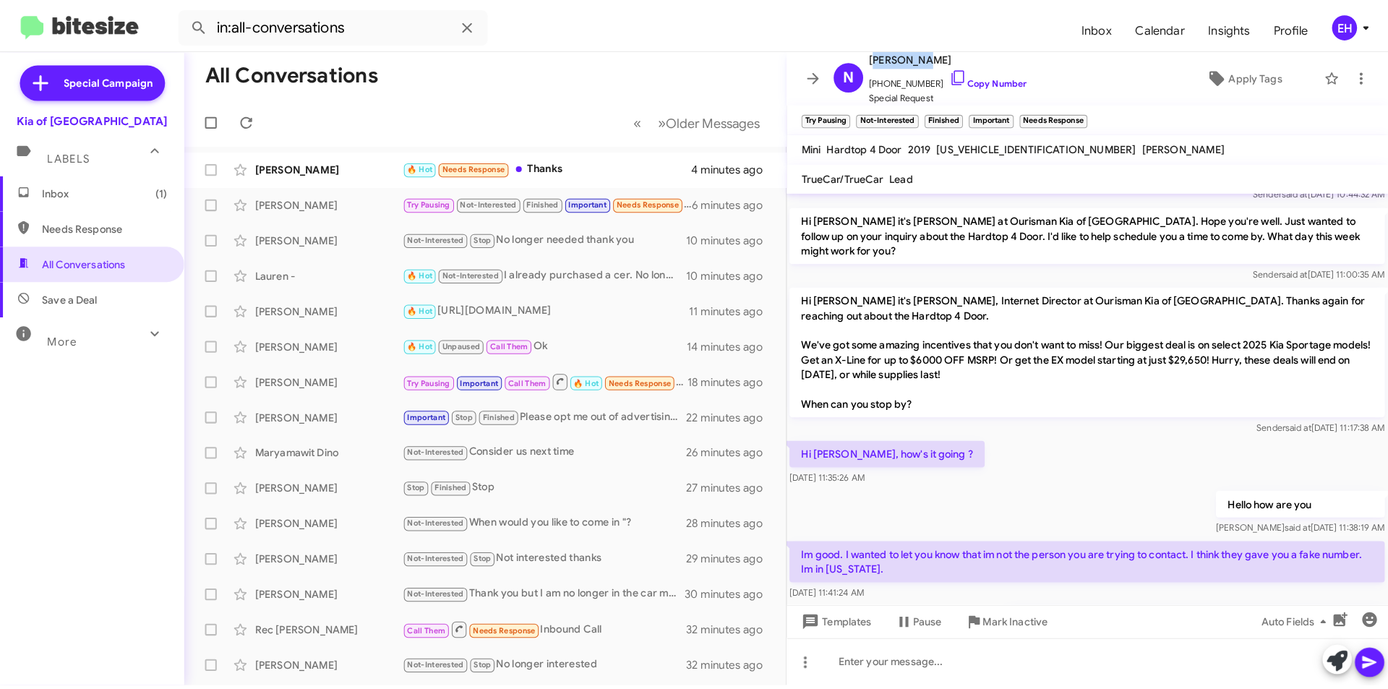
scroll to position [0, 0]
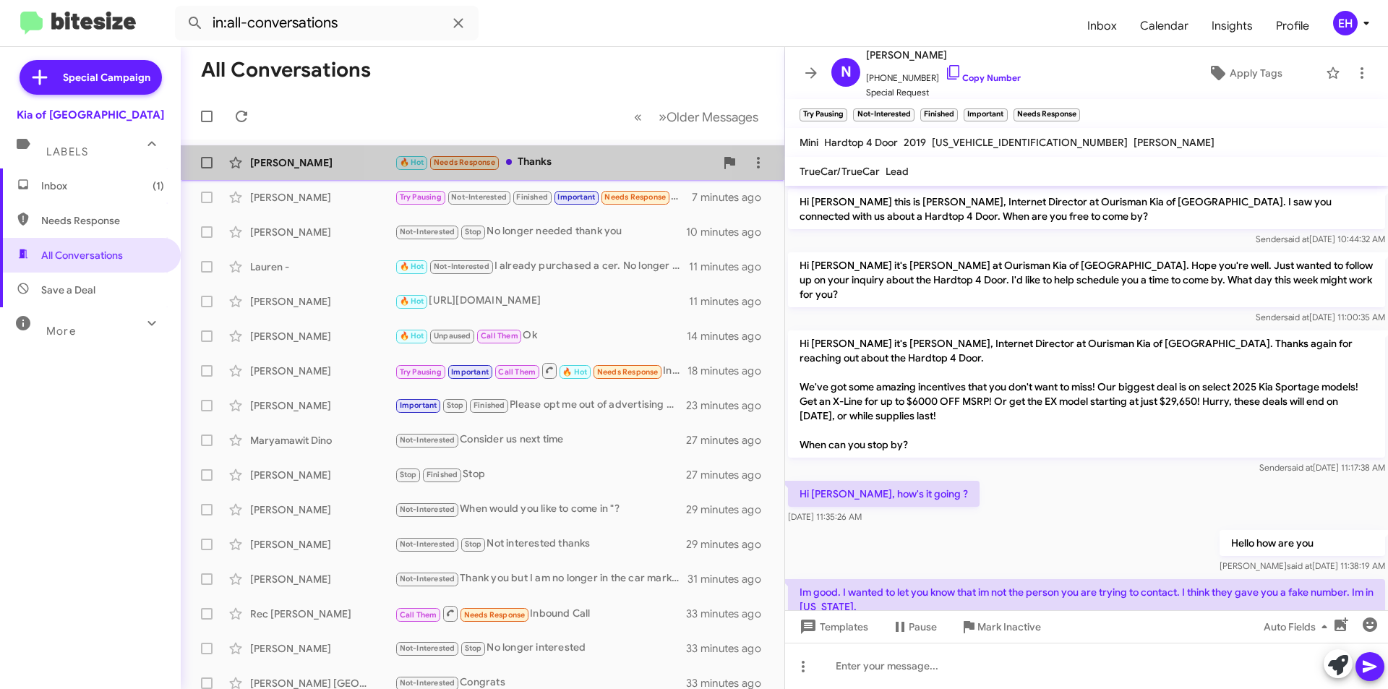
click at [535, 166] on div "🔥 Hot Needs Response Thanks" at bounding box center [555, 162] width 320 height 17
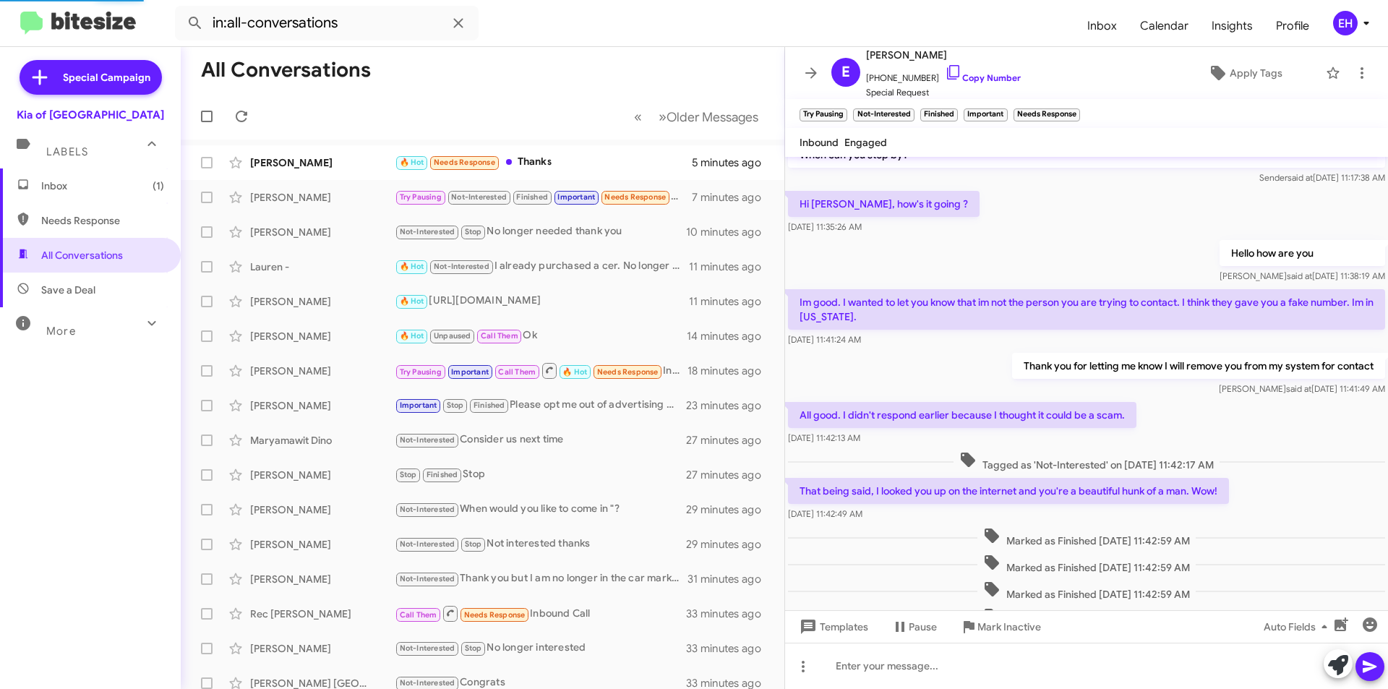
scroll to position [229, 0]
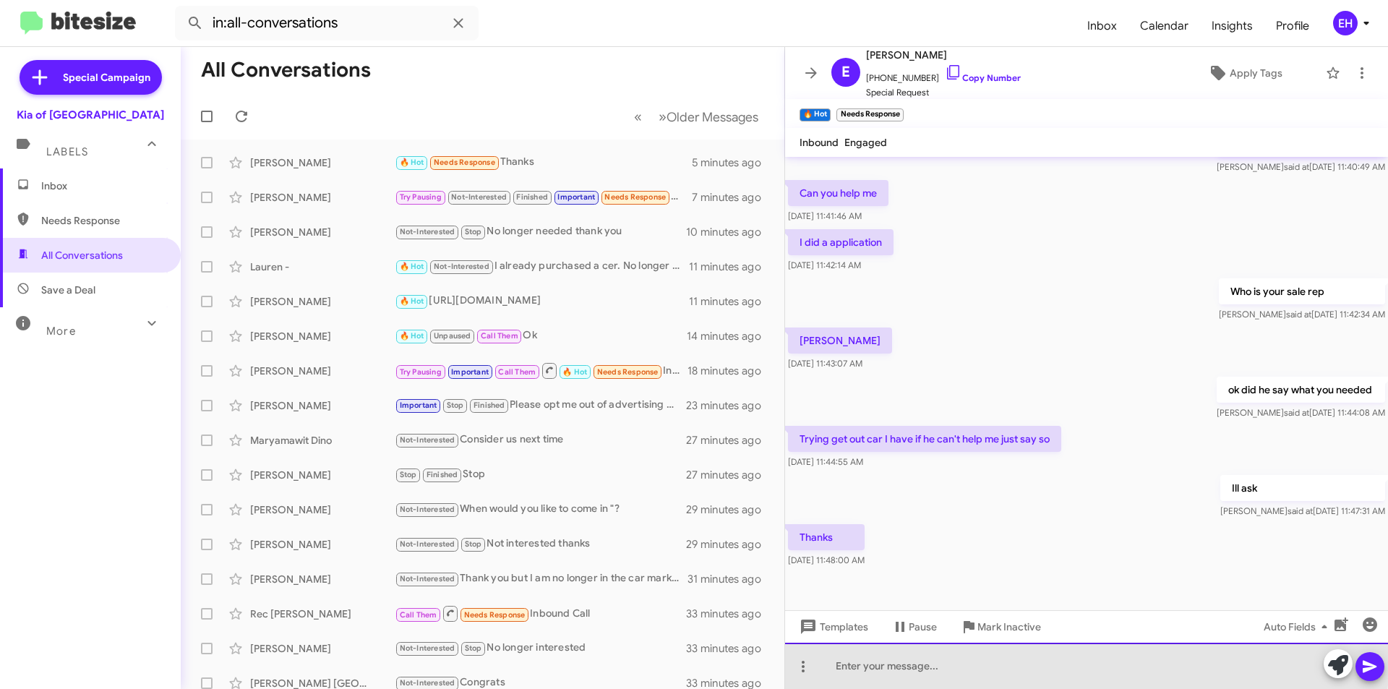
click at [1051, 654] on div at bounding box center [1086, 666] width 603 height 46
click at [970, 659] on div at bounding box center [1086, 666] width 603 height 46
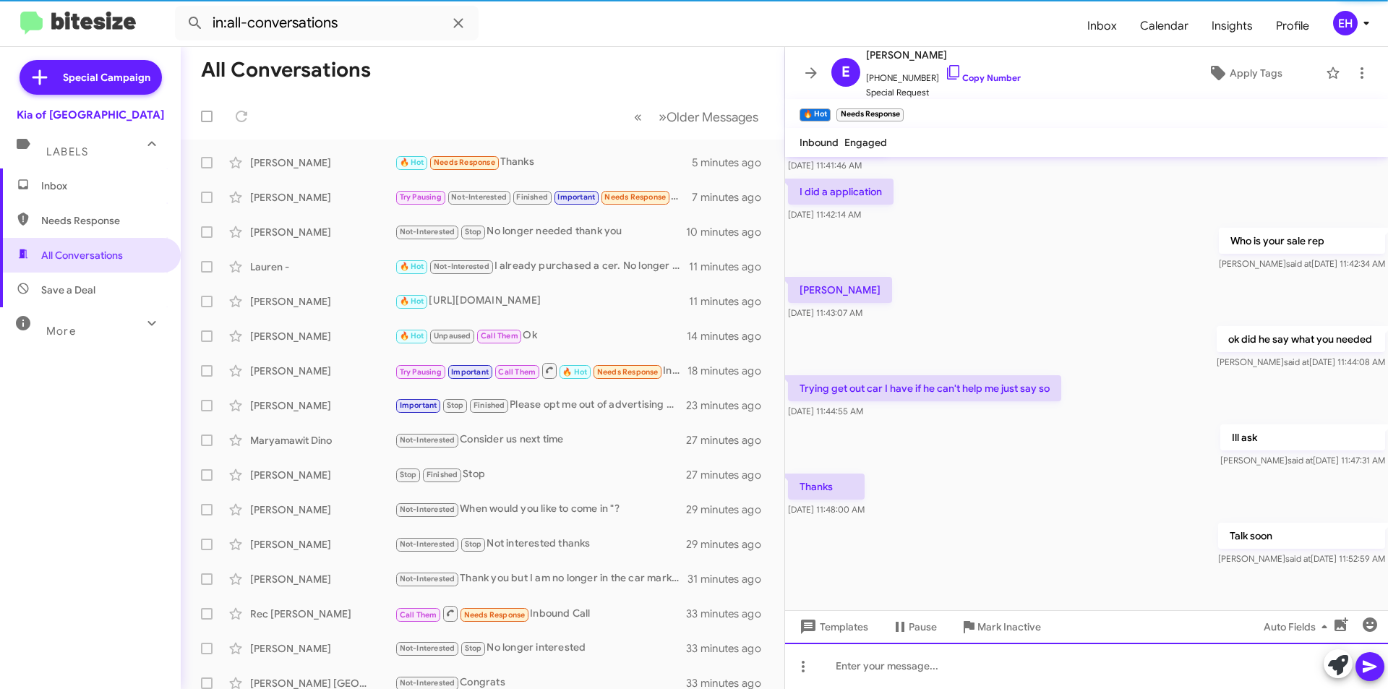
scroll to position [281, 0]
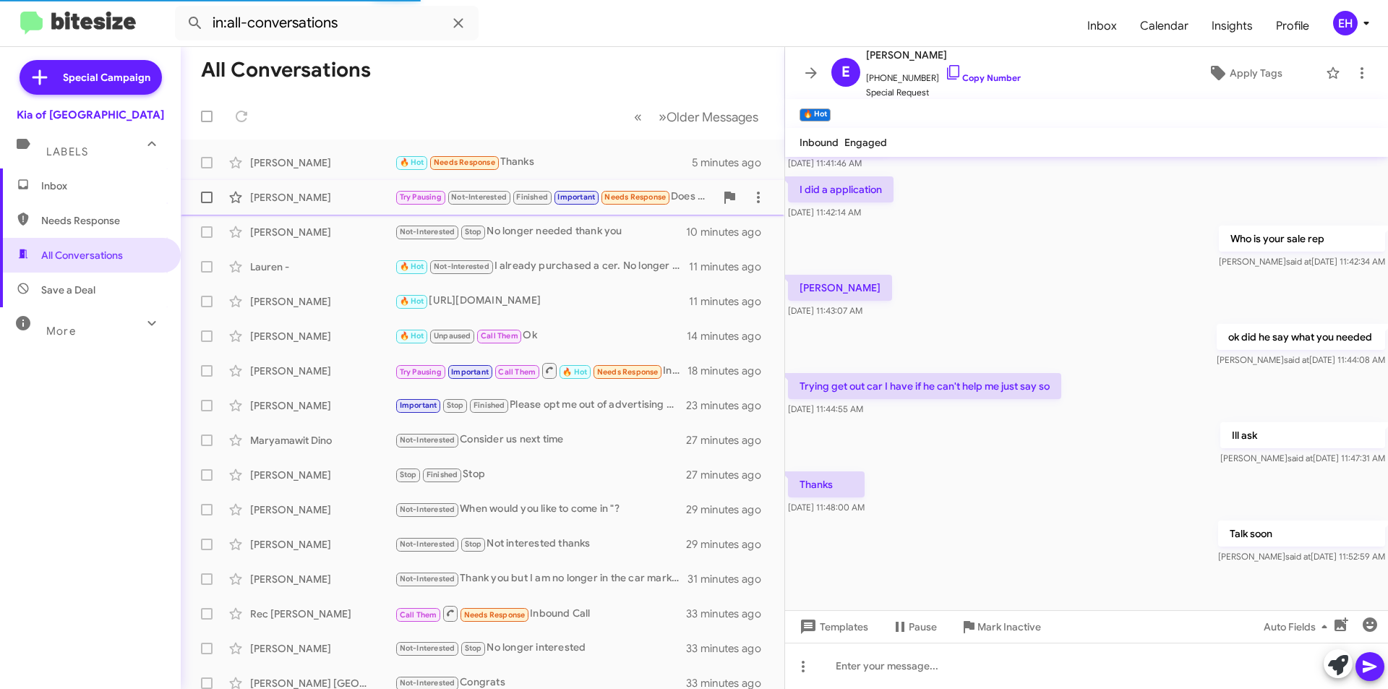
click at [360, 205] on mat-action-list "Edward Belin 🔥 Hot Needs Response Thanks 5 minutes ago Nawon Kim Try Pausing No…" at bounding box center [483, 490] width 604 height 700
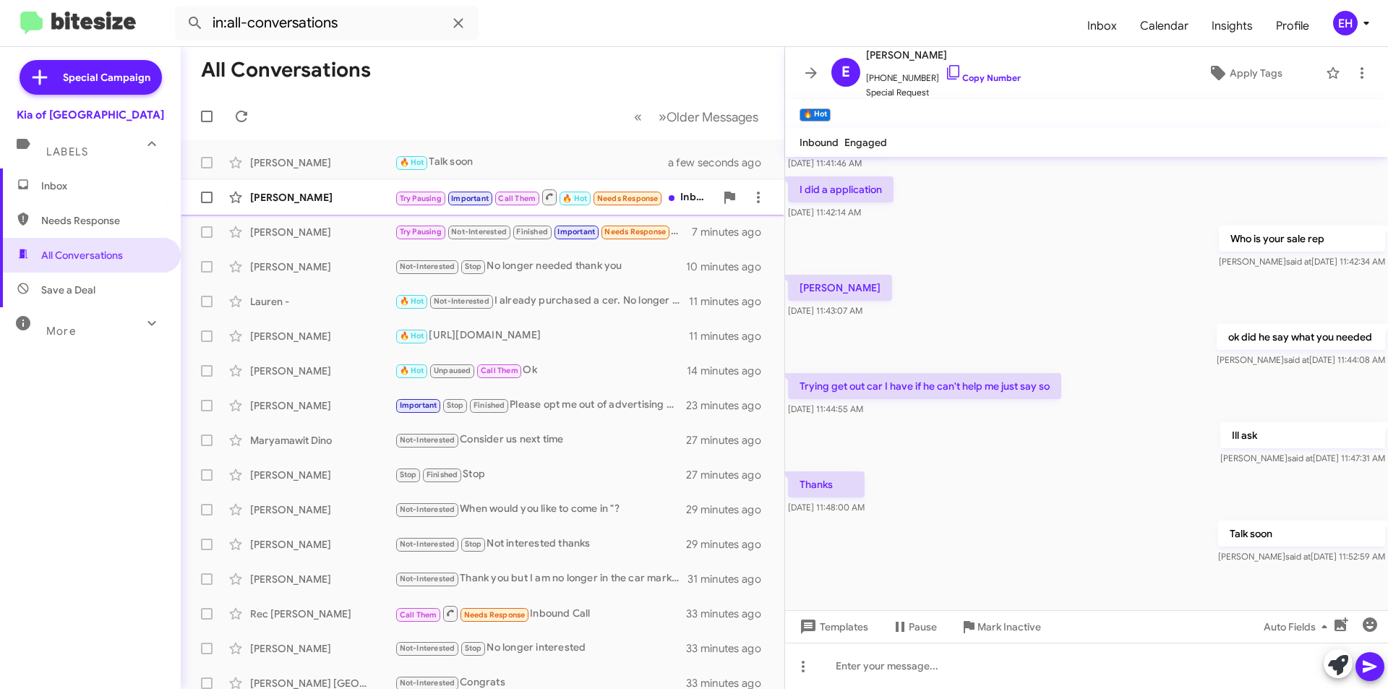
click at [345, 200] on div "[PERSON_NAME]" at bounding box center [322, 197] width 145 height 14
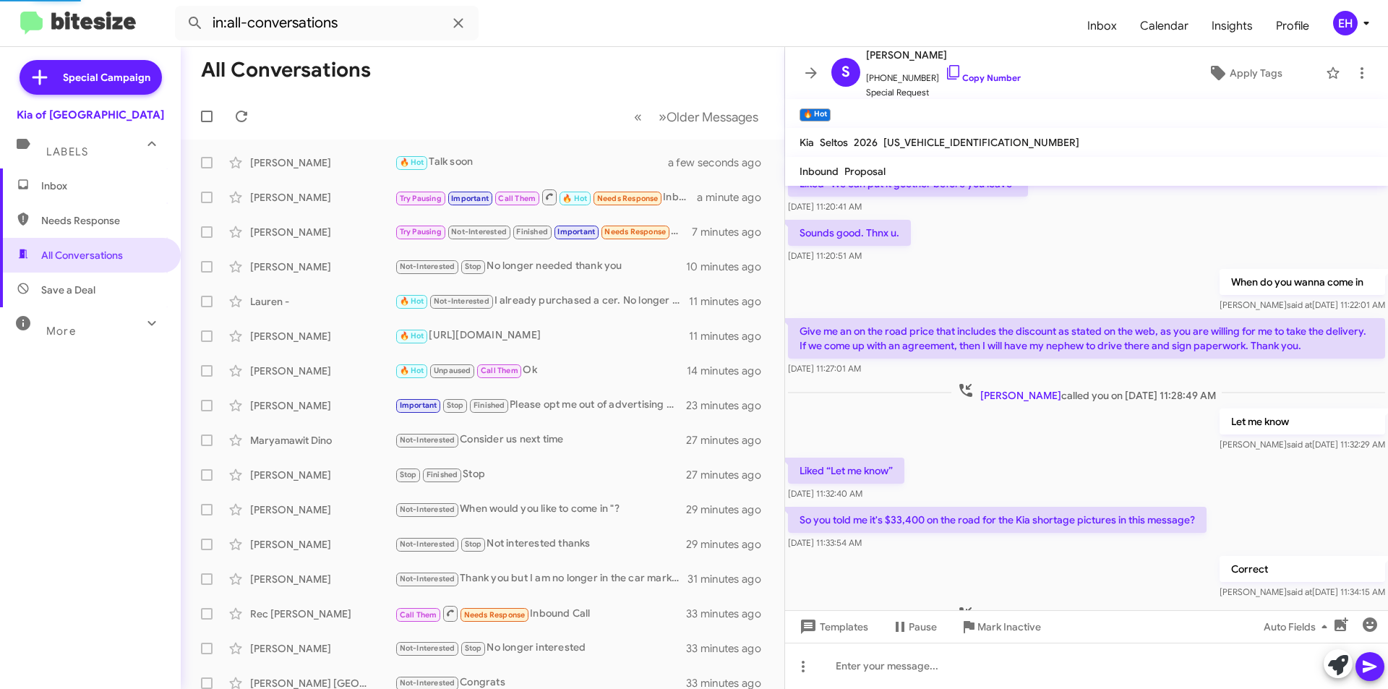
scroll to position [363, 0]
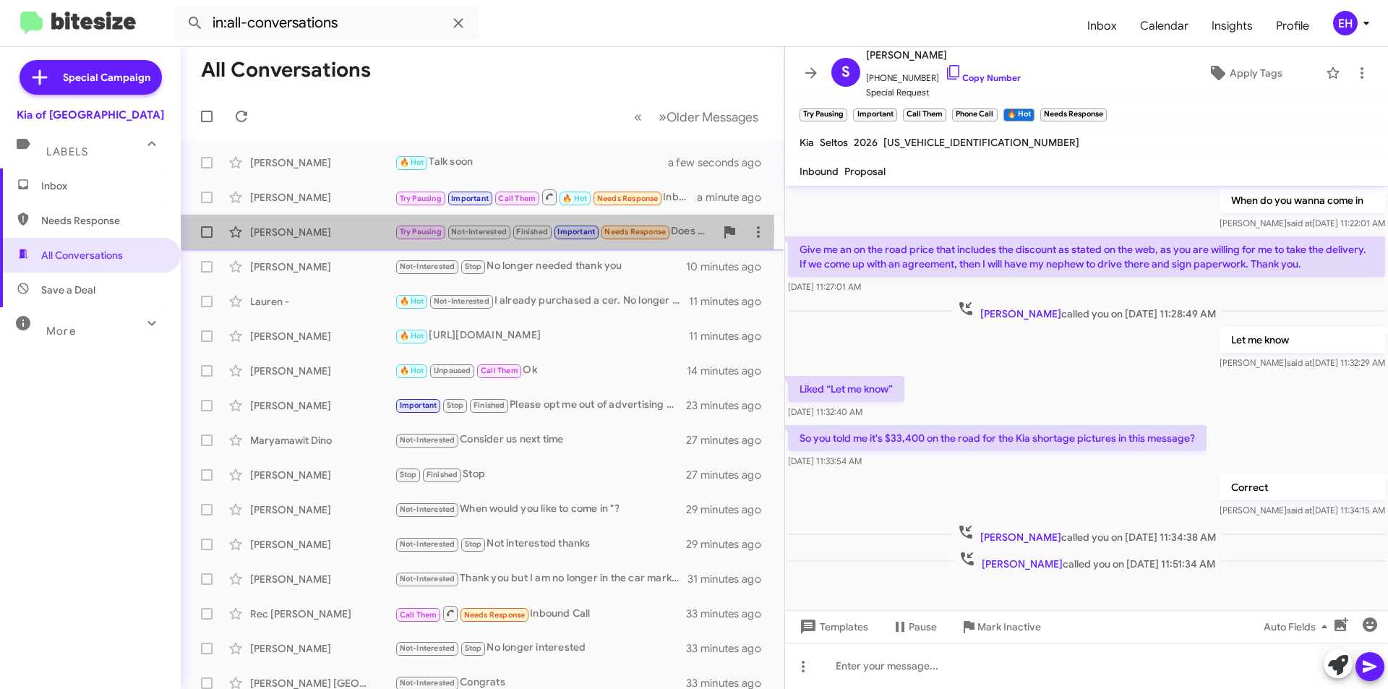
click at [320, 229] on div "[PERSON_NAME]" at bounding box center [322, 232] width 145 height 14
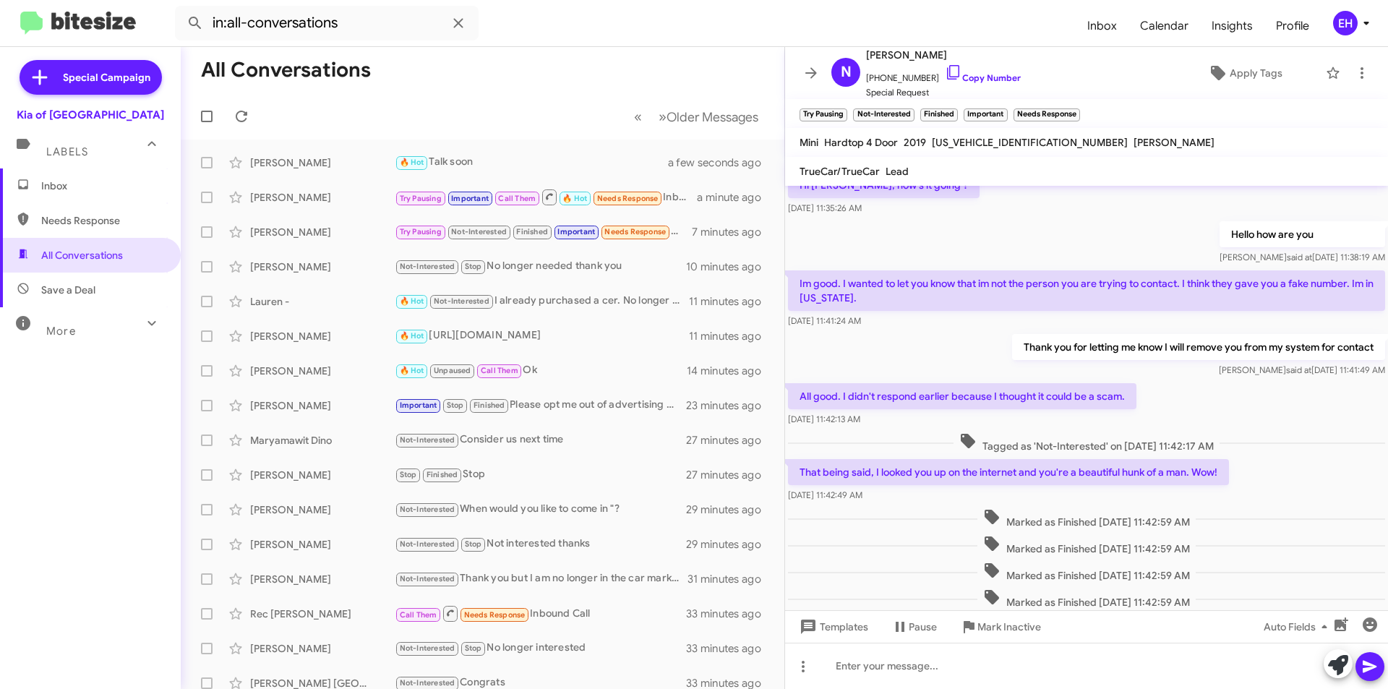
scroll to position [506, 0]
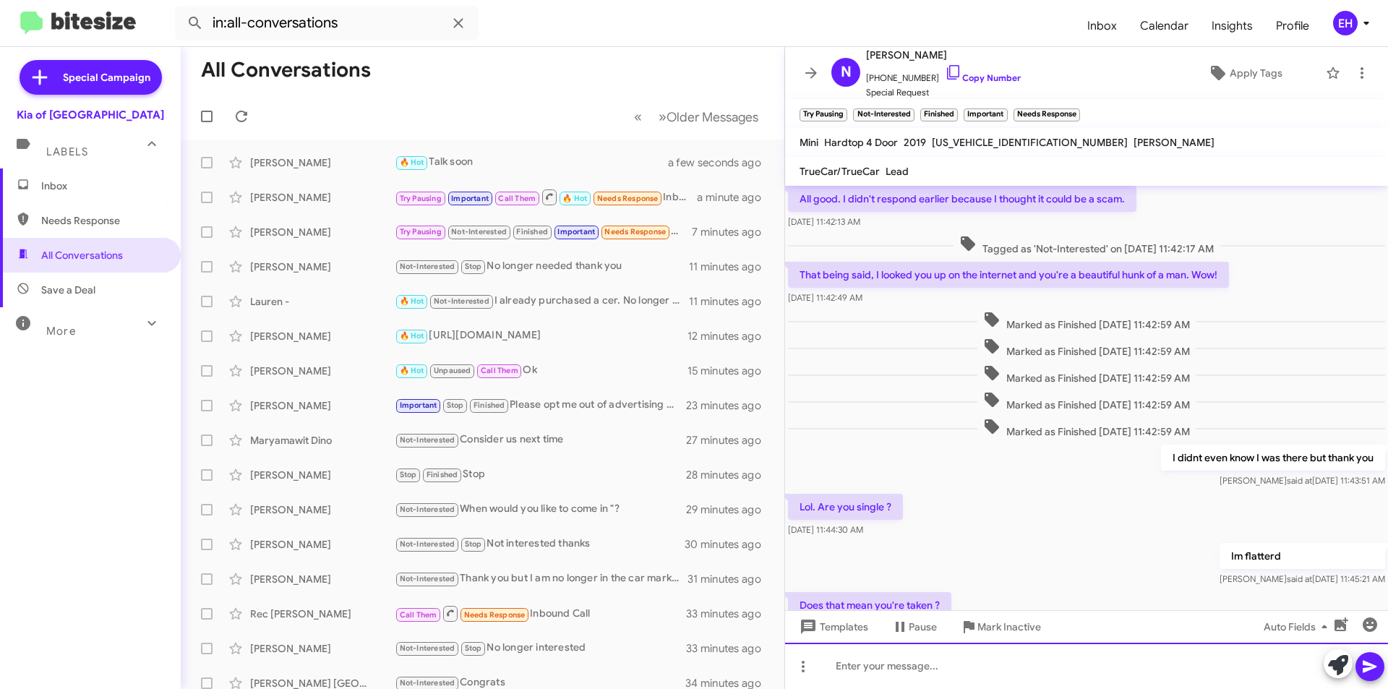
click at [1022, 667] on div at bounding box center [1086, 666] width 603 height 46
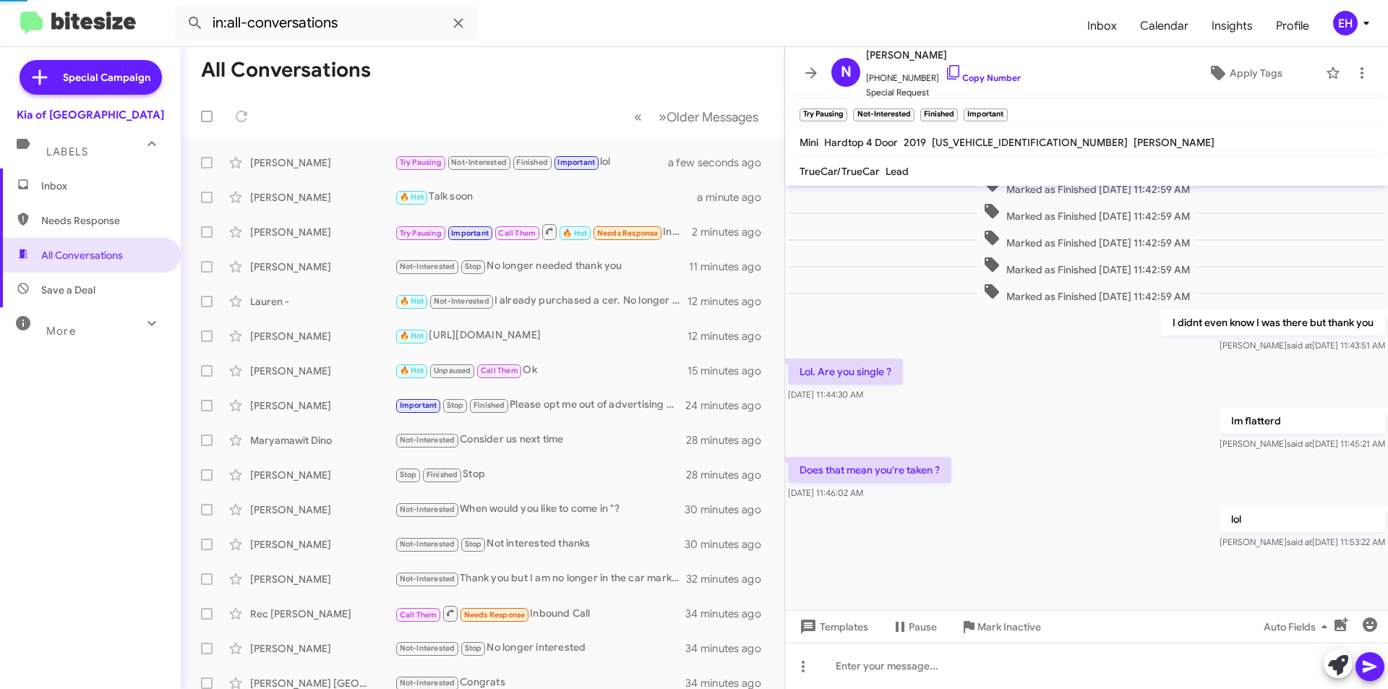
scroll to position [627, 0]
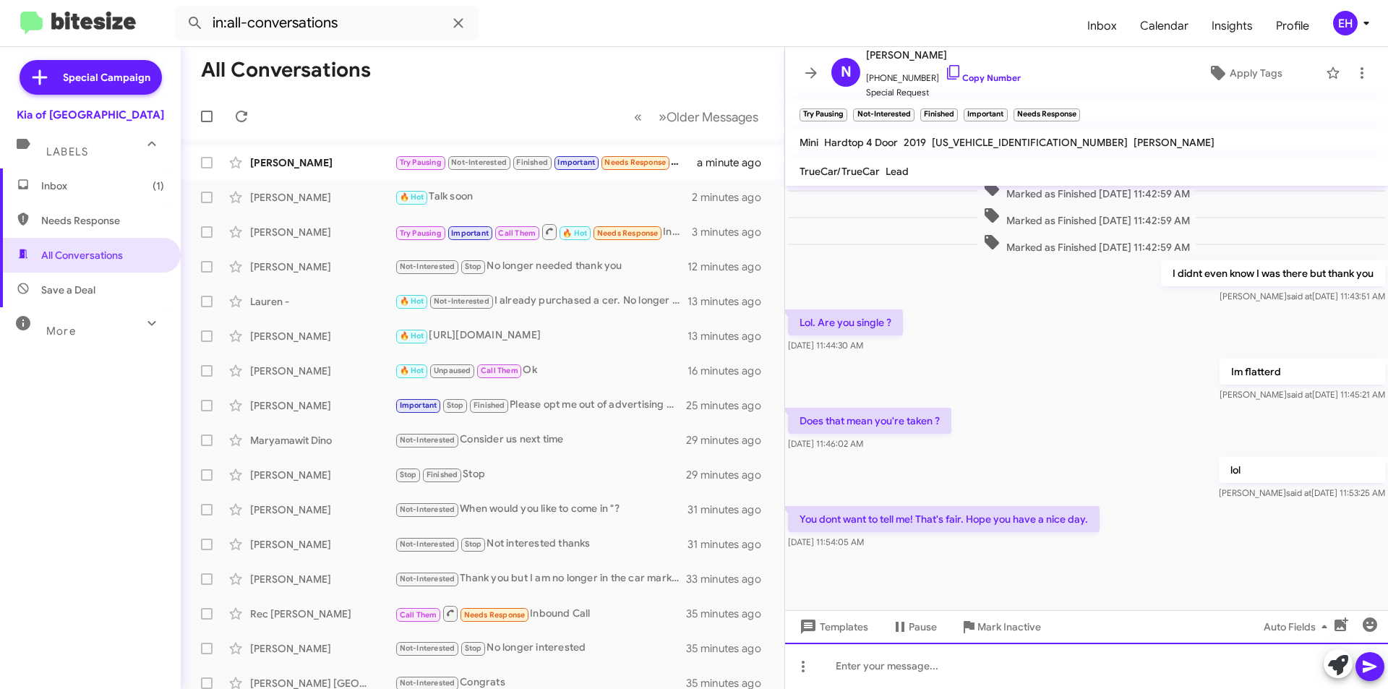
click at [959, 667] on div at bounding box center [1086, 666] width 603 height 46
click at [977, 667] on div at bounding box center [1086, 666] width 603 height 46
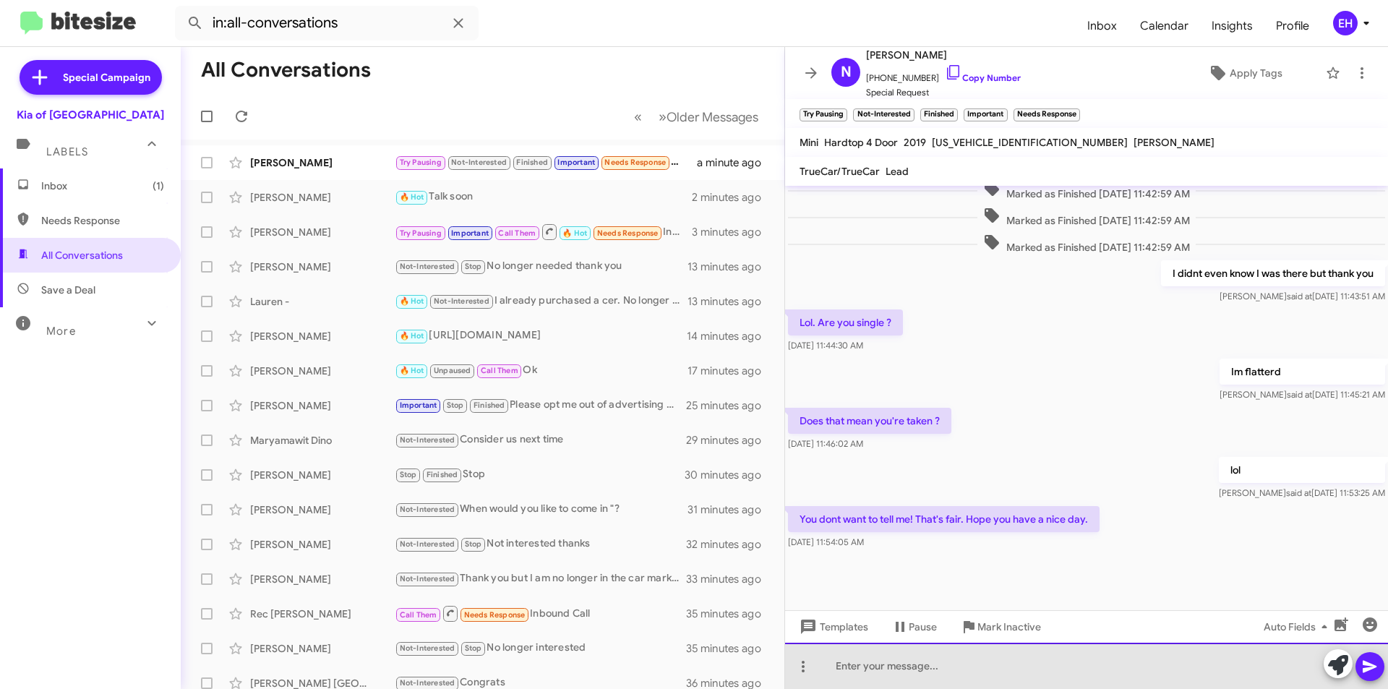
click at [941, 667] on div at bounding box center [1086, 666] width 603 height 46
click at [937, 680] on div at bounding box center [1086, 666] width 603 height 46
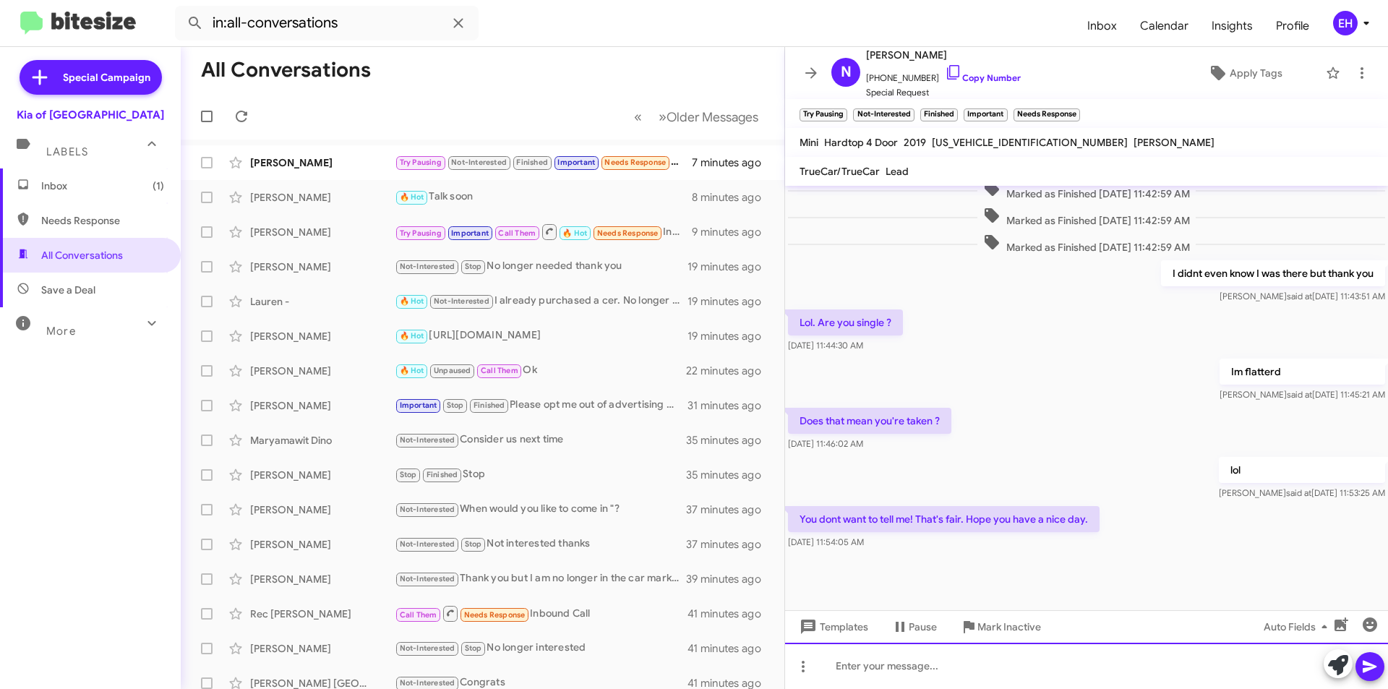
click at [1014, 675] on div at bounding box center [1086, 666] width 603 height 46
click at [919, 673] on div at bounding box center [1086, 666] width 603 height 46
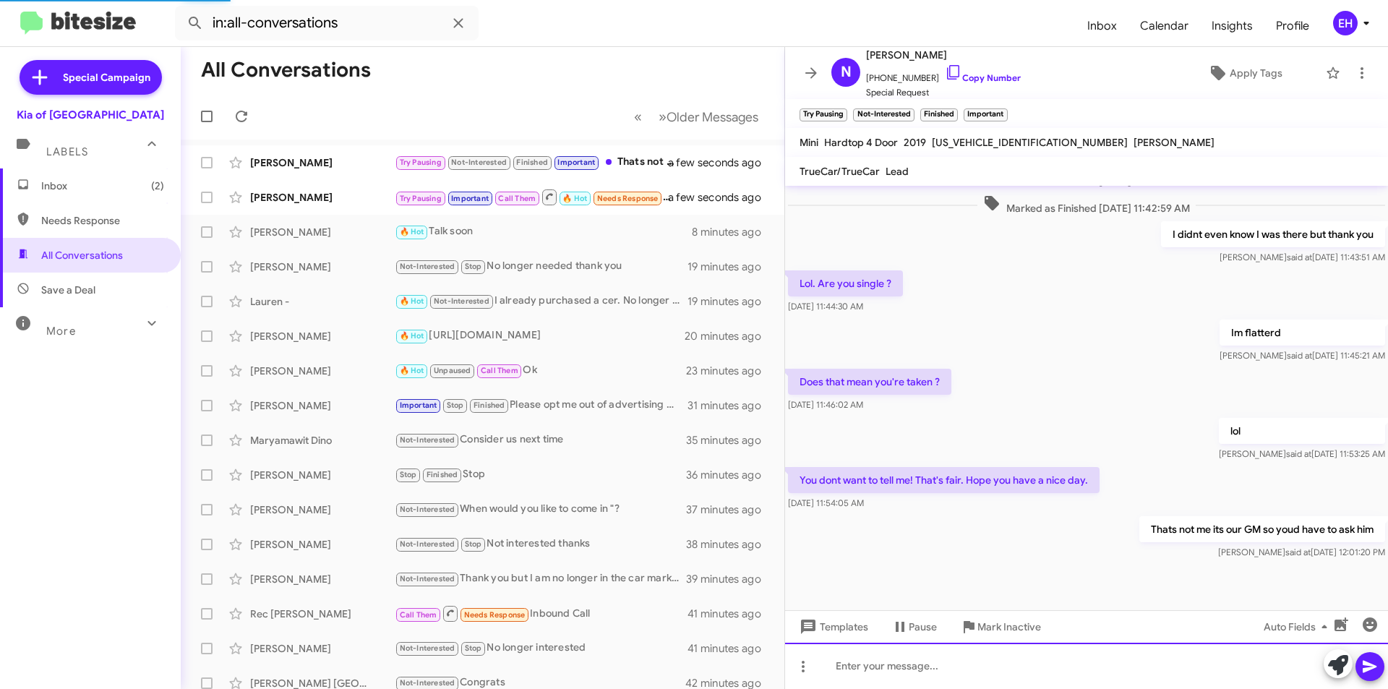
scroll to position [814, 0]
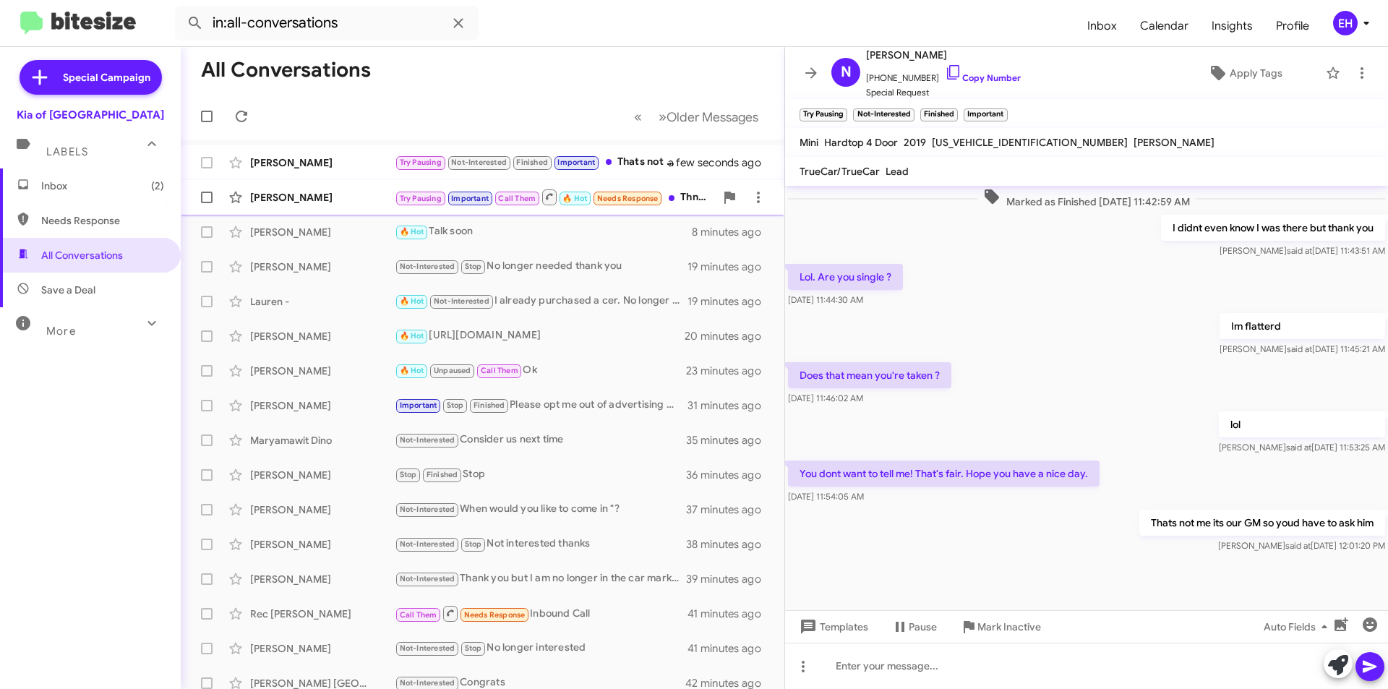
click at [699, 193] on div "Try Pausing Important Call Them 🔥 Hot Needs Response Thnx u." at bounding box center [555, 197] width 320 height 18
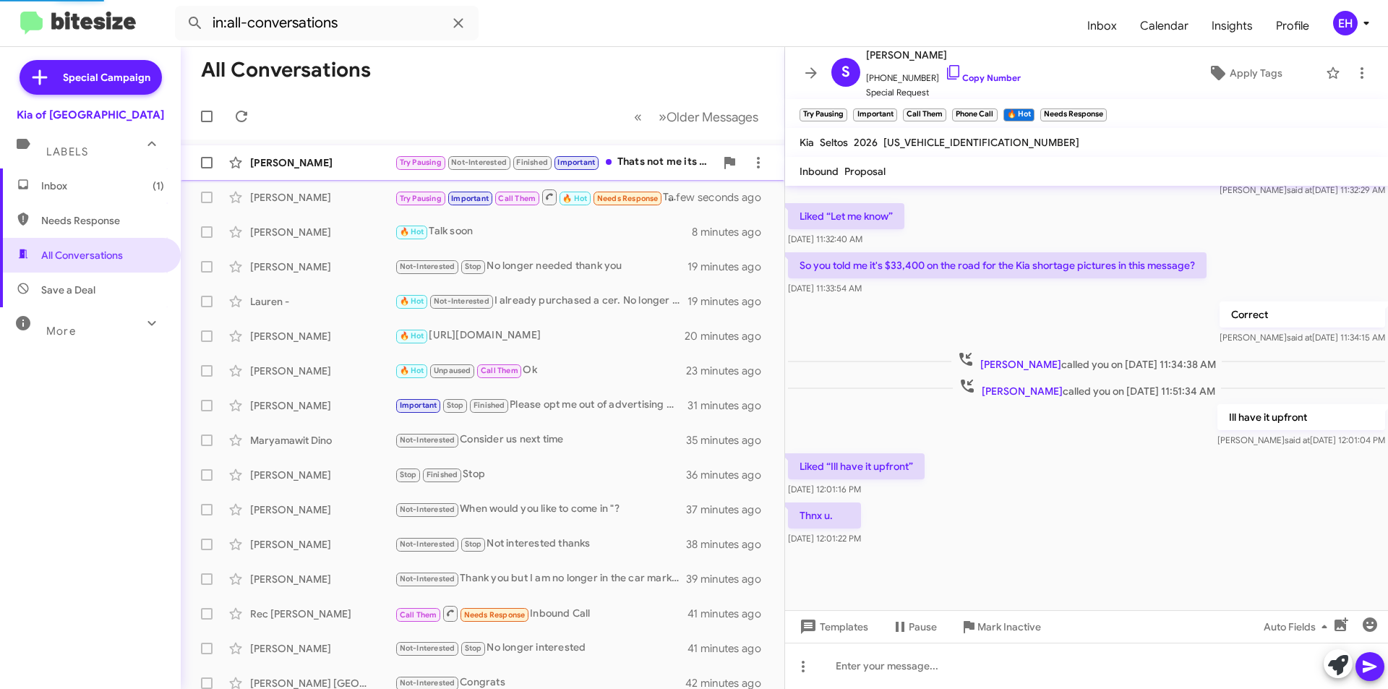
scroll to position [521, 0]
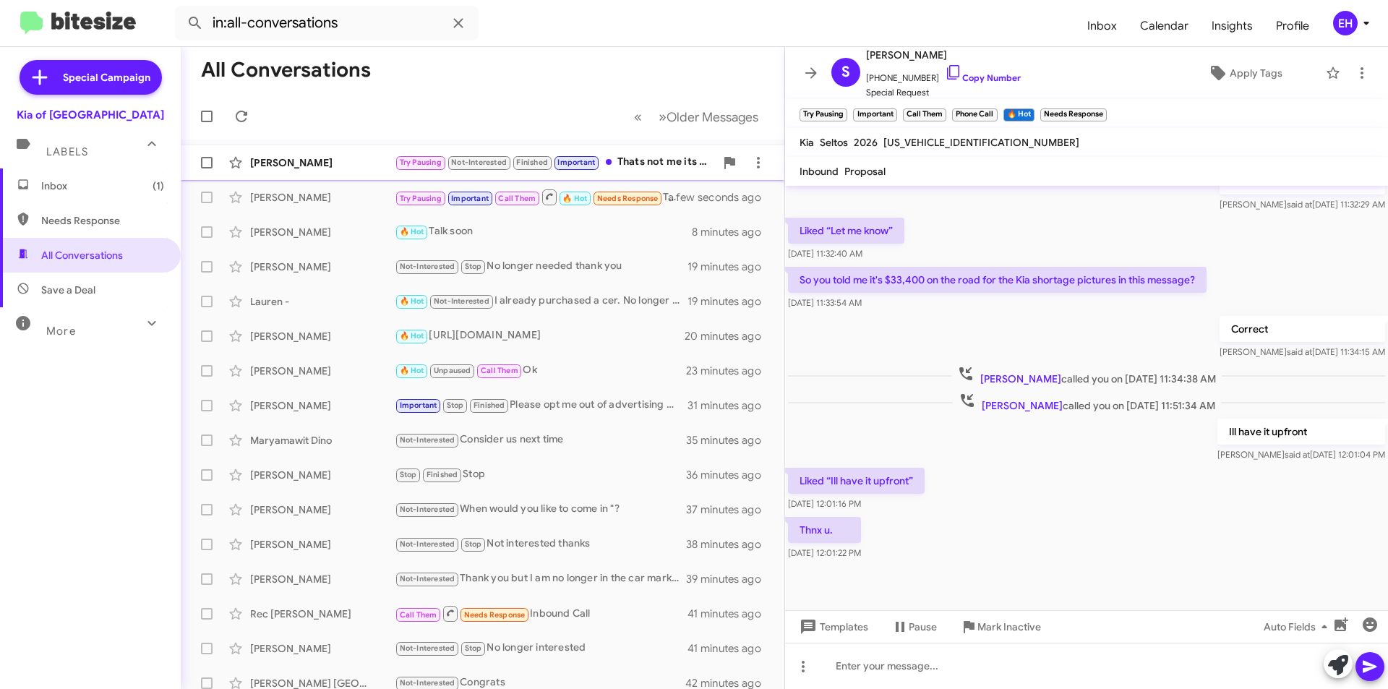
click at [674, 163] on div "Try Pausing Not-Interested Finished Important Thats not me its our GM so youd h…" at bounding box center [555, 162] width 320 height 17
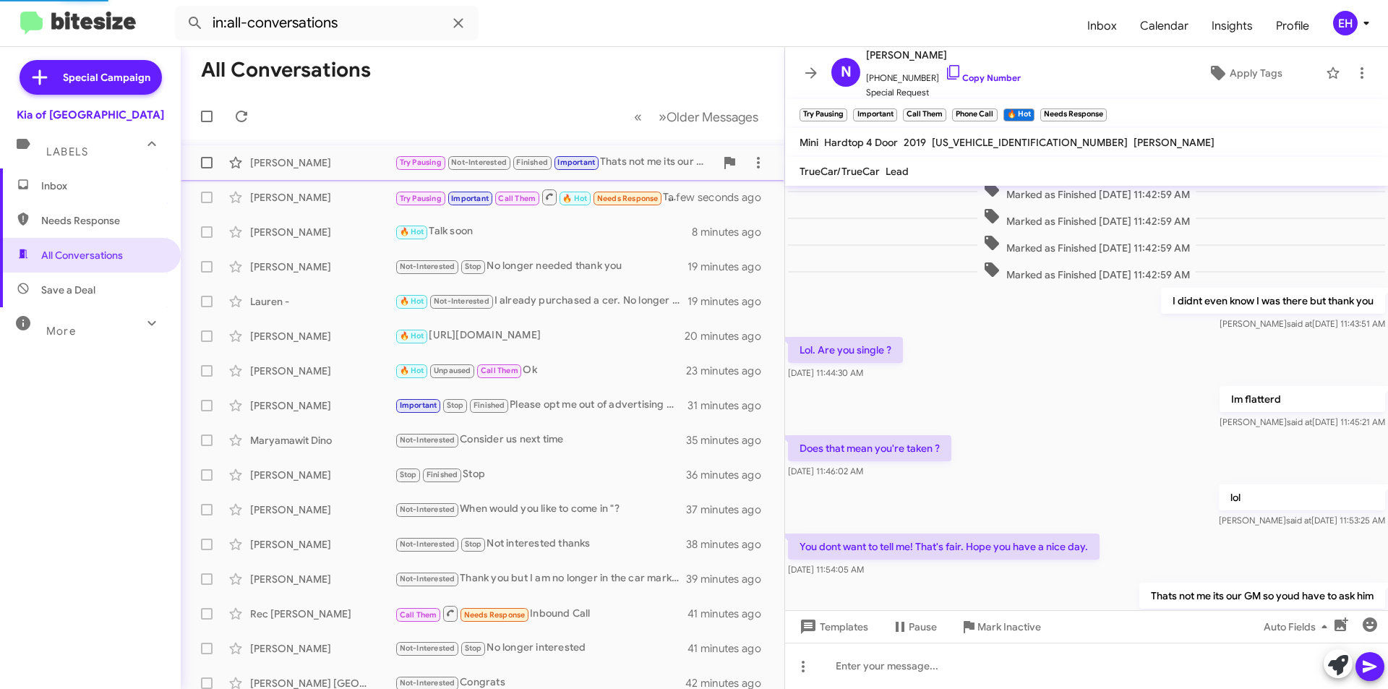
scroll to position [613, 0]
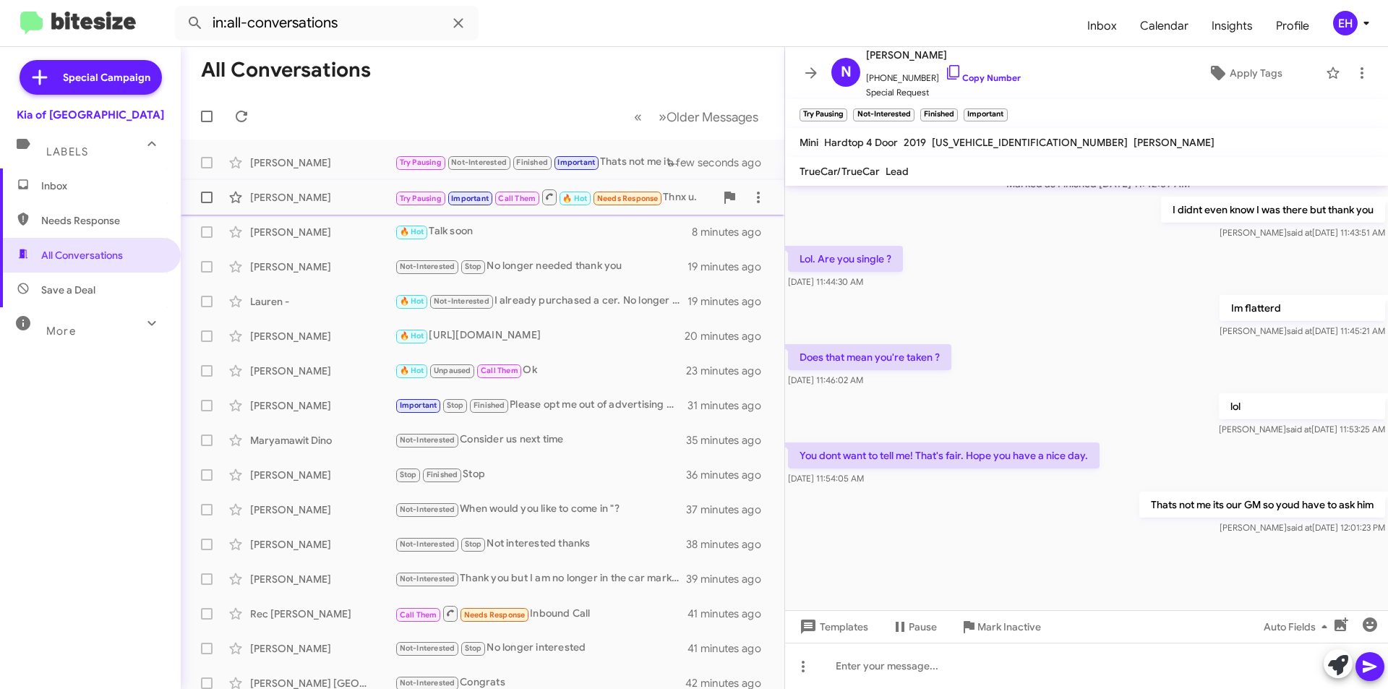
click at [323, 195] on div "[PERSON_NAME]" at bounding box center [322, 197] width 145 height 14
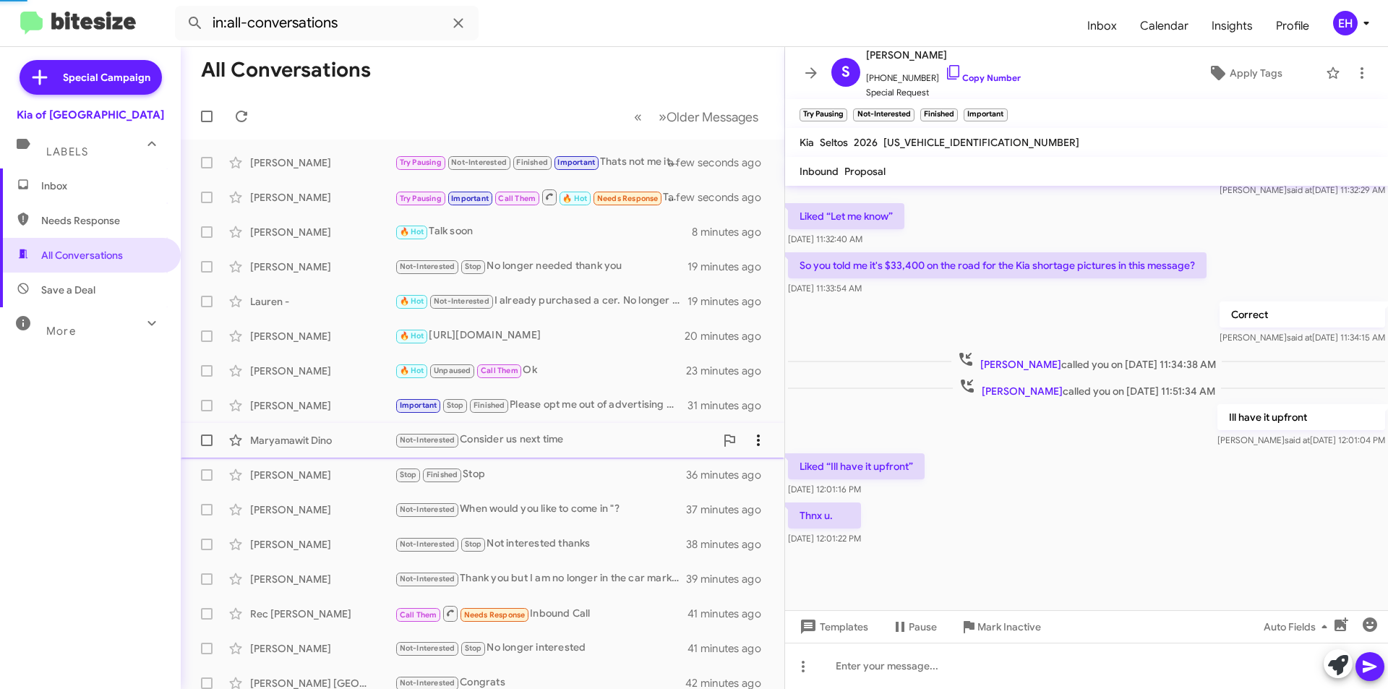
scroll to position [521, 0]
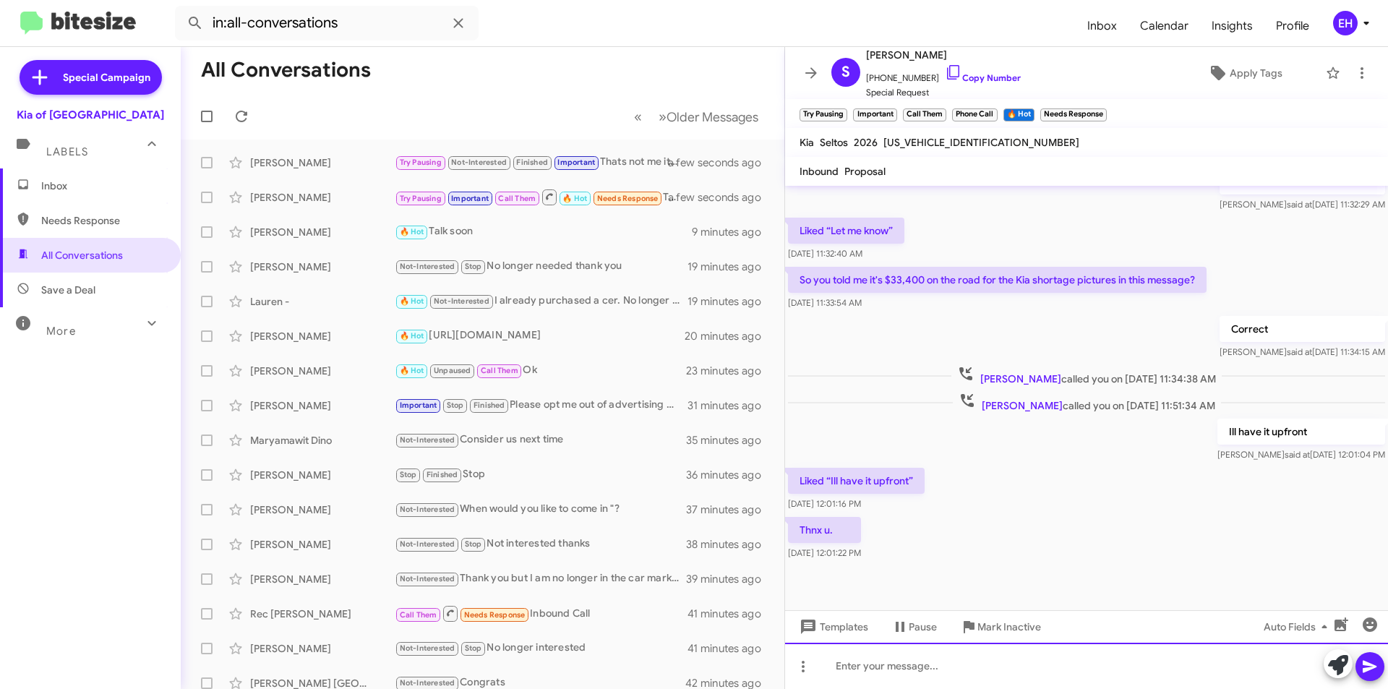
click at [916, 658] on div at bounding box center [1086, 666] width 603 height 46
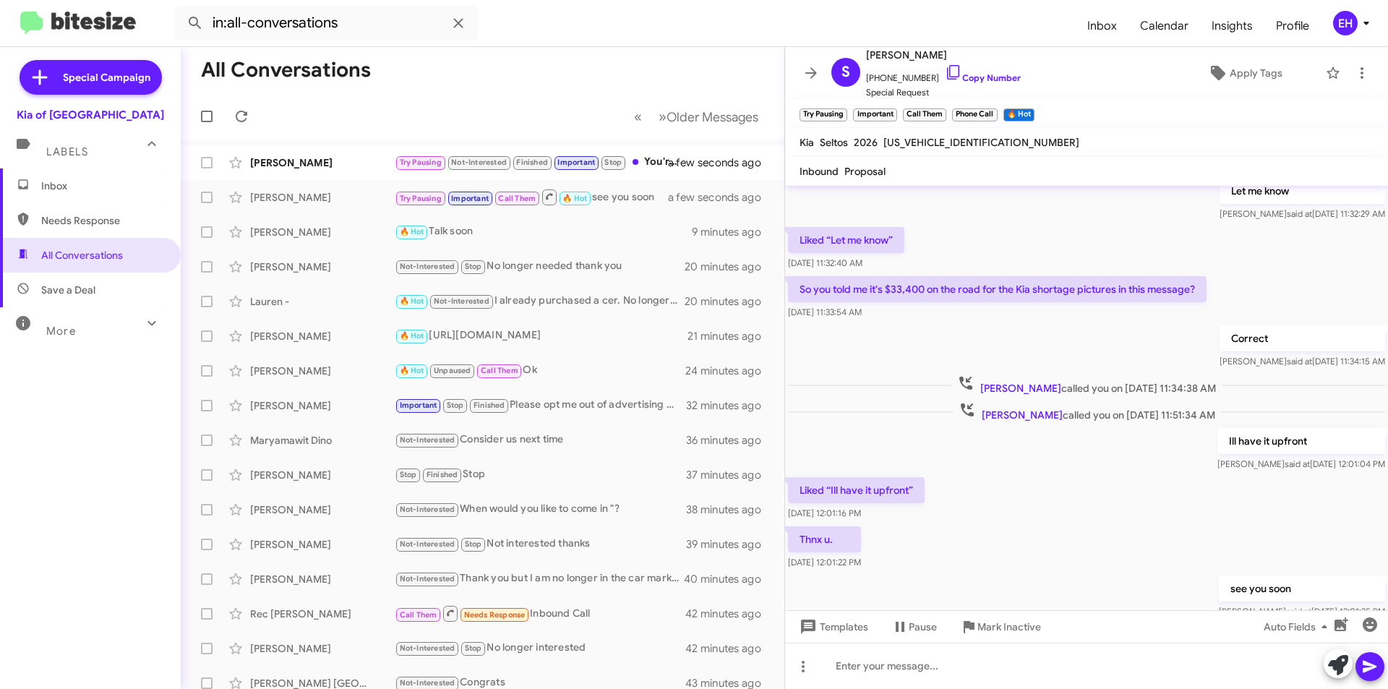
scroll to position [574, 0]
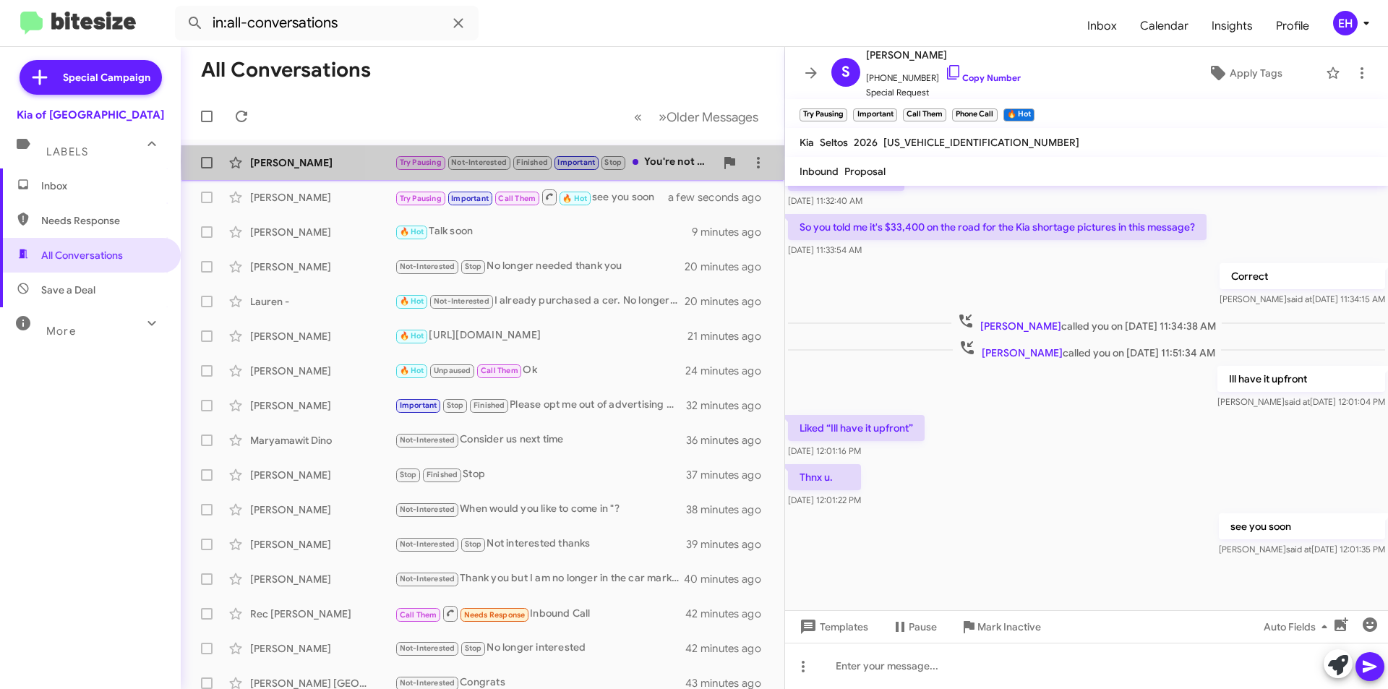
click at [691, 161] on div "Try Pausing Not-Interested Finished Important Stop You're not Erik Hershnan?! L…" at bounding box center [555, 162] width 320 height 17
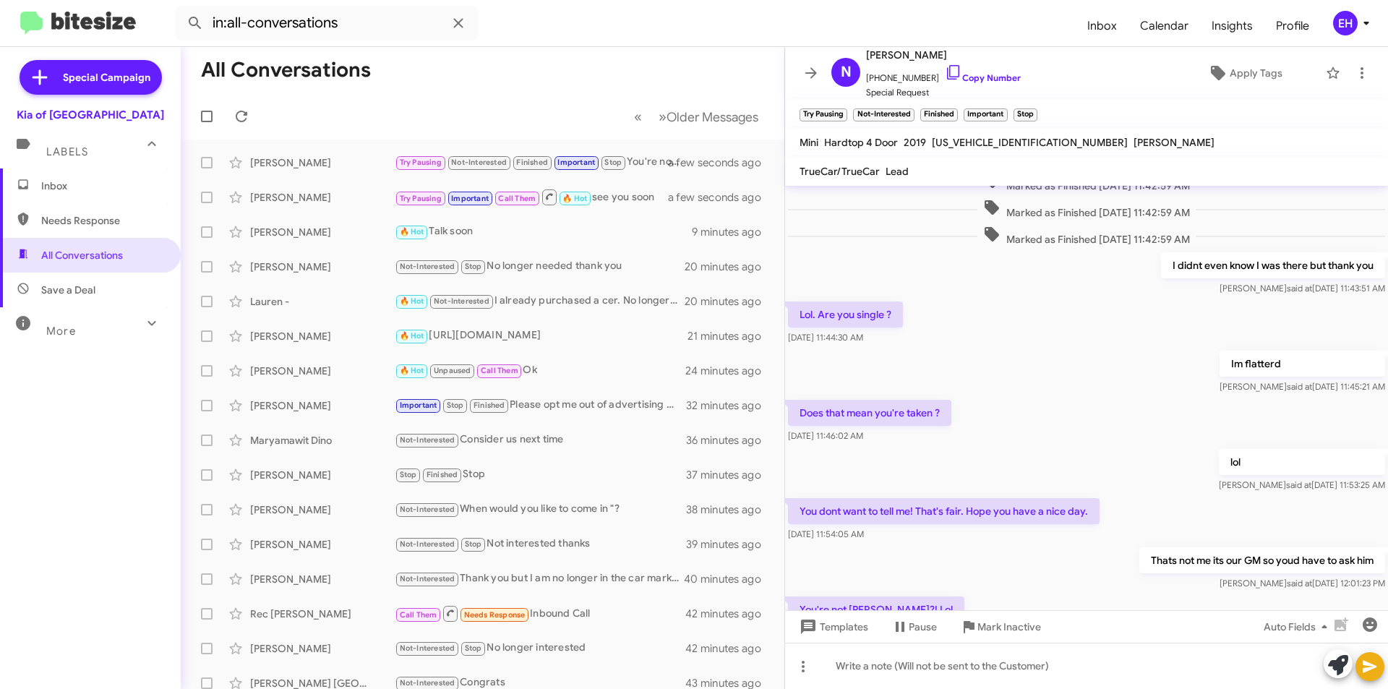
scroll to position [800, 0]
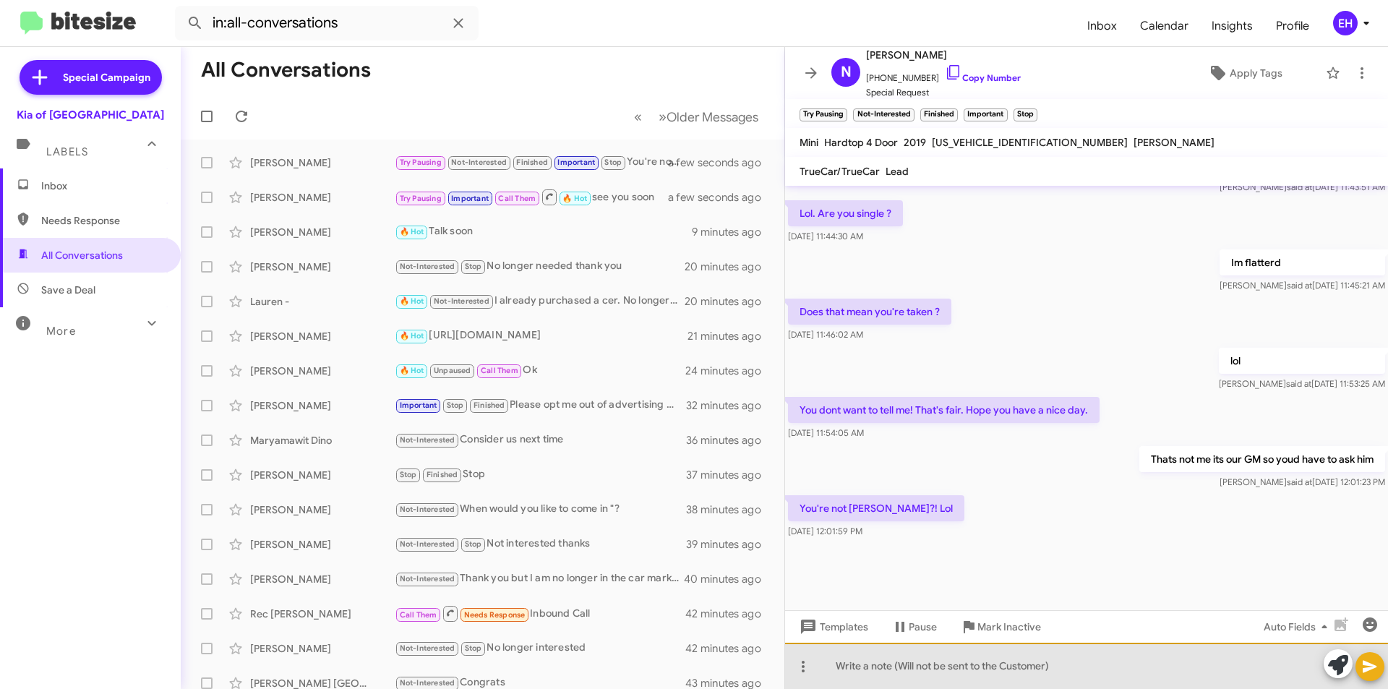
click at [980, 679] on div at bounding box center [1086, 666] width 603 height 46
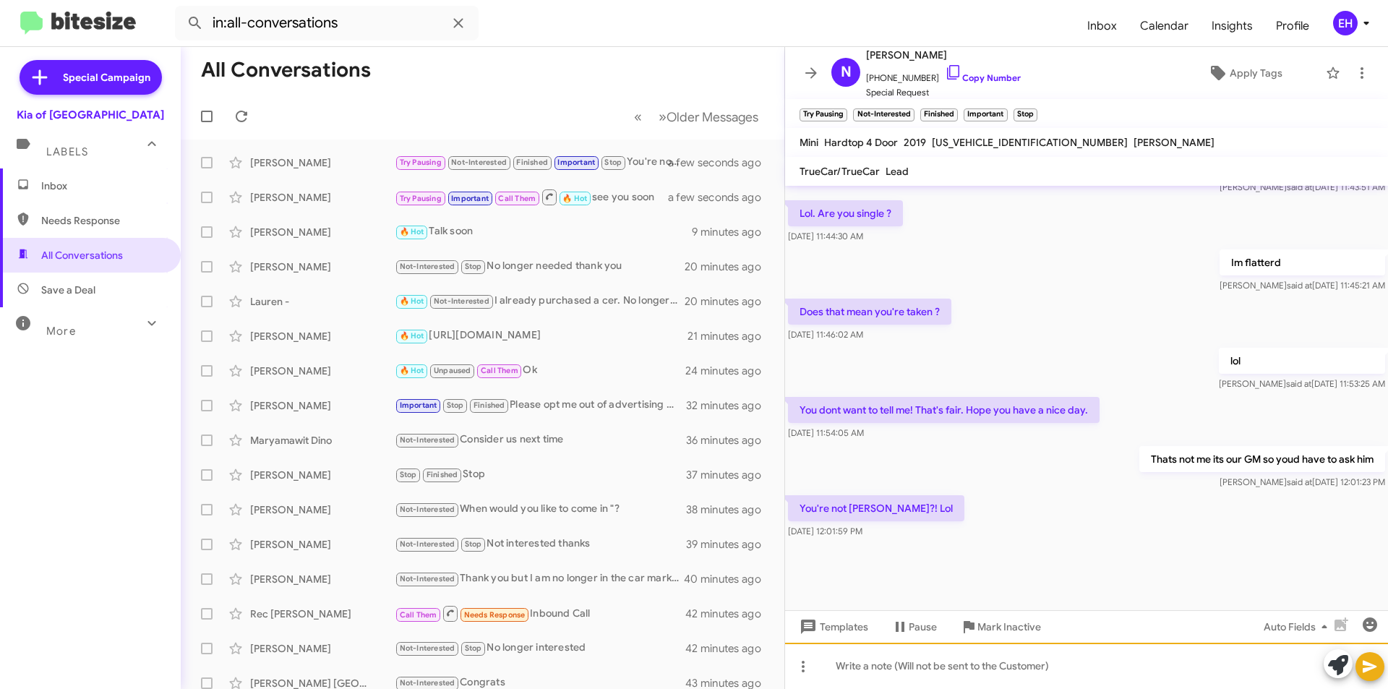
click at [980, 662] on div at bounding box center [1086, 666] width 603 height 46
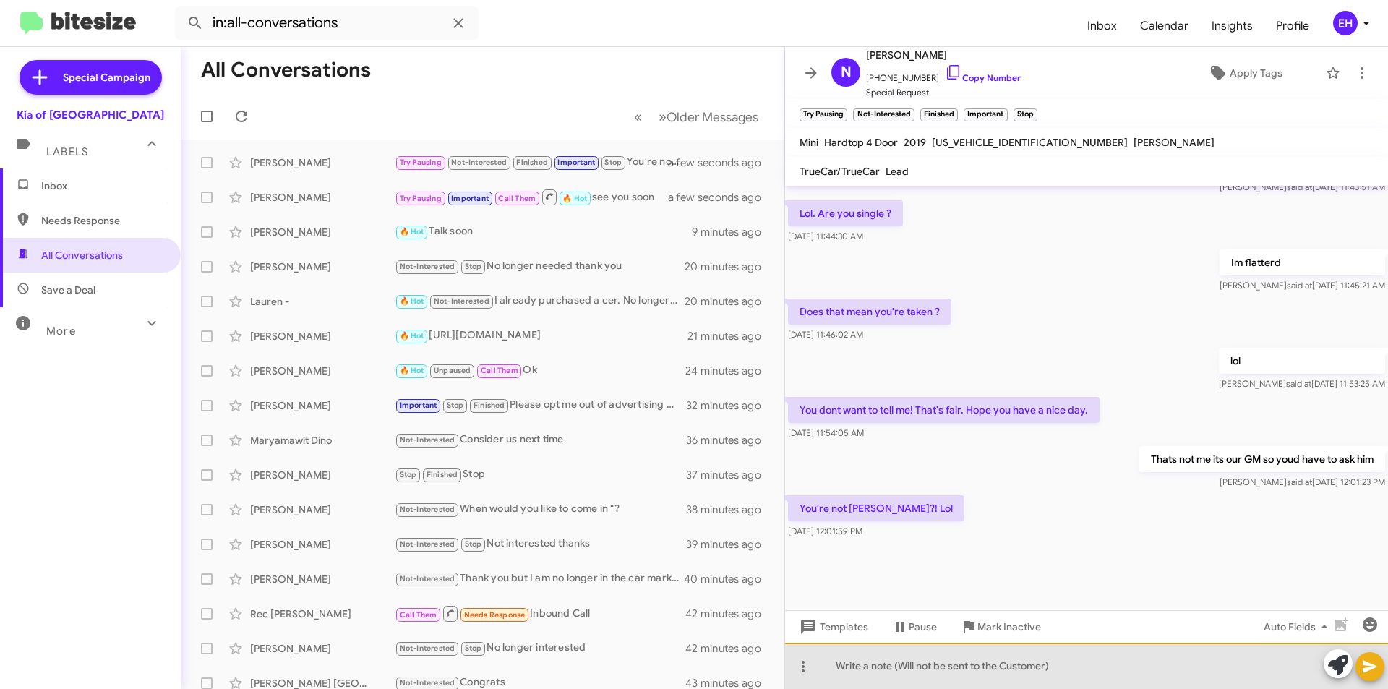
click at [956, 667] on div at bounding box center [1086, 666] width 603 height 46
click at [1001, 677] on div at bounding box center [1086, 666] width 603 height 46
click at [840, 663] on div "Iam but I dont have photos on our website." at bounding box center [1086, 666] width 603 height 46
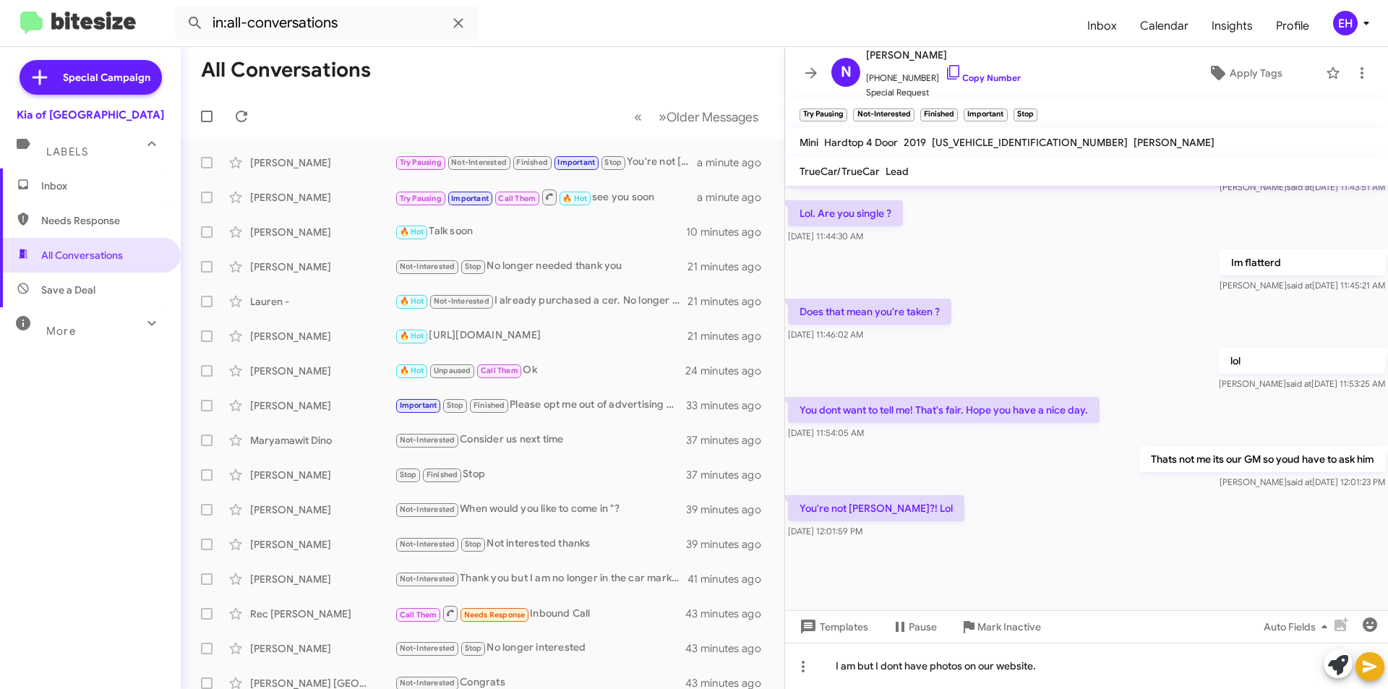
click at [1373, 672] on icon at bounding box center [1370, 666] width 17 height 17
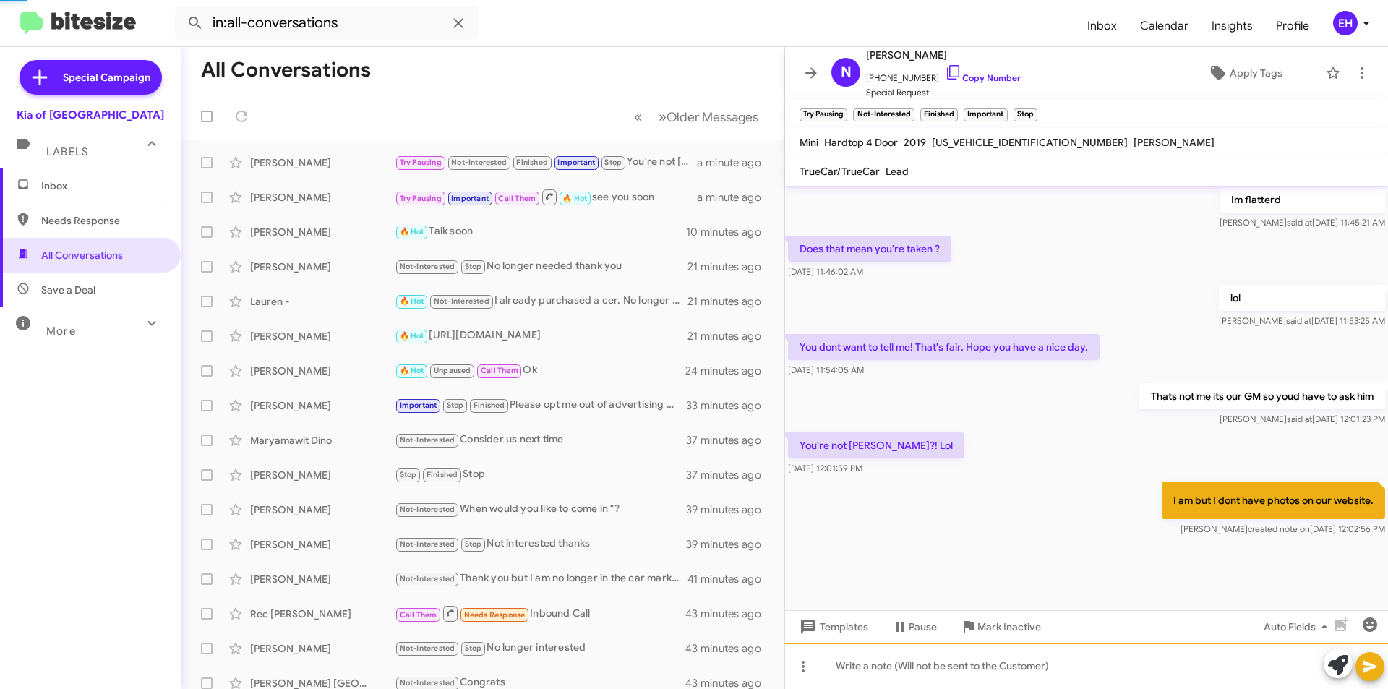
scroll to position [864, 0]
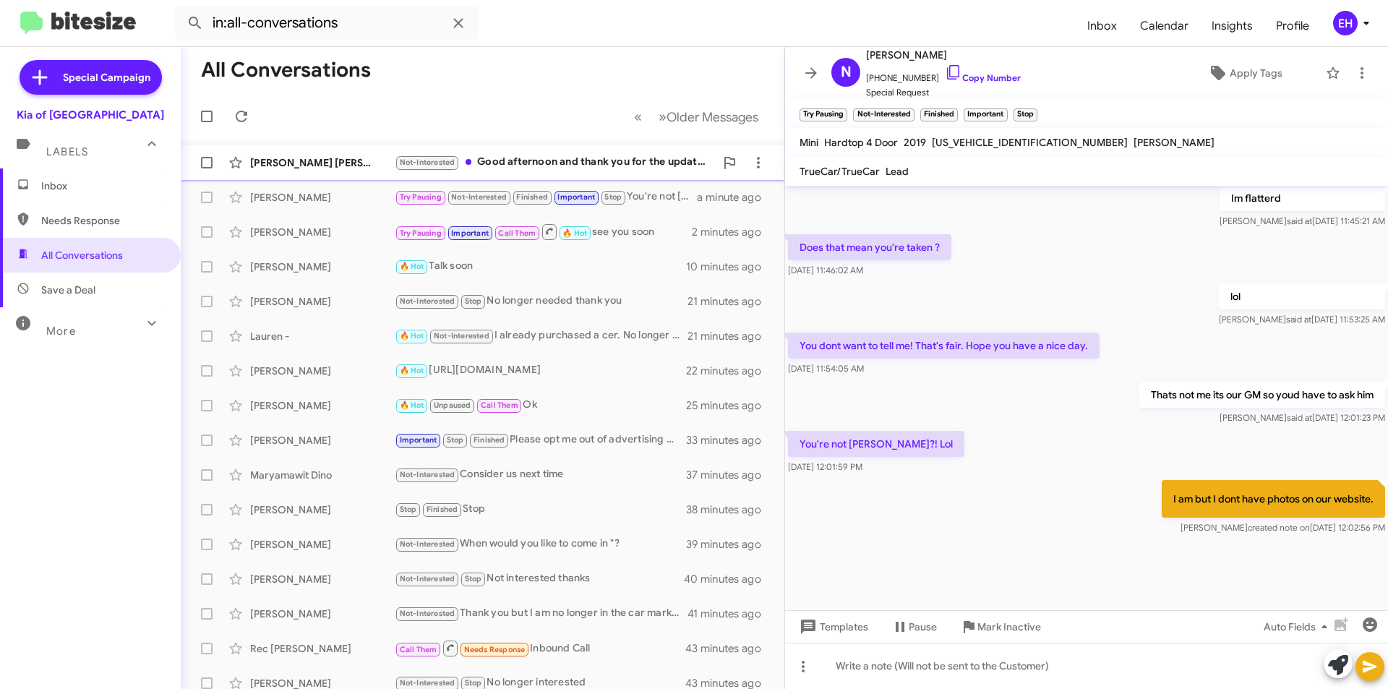
click at [587, 168] on div "Not-Interested Good afternoon and thank you for the update. I recently purchase…" at bounding box center [555, 162] width 320 height 17
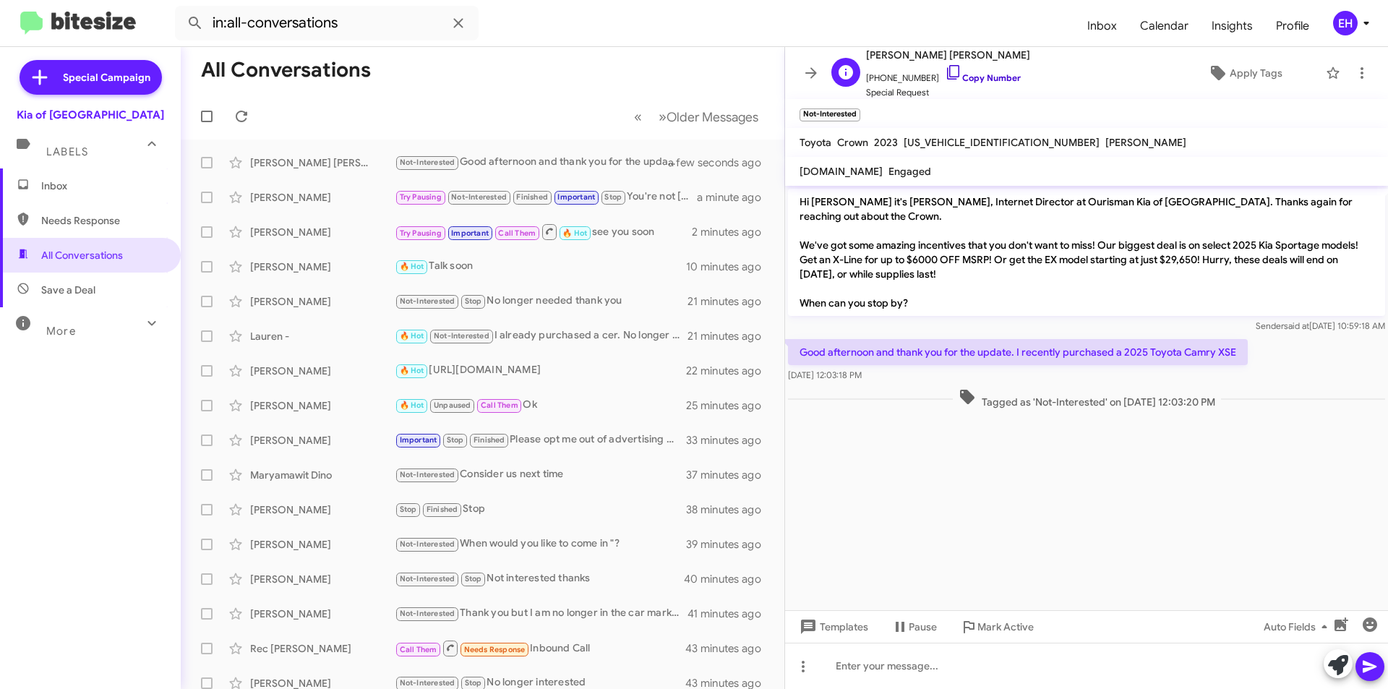
click at [974, 80] on link "Copy Number" at bounding box center [983, 77] width 76 height 11
click at [1359, 69] on icon at bounding box center [1362, 72] width 17 height 17
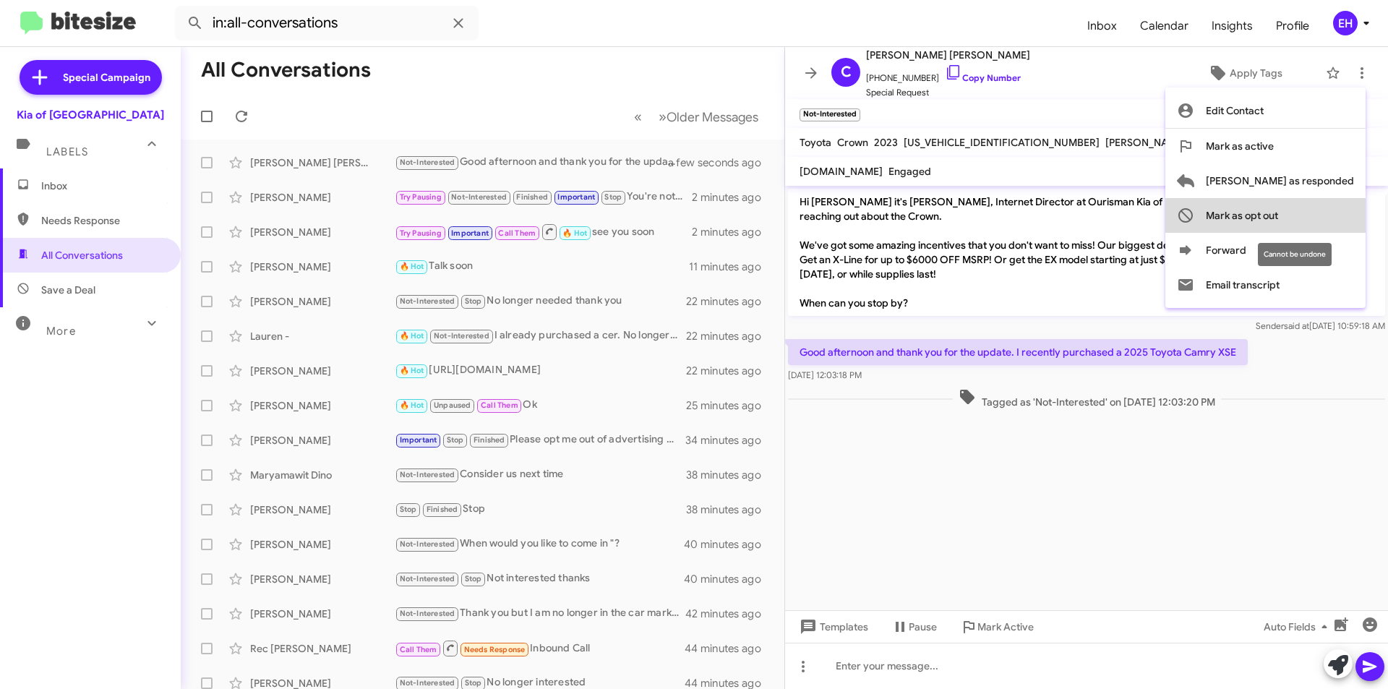
click at [1279, 221] on span "Mark as opt out" at bounding box center [1242, 215] width 72 height 35
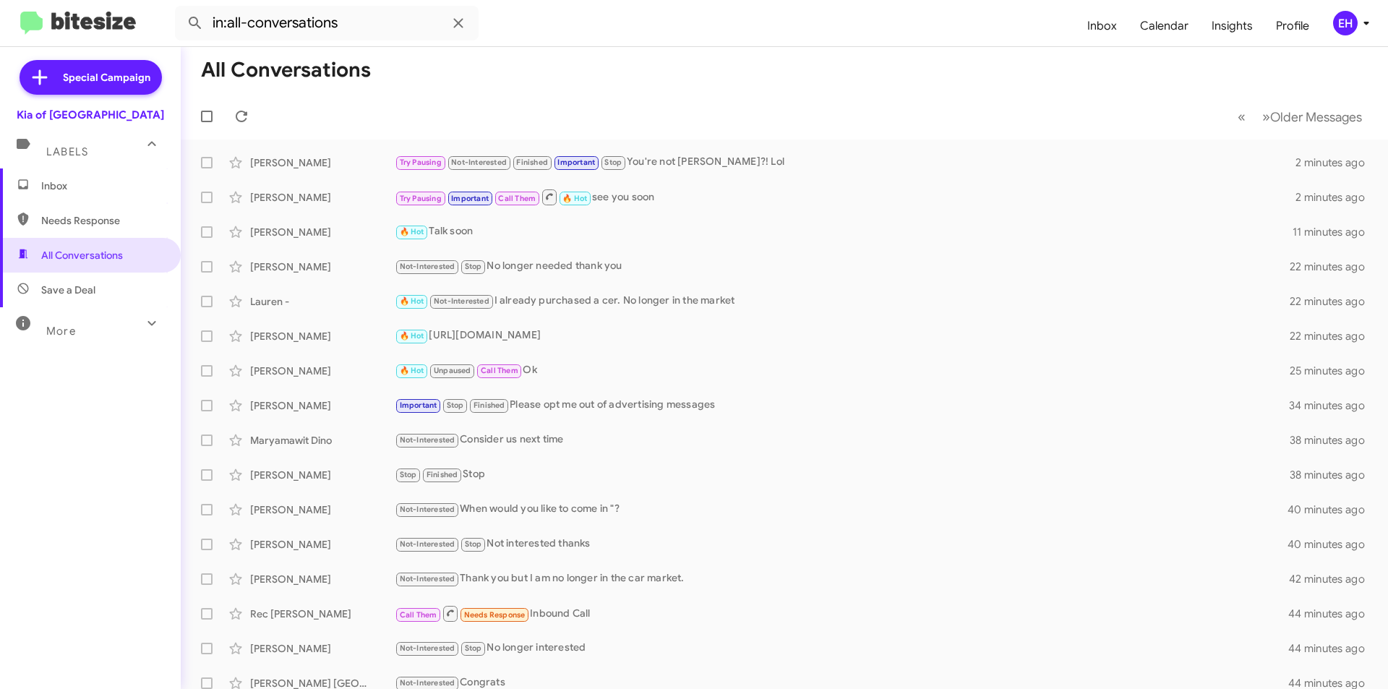
click at [52, 195] on span "Inbox" at bounding box center [90, 185] width 181 height 35
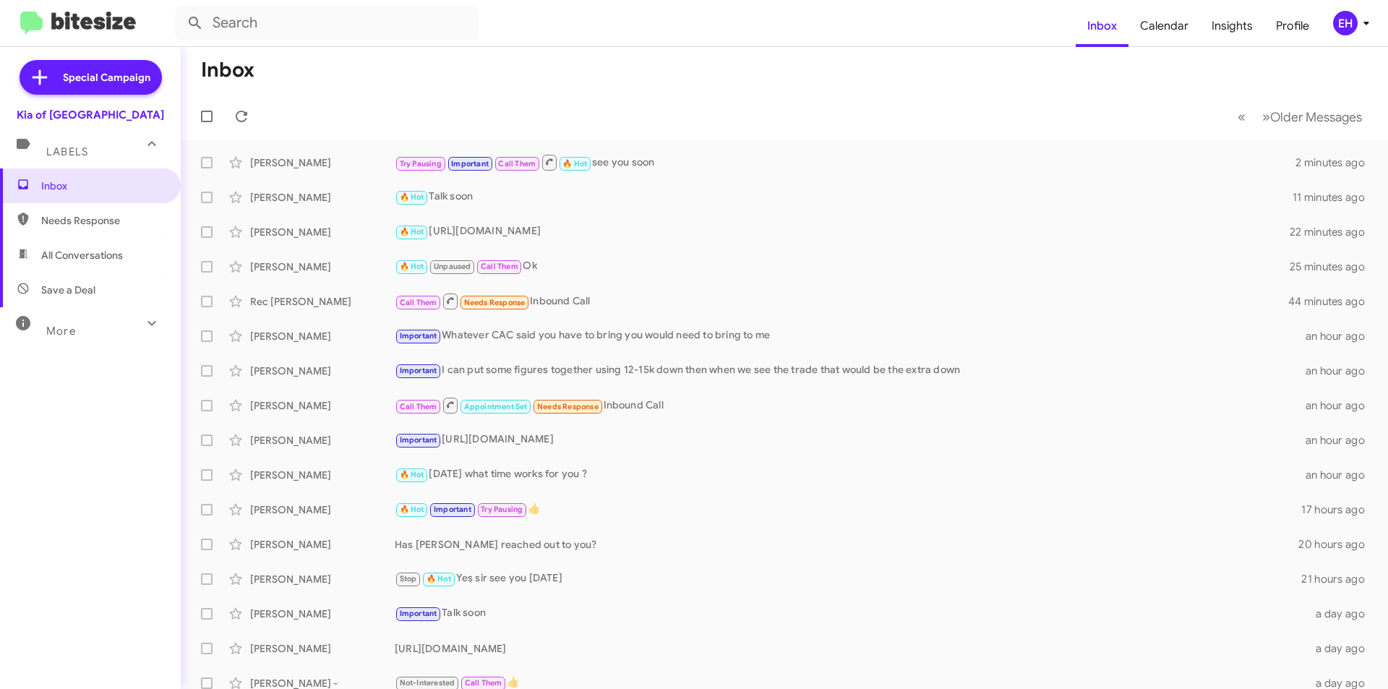
click at [64, 226] on span "Needs Response" at bounding box center [102, 220] width 123 height 14
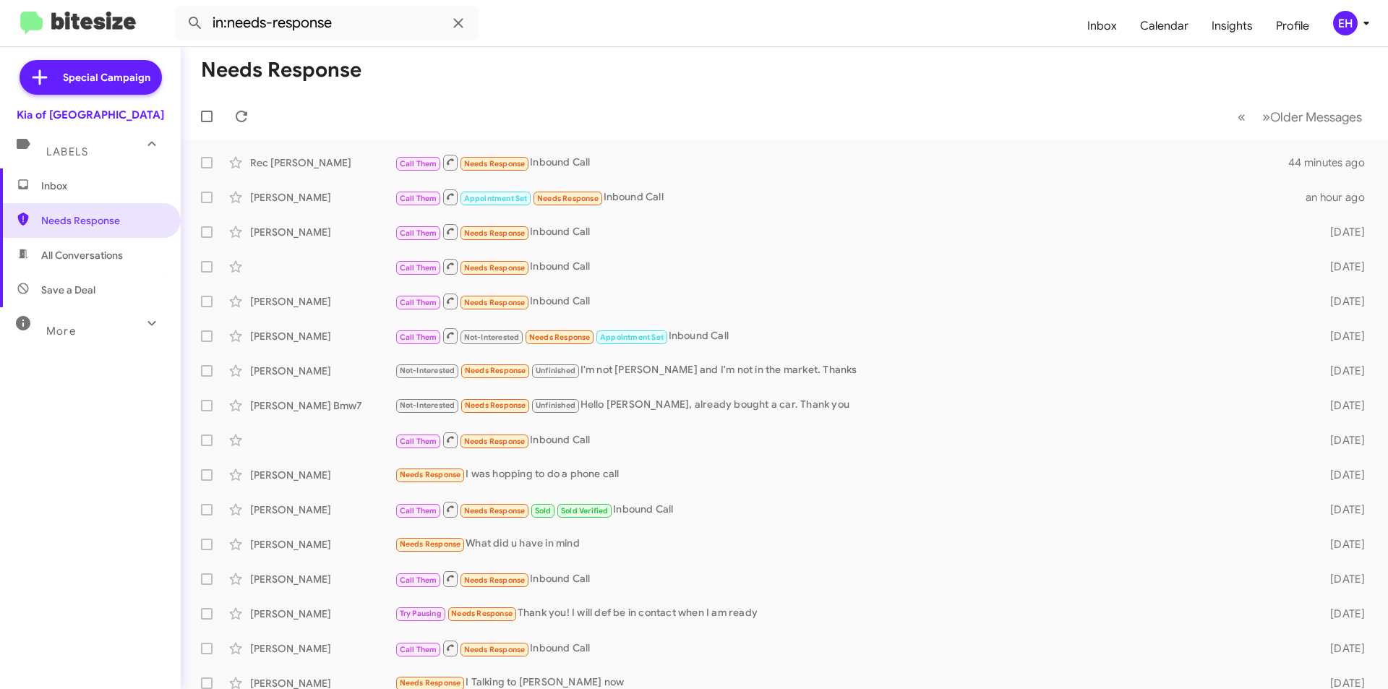
click at [69, 260] on span "All Conversations" at bounding box center [82, 255] width 82 height 14
type input "in:all-conversations"
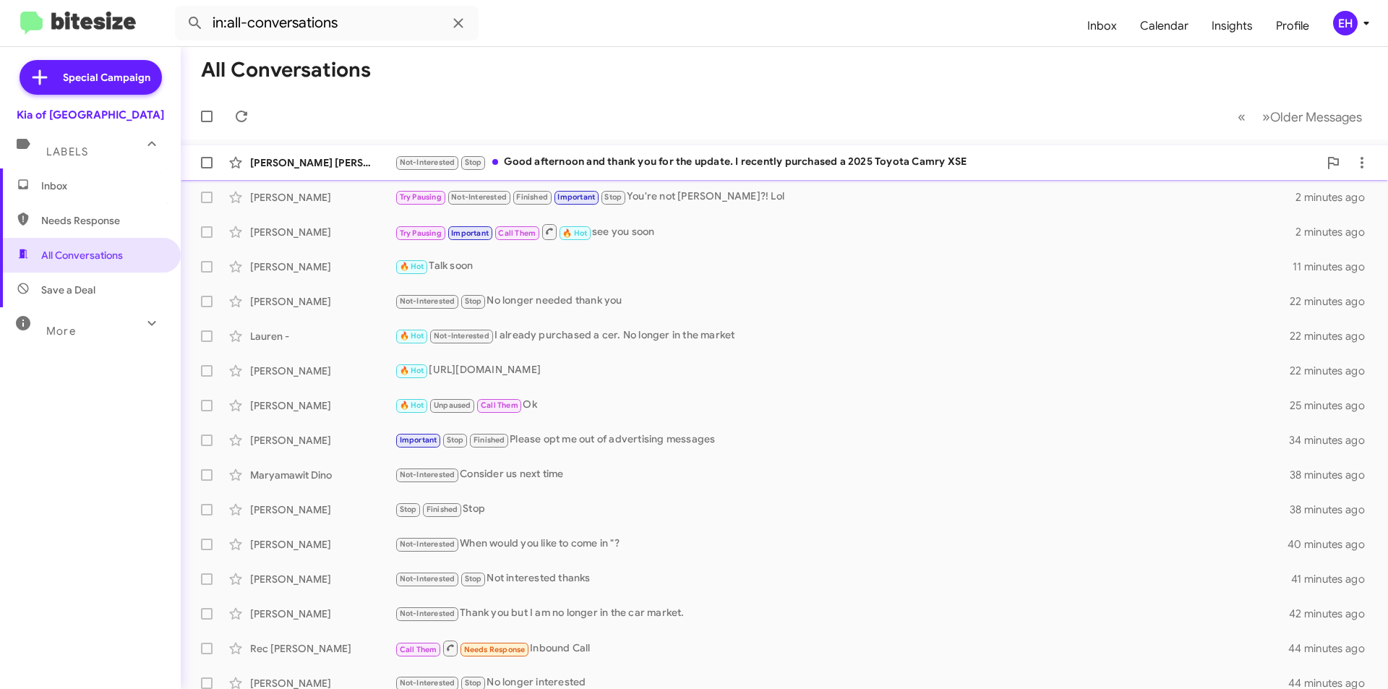
click at [749, 158] on div "Not-Interested Stop Good afternoon and thank you for the update. I recently pur…" at bounding box center [857, 162] width 924 height 17
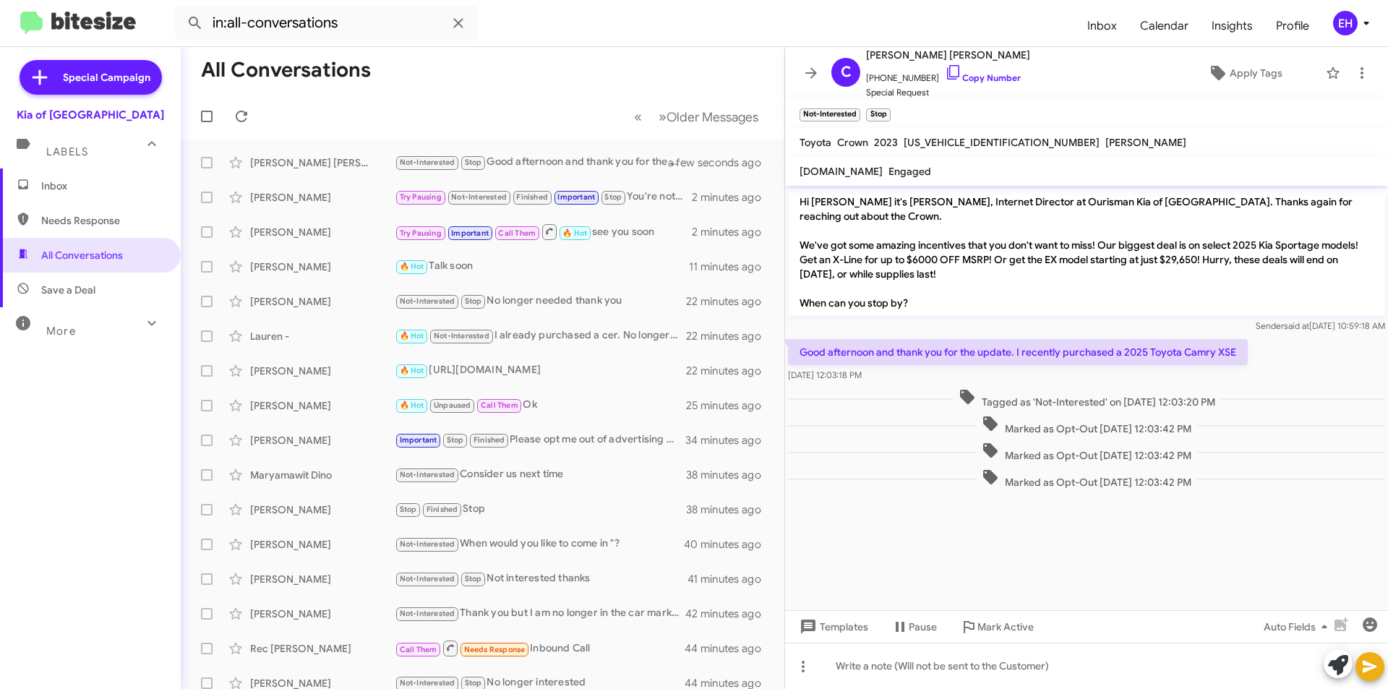
click at [61, 181] on span "Inbox" at bounding box center [102, 186] width 123 height 14
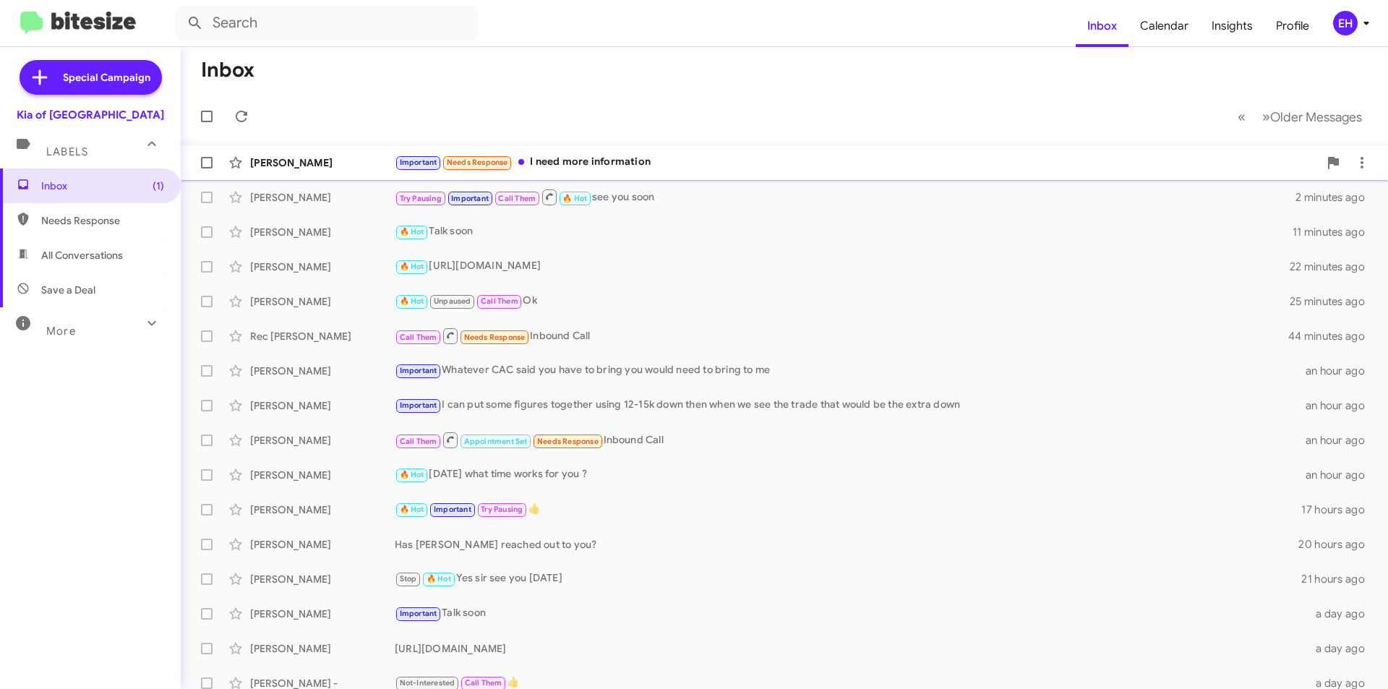
click at [573, 150] on div "Kenny Majekodunmi Important Needs Response I need more information a few second…" at bounding box center [784, 162] width 1185 height 29
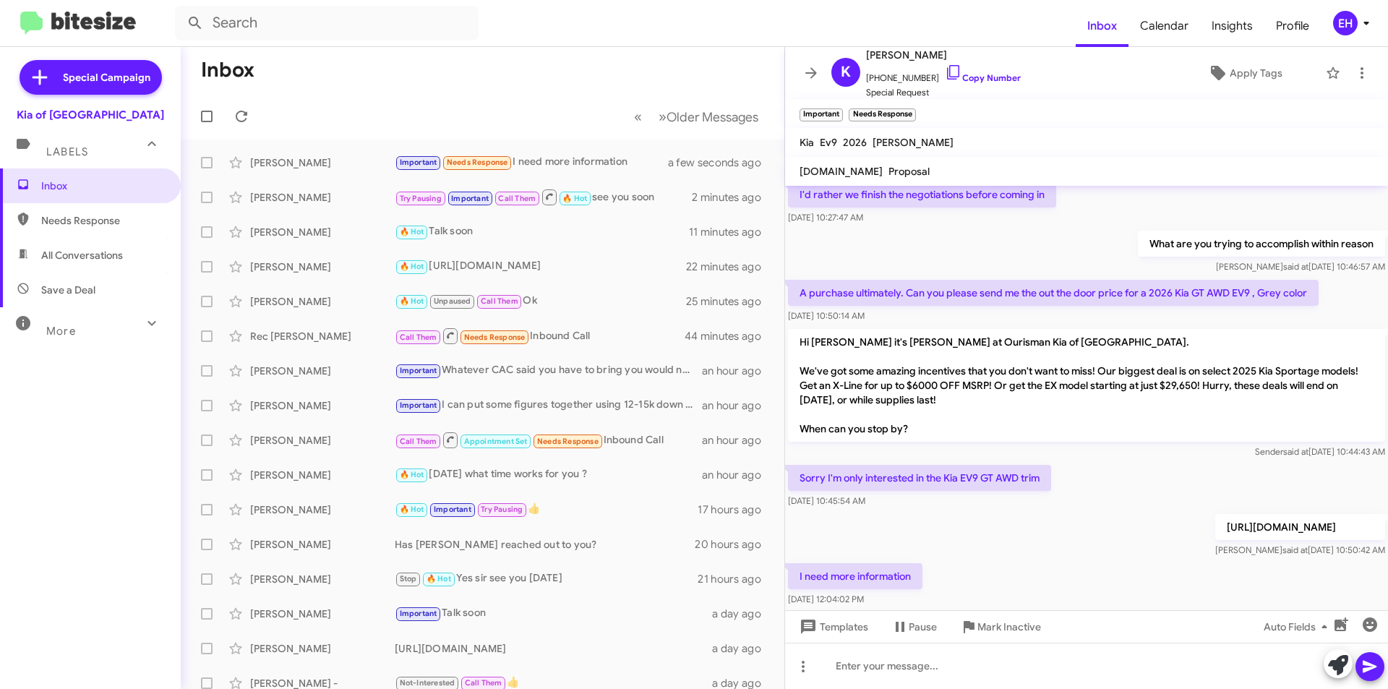
scroll to position [460, 0]
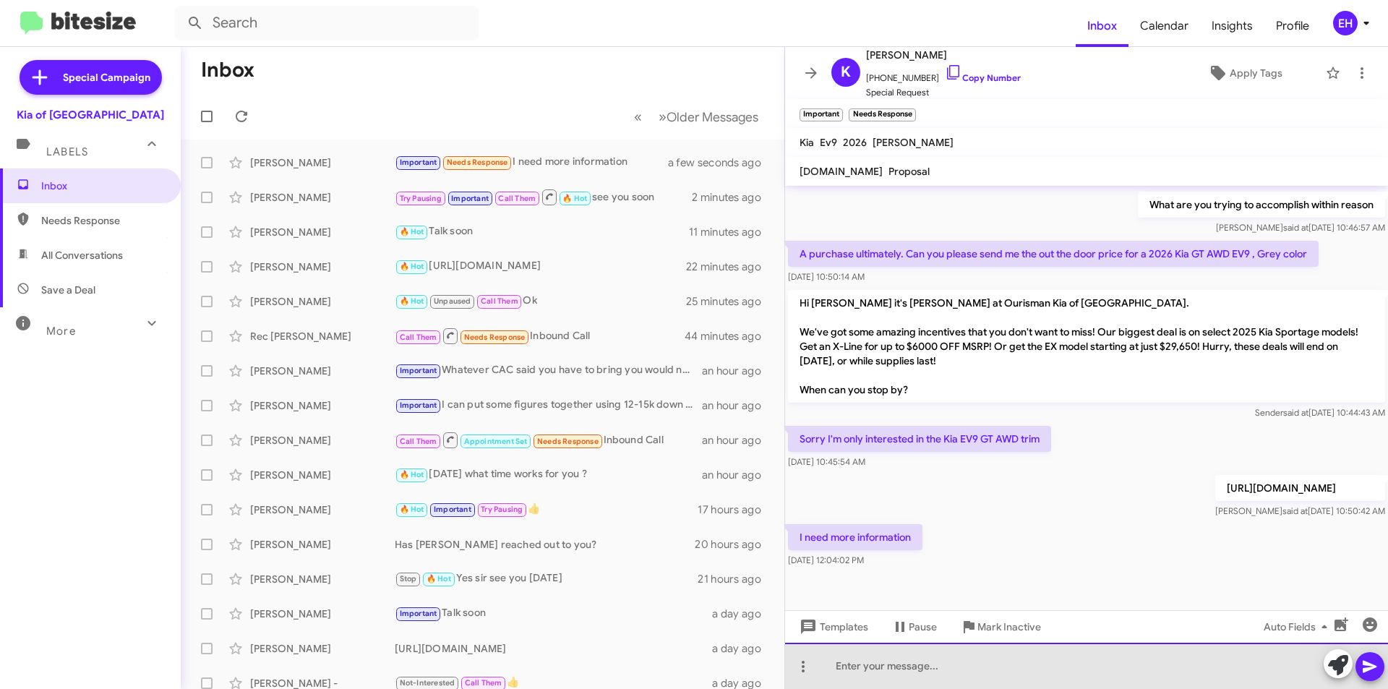
click at [978, 675] on div at bounding box center [1086, 666] width 603 height 46
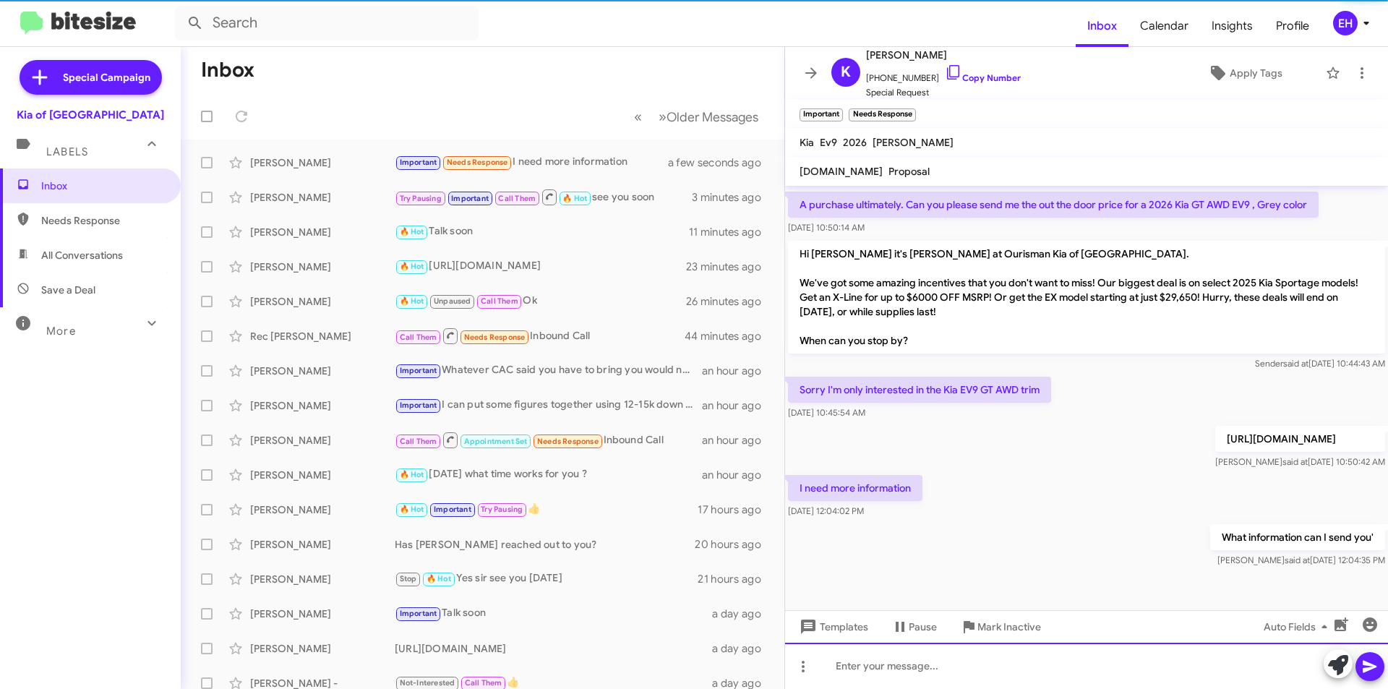
scroll to position [513, 0]
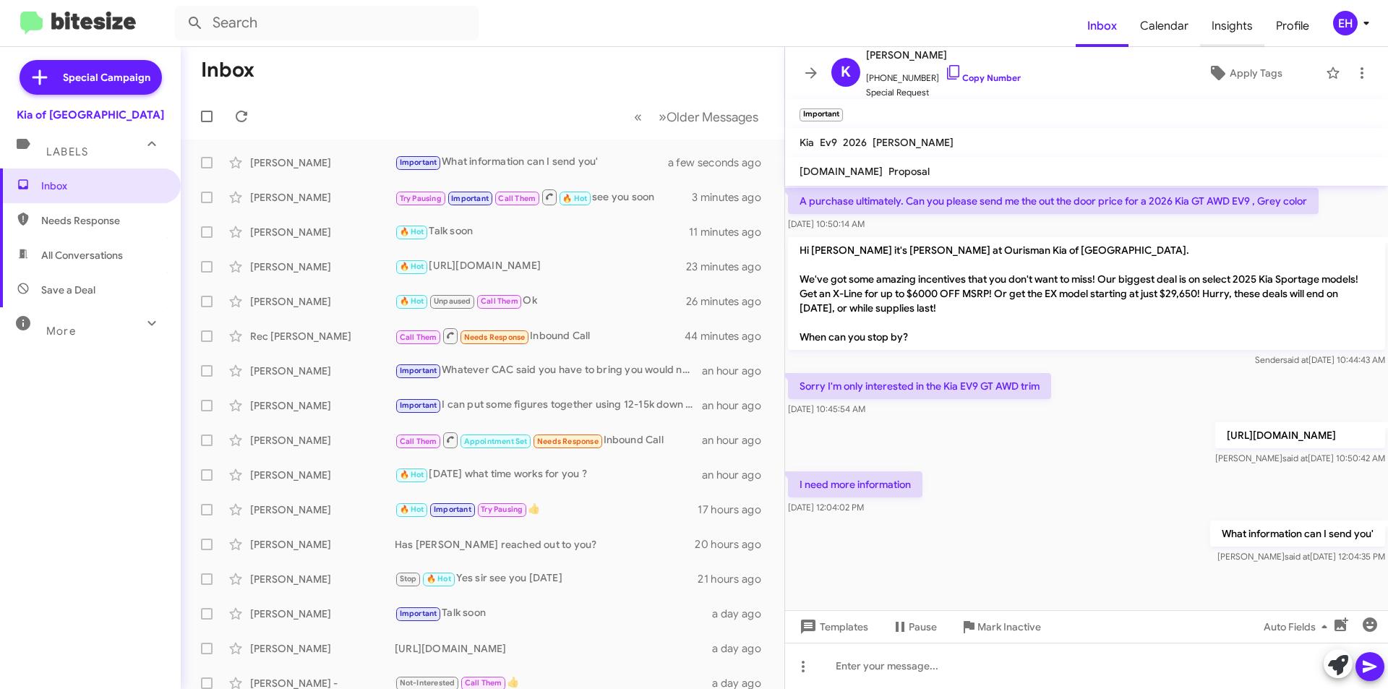
click at [1242, 21] on span "Insights" at bounding box center [1232, 26] width 64 height 42
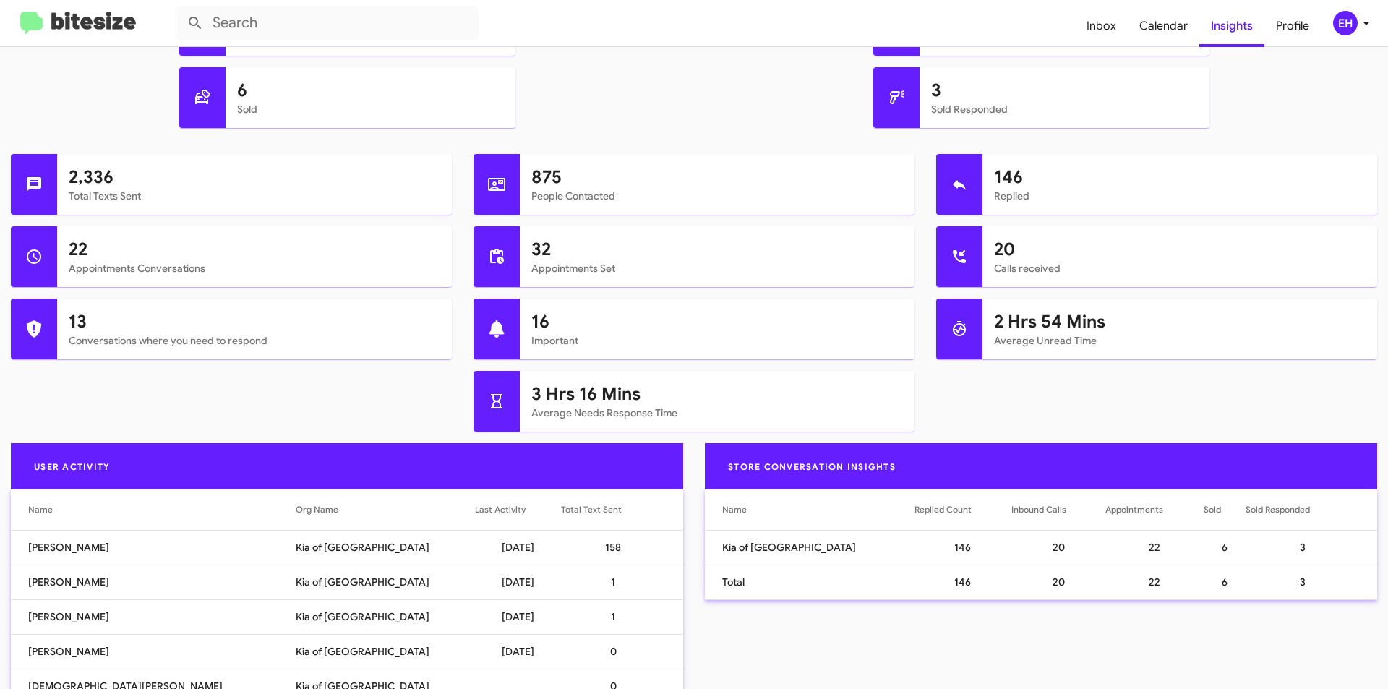
scroll to position [602, 0]
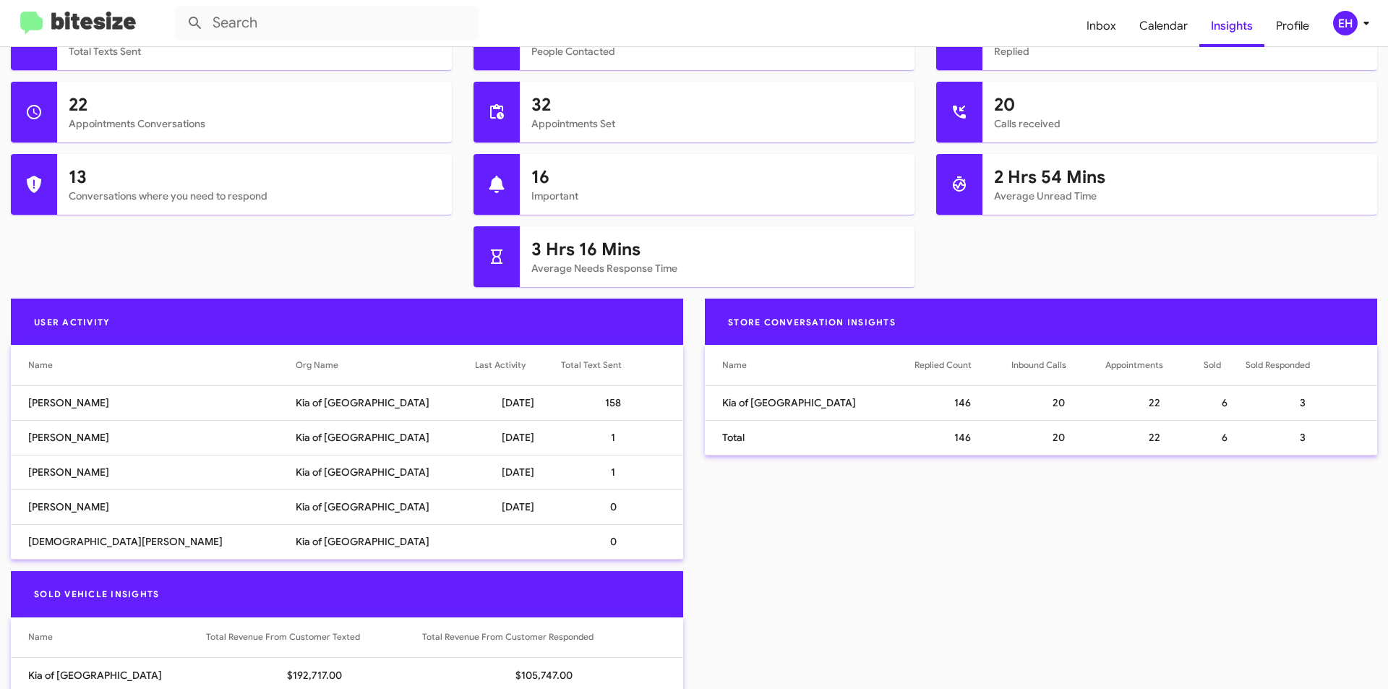
drag, startPoint x: 463, startPoint y: 508, endPoint x: 397, endPoint y: 440, distance: 95.1
click at [397, 440] on tbody "Erik Hershan Kia of Catonsville 09/16/2025 158 Destin Kahl Kia of Catonsville 0…" at bounding box center [347, 472] width 673 height 174
click at [475, 426] on td "[DATE]" at bounding box center [517, 437] width 85 height 35
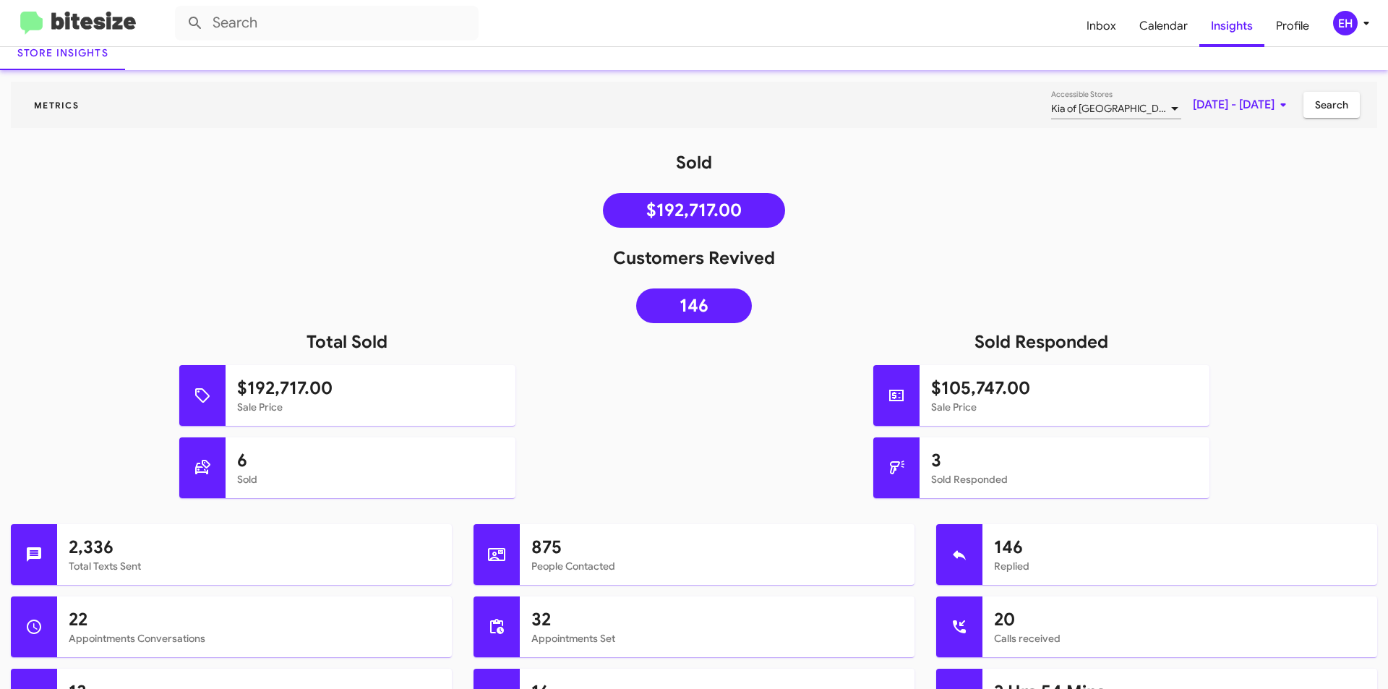
scroll to position [0, 0]
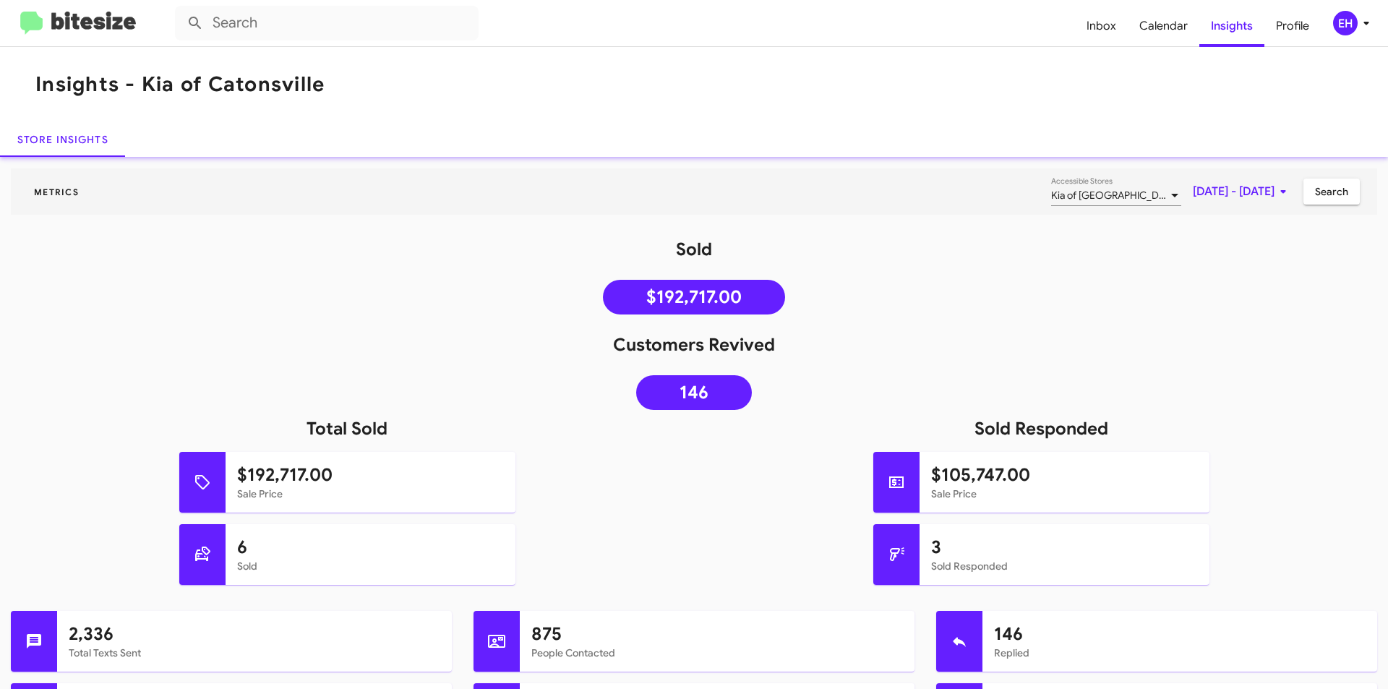
click at [46, 20] on img at bounding box center [78, 24] width 116 height 24
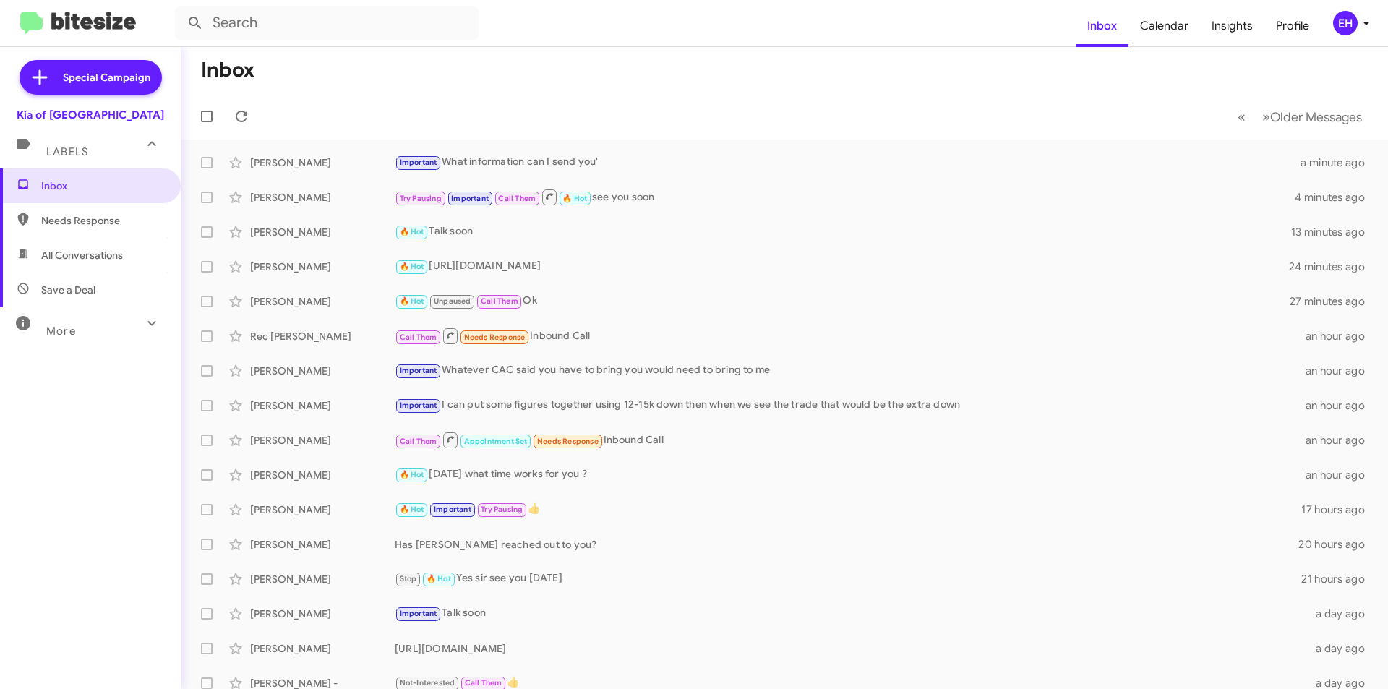
click at [137, 214] on span "Needs Response" at bounding box center [102, 220] width 123 height 14
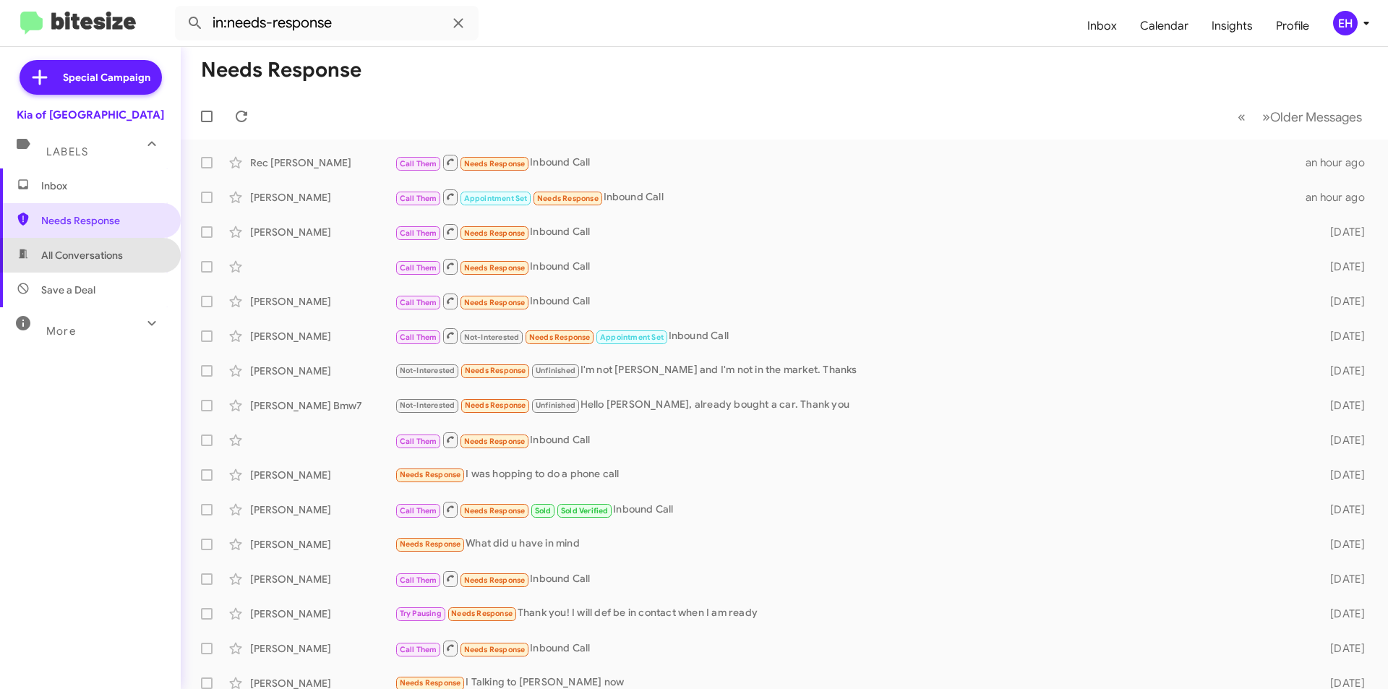
click at [106, 264] on span "All Conversations" at bounding box center [90, 255] width 181 height 35
type input "in:all-conversations"
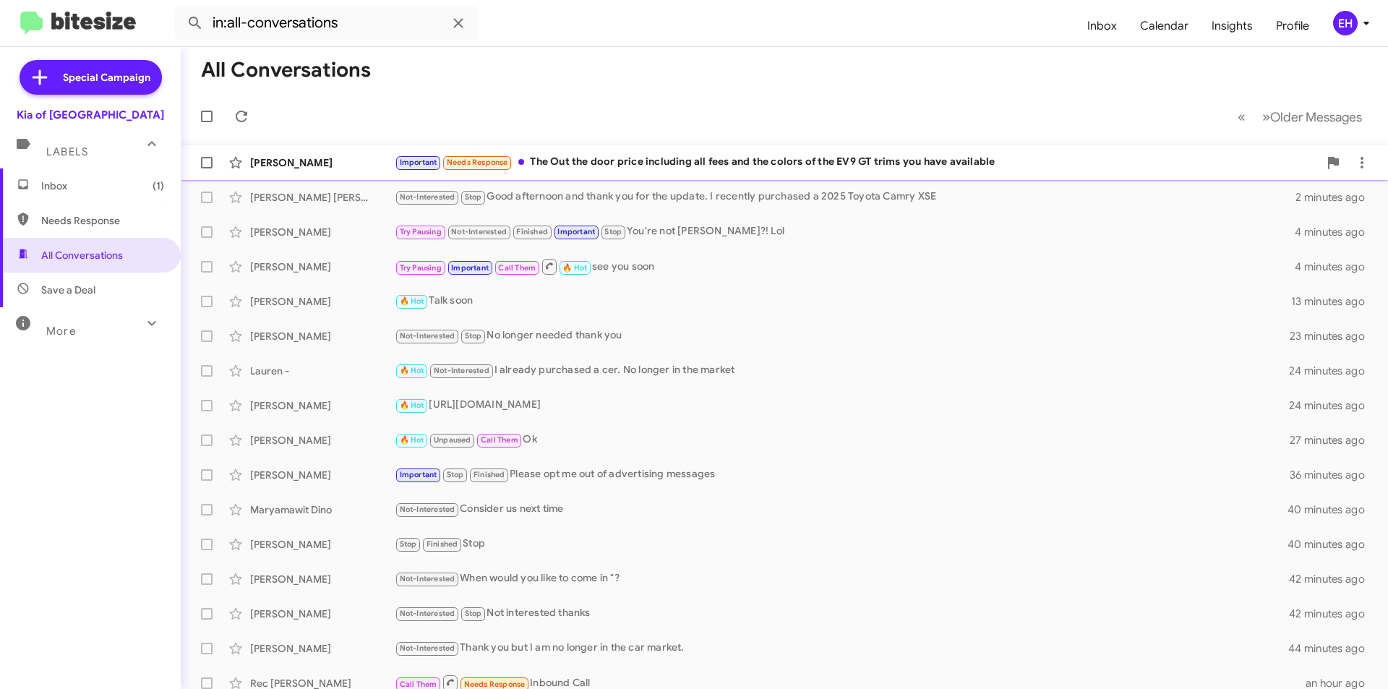
click at [724, 158] on div "Important Needs Response The Out the door price including all fees and the colo…" at bounding box center [857, 162] width 924 height 17
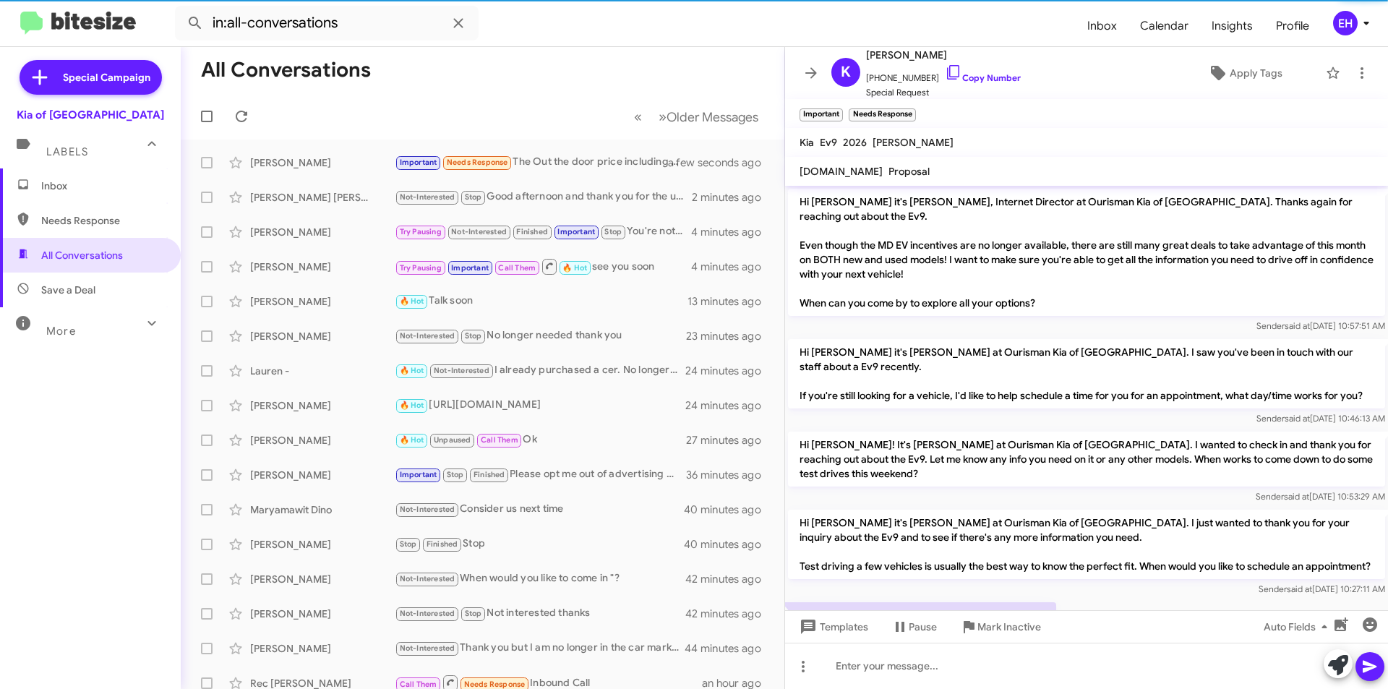
scroll to position [537, 0]
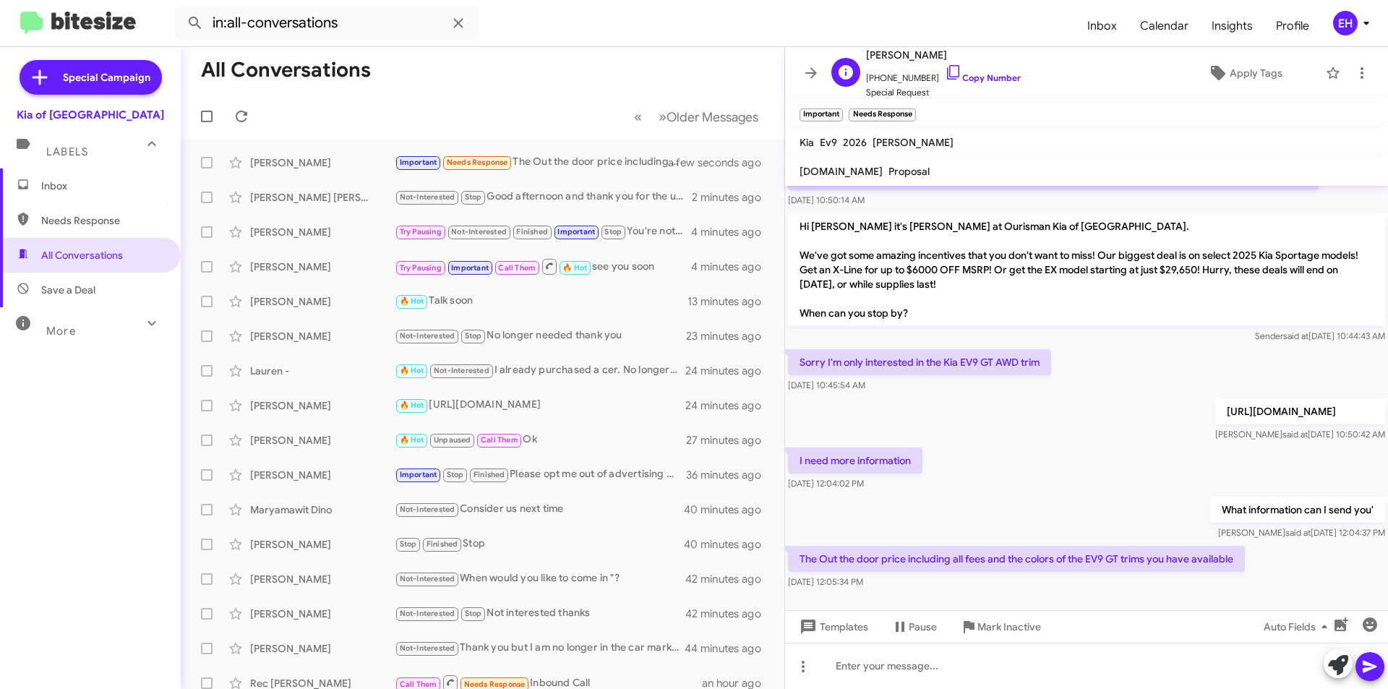
click at [988, 84] on span "+17636457864 Copy Number" at bounding box center [943, 75] width 155 height 22
click at [974, 74] on link "Copy Number" at bounding box center [983, 77] width 76 height 11
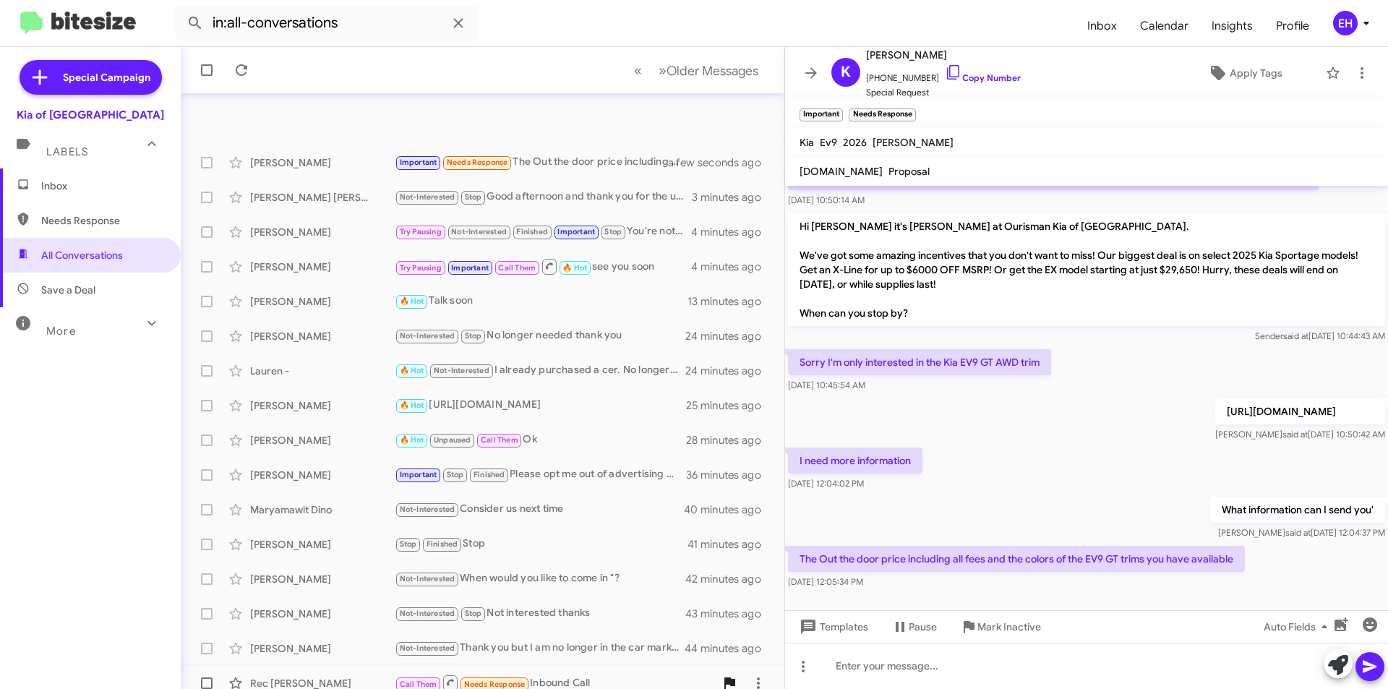
scroll to position [150, 0]
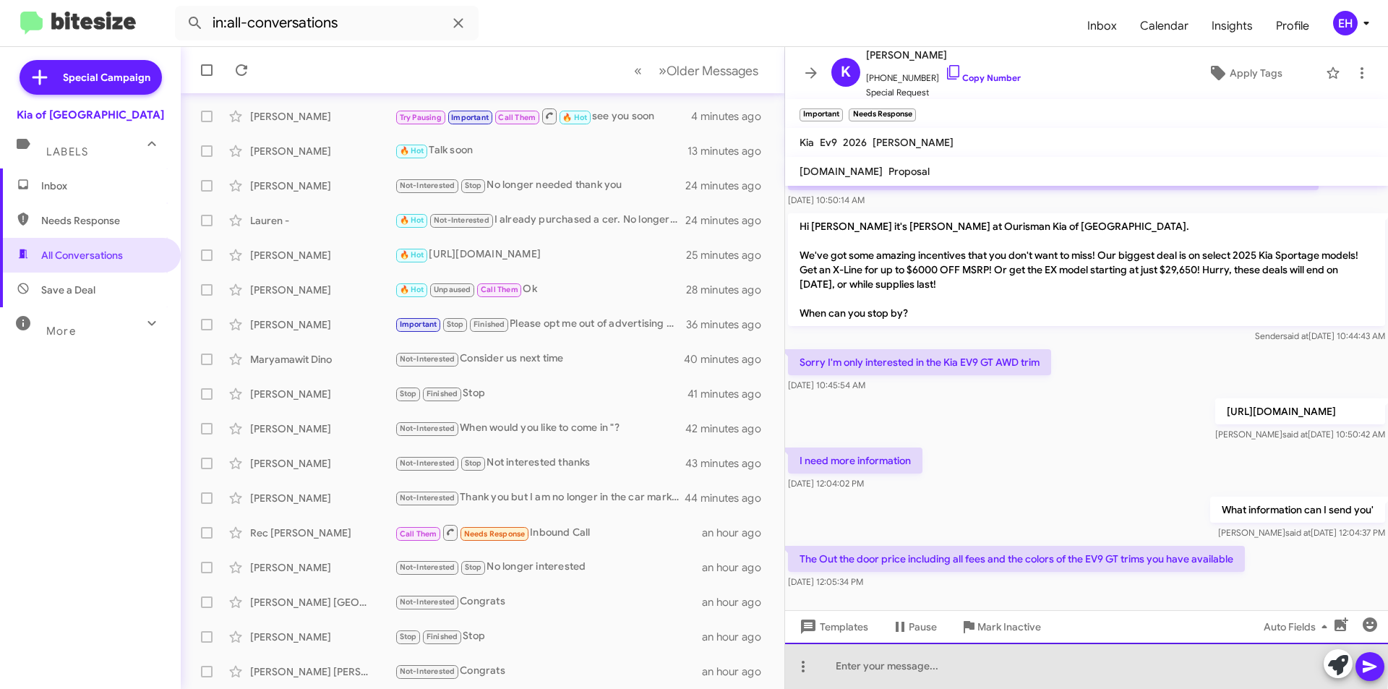
click at [1001, 660] on div at bounding box center [1086, 666] width 603 height 46
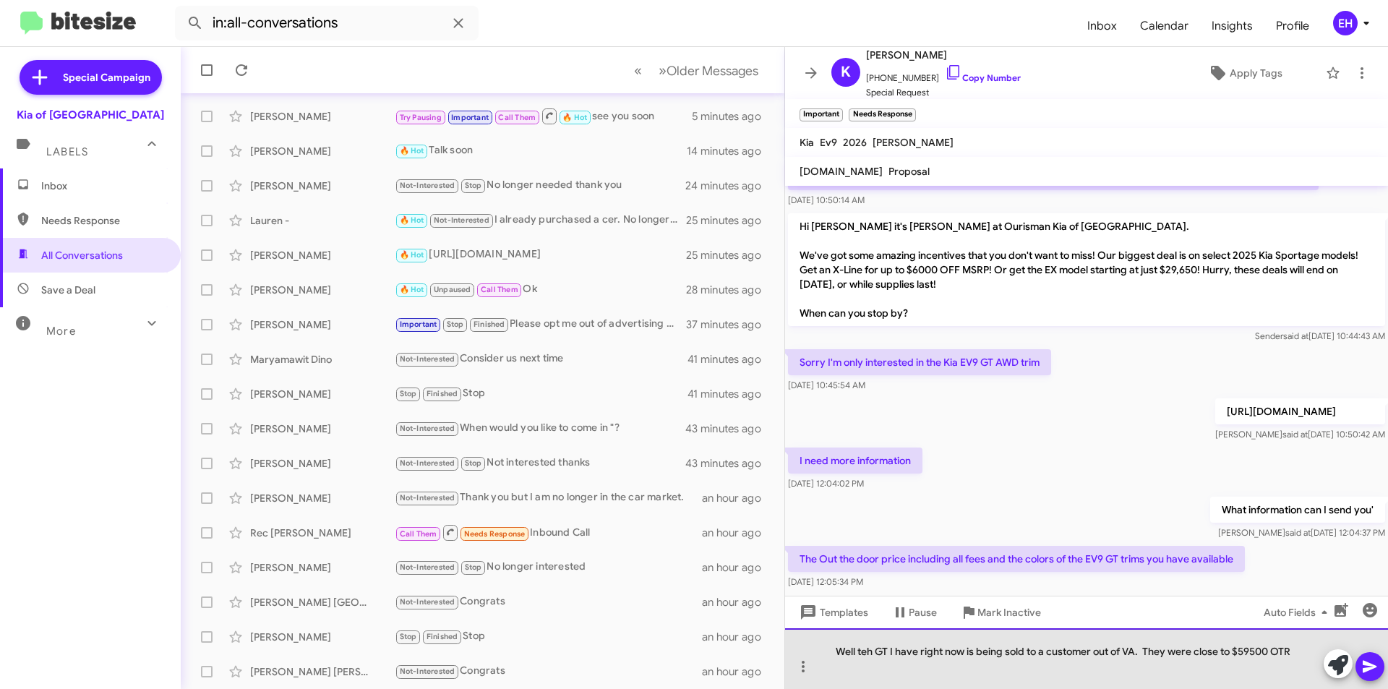
drag, startPoint x: 877, startPoint y: 649, endPoint x: 862, endPoint y: 652, distance: 15.3
click at [862, 652] on div "Well teh GT I have right now is being sold to a customer out of VA. They were c…" at bounding box center [1086, 658] width 603 height 61
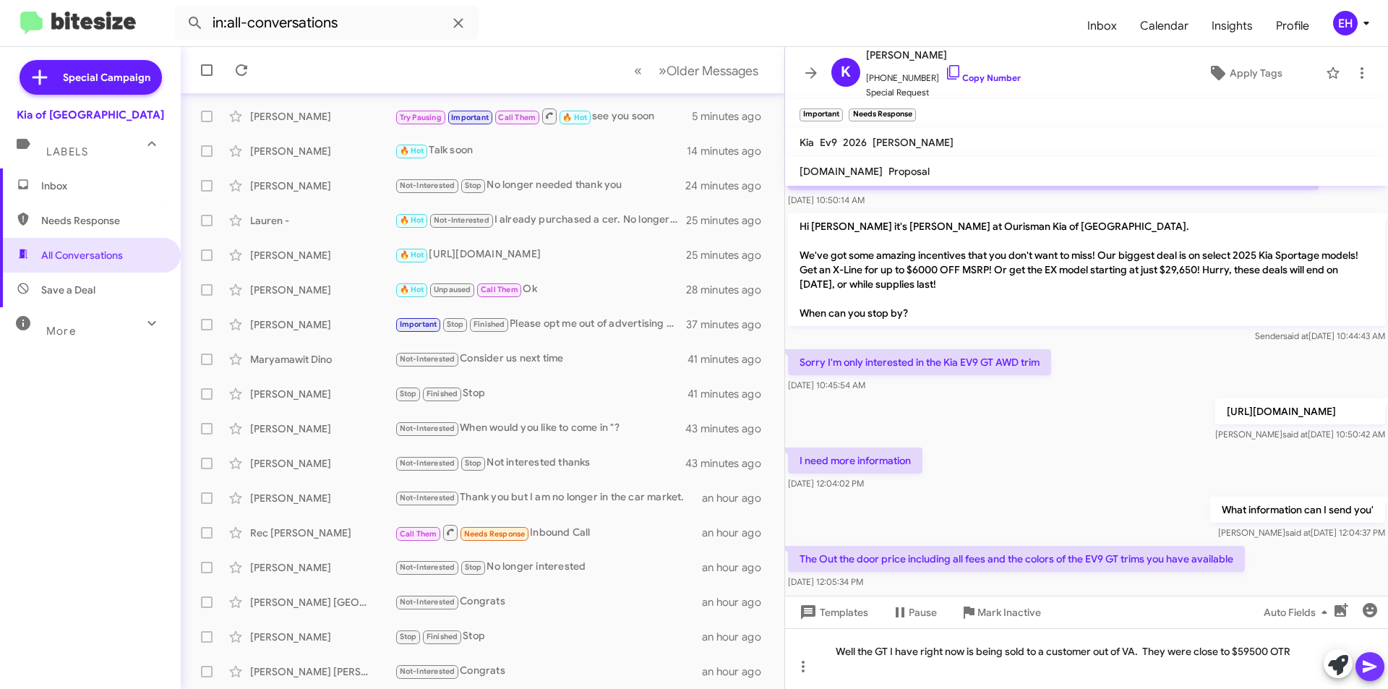
click at [1359, 673] on button at bounding box center [1370, 666] width 29 height 29
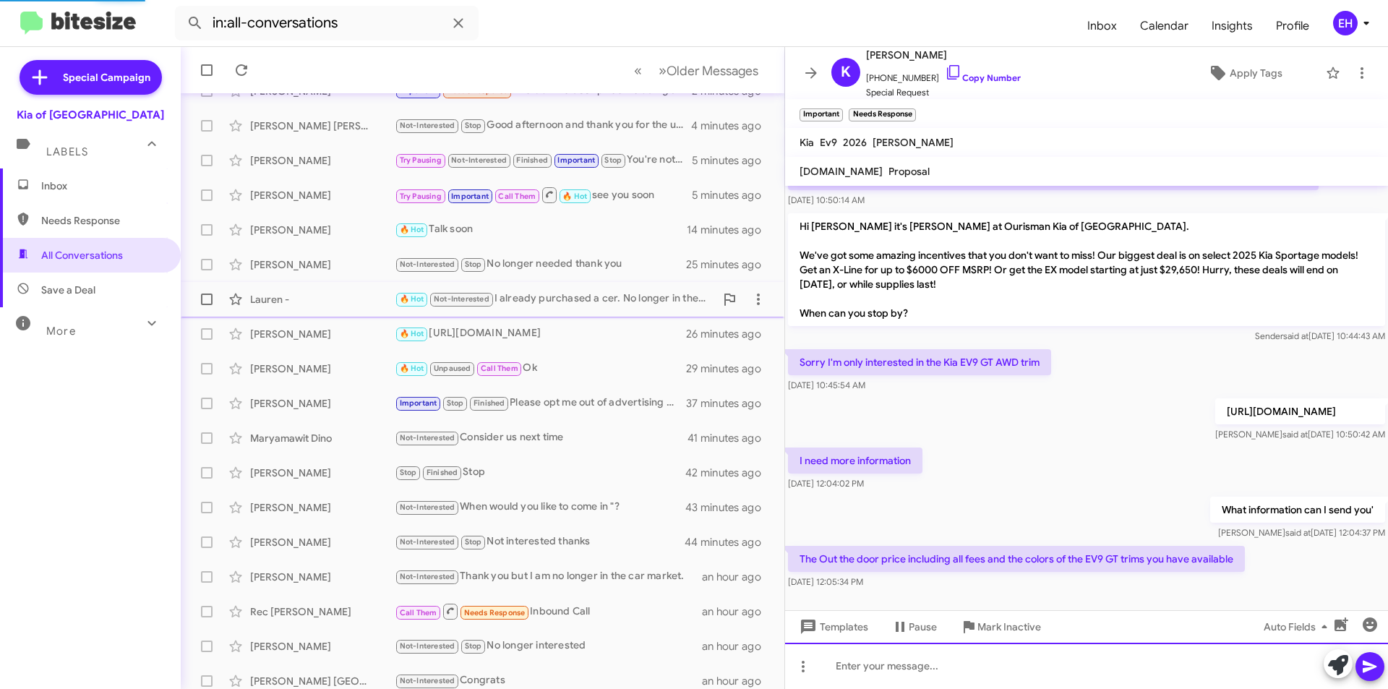
scroll to position [0, 0]
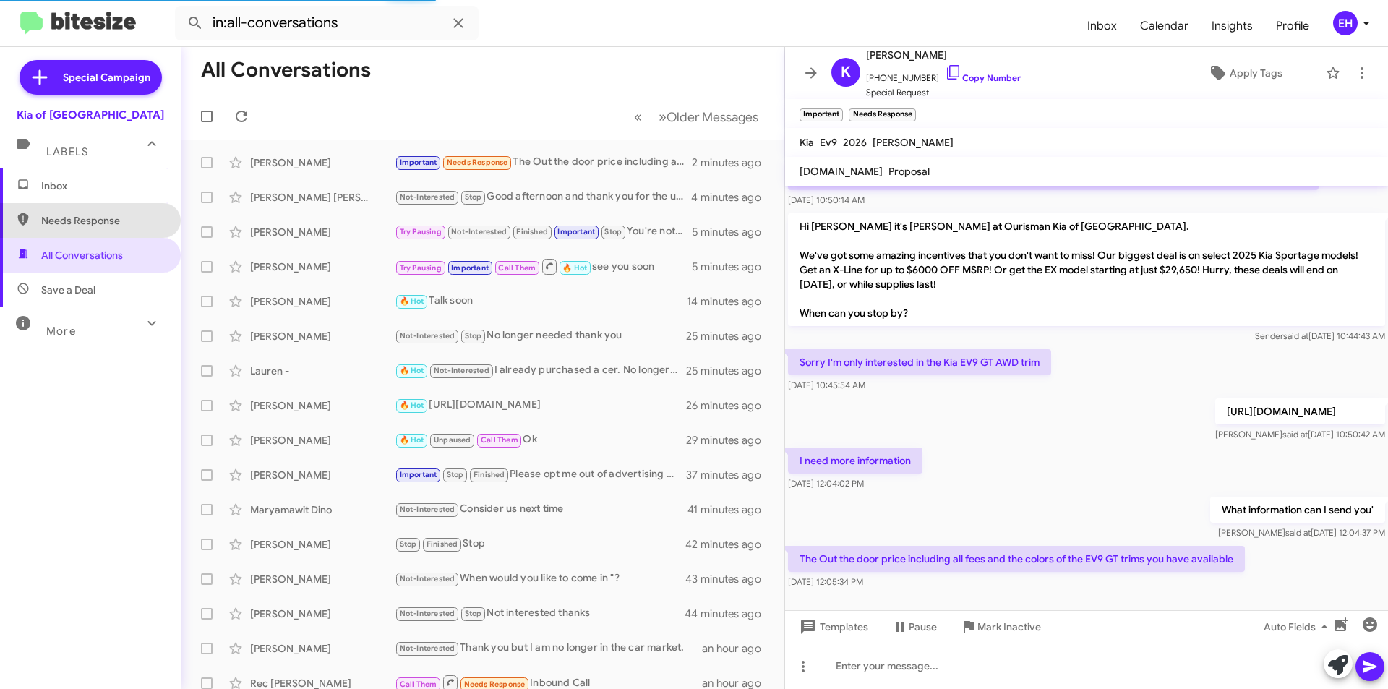
click at [141, 215] on span "Needs Response" at bounding box center [102, 220] width 123 height 14
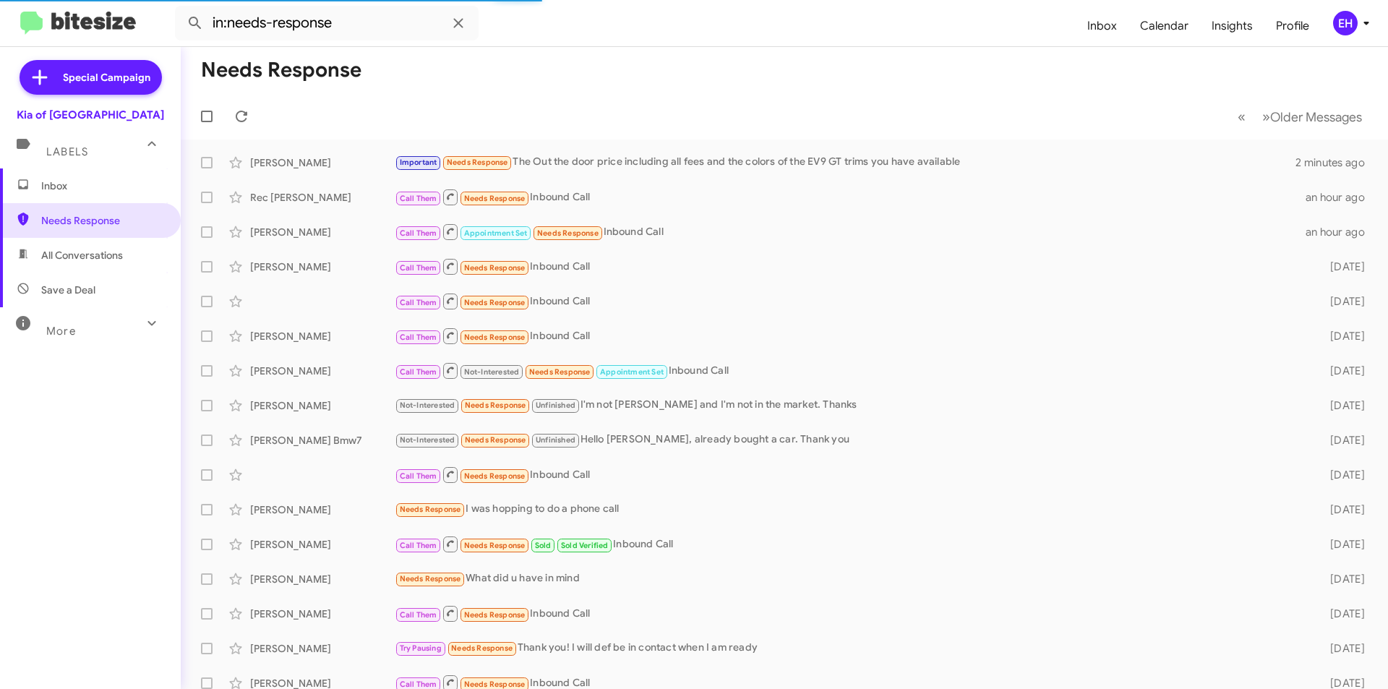
click at [82, 253] on span "All Conversations" at bounding box center [82, 255] width 82 height 14
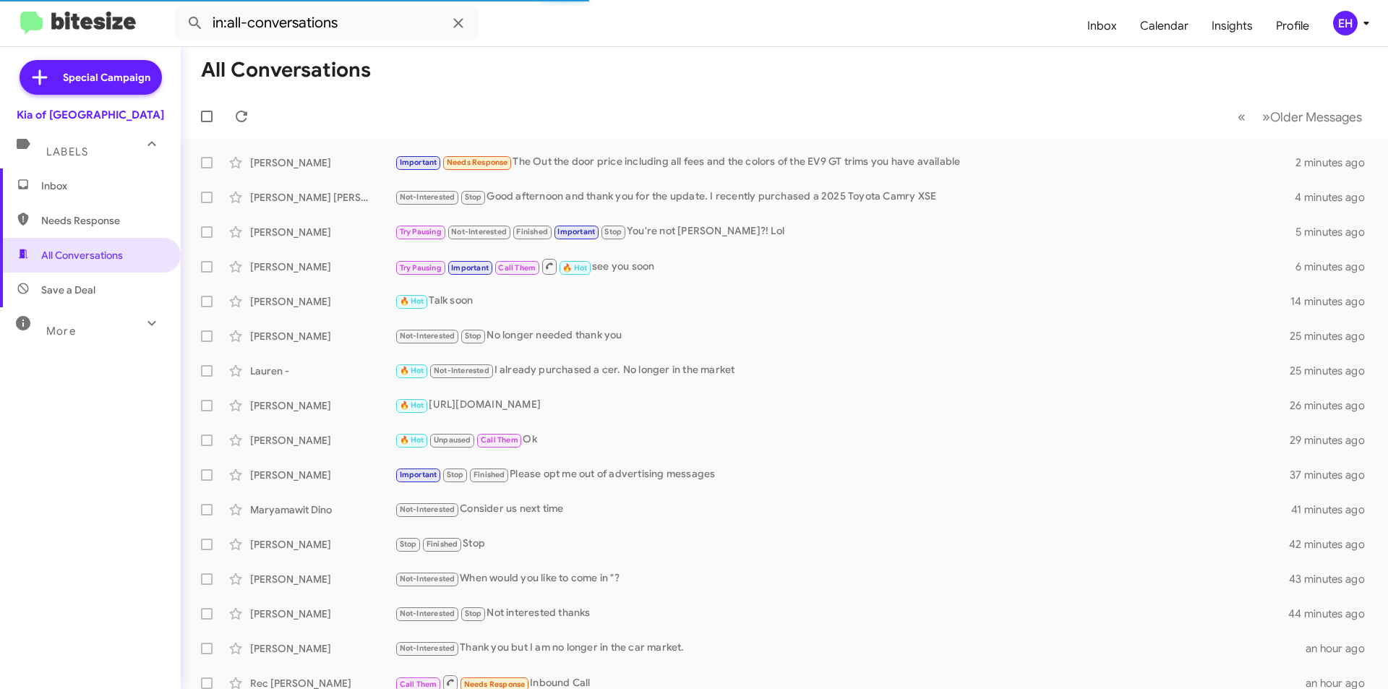
click at [79, 289] on span "Save a Deal" at bounding box center [68, 290] width 54 height 14
type input "in:not-interested"
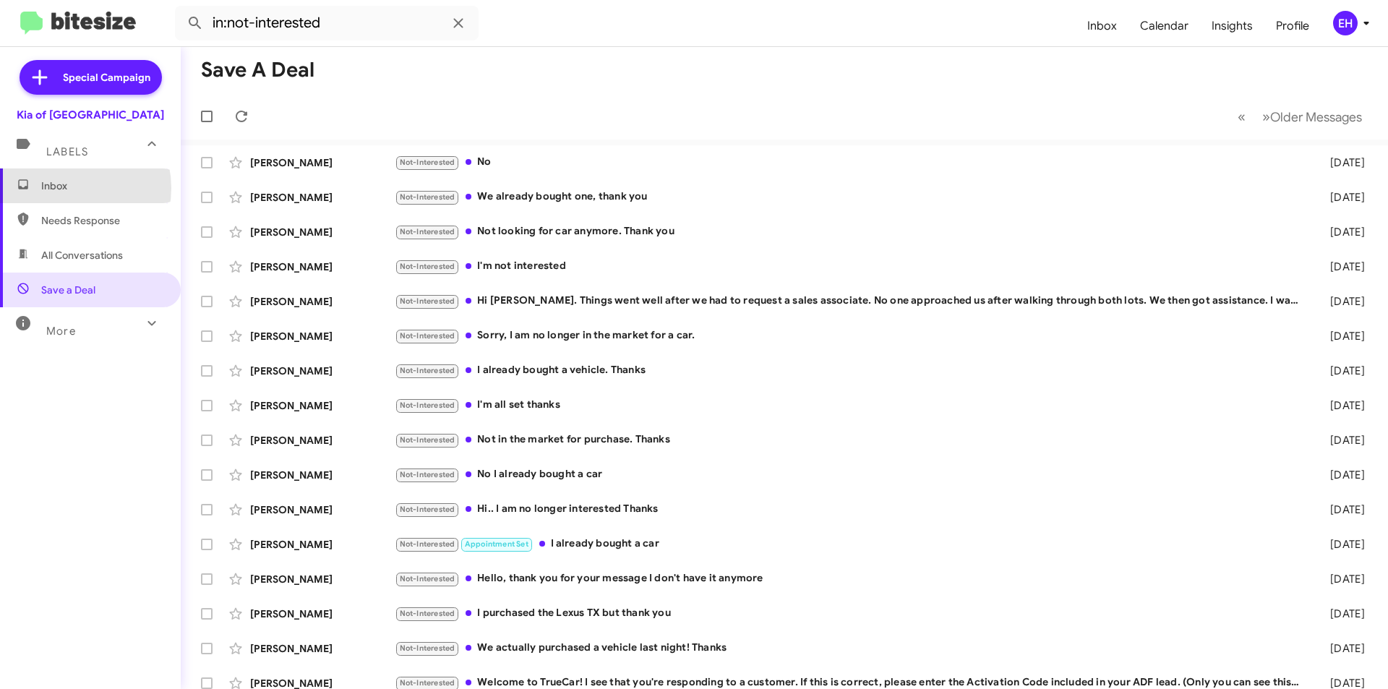
drag, startPoint x: 64, startPoint y: 188, endPoint x: 93, endPoint y: 189, distance: 29.0
click at [64, 189] on span "Inbox" at bounding box center [102, 186] width 123 height 14
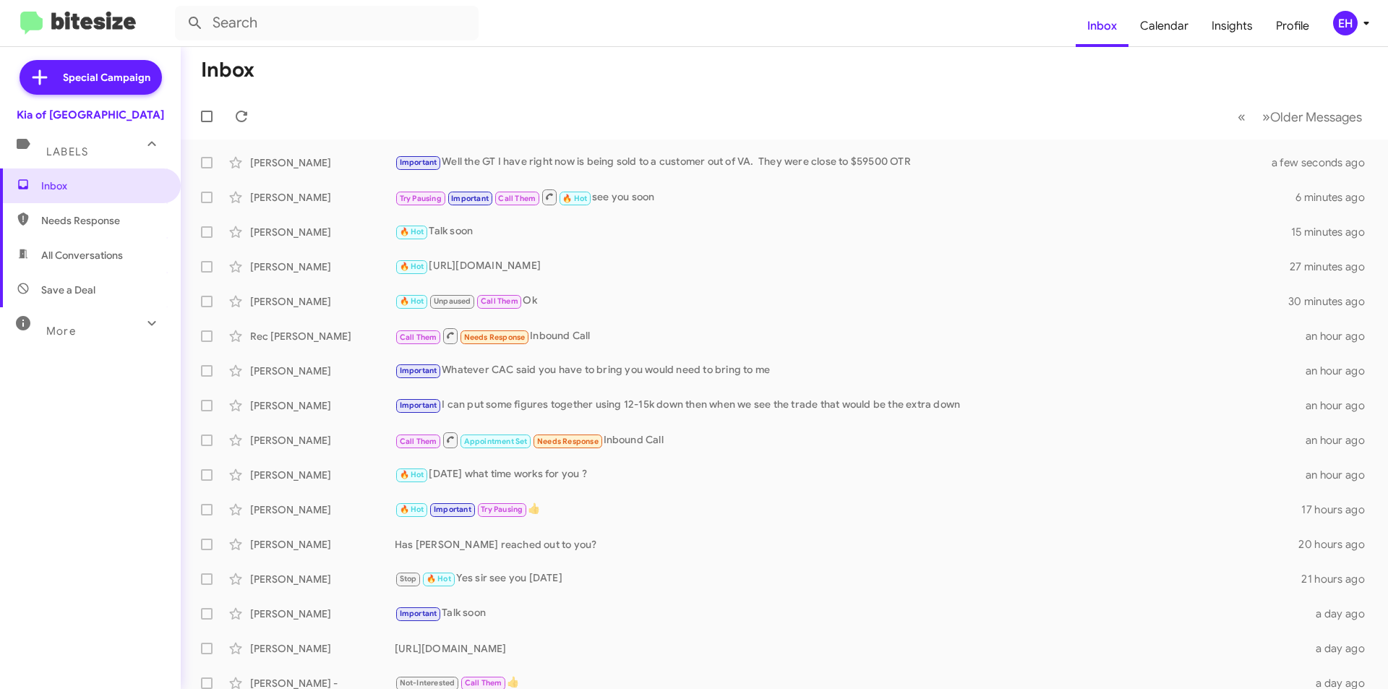
click at [88, 229] on span "Needs Response" at bounding box center [90, 220] width 181 height 35
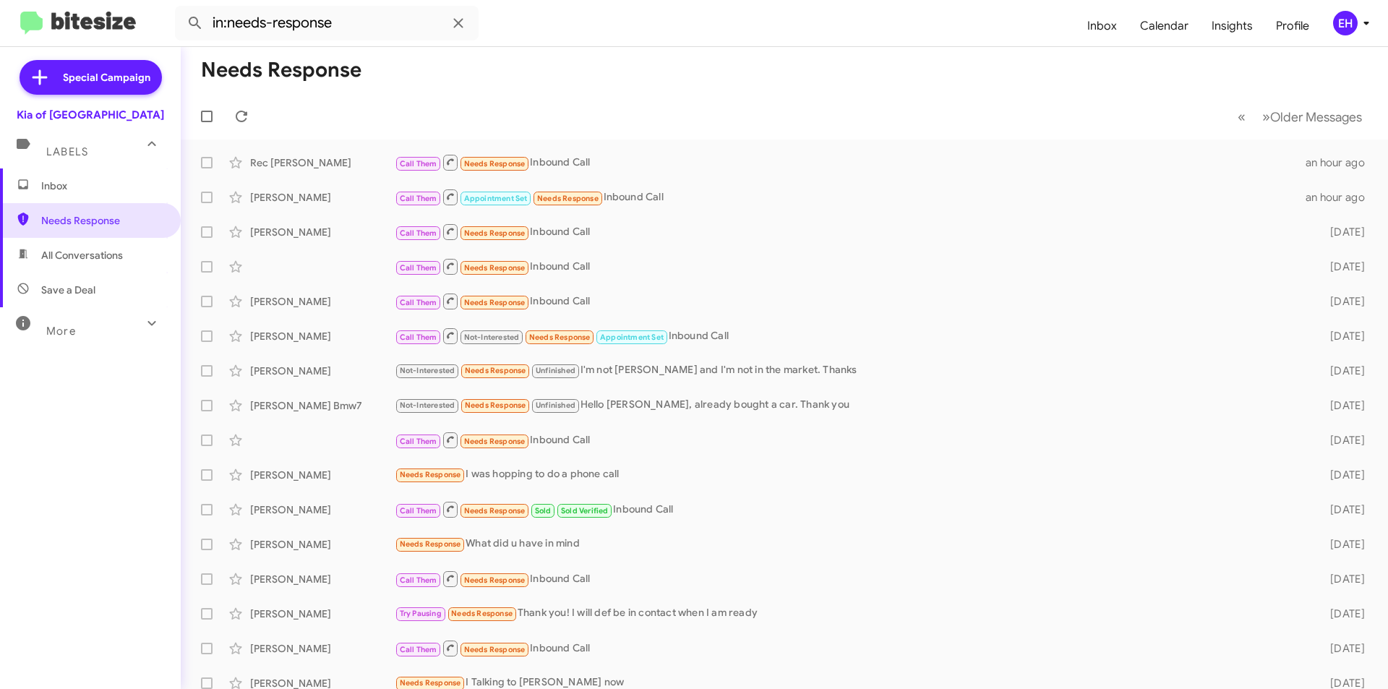
click at [63, 260] on span "All Conversations" at bounding box center [82, 255] width 82 height 14
type input "in:all-conversations"
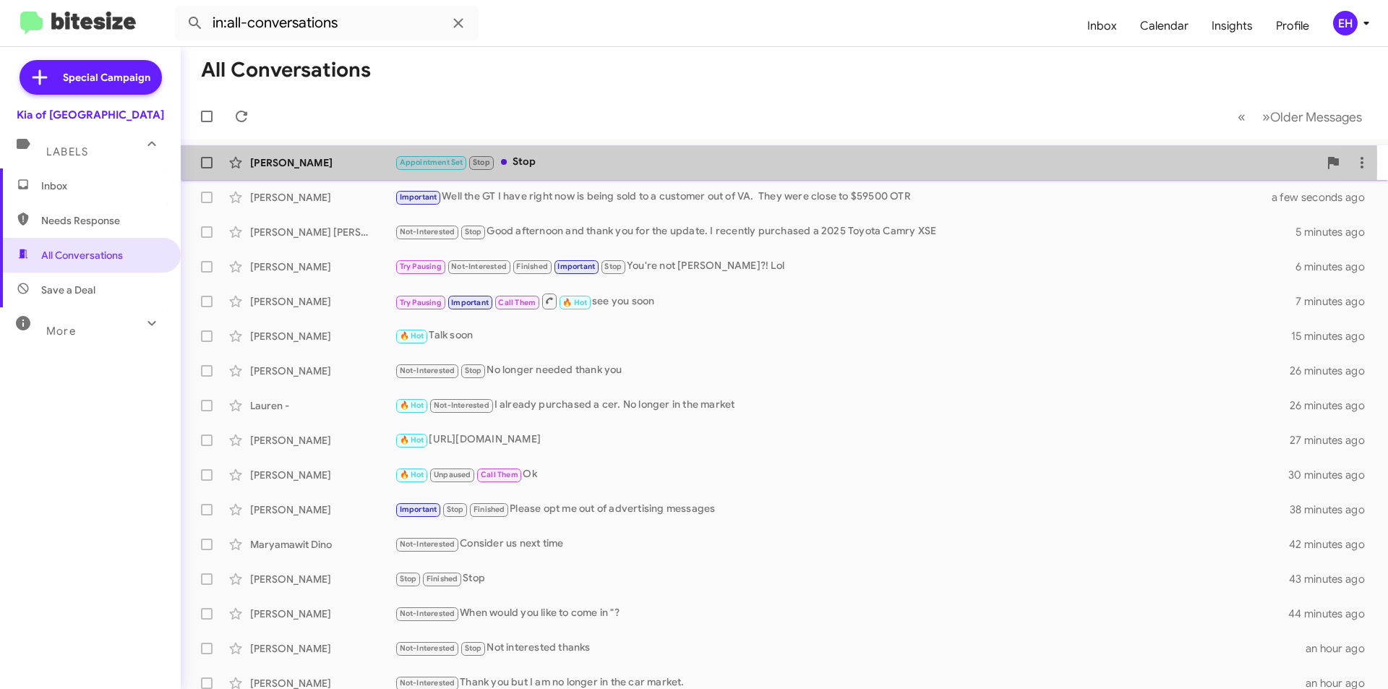
click at [533, 162] on div "Appointment Set Stop Stop" at bounding box center [857, 162] width 924 height 17
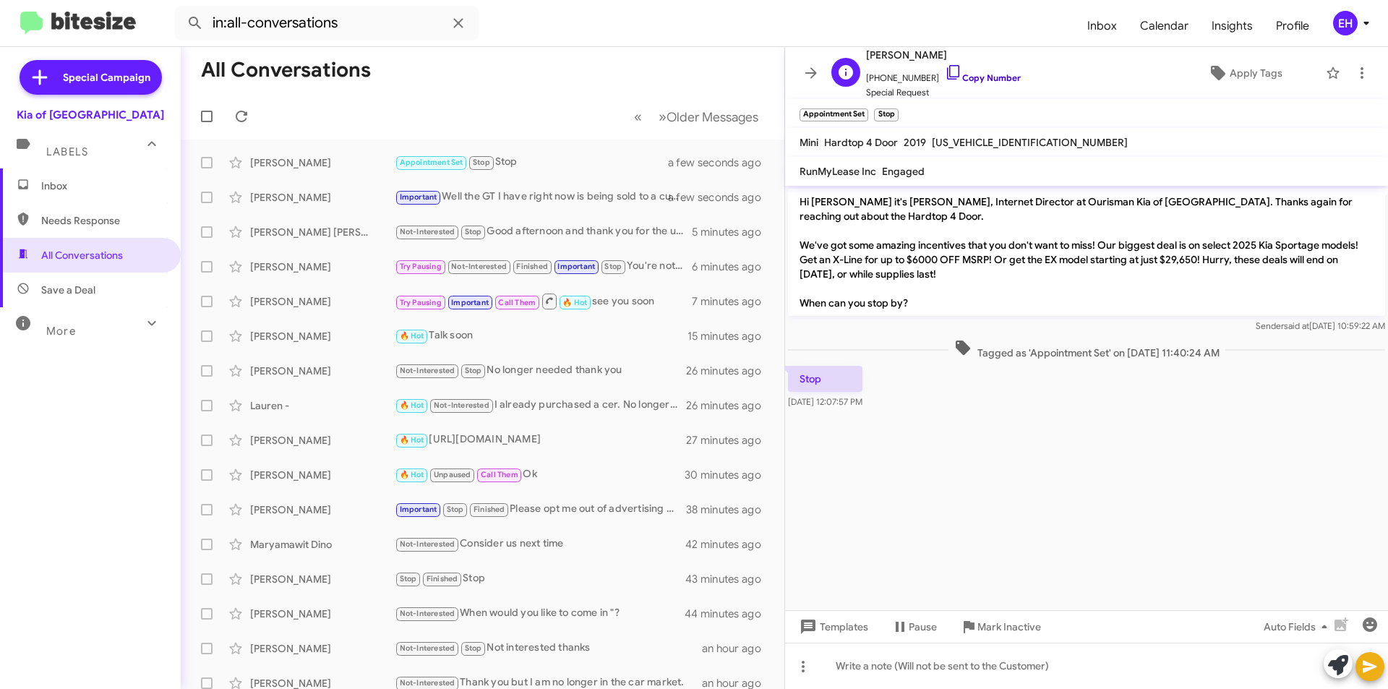
click at [986, 77] on link "Copy Number" at bounding box center [983, 77] width 76 height 11
click at [1002, 626] on span "Mark Inactive" at bounding box center [1010, 627] width 64 height 26
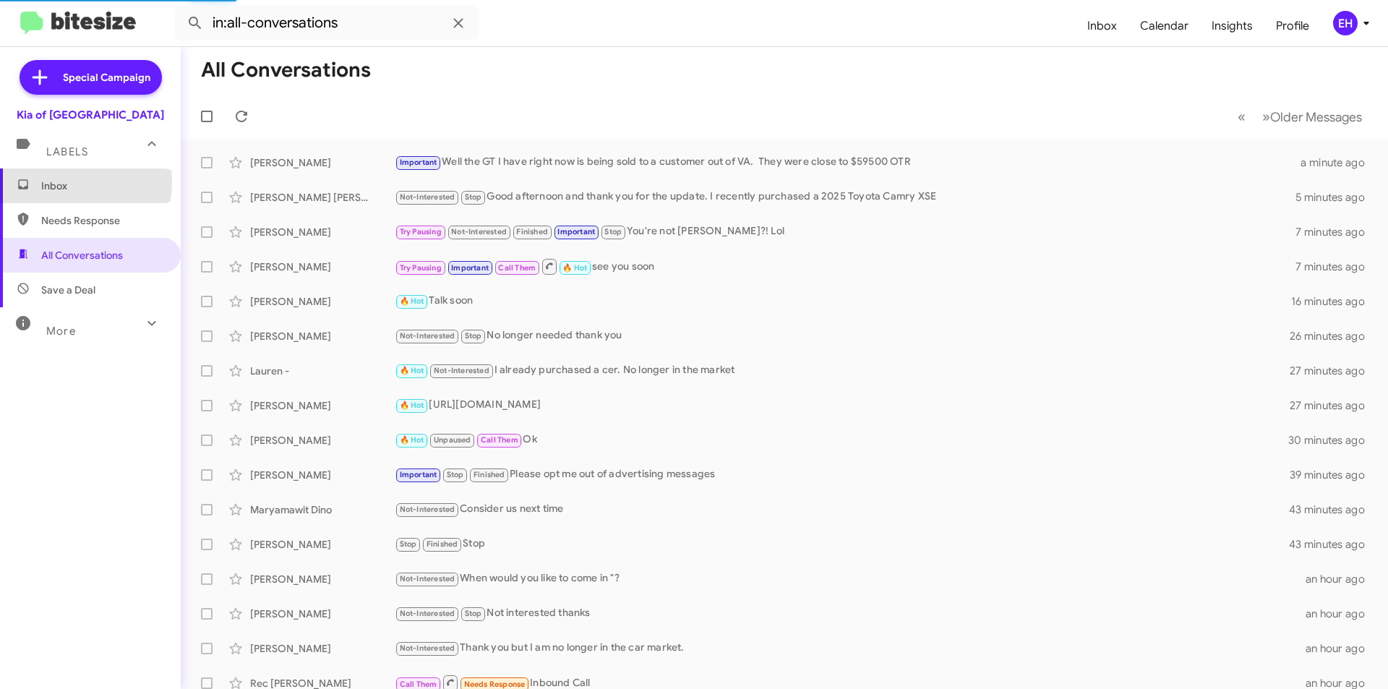
click at [69, 182] on span "Inbox" at bounding box center [102, 186] width 123 height 14
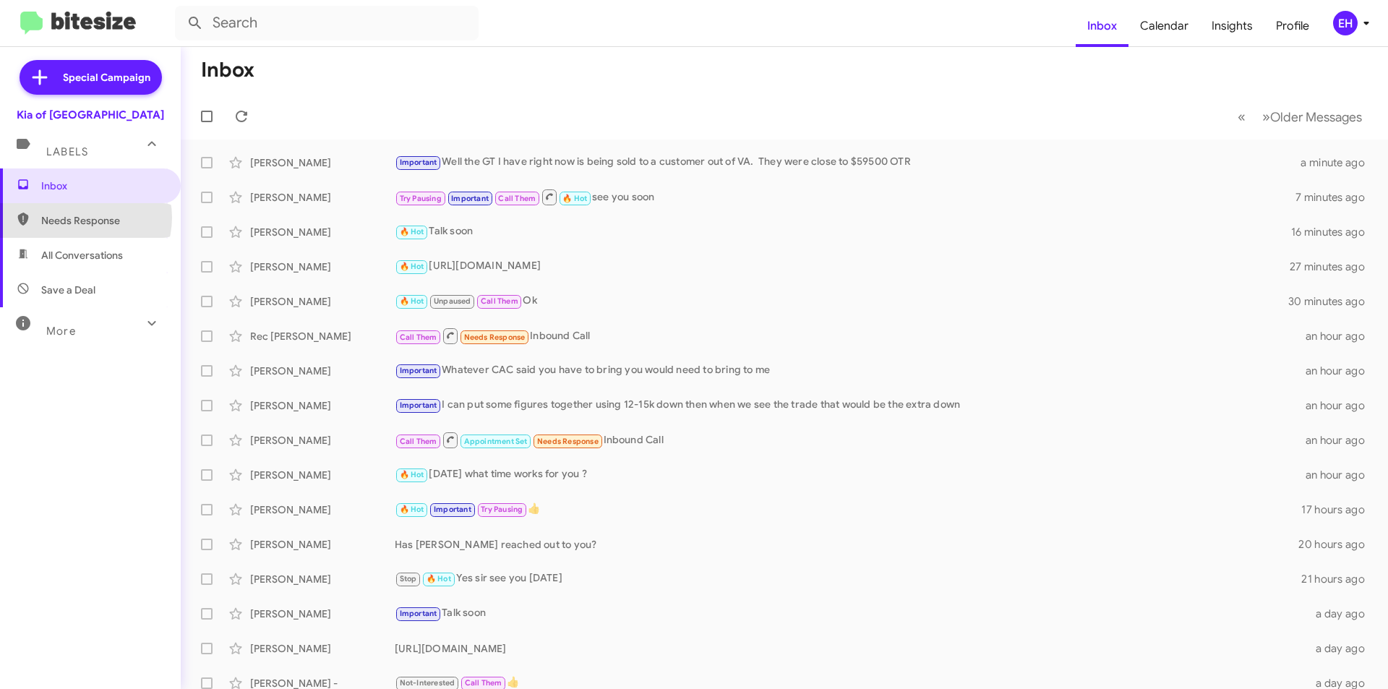
click at [81, 218] on span "Needs Response" at bounding box center [102, 220] width 123 height 14
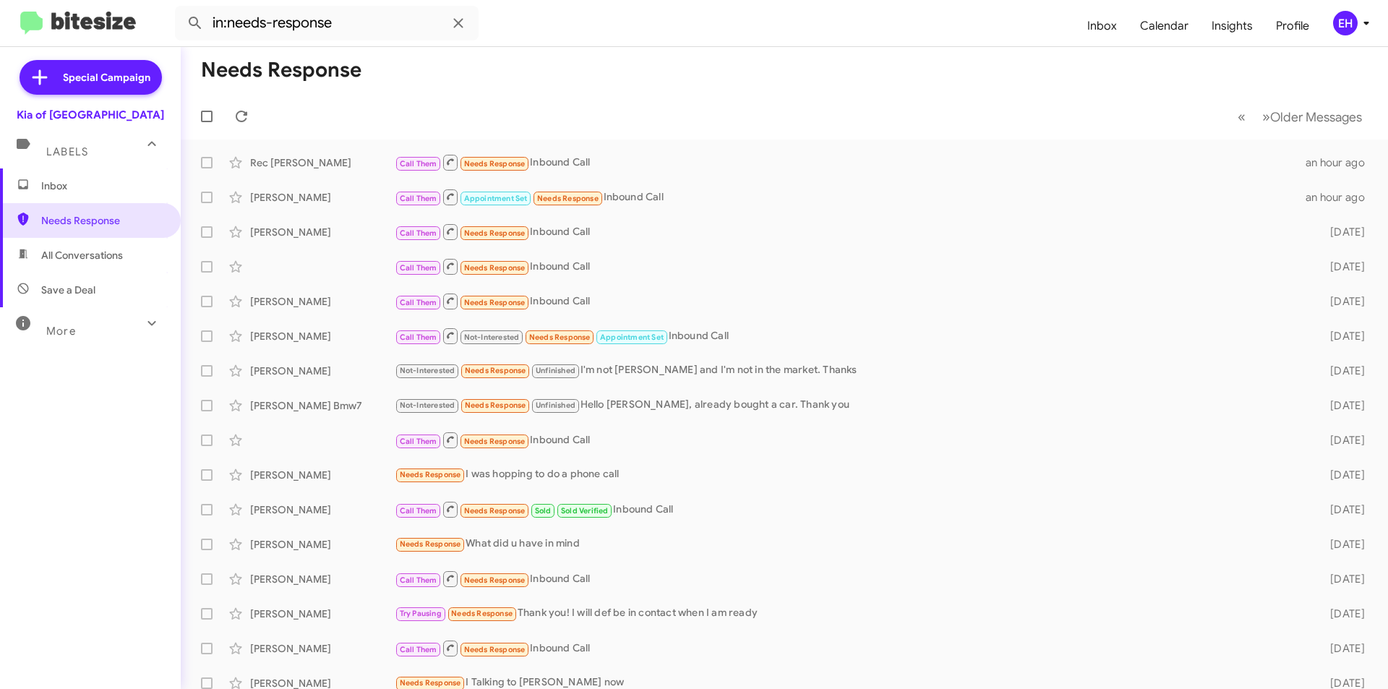
click at [71, 248] on span "All Conversations" at bounding box center [82, 255] width 82 height 14
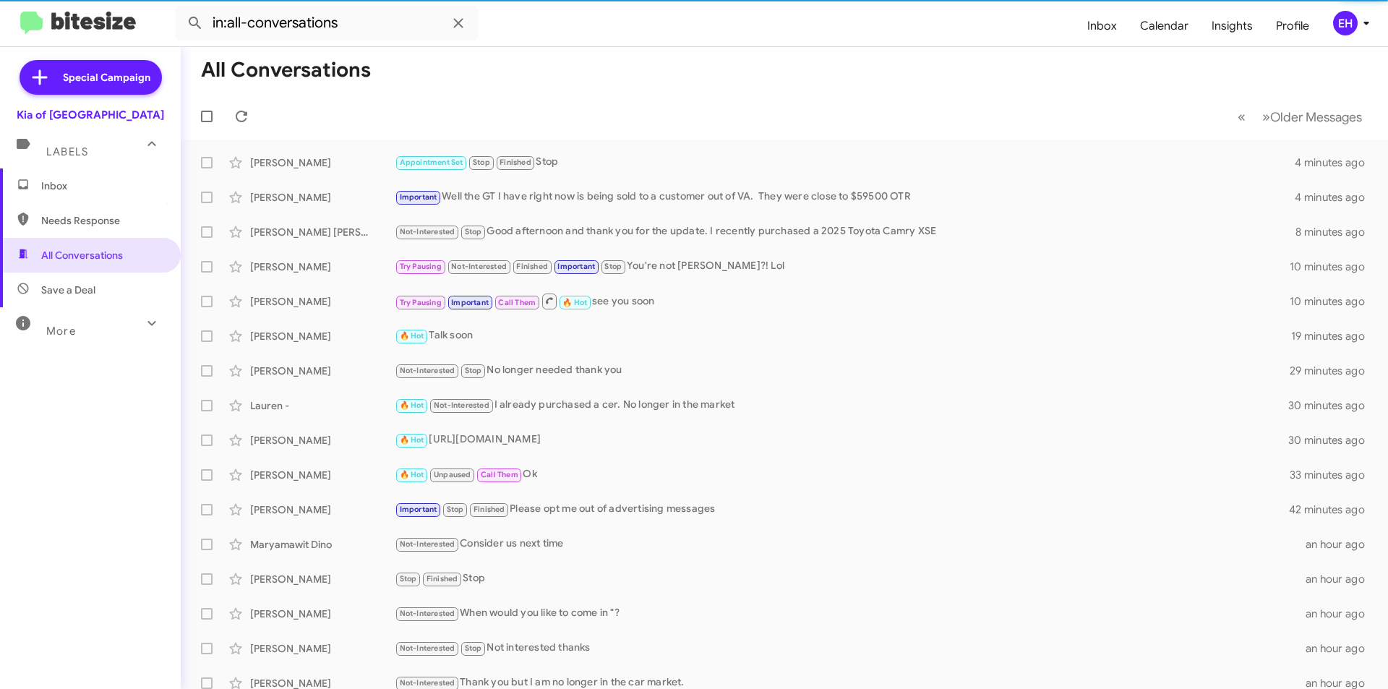
click at [55, 291] on span "Save a Deal" at bounding box center [68, 290] width 54 height 14
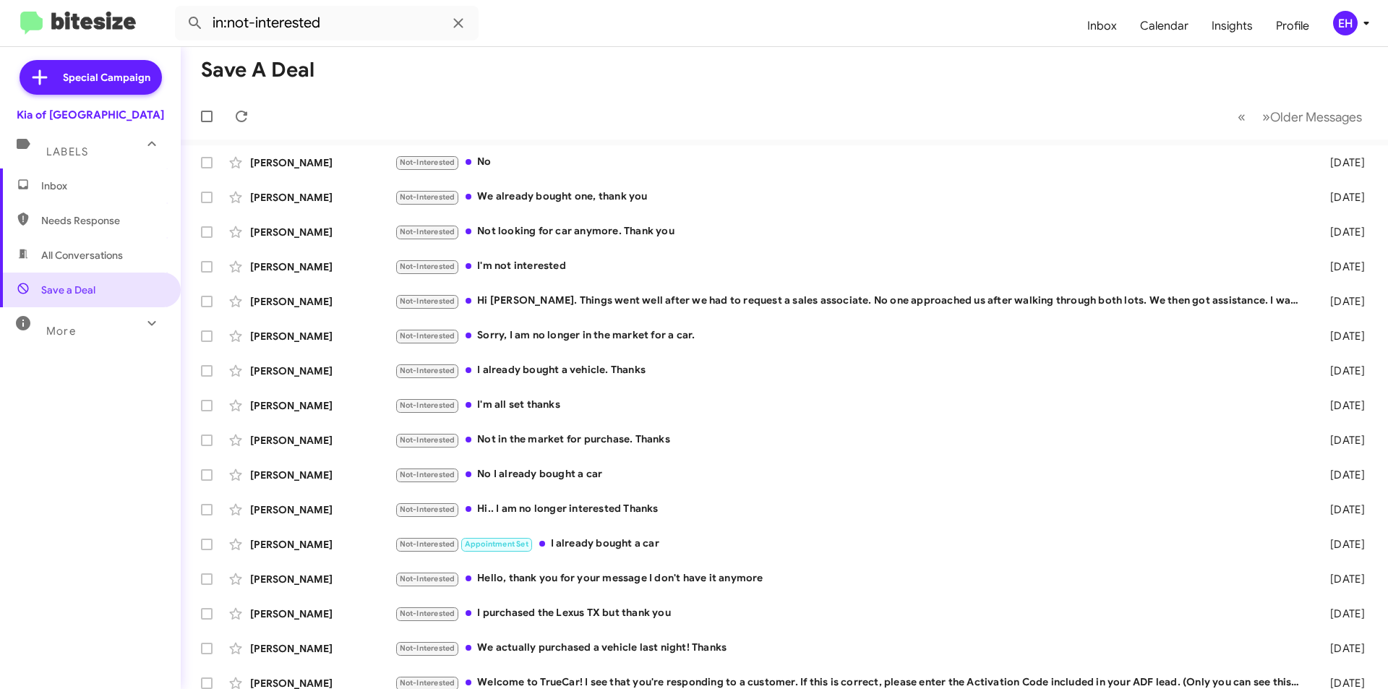
click at [66, 216] on span "Needs Response" at bounding box center [102, 220] width 123 height 14
type input "in:needs-response"
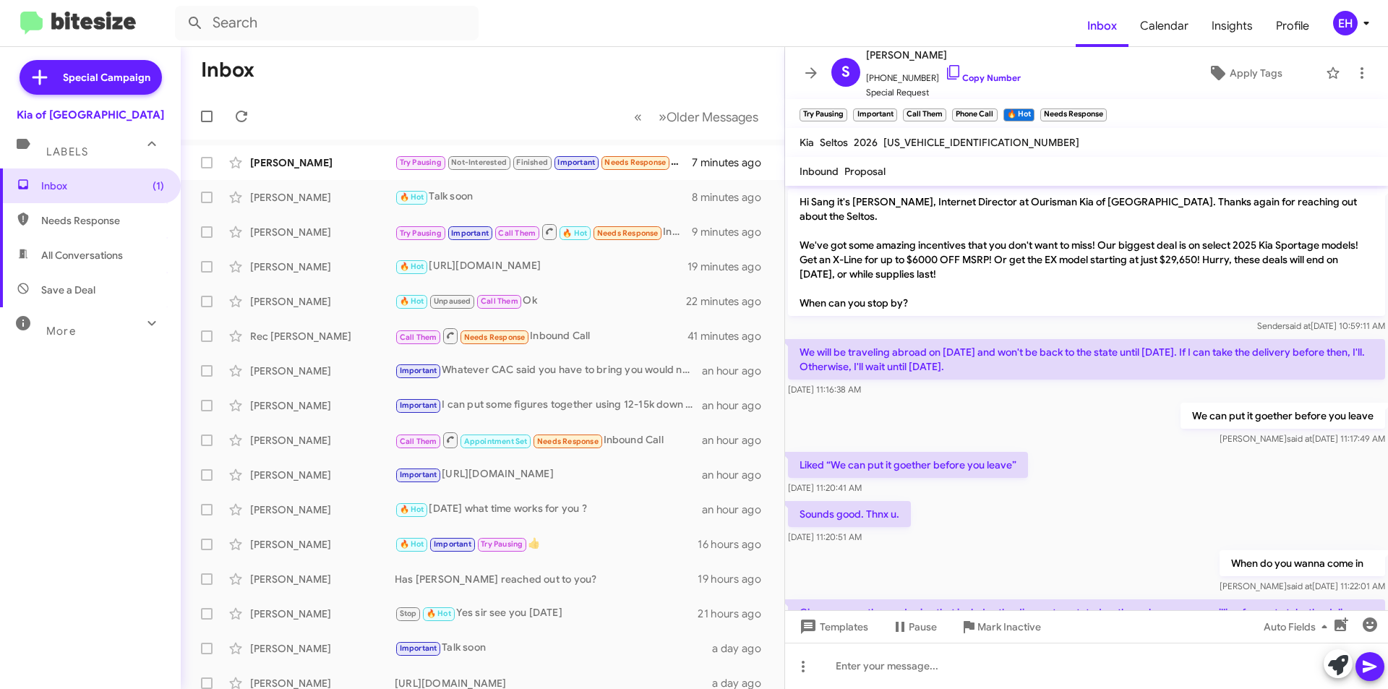
scroll to position [334, 0]
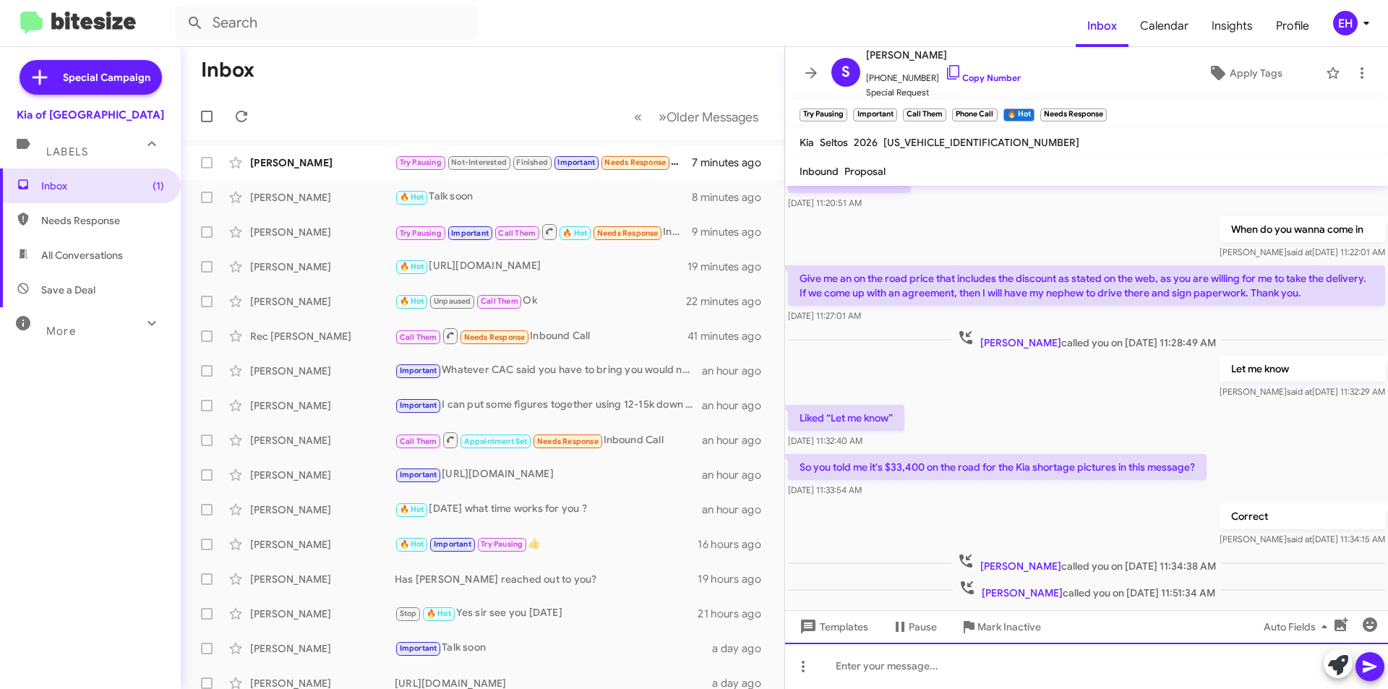
click at [965, 654] on div at bounding box center [1086, 666] width 603 height 46
click at [1369, 662] on icon at bounding box center [1370, 666] width 17 height 17
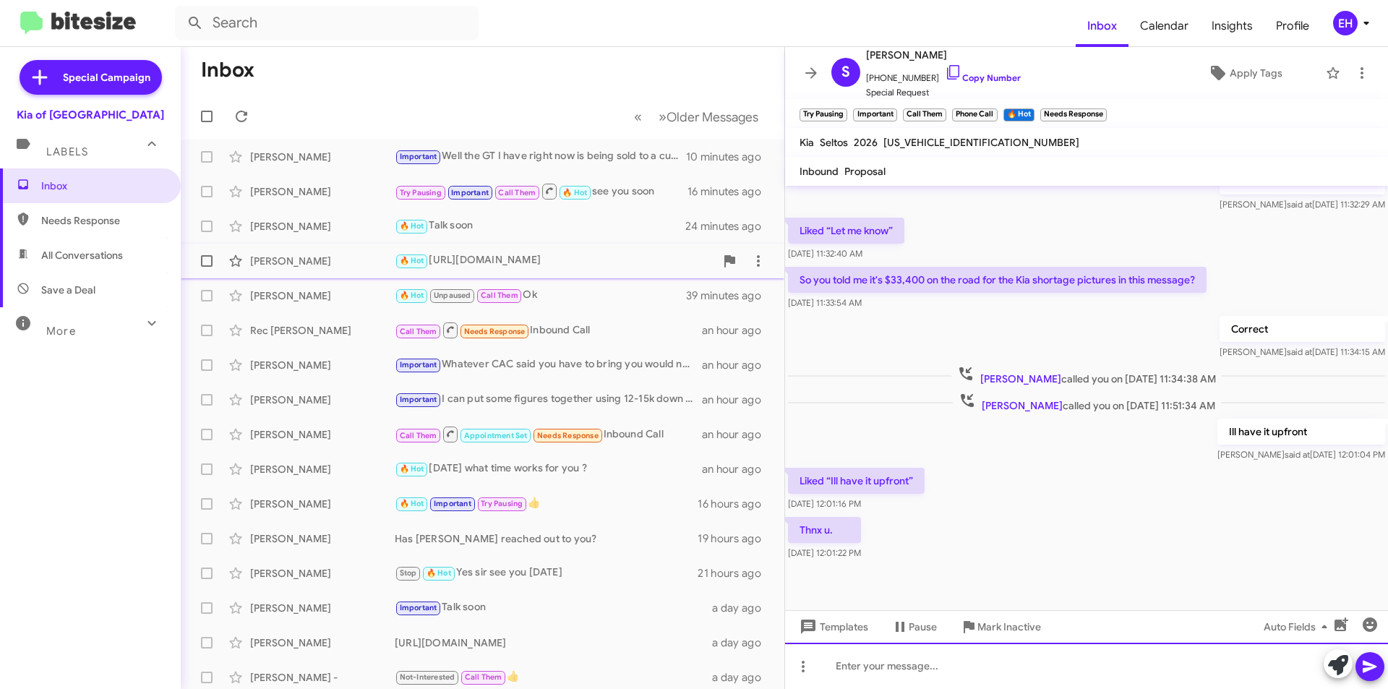
scroll to position [0, 0]
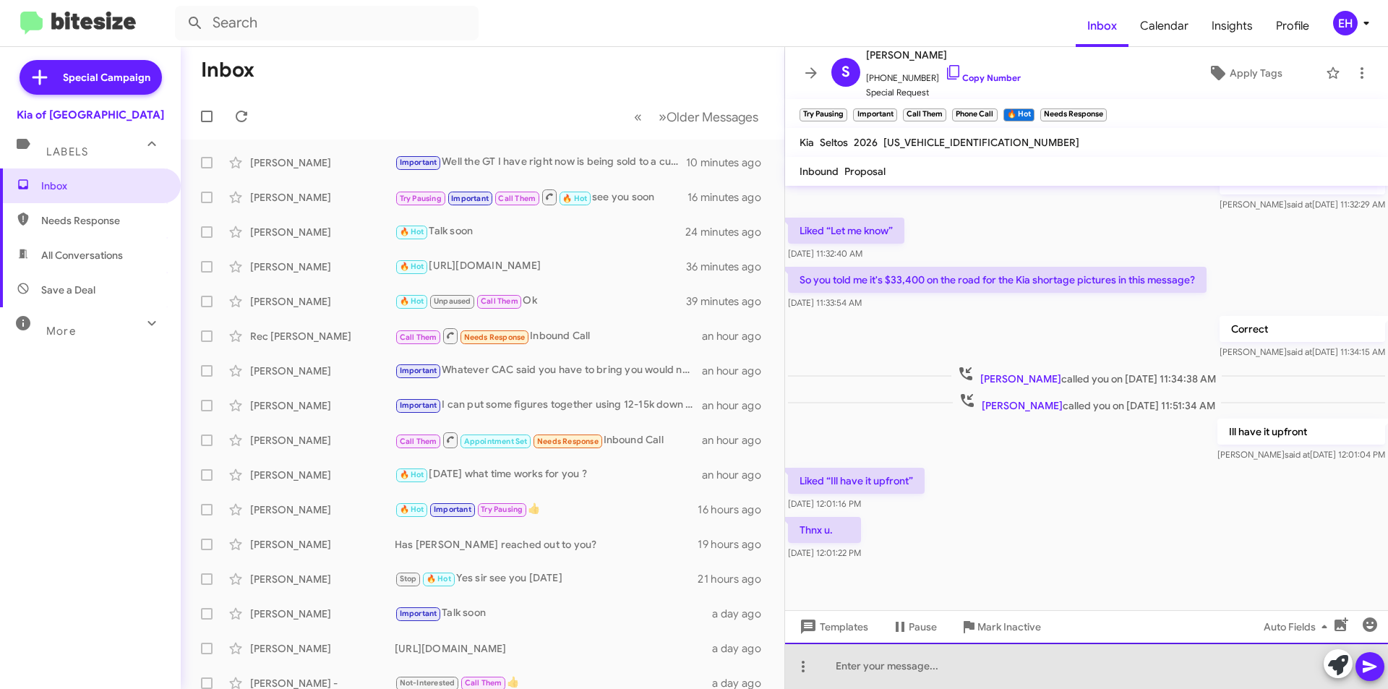
click at [957, 673] on div at bounding box center [1086, 666] width 603 height 46
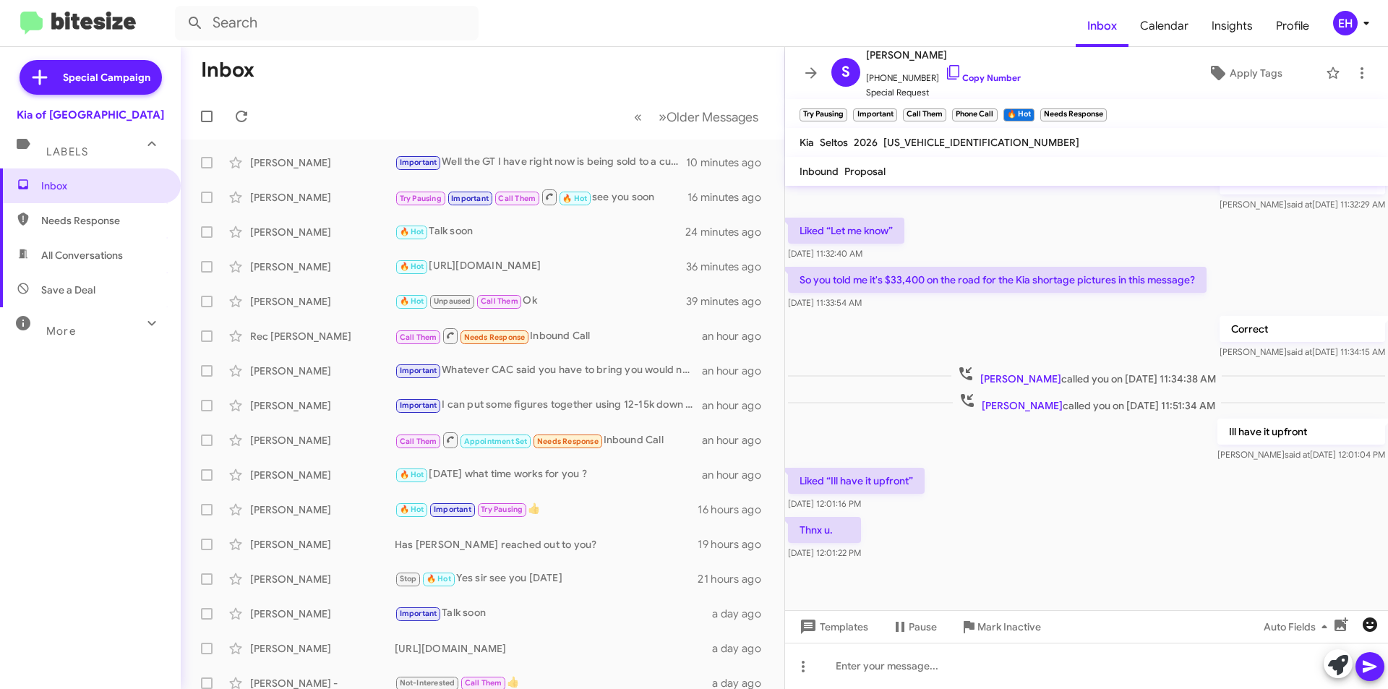
click at [1375, 629] on icon "button" at bounding box center [1370, 625] width 14 height 14
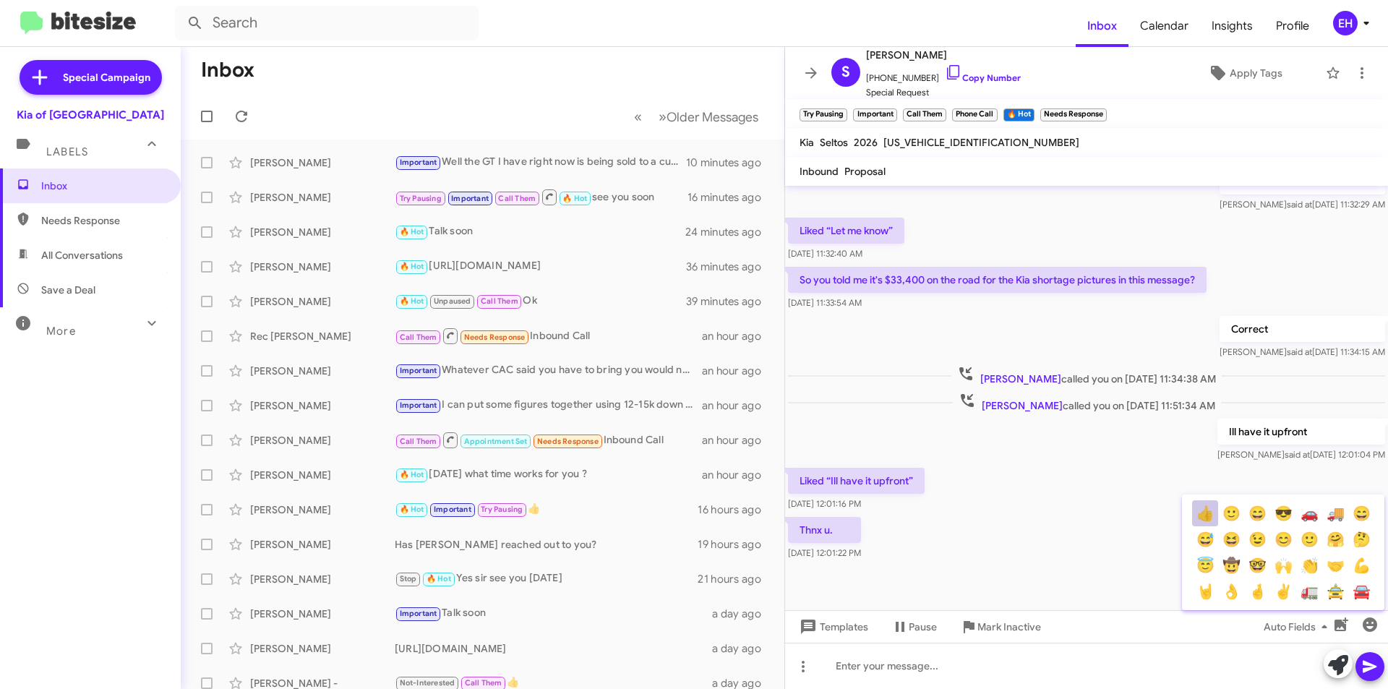
click at [1201, 516] on button "👍" at bounding box center [1205, 513] width 26 height 26
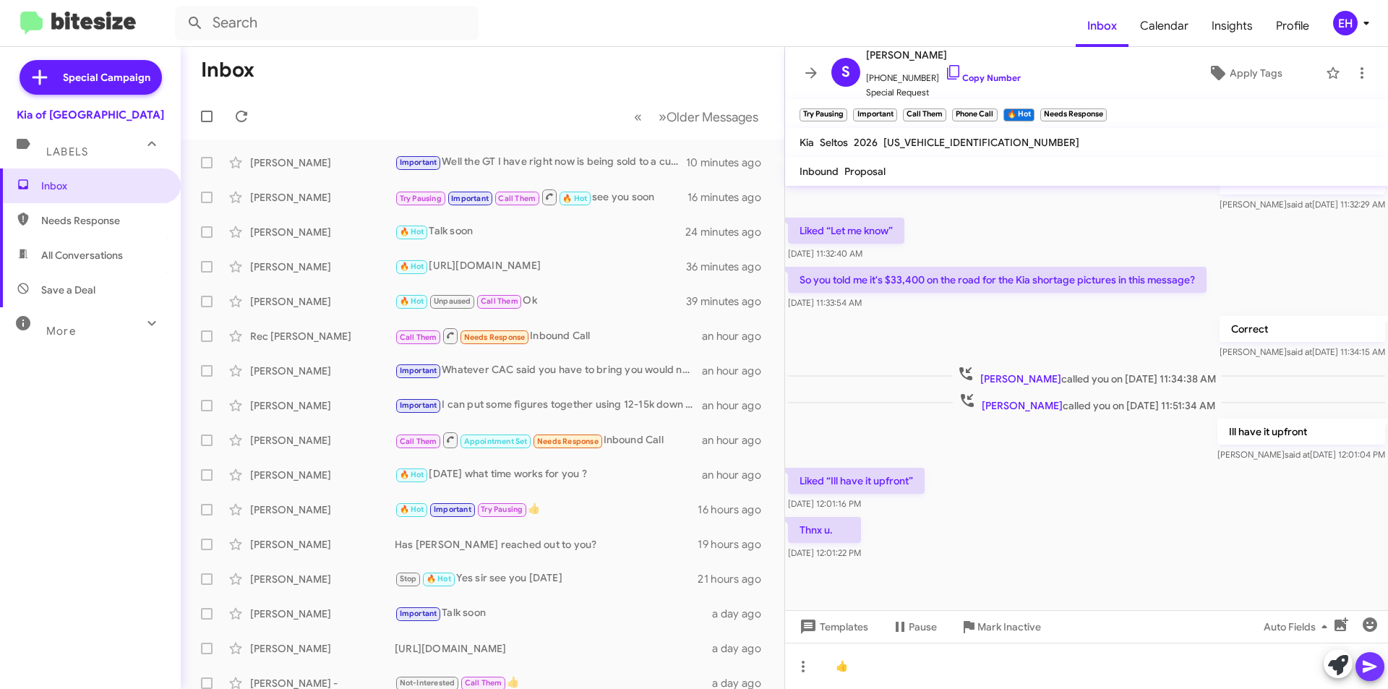
click at [1382, 670] on button at bounding box center [1370, 666] width 29 height 29
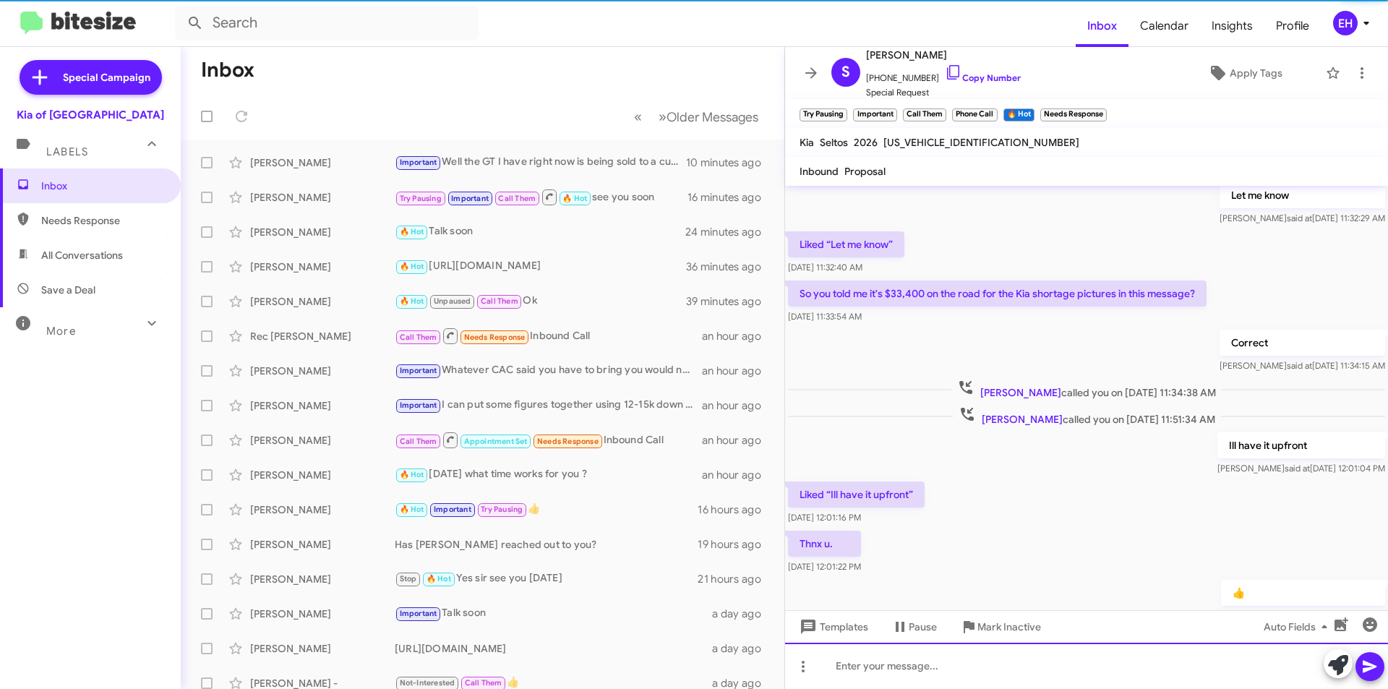
scroll to position [574, 0]
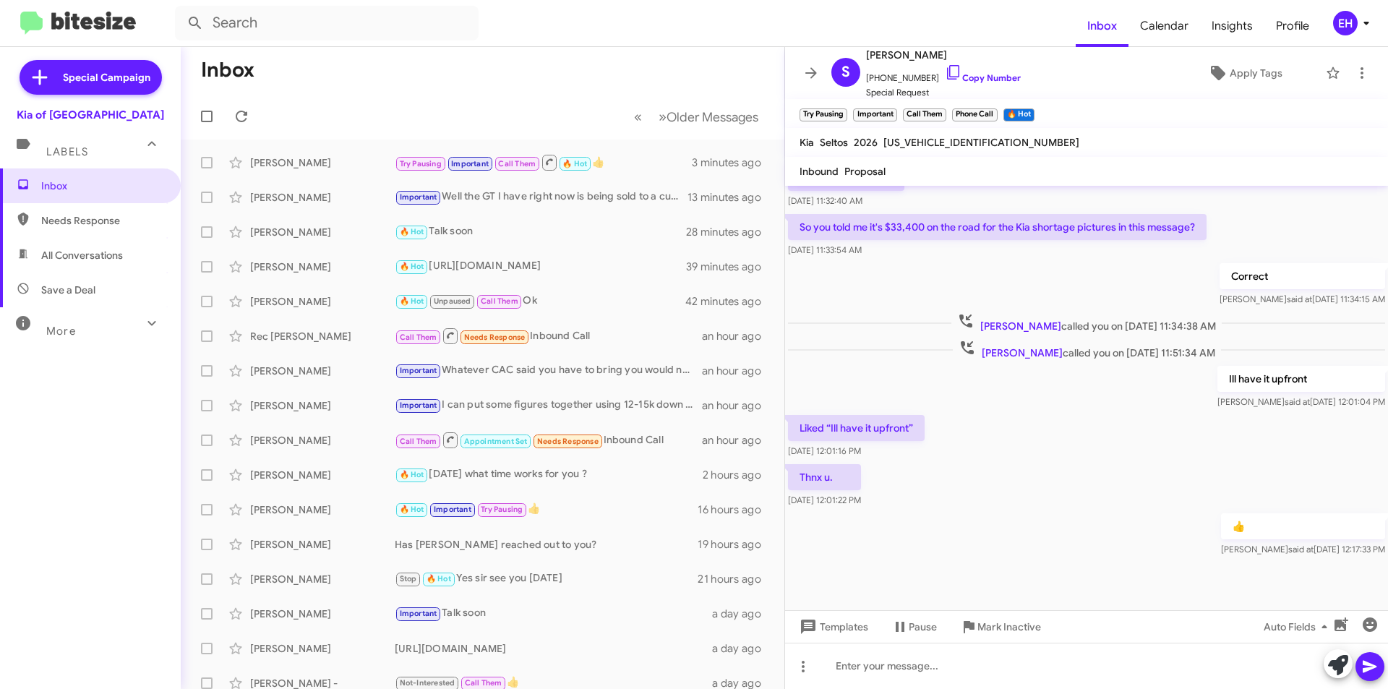
click at [68, 155] on span "Labels" at bounding box center [67, 151] width 42 height 13
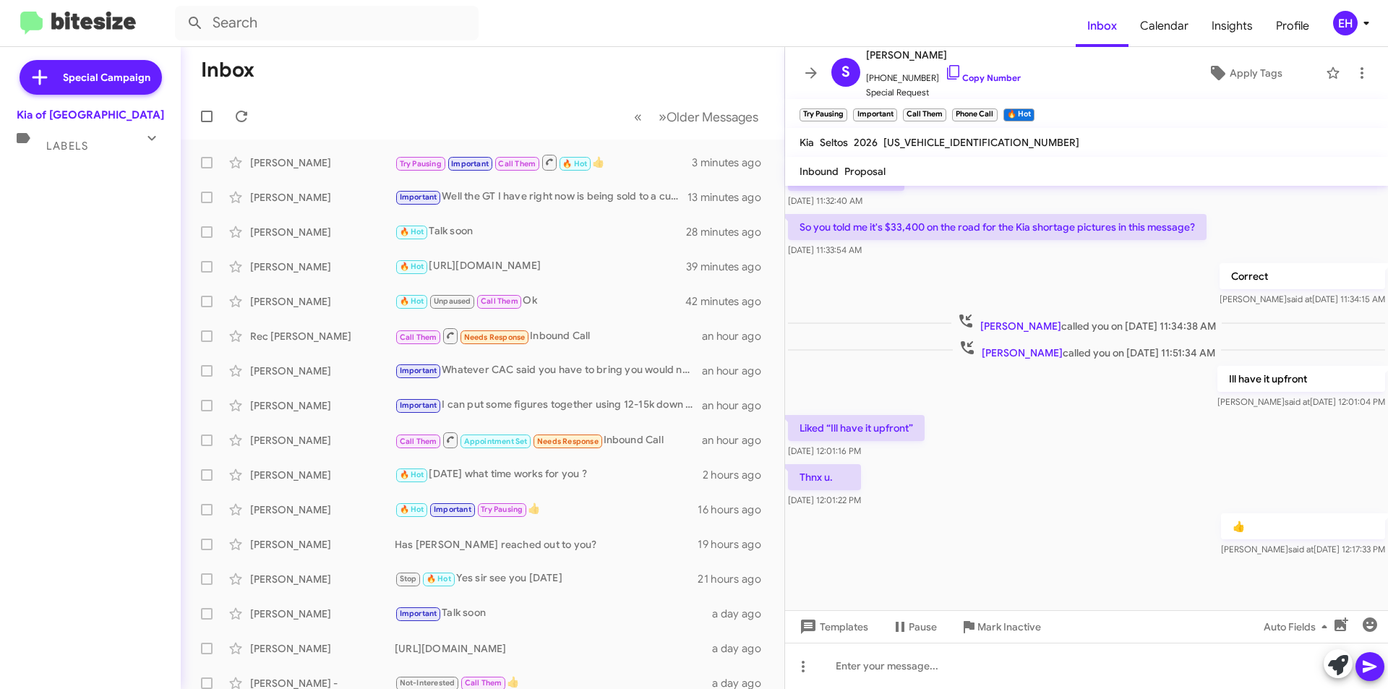
click at [60, 139] on div "Labels" at bounding box center [76, 140] width 129 height 27
